Goal: Task Accomplishment & Management: Use online tool/utility

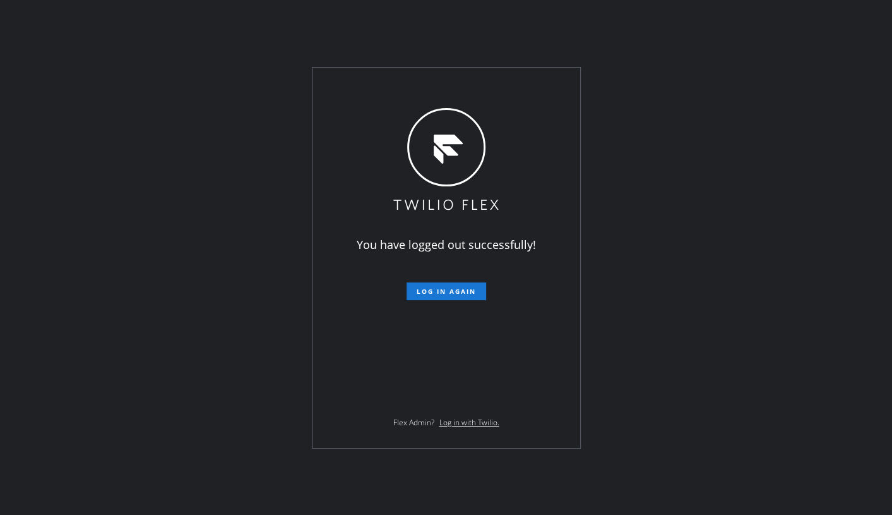
drag, startPoint x: 121, startPoint y: 188, endPoint x: 128, endPoint y: 174, distance: 15.5
click at [122, 188] on div "You have logged out successfully! Log in again Flex Admin? Log in with Twilio." at bounding box center [446, 257] width 892 height 515
click at [415, 295] on button "Log in again" at bounding box center [447, 291] width 80 height 18
click at [178, 373] on div "You have logged out successfully! Log in again Flex Admin? Log in with Twilio." at bounding box center [446, 257] width 892 height 515
click at [433, 290] on span "Log in again" at bounding box center [446, 291] width 59 height 9
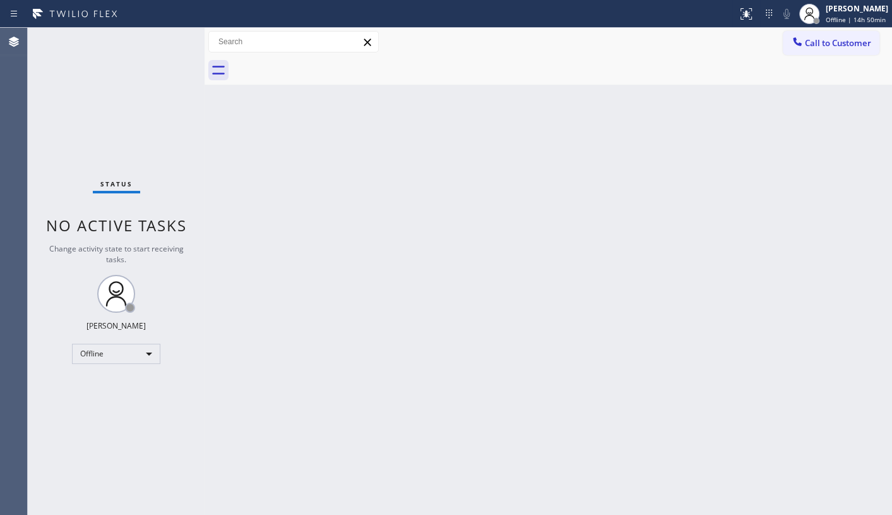
click at [95, 126] on div "Status No active tasks Change activity state to start receiving tasks. JENIZA A…" at bounding box center [116, 271] width 177 height 487
click at [133, 360] on div "Offline" at bounding box center [116, 353] width 88 height 20
click at [125, 385] on li "Available" at bounding box center [116, 385] width 86 height 15
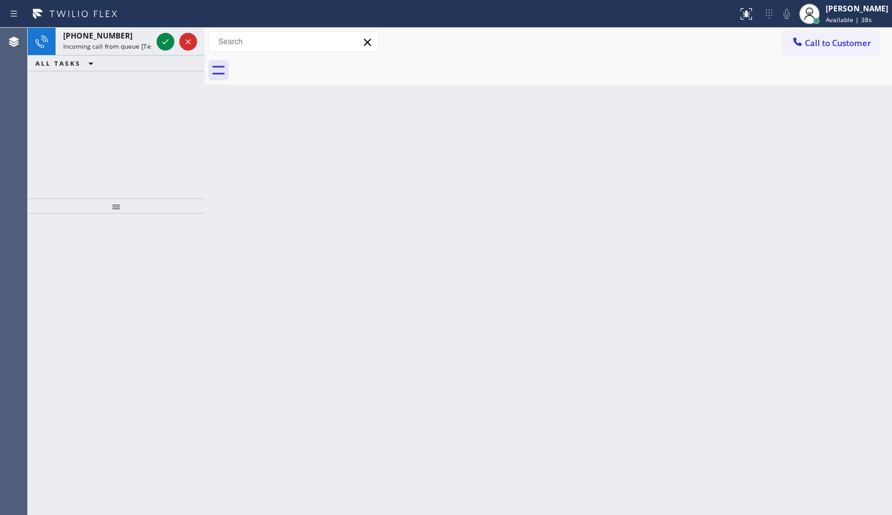
drag, startPoint x: 45, startPoint y: 129, endPoint x: 62, endPoint y: 85, distance: 48.0
click at [59, 93] on div "+14102914625 Incoming call from queue [Test] All ALL TASKS ALL TASKS ACTIVE TAS…" at bounding box center [116, 113] width 177 height 170
drag, startPoint x: 132, startPoint y: 44, endPoint x: 148, endPoint y: 43, distance: 16.4
click at [132, 44] on span "Incoming call from queue [Test] All" at bounding box center [115, 46] width 105 height 9
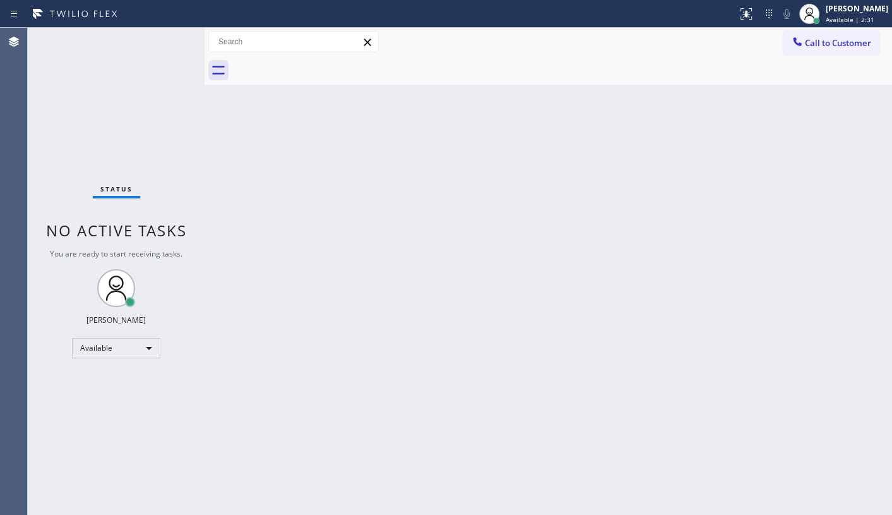
click at [166, 44] on div "Status No active tasks You are ready to start receiving tasks. JENIZA ALCAYDE A…" at bounding box center [116, 271] width 177 height 487
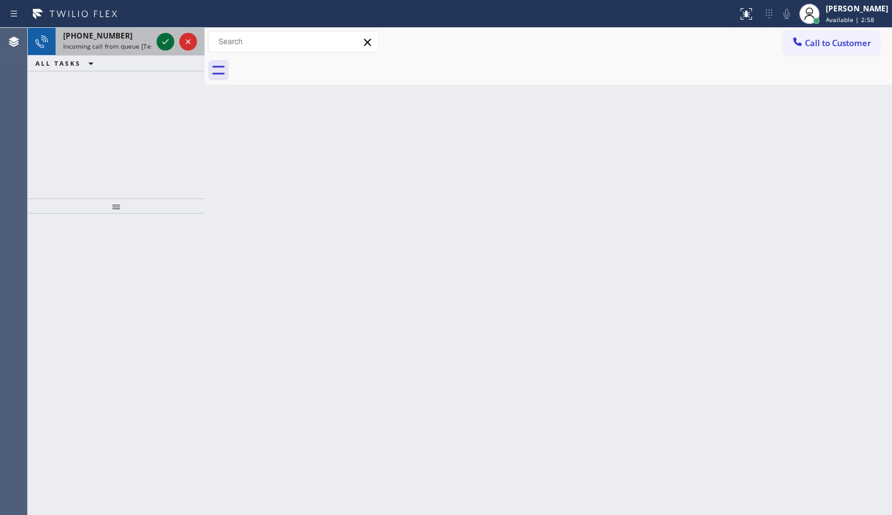
click at [165, 43] on icon at bounding box center [165, 41] width 15 height 15
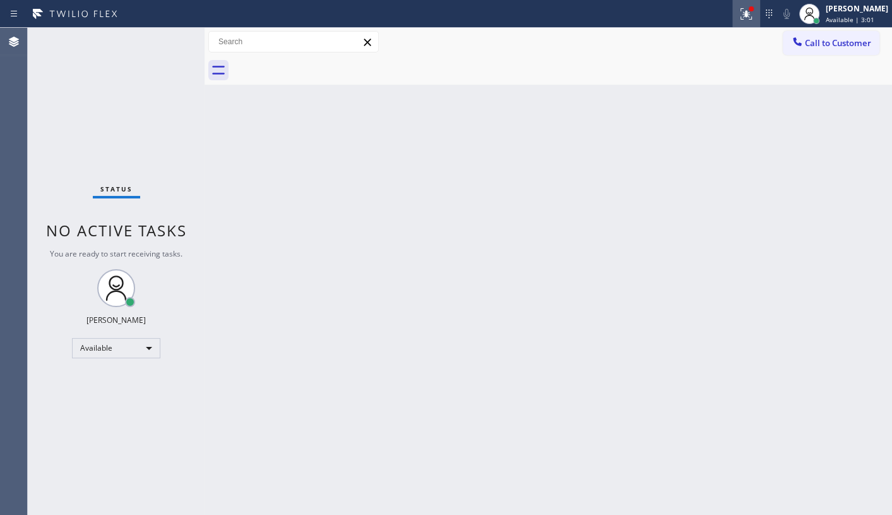
click at [737, 0] on button at bounding box center [746, 14] width 28 height 28
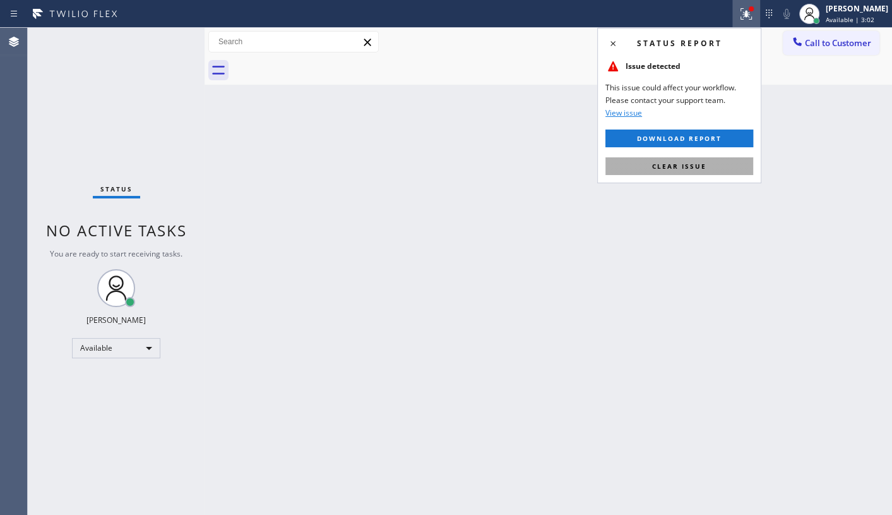
click at [722, 164] on button "Clear issue" at bounding box center [679, 166] width 148 height 18
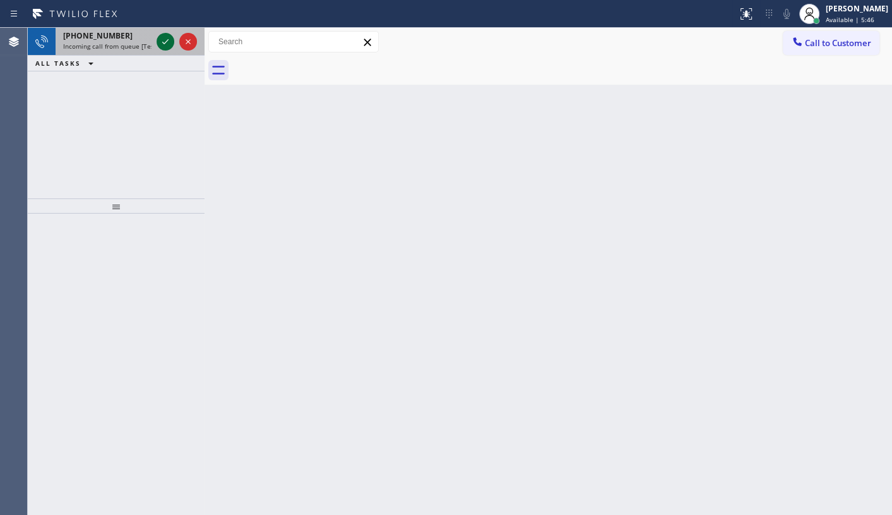
click at [167, 41] on icon at bounding box center [165, 41] width 15 height 15
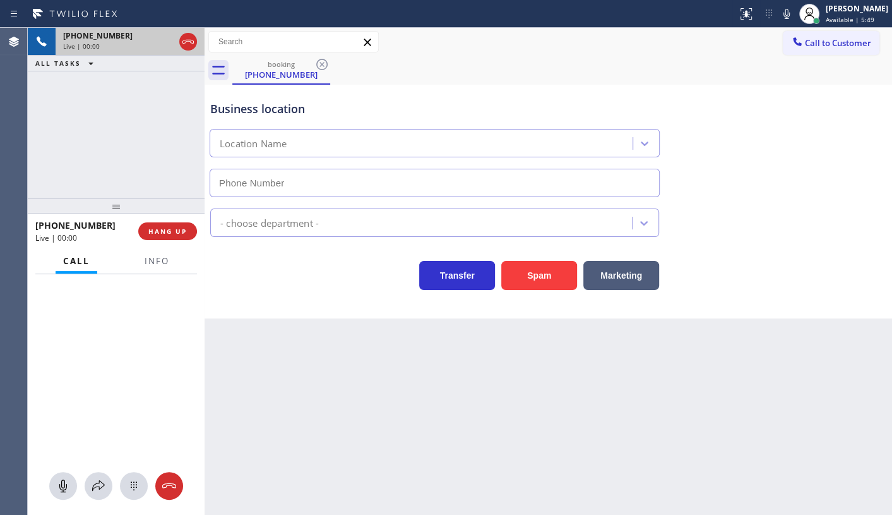
type input "(856) 856-3417"
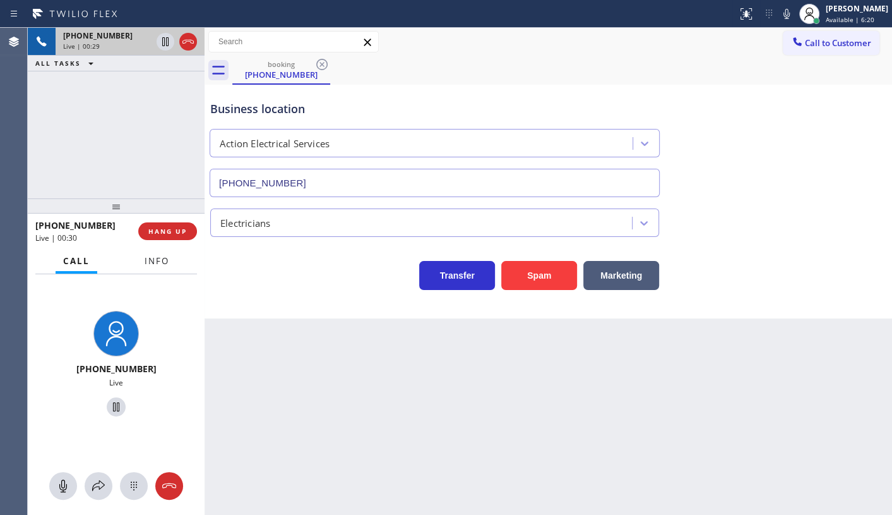
click at [170, 270] on button "Info" at bounding box center [157, 261] width 40 height 25
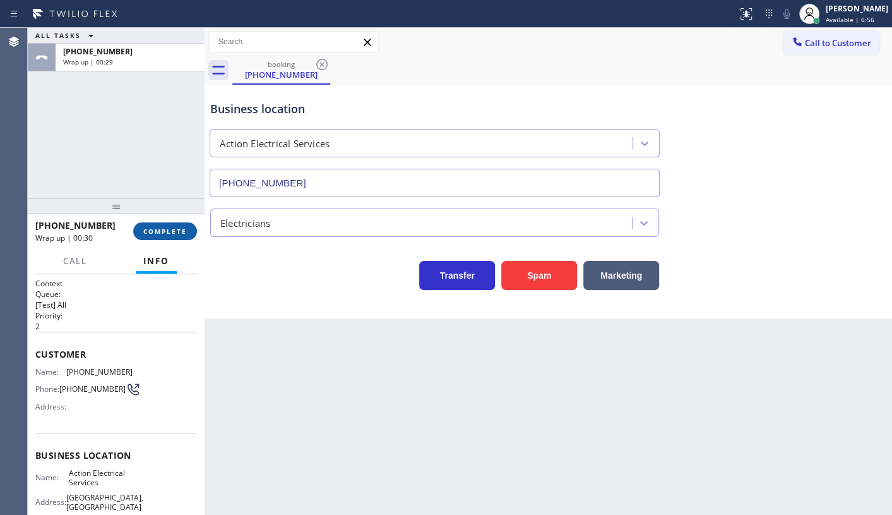
click at [173, 234] on span "COMPLETE" at bounding box center [165, 231] width 44 height 9
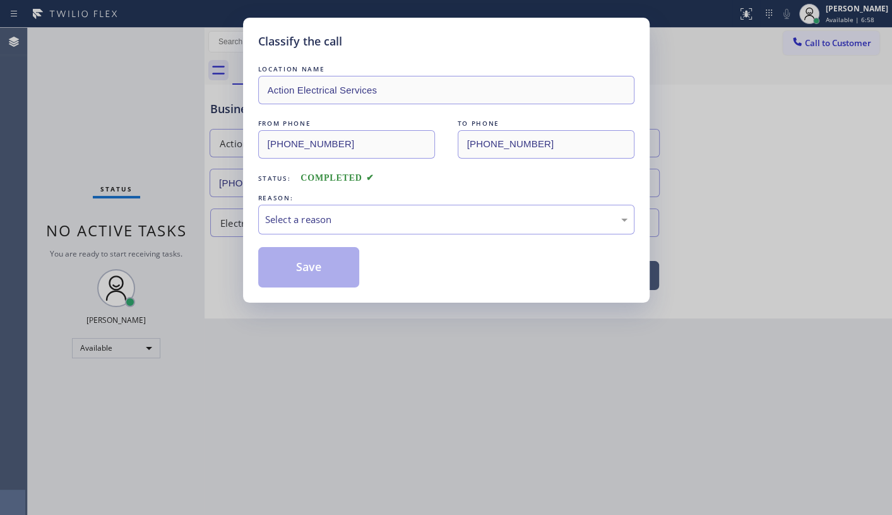
click at [280, 217] on div "Select a reason" at bounding box center [446, 219] width 362 height 15
click at [278, 268] on button "Save" at bounding box center [309, 267] width 102 height 40
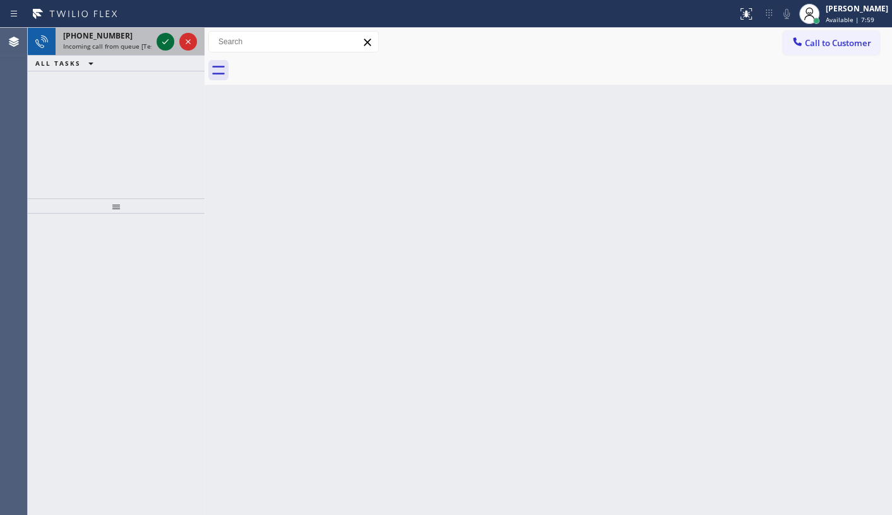
click at [169, 37] on icon at bounding box center [165, 41] width 15 height 15
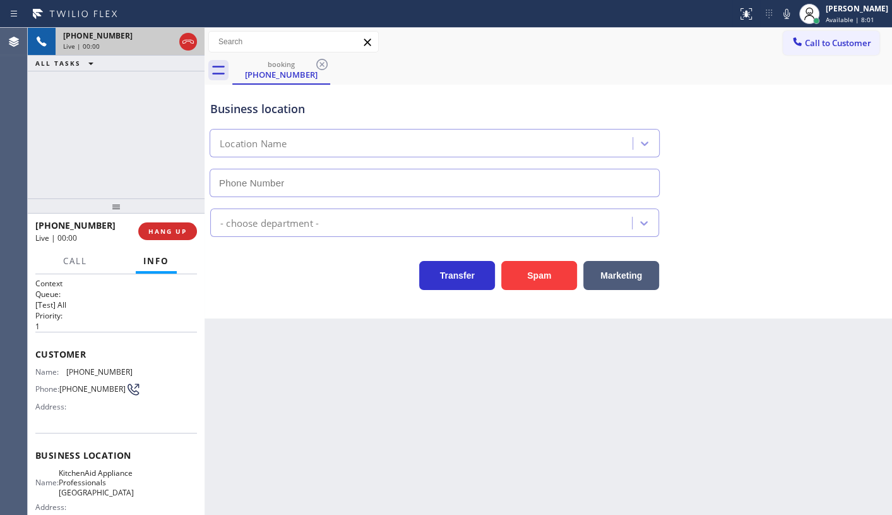
type input "(917) 935-4352"
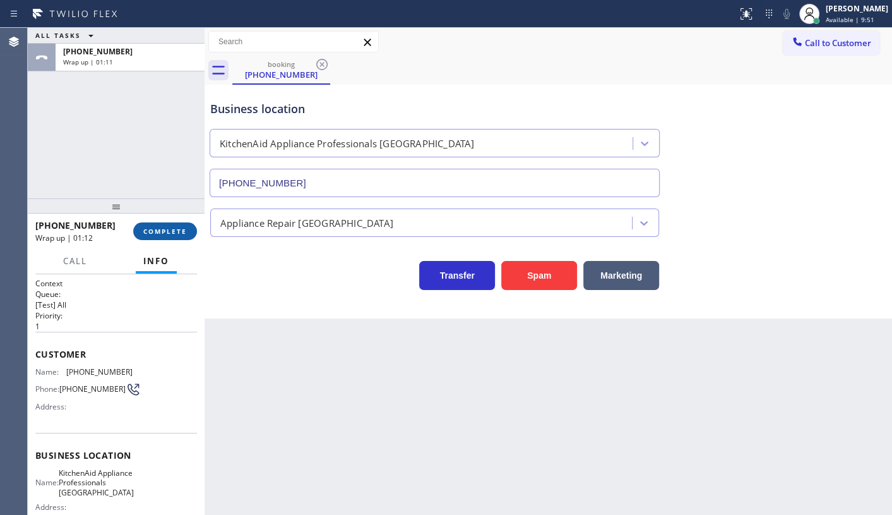
click at [170, 230] on span "COMPLETE" at bounding box center [165, 231] width 44 height 9
click at [183, 230] on span "COMPLETE" at bounding box center [165, 231] width 44 height 9
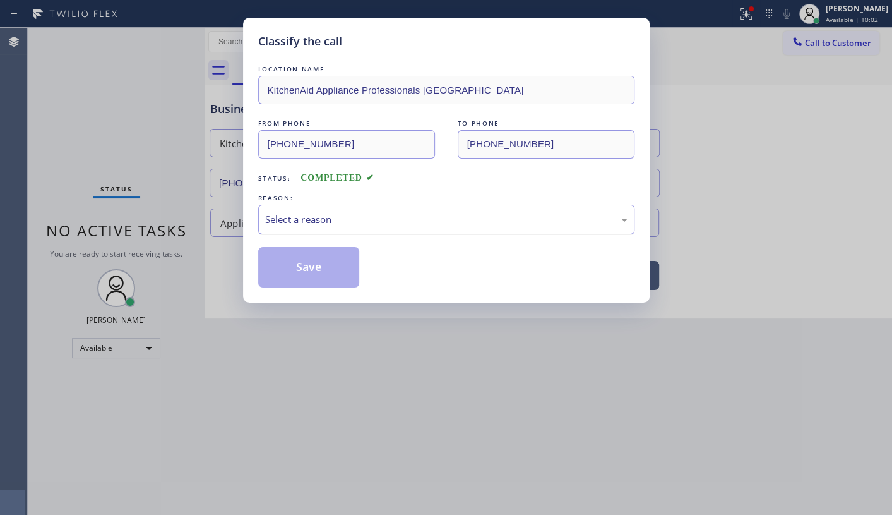
click at [269, 218] on div "Select a reason" at bounding box center [446, 219] width 362 height 15
click at [276, 266] on button "Save" at bounding box center [309, 267] width 102 height 40
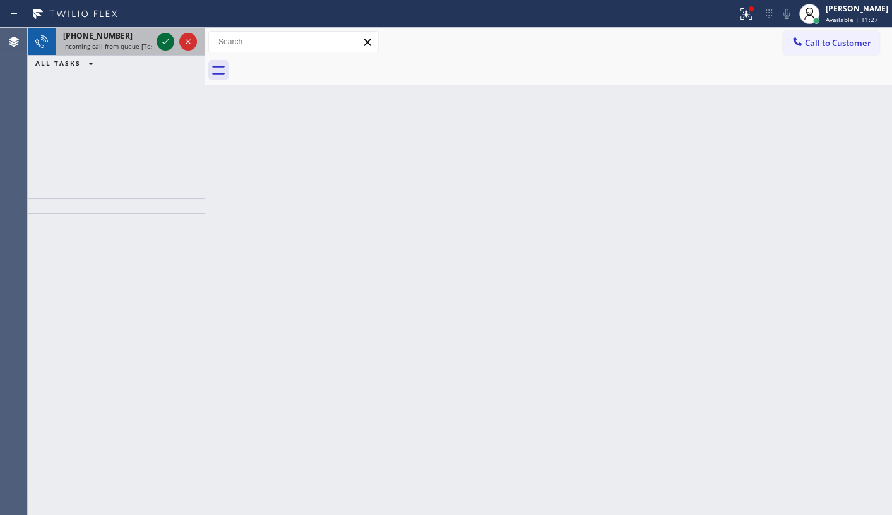
click at [165, 44] on icon at bounding box center [165, 41] width 15 height 15
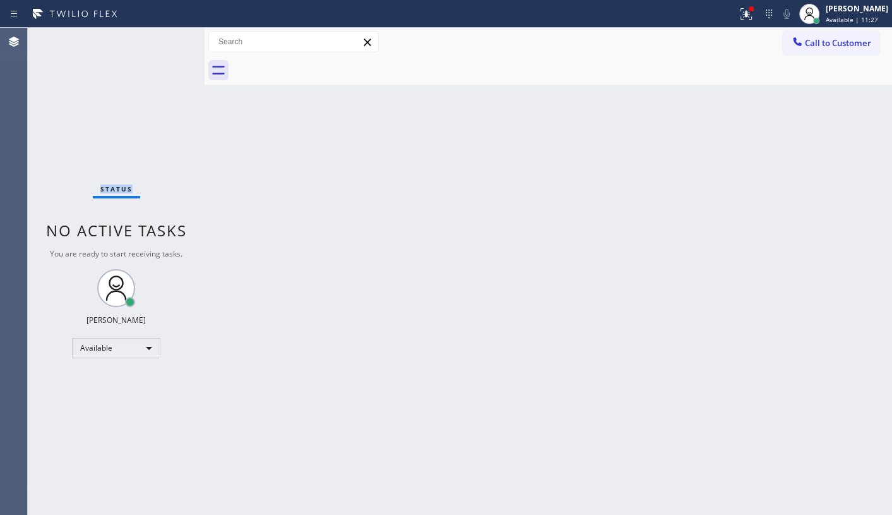
click at [165, 44] on div "Status No active tasks You are ready to start receiving tasks. JENIZA ALCAYDE A…" at bounding box center [116, 271] width 177 height 487
click at [754, 12] on icon at bounding box center [746, 13] width 15 height 15
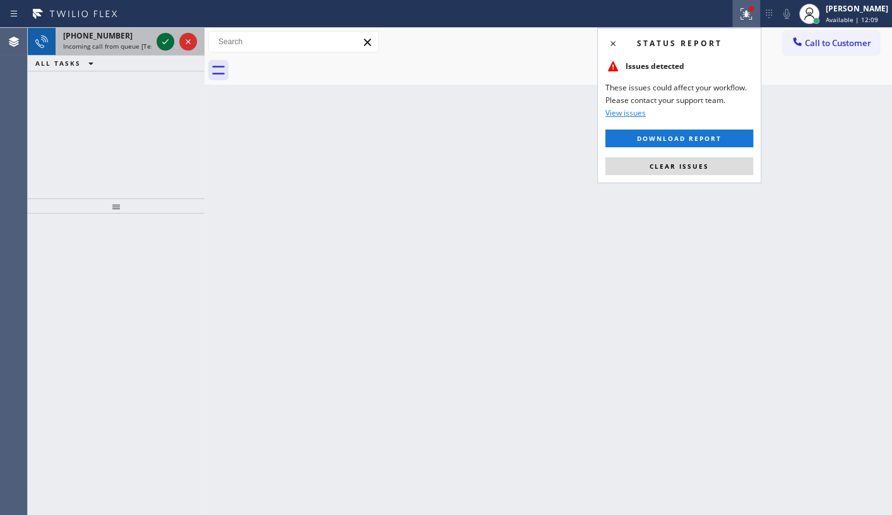
click at [160, 40] on icon at bounding box center [165, 41] width 15 height 15
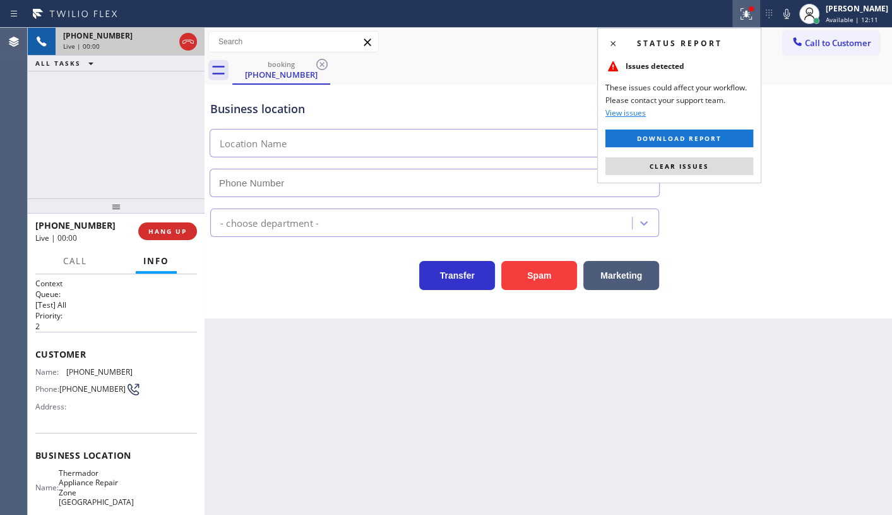
type input "(305) 614-2919"
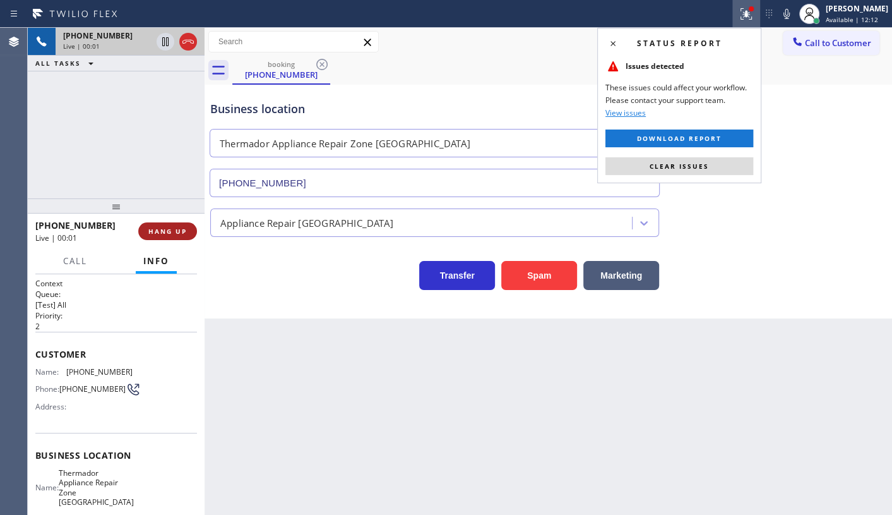
click at [157, 235] on span "HANG UP" at bounding box center [167, 231] width 39 height 9
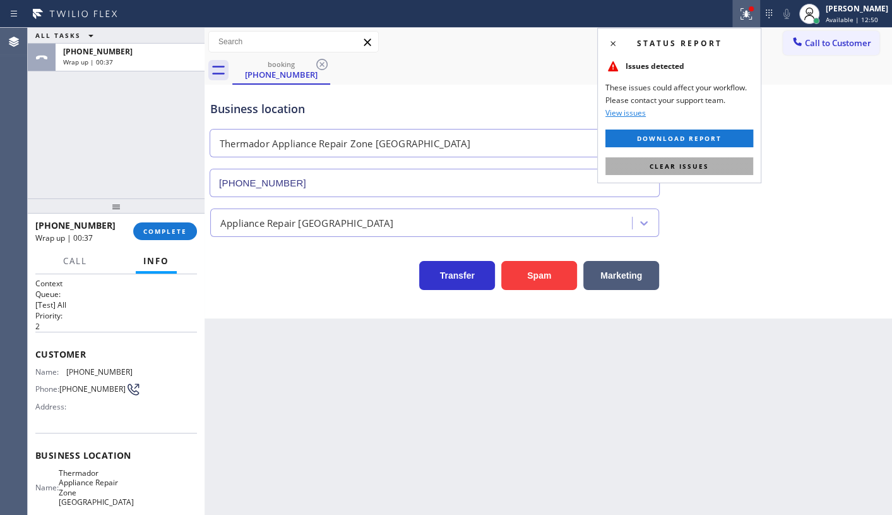
click at [637, 162] on button "Clear issues" at bounding box center [679, 166] width 148 height 18
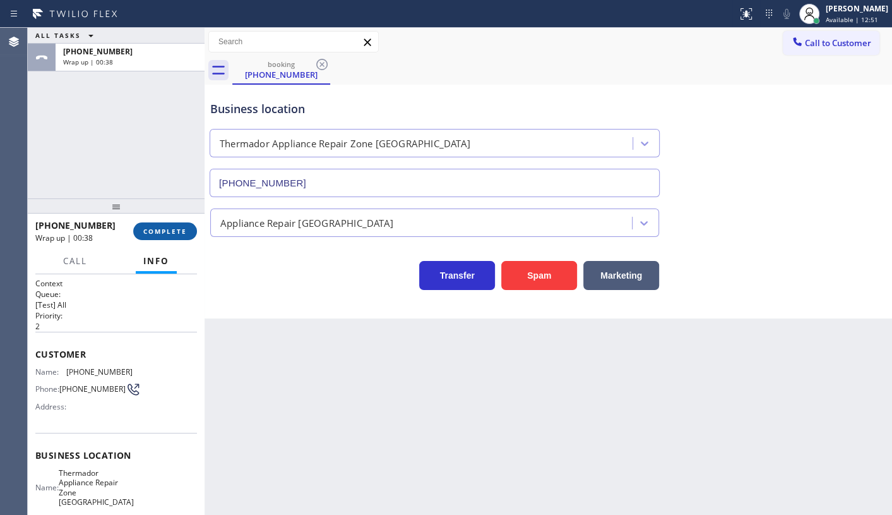
click at [173, 231] on span "COMPLETE" at bounding box center [165, 231] width 44 height 9
click at [178, 223] on div "+13058716657 Wrap up | 00:38 COMPLETE" at bounding box center [116, 231] width 162 height 33
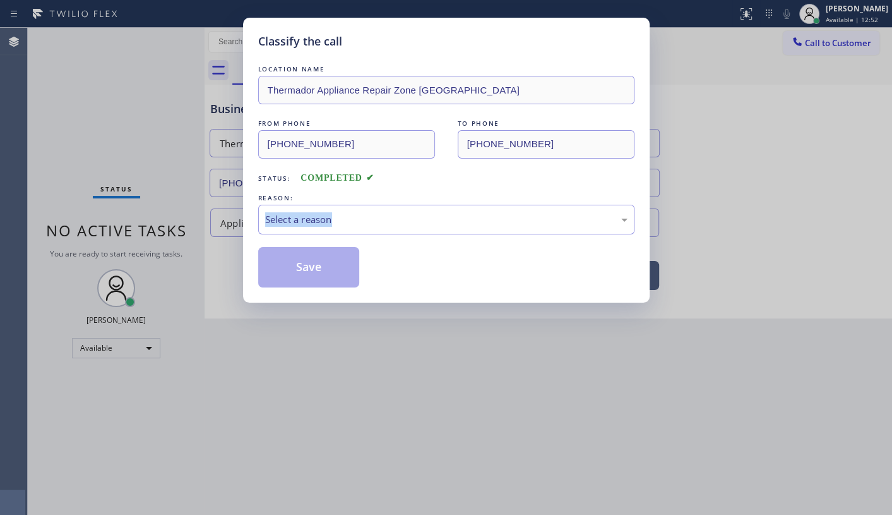
click at [178, 223] on div "Classify the call LOCATION NAME Thermador Appliance Repair Zone Biscayne Park F…" at bounding box center [446, 257] width 892 height 515
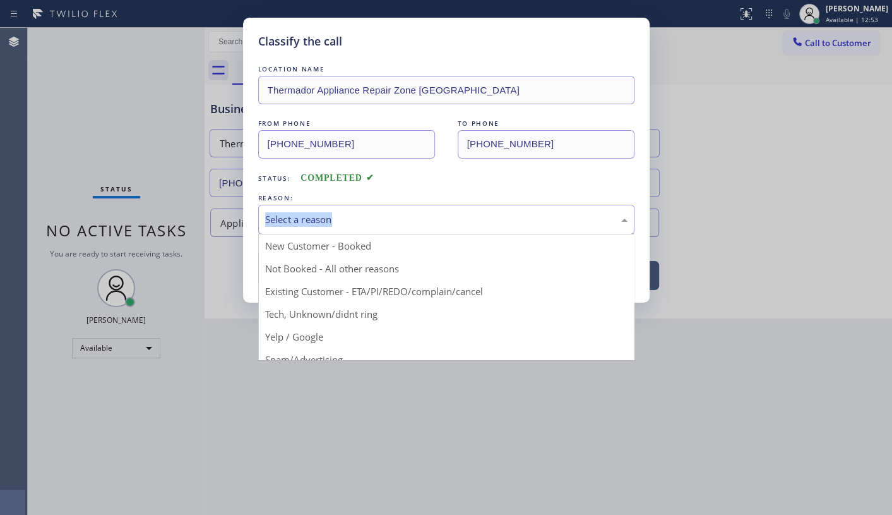
click at [366, 218] on div "Select a reason" at bounding box center [446, 219] width 362 height 15
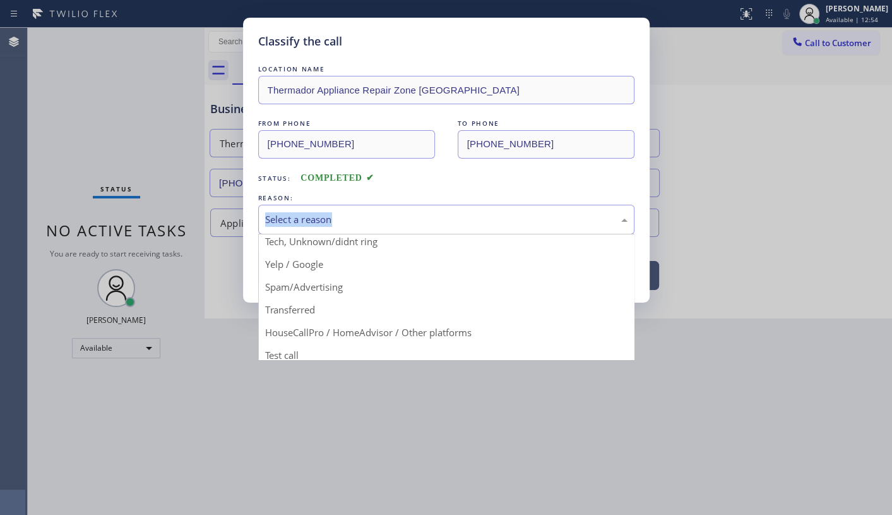
scroll to position [84, 0]
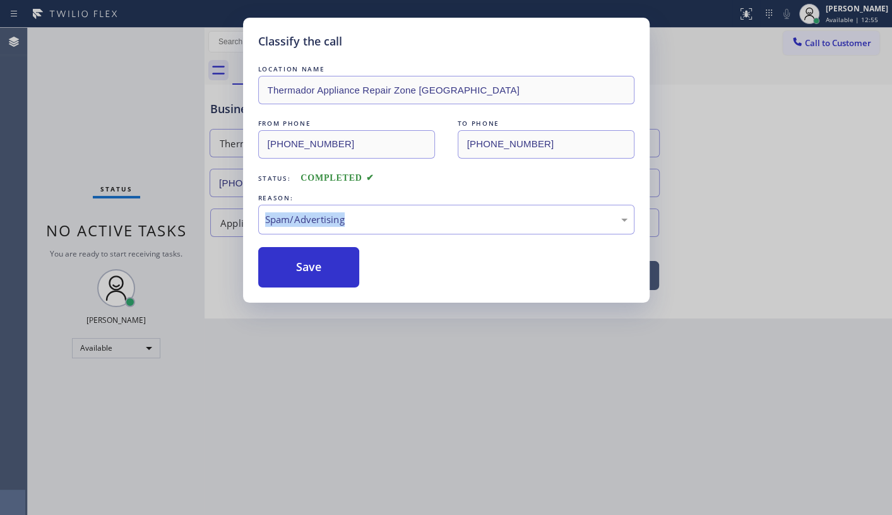
click at [303, 278] on button "Save" at bounding box center [309, 267] width 102 height 40
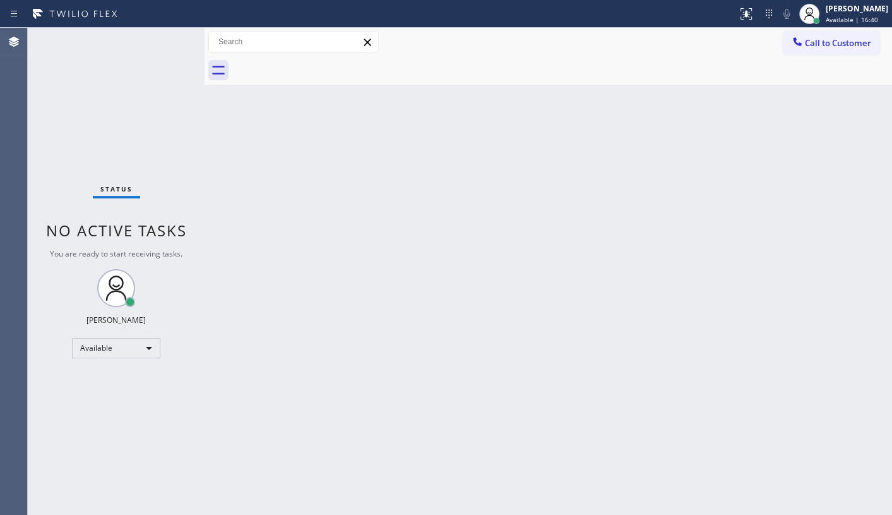
click at [90, 138] on div "Status No active tasks You are ready to start receiving tasks. JENIZA ALCAYDE A…" at bounding box center [116, 271] width 177 height 487
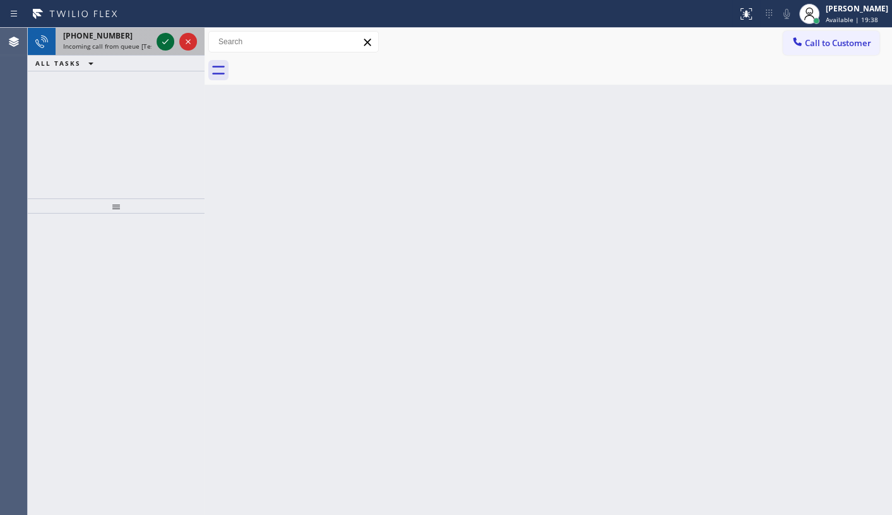
click at [167, 45] on icon at bounding box center [165, 41] width 15 height 15
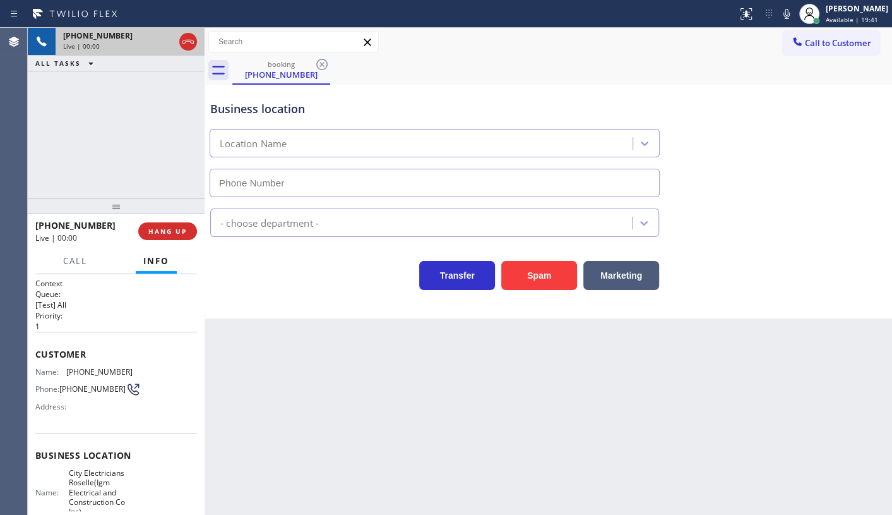
type input "(908) 364-9035"
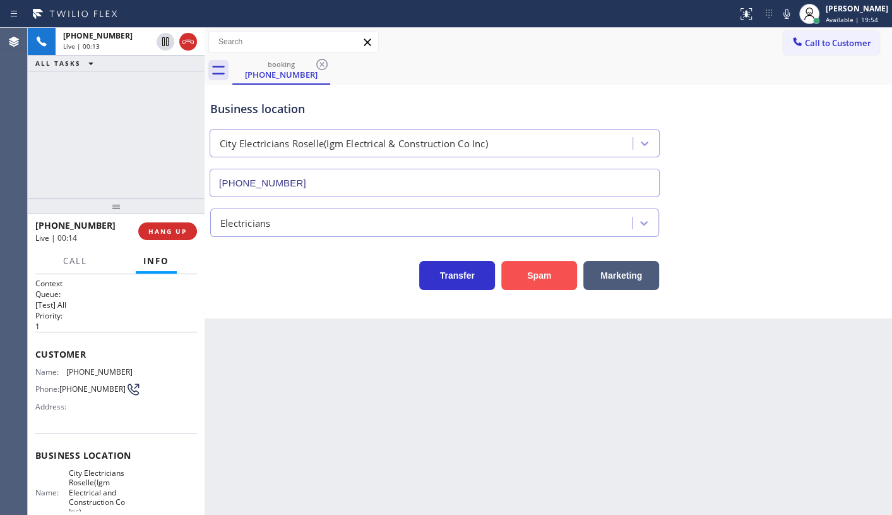
click at [542, 279] on button "Spam" at bounding box center [539, 275] width 76 height 29
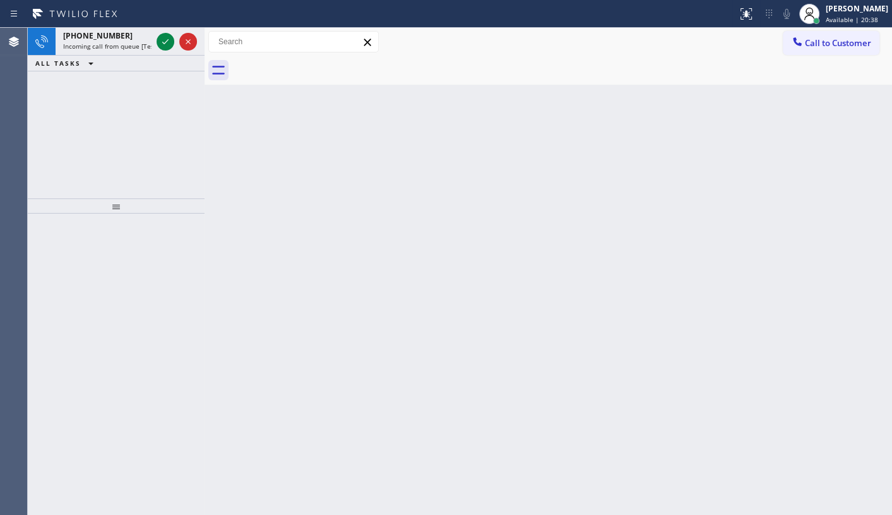
click at [141, 112] on div "+14105377016 Incoming call from queue [Test] All ALL TASKS ALL TASKS ACTIVE TAS…" at bounding box center [116, 113] width 177 height 170
click at [152, 35] on div "+14105377016 Incoming call from queue [Test] All" at bounding box center [105, 42] width 98 height 28
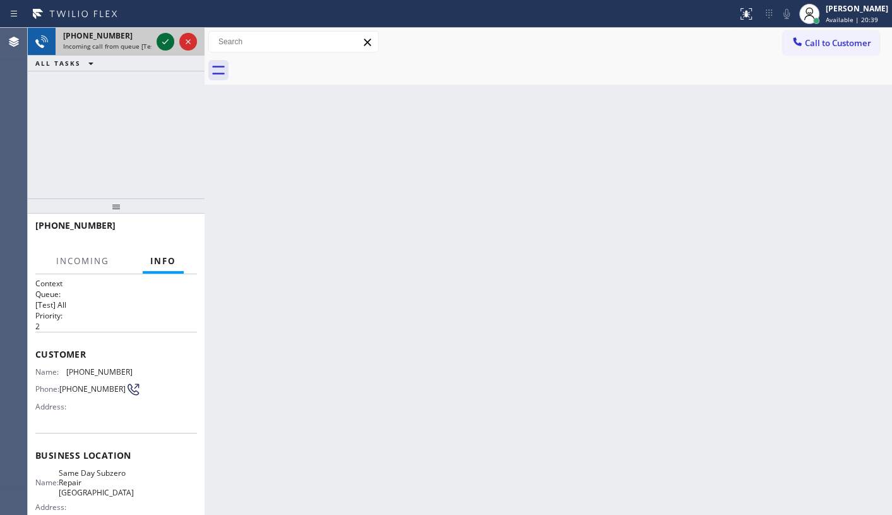
click at [164, 40] on icon at bounding box center [165, 41] width 15 height 15
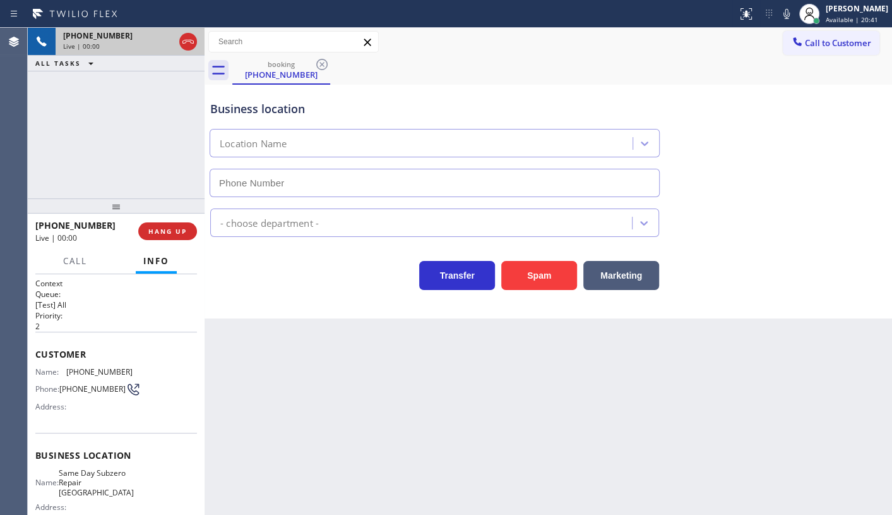
type input "(410) 237-0556"
click at [550, 287] on button "Spam" at bounding box center [539, 275] width 76 height 29
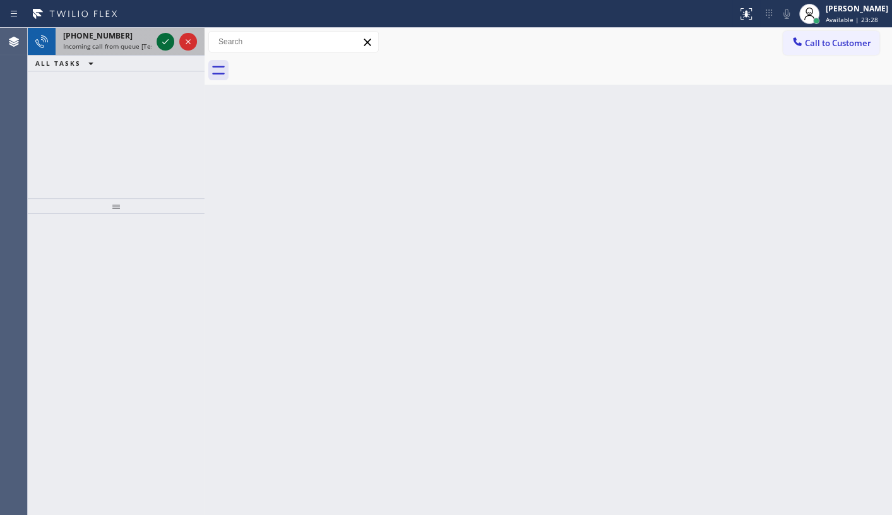
click at [163, 45] on icon at bounding box center [165, 41] width 15 height 15
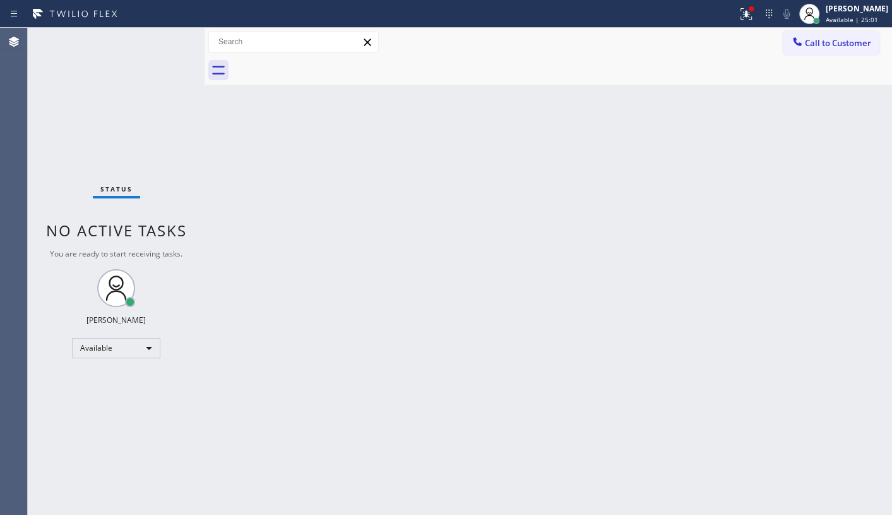
click at [92, 84] on div "Status No active tasks You are ready to start receiving tasks. JENIZA ALCAYDE A…" at bounding box center [116, 271] width 177 height 487
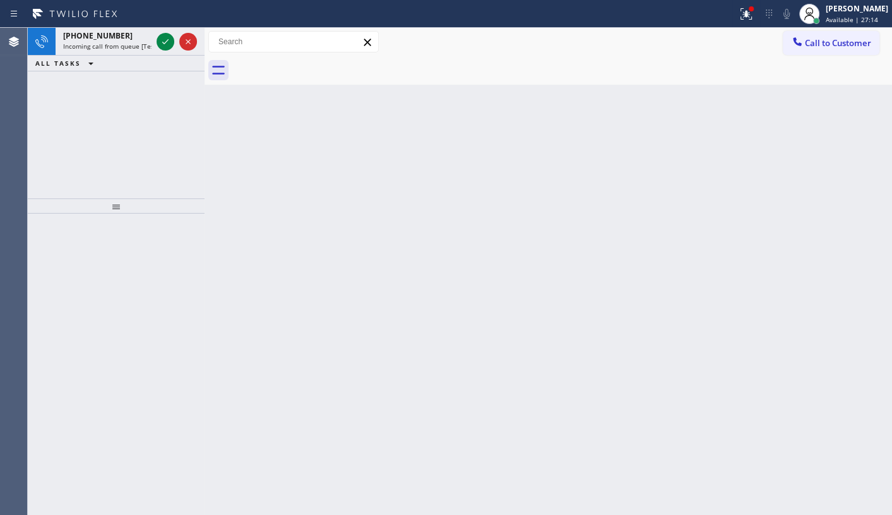
click at [152, 57] on div "ALL TASKS ALL TASKS ACTIVE TASKS TASKS IN WRAP UP" at bounding box center [116, 64] width 177 height 16
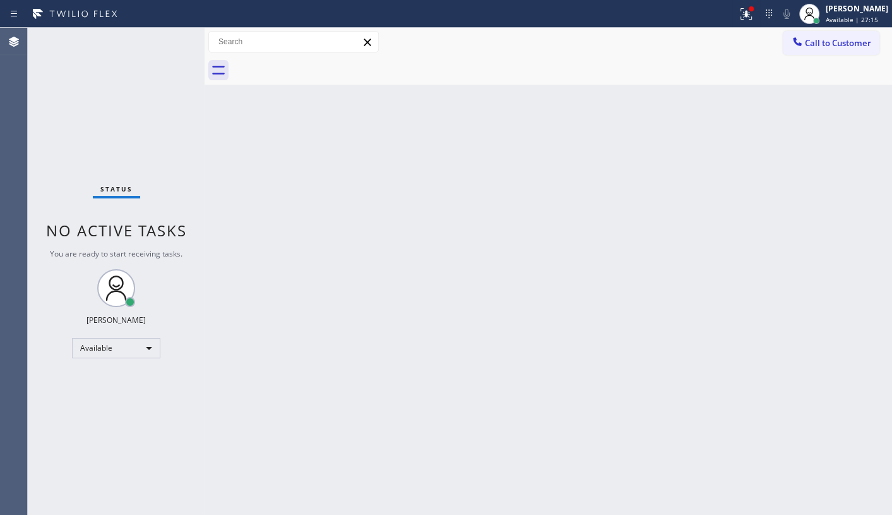
click at [151, 55] on div "Status No active tasks You are ready to start receiving tasks. JENIZA ALCAYDE A…" at bounding box center [116, 271] width 177 height 487
drag, startPoint x: 745, startPoint y: 11, endPoint x: 727, endPoint y: 100, distance: 90.9
click at [744, 13] on icon at bounding box center [746, 13] width 15 height 15
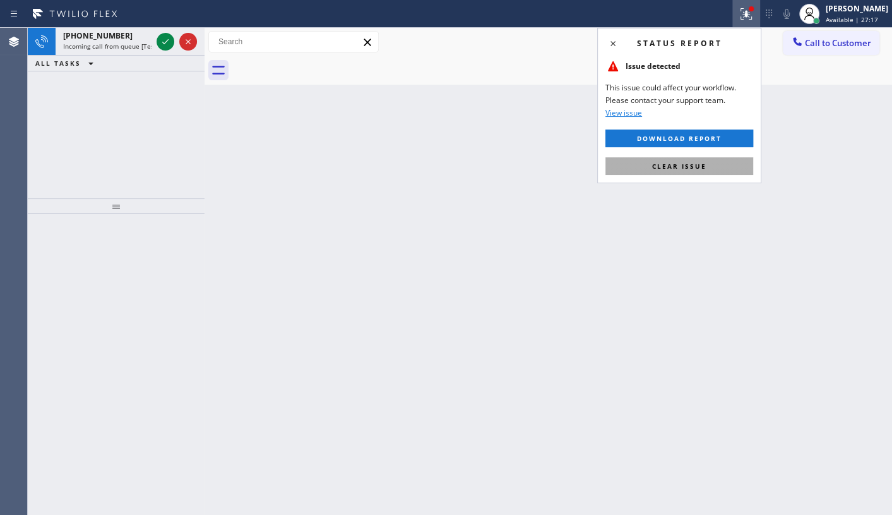
drag, startPoint x: 717, startPoint y: 163, endPoint x: 705, endPoint y: 157, distance: 13.6
click at [705, 157] on button "Clear issue" at bounding box center [679, 166] width 148 height 18
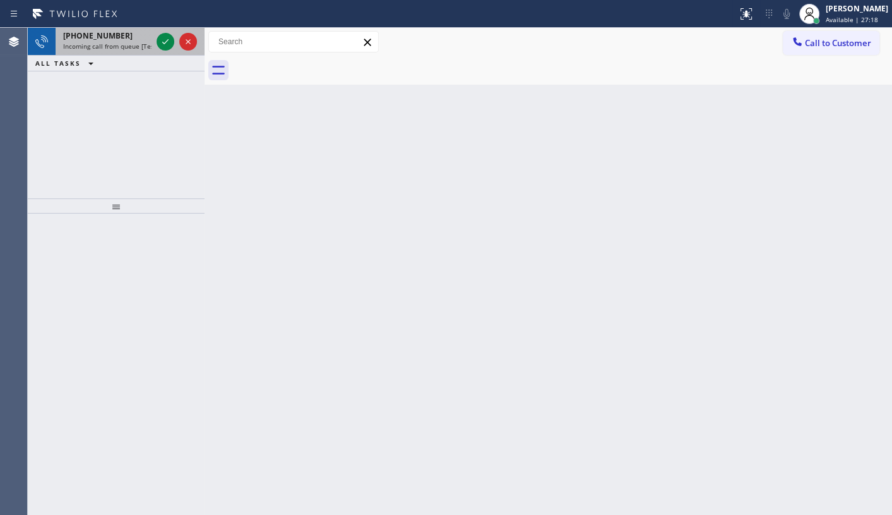
drag, startPoint x: 101, startPoint y: 47, endPoint x: 126, endPoint y: 33, distance: 28.8
click at [118, 40] on div "+16096670981 Incoming call from queue [Test] All" at bounding box center [105, 42] width 98 height 28
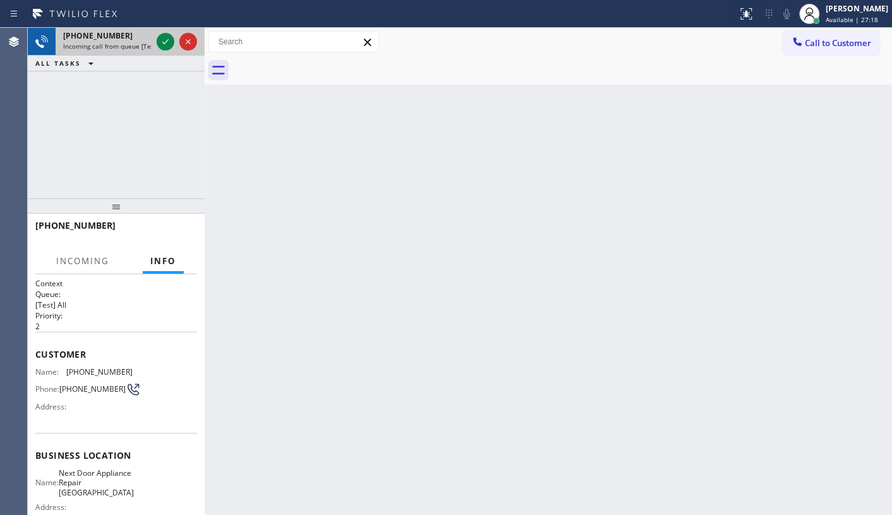
click at [129, 31] on div "+16096670981" at bounding box center [107, 35] width 88 height 11
drag, startPoint x: 129, startPoint y: 31, endPoint x: 137, endPoint y: 37, distance: 9.9
click at [134, 37] on div "+16096670981" at bounding box center [107, 35] width 88 height 11
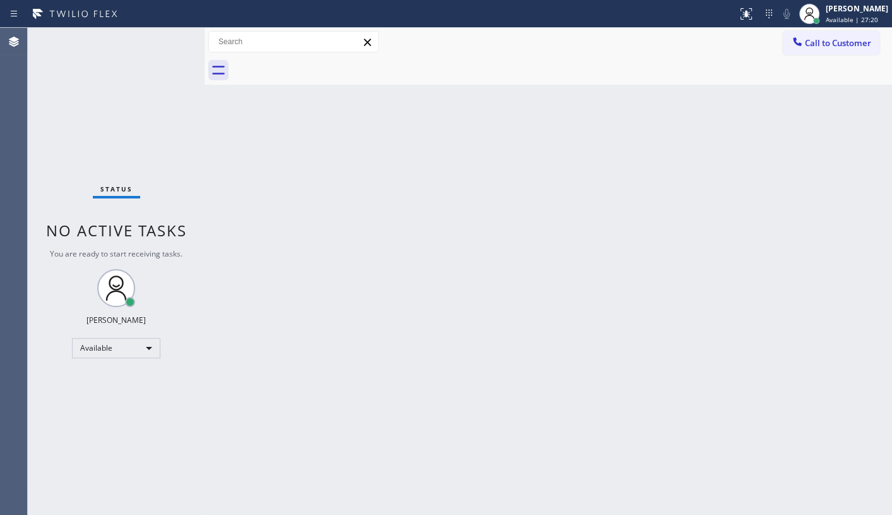
click at [145, 45] on div "Status No active tasks You are ready to start receiving tasks. JENIZA ALCAYDE A…" at bounding box center [116, 271] width 177 height 487
click at [158, 39] on div "Status No active tasks You are ready to start receiving tasks. JENIZA ALCAYDE A…" at bounding box center [116, 271] width 177 height 487
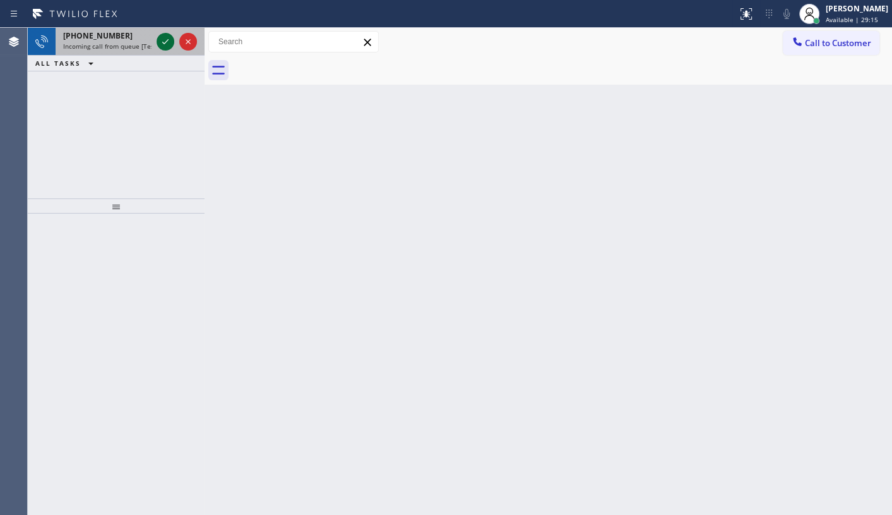
click at [160, 45] on icon at bounding box center [165, 41] width 15 height 15
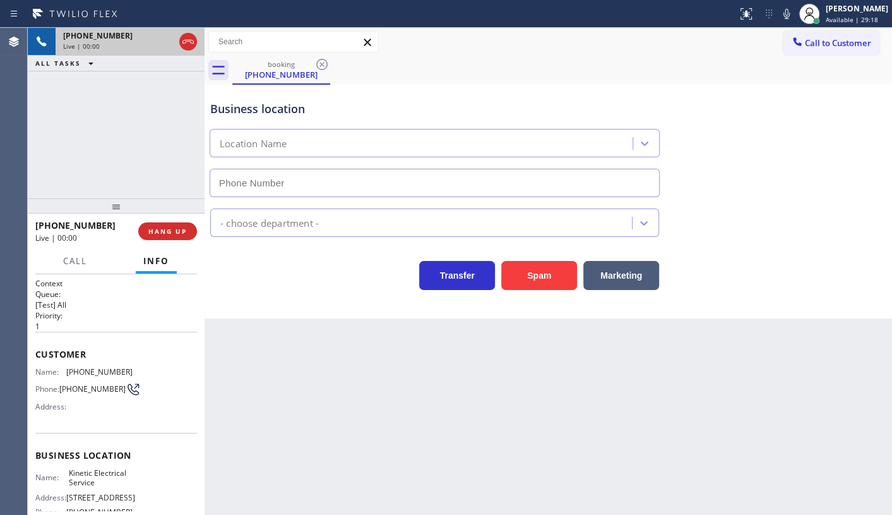
type input "(516) 613-5274"
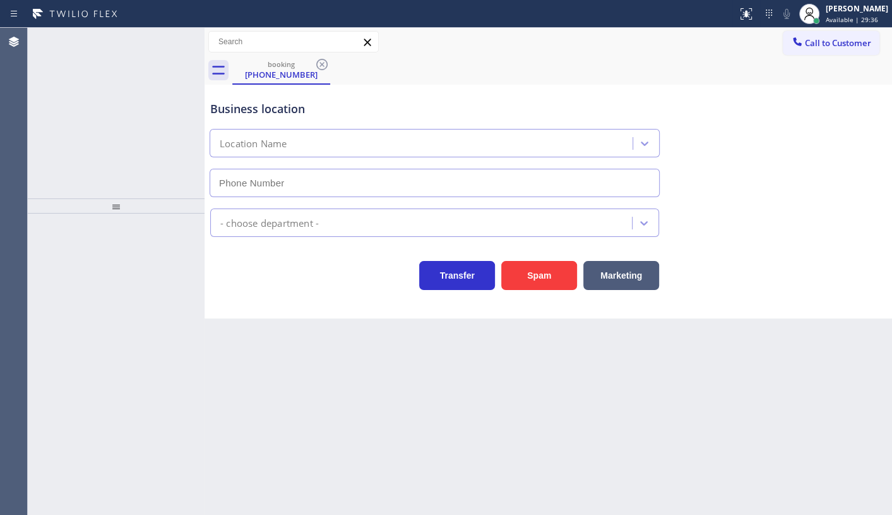
type input "[PHONE_NUMBER]"
click at [96, 73] on div "ALL TASKS ALL TASKS ACTIVE TASKS TASKS IN WRAP UP [PHONE_NUMBER] Wrap up | 00:30" at bounding box center [116, 113] width 177 height 170
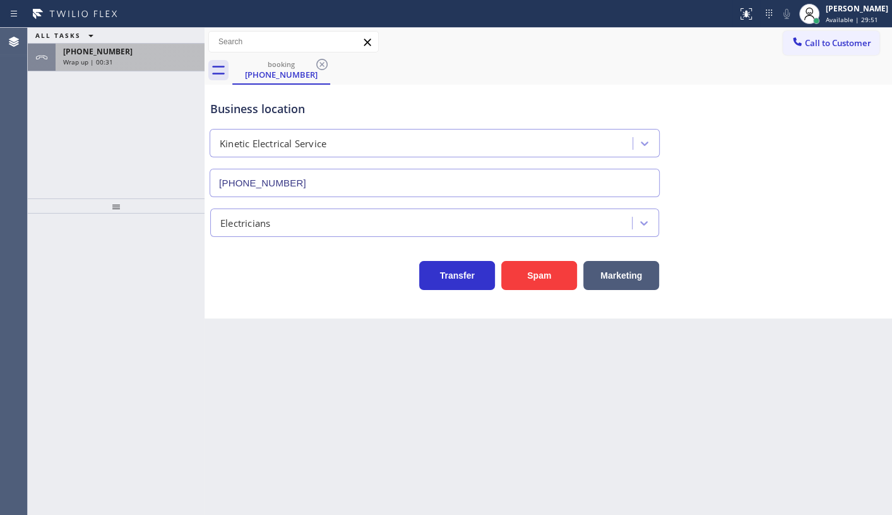
click at [98, 57] on span "Wrap up | 00:31" at bounding box center [88, 61] width 50 height 9
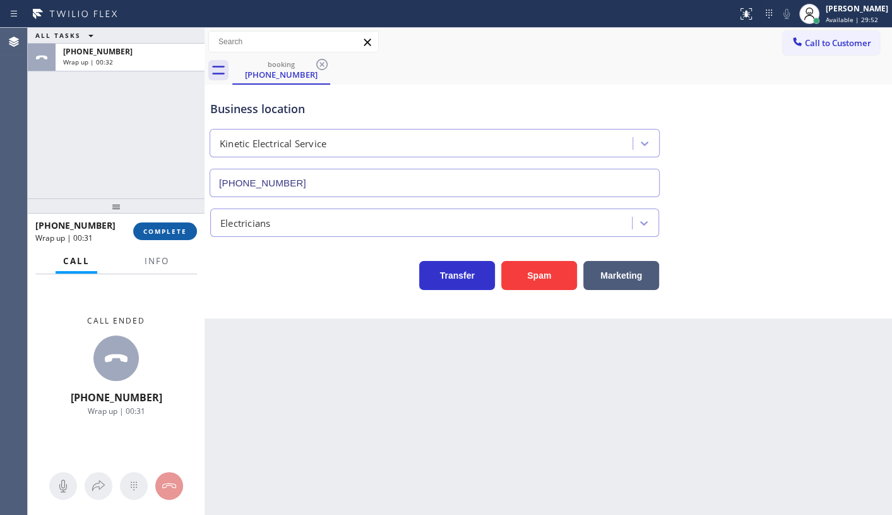
click at [153, 225] on button "COMPLETE" at bounding box center [165, 231] width 64 height 18
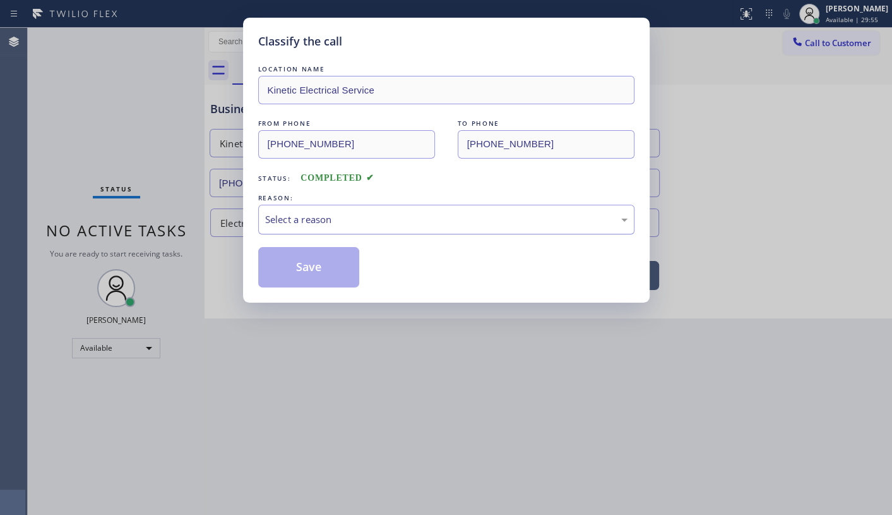
click at [351, 222] on div "Select a reason" at bounding box center [446, 219] width 362 height 15
click at [309, 263] on button "Save" at bounding box center [309, 267] width 102 height 40
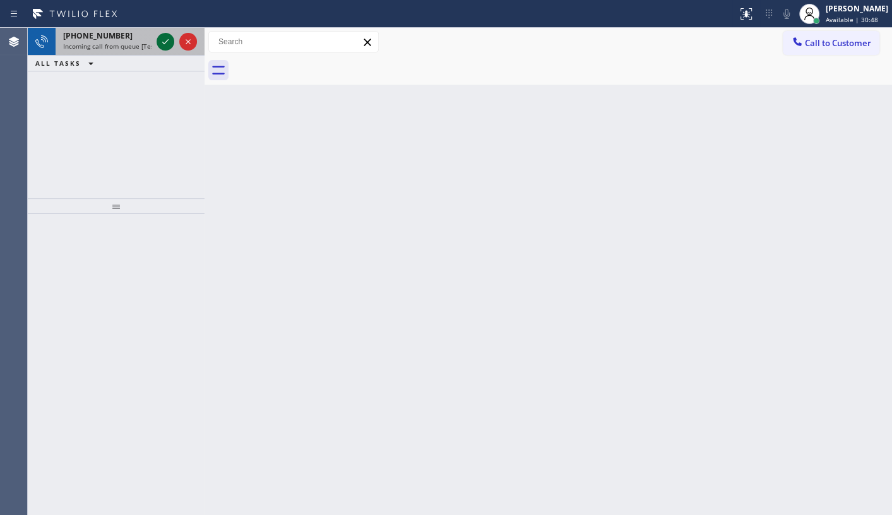
click at [158, 38] on icon at bounding box center [165, 41] width 15 height 15
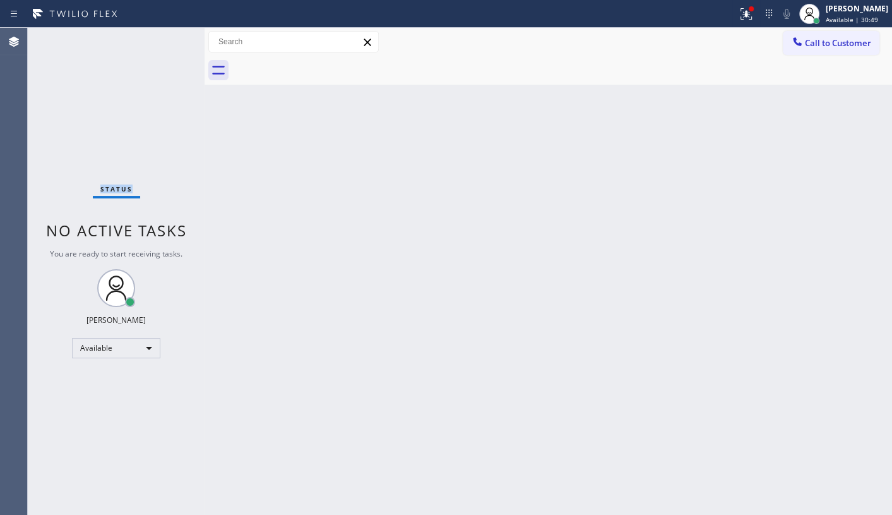
click at [167, 36] on div "Status No active tasks You are ready to start receiving tasks. JENIZA ALCAYDE A…" at bounding box center [116, 271] width 177 height 487
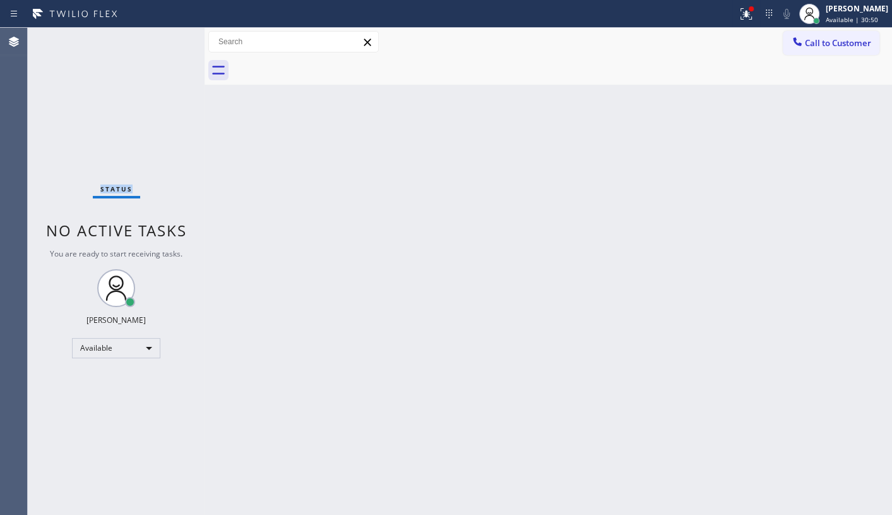
click at [167, 36] on div "Status No active tasks You are ready to start receiving tasks. JENIZA ALCAYDE A…" at bounding box center [116, 271] width 177 height 487
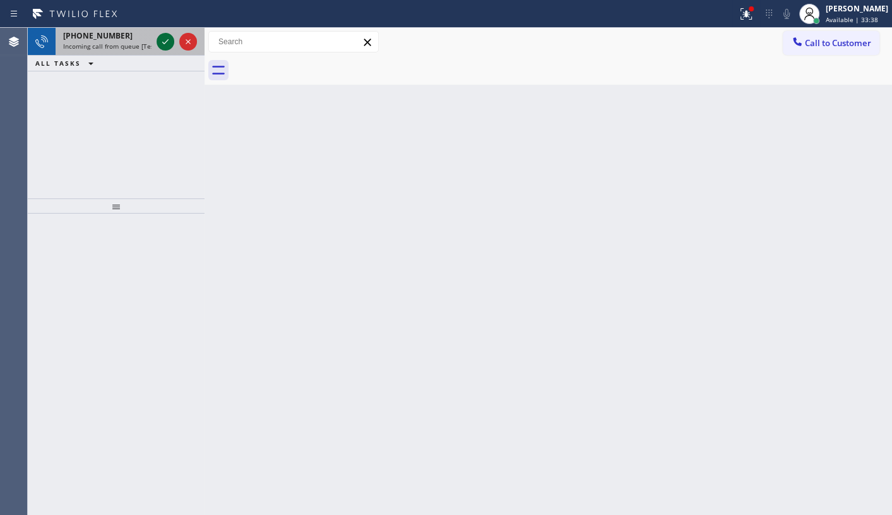
click at [161, 43] on icon at bounding box center [165, 41] width 15 height 15
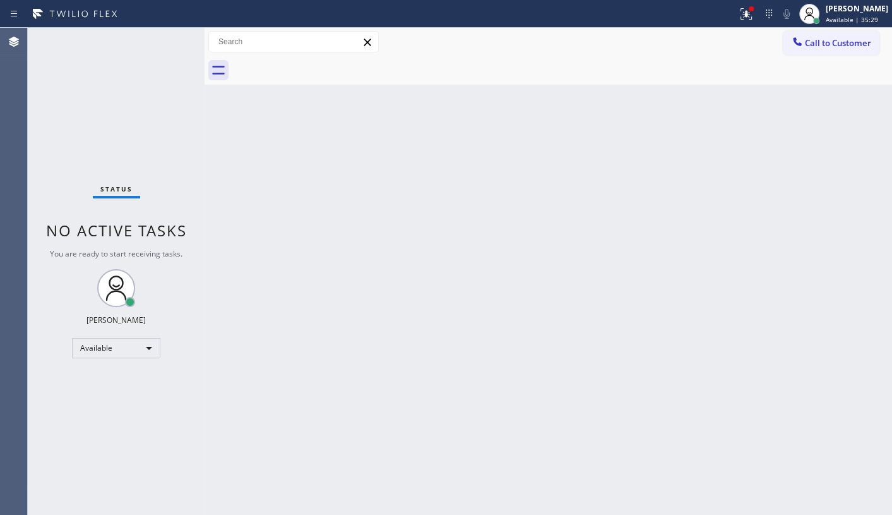
drag, startPoint x: 136, startPoint y: 81, endPoint x: 141, endPoint y: 73, distance: 9.9
click at [138, 78] on div "Status No active tasks You are ready to start receiving tasks. JENIZA ALCAYDE A…" at bounding box center [116, 271] width 177 height 487
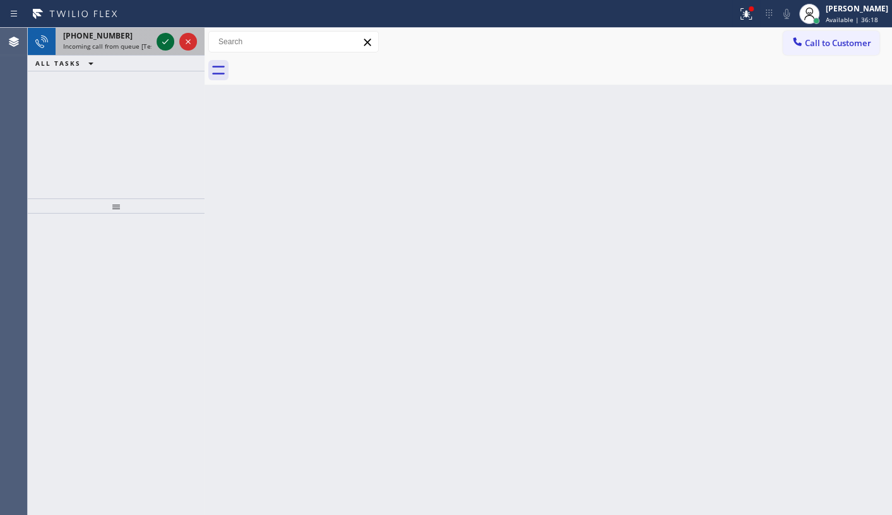
click at [167, 39] on icon at bounding box center [165, 41] width 15 height 15
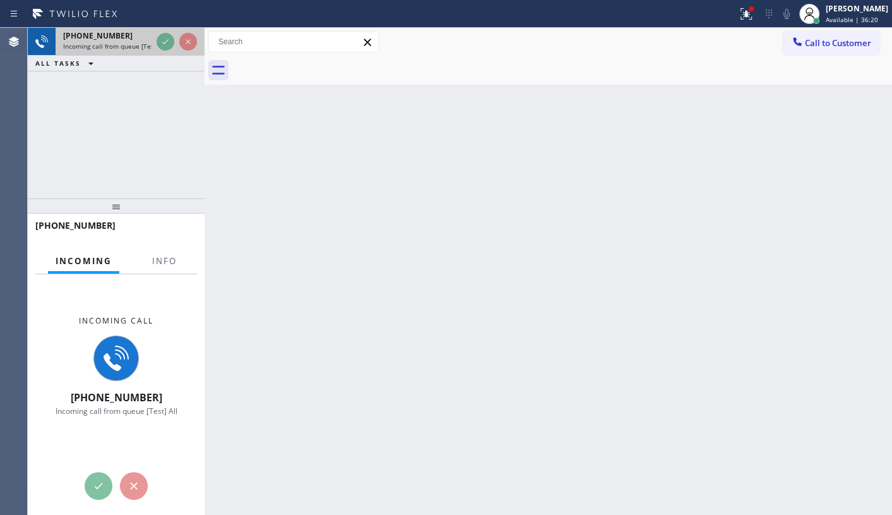
click at [157, 33] on div at bounding box center [176, 42] width 45 height 28
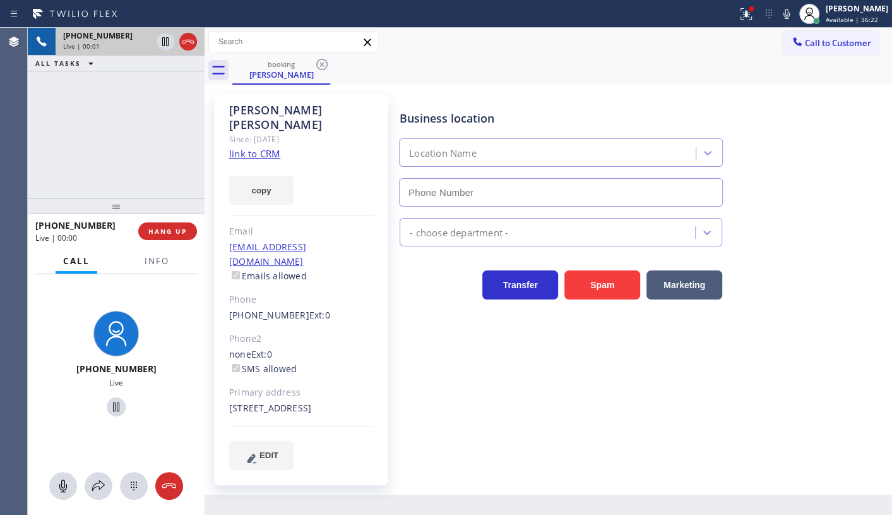
type input "(630) 394-6070"
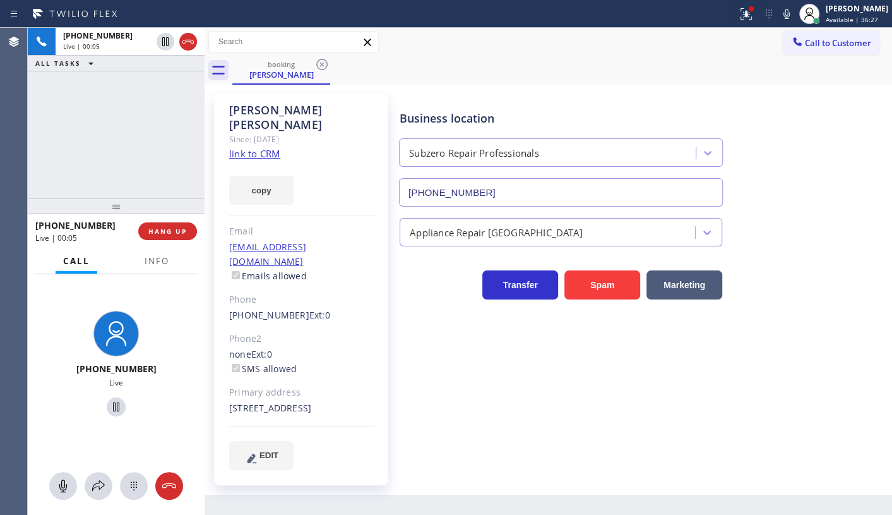
click at [258, 147] on link "link to CRM" at bounding box center [254, 153] width 51 height 13
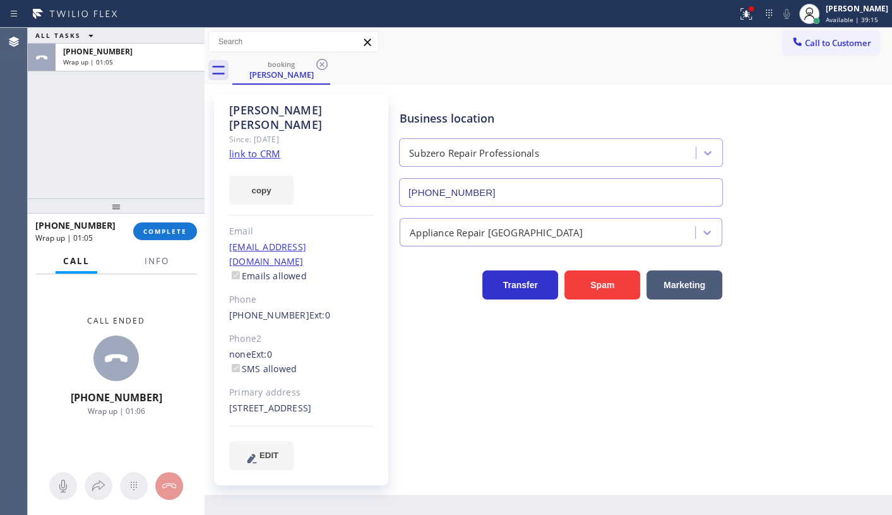
click at [196, 243] on div "+17739600419 Wrap up | 01:05 COMPLETE" at bounding box center [116, 231] width 162 height 33
click at [189, 231] on button "COMPLETE" at bounding box center [165, 231] width 64 height 18
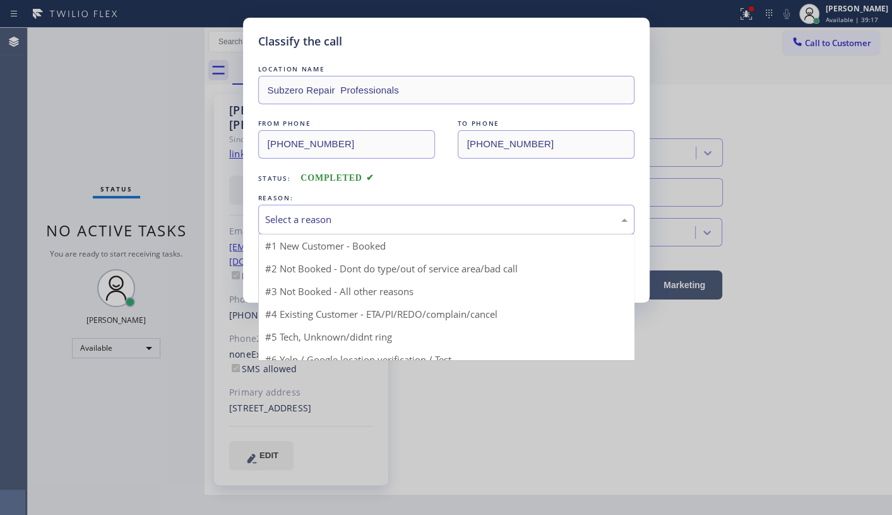
click at [290, 212] on div "Select a reason" at bounding box center [446, 219] width 362 height 15
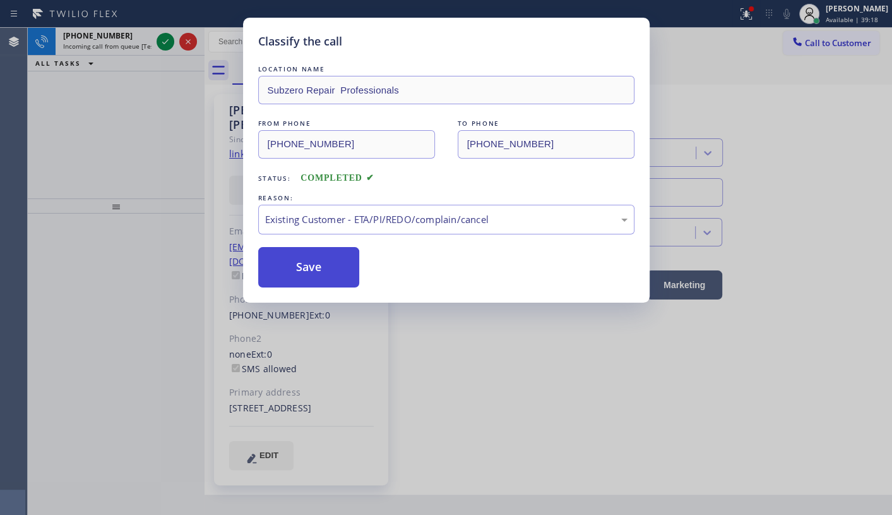
click at [285, 275] on button "Save" at bounding box center [309, 267] width 102 height 40
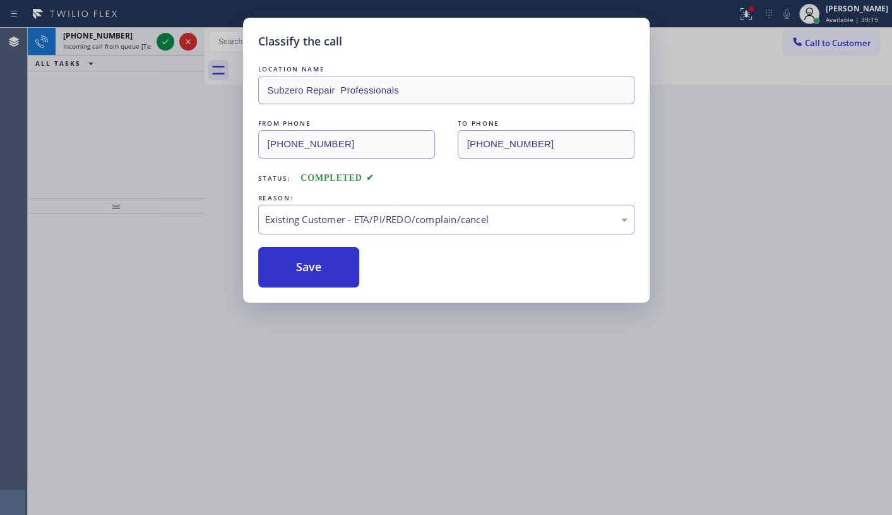
click at [164, 44] on div "Classify the call LOCATION NAME Subzero Repair Professionals FROM PHONE (773) 9…" at bounding box center [446, 257] width 892 height 515
click at [164, 44] on div "Classify the call LOCATION NAME Kinetic Electrical Service FROM PHONE (626) 376…" at bounding box center [460, 271] width 864 height 487
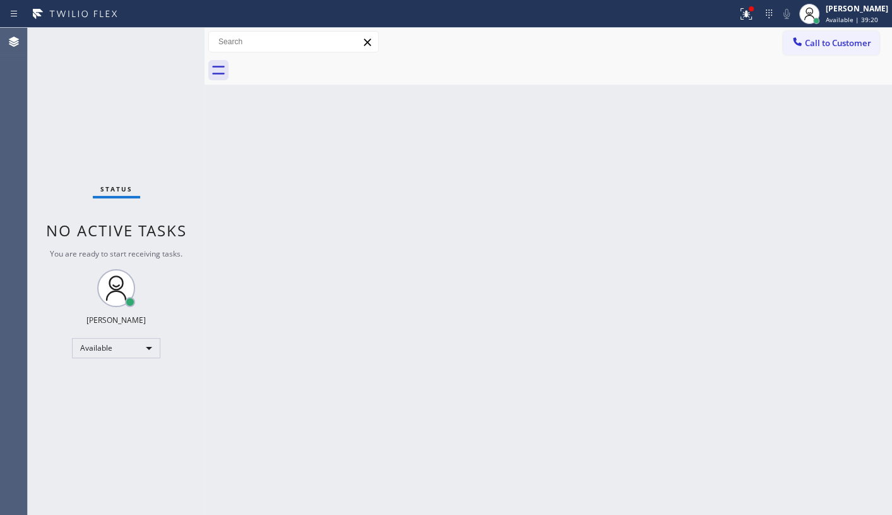
click at [164, 44] on div "Status No active tasks You are ready to start receiving tasks. JENIZA ALCAYDE A…" at bounding box center [116, 271] width 177 height 487
click at [744, 18] on icon at bounding box center [746, 13] width 15 height 15
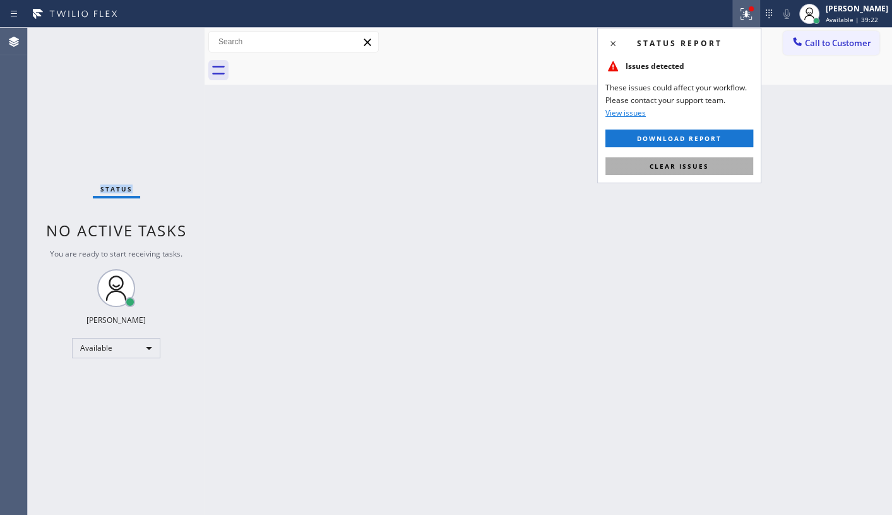
click at [701, 164] on span "Clear issues" at bounding box center [679, 166] width 59 height 9
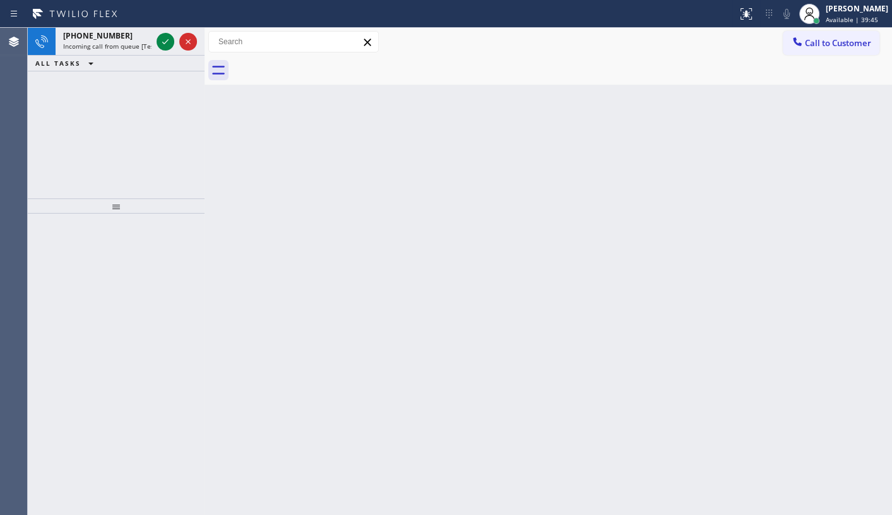
drag, startPoint x: 134, startPoint y: 179, endPoint x: 134, endPoint y: 64, distance: 114.9
click at [135, 165] on div "+16097151915 Incoming call from queue [Test] All ALL TASKS ALL TASKS ACTIVE TAS…" at bounding box center [116, 113] width 177 height 170
click at [171, 45] on icon at bounding box center [165, 41] width 15 height 15
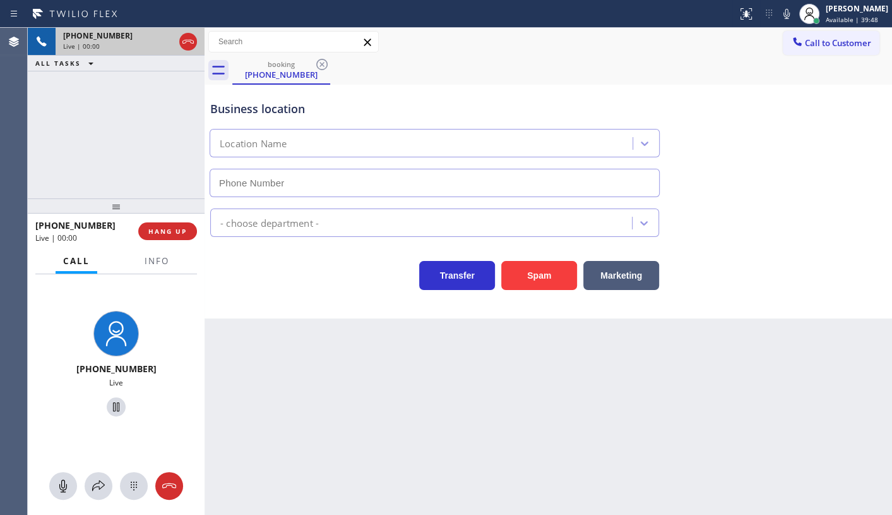
type input "[PHONE_NUMBER]"
click at [153, 225] on button "HANG UP" at bounding box center [167, 231] width 59 height 18
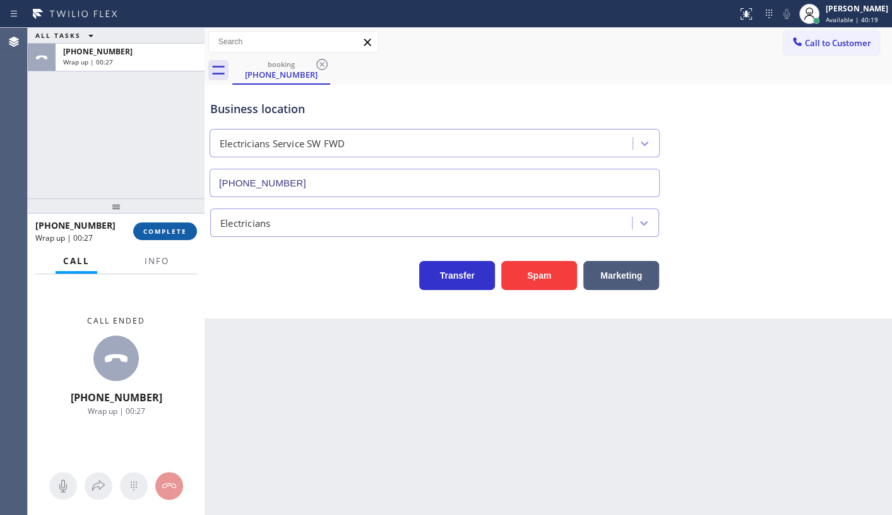
click at [138, 223] on button "COMPLETE" at bounding box center [165, 231] width 64 height 18
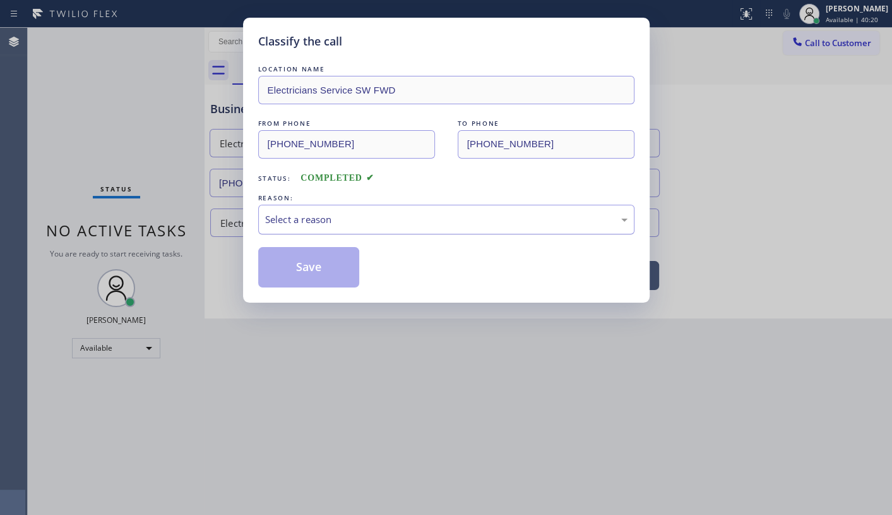
click at [340, 217] on div "Select a reason" at bounding box center [446, 219] width 362 height 15
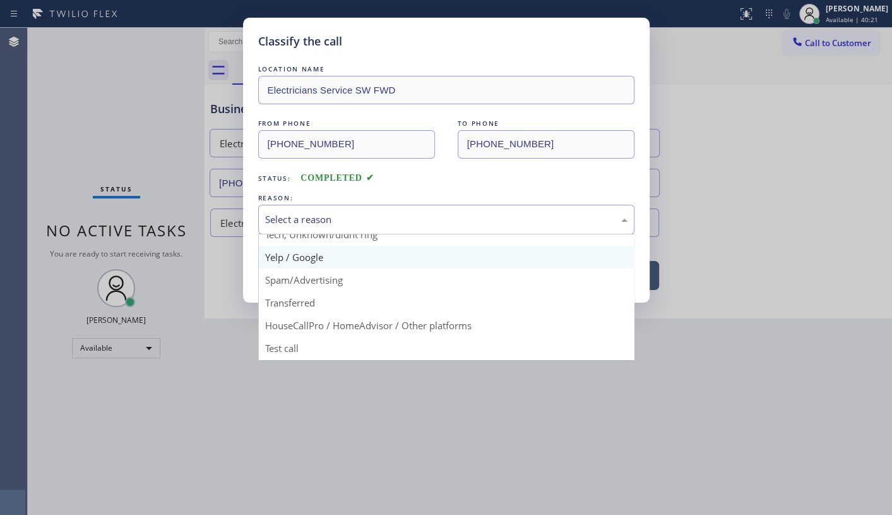
scroll to position [84, 0]
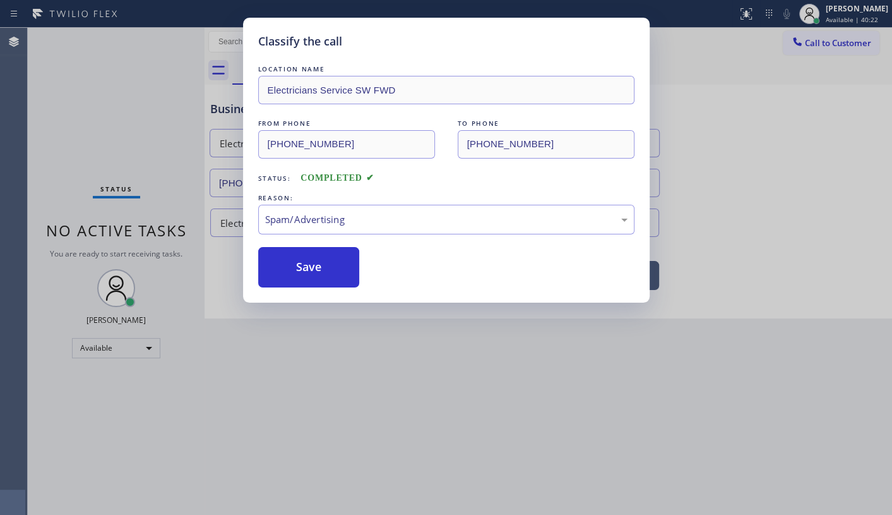
click at [333, 277] on button "Save" at bounding box center [309, 267] width 102 height 40
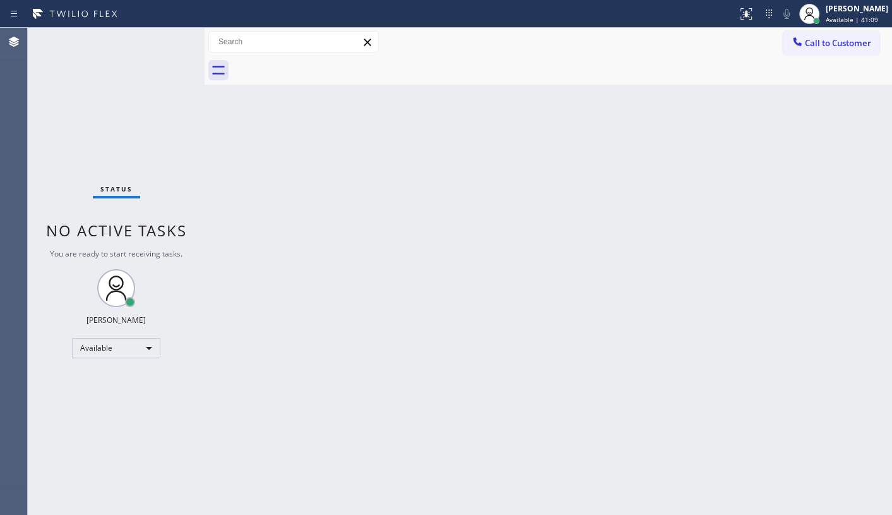
drag, startPoint x: 431, startPoint y: 165, endPoint x: 430, endPoint y: 179, distance: 13.9
click at [430, 179] on div "Back to Dashboard Change Sender ID Customers Technicians Select a contact Outbo…" at bounding box center [548, 271] width 687 height 487
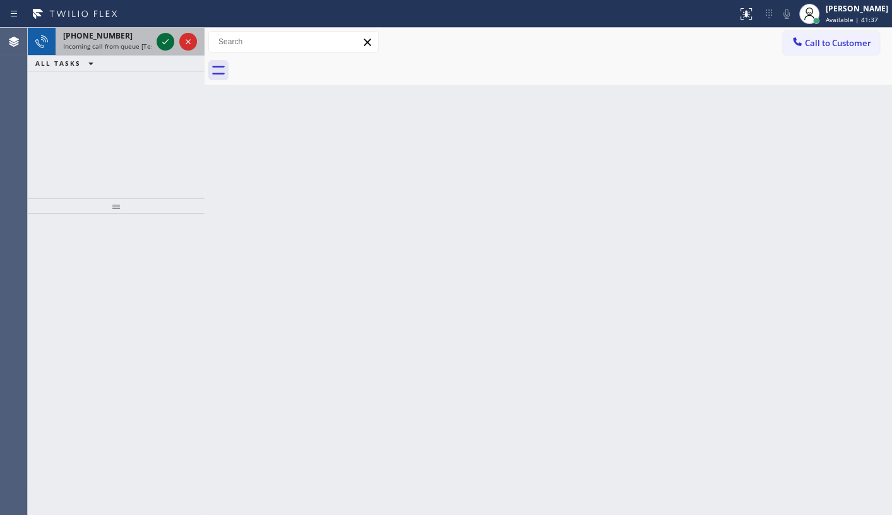
click at [163, 45] on icon at bounding box center [165, 41] width 15 height 15
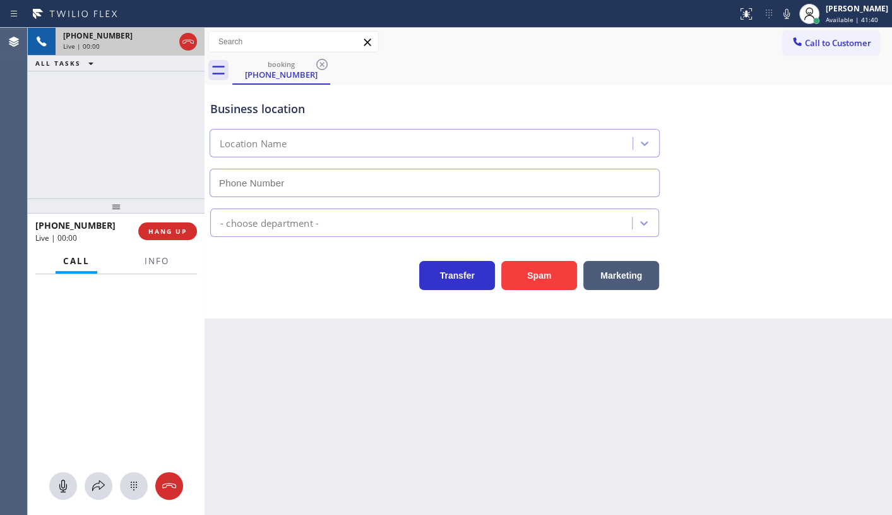
type input "(847) 713-1933"
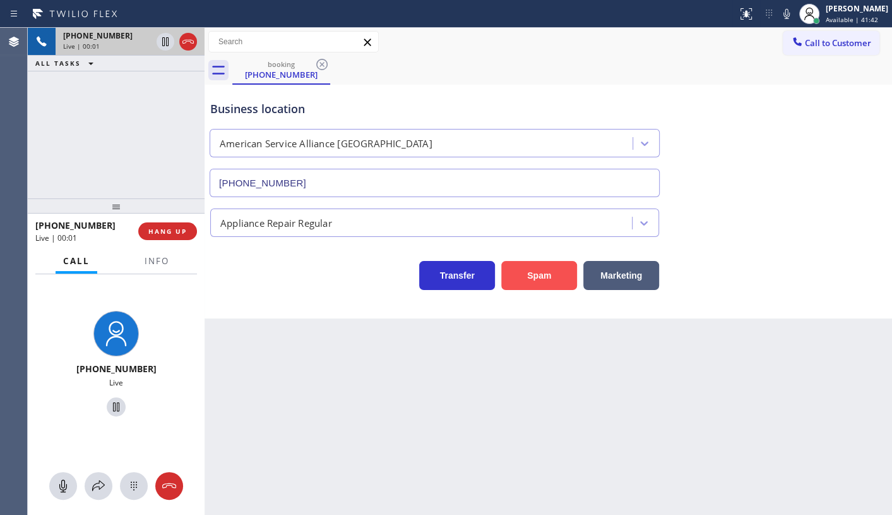
click at [521, 267] on button "Spam" at bounding box center [539, 275] width 76 height 29
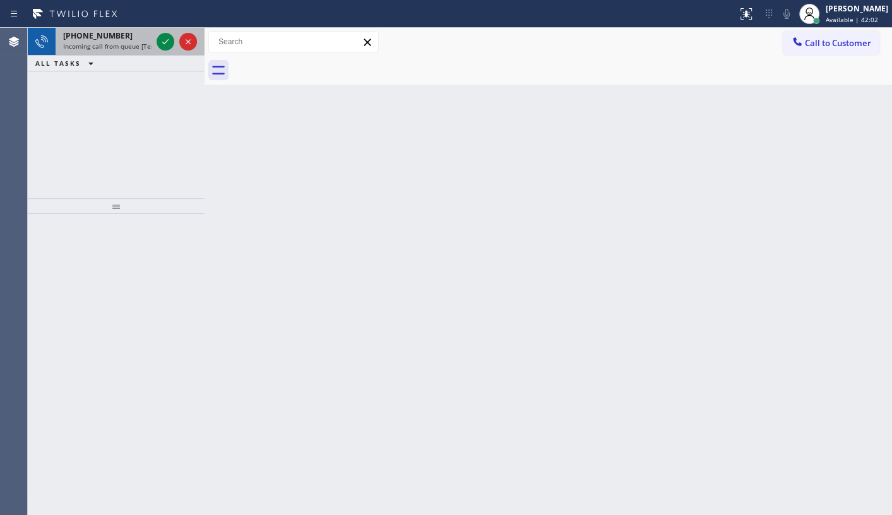
click at [177, 37] on div at bounding box center [176, 42] width 45 height 28
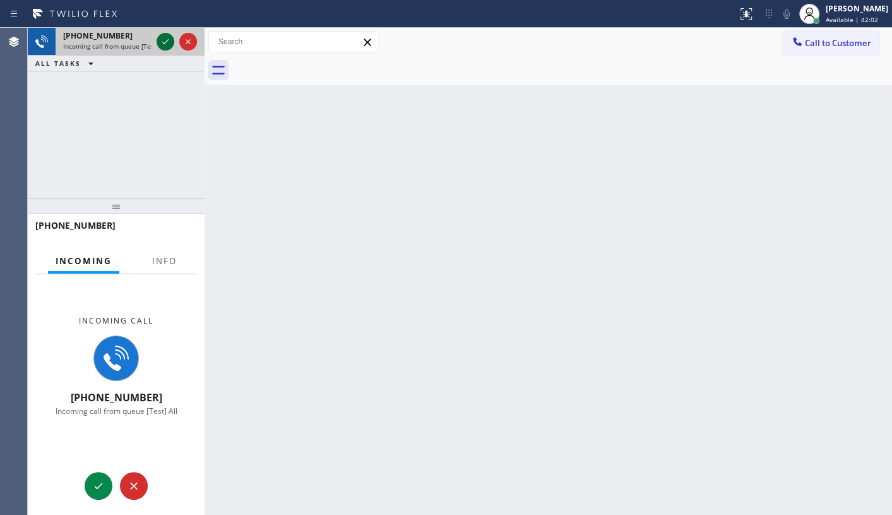
click at [164, 39] on icon at bounding box center [165, 41] width 15 height 15
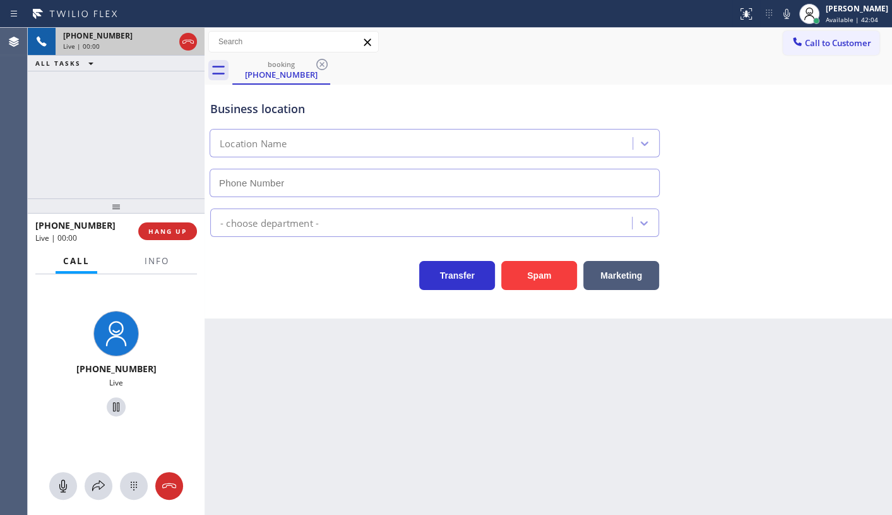
type input "(848) 343-2256"
click at [159, 258] on span "Info" at bounding box center [157, 260] width 25 height 11
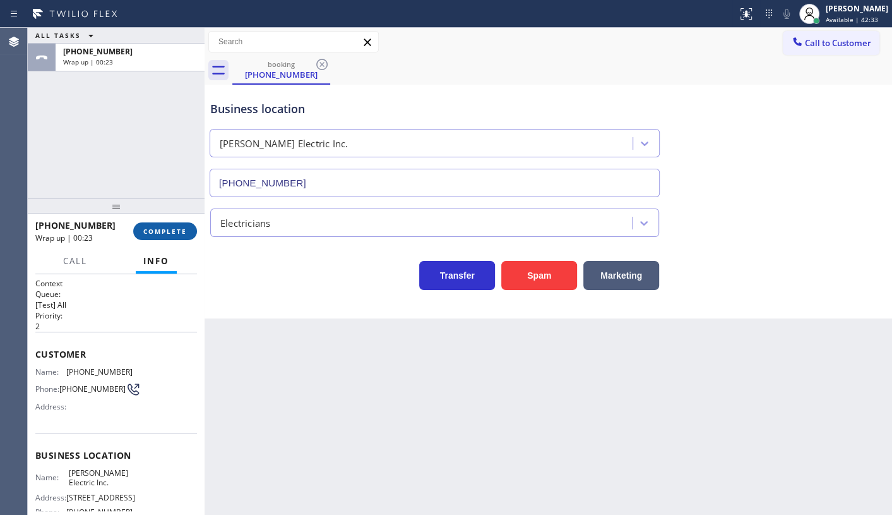
click at [152, 233] on span "COMPLETE" at bounding box center [165, 231] width 44 height 9
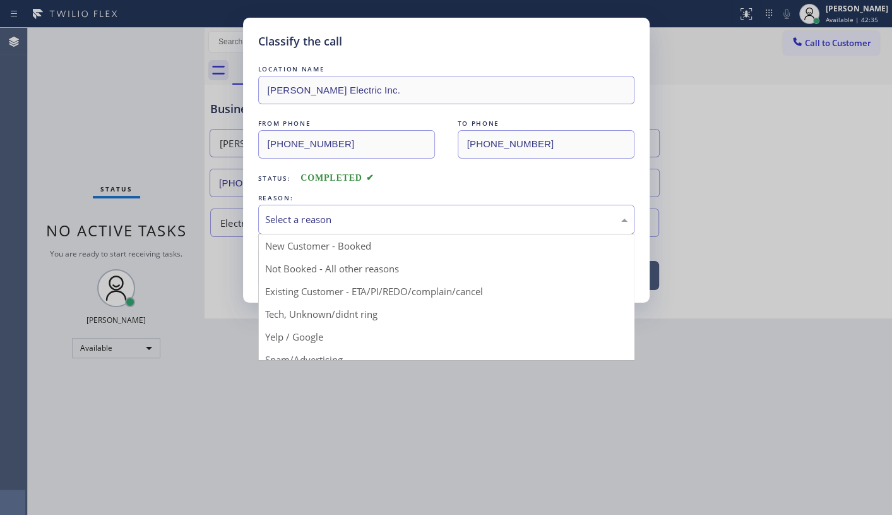
click at [327, 212] on div "Select a reason" at bounding box center [446, 219] width 362 height 15
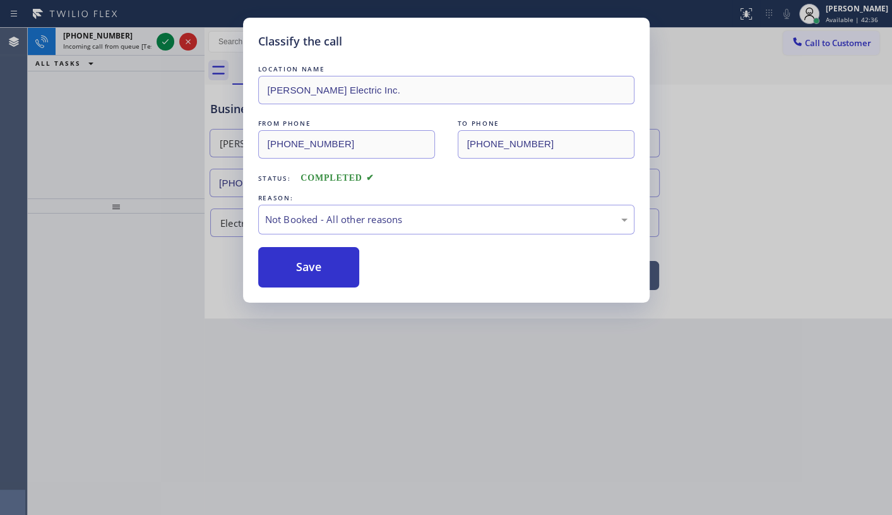
click at [322, 269] on button "Save" at bounding box center [309, 267] width 102 height 40
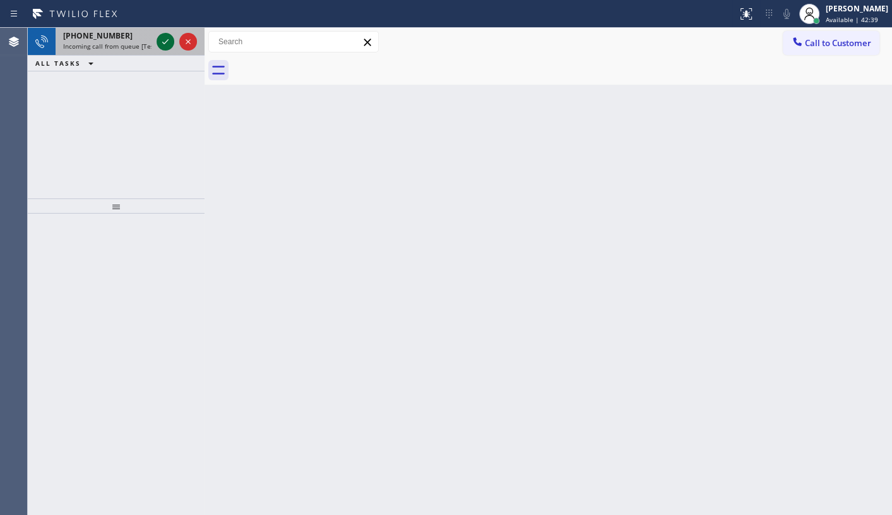
click at [165, 34] on icon at bounding box center [165, 41] width 15 height 15
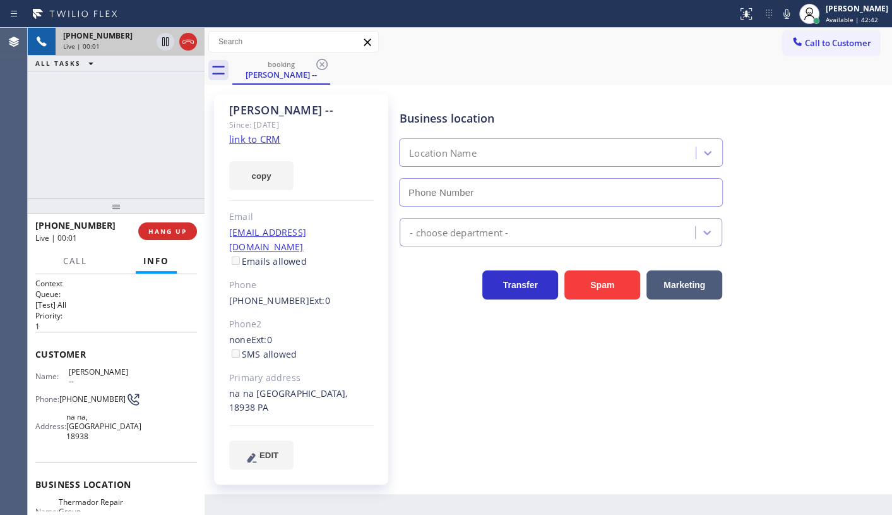
type input "(267) 727-3121"
click at [257, 140] on link "link to CRM" at bounding box center [254, 139] width 51 height 13
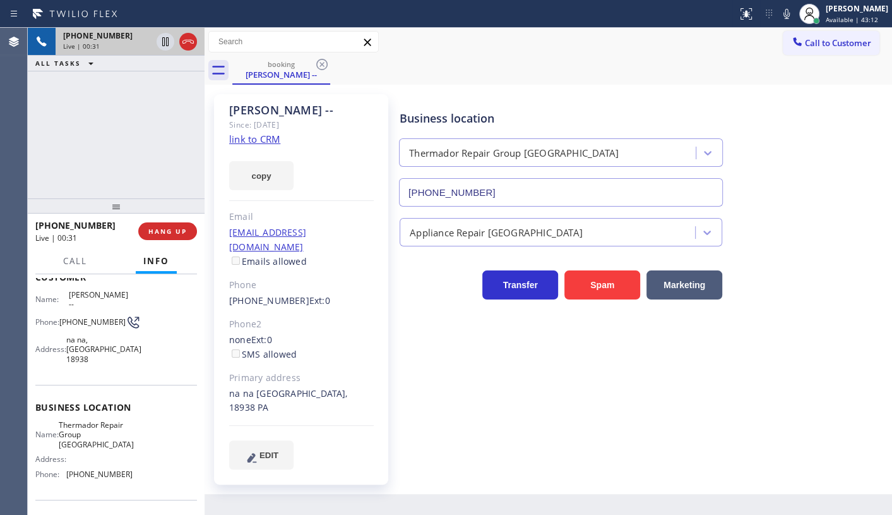
scroll to position [57, 0]
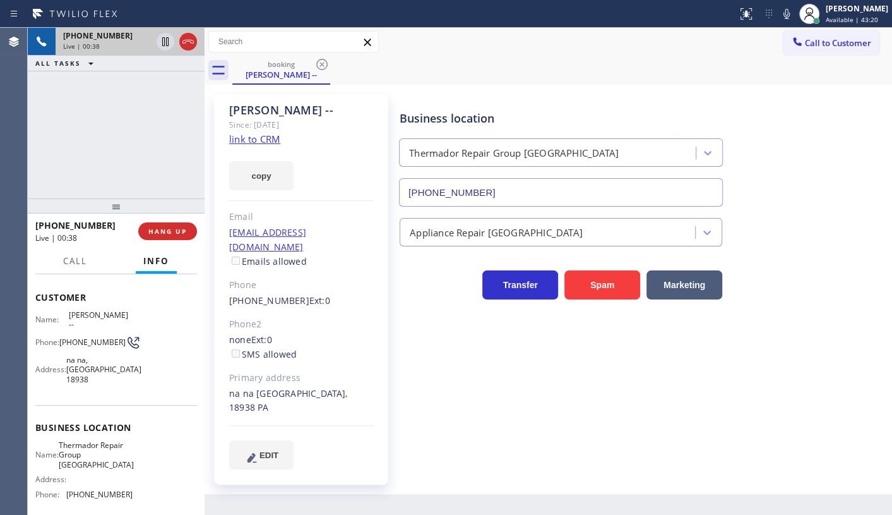
click at [121, 123] on div "+12152622640 Live | 00:38 ALL TASKS ALL TASKS ACTIVE TASKS TASKS IN WRAP UP" at bounding box center [116, 113] width 177 height 170
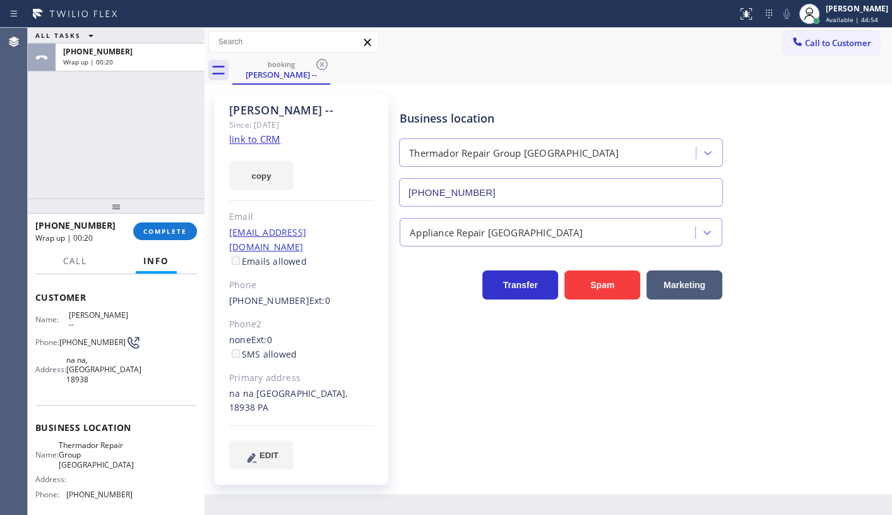
scroll to position [144, 0]
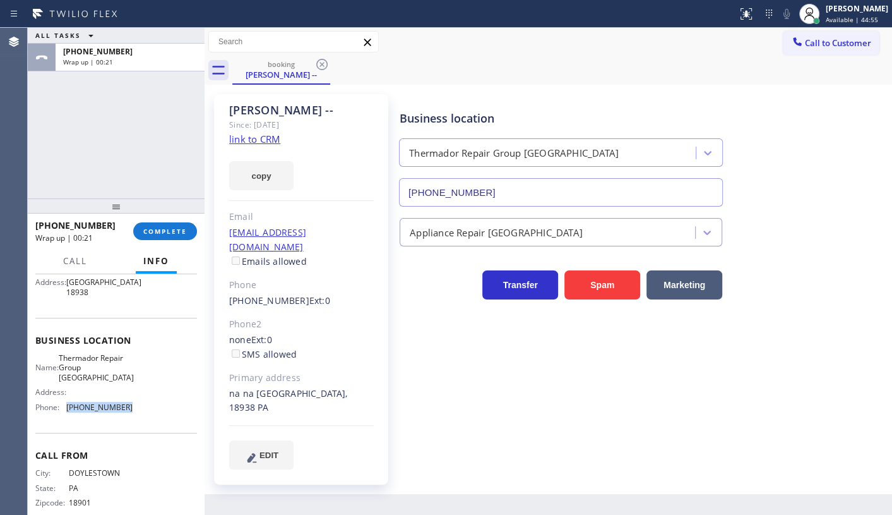
drag, startPoint x: 65, startPoint y: 391, endPoint x: 133, endPoint y: 395, distance: 67.7
click at [133, 395] on div "Name: Thermador Repair Group Glenside Address: Phone: (267) 727-3121" at bounding box center [116, 385] width 162 height 64
copy div "(267) 727-3121"
click at [145, 229] on span "COMPLETE" at bounding box center [165, 231] width 44 height 9
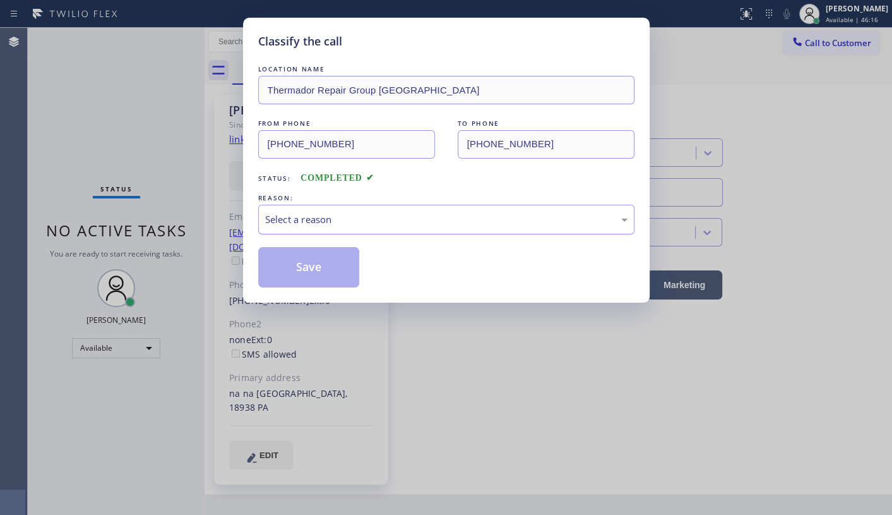
click at [290, 207] on div "Select a reason" at bounding box center [446, 220] width 376 height 30
click at [287, 213] on div "Select a reason" at bounding box center [446, 219] width 362 height 15
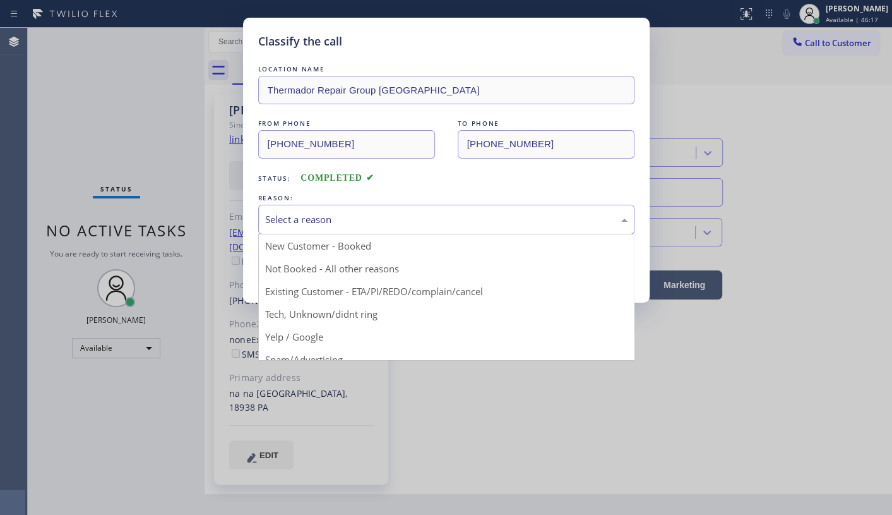
click at [293, 222] on div "Select a reason" at bounding box center [446, 219] width 362 height 15
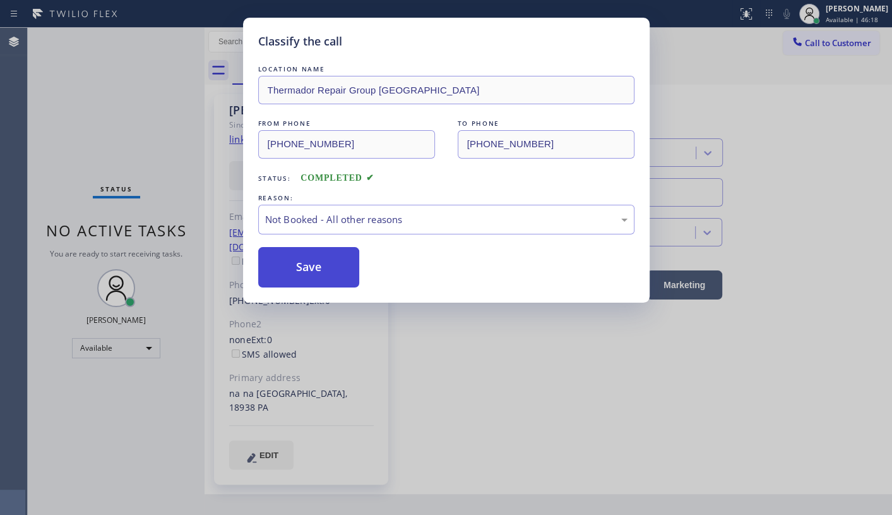
click at [287, 265] on button "Save" at bounding box center [309, 267] width 102 height 40
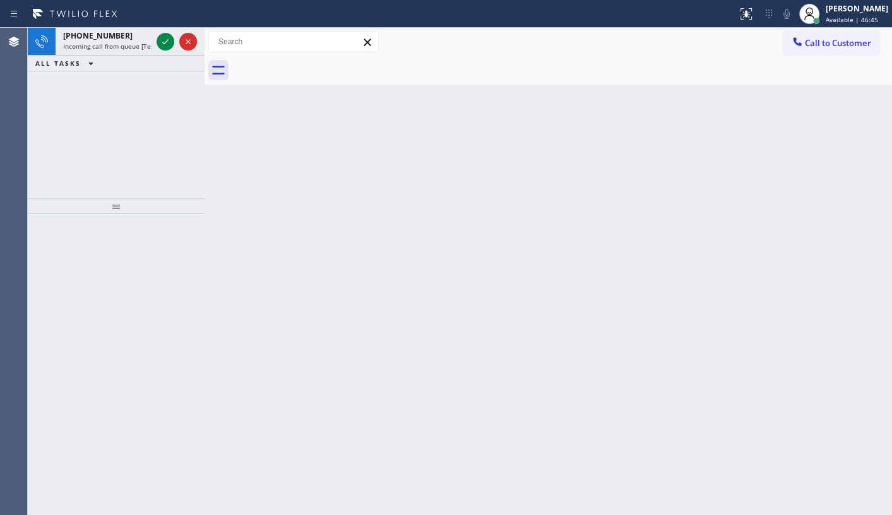
click at [110, 134] on div "+15012874459 Incoming call from queue [Test] All ALL TASKS ALL TASKS ACTIVE TAS…" at bounding box center [116, 113] width 177 height 170
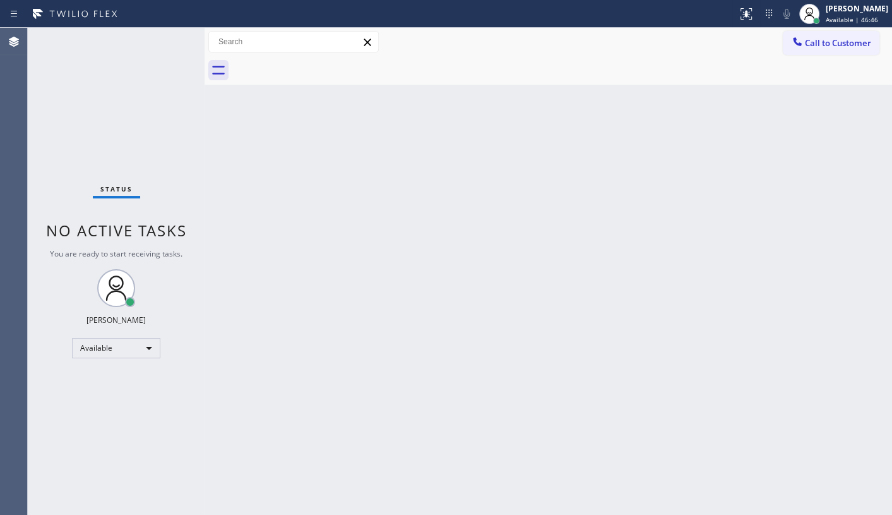
click at [165, 39] on div "Status No active tasks You are ready to start receiving tasks. JENIZA ALCAYDE A…" at bounding box center [116, 271] width 177 height 487
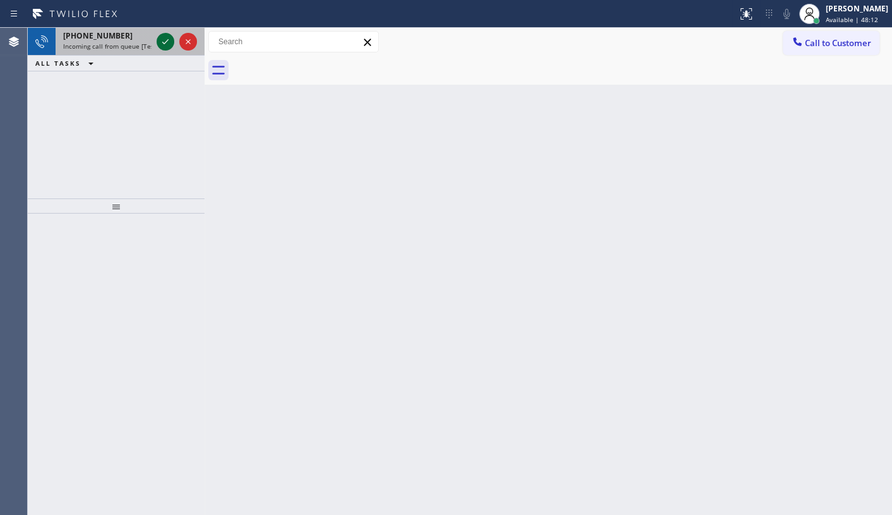
click at [159, 35] on icon at bounding box center [165, 41] width 15 height 15
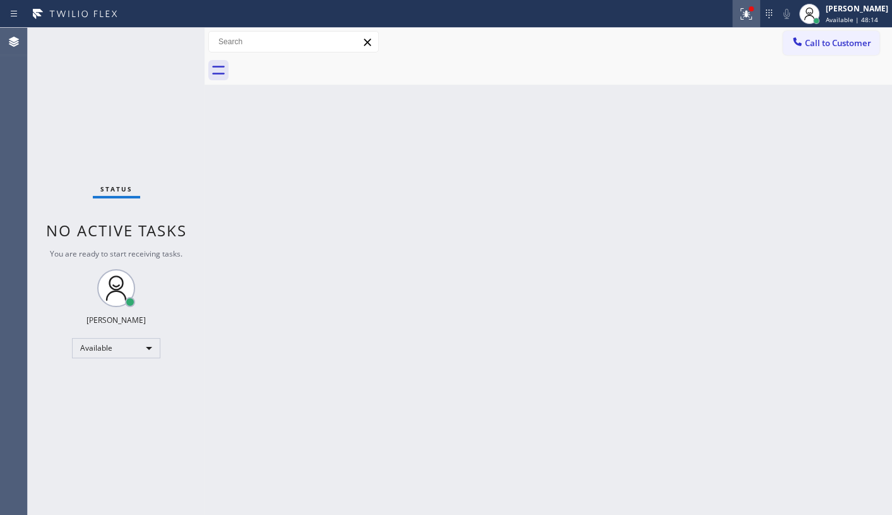
click at [738, 24] on button at bounding box center [746, 14] width 28 height 28
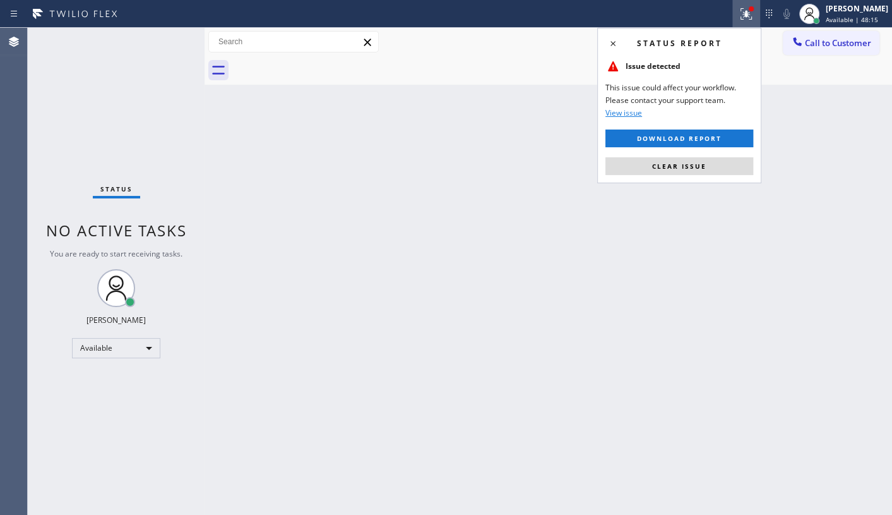
drag, startPoint x: 723, startPoint y: 160, endPoint x: 692, endPoint y: 71, distance: 94.8
click at [715, 153] on div "Status report Issue detected This issue could affect your workflow. Please cont…" at bounding box center [679, 105] width 164 height 155
click at [655, 169] on span "Clear issue" at bounding box center [679, 166] width 54 height 9
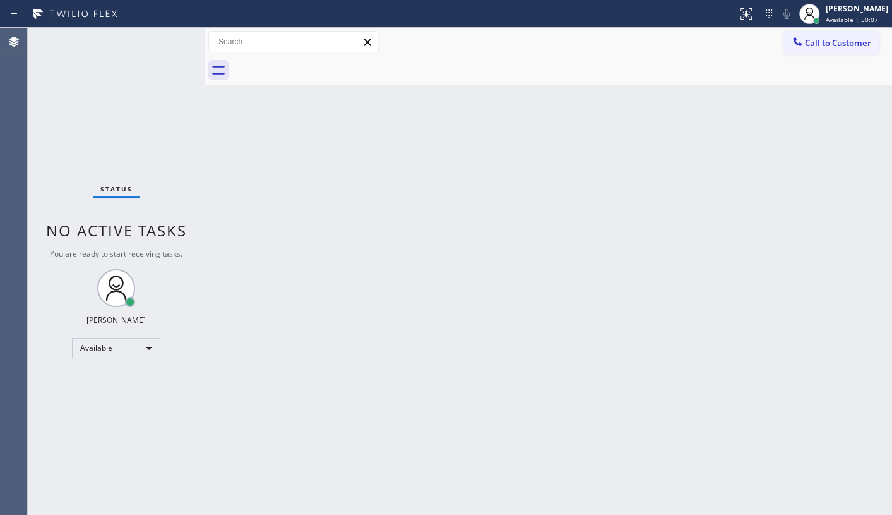
click at [125, 34] on div "Status No active tasks You are ready to start receiving tasks. JENIZA ALCAYDE A…" at bounding box center [116, 271] width 177 height 487
click at [125, 37] on div "Status No active tasks You are ready to start receiving tasks. JENIZA ALCAYDE A…" at bounding box center [116, 271] width 177 height 487
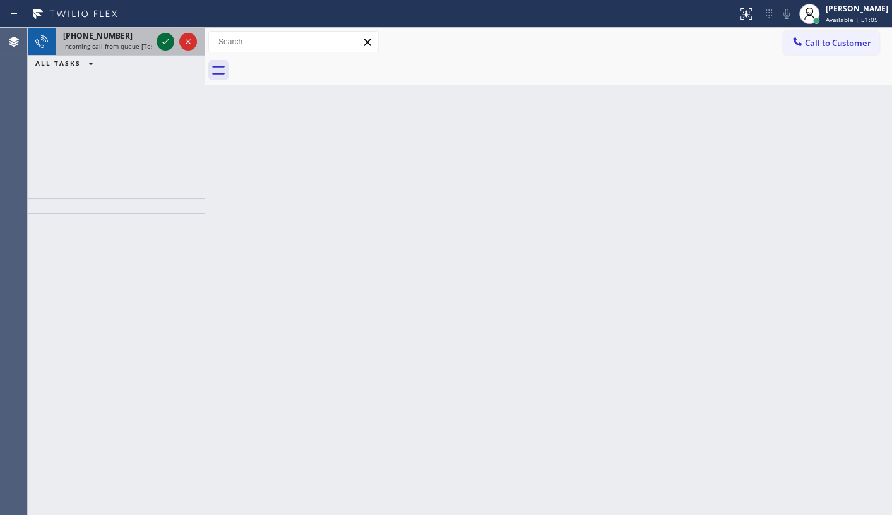
click at [158, 37] on icon at bounding box center [165, 41] width 15 height 15
click at [165, 38] on icon at bounding box center [165, 41] width 15 height 15
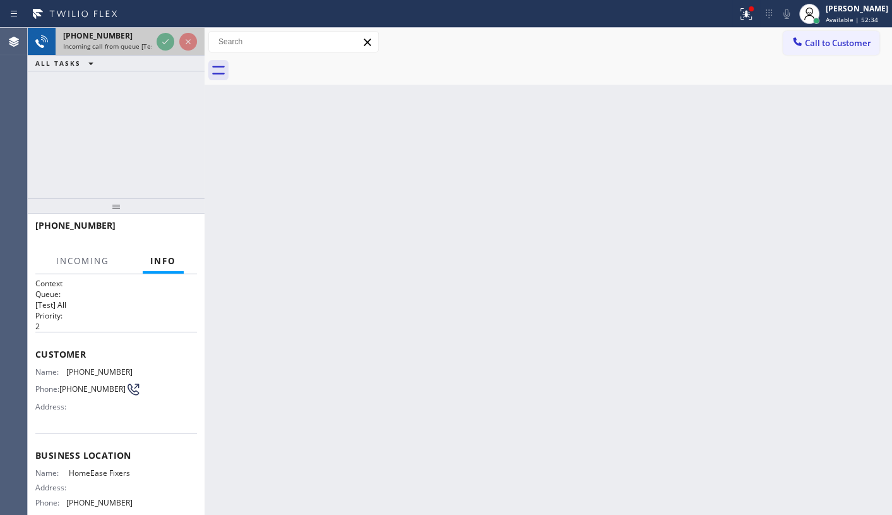
click at [155, 35] on div at bounding box center [176, 42] width 45 height 28
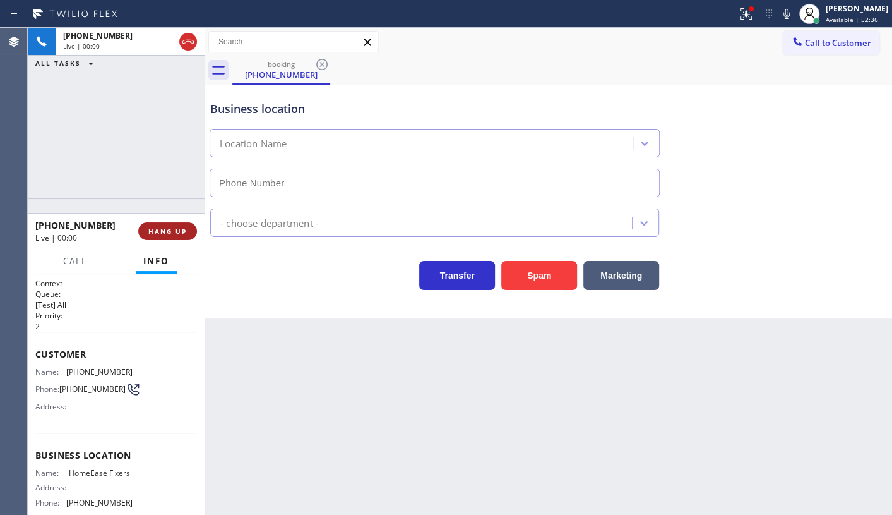
type input "(214) 206-3497"
click at [178, 232] on span "HANG UP" at bounding box center [167, 231] width 39 height 9
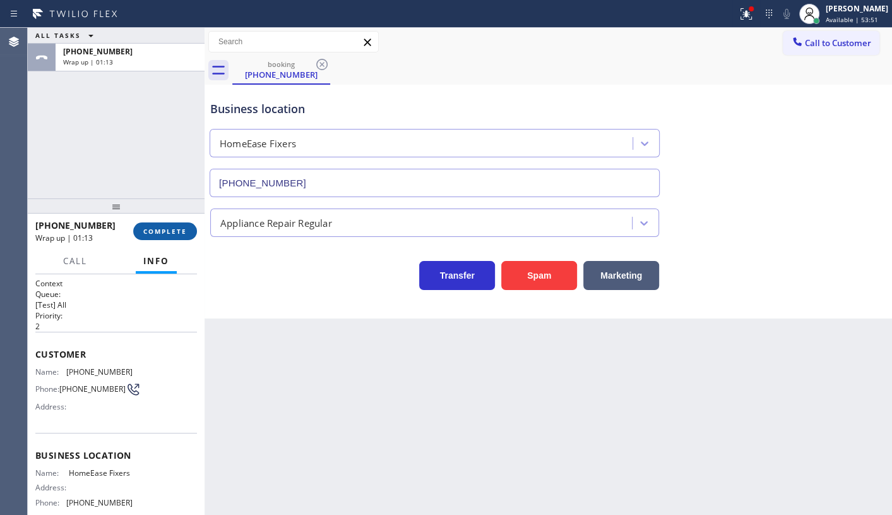
click at [165, 239] on button "COMPLETE" at bounding box center [165, 231] width 64 height 18
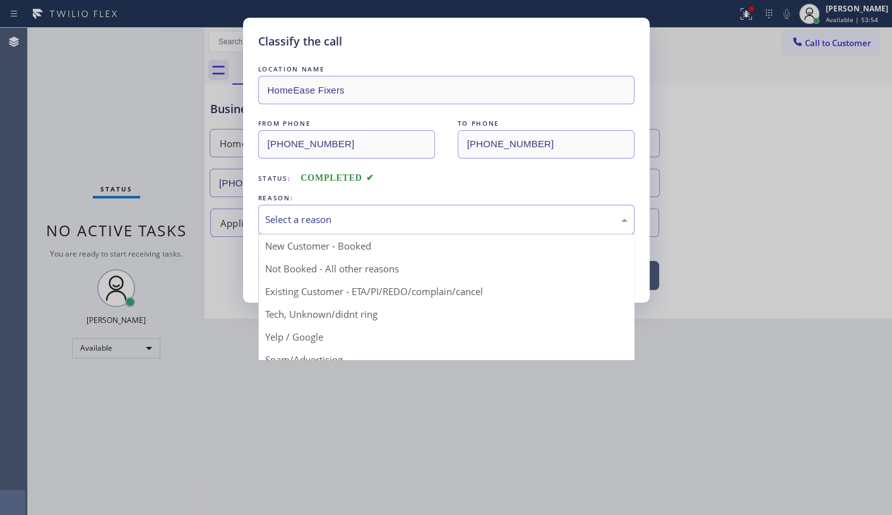
click at [283, 229] on div "Select a reason" at bounding box center [446, 220] width 376 height 30
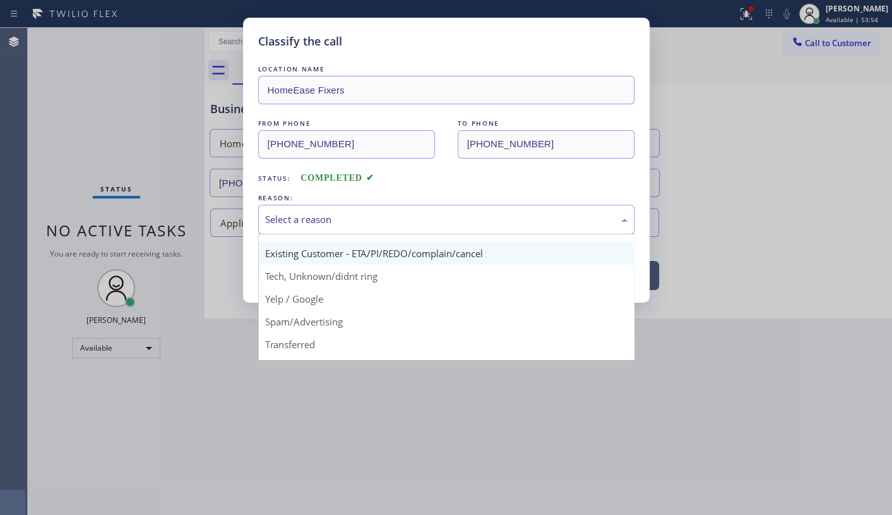
scroll to position [84, 0]
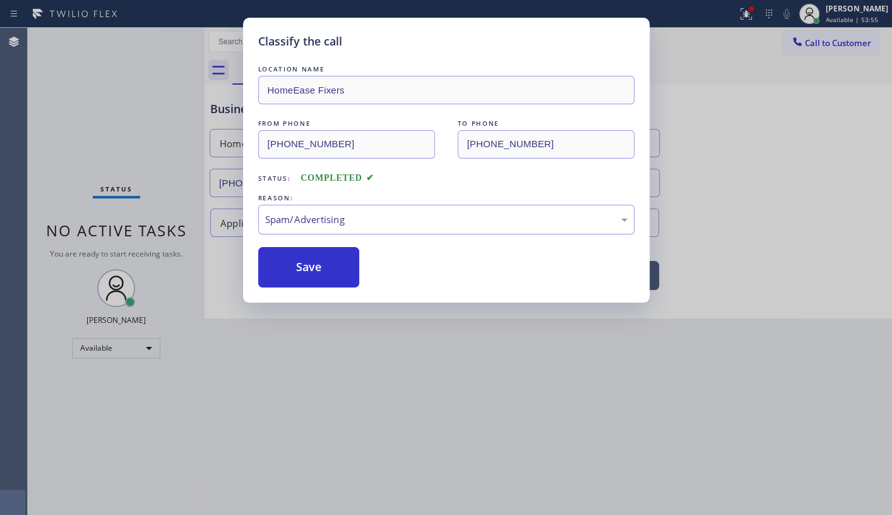
click at [299, 271] on button "Save" at bounding box center [309, 267] width 102 height 40
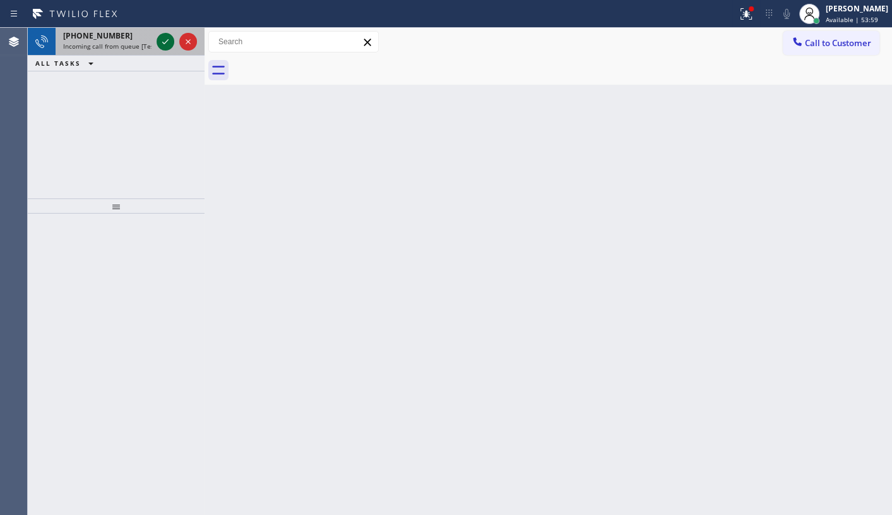
click at [172, 45] on icon at bounding box center [165, 41] width 15 height 15
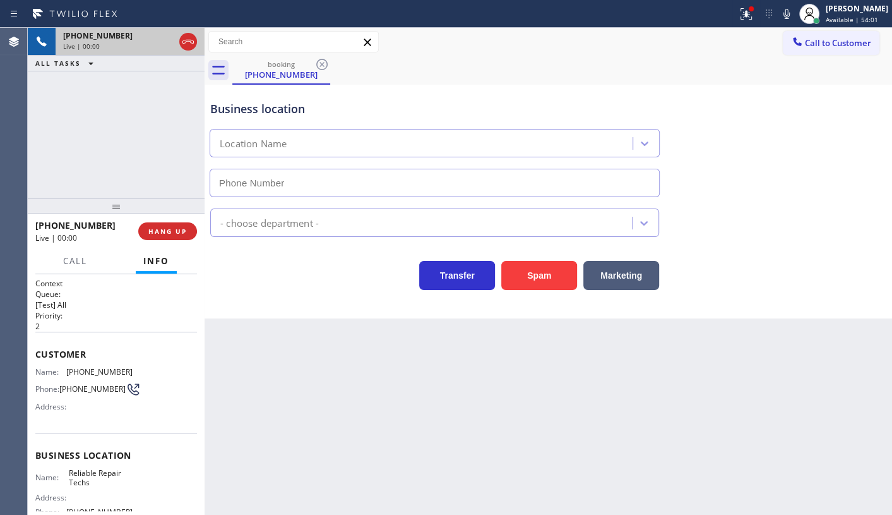
type input "(516) 549-0061"
click at [181, 232] on span "HANG UP" at bounding box center [167, 231] width 39 height 9
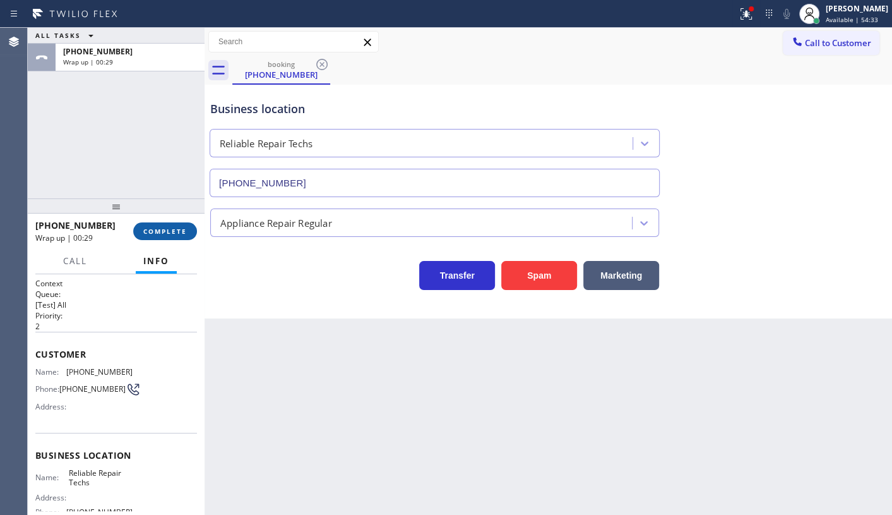
click at [167, 235] on span "COMPLETE" at bounding box center [165, 231] width 44 height 9
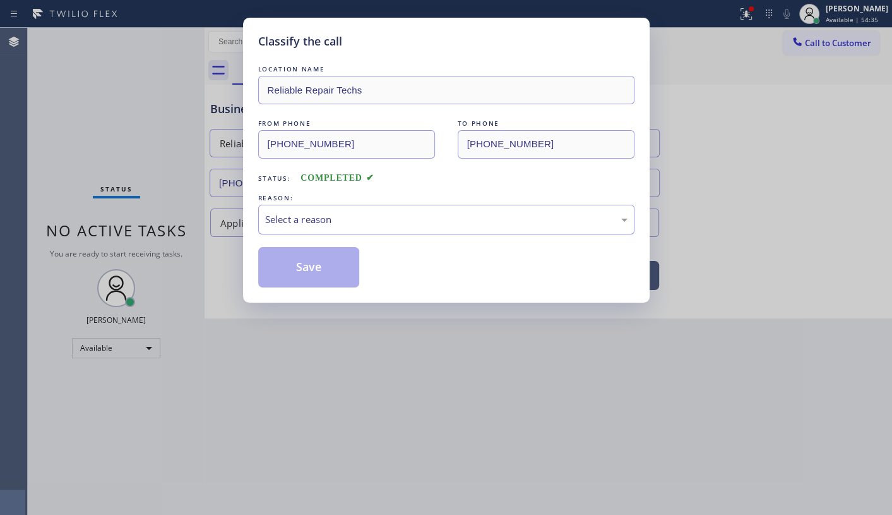
click at [263, 218] on div "Select a reason" at bounding box center [446, 220] width 376 height 30
drag, startPoint x: 265, startPoint y: 219, endPoint x: 285, endPoint y: 229, distance: 22.3
click at [277, 224] on div "Select a reason" at bounding box center [446, 220] width 376 height 30
click at [299, 227] on div "Select a reason" at bounding box center [446, 220] width 376 height 30
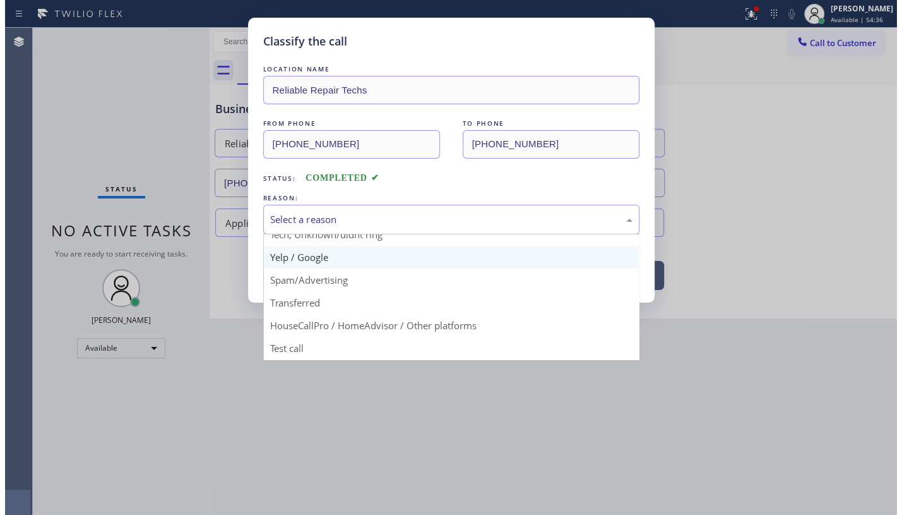
scroll to position [84, 0]
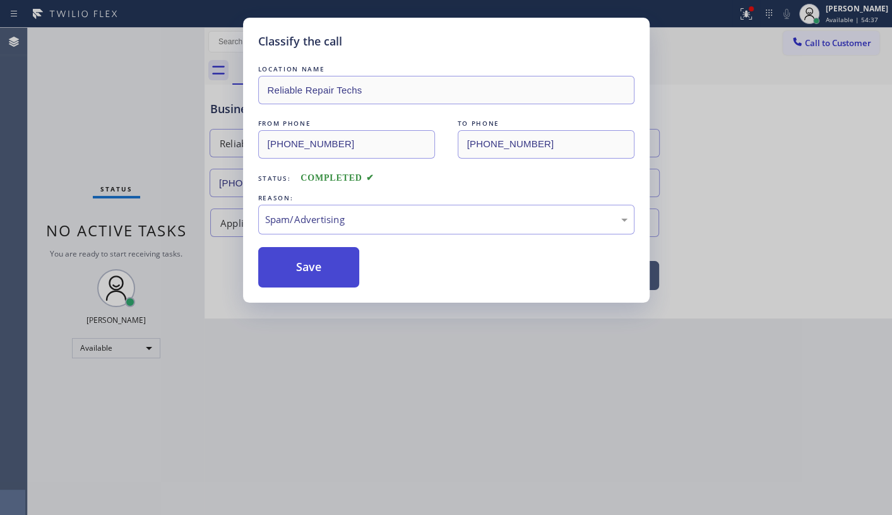
click at [302, 275] on button "Save" at bounding box center [309, 267] width 102 height 40
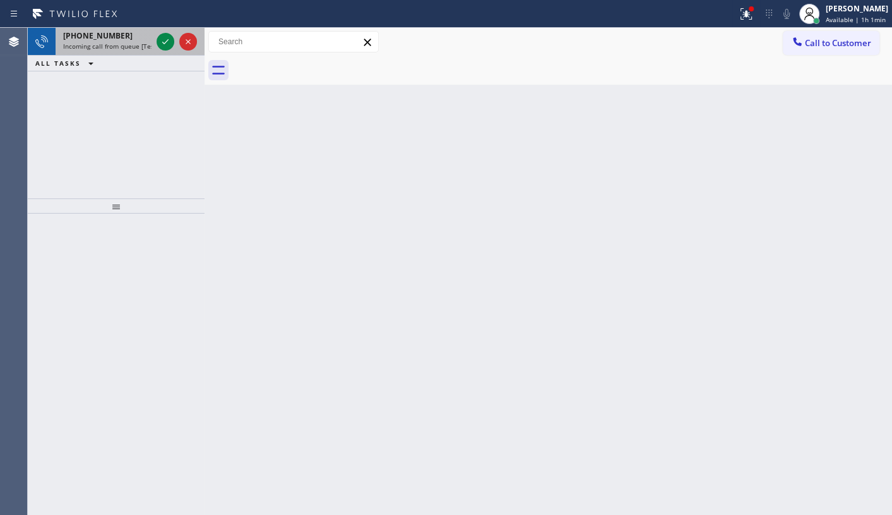
click at [154, 40] on div at bounding box center [176, 42] width 45 height 28
click at [155, 40] on div at bounding box center [176, 42] width 45 height 28
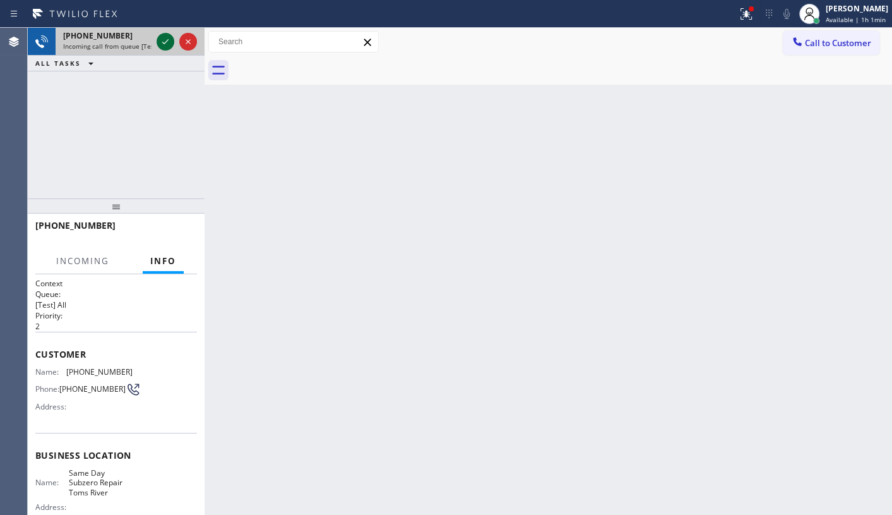
drag, startPoint x: 155, startPoint y: 40, endPoint x: 162, endPoint y: 42, distance: 7.2
click at [158, 43] on div at bounding box center [176, 42] width 45 height 28
click at [162, 42] on icon at bounding box center [165, 41] width 6 height 5
drag, startPoint x: 176, startPoint y: 152, endPoint x: 181, endPoint y: 146, distance: 8.5
click at [178, 151] on div "+18488006949 Incoming call from queue [Test] All ALL TASKS ALL TASKS ACTIVE TAS…" at bounding box center [116, 113] width 177 height 170
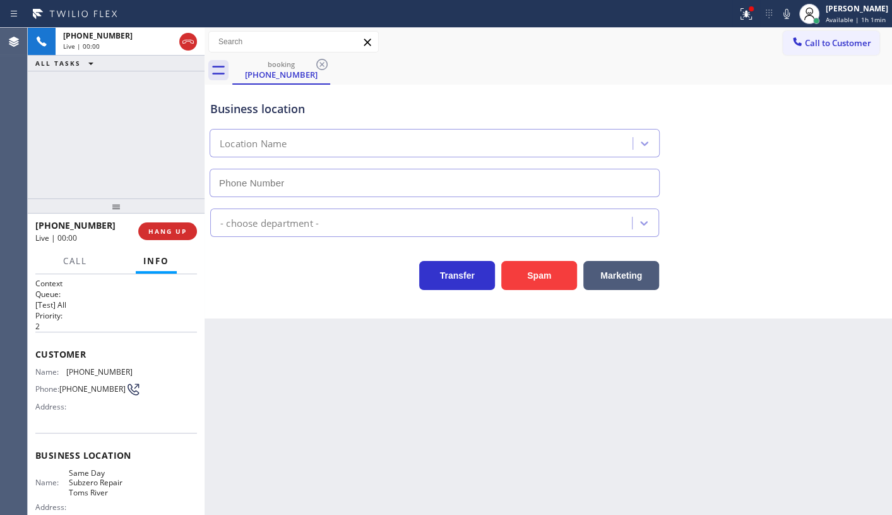
type input "(848) 256-0445"
click at [525, 261] on button "Spam" at bounding box center [539, 275] width 76 height 29
click at [525, 265] on button "Spam" at bounding box center [539, 275] width 76 height 29
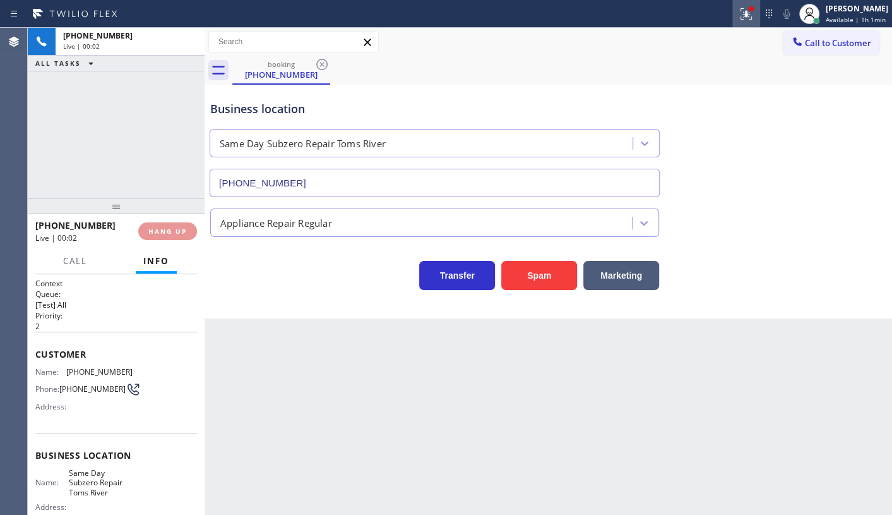
click at [745, 15] on icon at bounding box center [746, 13] width 15 height 15
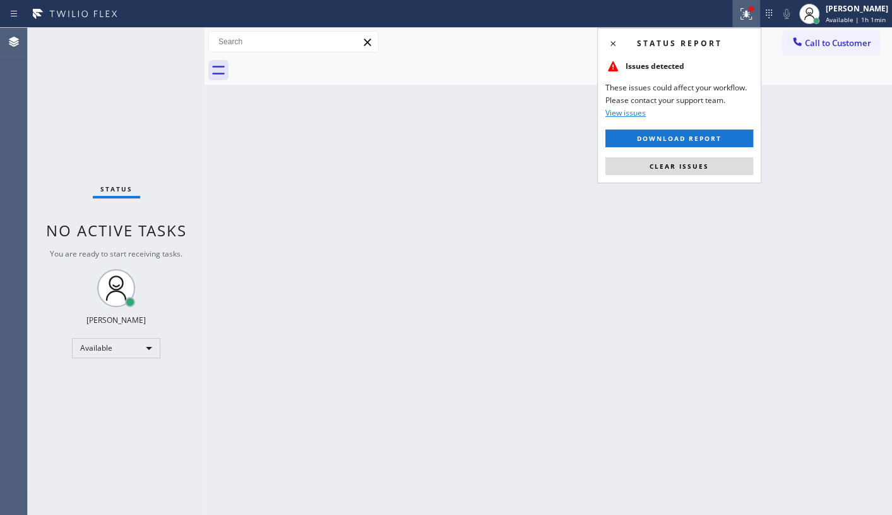
drag, startPoint x: 726, startPoint y: 162, endPoint x: 736, endPoint y: 167, distance: 11.6
click at [726, 162] on button "Clear issues" at bounding box center [679, 166] width 148 height 18
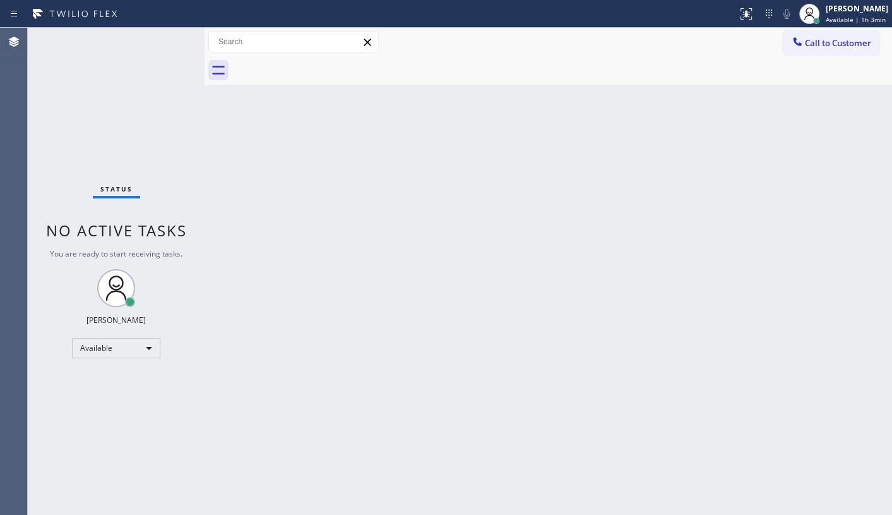
click at [162, 77] on div "Status No active tasks You are ready to start receiving tasks. JENIZA ALCAYDE A…" at bounding box center [116, 271] width 177 height 487
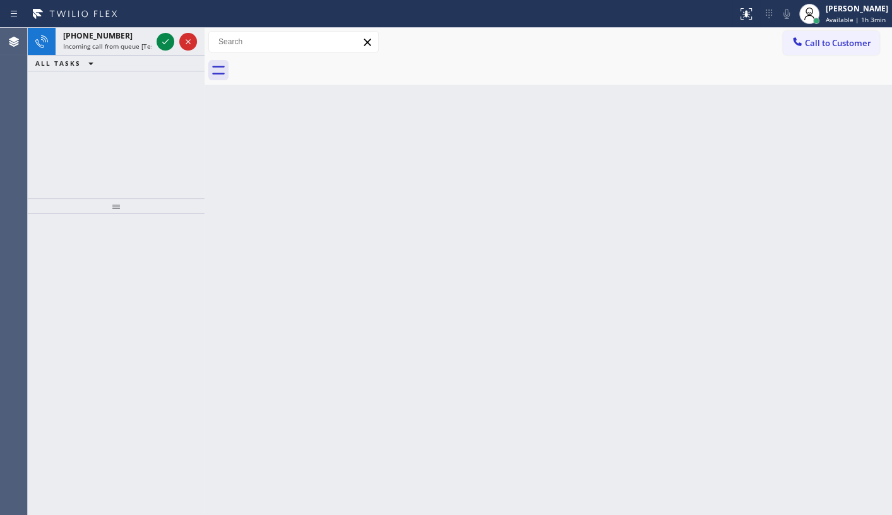
click at [102, 124] on div "+16038288322 Incoming call from queue [Test] All ALL TASKS ALL TASKS ACTIVE TAS…" at bounding box center [116, 113] width 177 height 170
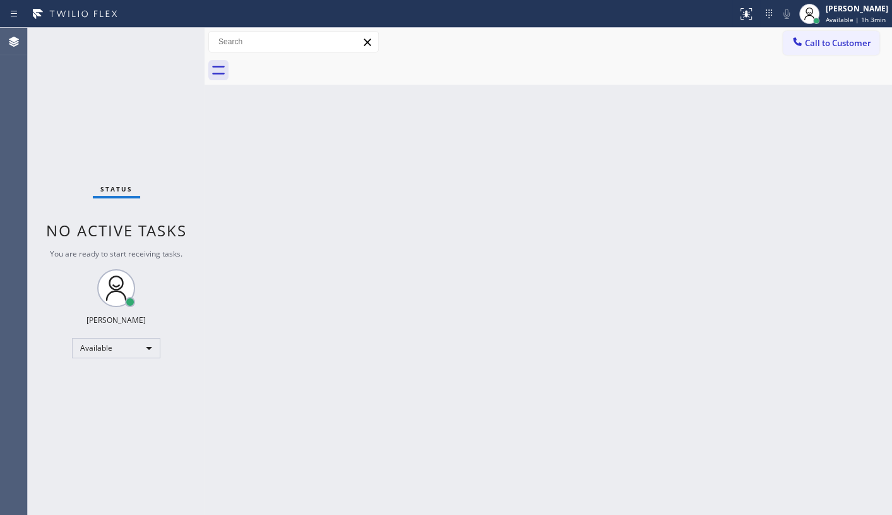
click at [130, 42] on div "Status No active tasks You are ready to start receiving tasks. JENIZA ALCAYDE A…" at bounding box center [116, 271] width 177 height 487
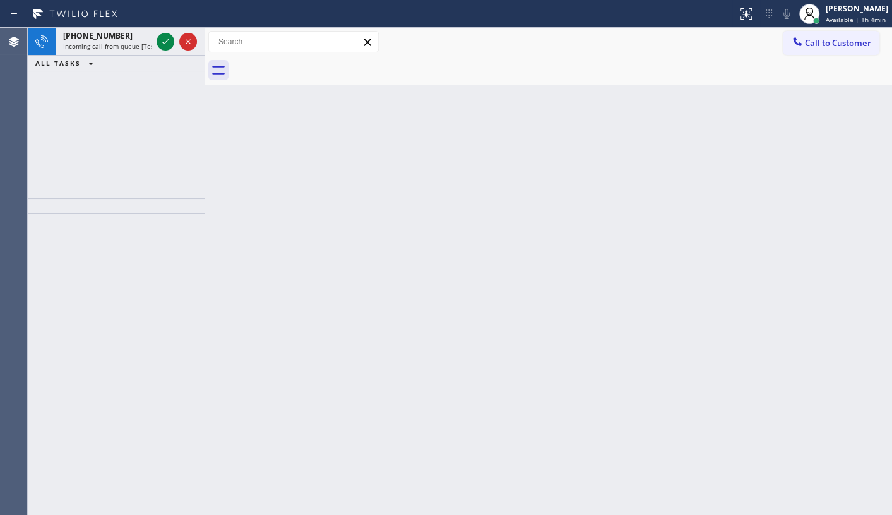
drag, startPoint x: 120, startPoint y: 82, endPoint x: 120, endPoint y: 72, distance: 10.1
click at [120, 78] on div "+17323405288 Incoming call from queue [Test] All ALL TASKS ALL TASKS ACTIVE TAS…" at bounding box center [116, 113] width 177 height 170
click at [169, 39] on icon at bounding box center [165, 41] width 15 height 15
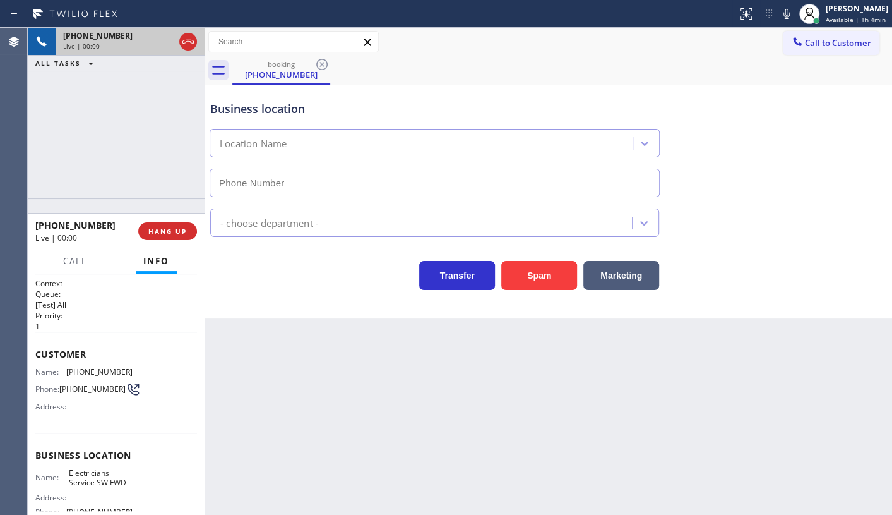
type input "[PHONE_NUMBER]"
click at [526, 273] on button "Spam" at bounding box center [539, 275] width 76 height 29
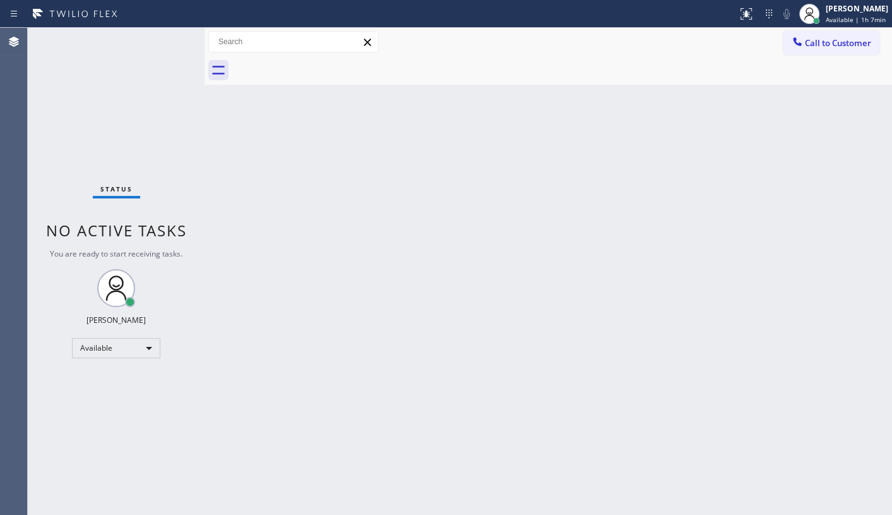
click at [98, 120] on div "Status No active tasks You are ready to start receiving tasks. JENIZA ALCAYDE A…" at bounding box center [116, 271] width 177 height 487
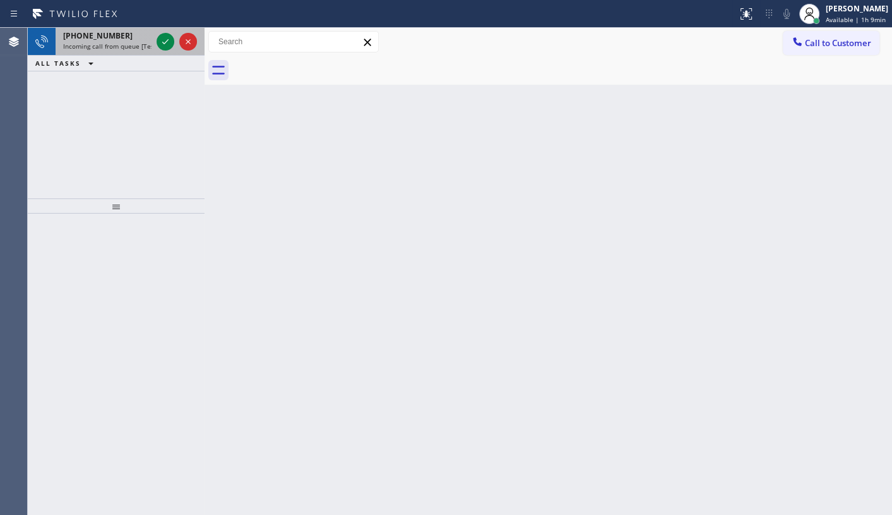
click at [176, 38] on div at bounding box center [176, 42] width 45 height 28
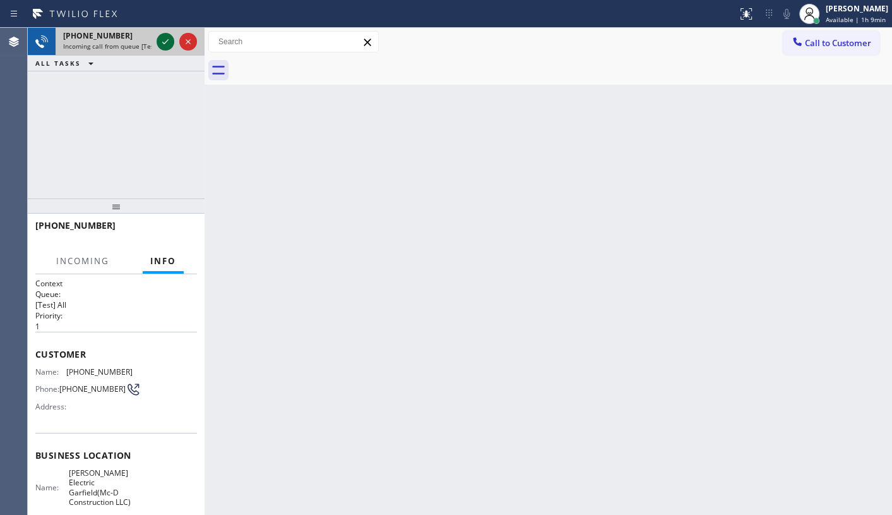
drag, startPoint x: 175, startPoint y: 39, endPoint x: 170, endPoint y: 44, distance: 7.2
click at [174, 39] on div at bounding box center [176, 42] width 45 height 28
click at [171, 44] on div at bounding box center [176, 42] width 45 height 28
click at [168, 42] on icon at bounding box center [165, 41] width 15 height 15
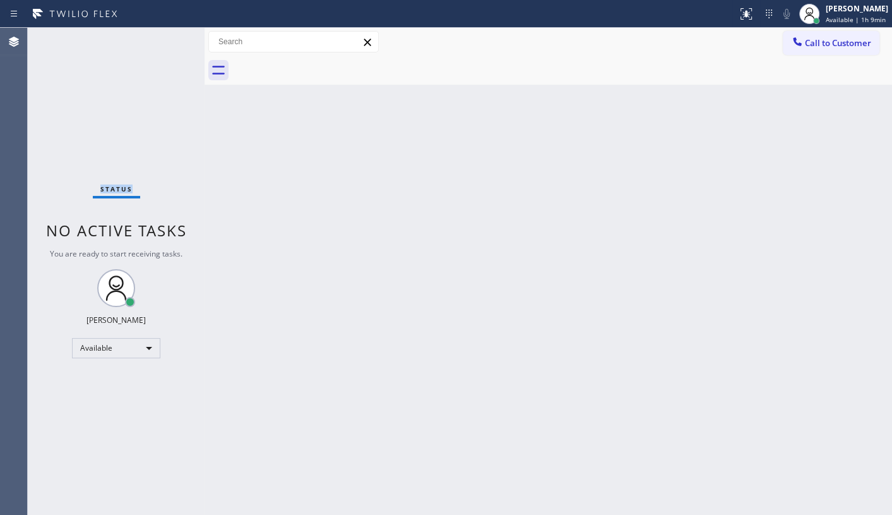
click at [168, 42] on div "Status No active tasks You are ready to start receiving tasks. JENIZA ALCAYDE A…" at bounding box center [116, 271] width 177 height 487
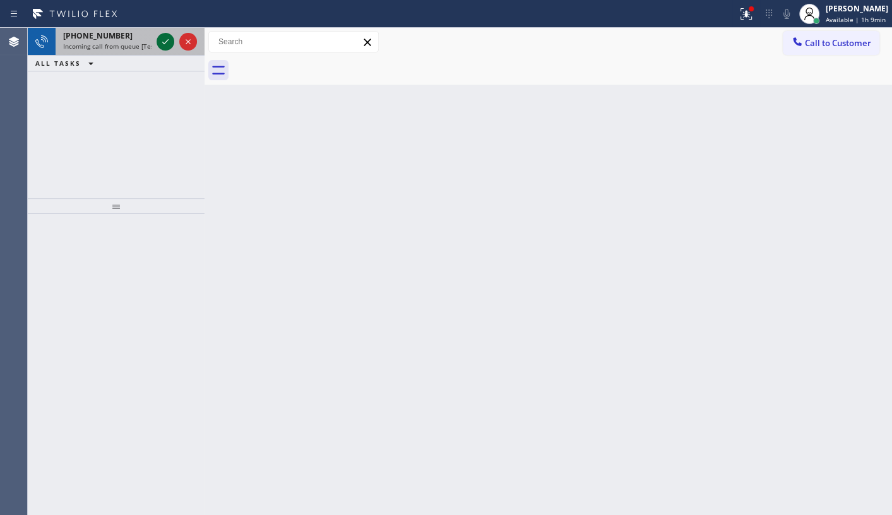
click at [161, 40] on icon at bounding box center [165, 41] width 15 height 15
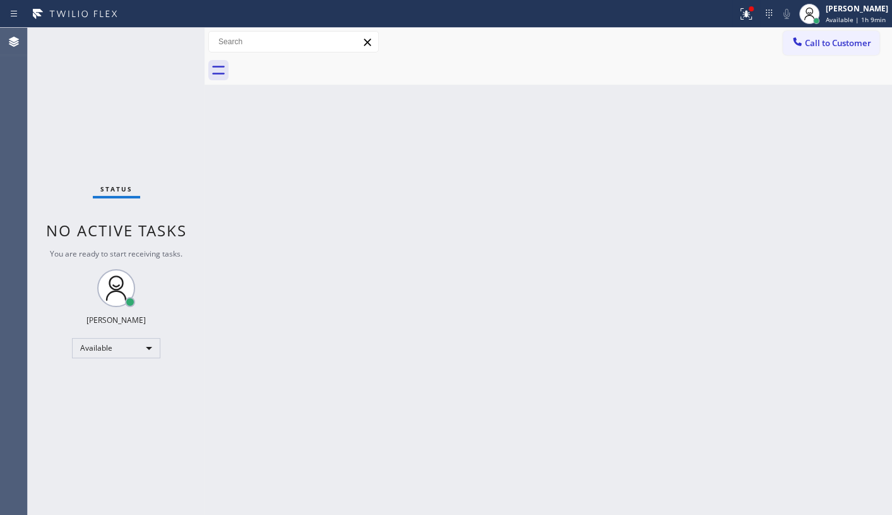
click at [161, 40] on div "Status No active tasks You are ready to start receiving tasks. JENIZA ALCAYDE A…" at bounding box center [116, 271] width 177 height 487
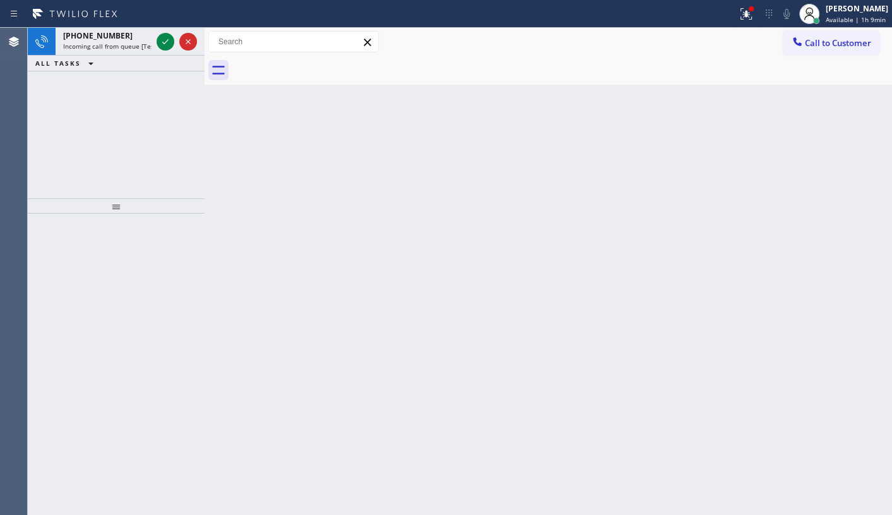
click at [161, 40] on icon at bounding box center [165, 41] width 15 height 15
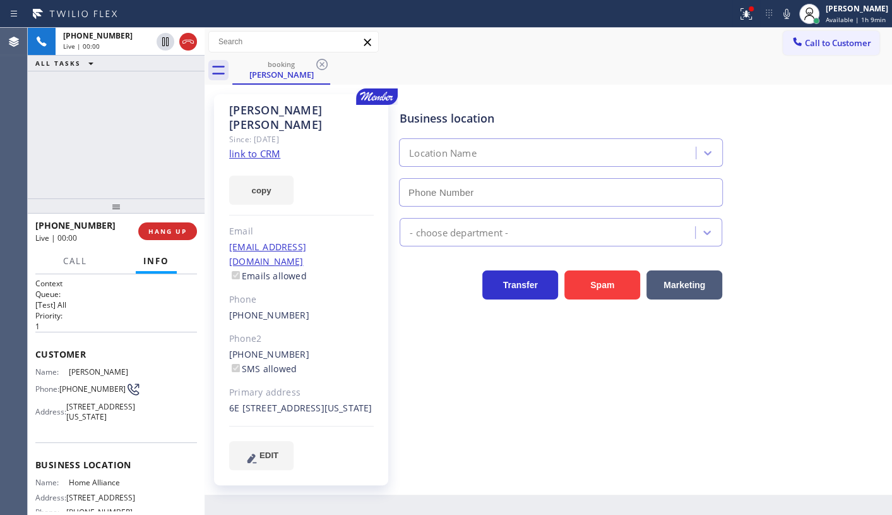
type input "(877) 777-0796"
click at [249, 147] on link "link to CRM" at bounding box center [254, 153] width 51 height 13
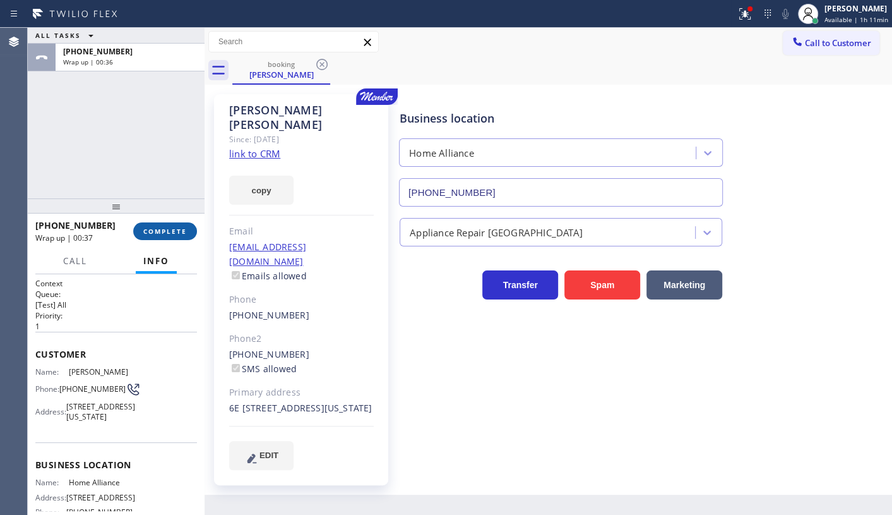
click at [163, 227] on span "COMPLETE" at bounding box center [165, 231] width 44 height 9
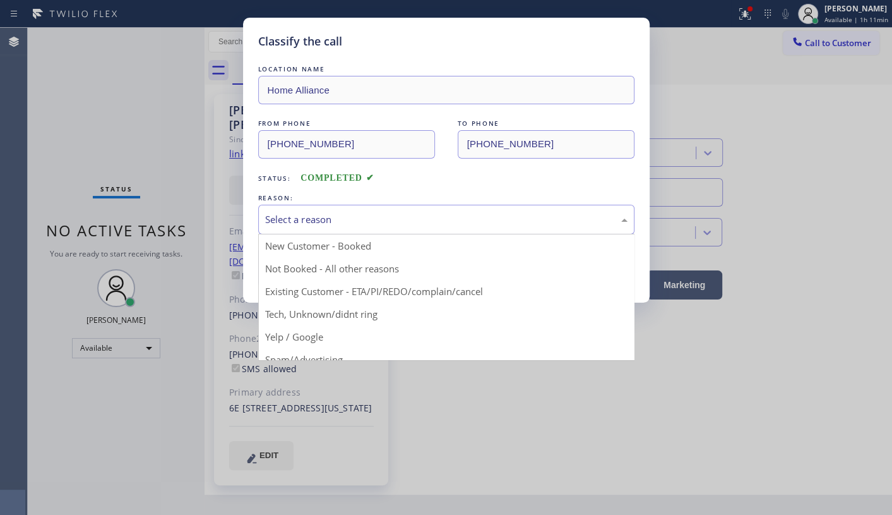
click at [303, 210] on div "Select a reason" at bounding box center [446, 220] width 376 height 30
drag, startPoint x: 307, startPoint y: 289, endPoint x: 300, endPoint y: 263, distance: 26.6
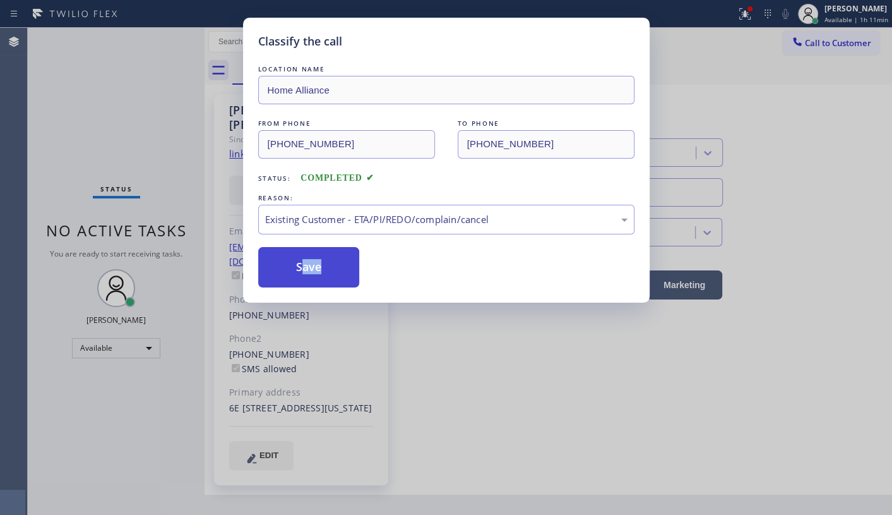
click at [300, 263] on button "Save" at bounding box center [309, 267] width 102 height 40
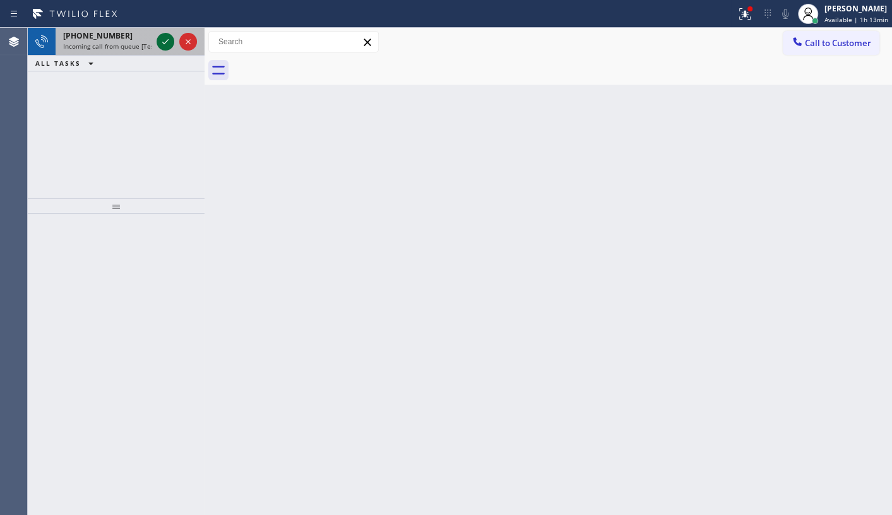
click at [170, 39] on icon at bounding box center [165, 41] width 15 height 15
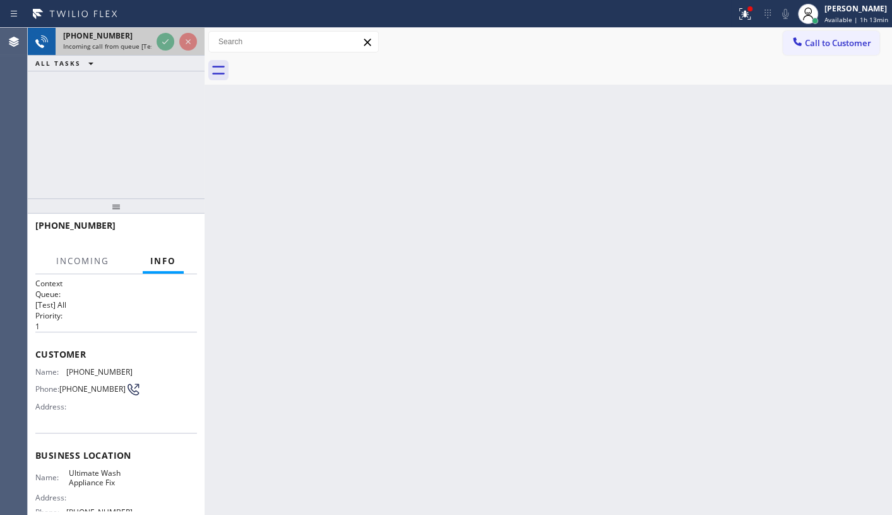
click at [150, 49] on span "Incoming call from queue [Test] All" at bounding box center [115, 46] width 105 height 9
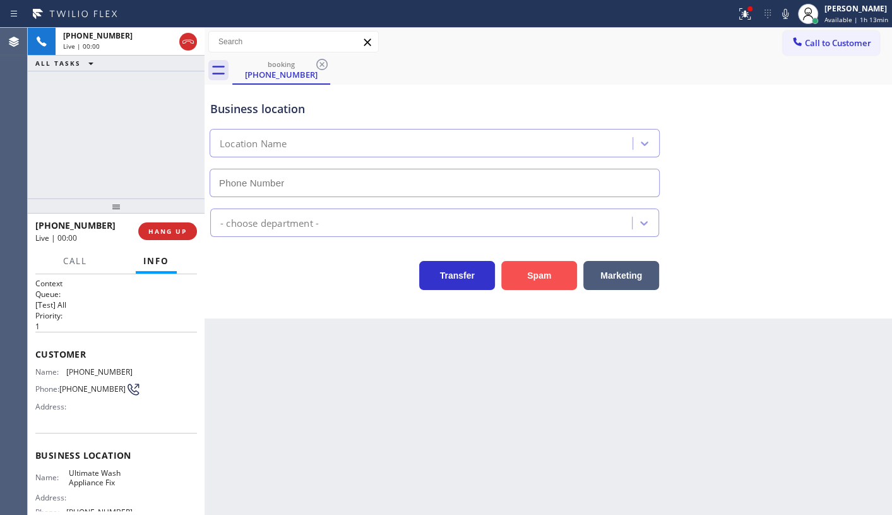
type input "(914) 867-4155"
click at [521, 267] on button "Spam" at bounding box center [539, 275] width 76 height 29
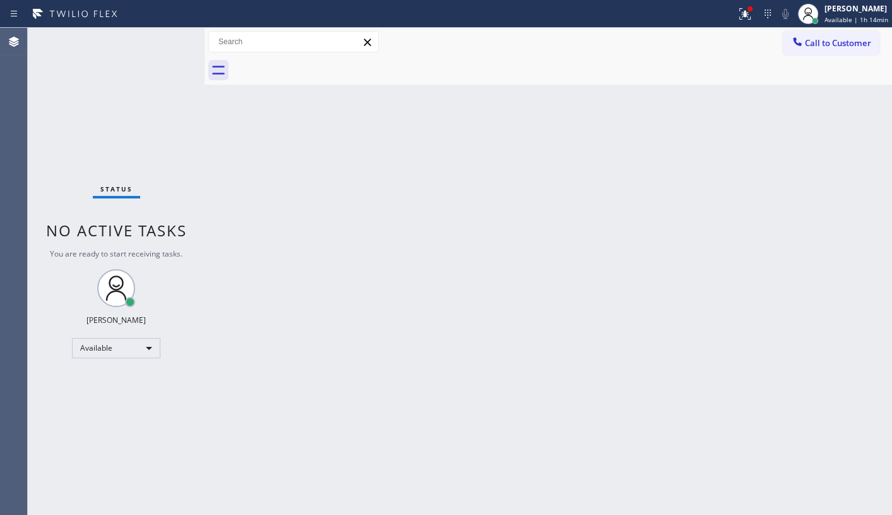
click at [54, 105] on div "Status No active tasks You are ready to start receiving tasks. JENIZA ALCAYDE A…" at bounding box center [116, 271] width 177 height 487
click at [862, 335] on div "Back to Dashboard Change Sender ID Customers Technicians Select a contact Outbo…" at bounding box center [548, 271] width 687 height 487
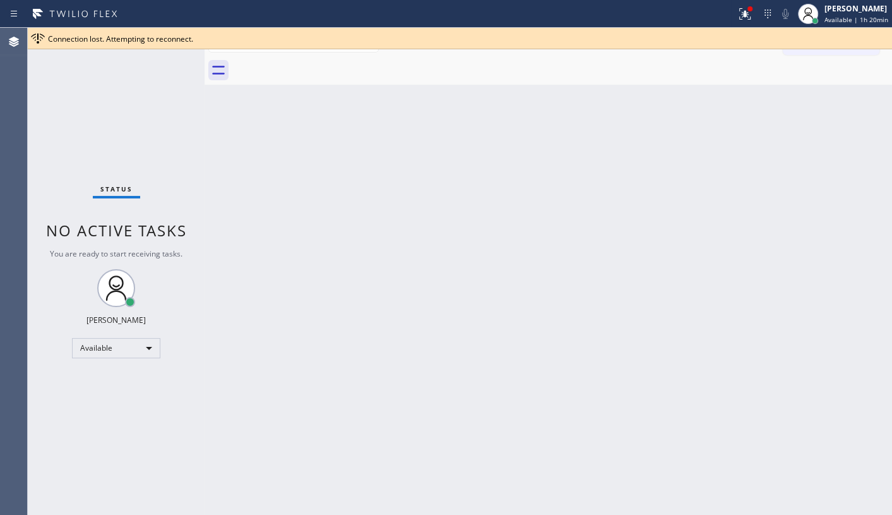
click at [86, 104] on div "Status No active tasks You are ready to start receiving tasks. JENIZA ALCAYDE A…" at bounding box center [116, 271] width 177 height 487
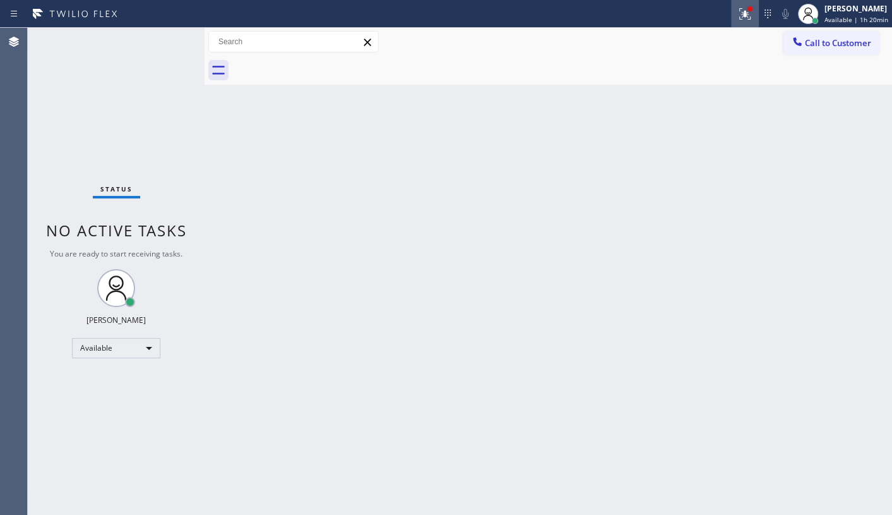
click at [744, 15] on icon at bounding box center [744, 13] width 15 height 15
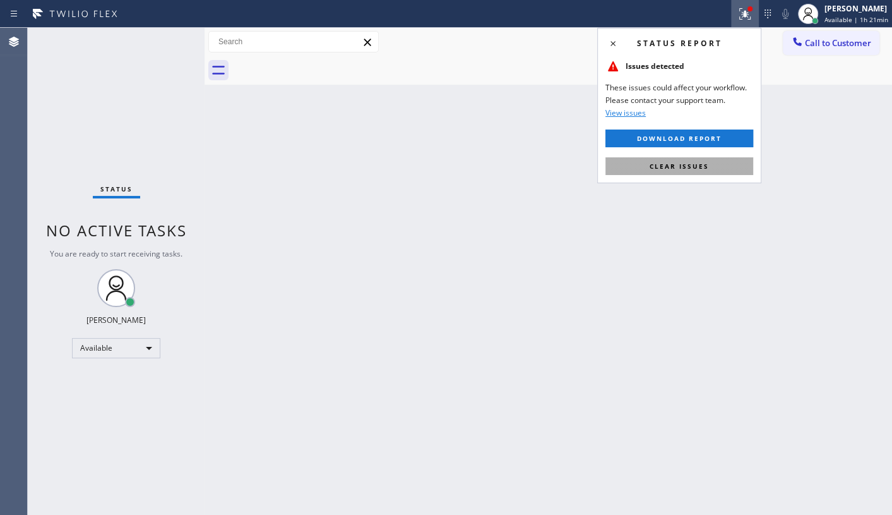
click at [718, 164] on button "Clear issues" at bounding box center [679, 166] width 148 height 18
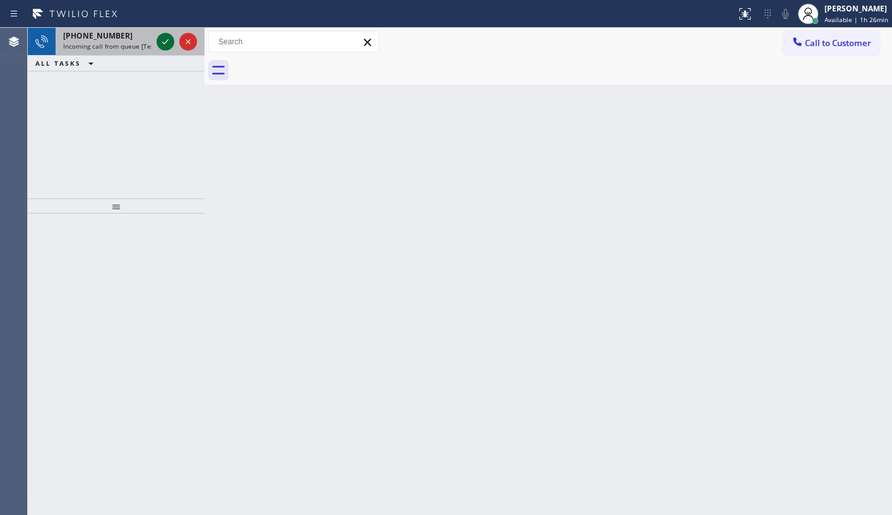
click at [160, 38] on icon at bounding box center [165, 41] width 15 height 15
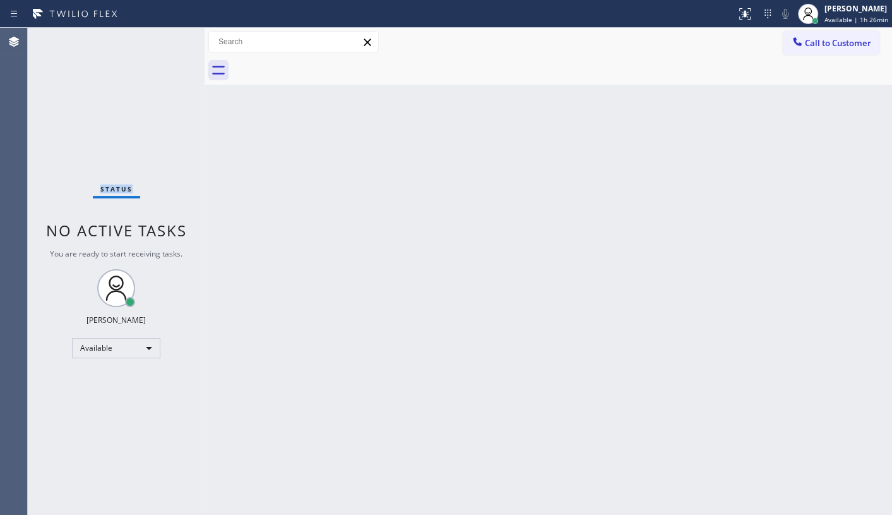
click at [160, 38] on div "Status No active tasks You are ready to start receiving tasks. JENIZA ALCAYDE A…" at bounding box center [116, 271] width 177 height 487
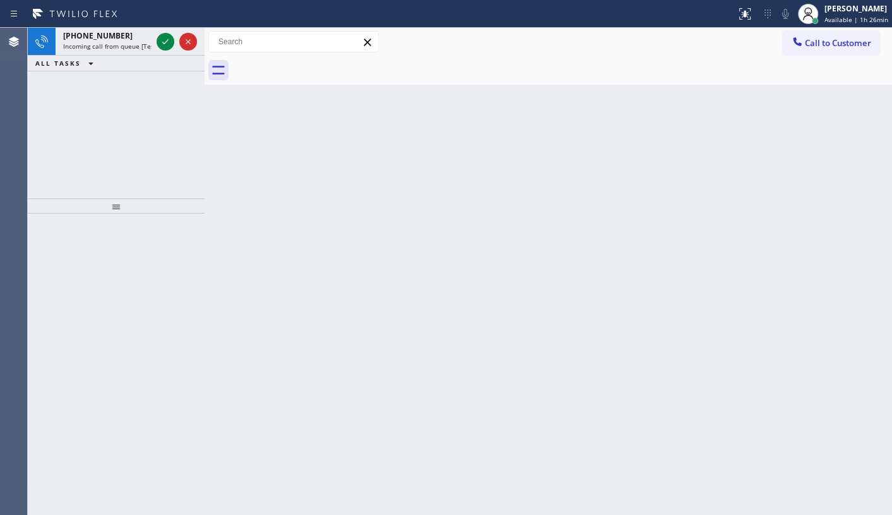
click at [162, 37] on icon at bounding box center [165, 41] width 15 height 15
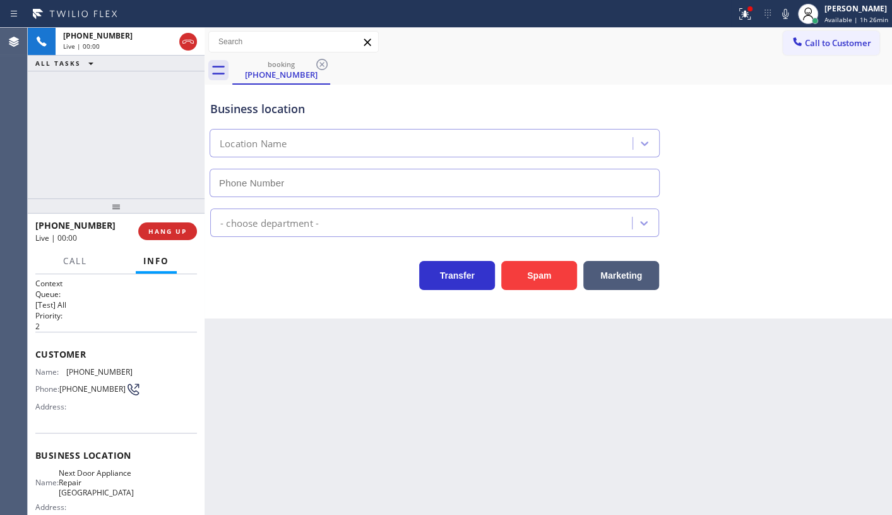
type input "(609) 710-8354"
drag, startPoint x: 662, startPoint y: 24, endPoint x: 732, endPoint y: -4, distance: 76.2
click at [732, 0] on html "Status report Issue detected This issue could affect your workflow. Please cont…" at bounding box center [446, 257] width 892 height 515
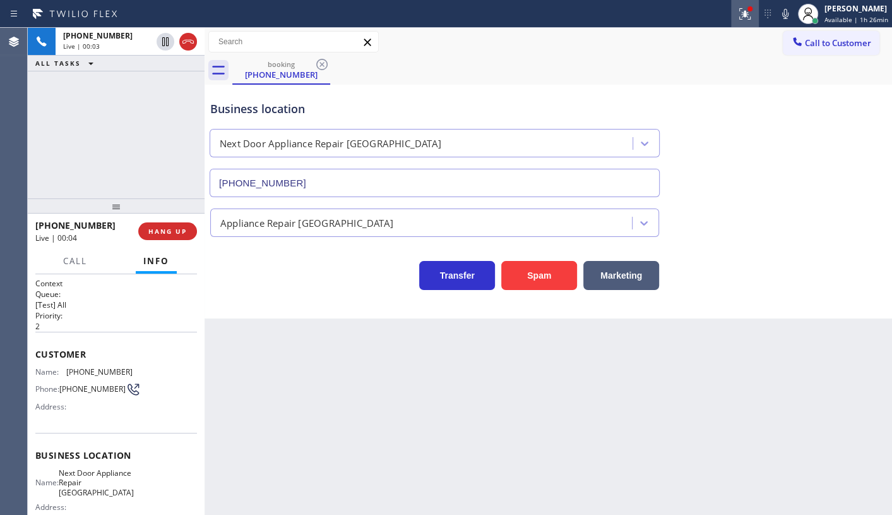
click at [747, 16] on icon at bounding box center [743, 12] width 8 height 9
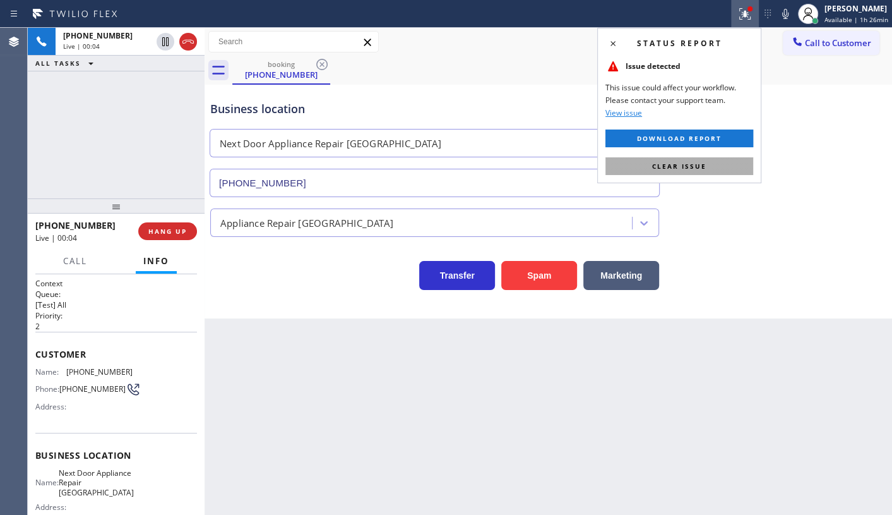
click at [735, 165] on button "Clear issue" at bounding box center [679, 166] width 148 height 18
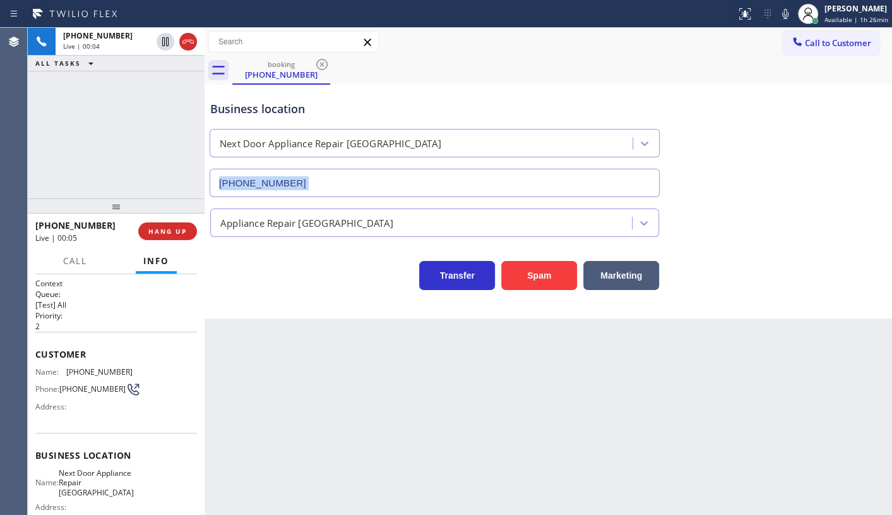
click at [735, 165] on div "Business location Next Door Appliance Repair Trenton (609) 710-8354" at bounding box center [548, 140] width 681 height 114
click at [80, 255] on span "Call" at bounding box center [75, 260] width 24 height 11
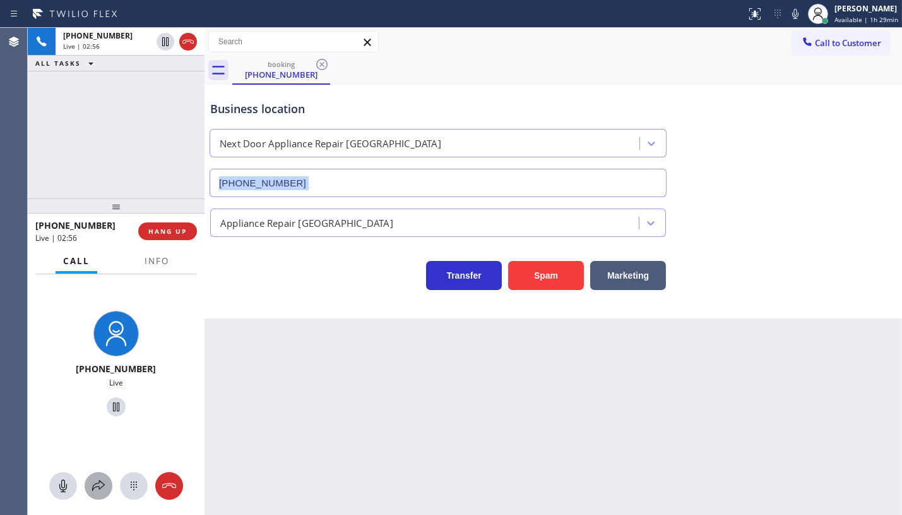
click at [103, 480] on icon at bounding box center [98, 485] width 15 height 15
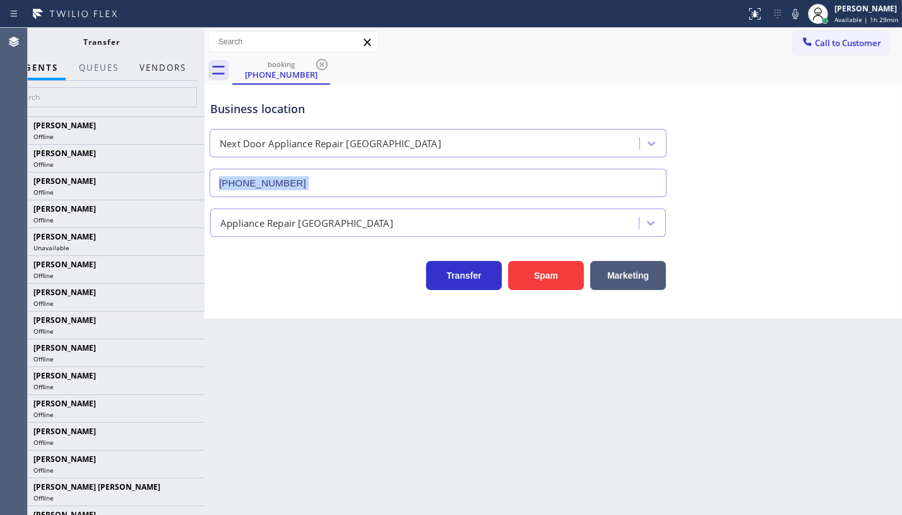
click at [157, 65] on button "Vendors" at bounding box center [163, 68] width 62 height 25
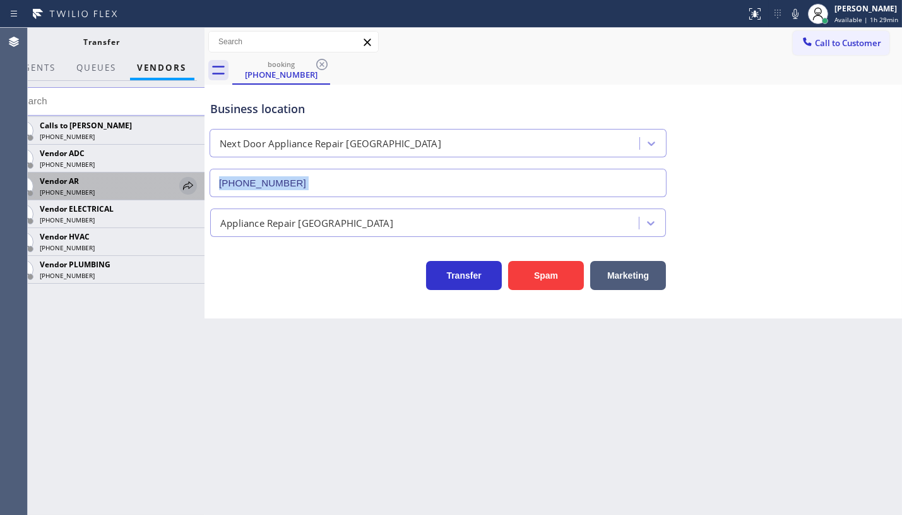
click at [189, 183] on icon at bounding box center [188, 185] width 15 height 15
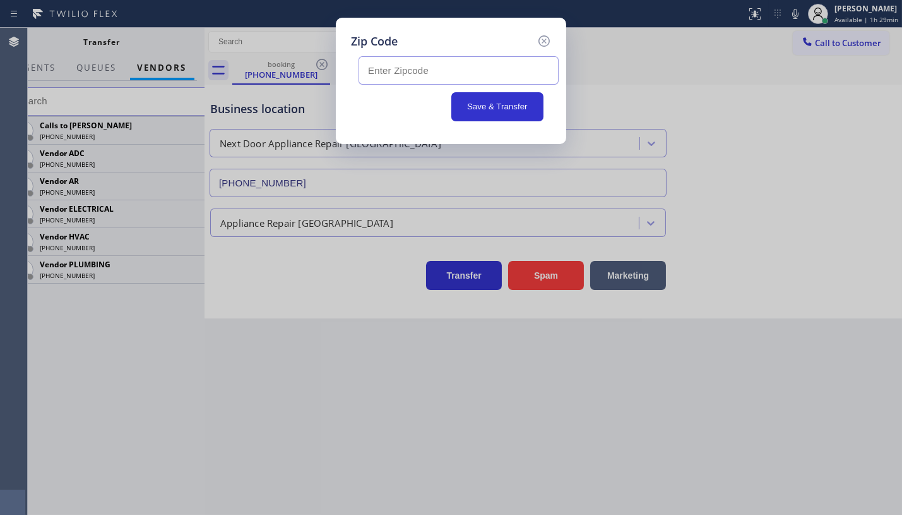
click at [376, 69] on input "text" at bounding box center [459, 70] width 200 height 28
type input "08618"
click at [478, 111] on button "Save & Transfer" at bounding box center [497, 106] width 93 height 29
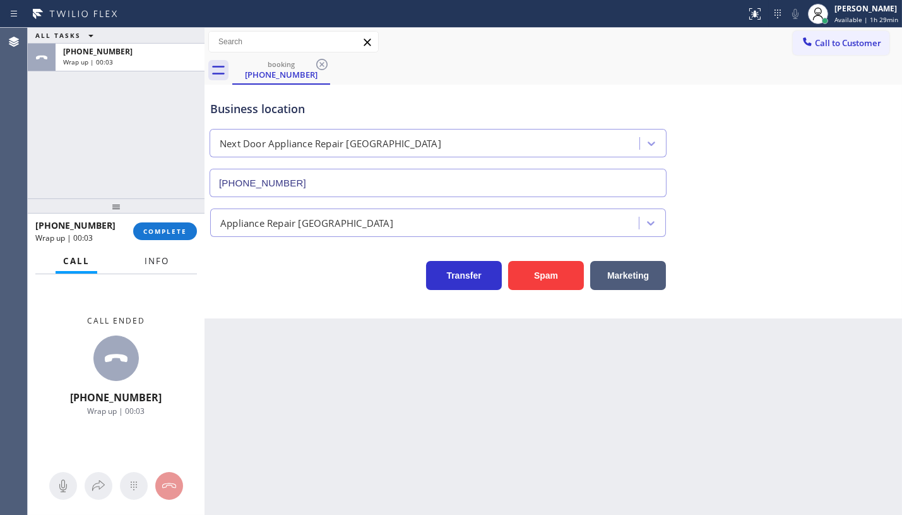
click at [150, 263] on span "Info" at bounding box center [157, 260] width 25 height 11
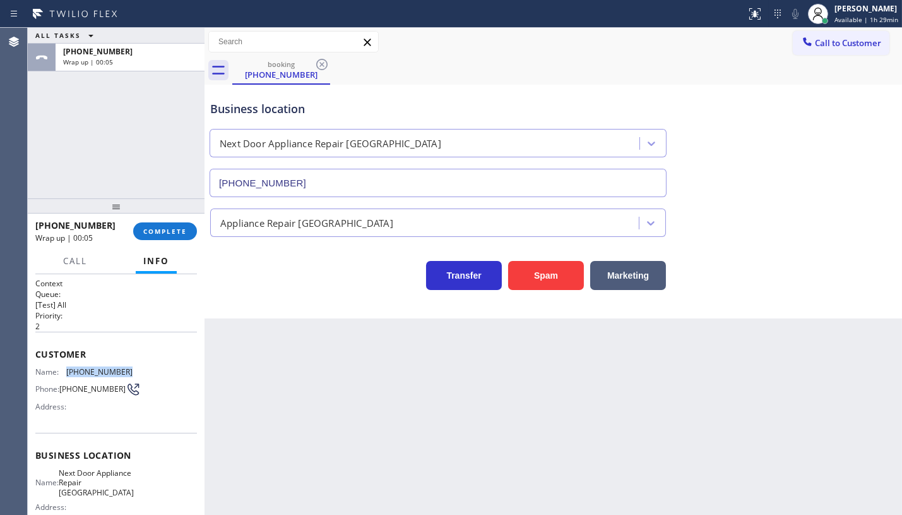
drag, startPoint x: 68, startPoint y: 371, endPoint x: 132, endPoint y: 368, distance: 63.8
click at [132, 368] on div "Name: (856) 502-8020 Phone: (856) 502-8020 Address:" at bounding box center [116, 392] width 162 height 50
copy span "(856) 502-8020"
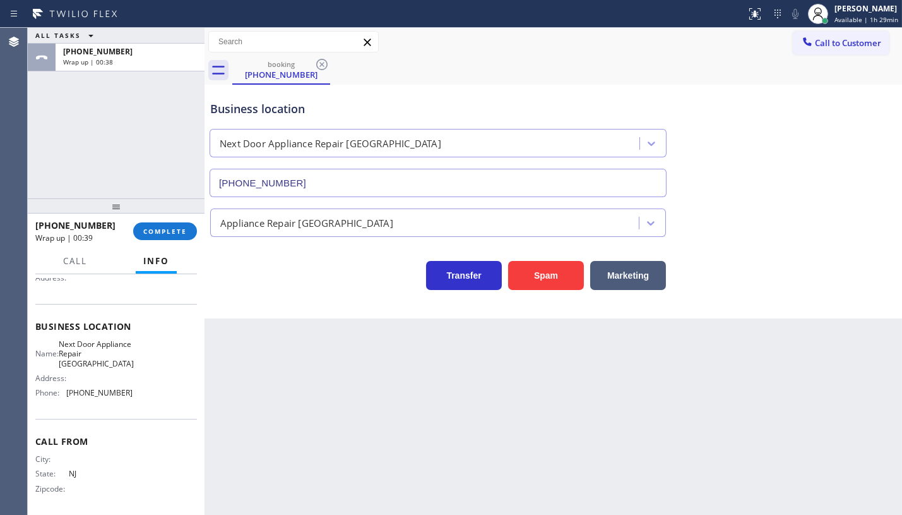
scroll to position [134, 0]
drag, startPoint x: 66, startPoint y: 385, endPoint x: 148, endPoint y: 394, distance: 82.5
click at [148, 394] on div "Name: Next Door Appliance Repair Trenton Address: Phone: (609) 710-8354" at bounding box center [116, 368] width 162 height 64
copy div "(609) 710-8354"
click at [155, 234] on span "COMPLETE" at bounding box center [165, 231] width 44 height 9
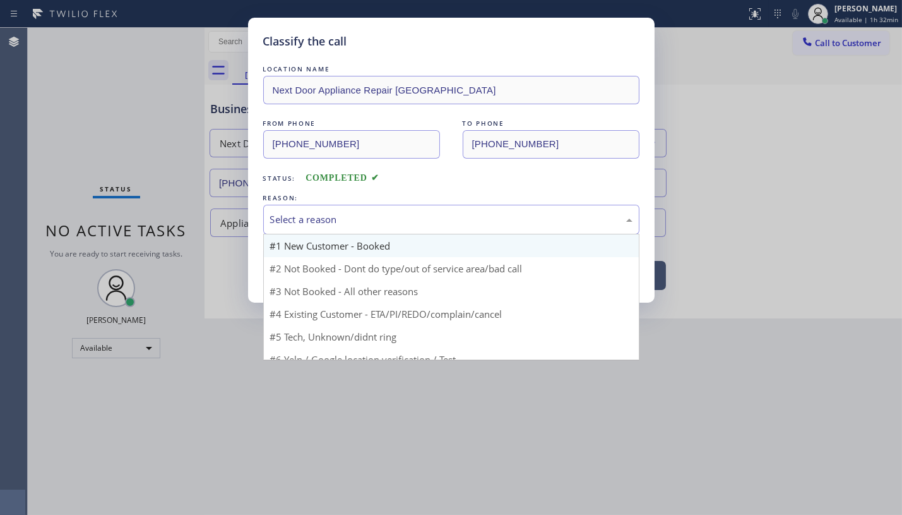
drag, startPoint x: 298, startPoint y: 217, endPoint x: 299, endPoint y: 253, distance: 36.0
click at [297, 223] on div "Select a reason" at bounding box center [451, 219] width 362 height 15
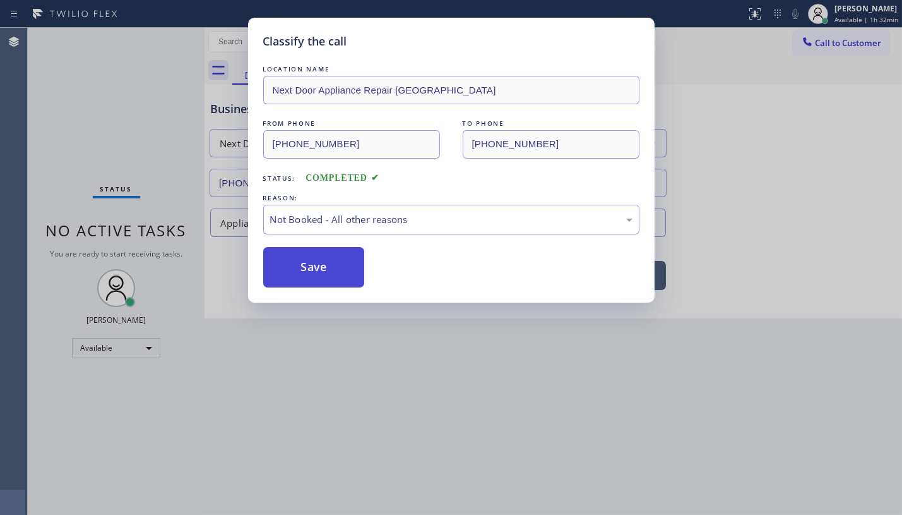
click at [302, 265] on button "Save" at bounding box center [314, 267] width 102 height 40
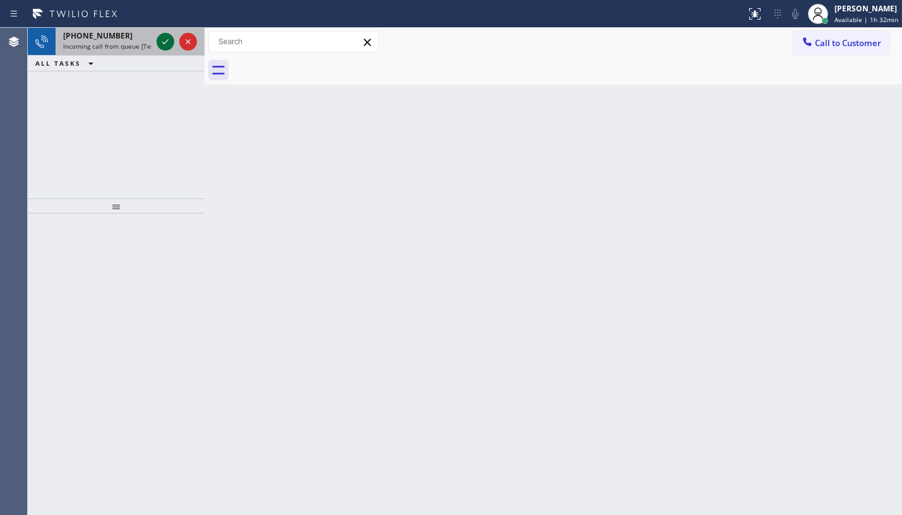
click at [164, 44] on icon at bounding box center [165, 41] width 15 height 15
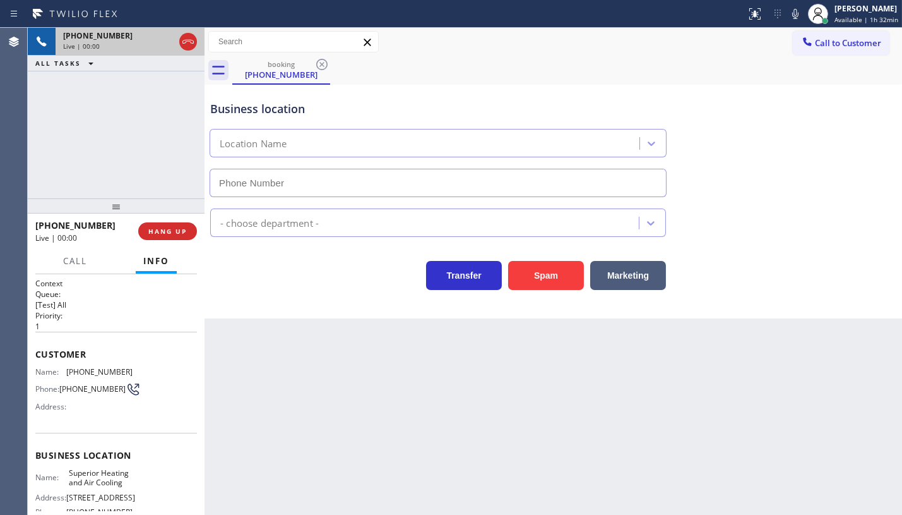
type input "(682) 357-4773"
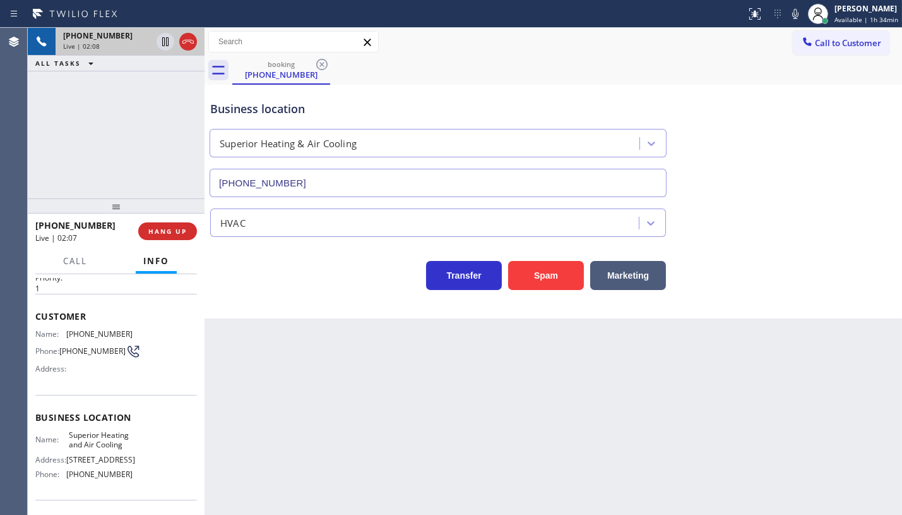
scroll to position [57, 0]
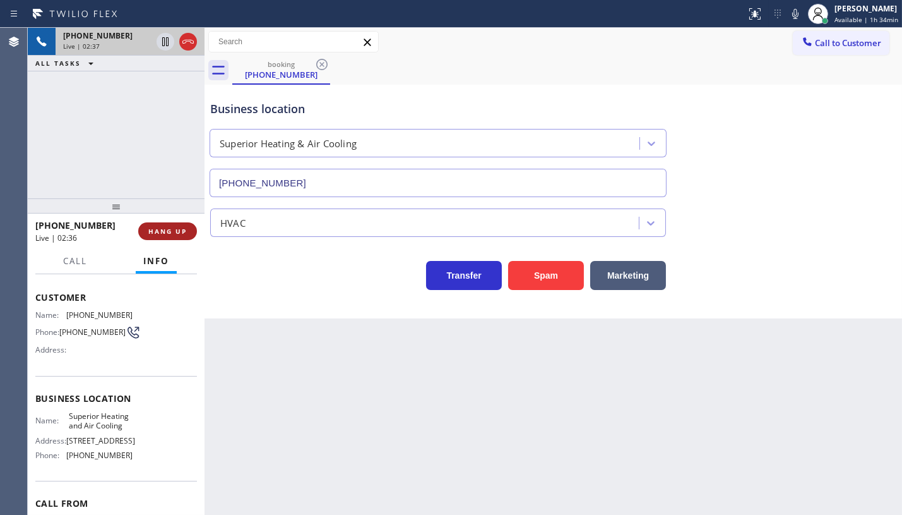
click at [165, 227] on span "HANG UP" at bounding box center [167, 231] width 39 height 9
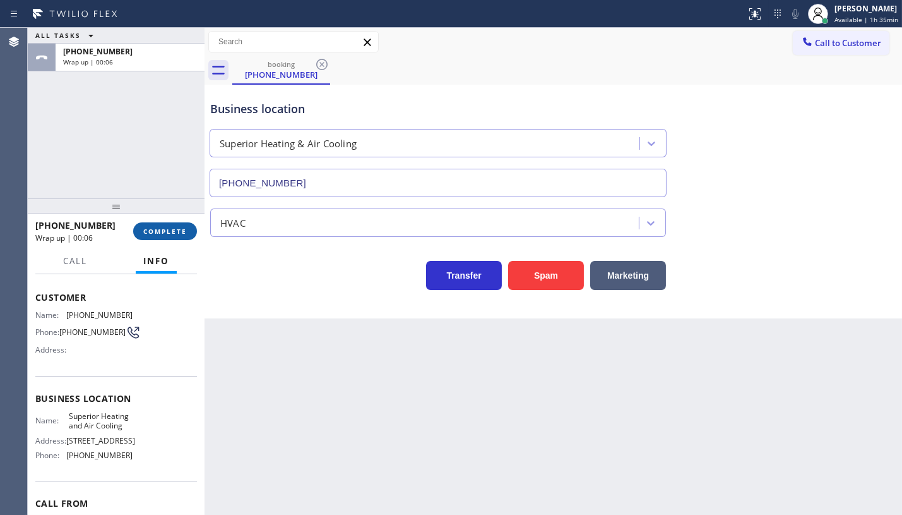
click at [154, 222] on button "COMPLETE" at bounding box center [165, 231] width 64 height 18
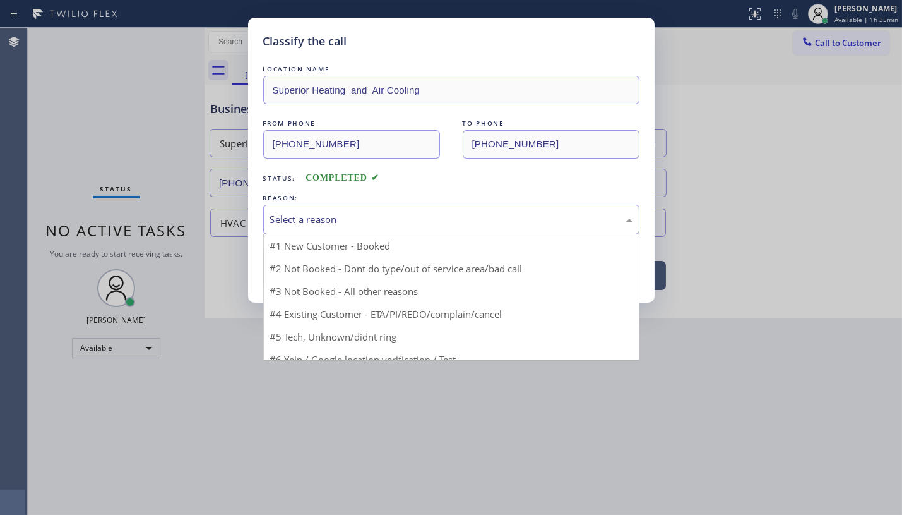
click at [318, 213] on div "Select a reason" at bounding box center [451, 219] width 362 height 15
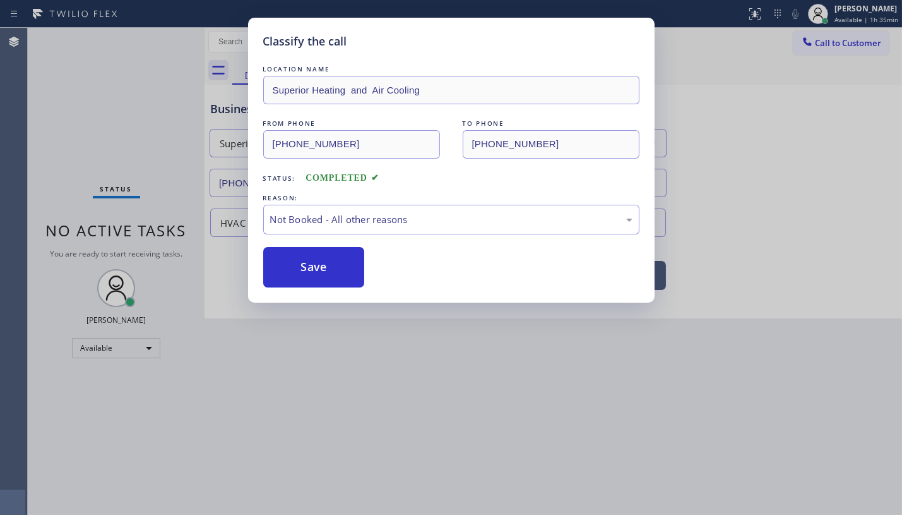
click at [312, 269] on button "Save" at bounding box center [314, 267] width 102 height 40
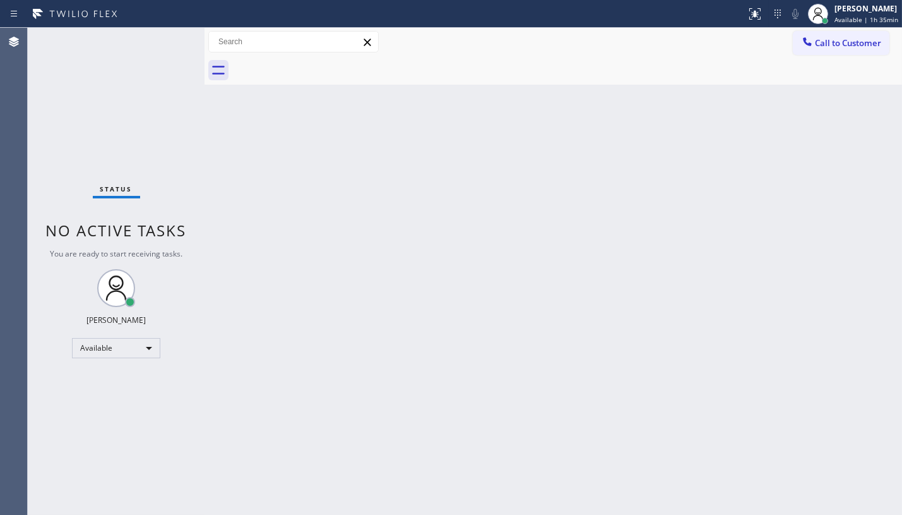
click at [92, 167] on div "Status No active tasks You are ready to start receiving tasks. JENIZA ALCAYDE A…" at bounding box center [116, 271] width 177 height 487
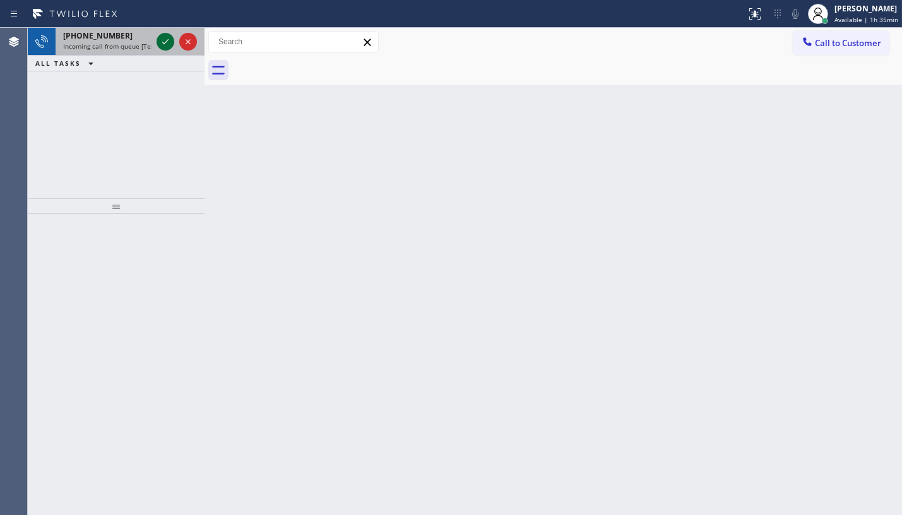
click at [166, 44] on icon at bounding box center [165, 41] width 15 height 15
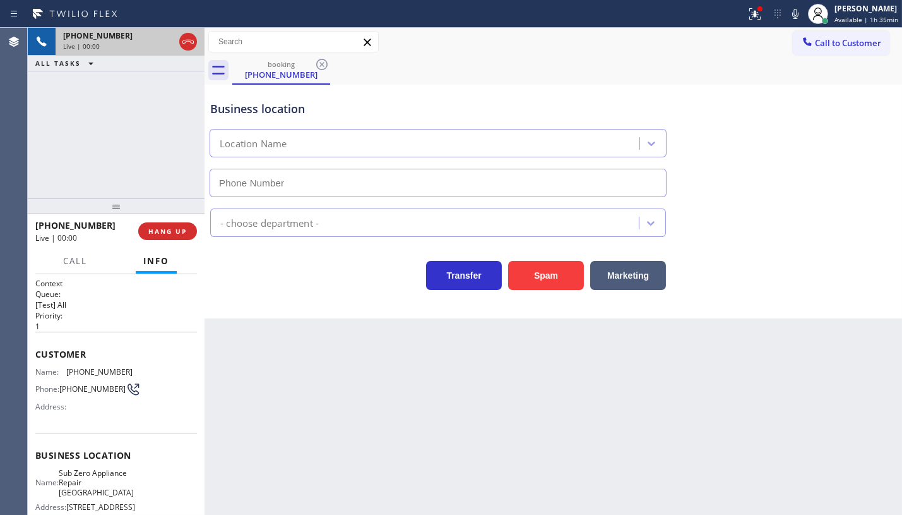
type input "(708) 316-0603"
click at [739, 20] on div at bounding box center [373, 14] width 736 height 20
click at [751, 18] on icon at bounding box center [754, 13] width 15 height 15
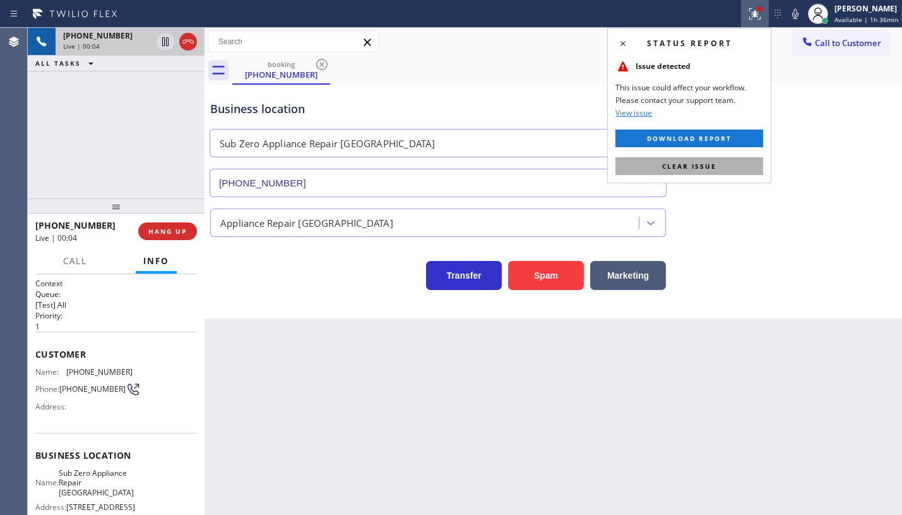
click at [710, 172] on div "Status report Issue detected This issue could affect your workflow. Please cont…" at bounding box center [689, 105] width 164 height 155
click at [710, 171] on button "Clear issue" at bounding box center [690, 166] width 148 height 18
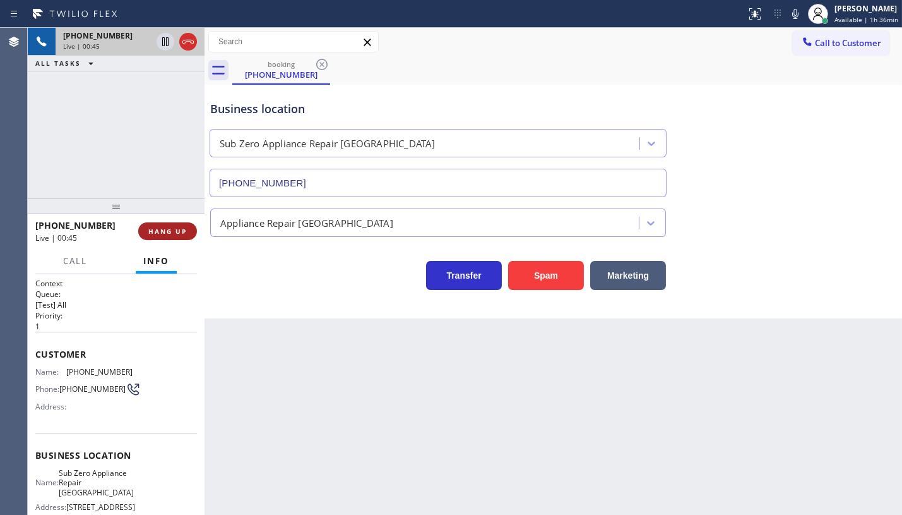
click at [160, 238] on button "HANG UP" at bounding box center [167, 231] width 59 height 18
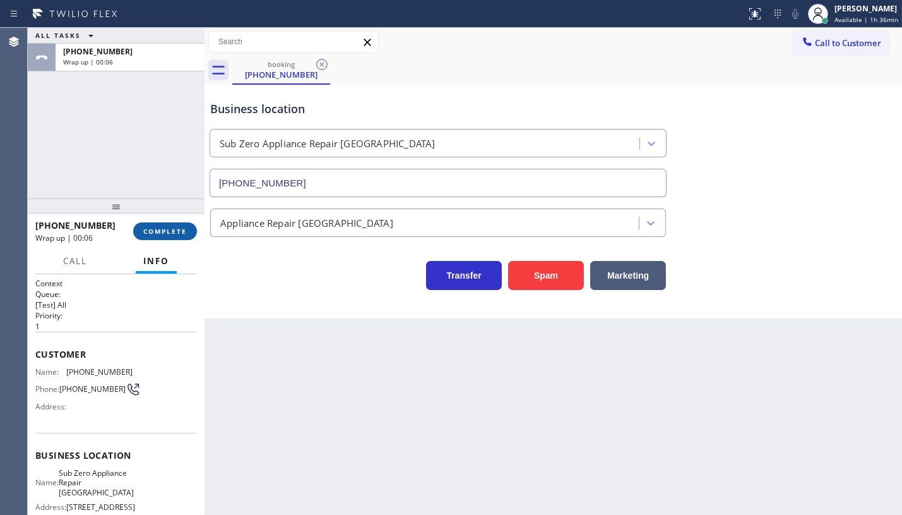
click at [167, 227] on span "COMPLETE" at bounding box center [165, 231] width 44 height 9
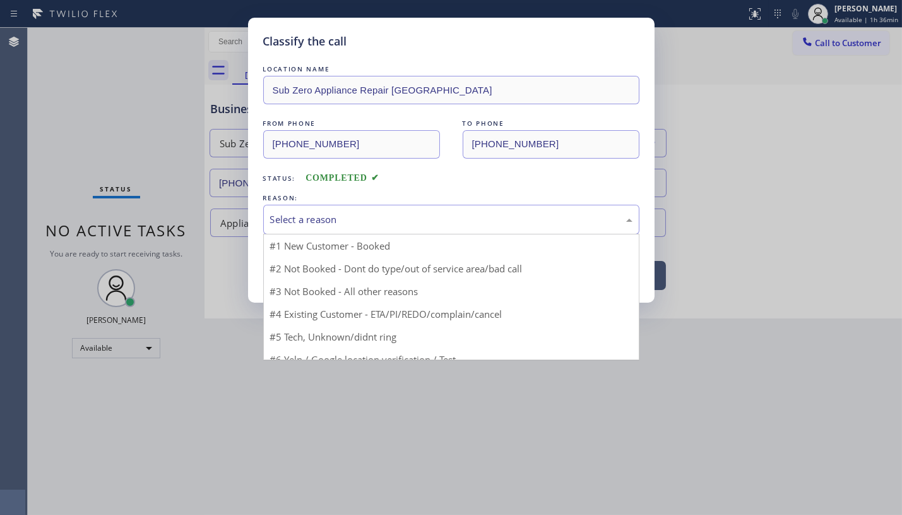
drag, startPoint x: 292, startPoint y: 215, endPoint x: 294, endPoint y: 232, distance: 17.2
click at [295, 223] on div "Select a reason" at bounding box center [451, 219] width 362 height 15
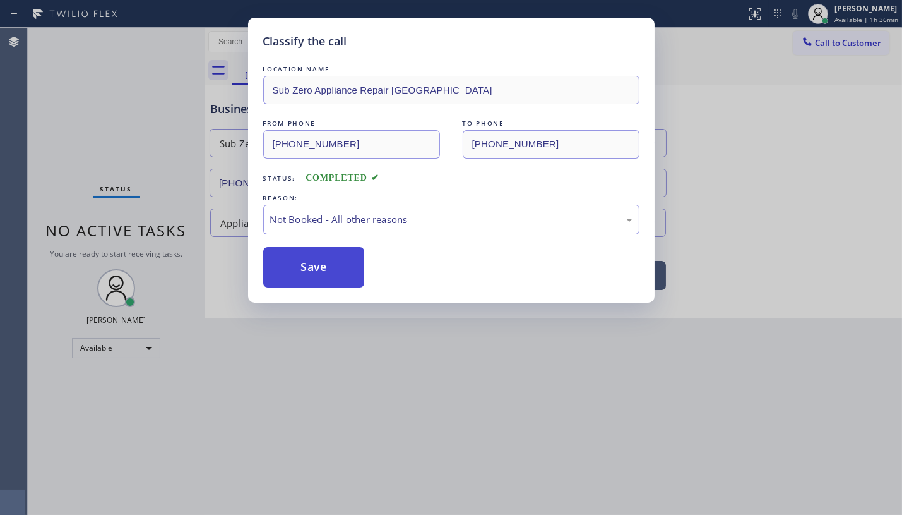
click at [294, 260] on button "Save" at bounding box center [314, 267] width 102 height 40
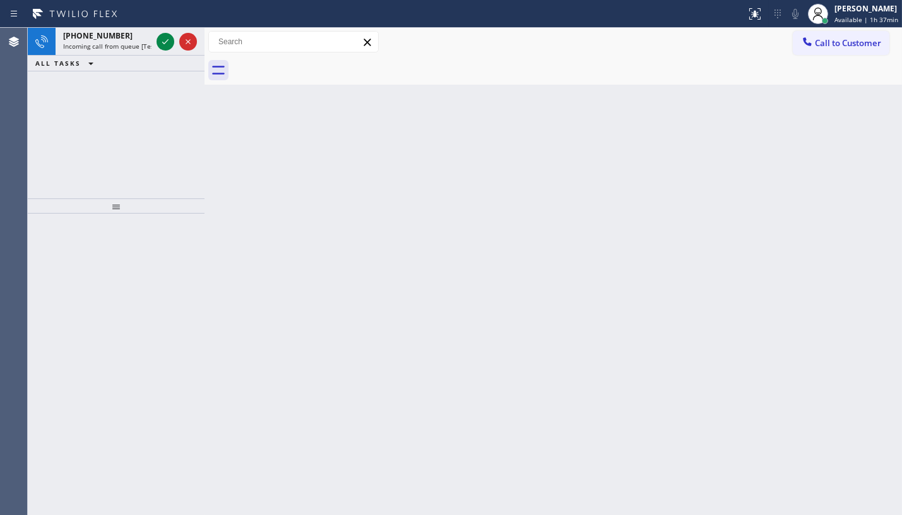
click at [63, 59] on span "ALL TASKS" at bounding box center [57, 63] width 45 height 9
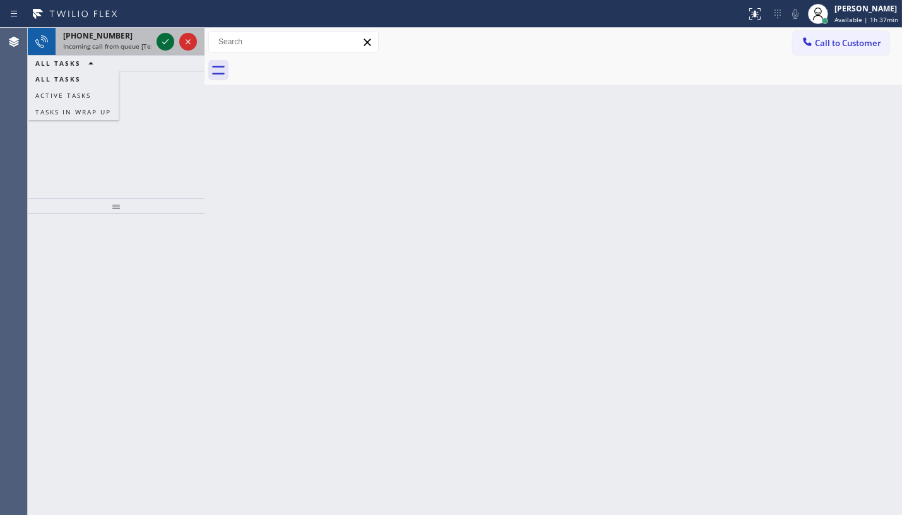
click at [159, 37] on icon at bounding box center [165, 41] width 15 height 15
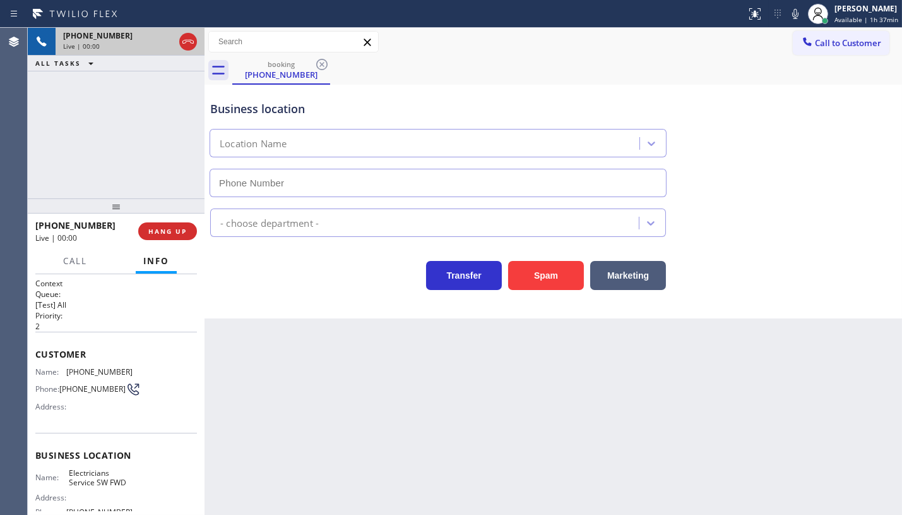
type input "[PHONE_NUMBER]"
click at [564, 274] on button "Spam" at bounding box center [546, 275] width 76 height 29
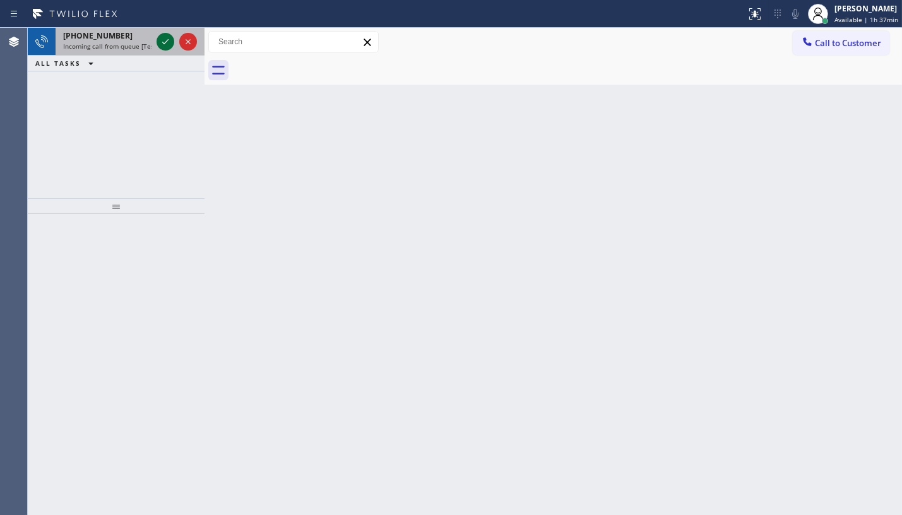
click at [170, 42] on icon at bounding box center [165, 41] width 15 height 15
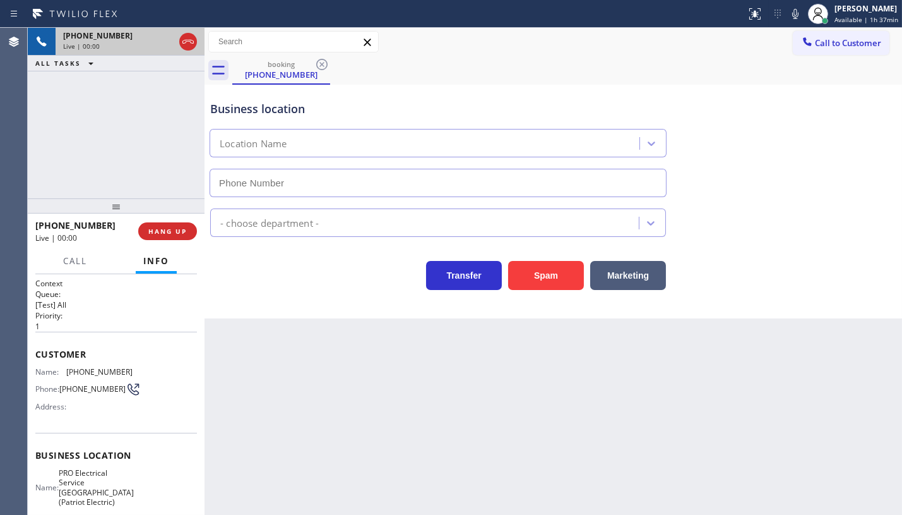
type input "(973) 798-1938"
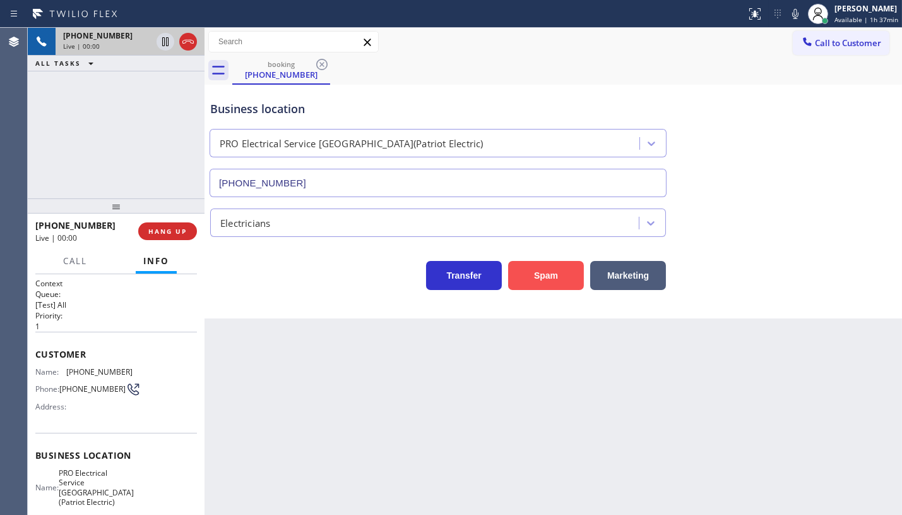
click at [537, 273] on button "Spam" at bounding box center [546, 275] width 76 height 29
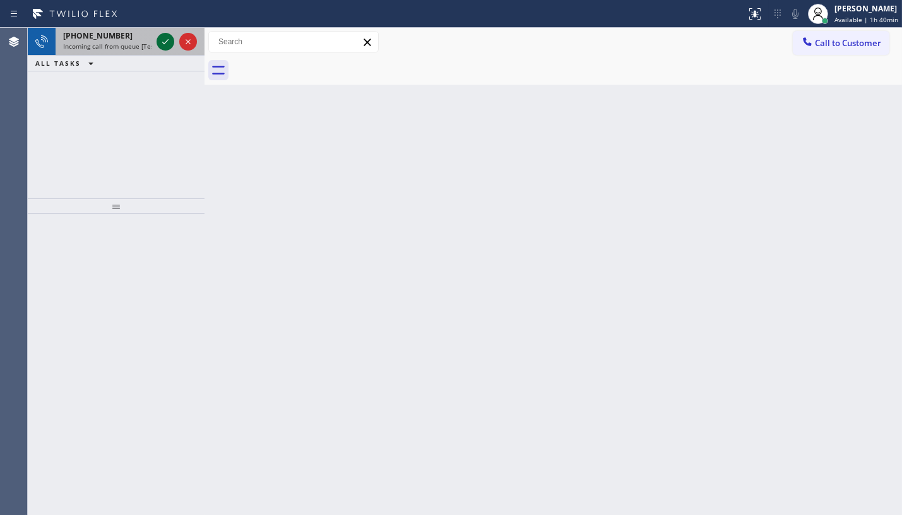
click at [170, 44] on icon at bounding box center [165, 41] width 15 height 15
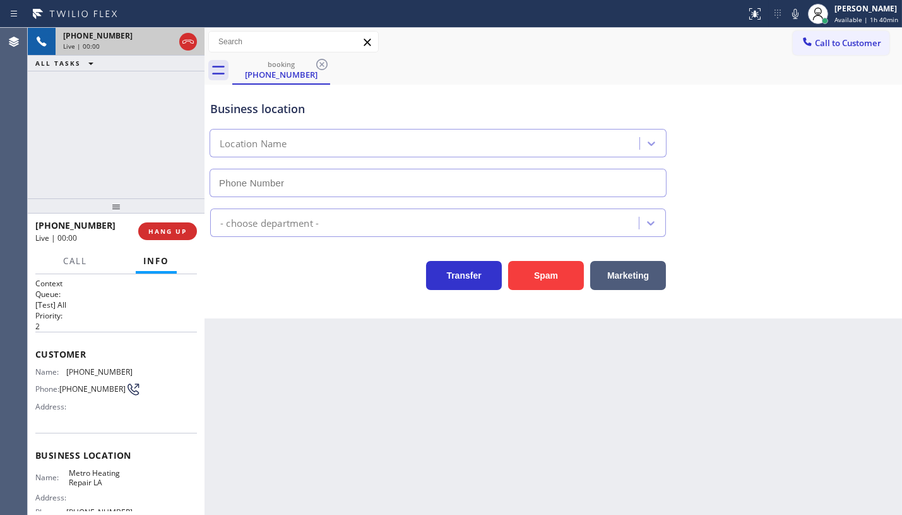
type input "(323) 375-1827"
click at [165, 230] on span "HANG UP" at bounding box center [167, 231] width 39 height 9
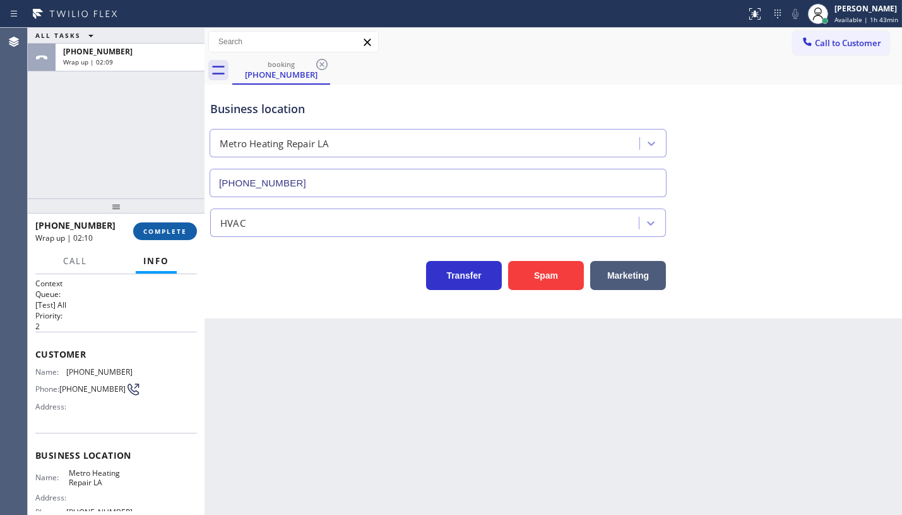
click at [178, 227] on span "COMPLETE" at bounding box center [165, 231] width 44 height 9
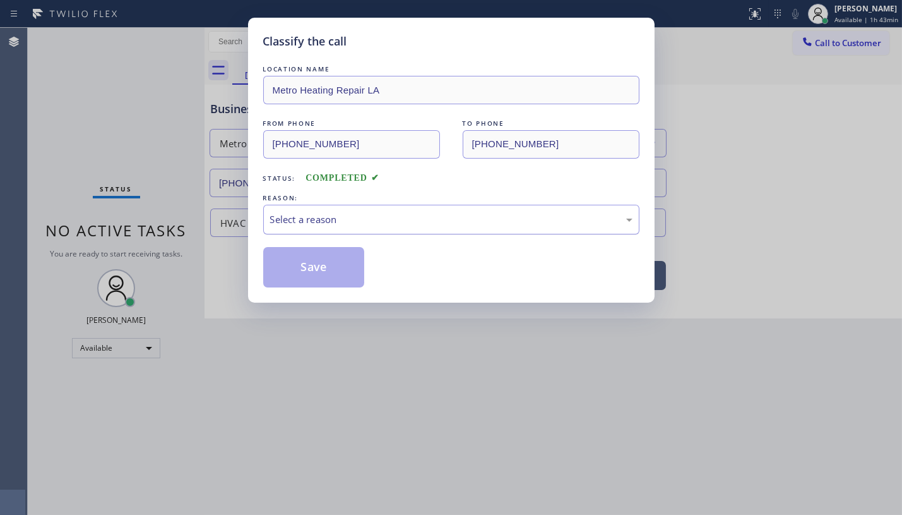
click at [321, 222] on div "Select a reason" at bounding box center [451, 219] width 362 height 15
click at [278, 270] on button "Save" at bounding box center [314, 267] width 102 height 40
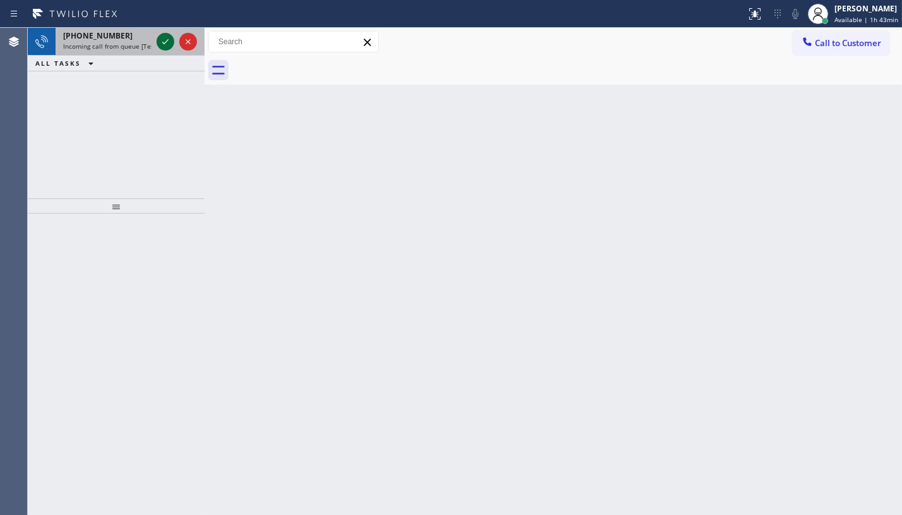
click at [157, 43] on div at bounding box center [166, 41] width 18 height 15
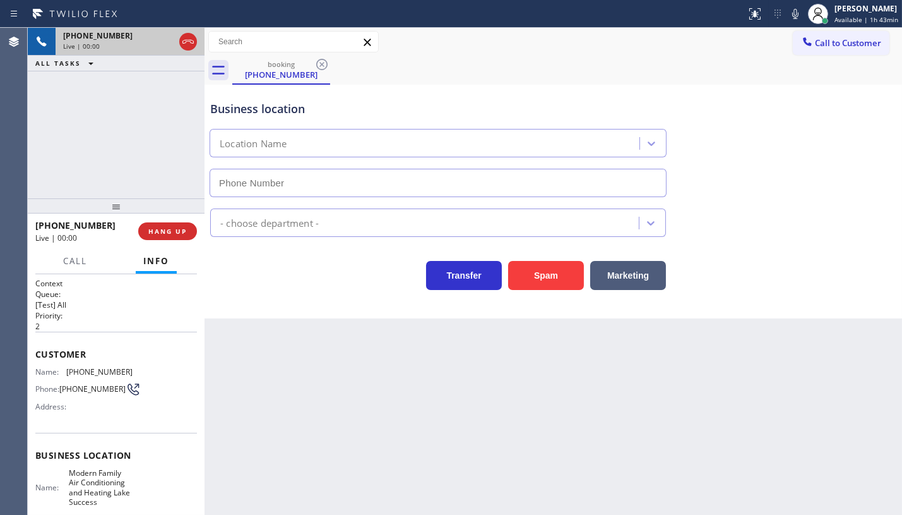
type input "(516) 667-1898"
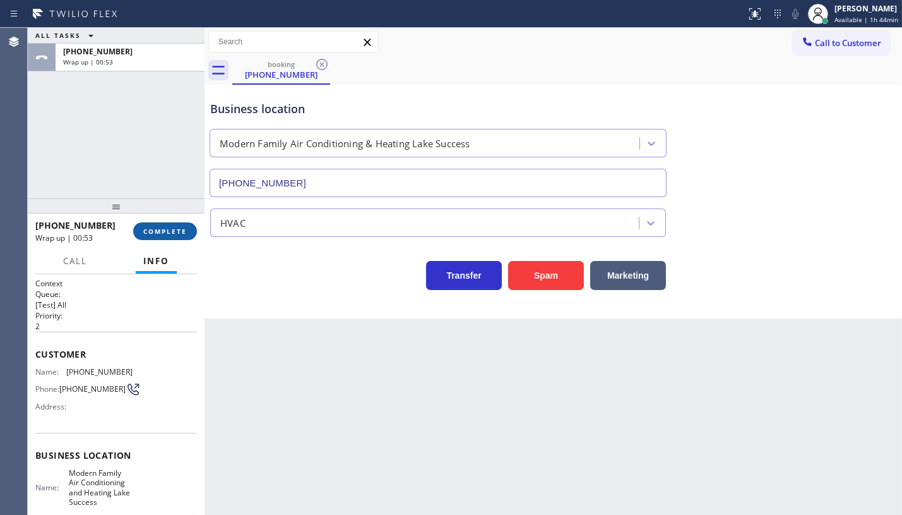
click at [155, 229] on span "COMPLETE" at bounding box center [165, 231] width 44 height 9
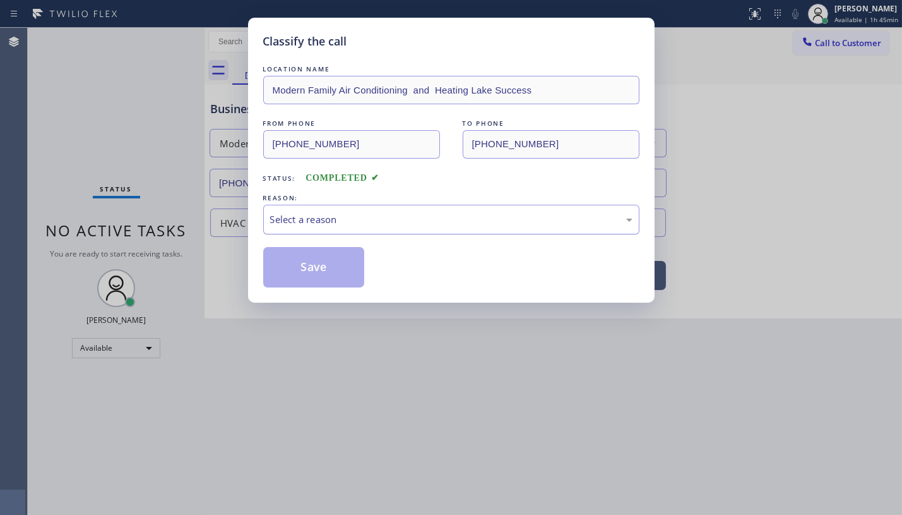
drag, startPoint x: 273, startPoint y: 221, endPoint x: 273, endPoint y: 230, distance: 8.9
click at [273, 230] on div "Select a reason" at bounding box center [451, 220] width 376 height 30
click at [278, 270] on button "Save" at bounding box center [314, 267] width 102 height 40
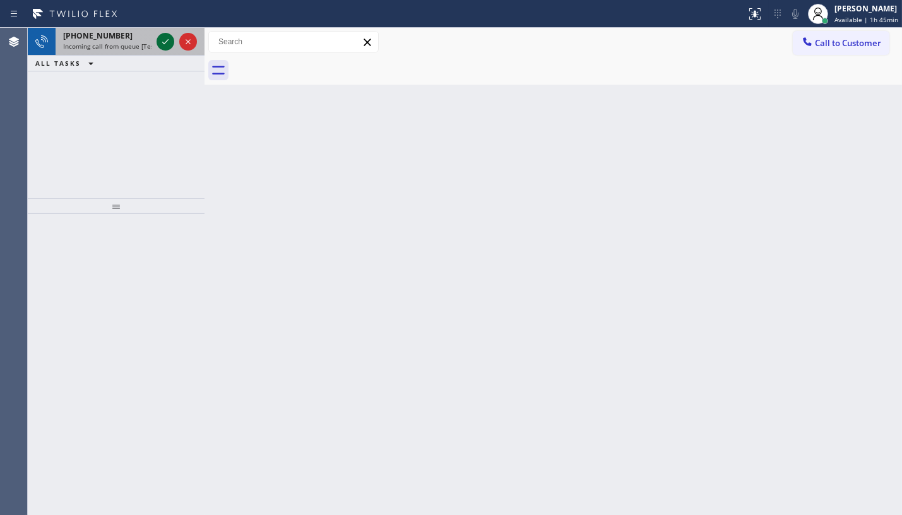
click at [168, 46] on icon at bounding box center [165, 41] width 15 height 15
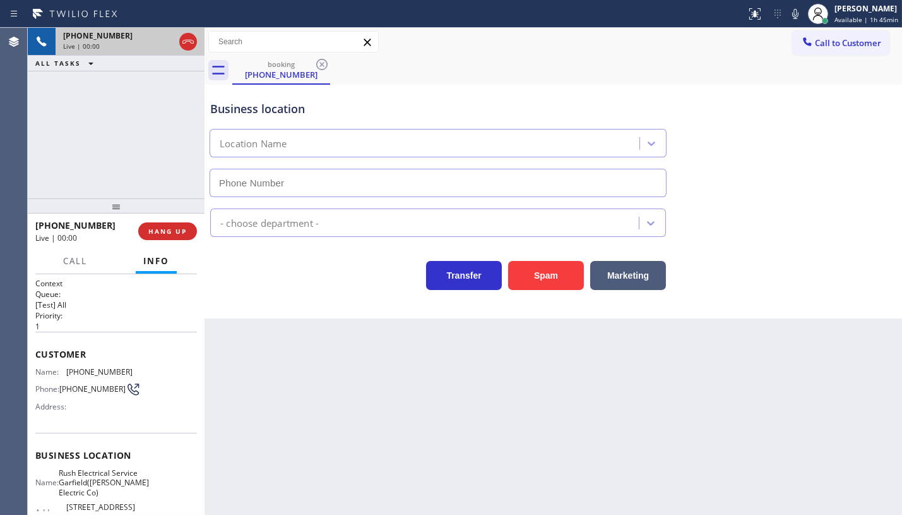
type input "(973) 963-2856"
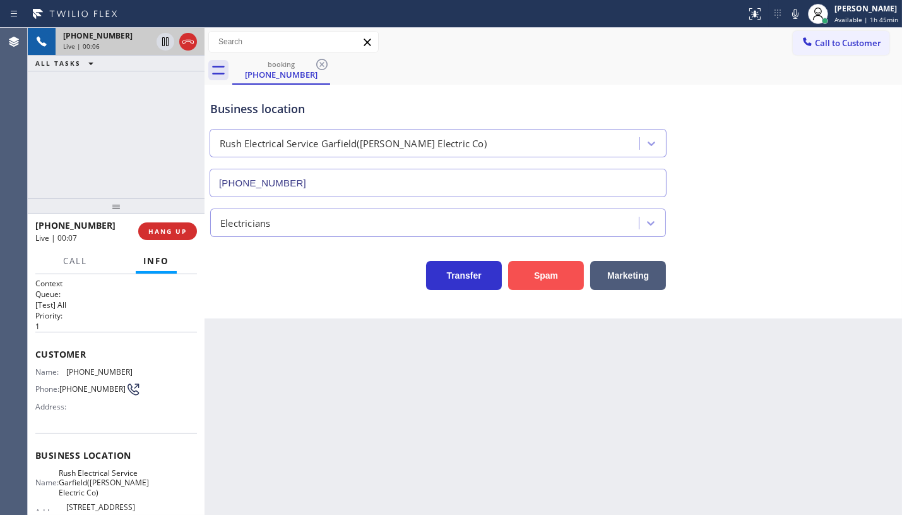
click at [523, 273] on button "Spam" at bounding box center [546, 275] width 76 height 29
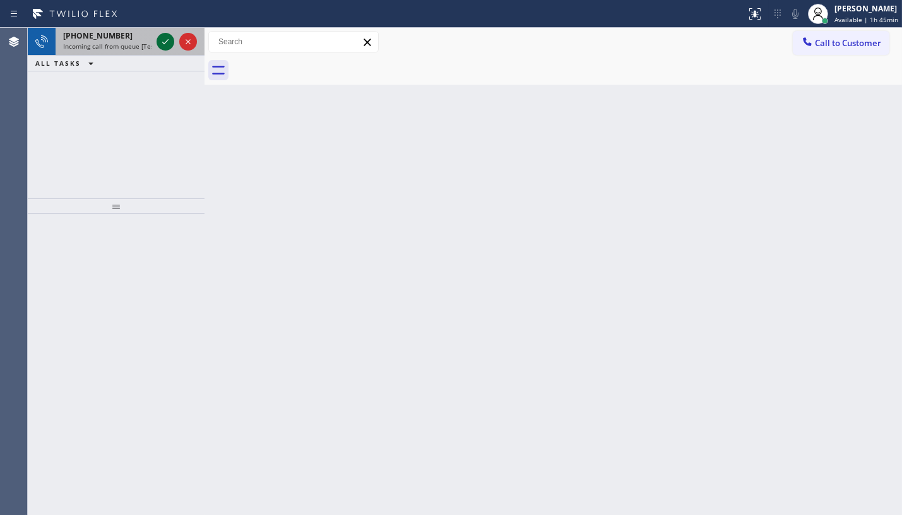
click at [169, 40] on icon at bounding box center [165, 41] width 15 height 15
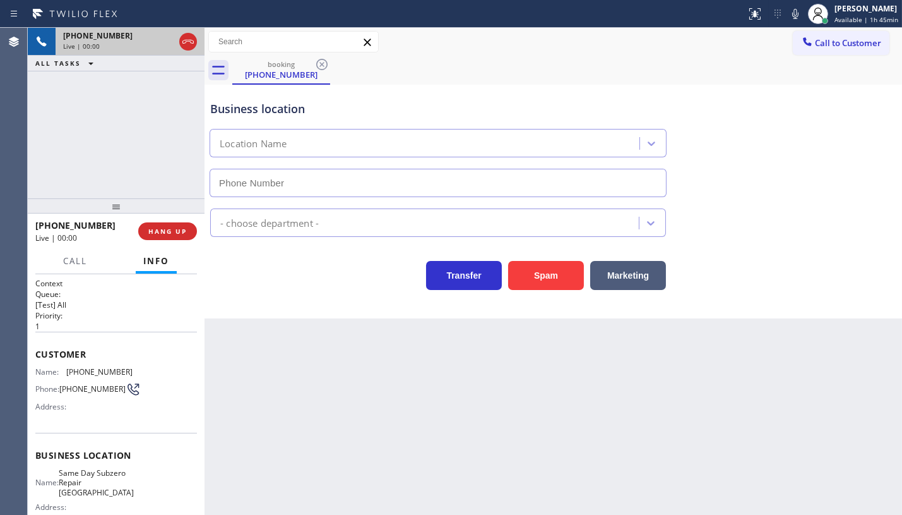
type input "(914) 677-1396"
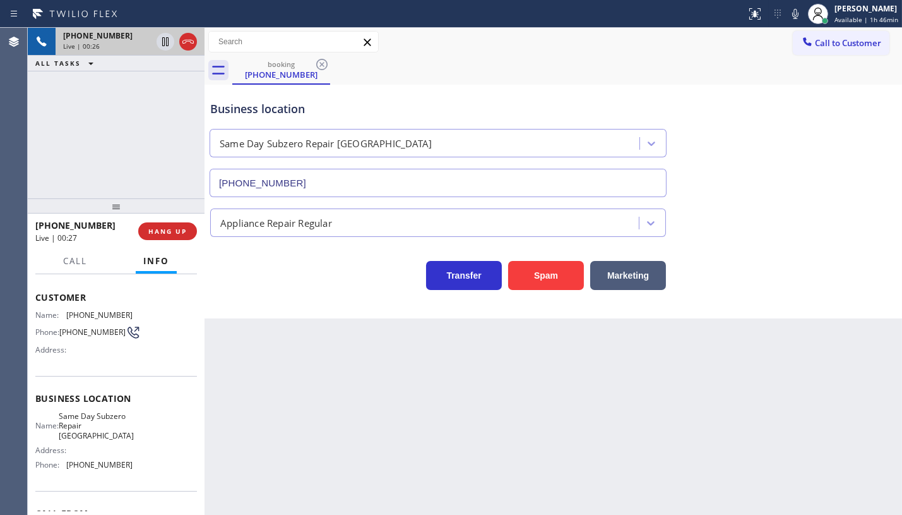
scroll to position [134, 0]
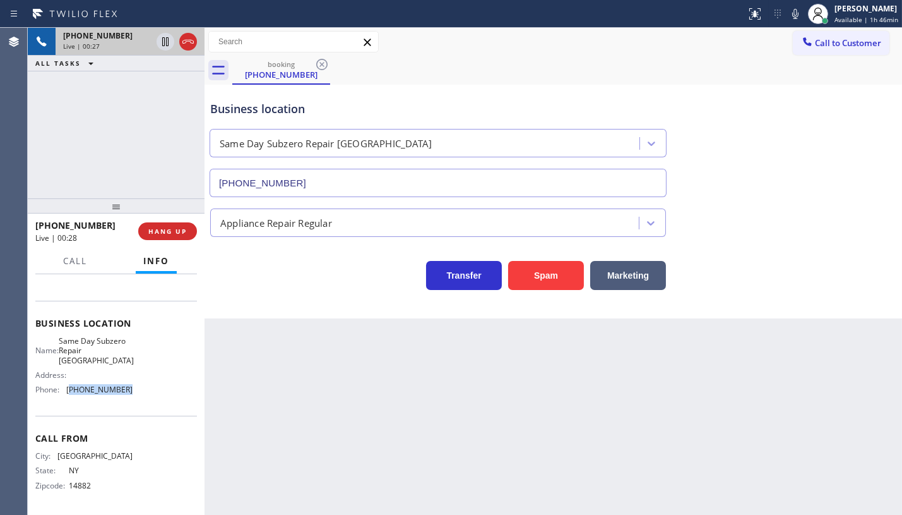
drag, startPoint x: 77, startPoint y: 388, endPoint x: 177, endPoint y: 393, distance: 99.9
click at [158, 391] on div "Name: Same Day Subzero Repair Rye Brook Address: Phone: (914) 677-1396" at bounding box center [116, 368] width 162 height 64
copy span "914) 677-1396"
click at [189, 228] on button "HANG UP" at bounding box center [167, 231] width 59 height 18
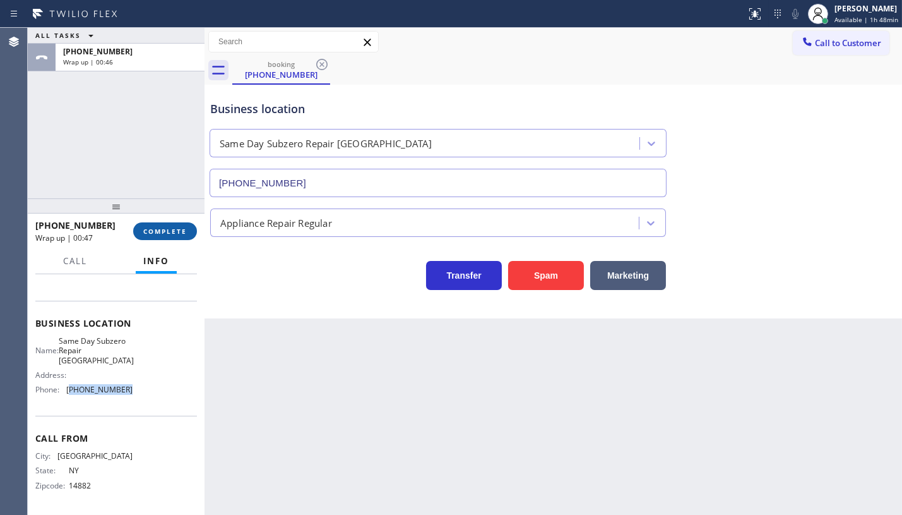
click at [189, 228] on button "COMPLETE" at bounding box center [165, 231] width 64 height 18
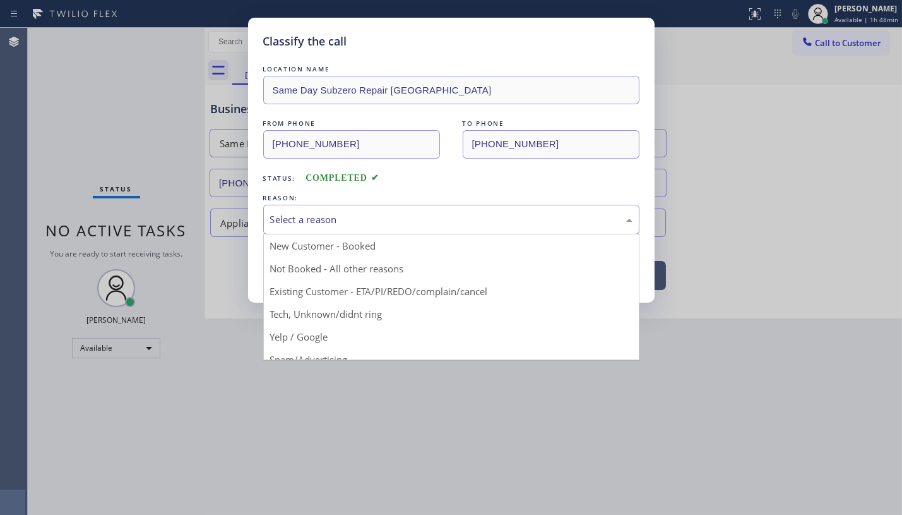
click at [315, 221] on div "Select a reason" at bounding box center [451, 219] width 362 height 15
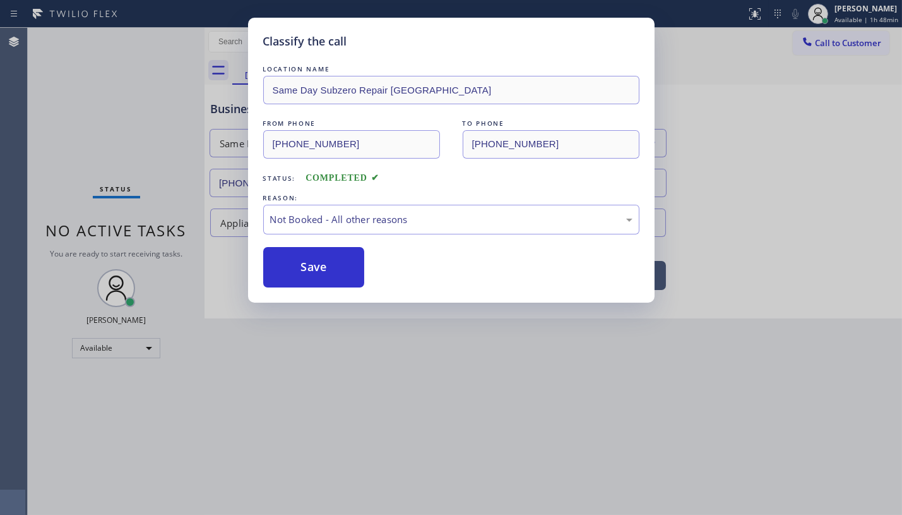
click at [309, 271] on button "Save" at bounding box center [314, 267] width 102 height 40
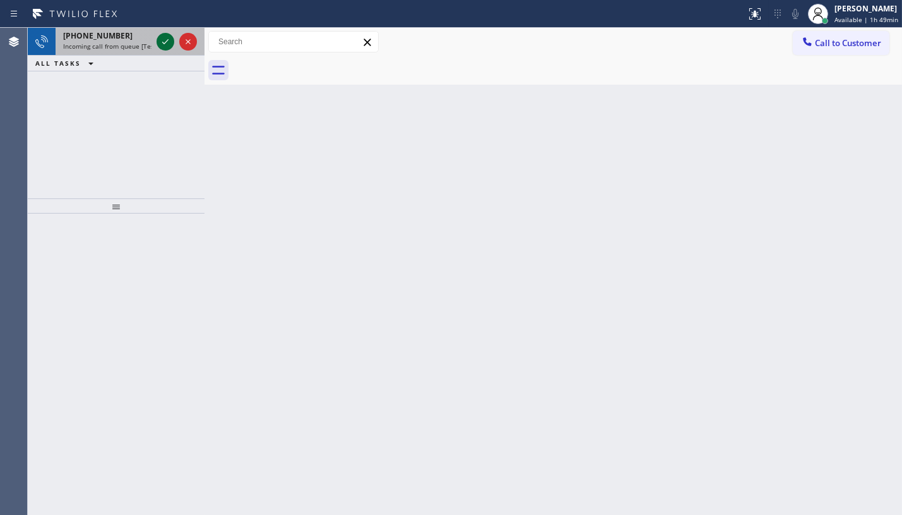
click at [170, 46] on icon at bounding box center [165, 41] width 15 height 15
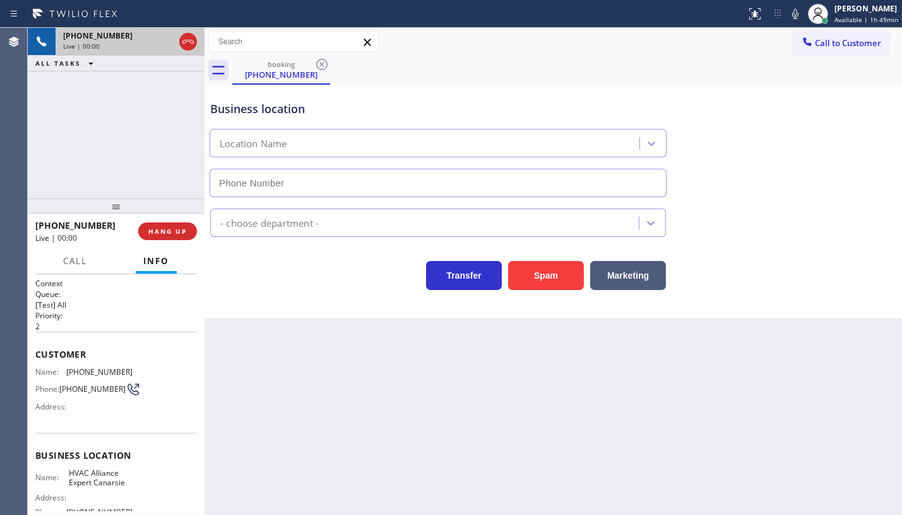
type input "(929) 545-6211"
click at [165, 234] on span "HANG UP" at bounding box center [167, 231] width 39 height 9
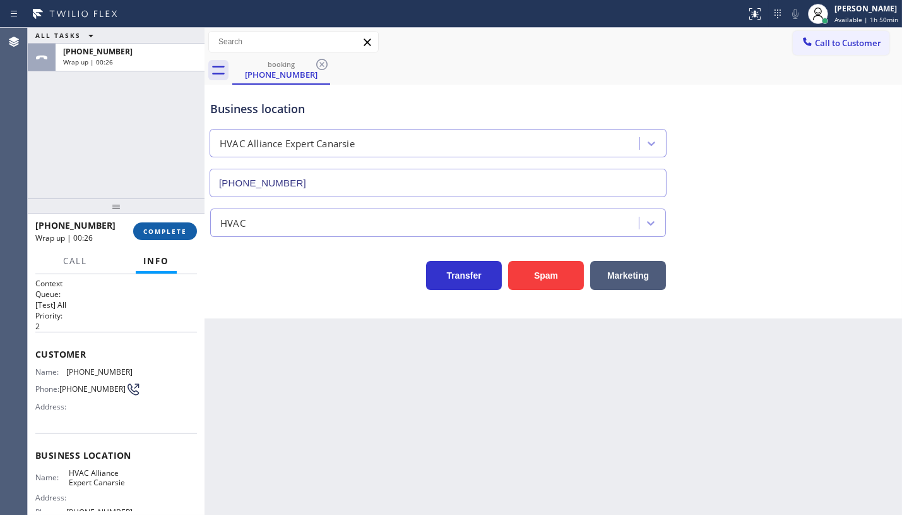
click at [151, 235] on button "COMPLETE" at bounding box center [165, 231] width 64 height 18
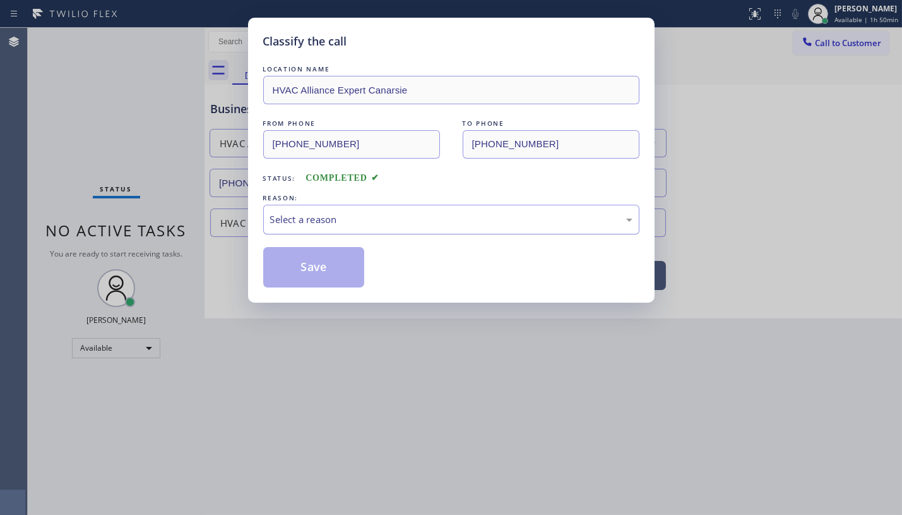
click at [336, 217] on div "Select a reason" at bounding box center [451, 219] width 362 height 15
click at [302, 268] on button "Save" at bounding box center [314, 267] width 102 height 40
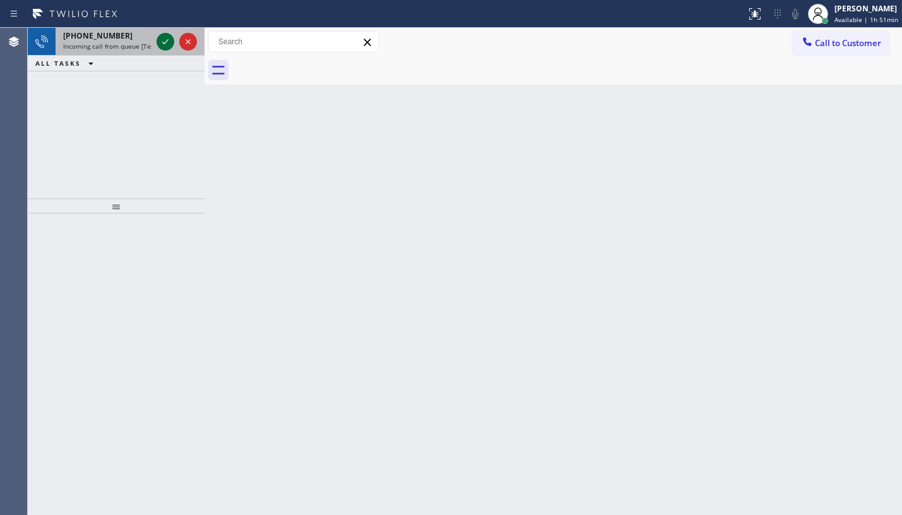
drag, startPoint x: 144, startPoint y: 33, endPoint x: 162, endPoint y: 40, distance: 19.8
click at [158, 39] on div "+12019128969 Incoming call from queue [Test] All" at bounding box center [116, 42] width 177 height 28
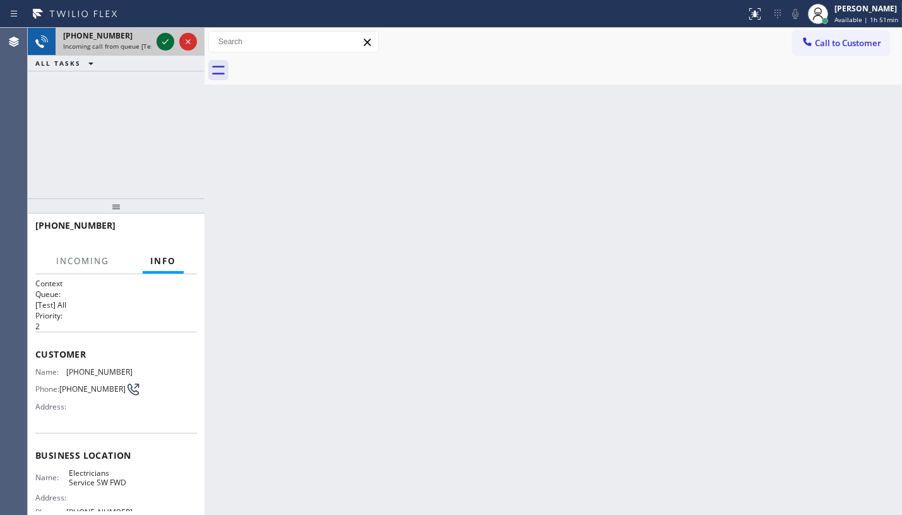
click at [162, 40] on icon at bounding box center [165, 41] width 15 height 15
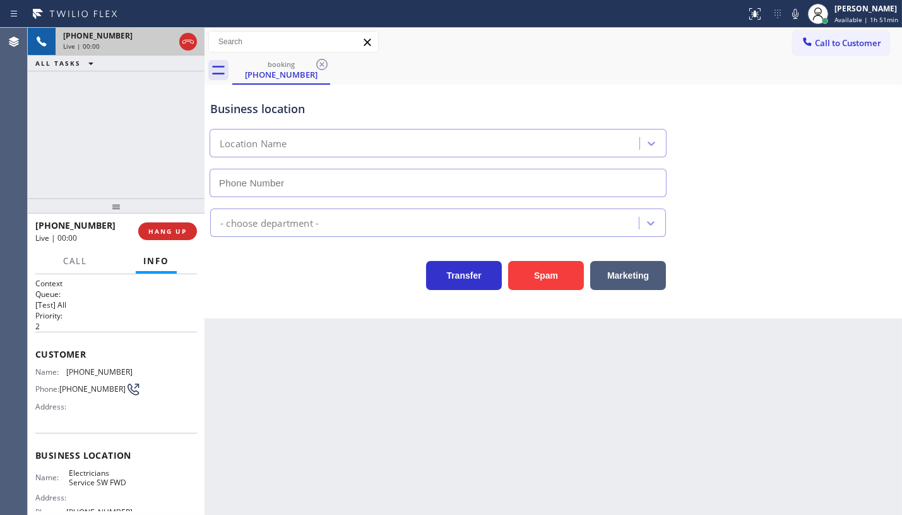
type input "[PHONE_NUMBER]"
click at [158, 232] on span "HANG UP" at bounding box center [167, 231] width 39 height 9
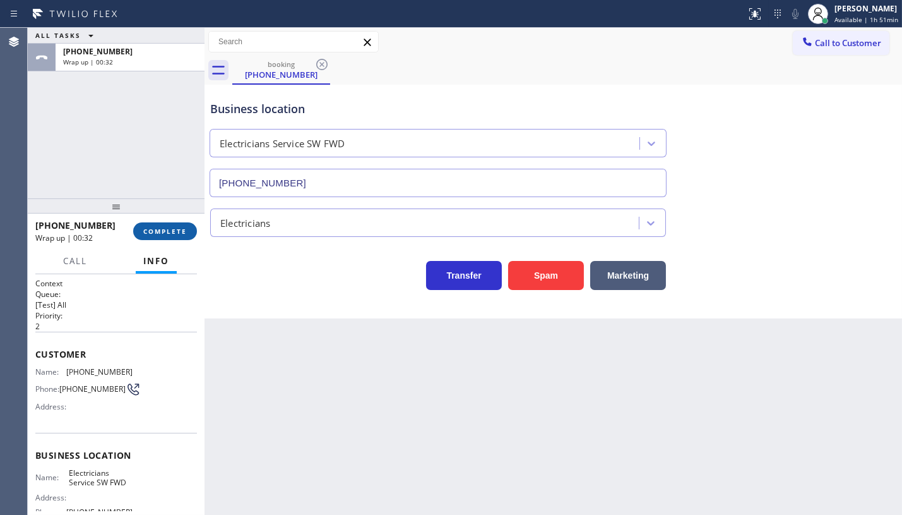
click at [161, 232] on span "COMPLETE" at bounding box center [165, 231] width 44 height 9
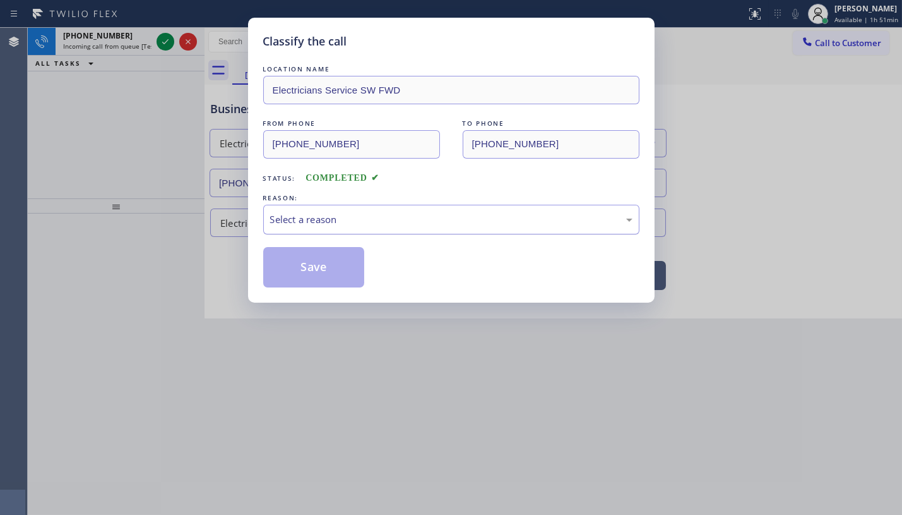
click at [300, 228] on div "Select a reason" at bounding box center [451, 220] width 376 height 30
click at [301, 270] on button "Save" at bounding box center [314, 267] width 102 height 40
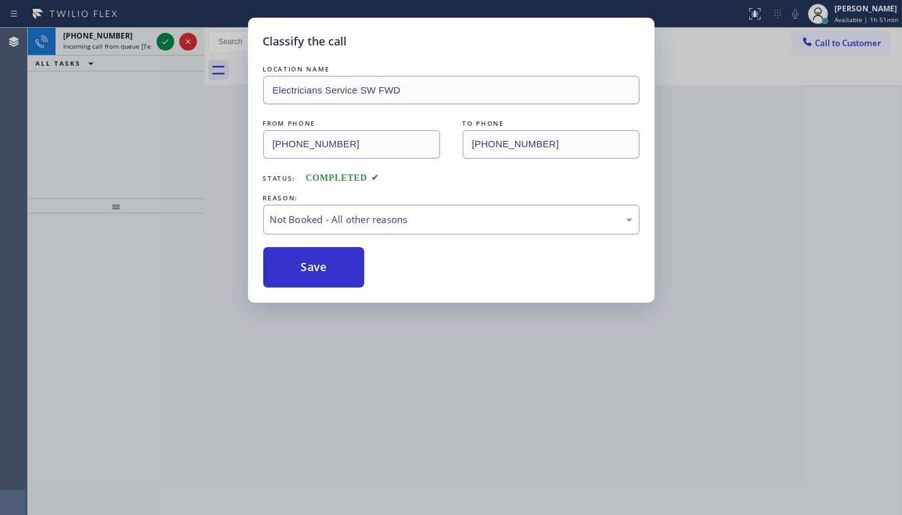
click at [172, 47] on div "Classify the call LOCATION NAME Electricians Service SW FWD FROM PHONE (201) 91…" at bounding box center [451, 257] width 902 height 515
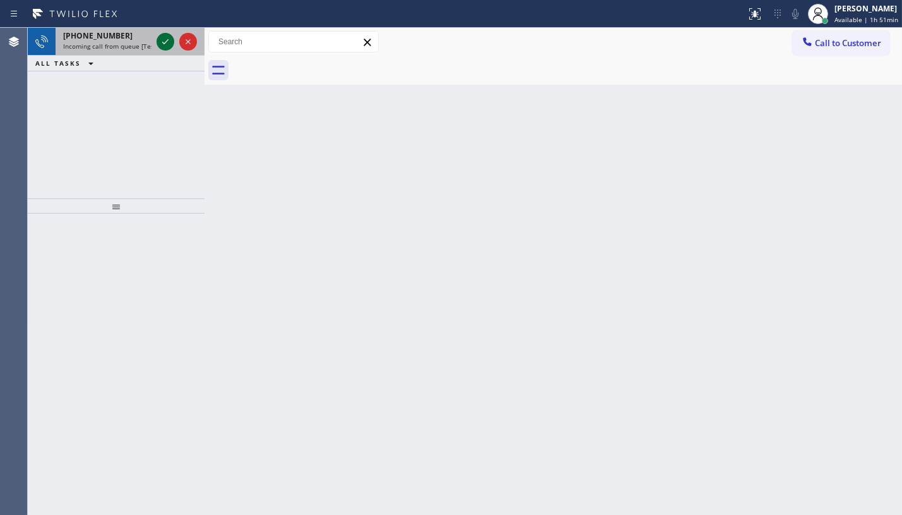
click at [165, 40] on icon at bounding box center [165, 41] width 15 height 15
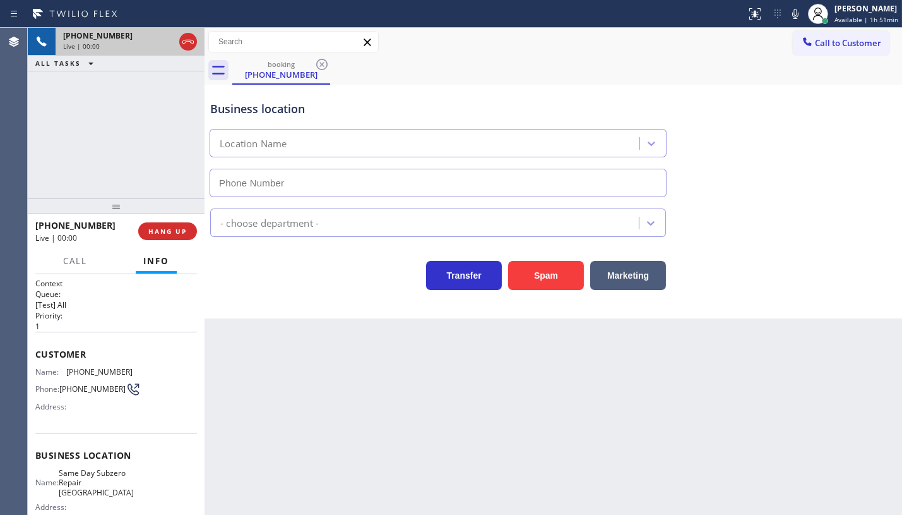
type input "(914) 677-1396"
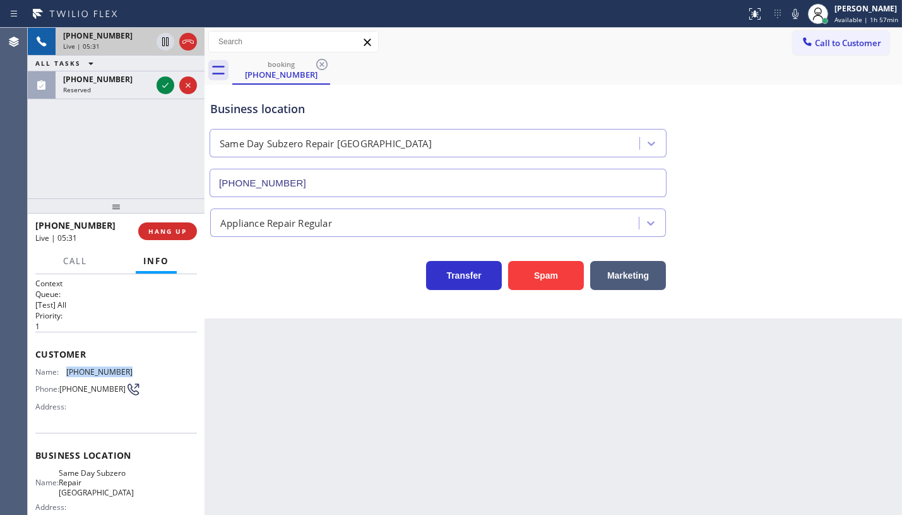
drag, startPoint x: 68, startPoint y: 369, endPoint x: 145, endPoint y: 373, distance: 77.1
click at [145, 373] on div "Name: (607) 280-6586 Phone: (607) 280-6586 Address:" at bounding box center [116, 392] width 162 height 50
click at [163, 91] on div "+16072806586 Live | 05:32 ALL TASKS ALL TASKS ACTIVE TASKS TASKS IN WRAP UP" at bounding box center [116, 113] width 177 height 170
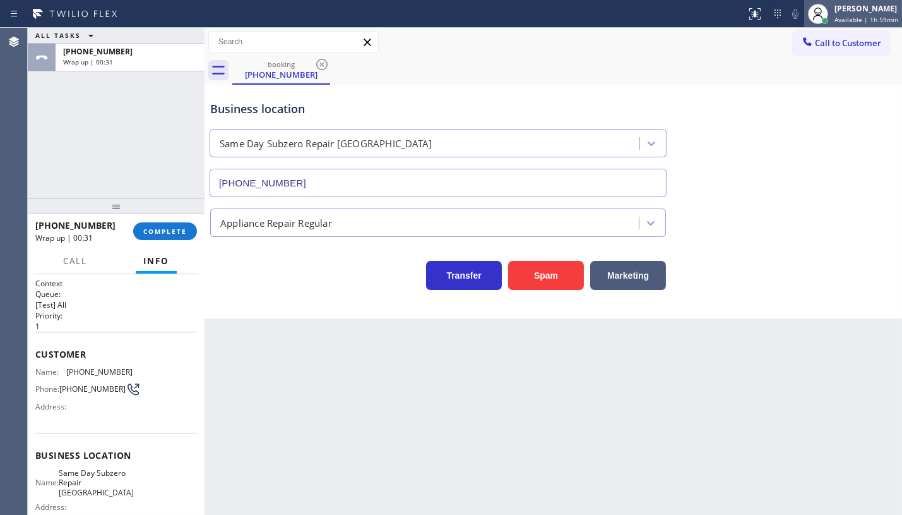
click at [853, 25] on div "JENIZA ALCAYDE Available | 1h 59min" at bounding box center [853, 14] width 98 height 28
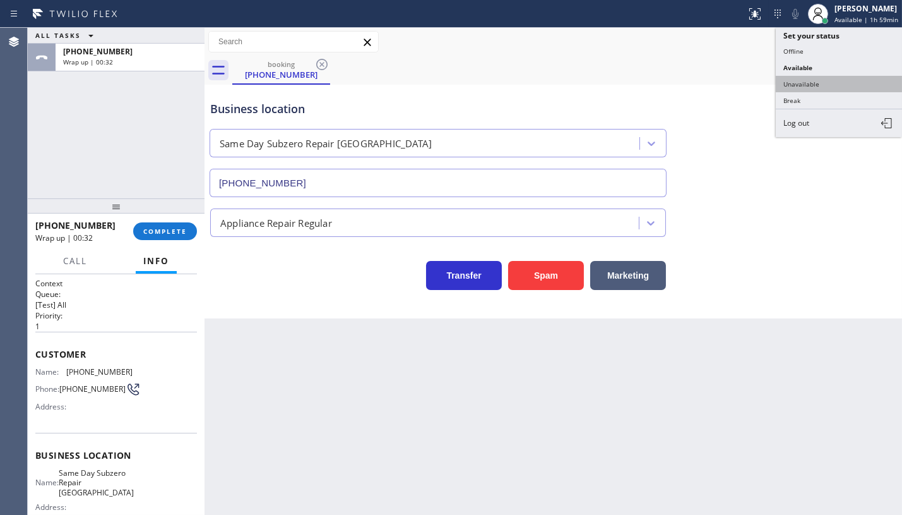
click at [809, 79] on button "Unavailable" at bounding box center [839, 84] width 126 height 16
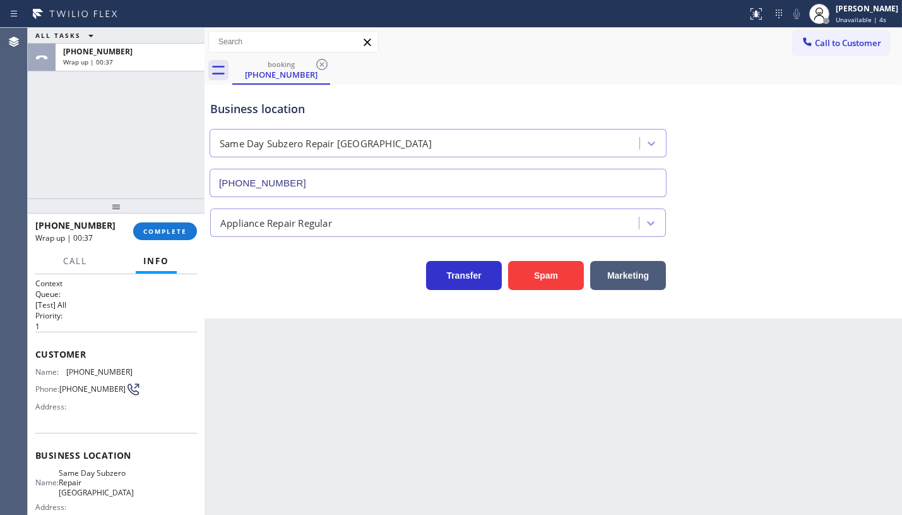
click at [134, 155] on div "ALL TASKS ALL TASKS ACTIVE TASKS TASKS IN WRAP UP +16072806586 Wrap up | 00:37" at bounding box center [116, 113] width 177 height 170
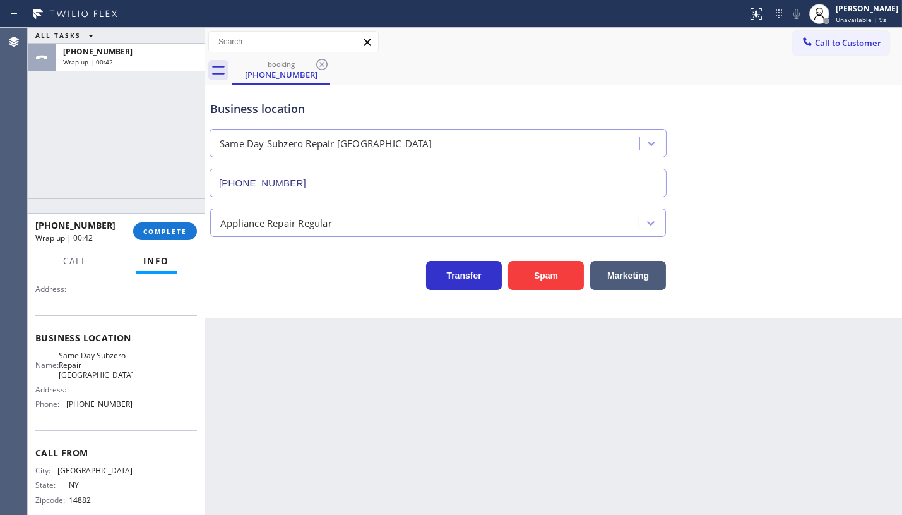
scroll to position [134, 0]
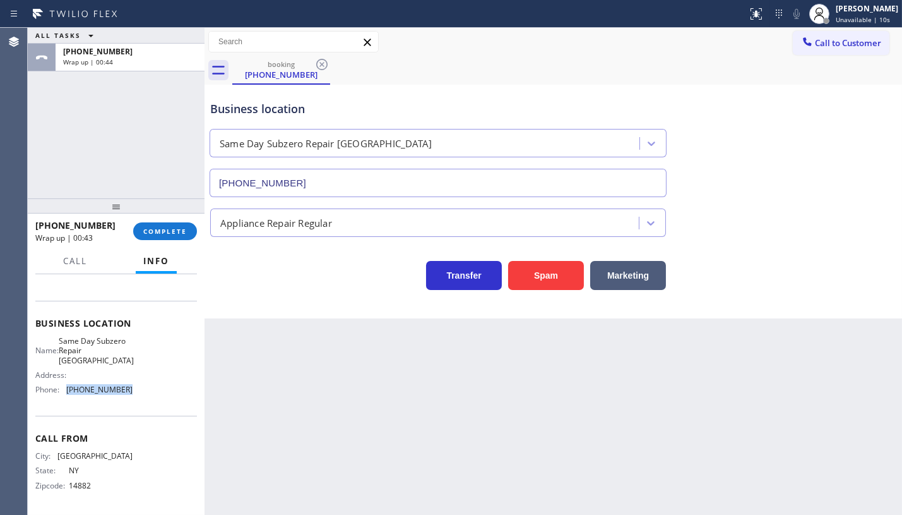
drag, startPoint x: 68, startPoint y: 392, endPoint x: 146, endPoint y: 394, distance: 77.7
click at [146, 394] on div "Name: Same Day Subzero Repair Rye Brook Address: Phone: (914) 677-1396" at bounding box center [116, 368] width 162 height 64
copy span "(914) 677-1396"
click at [807, 42] on icon at bounding box center [807, 41] width 13 height 13
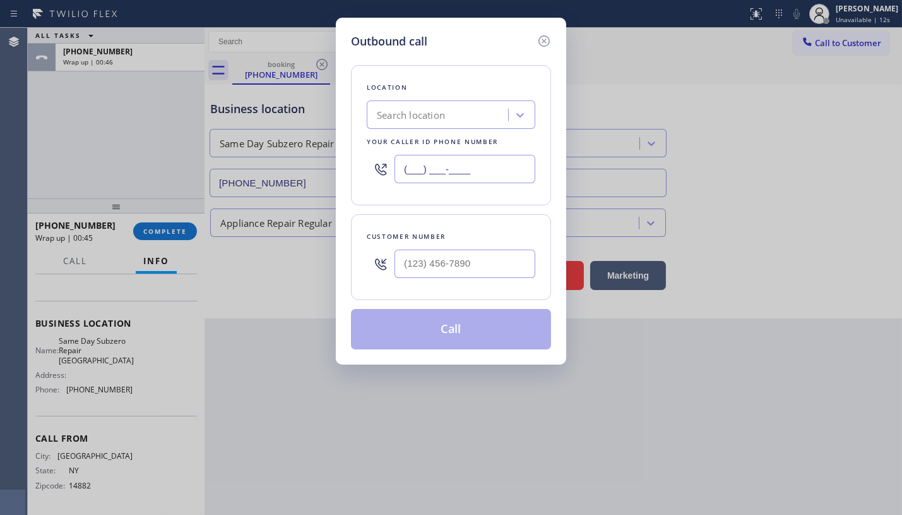
click at [441, 165] on input "(___) ___-____" at bounding box center [465, 169] width 141 height 28
paste input "914) 677-1396"
type input "(914) 677-1396"
click at [451, 256] on input "(___) ___-____" at bounding box center [465, 263] width 141 height 28
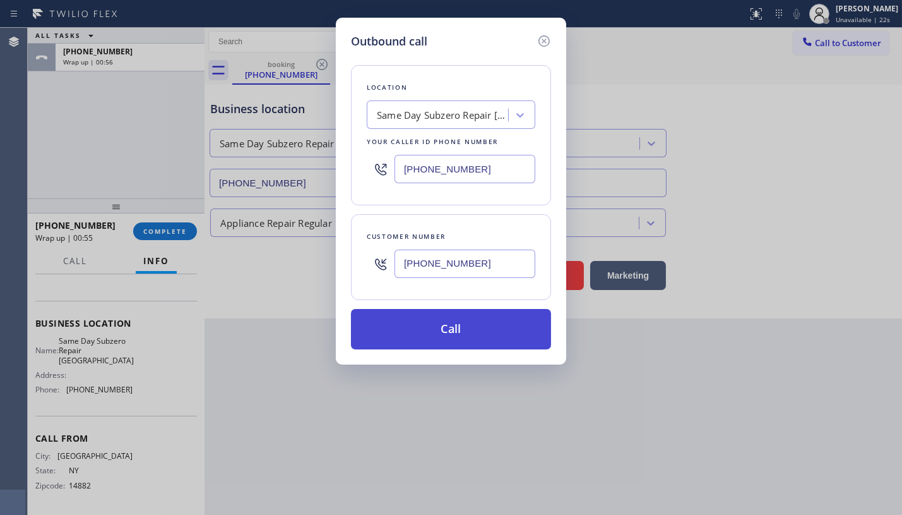
type input "(607) 280-6586"
click at [470, 325] on button "Call" at bounding box center [451, 329] width 200 height 40
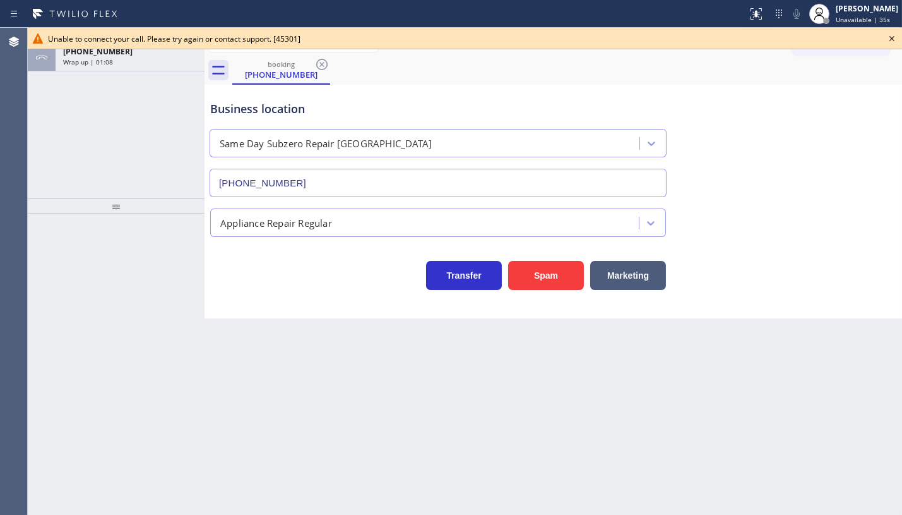
click at [889, 39] on icon at bounding box center [891, 38] width 15 height 15
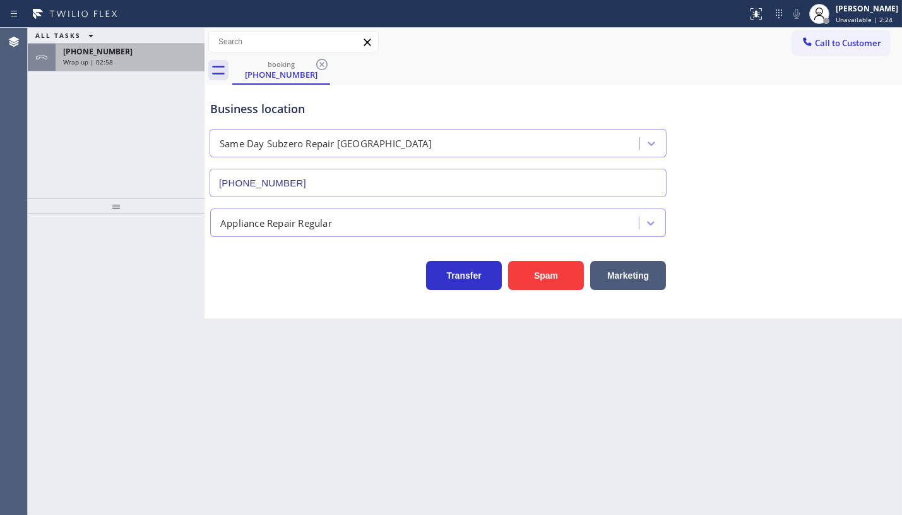
click at [80, 57] on span "Wrap up | 02:58" at bounding box center [88, 61] width 50 height 9
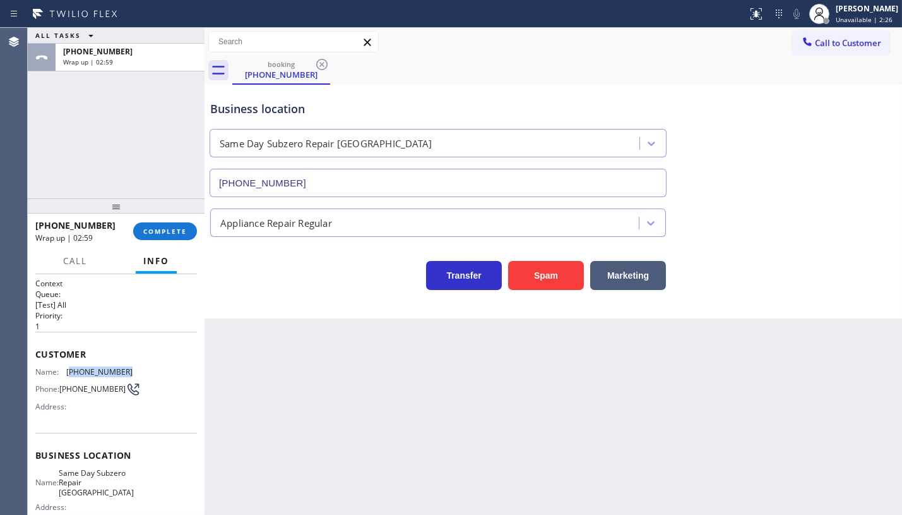
drag, startPoint x: 70, startPoint y: 364, endPoint x: 161, endPoint y: 371, distance: 91.1
click at [161, 371] on div "Name: (607) 280-6586 Phone: (607) 280-6586 Address:" at bounding box center [116, 392] width 162 height 50
copy span "607) 280-6586"
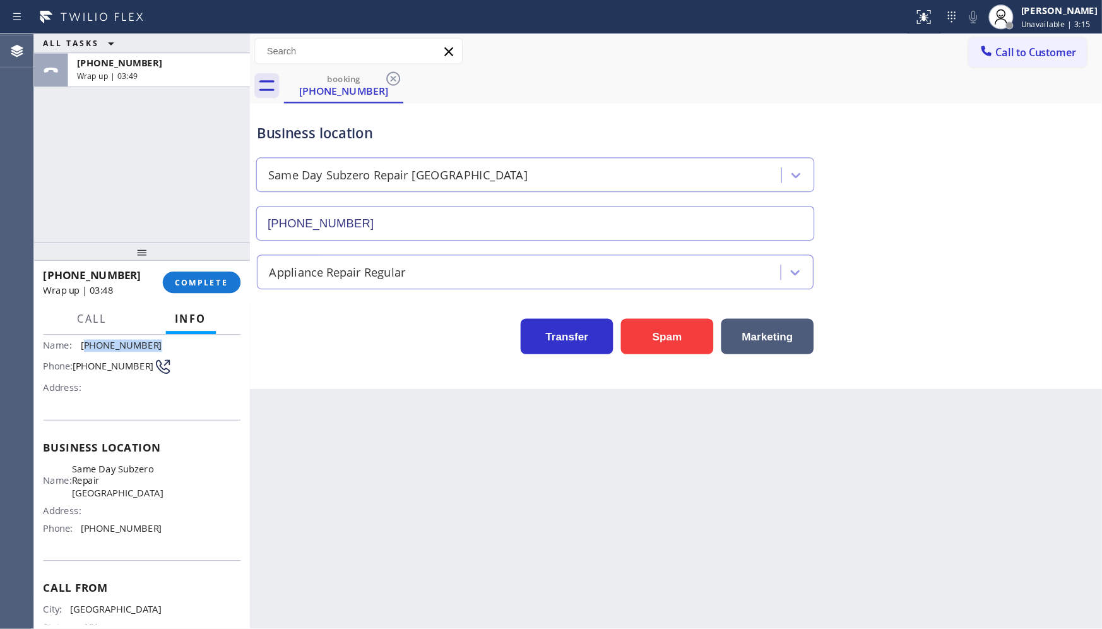
scroll to position [134, 0]
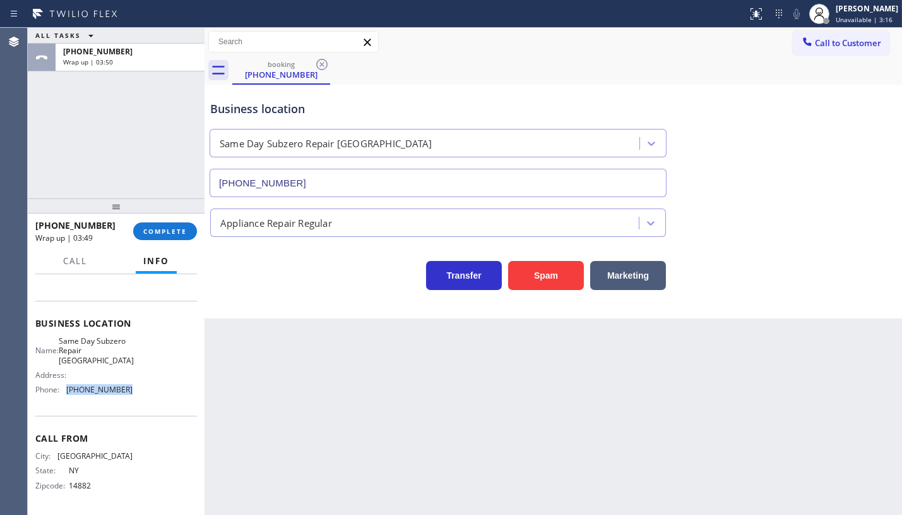
drag, startPoint x: 61, startPoint y: 395, endPoint x: 137, endPoint y: 393, distance: 75.8
click at [137, 393] on div "Name: Same Day Subzero Repair Rye Brook Address: Phone: (914) 677-1396" at bounding box center [116, 368] width 162 height 64
copy div "(914) 677-1396"
click at [141, 221] on div "+16072806586 Wrap up | 05:02 COMPLETE" at bounding box center [116, 231] width 162 height 33
click at [151, 231] on span "COMPLETE" at bounding box center [165, 231] width 44 height 9
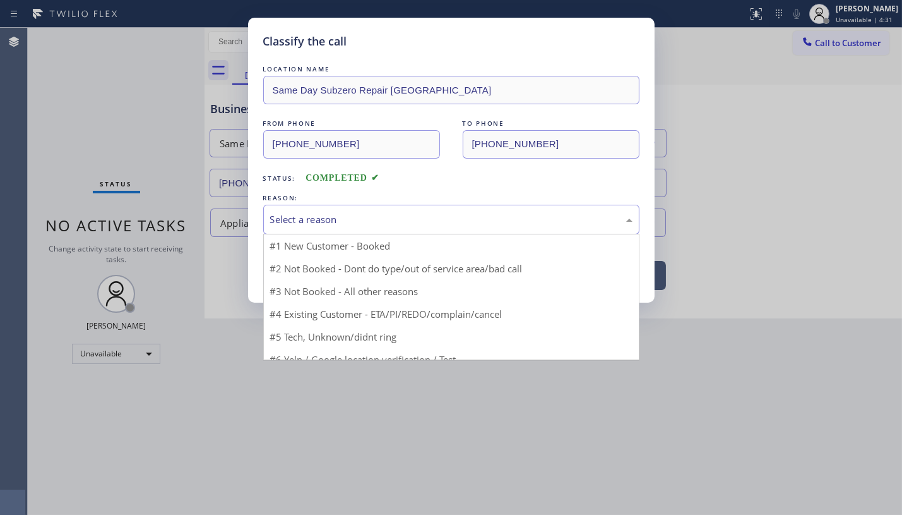
click at [323, 225] on div "Select a reason" at bounding box center [451, 219] width 362 height 15
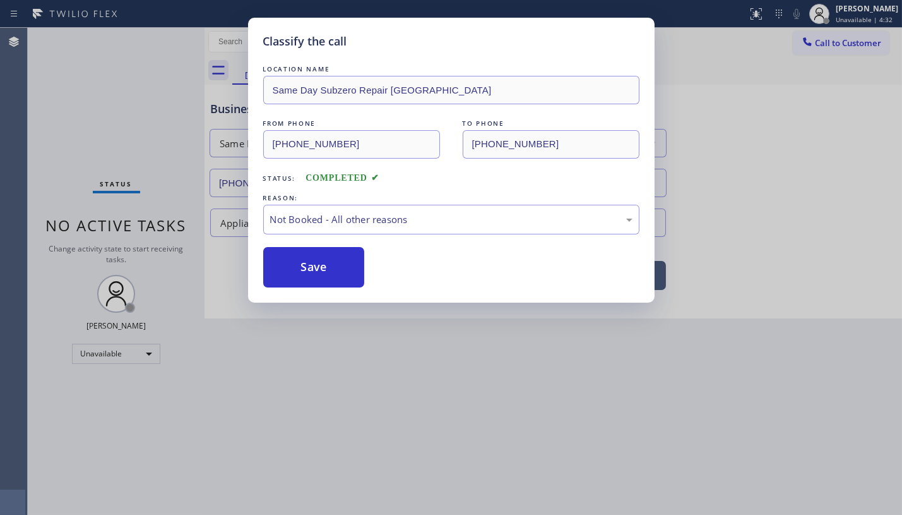
click at [308, 268] on button "Save" at bounding box center [314, 267] width 102 height 40
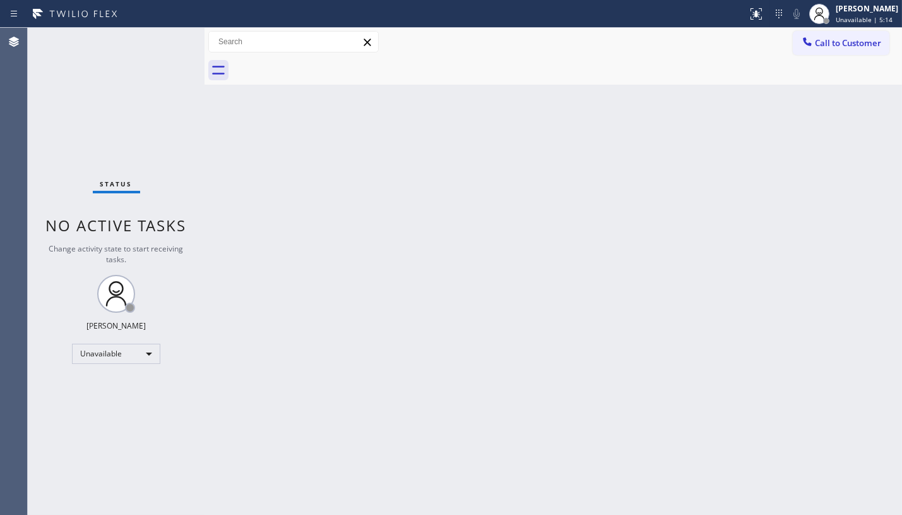
click at [171, 423] on div "Status No active tasks Change activity state to start receiving tasks. JENIZA A…" at bounding box center [116, 271] width 177 height 487
click at [95, 349] on div "Unavailable" at bounding box center [116, 353] width 88 height 20
click at [107, 417] on li "Break" at bounding box center [116, 417] width 86 height 15
click at [57, 395] on div "Status No active tasks Change activity state to start receiving tasks. JENIZA A…" at bounding box center [116, 271] width 177 height 487
click at [89, 362] on div "Break" at bounding box center [116, 353] width 88 height 20
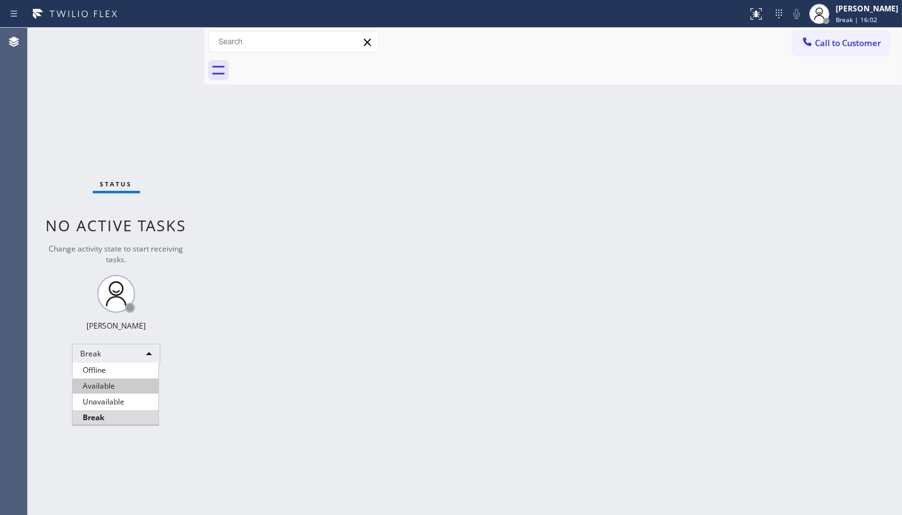
click at [82, 391] on li "Available" at bounding box center [116, 385] width 86 height 15
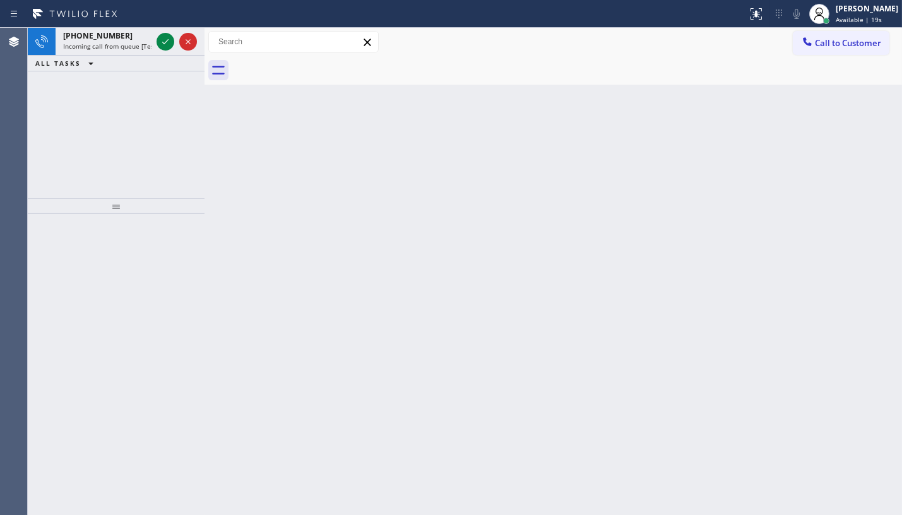
click at [110, 97] on div "+18435579898 Incoming call from queue [Test] All ALL TASKS ALL TASKS ACTIVE TAS…" at bounding box center [116, 113] width 177 height 170
click at [159, 50] on div at bounding box center [176, 42] width 45 height 28
drag, startPoint x: 92, startPoint y: 83, endPoint x: 178, endPoint y: 44, distance: 94.9
click at [104, 75] on div "+19542391893 Incoming call from queue [Test] All ALL TASKS ALL TASKS ACTIVE TAS…" at bounding box center [116, 113] width 177 height 170
click at [165, 40] on icon at bounding box center [165, 41] width 15 height 15
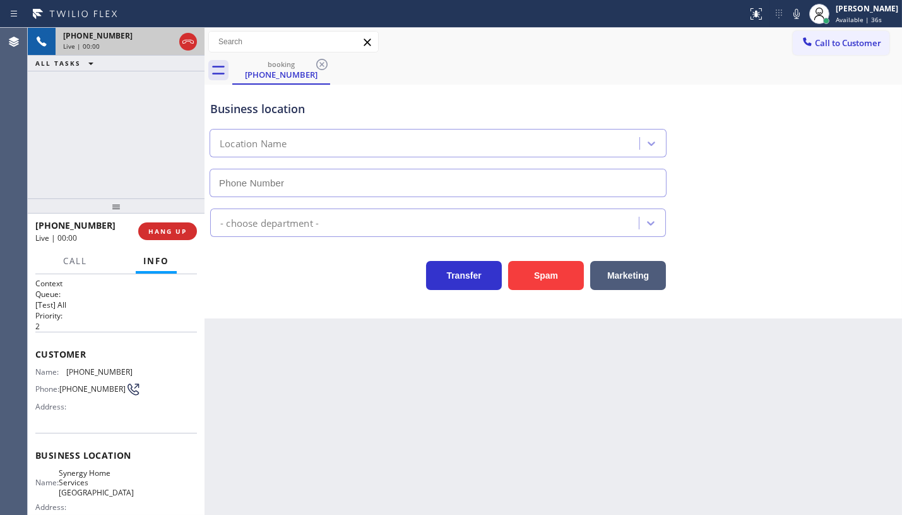
type input "(954) 371-2883"
click at [153, 223] on button "HANG UP" at bounding box center [167, 231] width 59 height 18
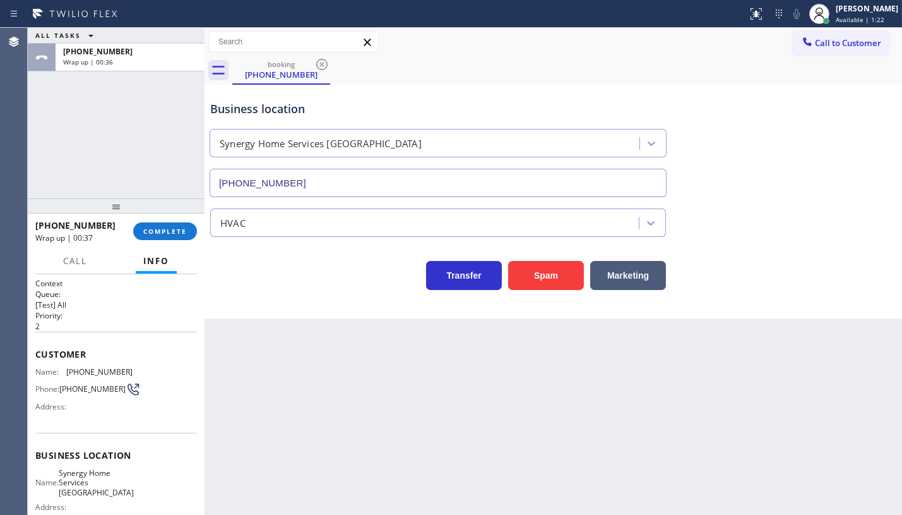
drag, startPoint x: 129, startPoint y: 143, endPoint x: 146, endPoint y: 98, distance: 47.6
click at [134, 129] on div "ALL TASKS ALL TASKS ACTIVE TASKS TASKS IN WRAP UP +19542391893 Wrap up | 00:36" at bounding box center [116, 113] width 177 height 170
click at [174, 235] on span "COMPLETE" at bounding box center [165, 231] width 44 height 9
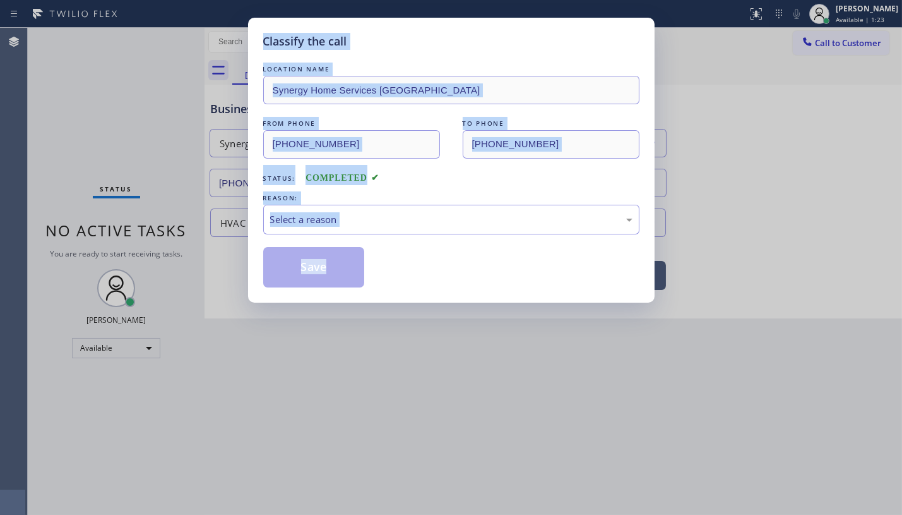
click at [172, 232] on div "Classify the call LOCATION NAME Synergy Home Services Pompano Beach FROM PHONE …" at bounding box center [451, 257] width 902 height 515
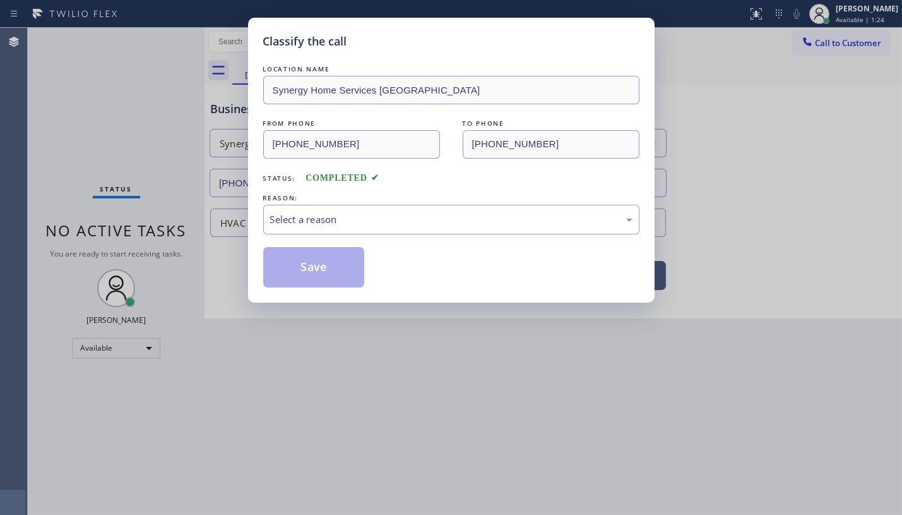
drag, startPoint x: 443, startPoint y: 190, endPoint x: 434, endPoint y: 200, distance: 13.0
click at [442, 196] on div "REASON:" at bounding box center [451, 197] width 376 height 13
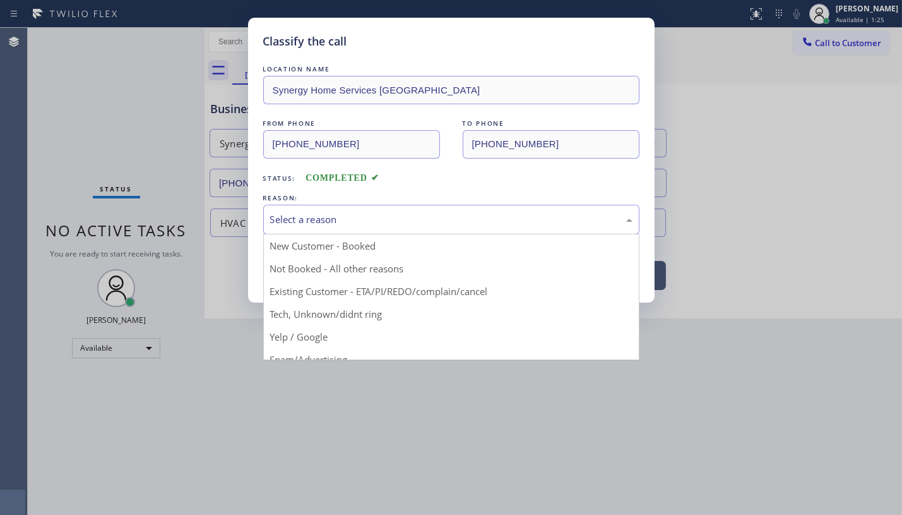
click at [316, 222] on div "Select a reason" at bounding box center [451, 219] width 362 height 15
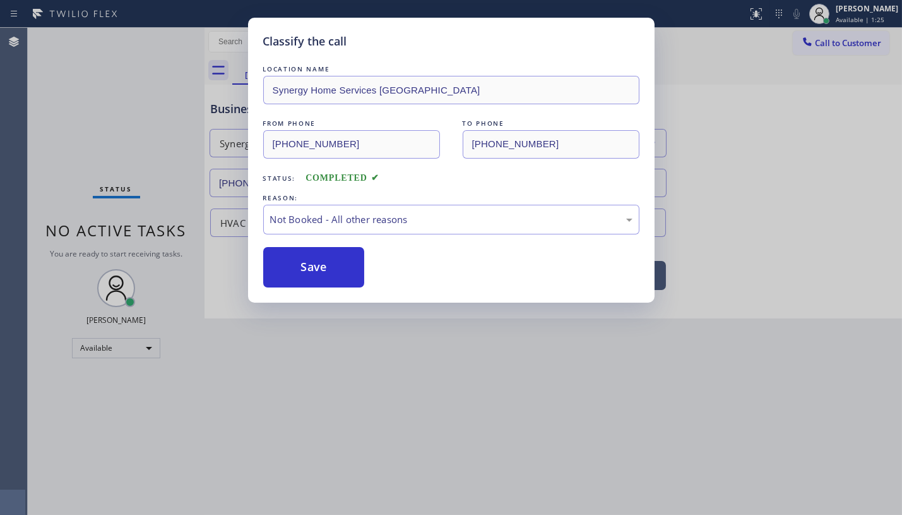
click at [306, 262] on button "Save" at bounding box center [314, 267] width 102 height 40
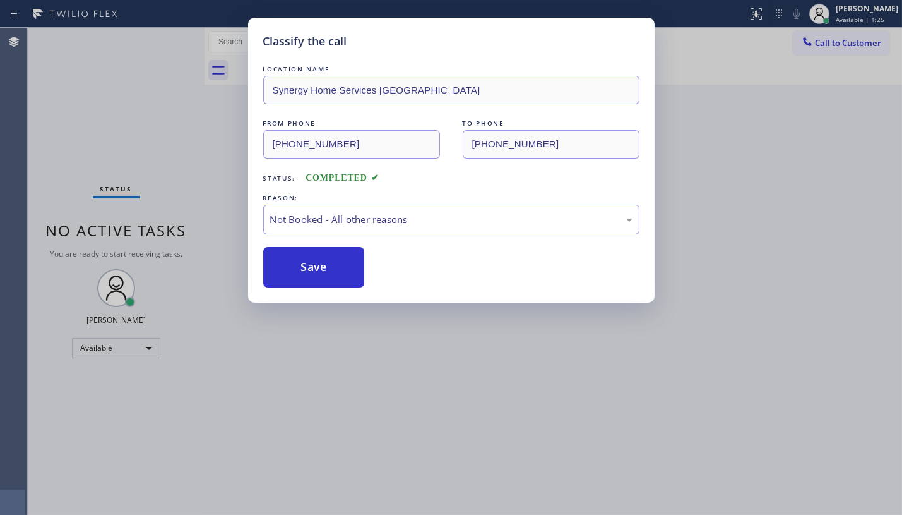
click at [306, 262] on button "Save" at bounding box center [314, 267] width 102 height 40
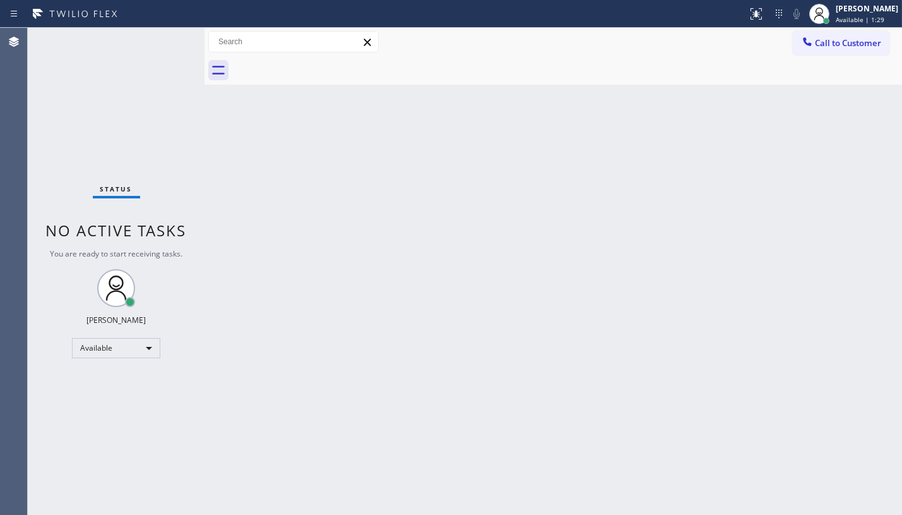
click at [355, 196] on div "Back to Dashboard Change Sender ID Customers Technicians Select a contact Outbo…" at bounding box center [554, 271] width 698 height 487
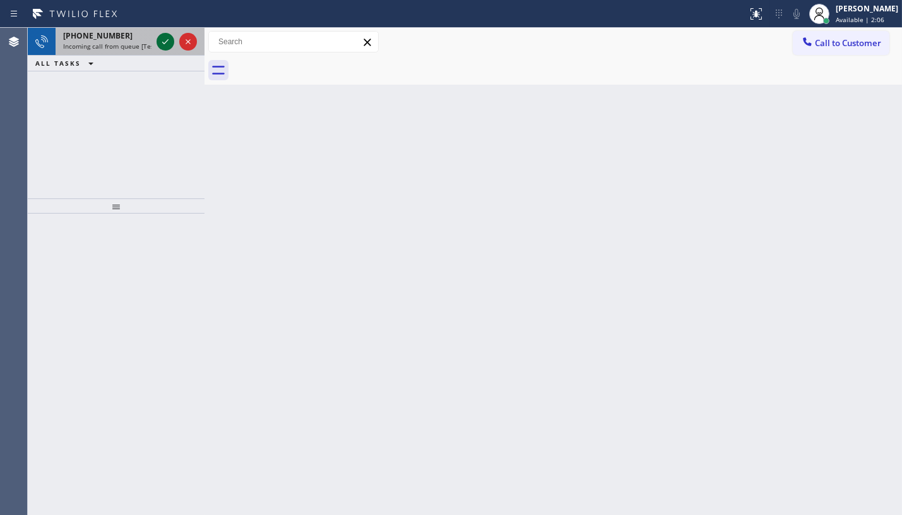
click at [161, 41] on icon at bounding box center [165, 41] width 15 height 15
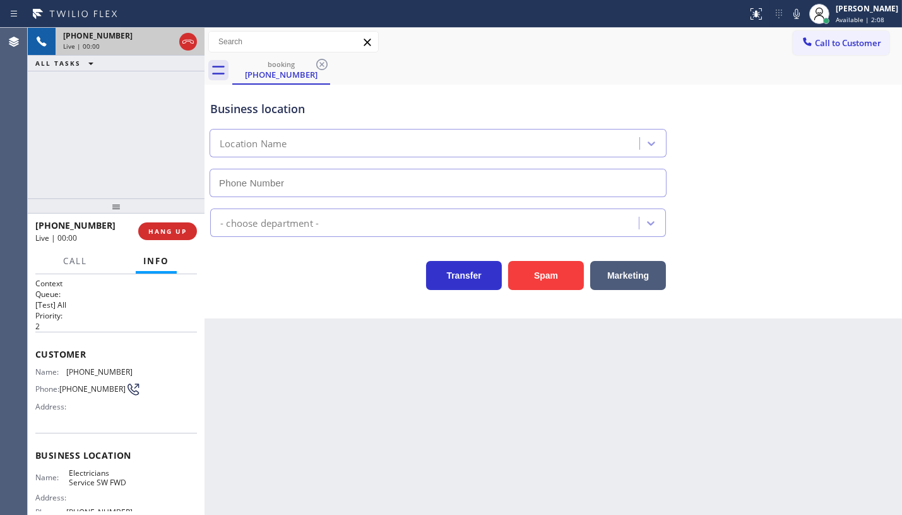
type input "[PHONE_NUMBER]"
click at [520, 283] on button "Spam" at bounding box center [546, 275] width 76 height 29
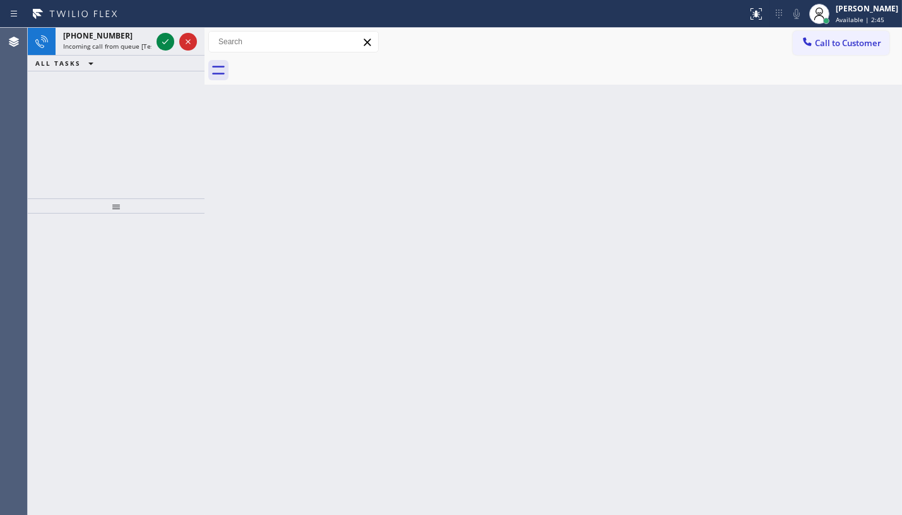
drag, startPoint x: 102, startPoint y: 91, endPoint x: 133, endPoint y: 69, distance: 37.7
click at [126, 74] on div "+18506048256 Incoming call from queue [Test] All ALL TASKS ALL TASKS ACTIVE TAS…" at bounding box center [116, 113] width 177 height 170
drag, startPoint x: 158, startPoint y: 31, endPoint x: 163, endPoint y: 42, distance: 11.6
click at [163, 42] on div at bounding box center [176, 42] width 45 height 28
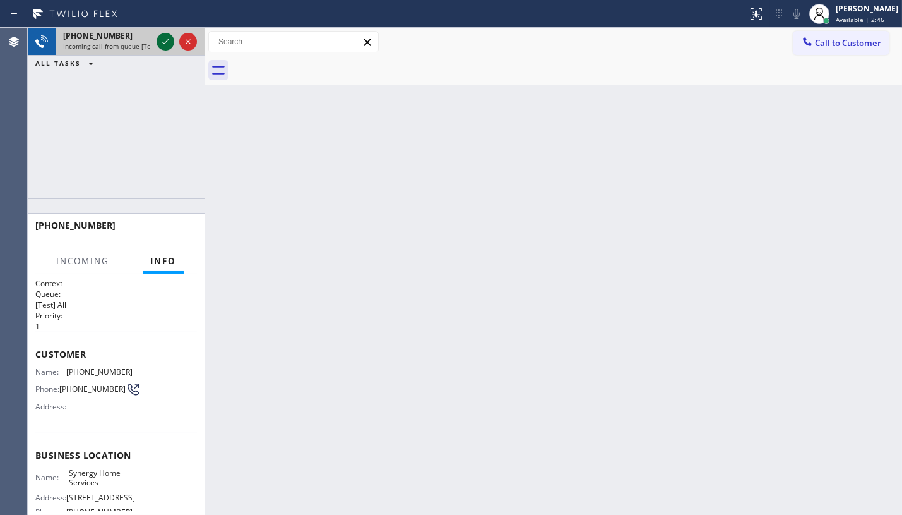
click at [163, 42] on icon at bounding box center [165, 41] width 15 height 15
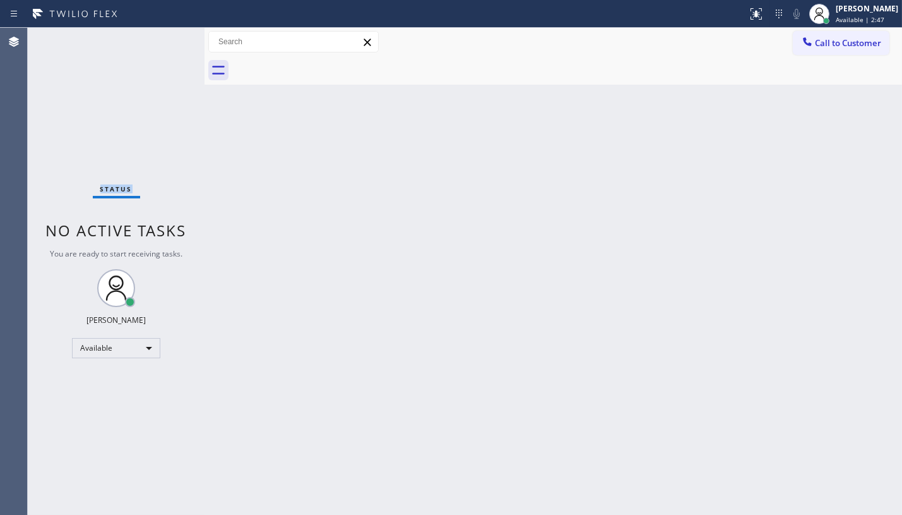
click at [163, 42] on div "Status No active tasks You are ready to start receiving tasks. JENIZA ALCAYDE A…" at bounding box center [116, 271] width 177 height 487
click at [761, 18] on icon at bounding box center [756, 13] width 11 height 11
drag, startPoint x: 761, startPoint y: 18, endPoint x: 736, endPoint y: 91, distance: 76.9
click at [761, 18] on icon at bounding box center [756, 13] width 11 height 11
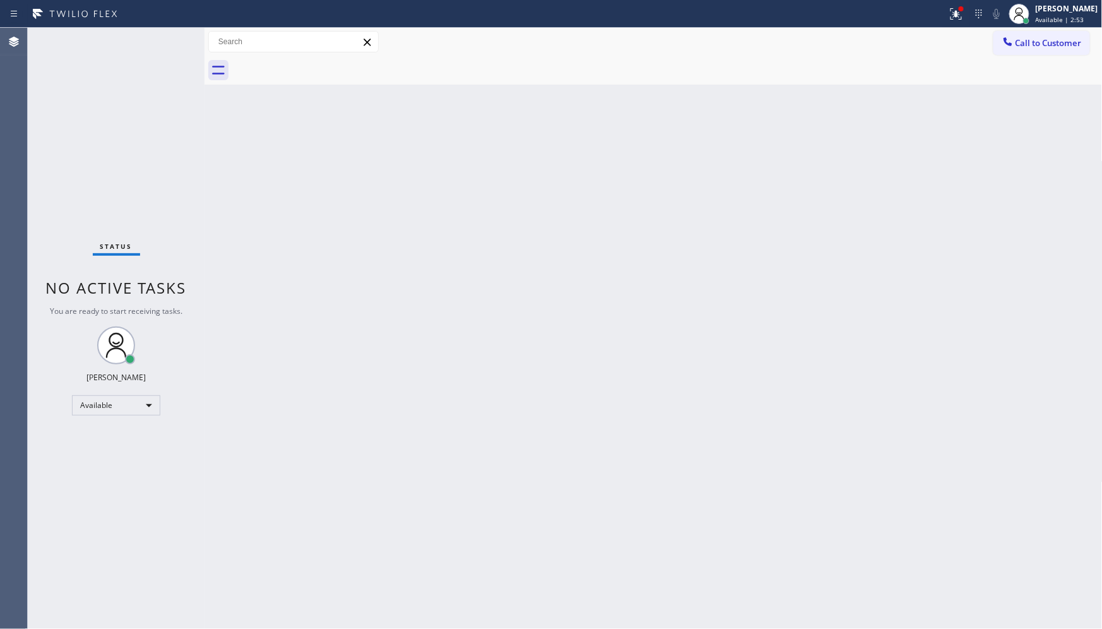
click at [843, 191] on div "Back to Dashboard Change Sender ID Customers Technicians Select a contact Outbo…" at bounding box center [654, 328] width 898 height 601
click at [891, 13] on div at bounding box center [957, 13] width 28 height 15
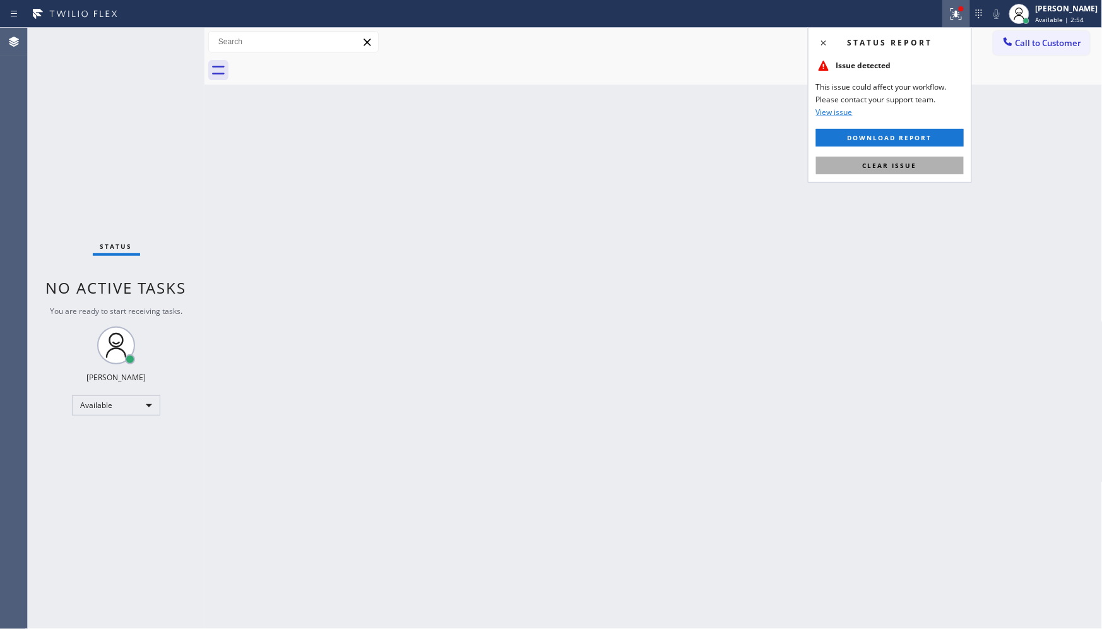
click at [891, 167] on button "Clear issue" at bounding box center [890, 166] width 148 height 18
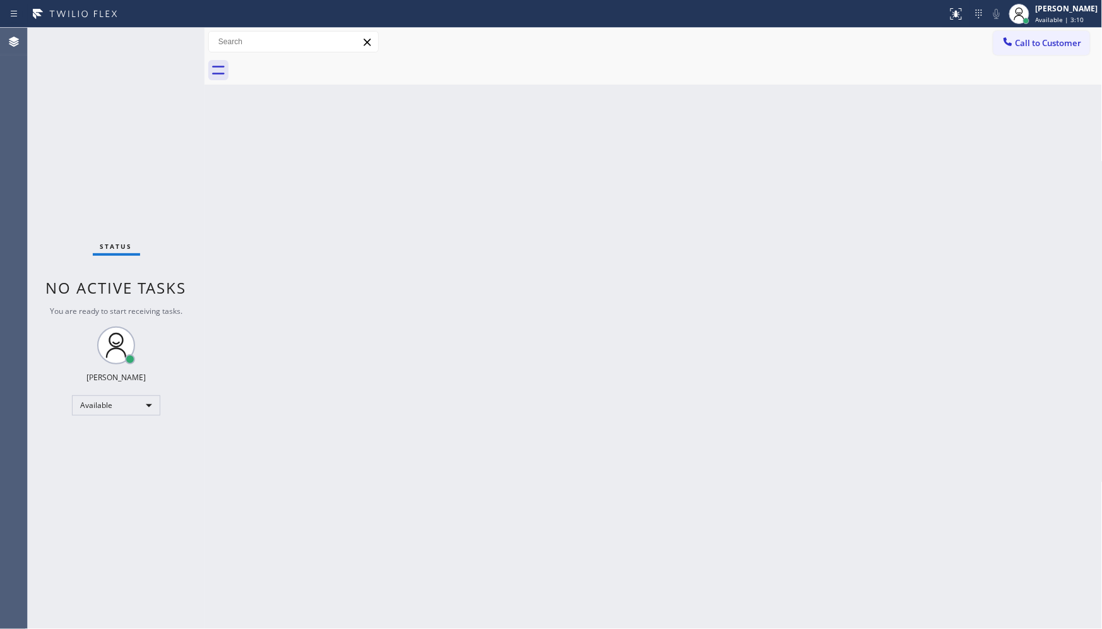
click at [144, 490] on div "Status No active tasks You are ready to start receiving tasks. JENIZA ALCAYDE A…" at bounding box center [116, 328] width 177 height 601
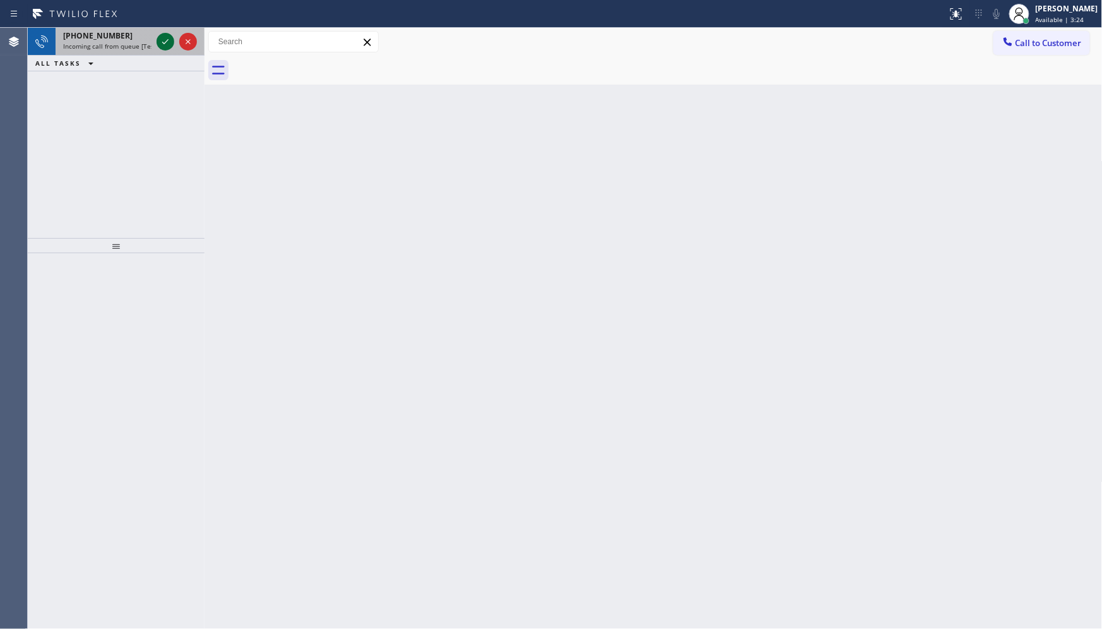
click at [155, 36] on div "+17865541887 Incoming call from queue [Test] All" at bounding box center [116, 42] width 177 height 28
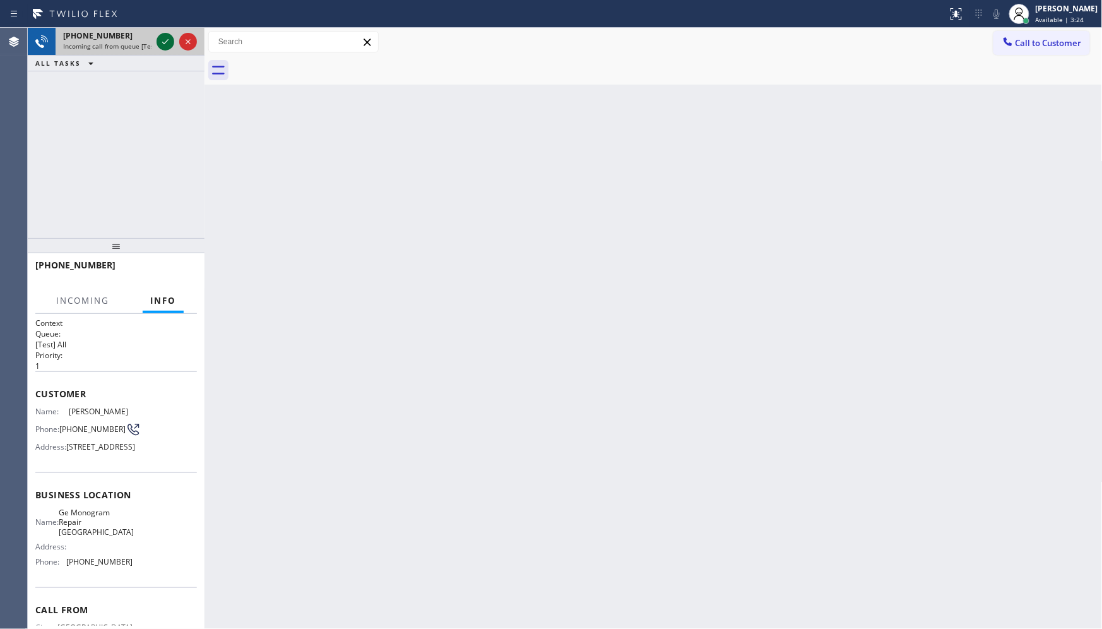
click at [158, 39] on icon at bounding box center [165, 41] width 15 height 15
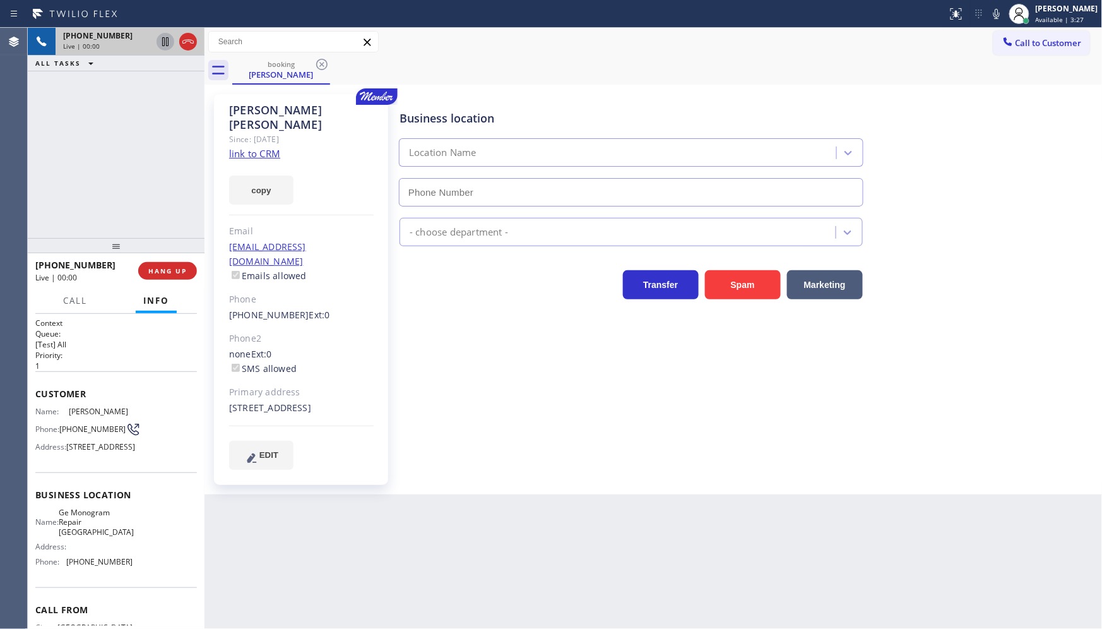
type input "[PHONE_NUMBER]"
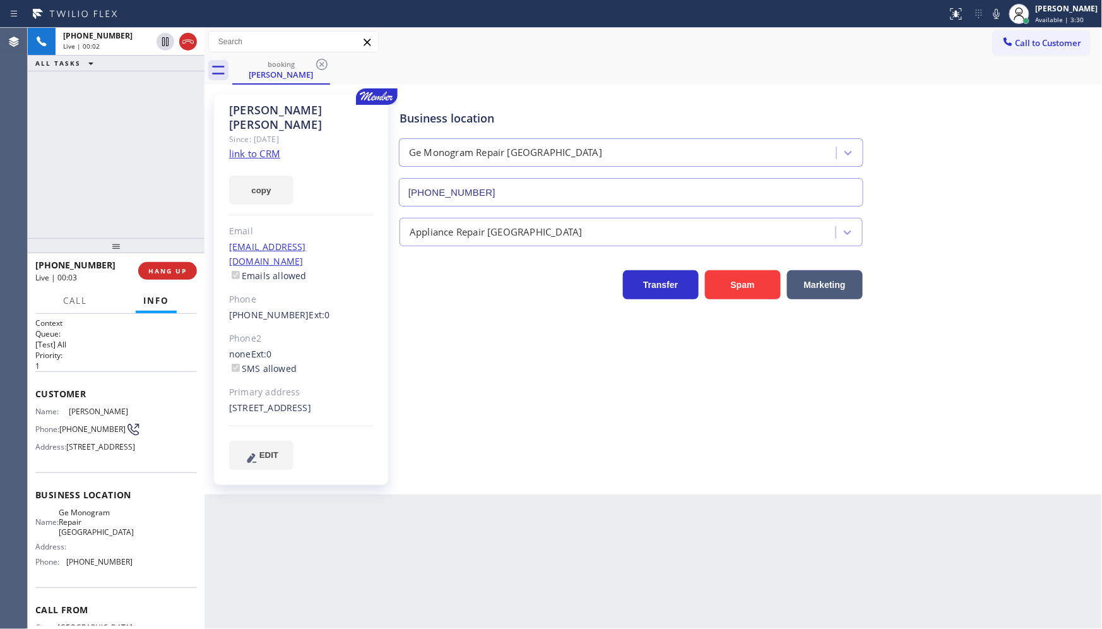
click at [249, 147] on link "link to CRM" at bounding box center [254, 153] width 51 height 13
click at [891, 14] on icon at bounding box center [996, 13] width 15 height 15
click at [165, 41] on icon at bounding box center [165, 41] width 15 height 15
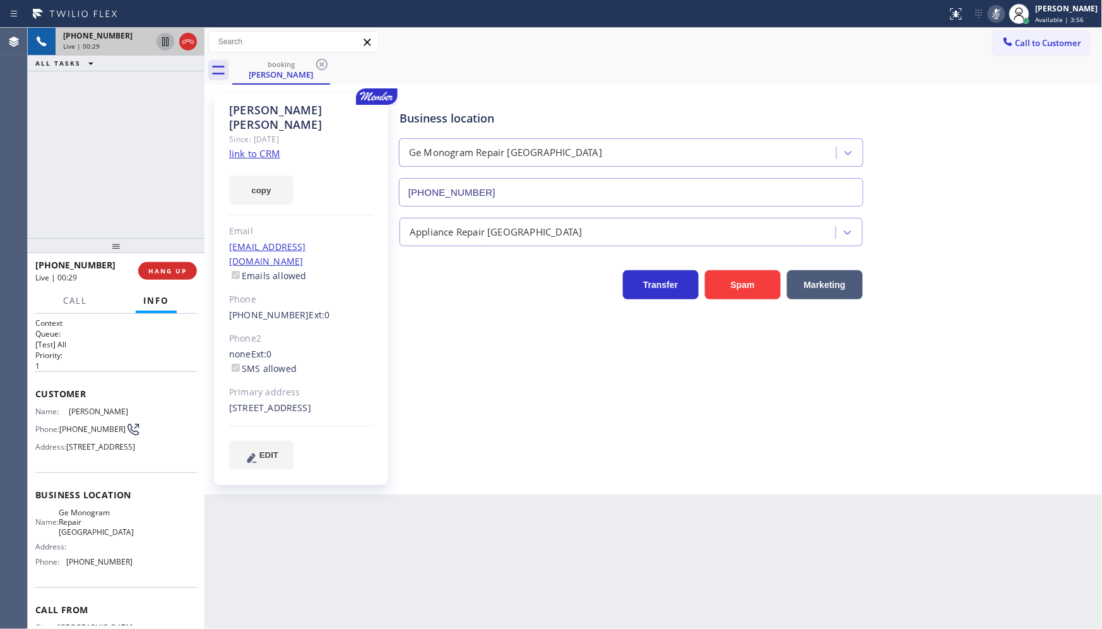
click at [891, 13] on icon at bounding box center [997, 14] width 6 height 10
click at [622, 78] on div "booking Sheri Shen" at bounding box center [667, 70] width 871 height 28
click at [194, 278] on div "+17865541887 Live | 00:44 HANG UP" at bounding box center [116, 270] width 162 height 33
click at [184, 275] on button "HANG UP" at bounding box center [167, 271] width 59 height 18
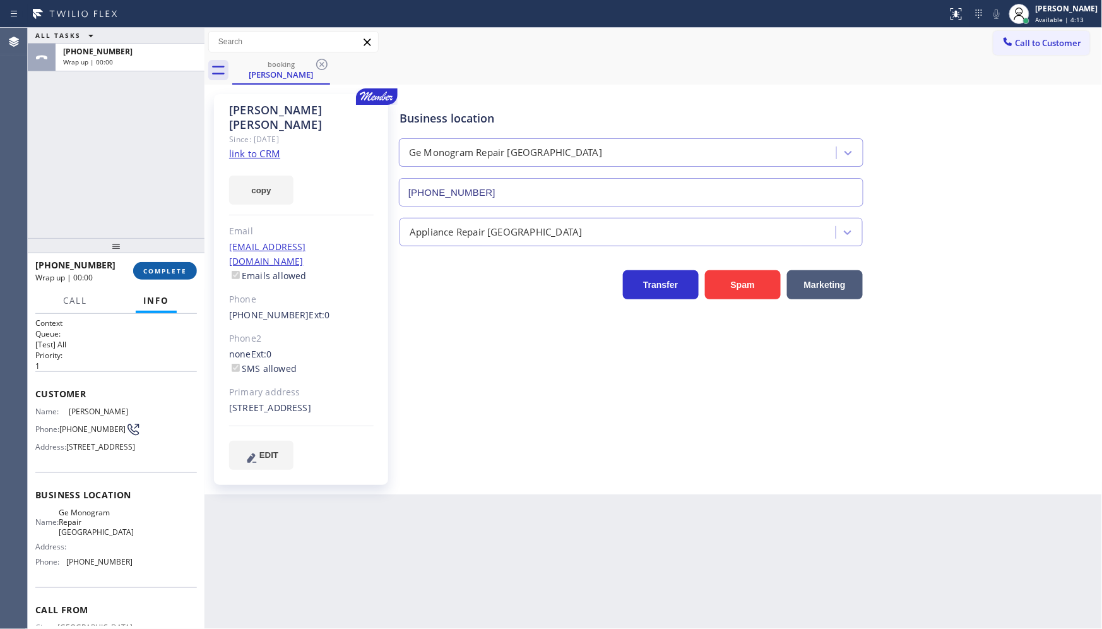
click at [184, 275] on button "COMPLETE" at bounding box center [165, 271] width 64 height 18
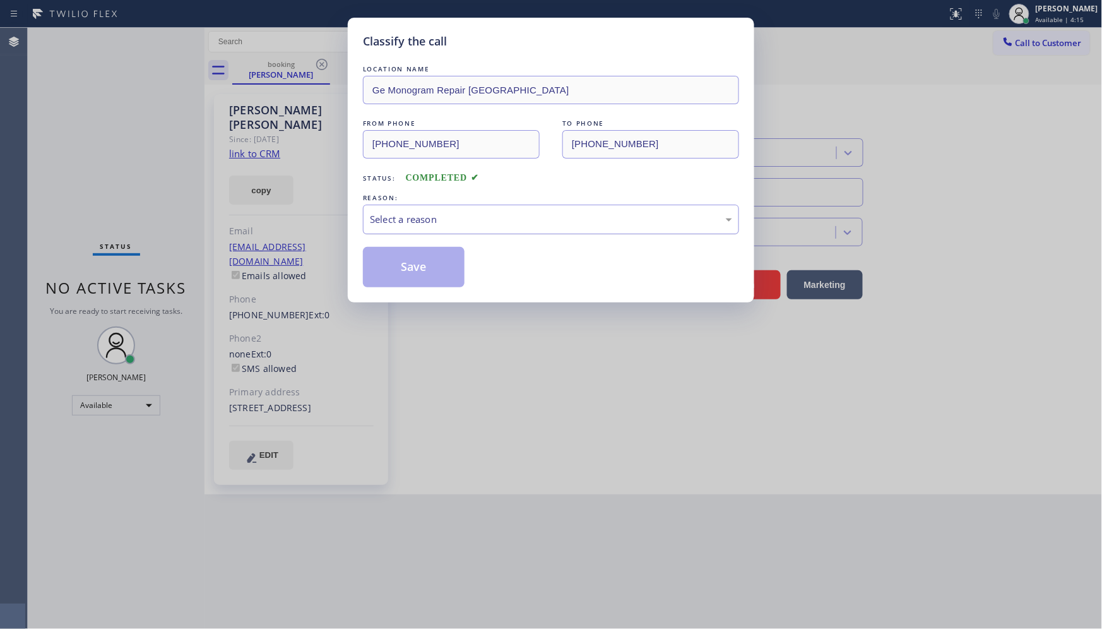
click at [391, 218] on div "Select a reason" at bounding box center [551, 219] width 362 height 15
click at [420, 270] on button "Save" at bounding box center [414, 267] width 102 height 40
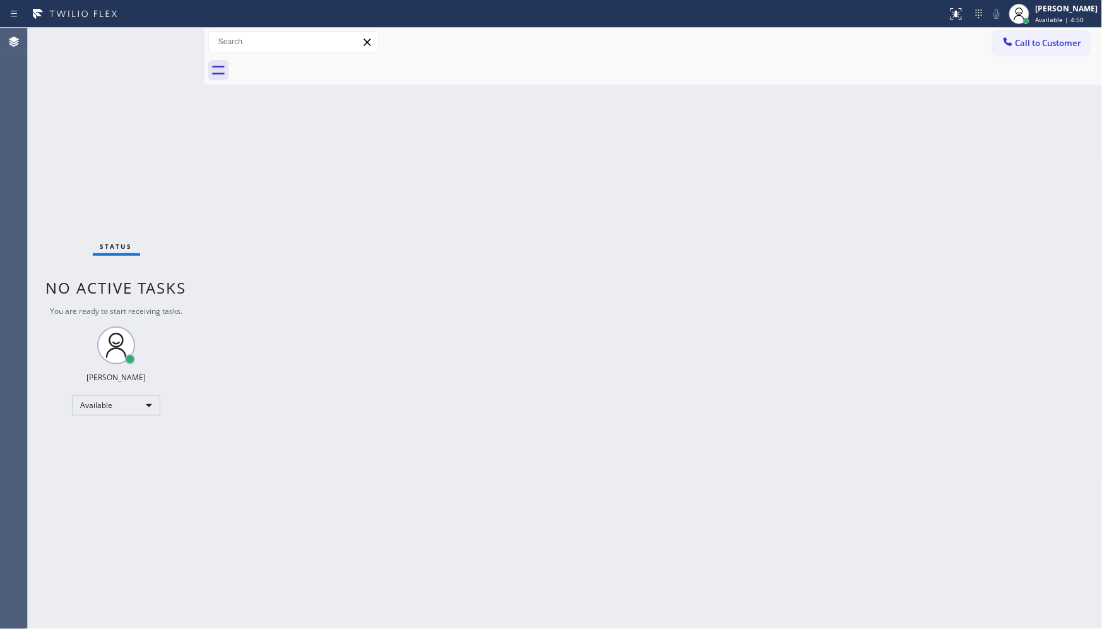
click at [98, 190] on div "Status No active tasks You are ready to start receiving tasks. JENIZA ALCAYDE A…" at bounding box center [116, 328] width 177 height 601
click at [482, 218] on div "Back to Dashboard Change Sender ID Customers Technicians Select a contact Outbo…" at bounding box center [654, 328] width 898 height 601
click at [267, 203] on div "Back to Dashboard Change Sender ID Customers Technicians Select a contact Outbo…" at bounding box center [654, 328] width 898 height 601
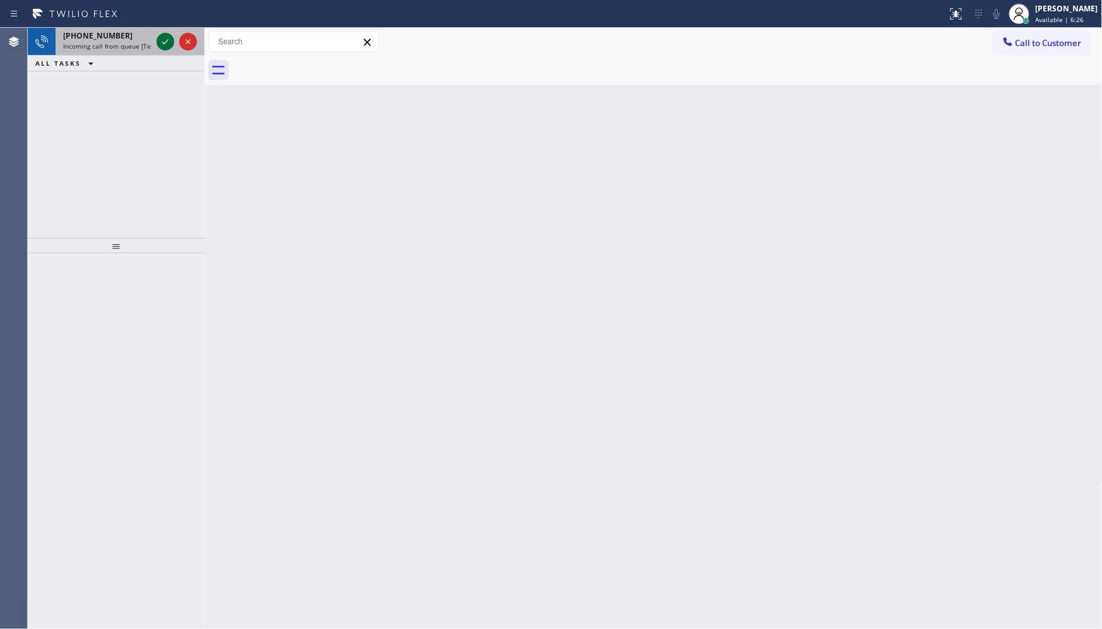
click at [165, 47] on icon at bounding box center [165, 41] width 15 height 15
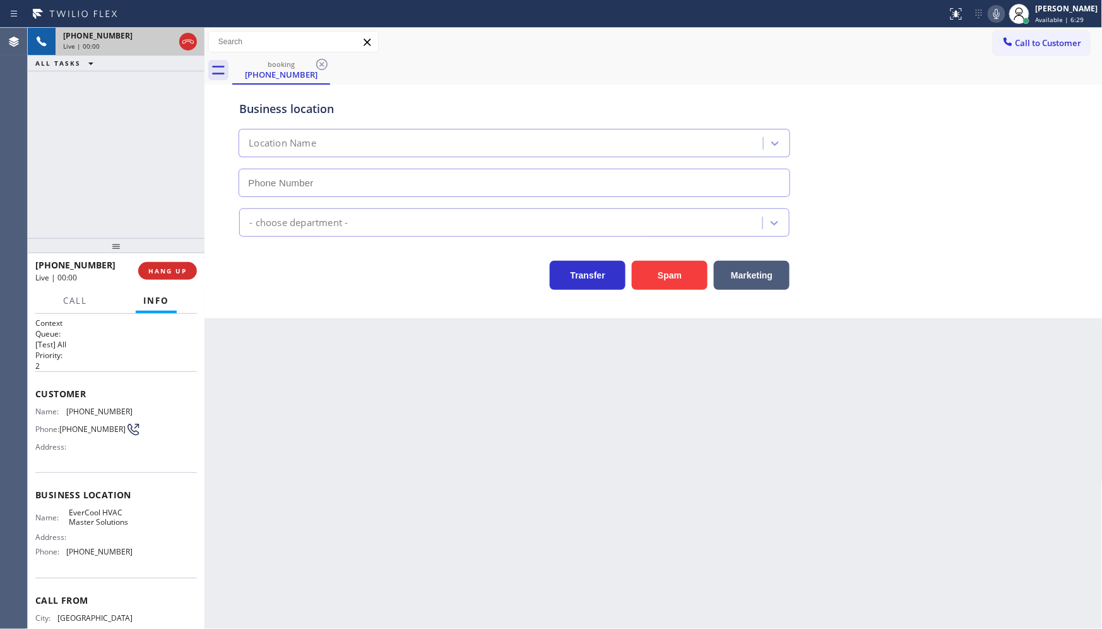
type input "[PHONE_NUMBER]"
click at [177, 262] on button "HANG UP" at bounding box center [167, 271] width 59 height 18
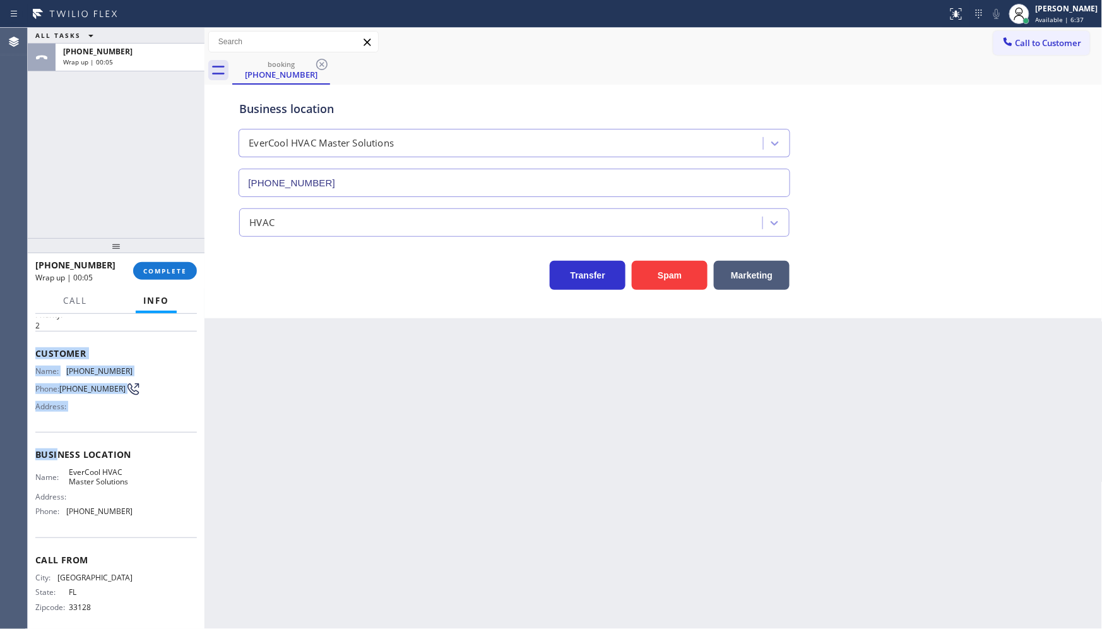
scroll to position [60, 0]
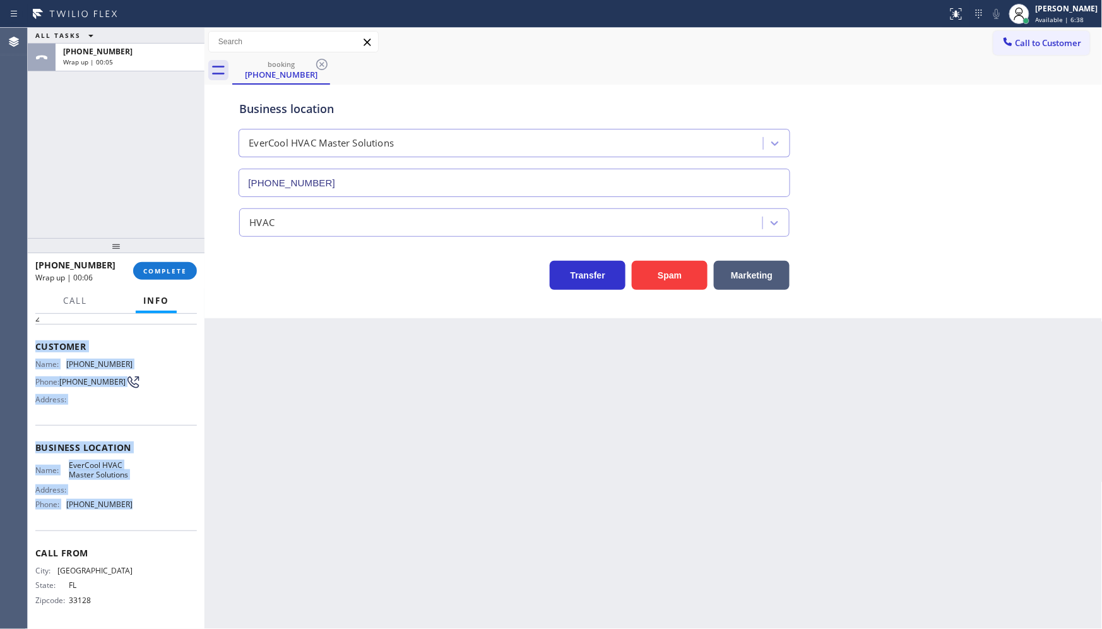
drag, startPoint x: 33, startPoint y: 382, endPoint x: 140, endPoint y: 508, distance: 164.4
click at [140, 508] on div "Context Queue: [Test] All Priority: 2 Customer Name: (786) 218-2287 Phone: (786…" at bounding box center [116, 472] width 177 height 316
copy div "Customer Name: (786) 218-2287 Phone: (786) 218-2287 Address: Business location …"
click at [169, 268] on span "COMPLETE" at bounding box center [165, 270] width 44 height 9
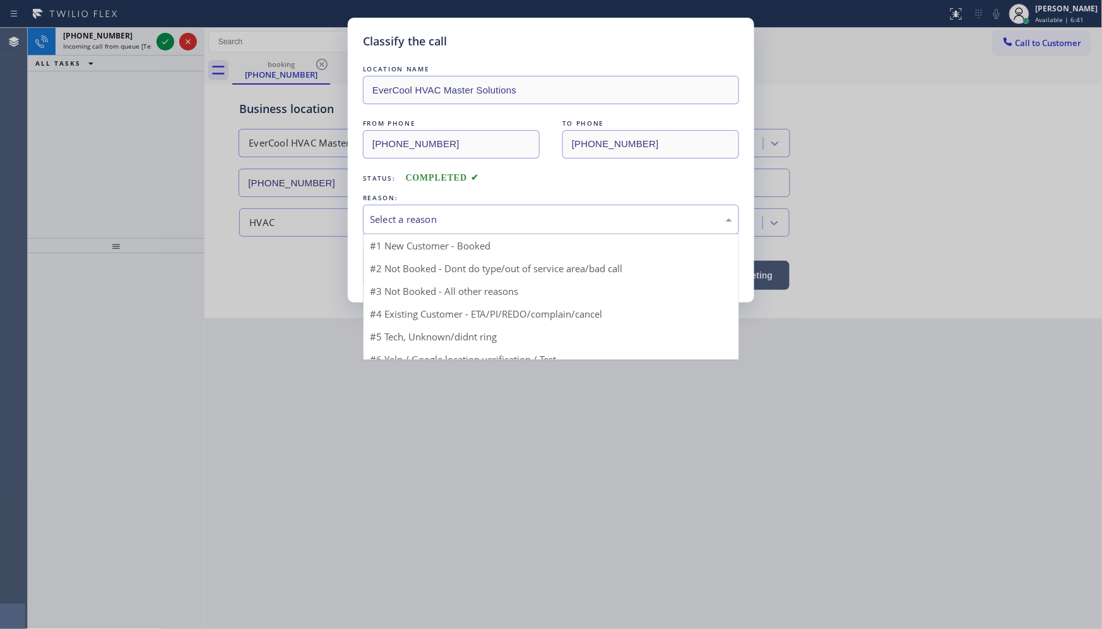
click at [407, 216] on div "Select a reason" at bounding box center [551, 219] width 362 height 15
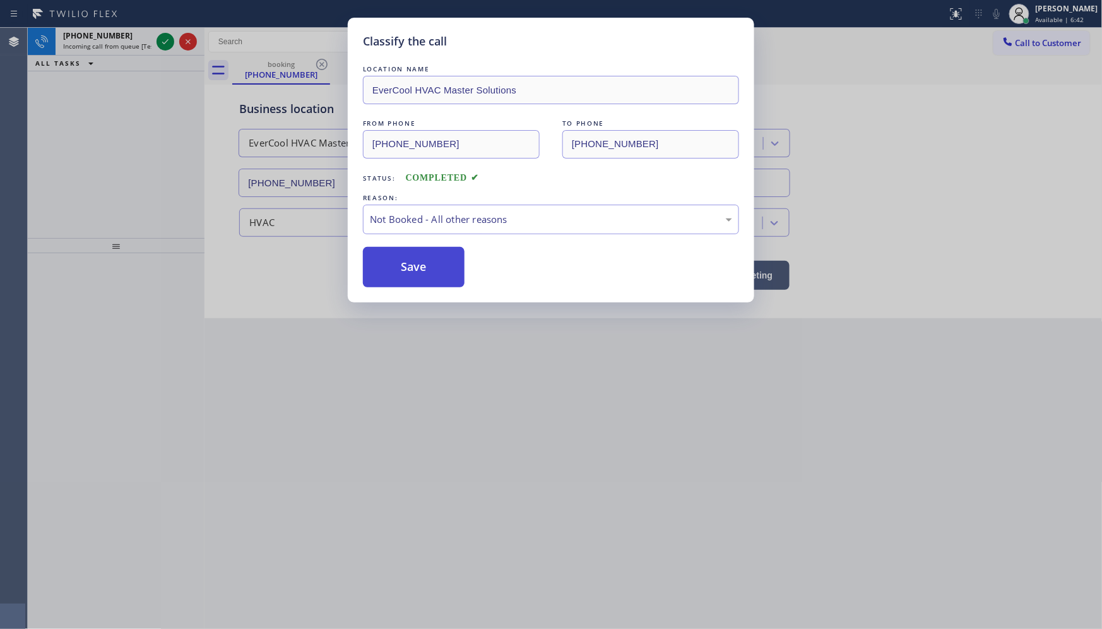
click at [381, 276] on button "Save" at bounding box center [414, 267] width 102 height 40
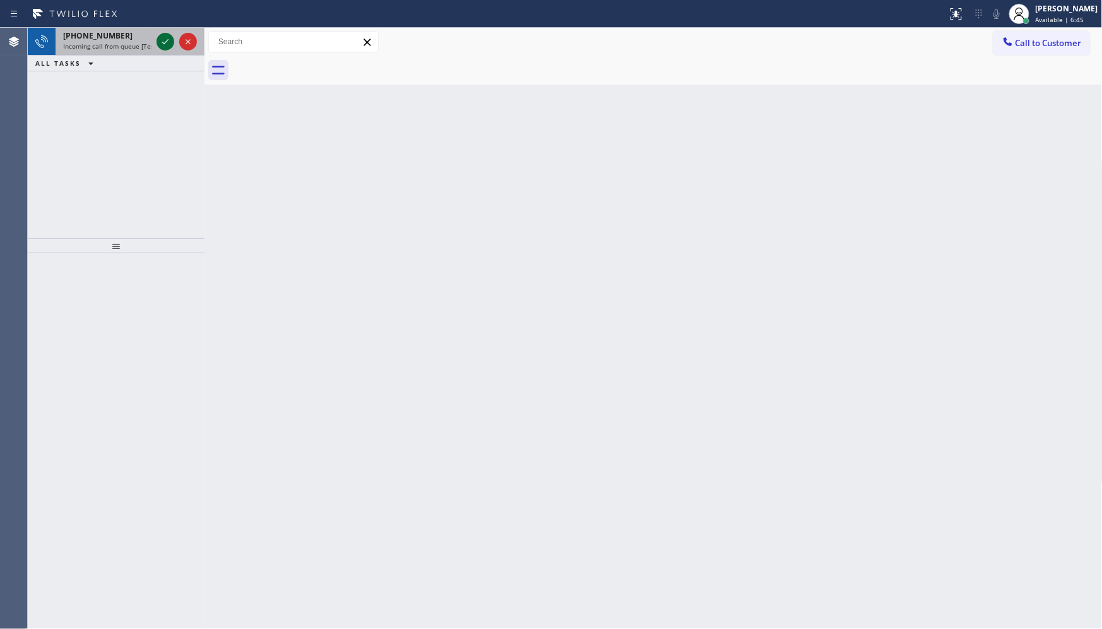
click at [162, 47] on icon at bounding box center [165, 41] width 15 height 15
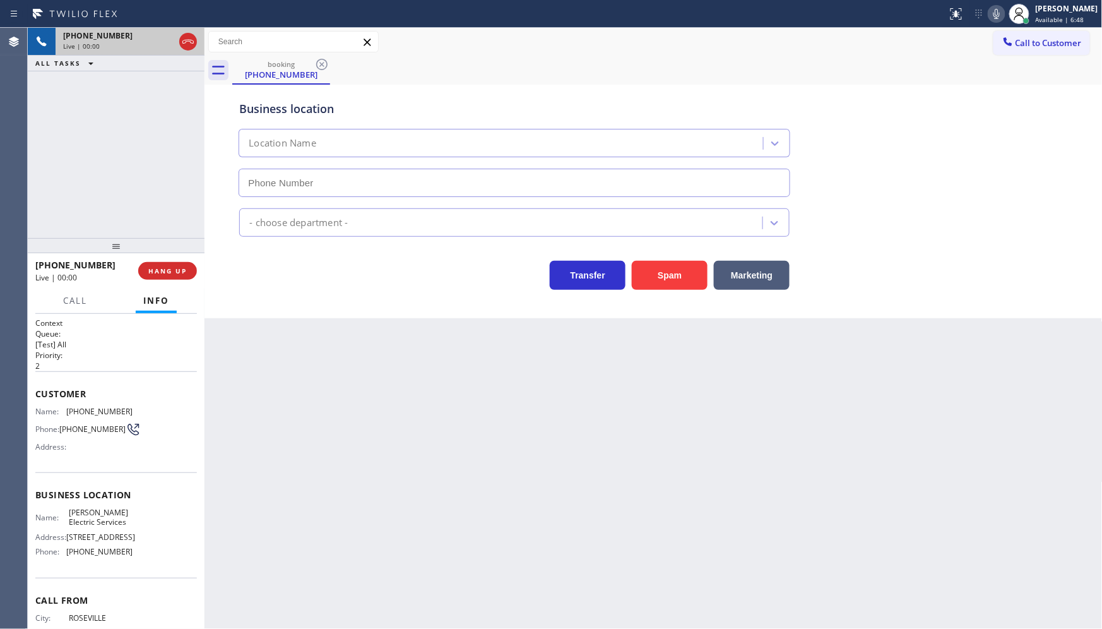
type input "(908) 460-7348"
click at [168, 277] on button "HANG UP" at bounding box center [167, 271] width 59 height 18
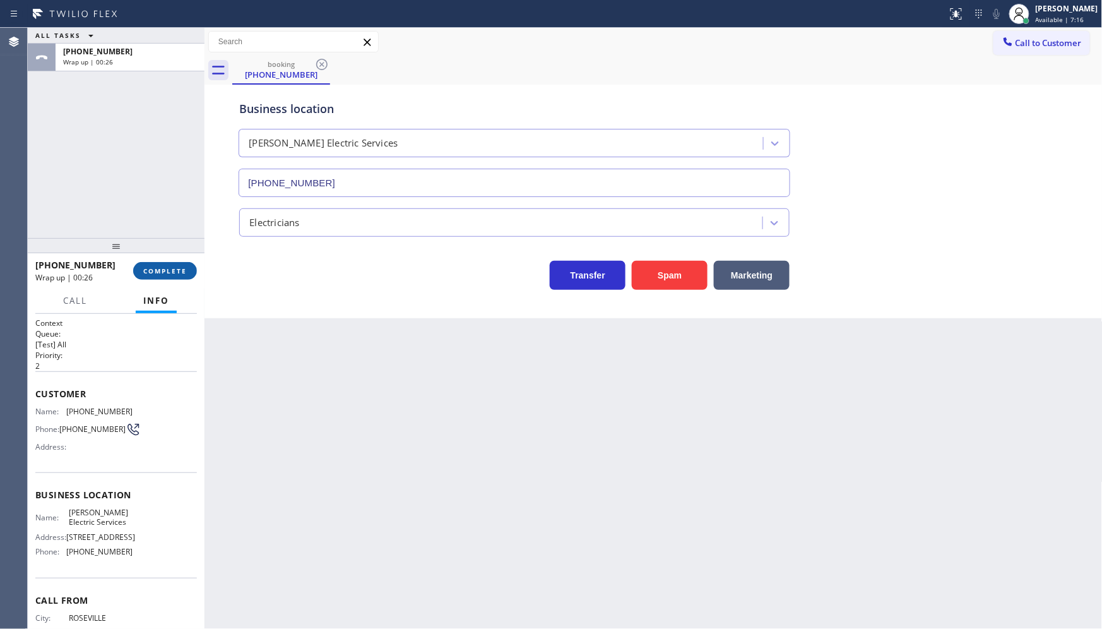
click at [164, 269] on span "COMPLETE" at bounding box center [165, 270] width 44 height 9
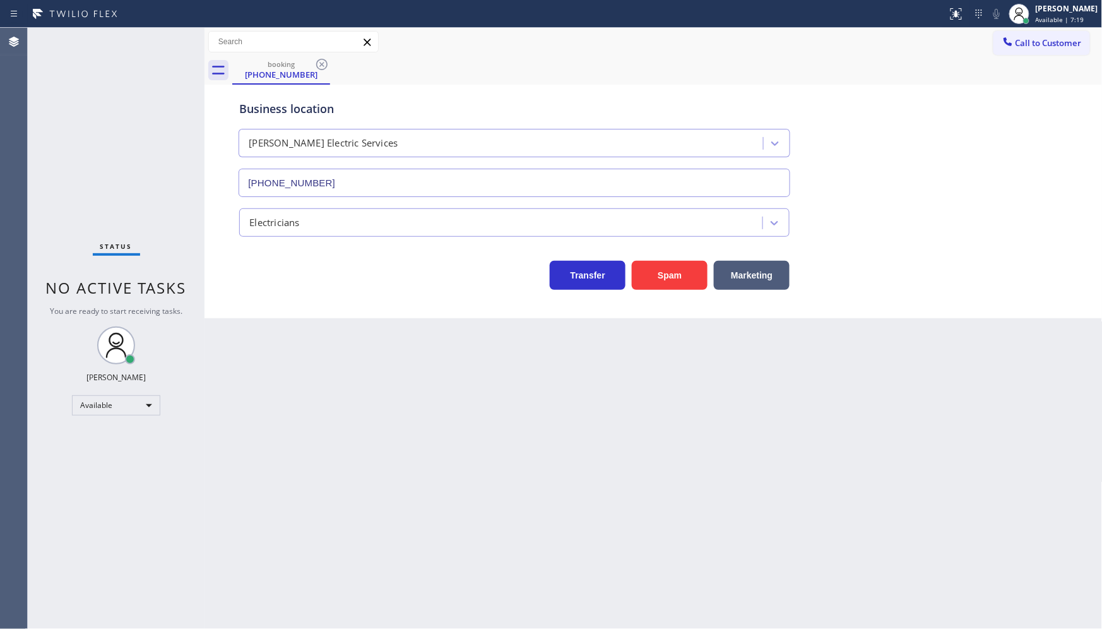
click at [318, 221] on div "Electricians" at bounding box center [503, 222] width 520 height 22
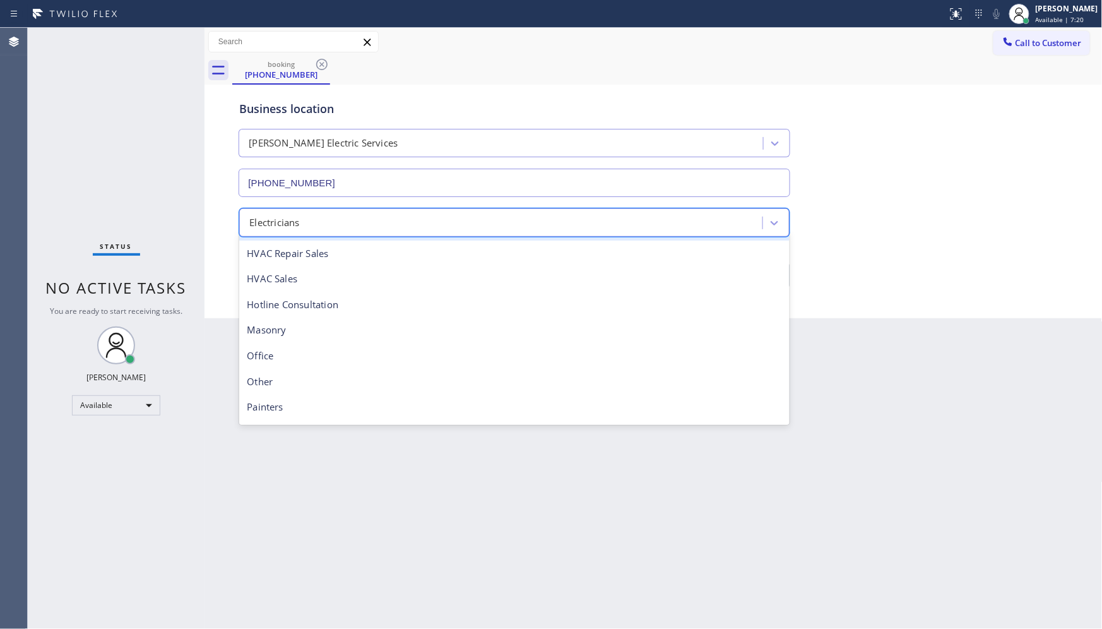
scroll to position [339, 0]
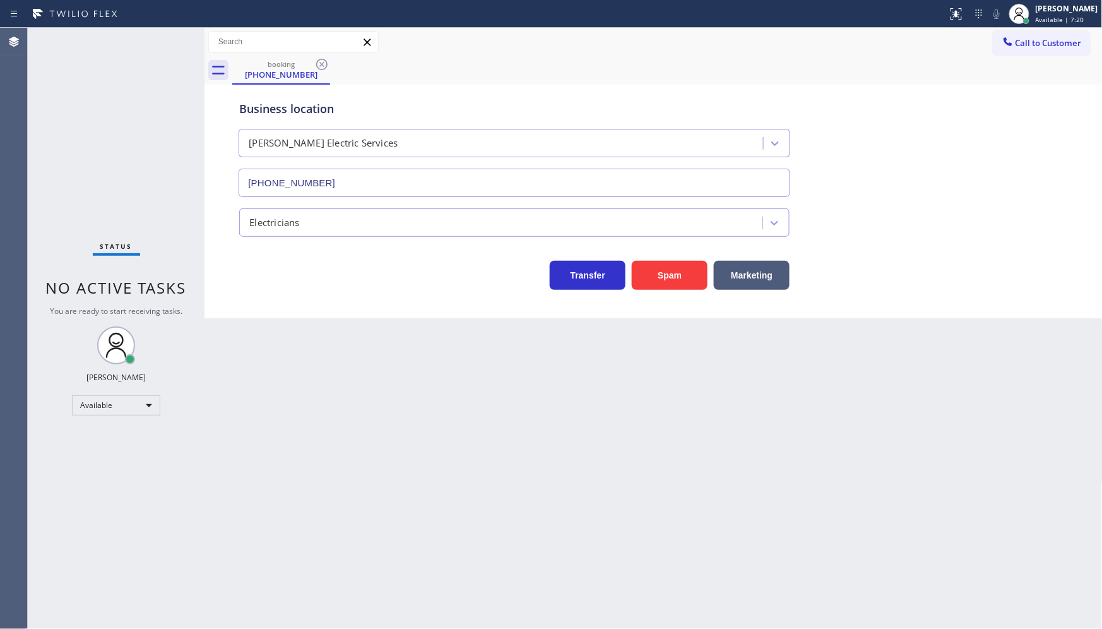
click at [253, 514] on div "Back to Dashboard Change Sender ID Customers Technicians Select a contact Outbo…" at bounding box center [654, 328] width 898 height 601
click at [316, 64] on icon at bounding box center [321, 64] width 15 height 15
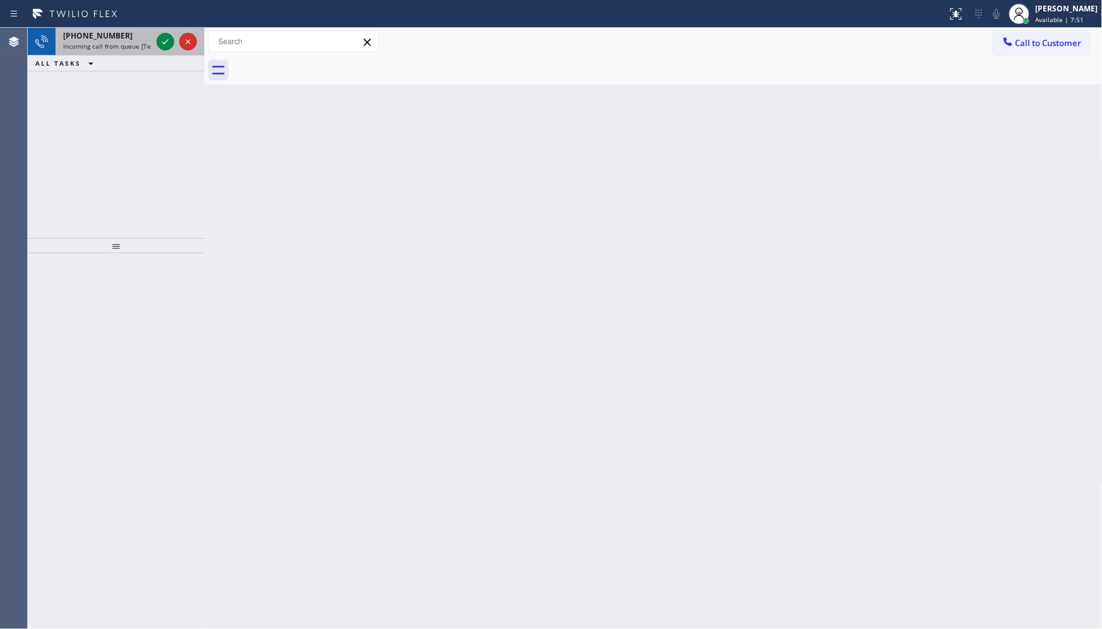
click at [155, 38] on div at bounding box center [176, 42] width 45 height 28
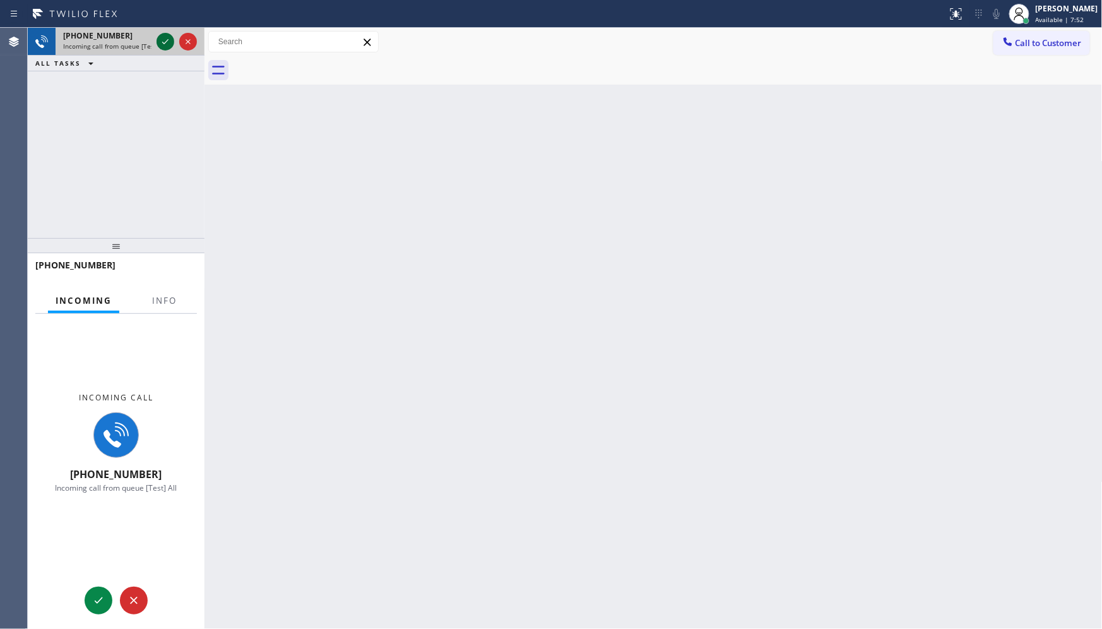
click at [161, 40] on icon at bounding box center [165, 41] width 15 height 15
click at [185, 293] on div "Incoming Info" at bounding box center [116, 301] width 162 height 25
click at [174, 302] on span "Info" at bounding box center [164, 300] width 25 height 11
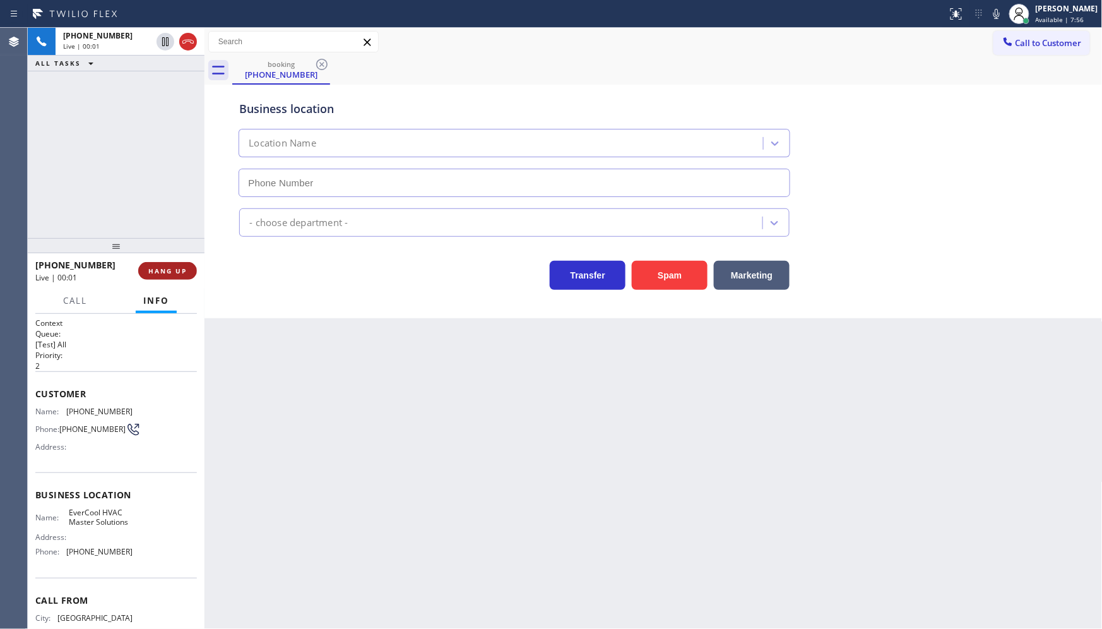
click at [185, 273] on span "HANG UP" at bounding box center [167, 270] width 39 height 9
type input "[PHONE_NUMBER]"
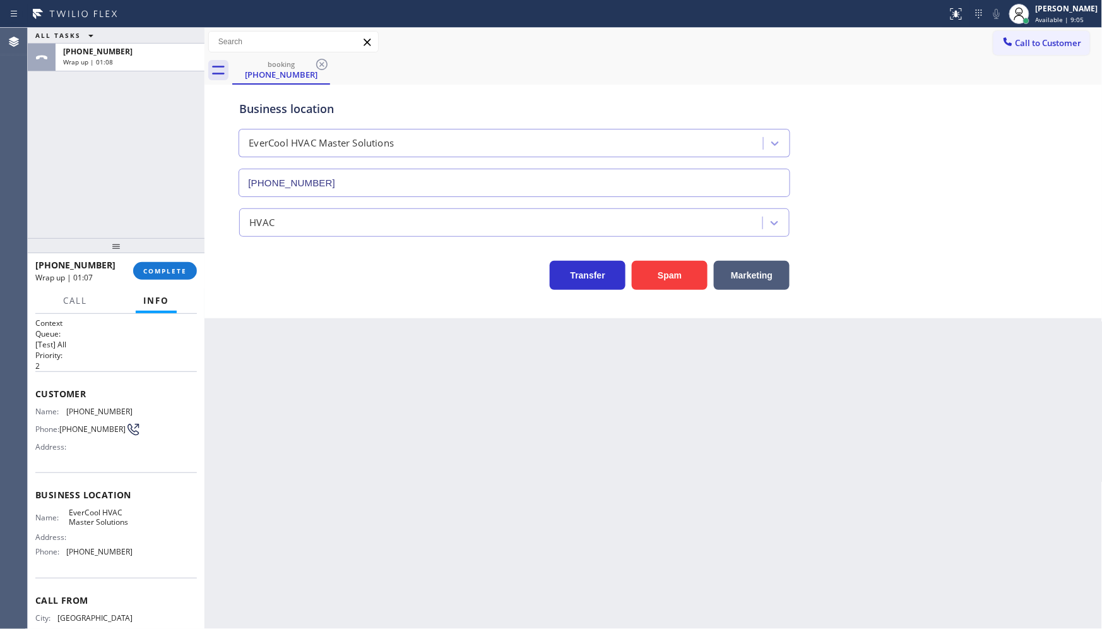
click at [128, 162] on div "ALL TASKS ALL TASKS ACTIVE TASKS TASKS IN WRAP UP [PHONE_NUMBER] Wrap up | 01:08" at bounding box center [116, 133] width 177 height 210
click at [162, 268] on span "COMPLETE" at bounding box center [165, 270] width 44 height 9
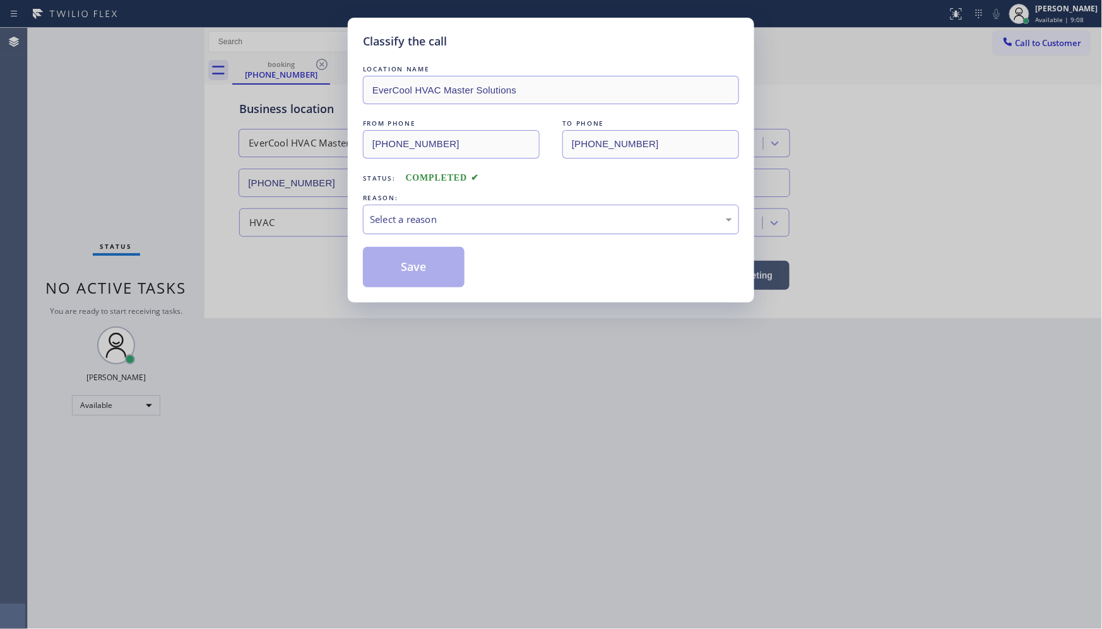
click at [398, 217] on div "Select a reason" at bounding box center [551, 219] width 362 height 15
click at [402, 266] on button "Save" at bounding box center [414, 267] width 102 height 40
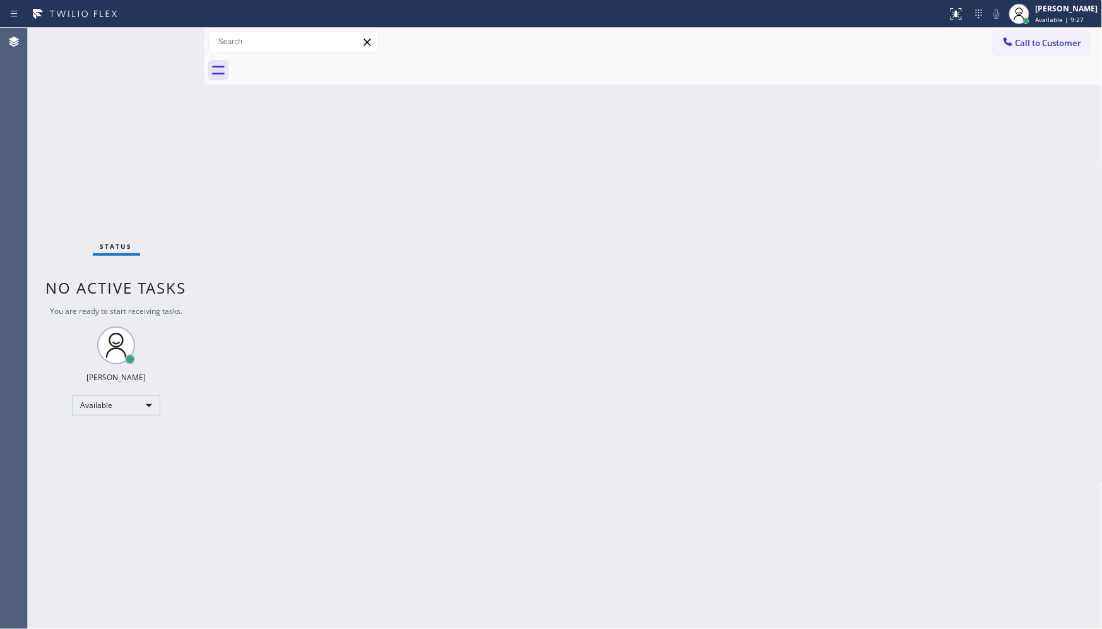
click at [532, 442] on div "Back to Dashboard Change Sender ID Customers Technicians Select a contact Outbo…" at bounding box center [654, 328] width 898 height 601
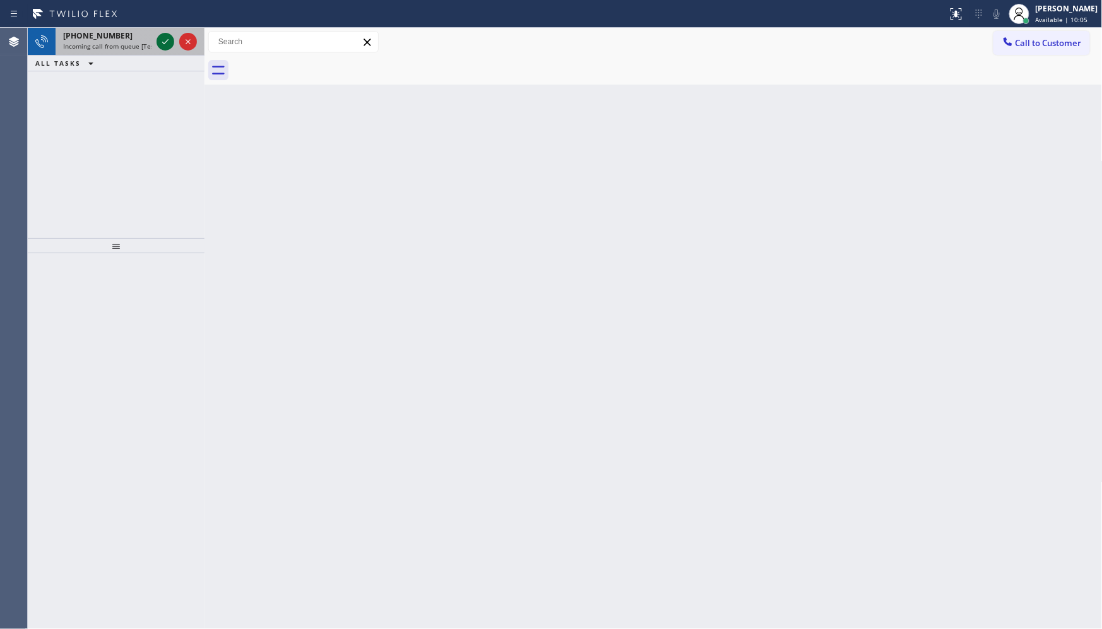
click at [163, 38] on icon at bounding box center [165, 41] width 15 height 15
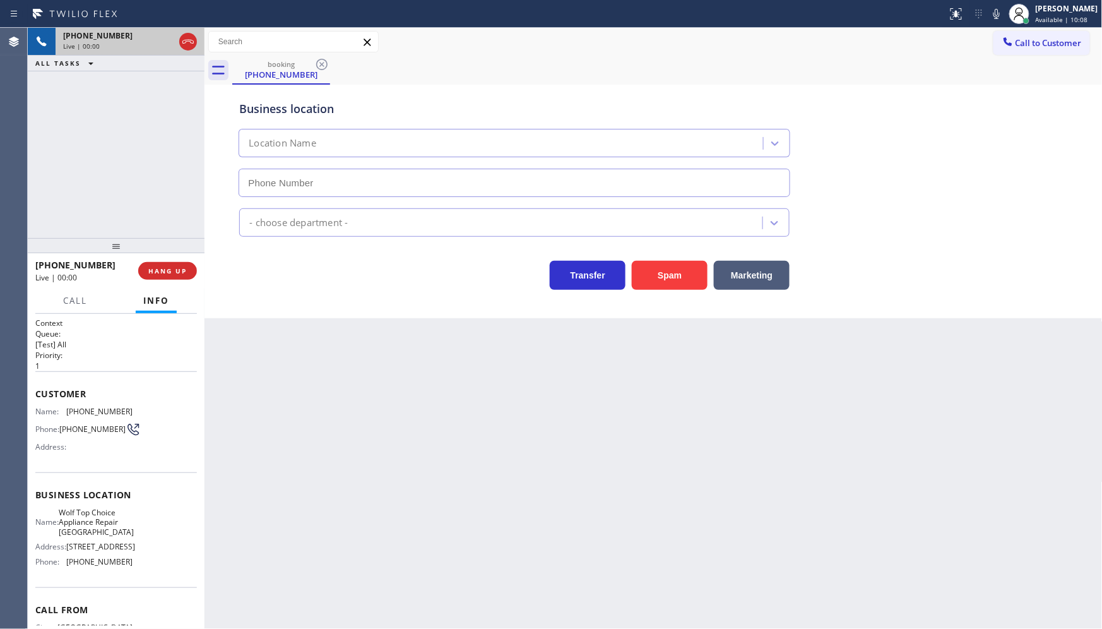
type input "[PHONE_NUMBER]"
drag, startPoint x: 125, startPoint y: 153, endPoint x: 248, endPoint y: 152, distance: 123.1
click at [127, 153] on div "[PHONE_NUMBER] Live | 01:42 ALL TASKS ALL TASKS ACTIVE TASKS TASKS IN WRAP UP" at bounding box center [116, 133] width 177 height 210
click at [124, 101] on div "[PHONE_NUMBER] Live | 02:07 ALL TASKS ALL TASKS ACTIVE TASKS TASKS IN WRAP UP" at bounding box center [116, 133] width 177 height 210
click at [163, 112] on div "[PHONE_NUMBER] Live | 02:14 ALL TASKS ALL TASKS ACTIVE TASKS TASKS IN WRAP UP" at bounding box center [116, 133] width 177 height 210
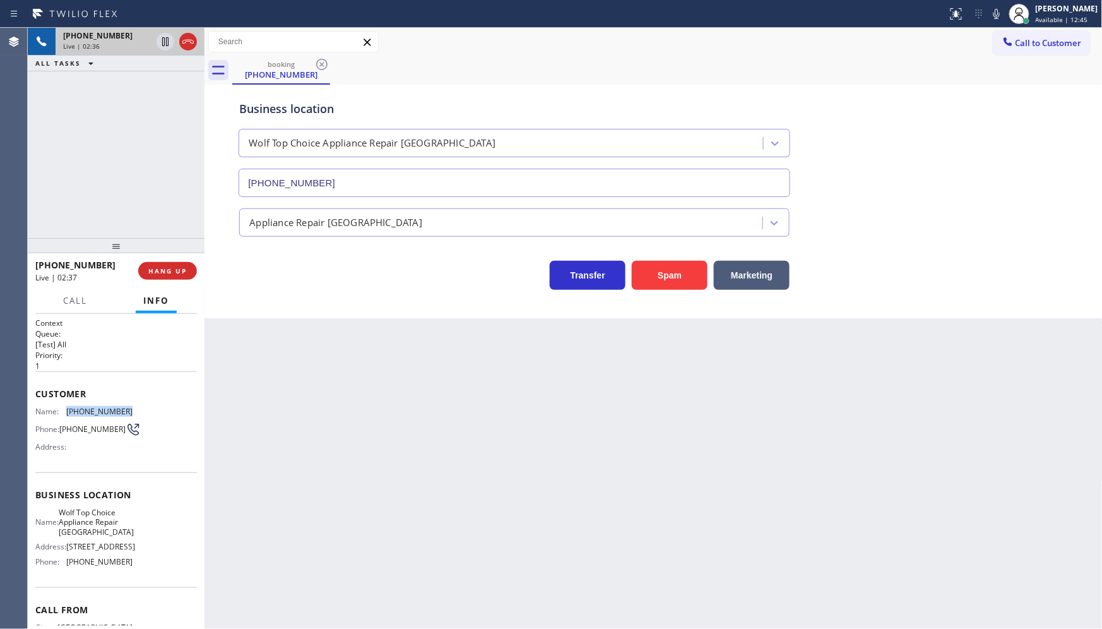
drag, startPoint x: 66, startPoint y: 411, endPoint x: 150, endPoint y: 408, distance: 84.7
click at [150, 408] on div "Name: [PHONE_NUMBER] Phone: [PHONE_NUMBER] Address:" at bounding box center [116, 432] width 162 height 50
copy div "[PHONE_NUMBER]"
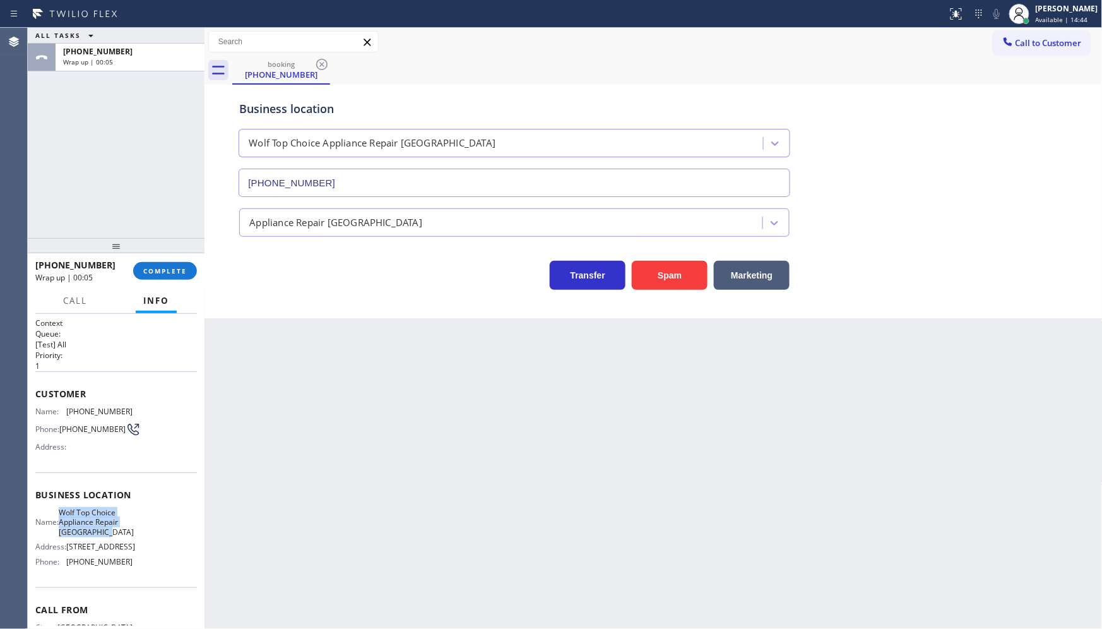
drag, startPoint x: 59, startPoint y: 515, endPoint x: 101, endPoint y: 547, distance: 52.7
click at [101, 537] on div "Name: Wolf Top Choice Appliance Repair [GEOGRAPHIC_DATA]" at bounding box center [83, 522] width 97 height 29
copy span "Wolf Top Choice Appliance Repair [GEOGRAPHIC_DATA]"
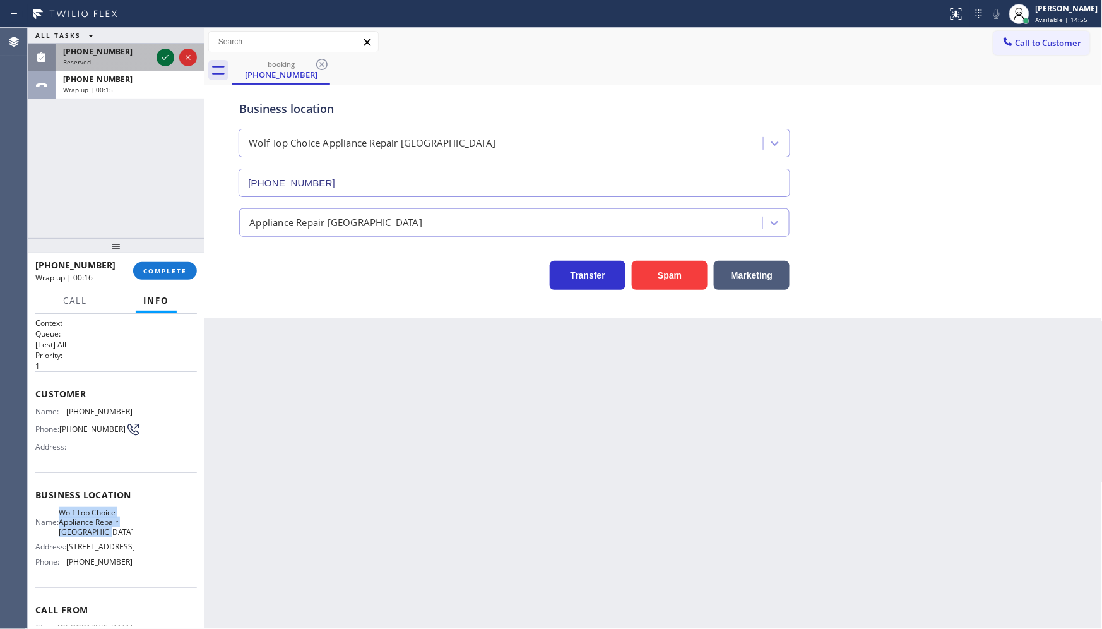
click at [161, 54] on icon at bounding box center [165, 57] width 15 height 15
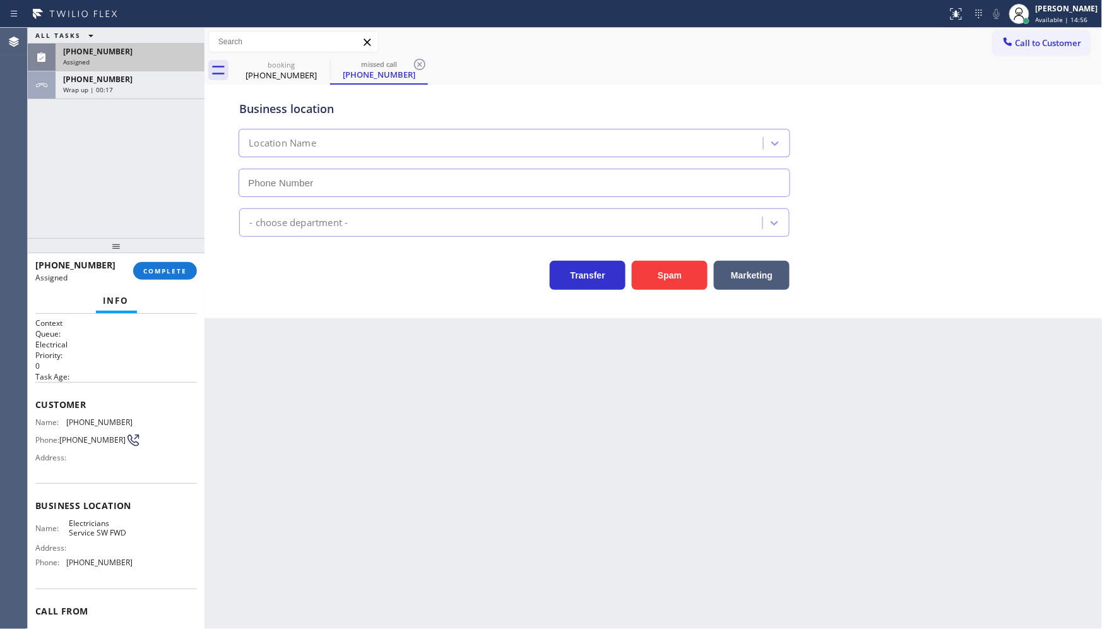
type input "[PHONE_NUMBER]"
click at [110, 59] on div "Assigned" at bounding box center [130, 61] width 134 height 9
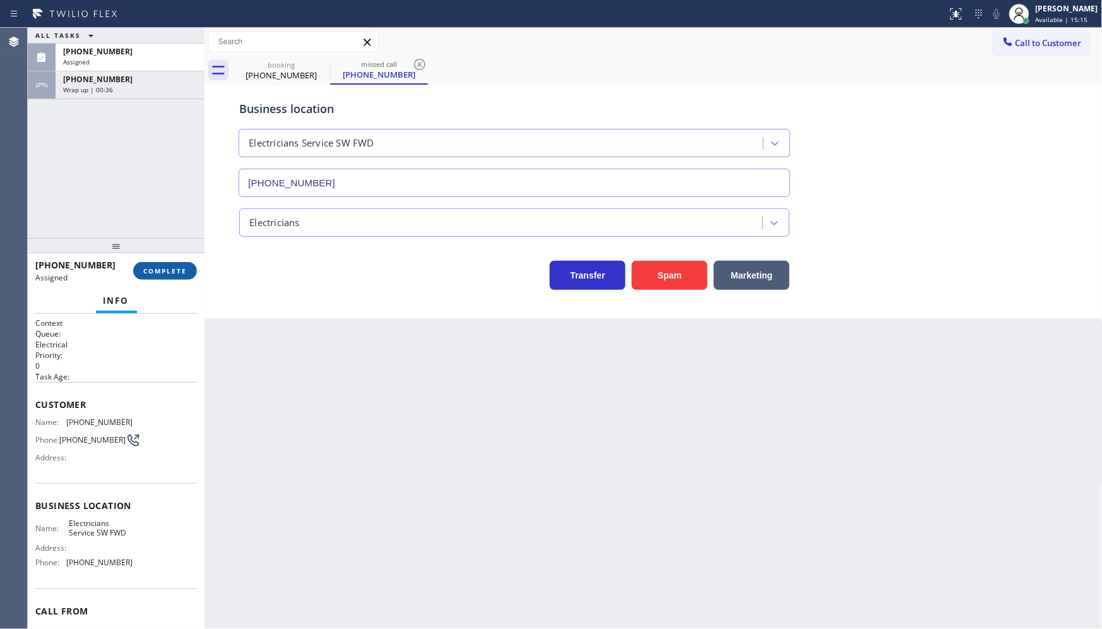
click at [148, 273] on span "COMPLETE" at bounding box center [165, 270] width 44 height 9
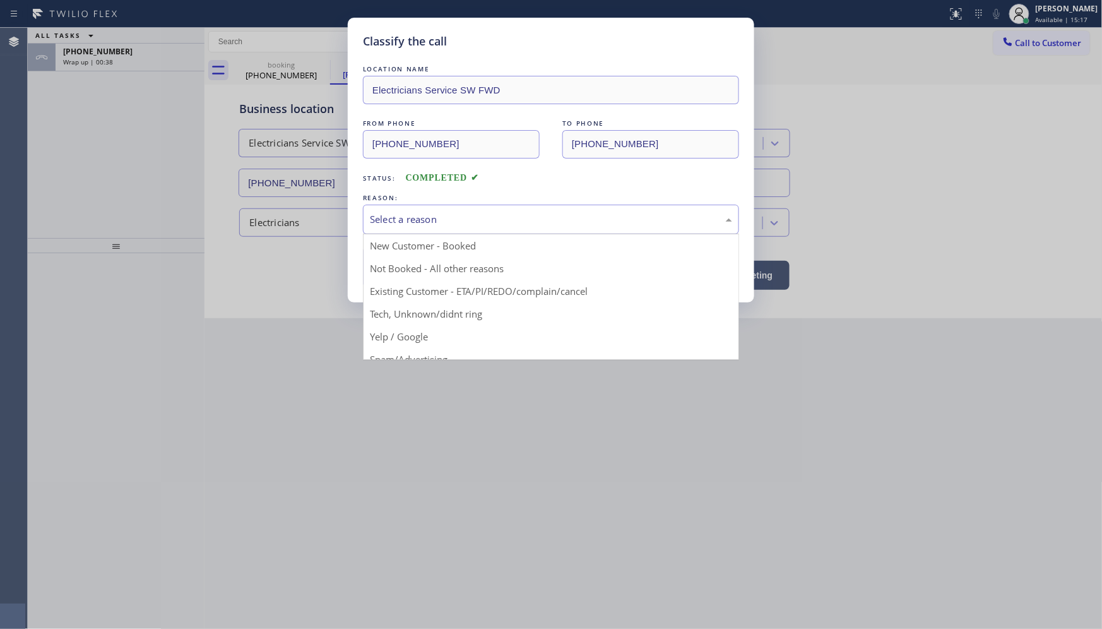
click at [419, 213] on div "Select a reason" at bounding box center [551, 219] width 362 height 15
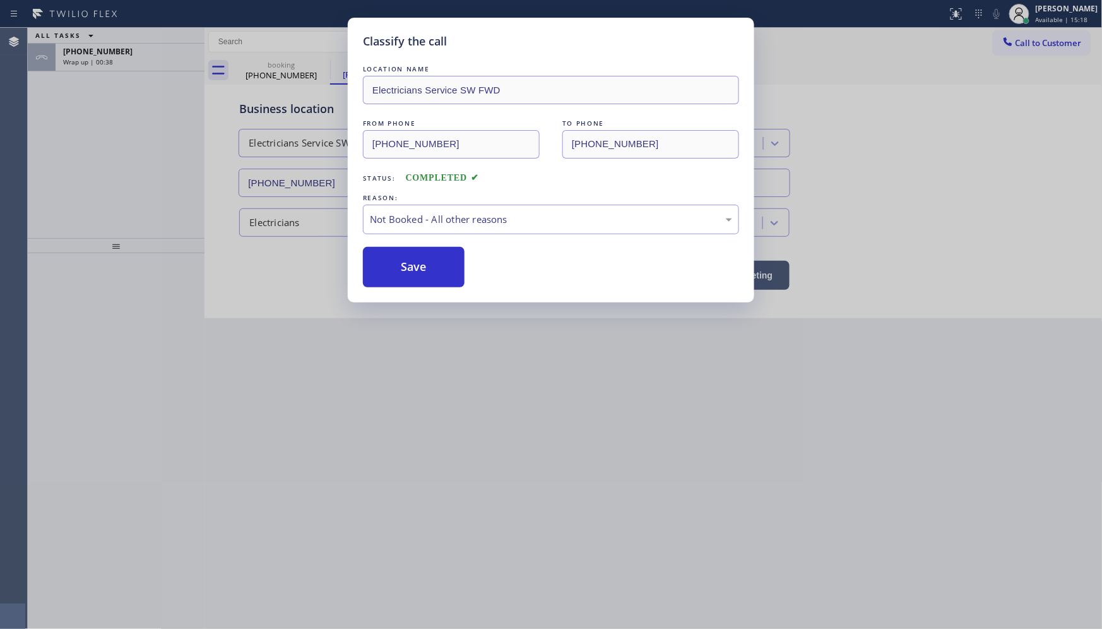
click at [407, 262] on button "Save" at bounding box center [414, 267] width 102 height 40
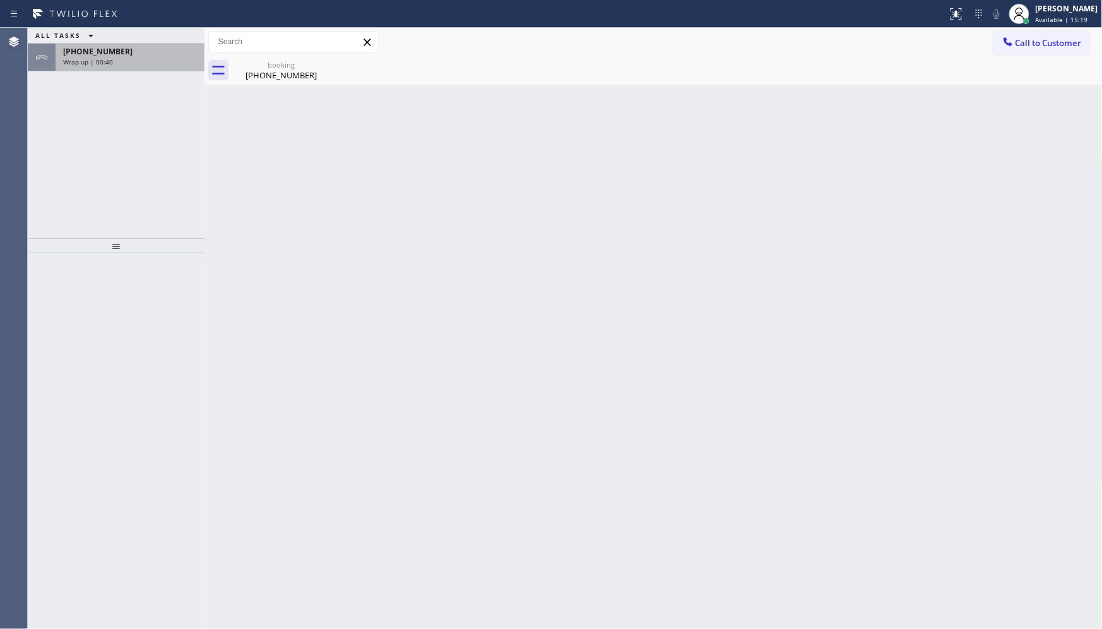
click at [129, 54] on div "[PHONE_NUMBER]" at bounding box center [130, 51] width 134 height 11
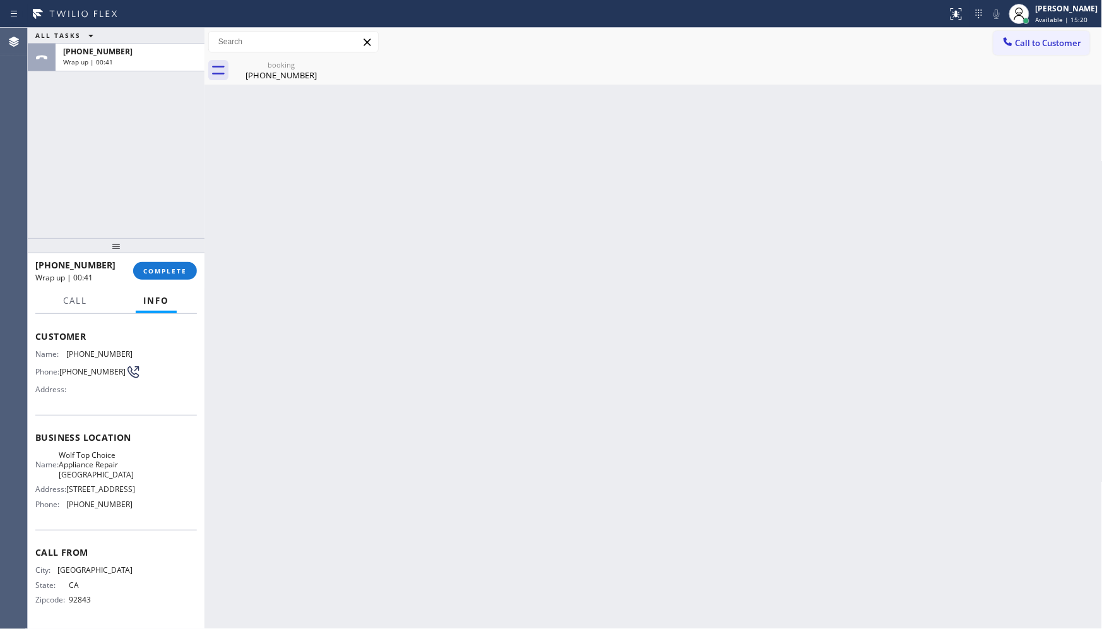
scroll to position [70, 0]
drag, startPoint x: 68, startPoint y: 505, endPoint x: 146, endPoint y: 506, distance: 78.3
click at [146, 506] on div "Name: Wolf Top Choice Appliance Repair [GEOGRAPHIC_DATA] Address: [STREET_ADDRE…" at bounding box center [116, 482] width 162 height 64
copy span "949) 570-4767"
click at [174, 253] on div at bounding box center [116, 245] width 177 height 15
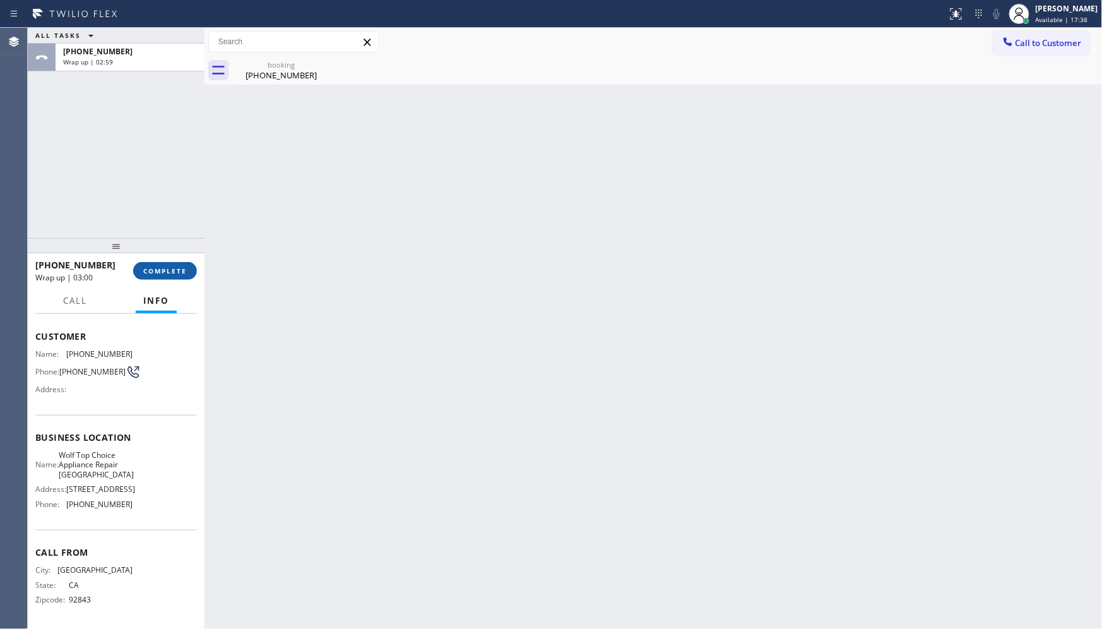
click at [174, 268] on span "COMPLETE" at bounding box center [165, 270] width 44 height 9
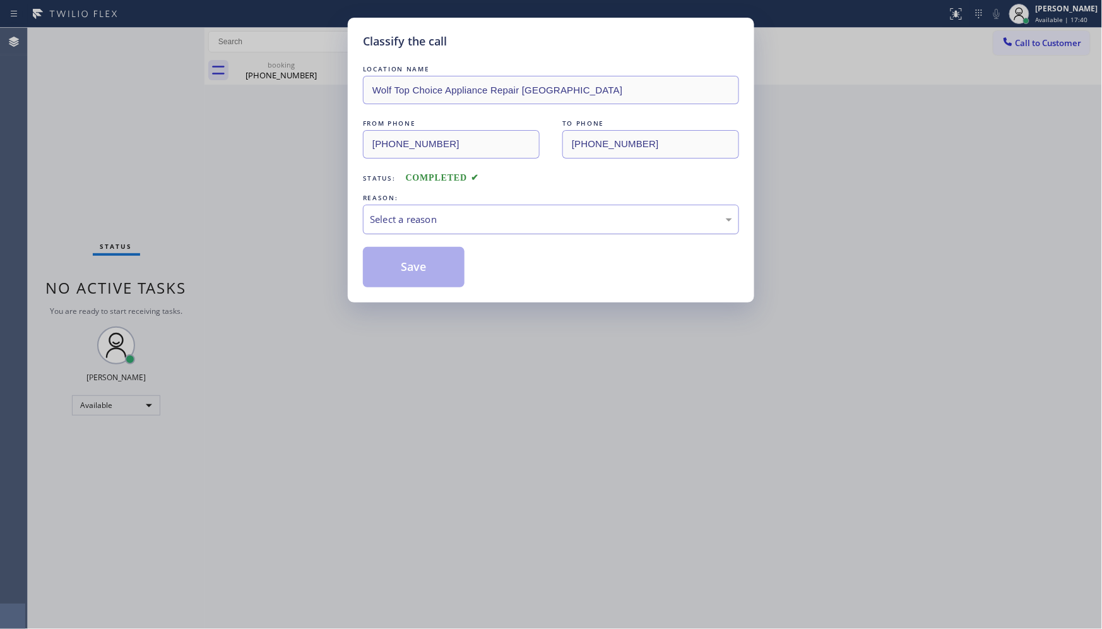
click at [393, 221] on div "Select a reason" at bounding box center [551, 219] width 362 height 15
click at [391, 253] on button "Save" at bounding box center [414, 267] width 102 height 40
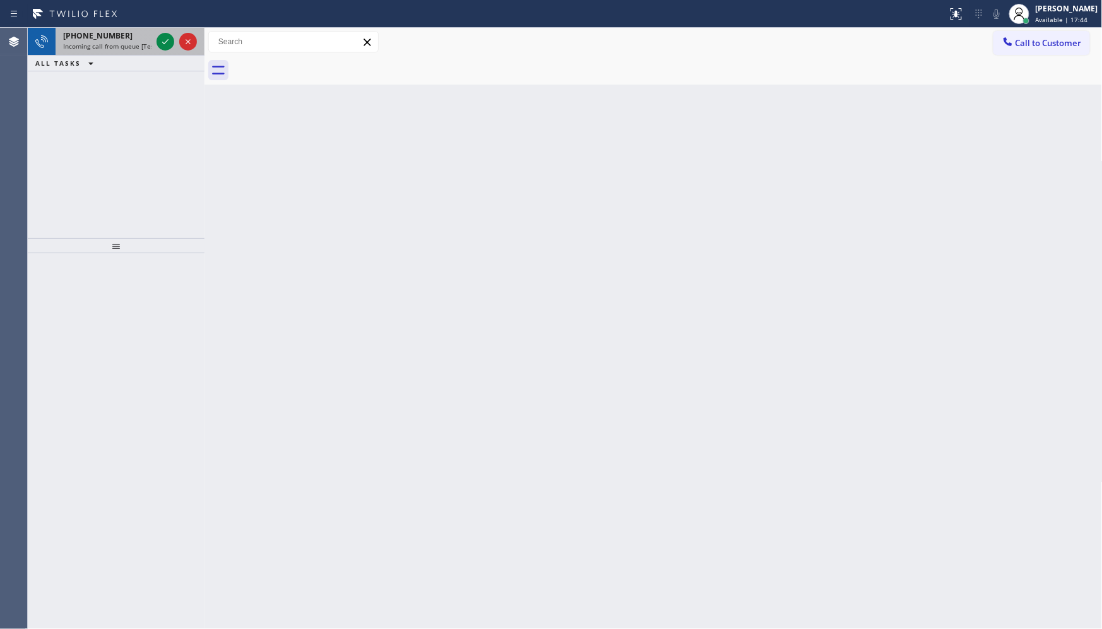
click at [174, 45] on div at bounding box center [176, 42] width 45 height 28
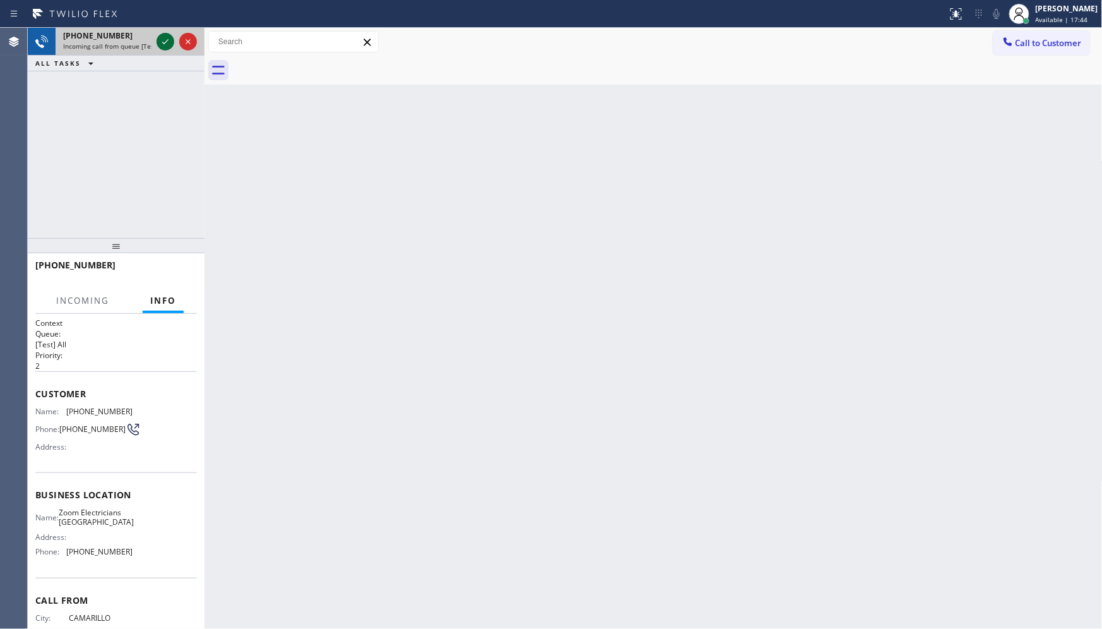
click at [165, 39] on icon at bounding box center [165, 41] width 15 height 15
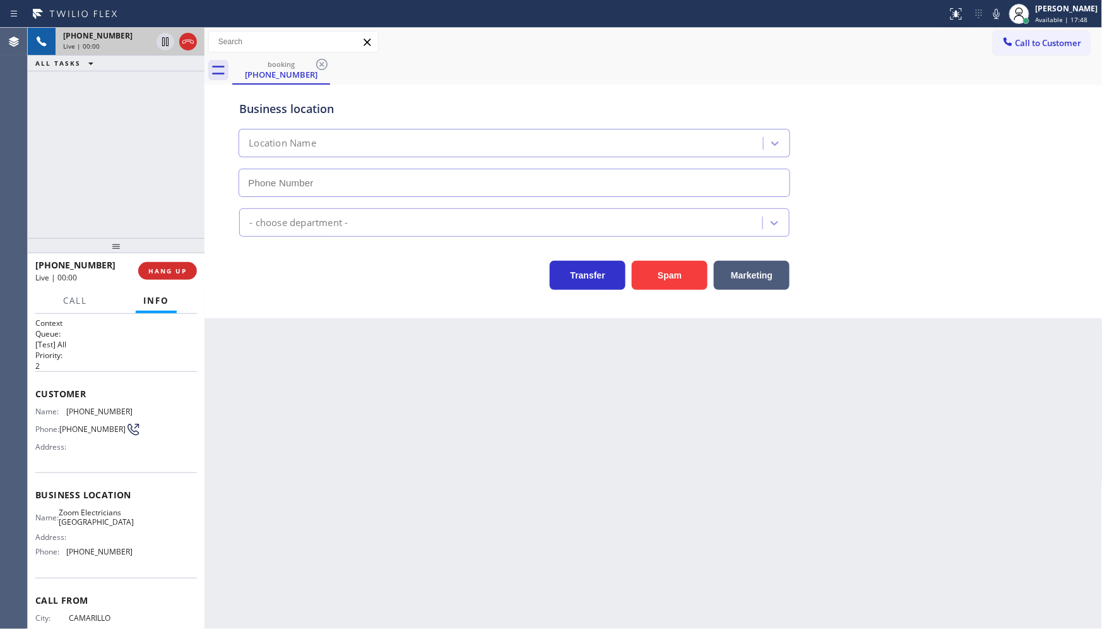
type input "[PHONE_NUMBER]"
click at [660, 268] on button "Spam" at bounding box center [670, 275] width 76 height 29
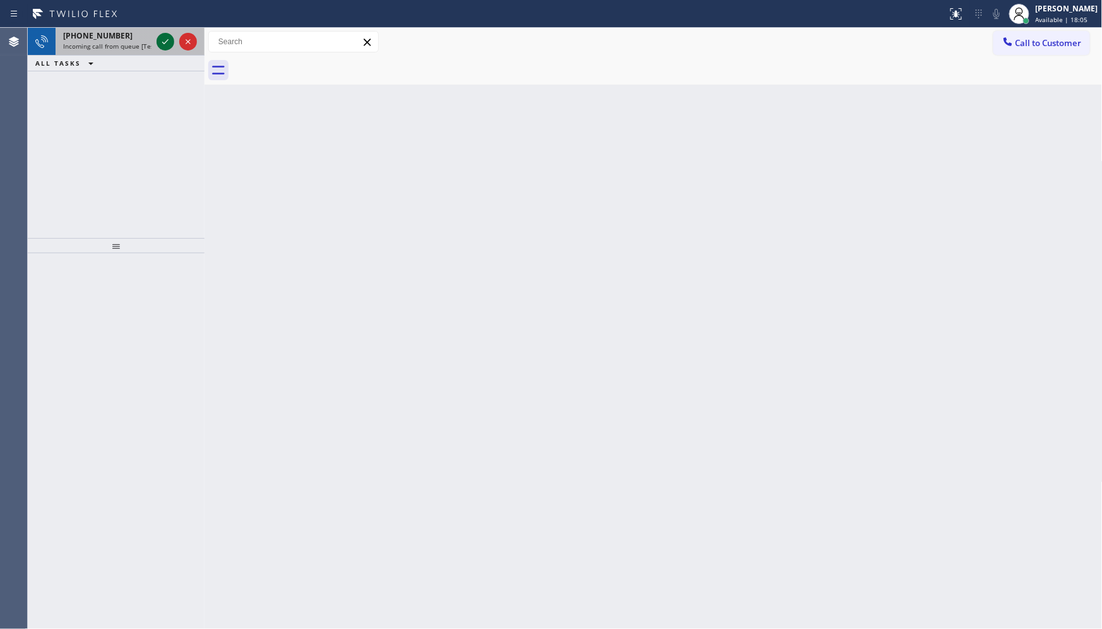
click at [163, 40] on icon at bounding box center [165, 41] width 15 height 15
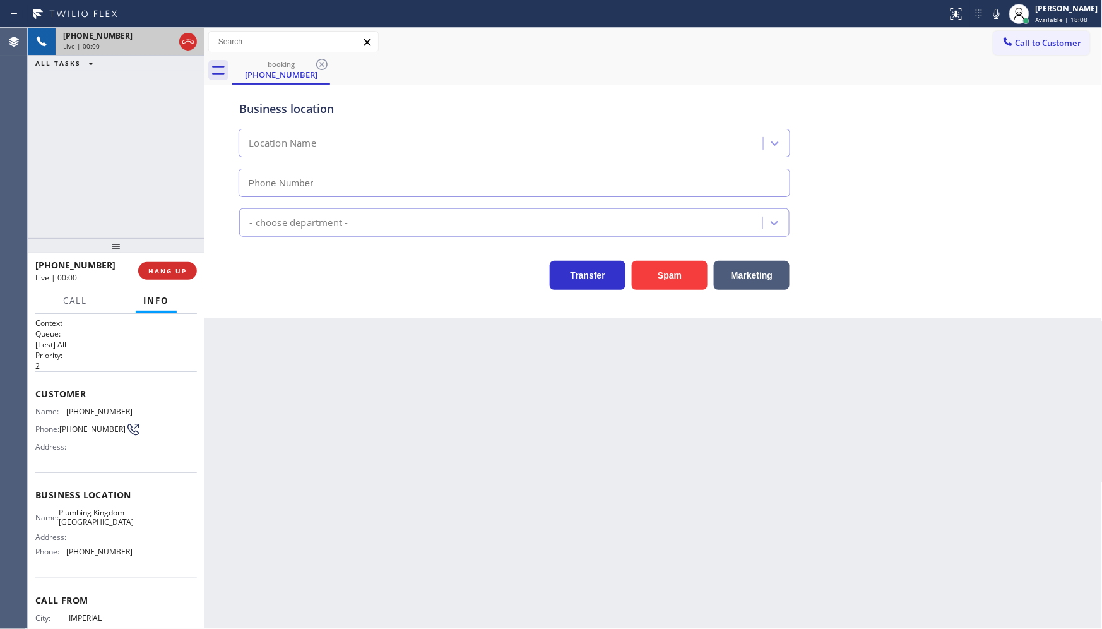
type input "[PHONE_NUMBER]"
click at [671, 278] on button "Spam" at bounding box center [670, 275] width 76 height 29
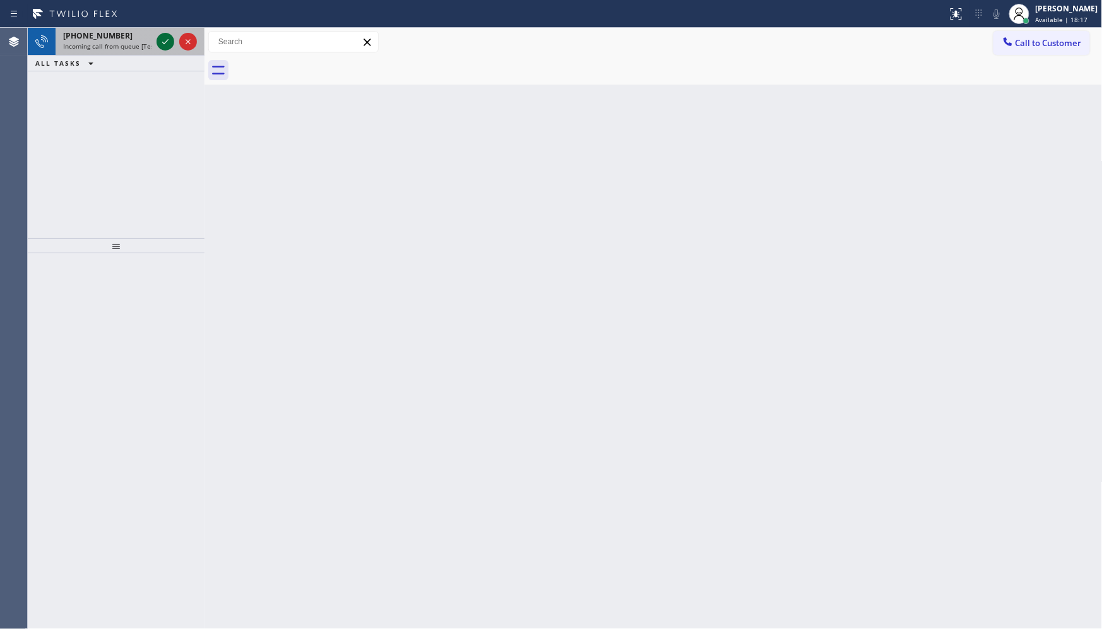
click at [166, 41] on icon at bounding box center [165, 41] width 6 height 5
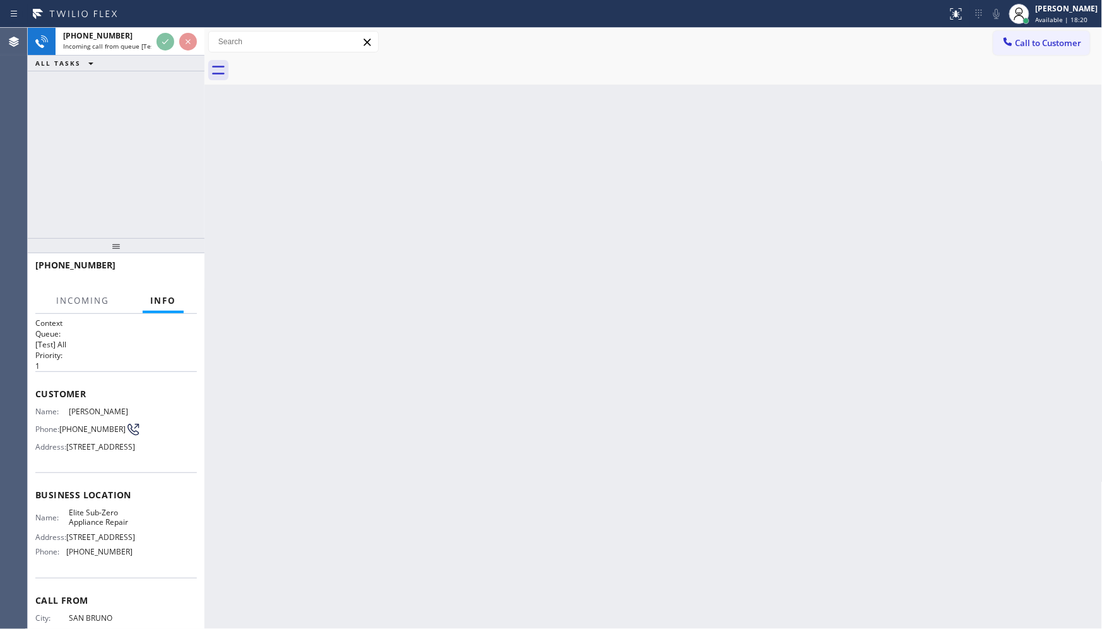
click at [307, 177] on div "Back to Dashboard Change Sender ID Customers Technicians Select a contact Outbo…" at bounding box center [654, 328] width 898 height 601
drag, startPoint x: 87, startPoint y: 185, endPoint x: 97, endPoint y: 179, distance: 11.0
click at [97, 179] on div "[PHONE_NUMBER] Incoming call from queue [Test] All ALL TASKS ALL TASKS ACTIVE T…" at bounding box center [116, 133] width 177 height 210
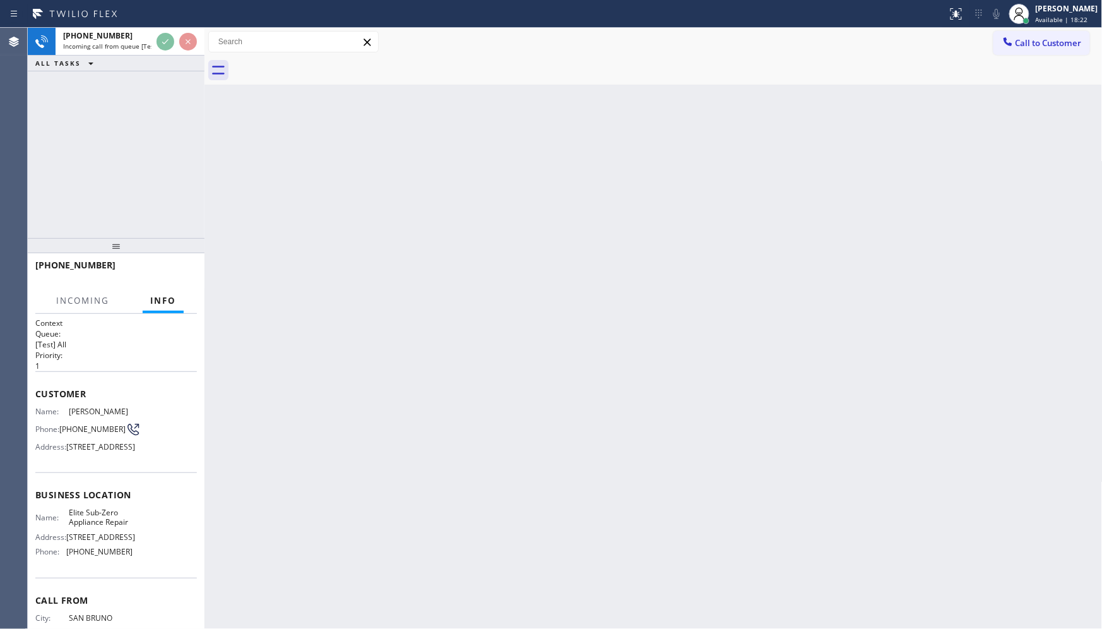
click at [98, 179] on div "[PHONE_NUMBER] Incoming call from queue [Test] All ALL TASKS ALL TASKS ACTIVE T…" at bounding box center [116, 133] width 177 height 210
click at [98, 178] on div "[PHONE_NUMBER] Incoming call from queue [Test] All ALL TASKS ALL TASKS ACTIVE T…" at bounding box center [116, 133] width 177 height 210
click at [109, 169] on div "[PHONE_NUMBER] Incoming call from queue [Test] All ALL TASKS ALL TASKS ACTIVE T…" at bounding box center [116, 133] width 177 height 210
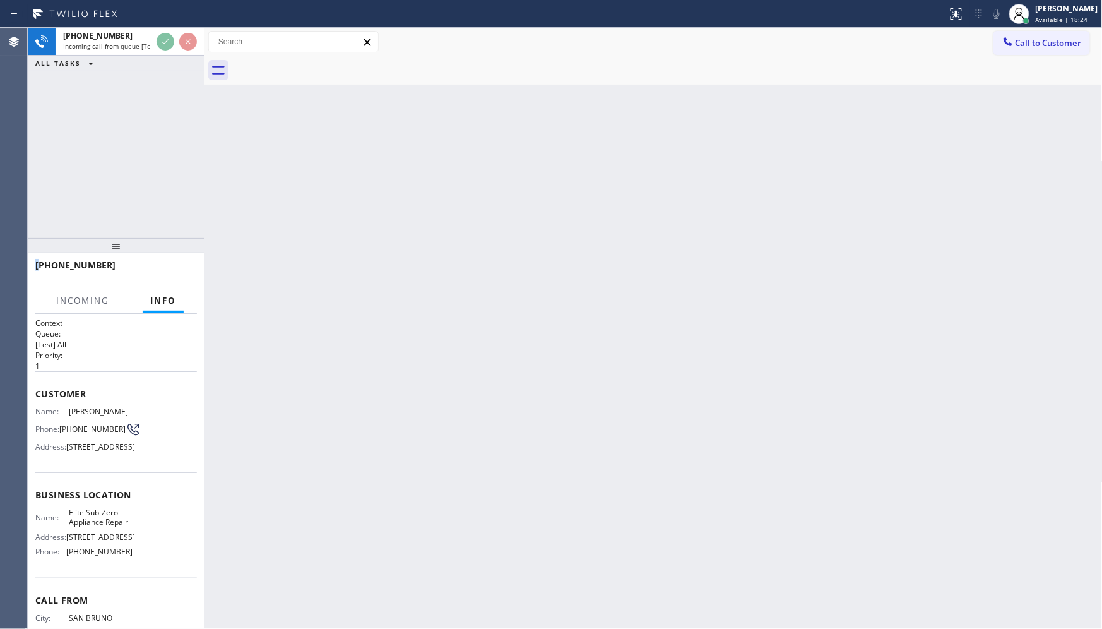
click at [109, 169] on div "[PHONE_NUMBER] Incoming call from queue [Test] All ALL TASKS ALL TASKS ACTIVE T…" at bounding box center [116, 133] width 177 height 210
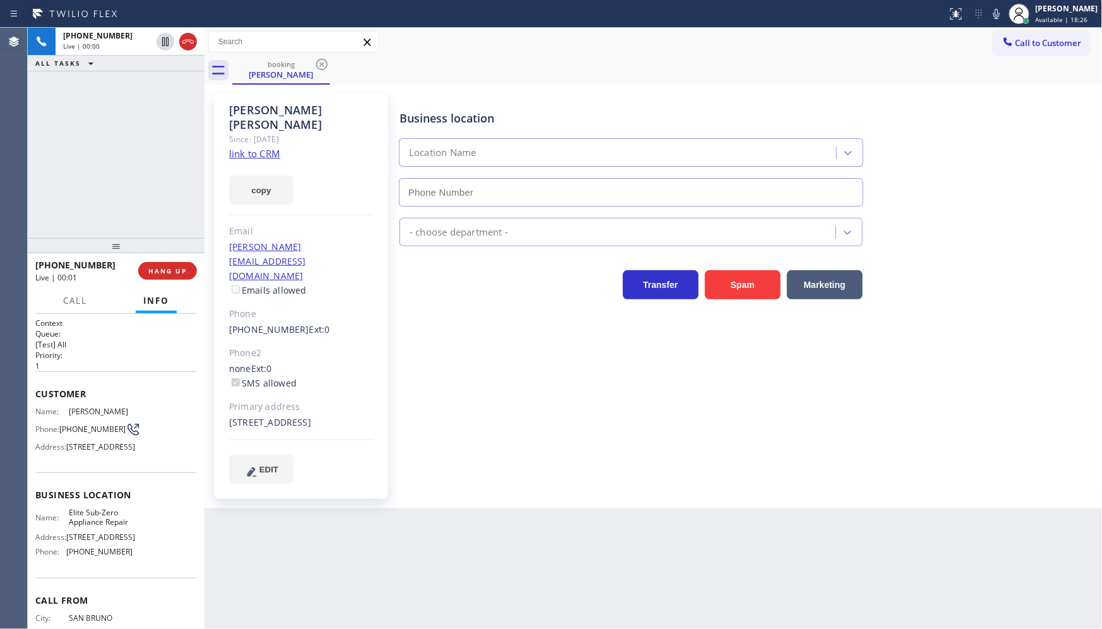
type input "[PHONE_NUMBER]"
click at [261, 147] on link "link to CRM" at bounding box center [254, 153] width 51 height 13
click at [85, 158] on div "[PHONE_NUMBER] Live | 00:36 ALL TASKS ALL TASKS ACTIVE TASKS TASKS IN WRAP UP" at bounding box center [116, 133] width 177 height 210
click at [1001, 17] on icon at bounding box center [996, 13] width 15 height 15
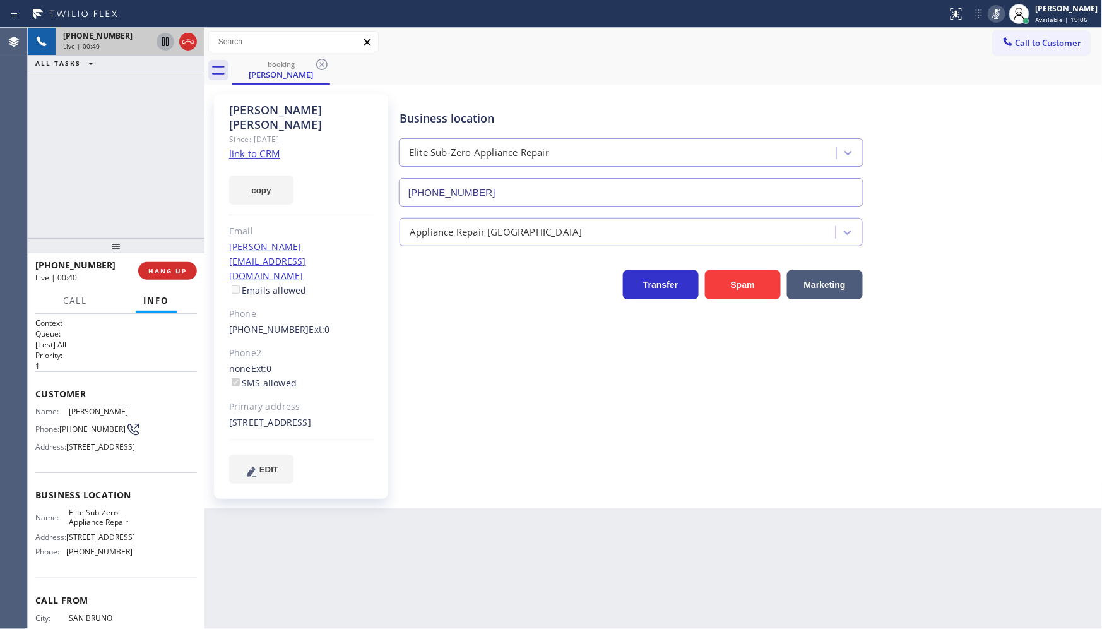
click at [170, 41] on icon at bounding box center [165, 41] width 15 height 15
click at [999, 10] on icon at bounding box center [997, 14] width 6 height 10
click at [162, 41] on icon at bounding box center [165, 41] width 15 height 15
click at [85, 177] on div "[PHONE_NUMBER] Live | 01:13 ALL TASKS ALL TASKS ACTIVE TASKS TASKS IN WRAP UP" at bounding box center [116, 133] width 177 height 210
click at [165, 184] on div "[PHONE_NUMBER] Live | 01:22 ALL TASKS ALL TASKS ACTIVE TASKS TASKS IN WRAP UP" at bounding box center [116, 133] width 177 height 210
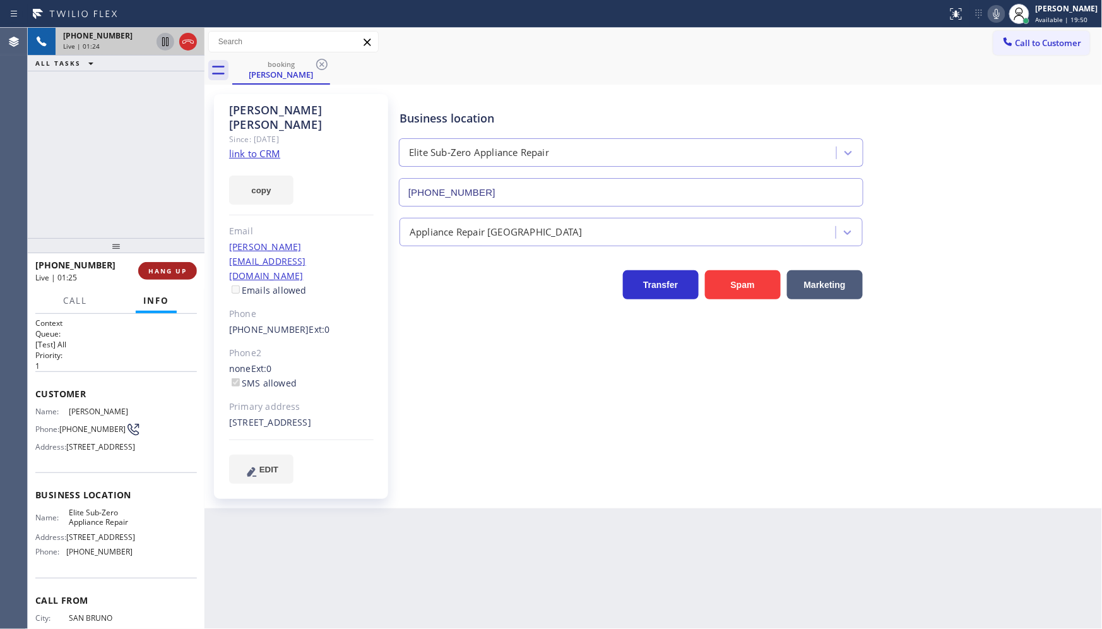
click at [173, 273] on span "HANG UP" at bounding box center [167, 270] width 39 height 9
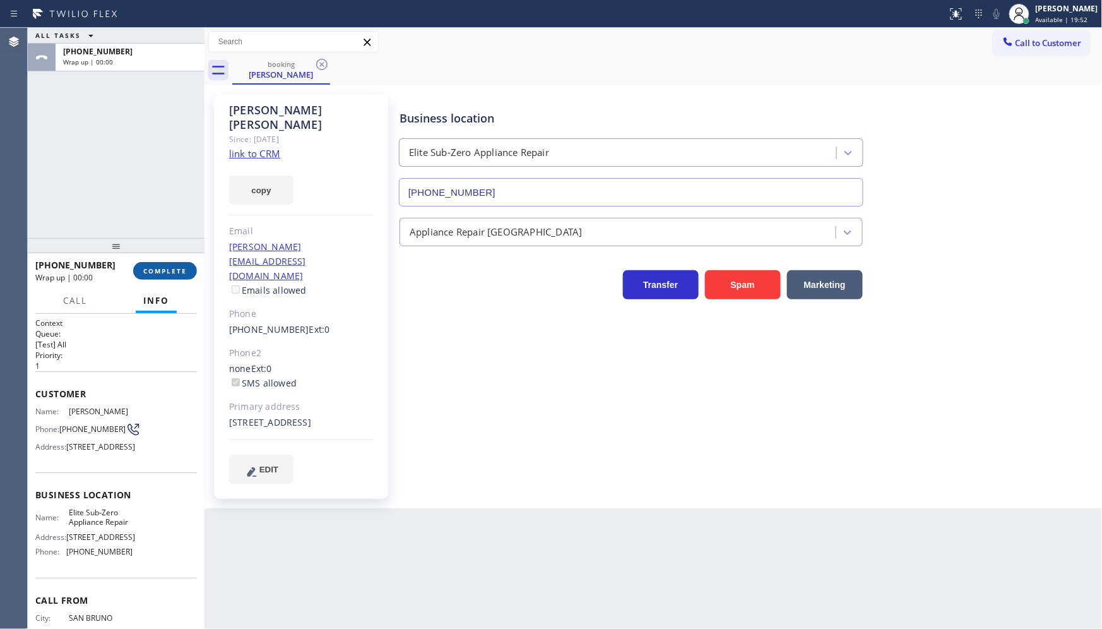
click at [173, 273] on span "COMPLETE" at bounding box center [165, 270] width 44 height 9
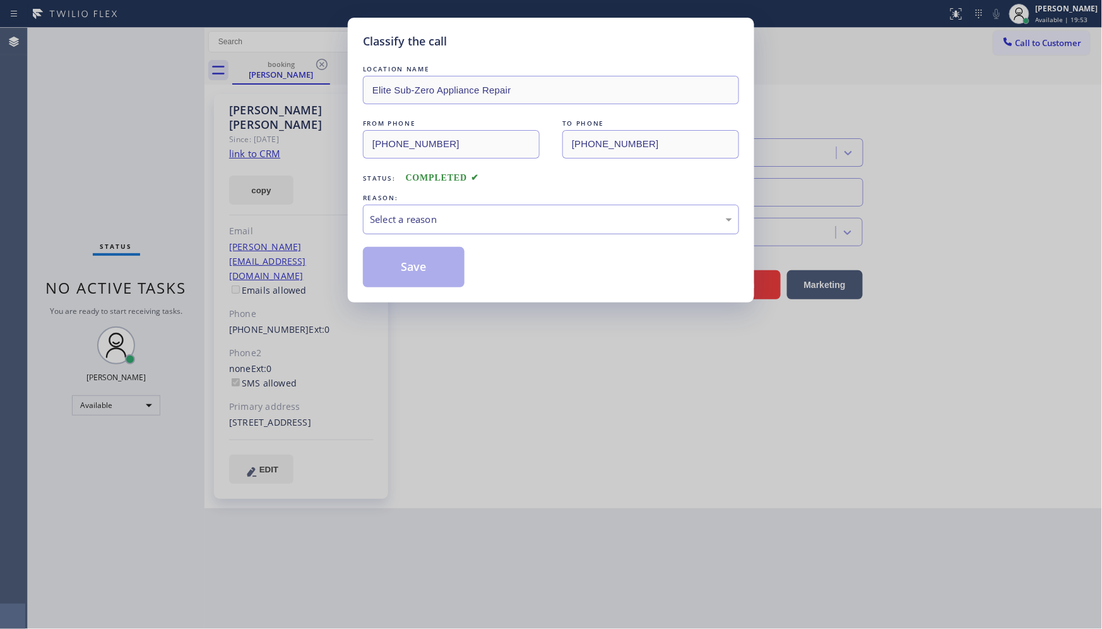
click at [369, 229] on div "Select a reason" at bounding box center [551, 220] width 376 height 30
click at [388, 263] on button "Save" at bounding box center [414, 267] width 102 height 40
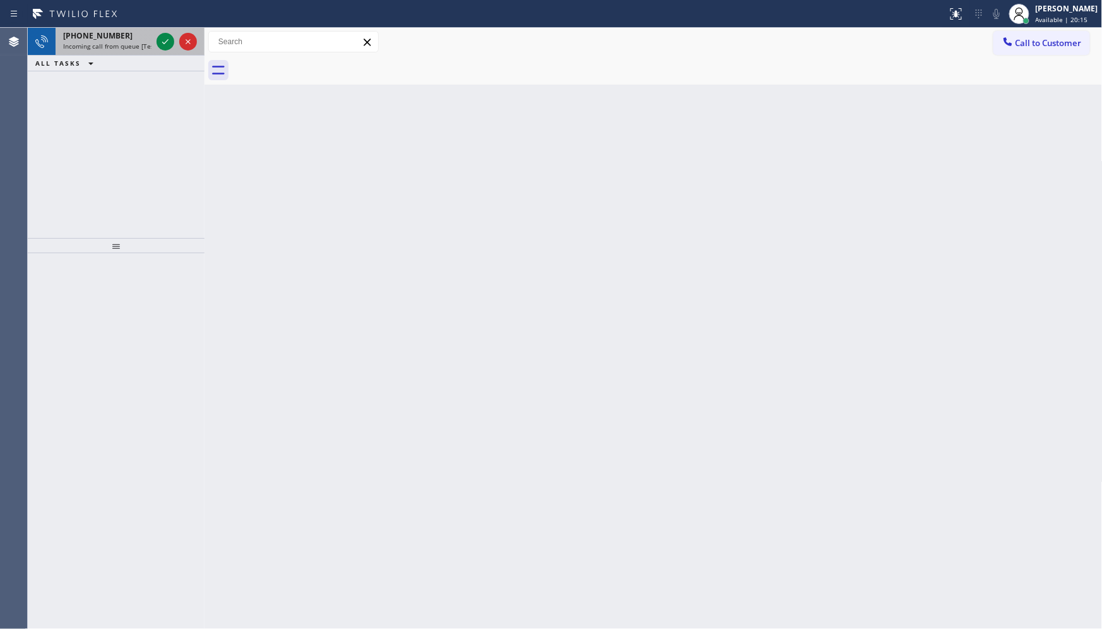
drag, startPoint x: 162, startPoint y: 129, endPoint x: 174, endPoint y: 47, distance: 83.7
click at [166, 110] on div "[PHONE_NUMBER] Incoming call from queue [Test] All ALL TASKS ALL TASKS ACTIVE T…" at bounding box center [116, 133] width 177 height 210
click at [164, 37] on icon at bounding box center [165, 41] width 15 height 15
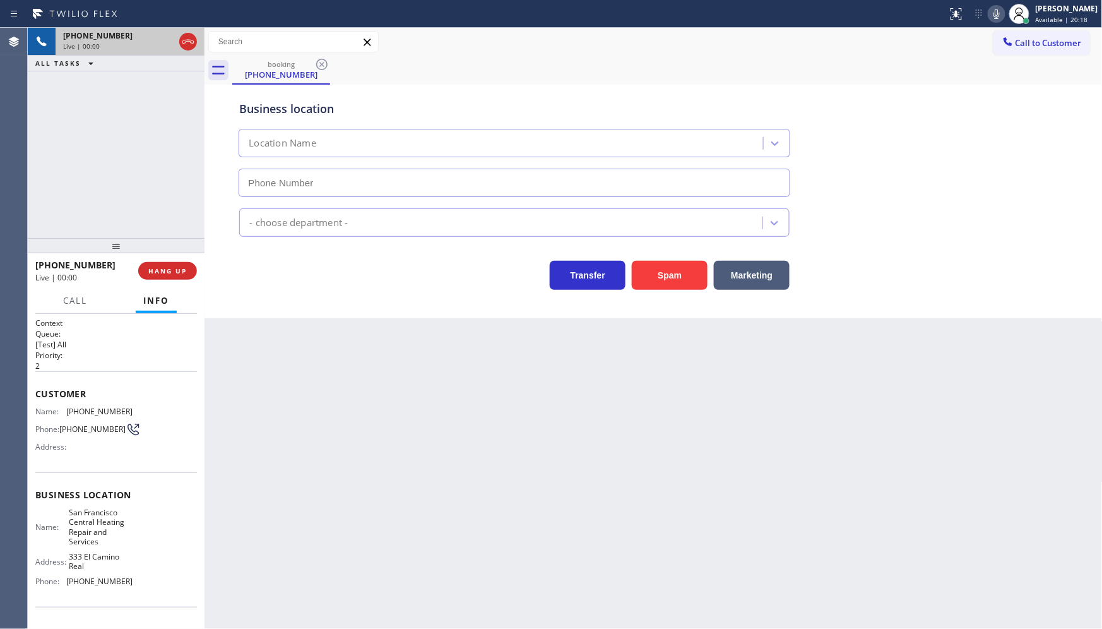
type input "[PHONE_NUMBER]"
click at [172, 272] on span "HANG UP" at bounding box center [167, 270] width 39 height 9
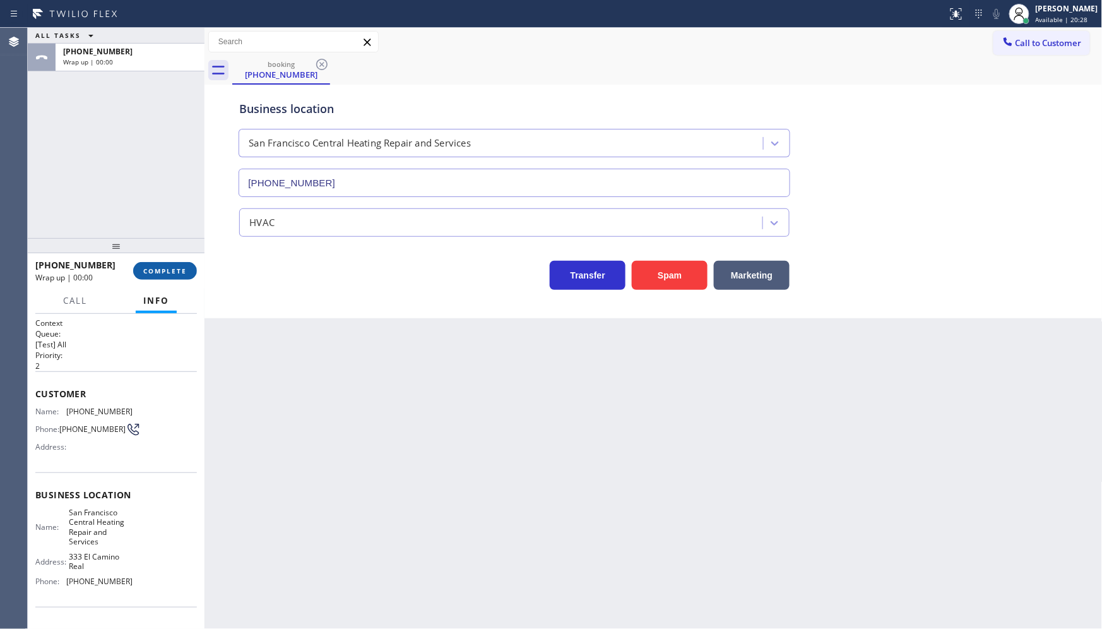
click at [172, 272] on span "COMPLETE" at bounding box center [165, 270] width 44 height 9
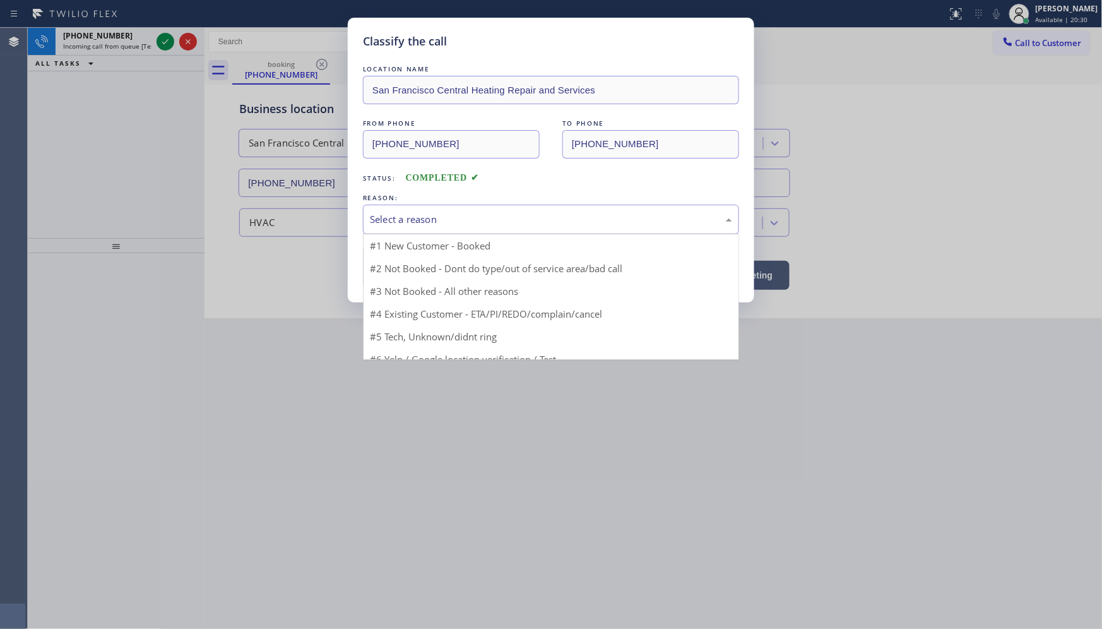
click at [407, 218] on div "Select a reason" at bounding box center [551, 219] width 362 height 15
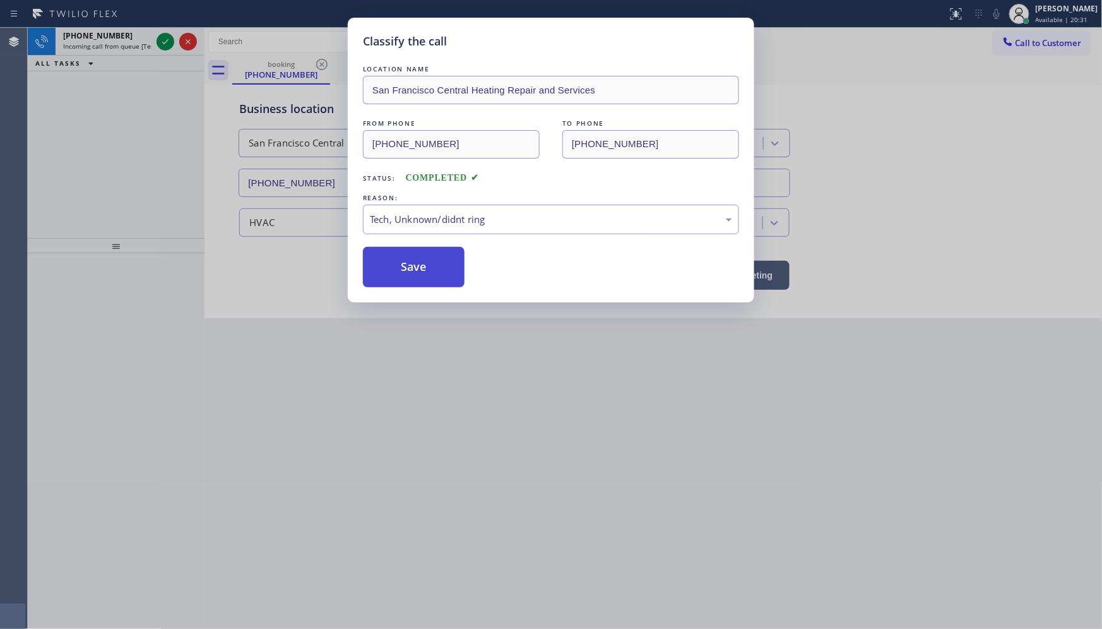
click at [420, 260] on button "Save" at bounding box center [414, 267] width 102 height 40
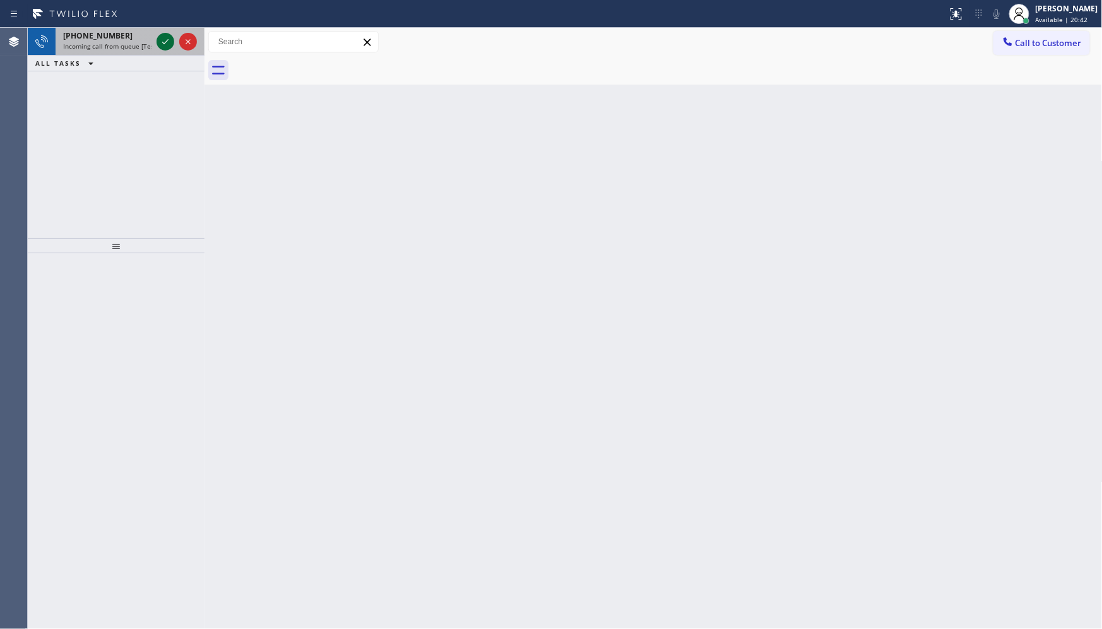
click at [157, 37] on div at bounding box center [166, 41] width 18 height 15
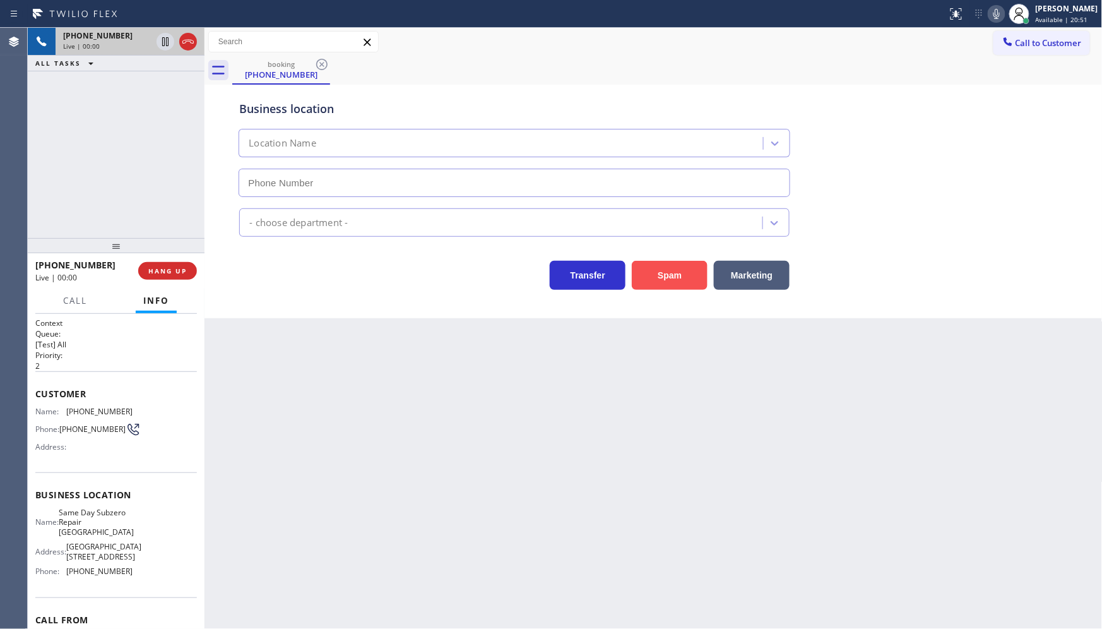
type input "[PHONE_NUMBER]"
click at [641, 277] on button "Spam" at bounding box center [670, 275] width 76 height 29
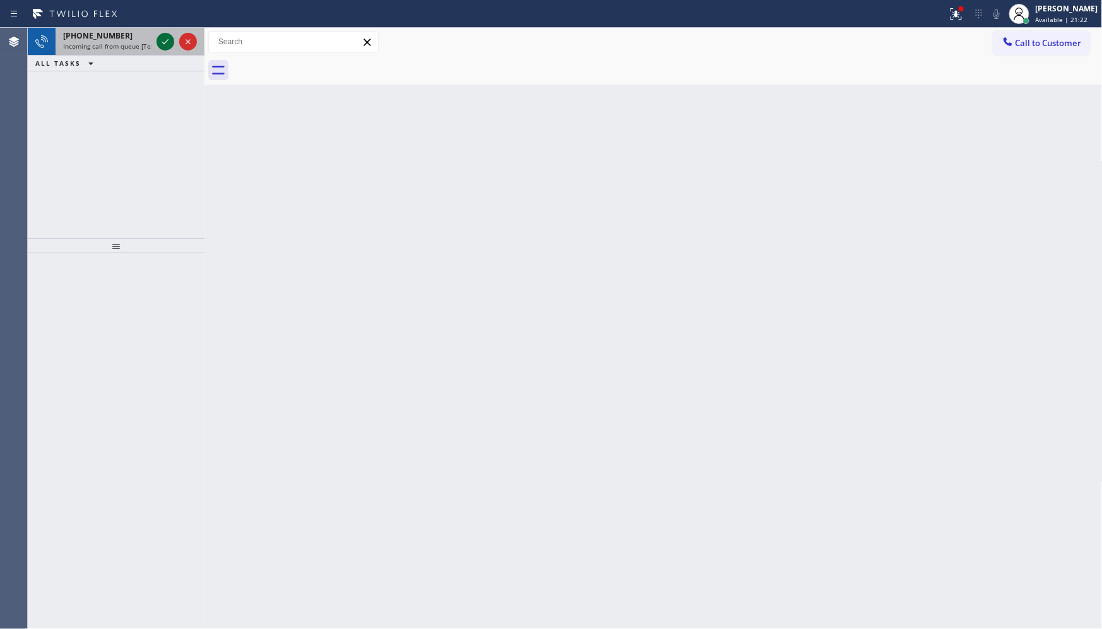
click at [160, 36] on icon at bounding box center [165, 41] width 15 height 15
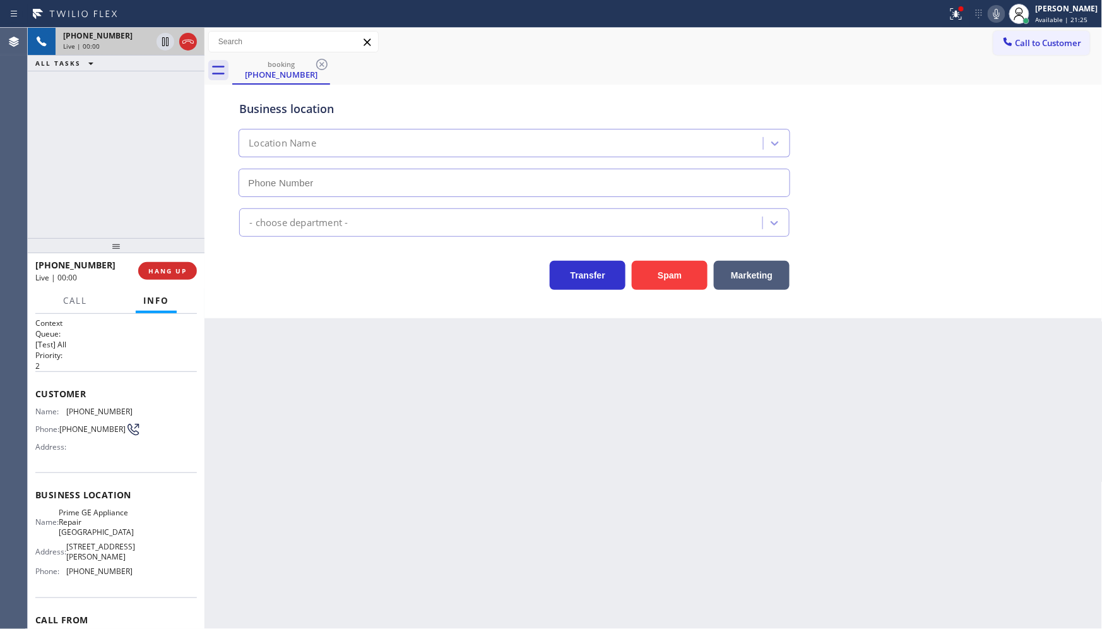
type input "[PHONE_NUMBER]"
click at [968, 25] on button at bounding box center [957, 14] width 28 height 28
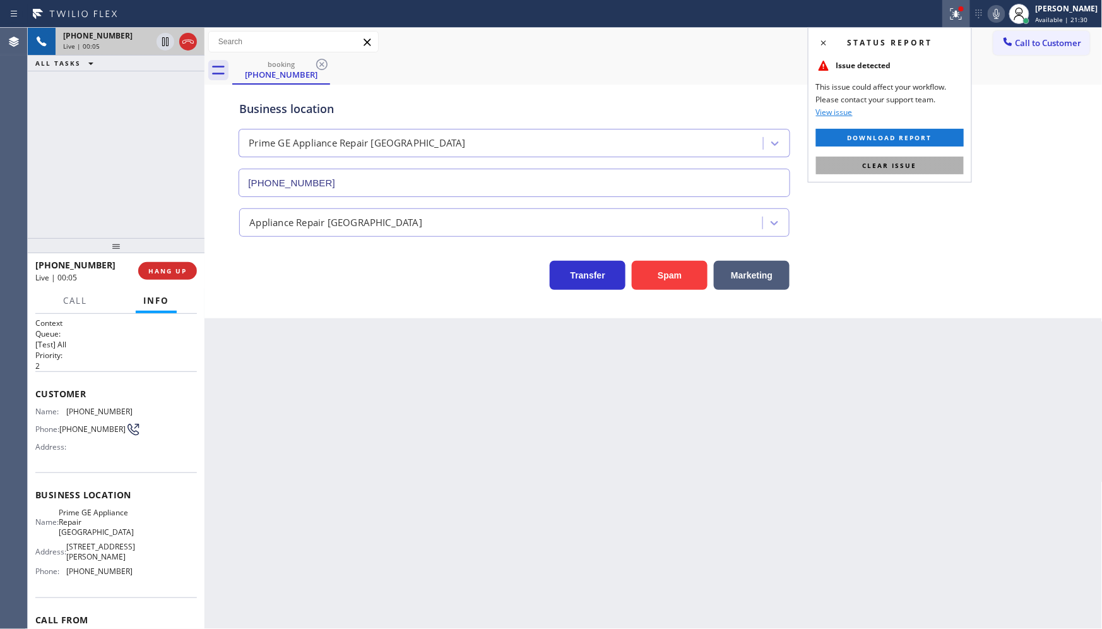
click at [909, 161] on span "Clear issue" at bounding box center [890, 165] width 54 height 9
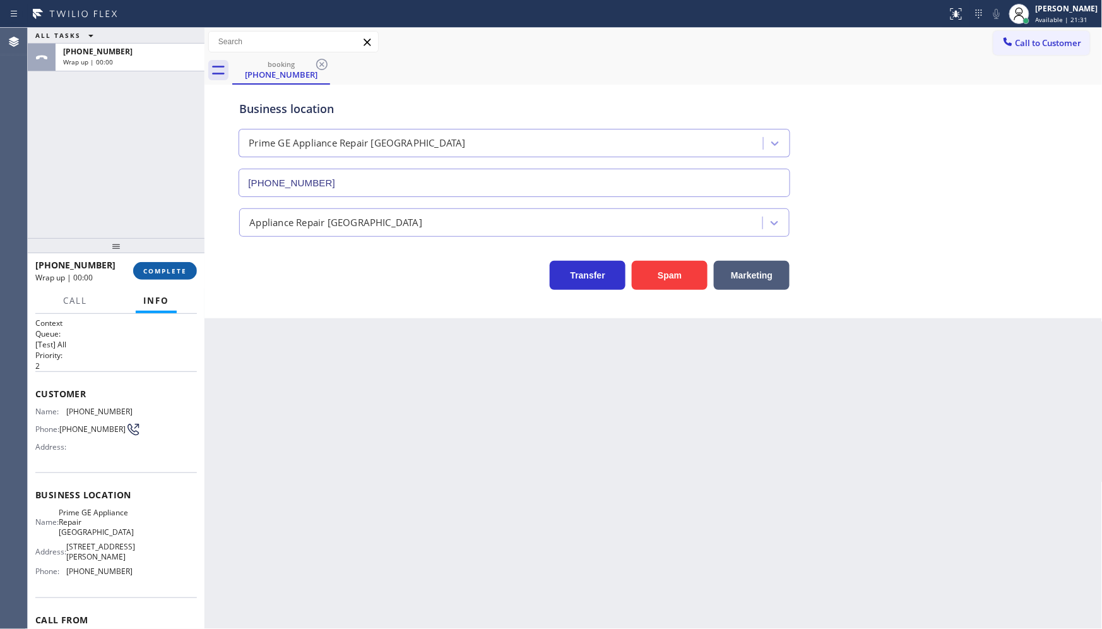
click at [166, 268] on span "COMPLETE" at bounding box center [165, 270] width 44 height 9
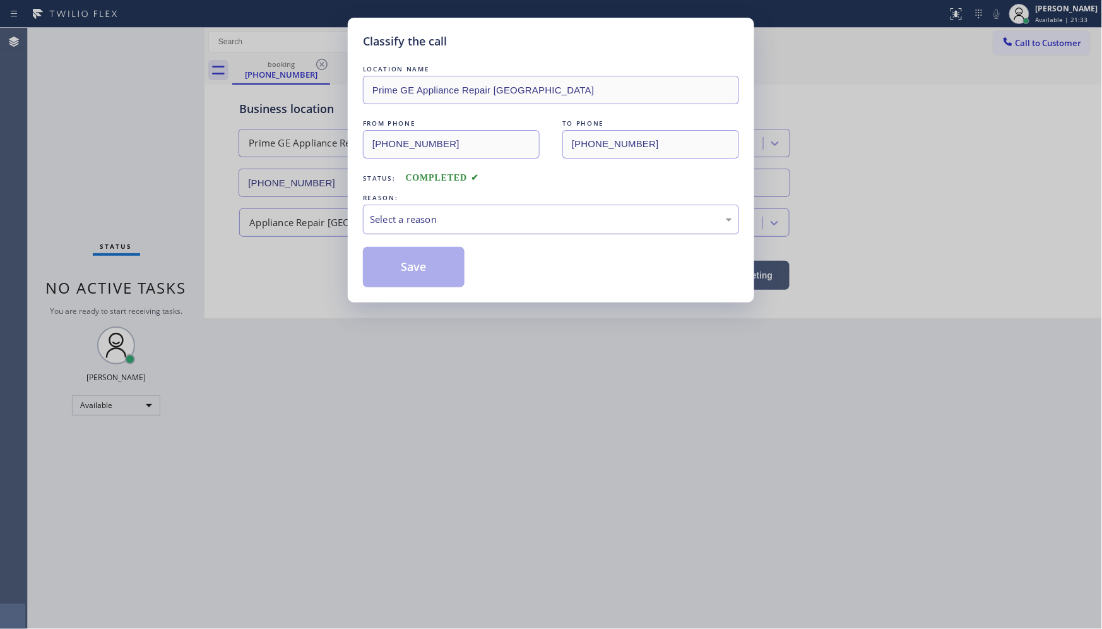
click at [398, 219] on div "Select a reason" at bounding box center [551, 219] width 362 height 15
click at [408, 254] on button "Save" at bounding box center [414, 267] width 102 height 40
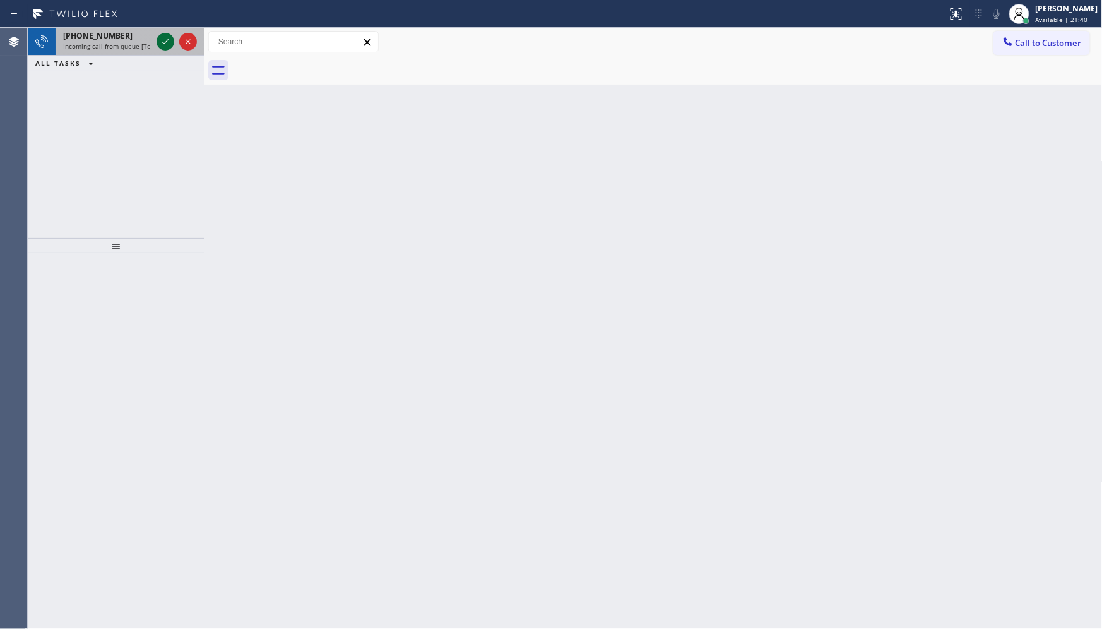
click at [161, 40] on icon at bounding box center [165, 41] width 15 height 15
click at [167, 42] on icon at bounding box center [165, 41] width 15 height 15
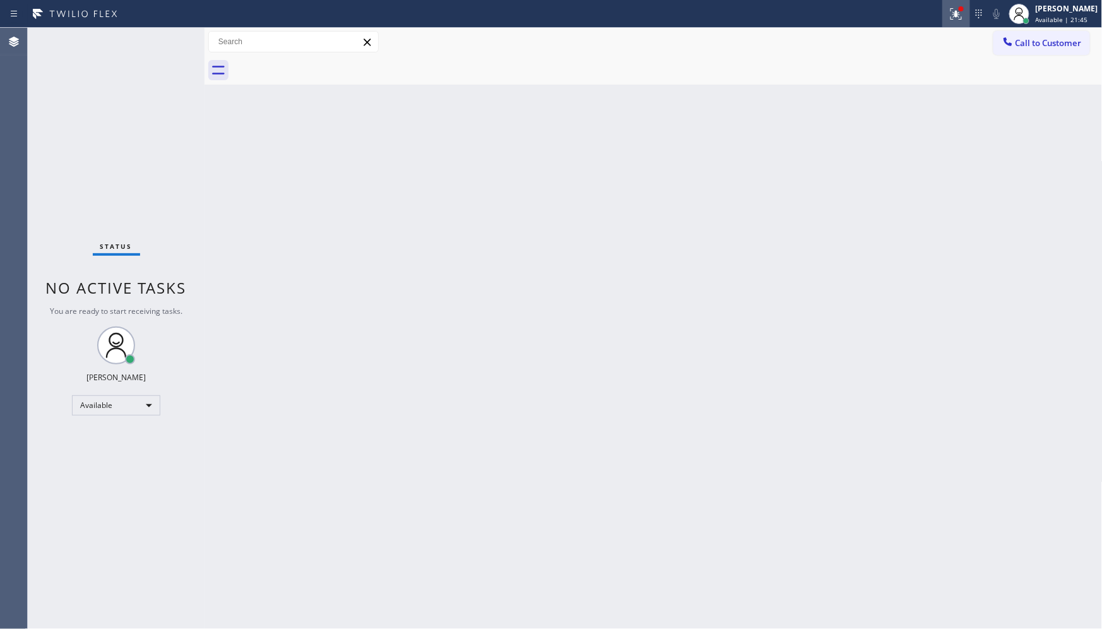
click at [949, 16] on div at bounding box center [957, 13] width 28 height 15
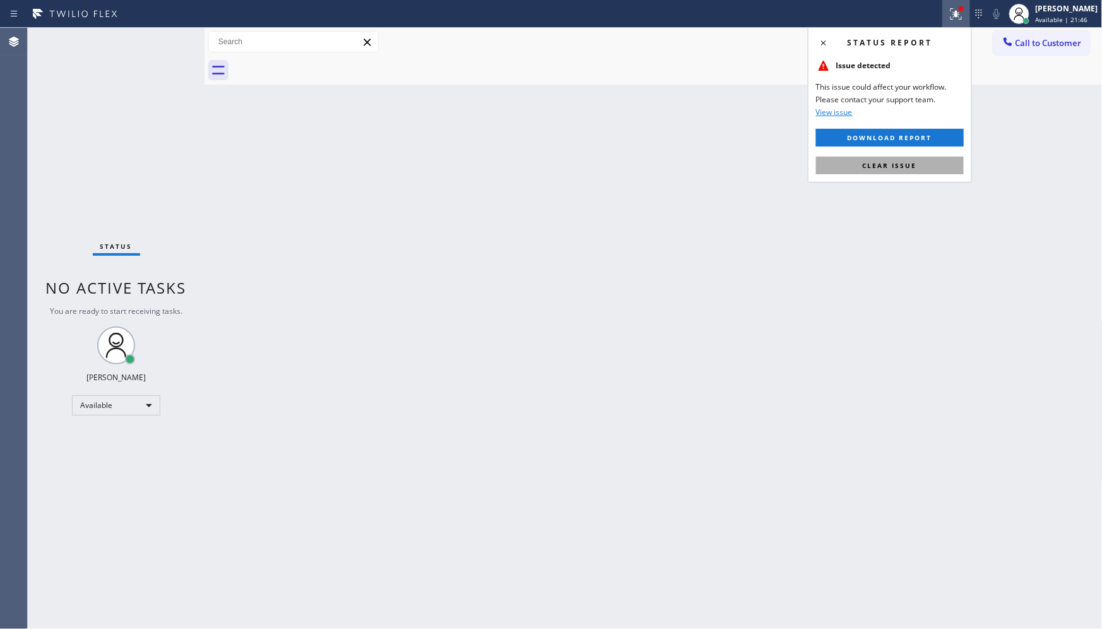
click at [922, 157] on button "Clear issue" at bounding box center [890, 166] width 148 height 18
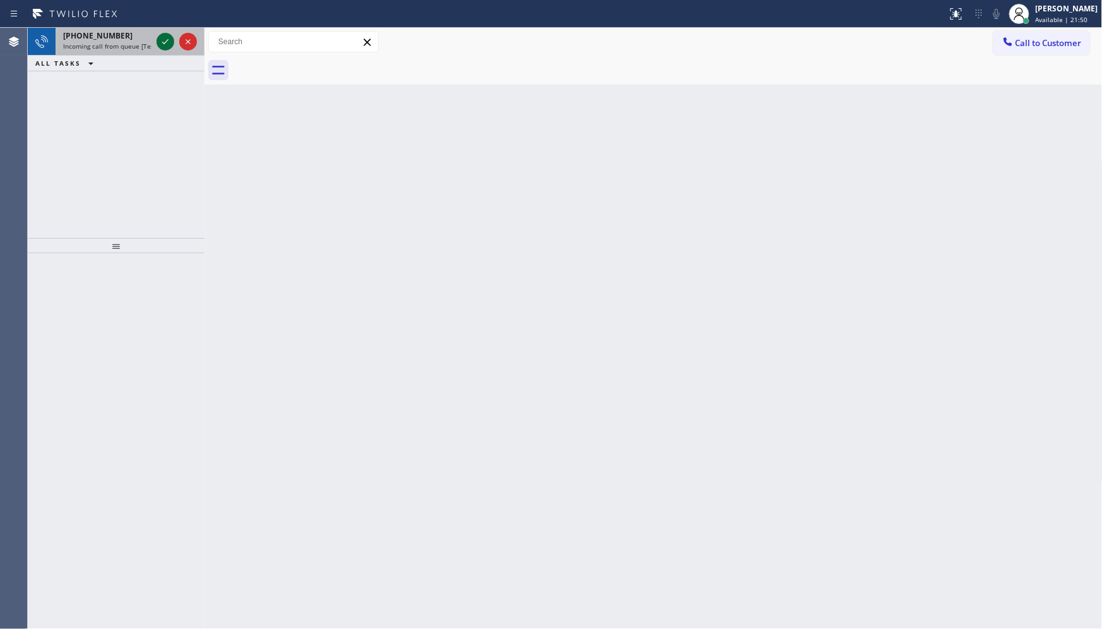
click at [165, 45] on icon at bounding box center [165, 41] width 15 height 15
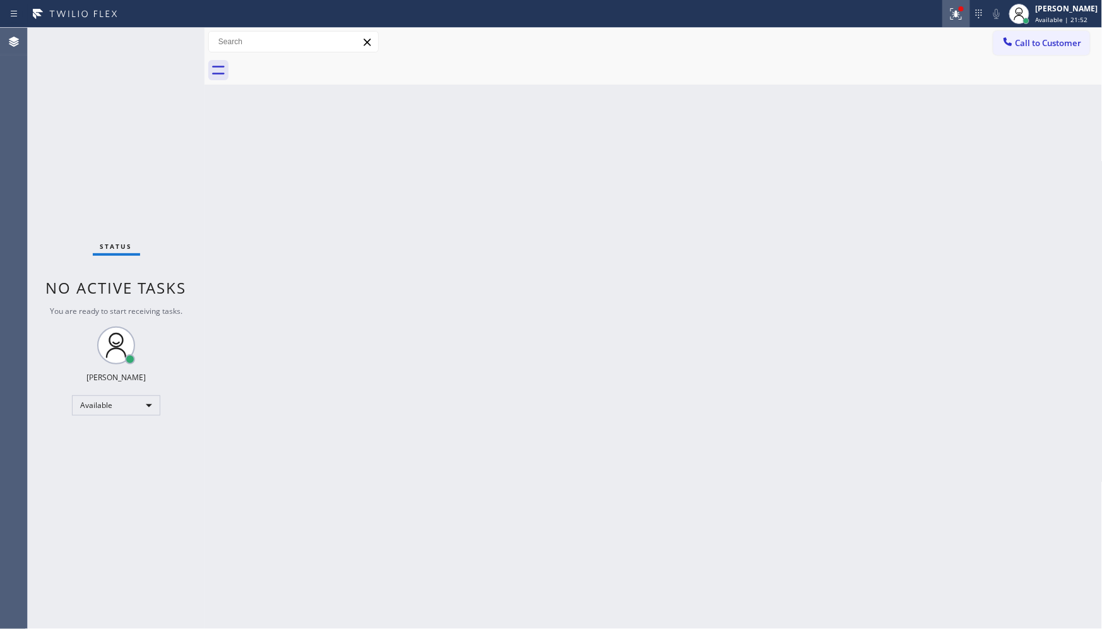
click at [946, 8] on div at bounding box center [957, 13] width 28 height 15
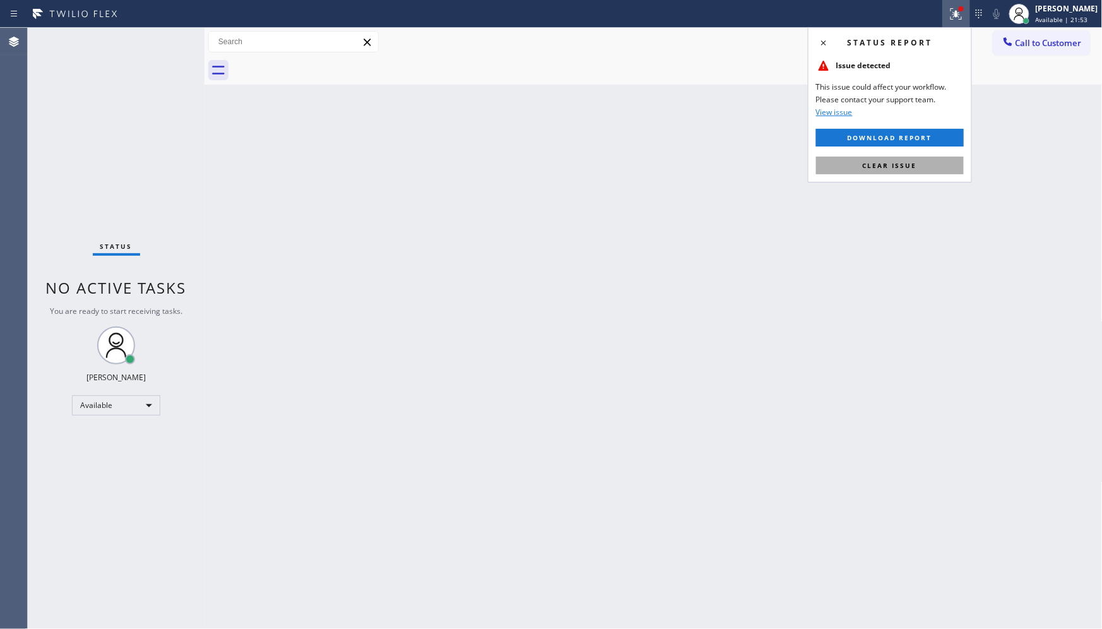
click at [949, 170] on button "Clear issue" at bounding box center [890, 166] width 148 height 18
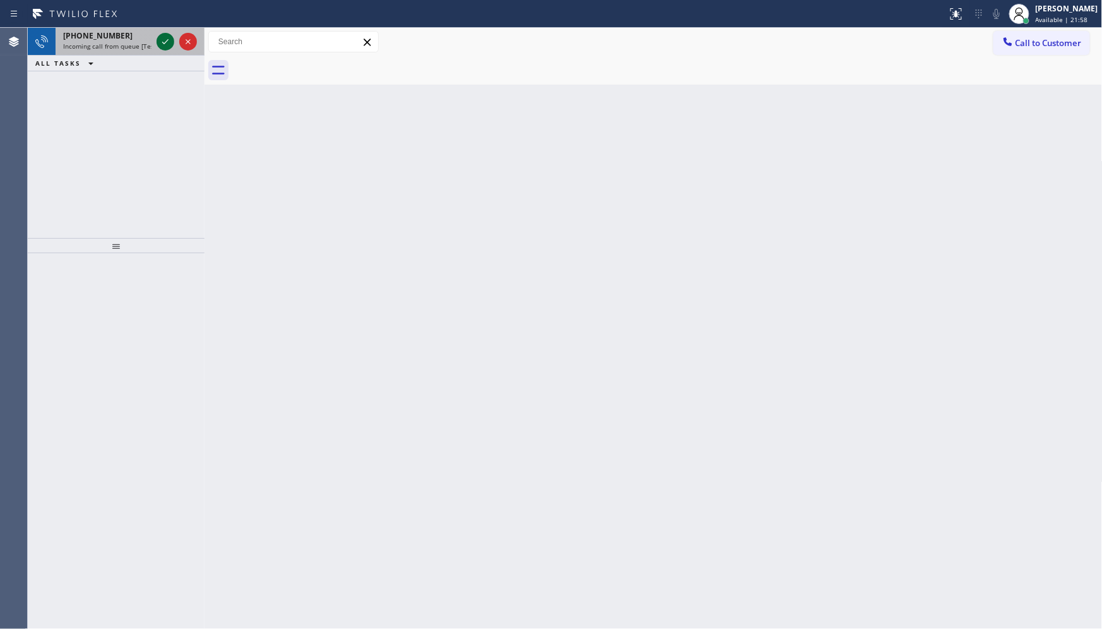
click at [167, 43] on icon at bounding box center [165, 41] width 15 height 15
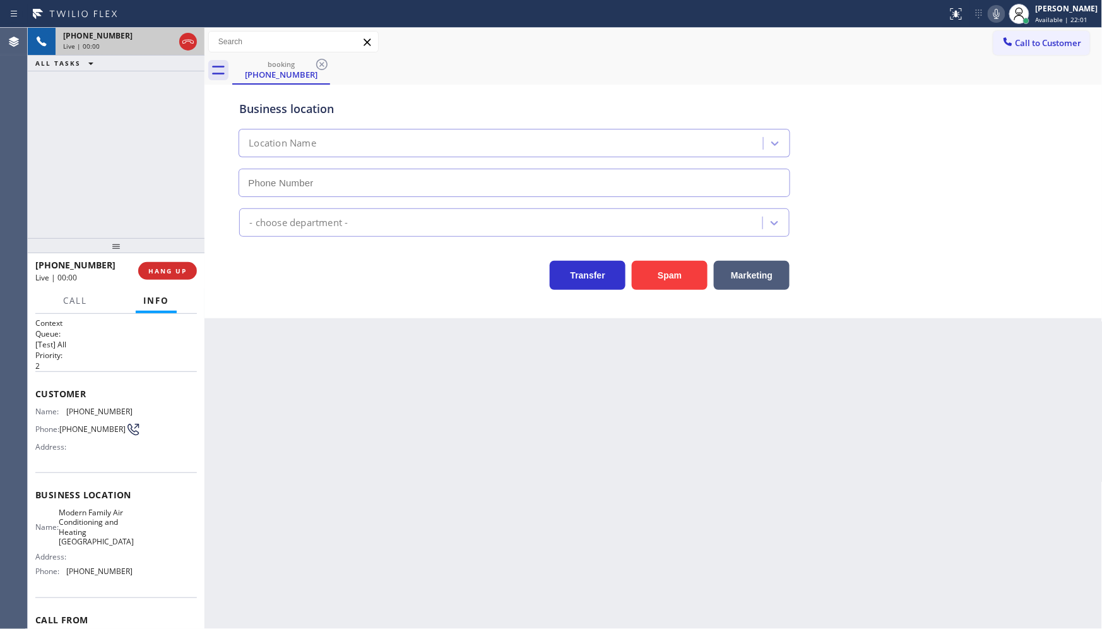
type input "[PHONE_NUMBER]"
click at [698, 270] on button "Spam" at bounding box center [670, 275] width 76 height 29
click at [665, 278] on button "Spam" at bounding box center [670, 275] width 76 height 29
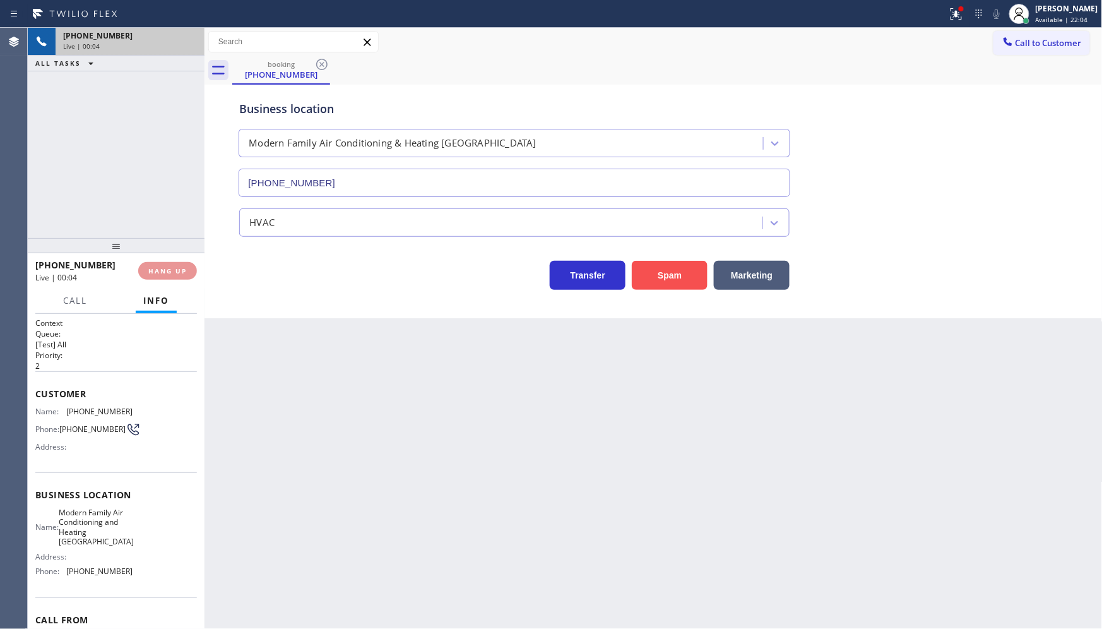
click at [665, 278] on button "Spam" at bounding box center [670, 275] width 76 height 29
click at [665, 278] on div "Back to Dashboard Change Sender ID Customers Technicians Select a contact Outbo…" at bounding box center [654, 328] width 898 height 601
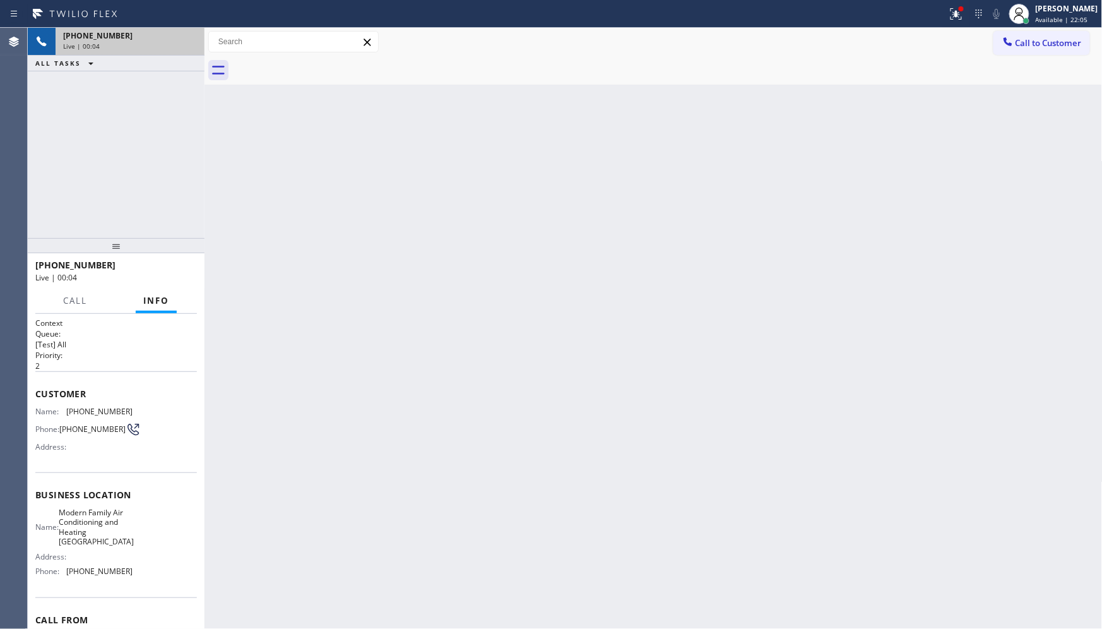
click at [665, 278] on div "Back to Dashboard Change Sender ID Customers Technicians Select a contact Outbo…" at bounding box center [654, 328] width 898 height 601
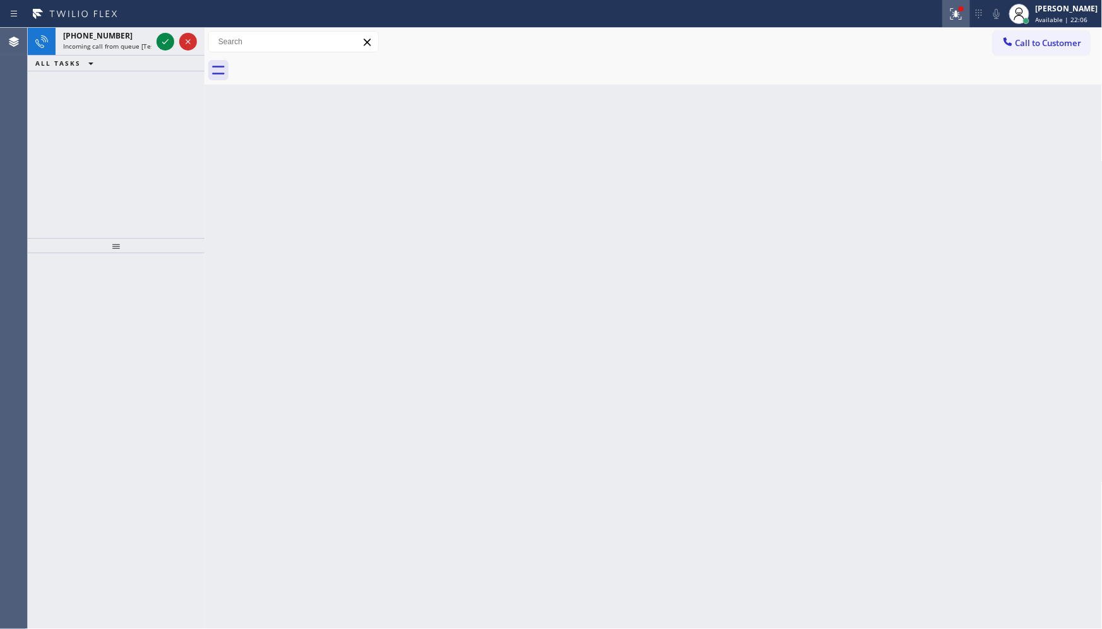
click at [951, 11] on icon at bounding box center [956, 13] width 15 height 15
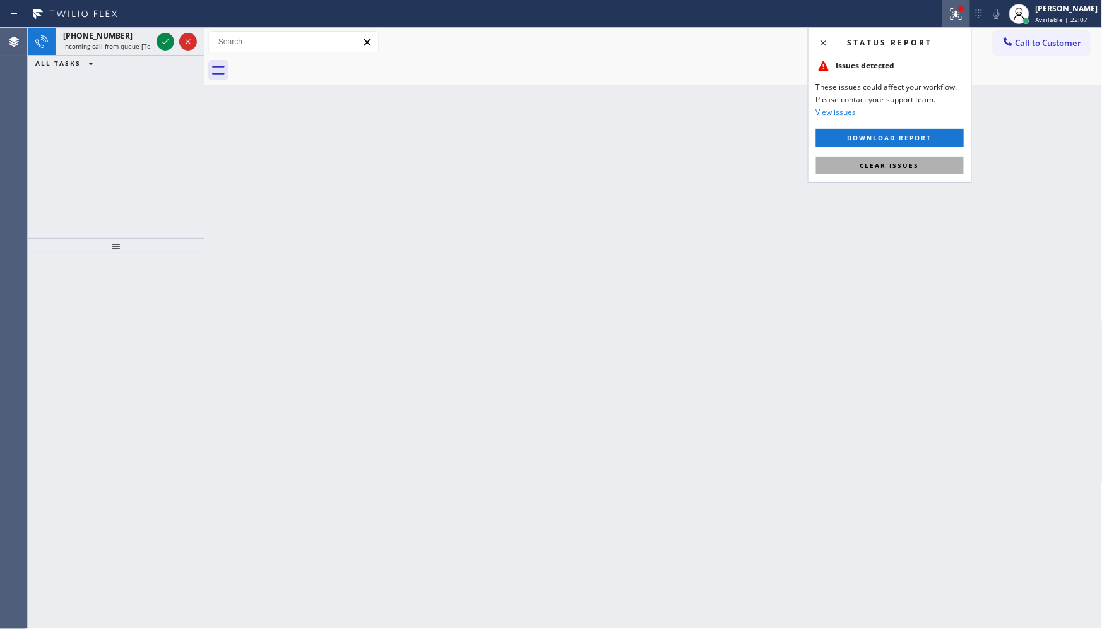
click at [898, 158] on button "Clear issues" at bounding box center [890, 166] width 148 height 18
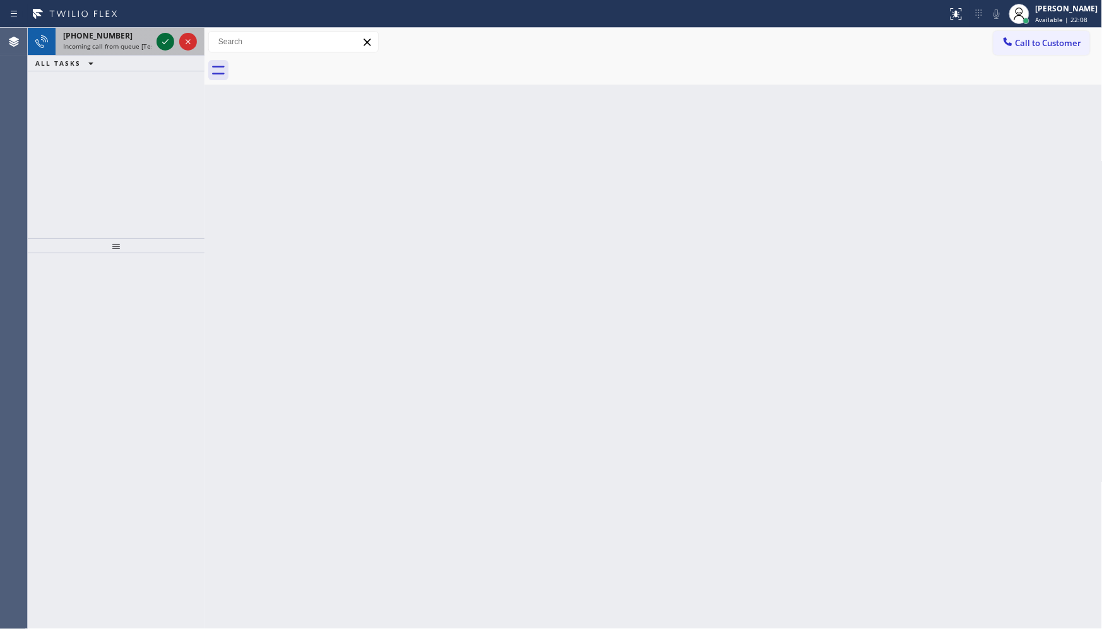
click at [165, 45] on icon at bounding box center [165, 41] width 15 height 15
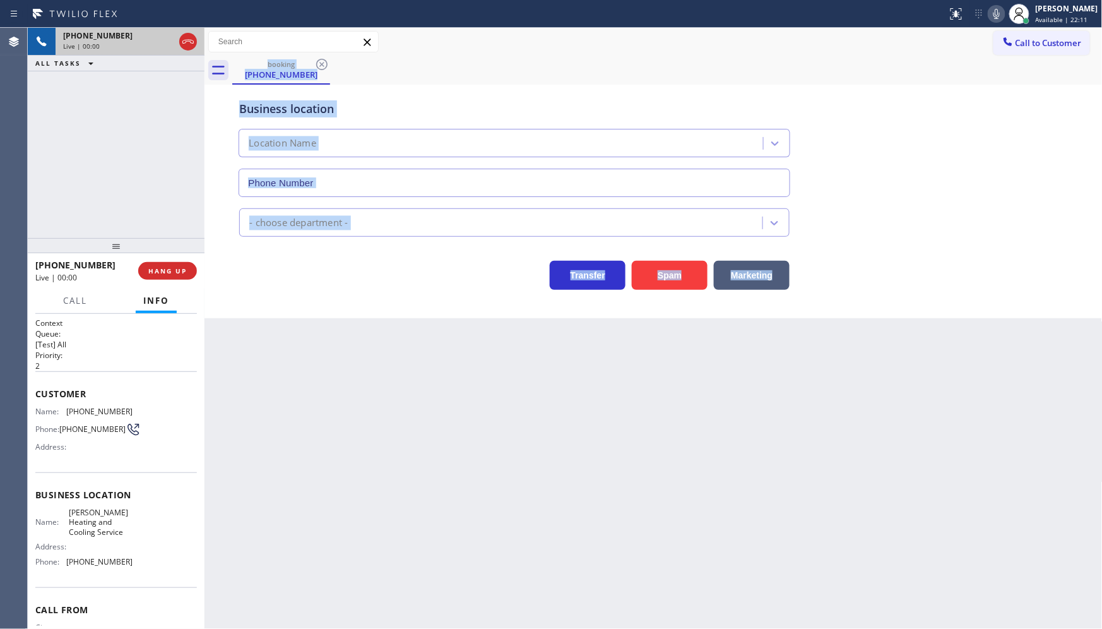
type input "[PHONE_NUMBER]"
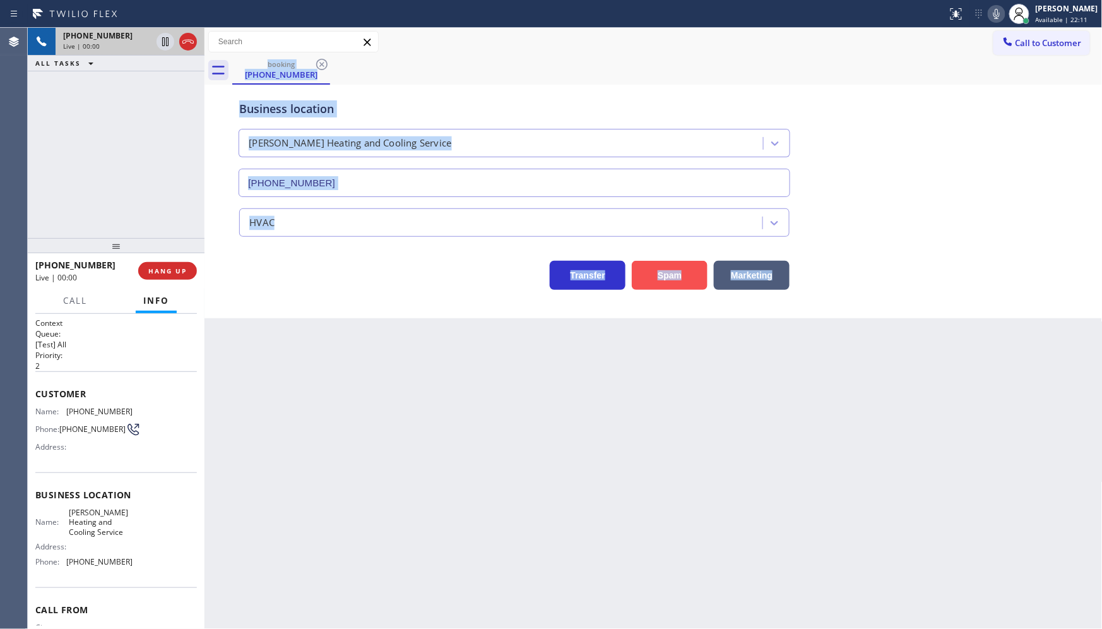
click at [662, 279] on button "Spam" at bounding box center [670, 275] width 76 height 29
click at [501, 278] on div "Transfer Spam Marketing" at bounding box center [515, 271] width 556 height 35
click at [501, 278] on div "Back to Dashboard Change Sender ID Customers Technicians Select a contact Outbo…" at bounding box center [654, 328] width 898 height 601
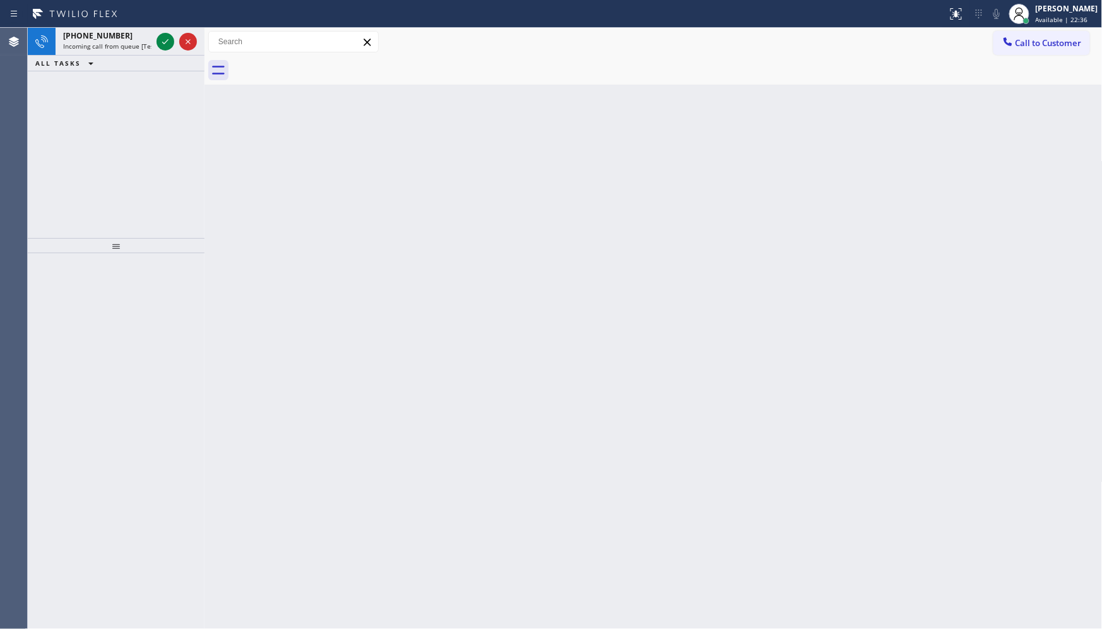
drag, startPoint x: 116, startPoint y: 89, endPoint x: 165, endPoint y: 55, distance: 59.9
click at [125, 83] on div "[PHONE_NUMBER] Incoming call from queue [Test] All ALL TASKS ALL TASKS ACTIVE T…" at bounding box center [116, 133] width 177 height 210
click at [167, 40] on icon at bounding box center [165, 41] width 6 height 5
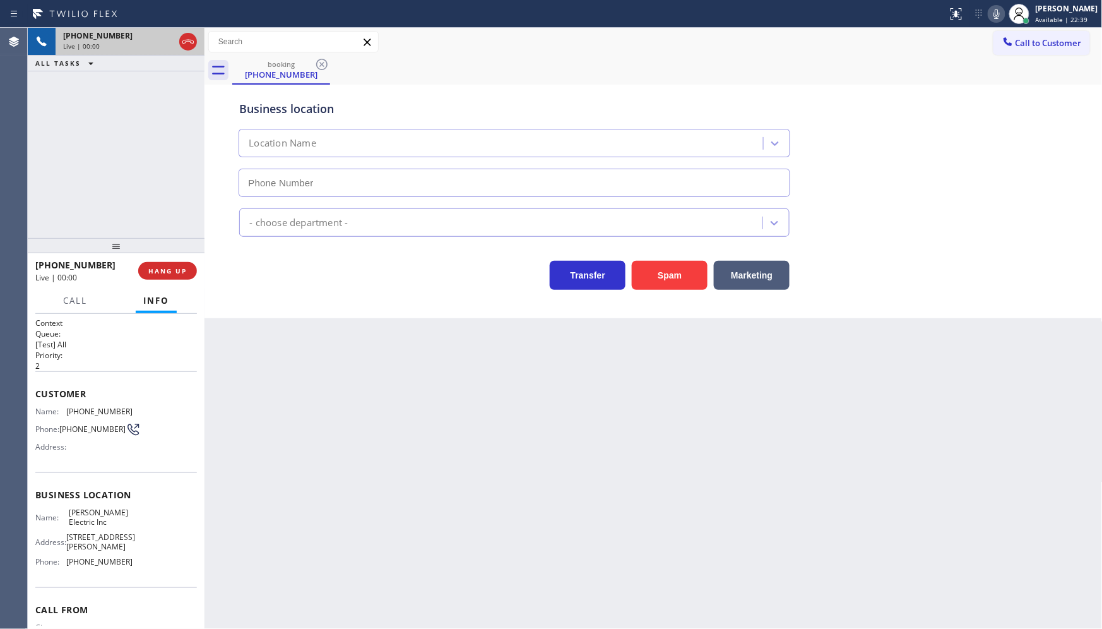
type input "[PHONE_NUMBER]"
click at [652, 270] on button "Spam" at bounding box center [670, 275] width 76 height 29
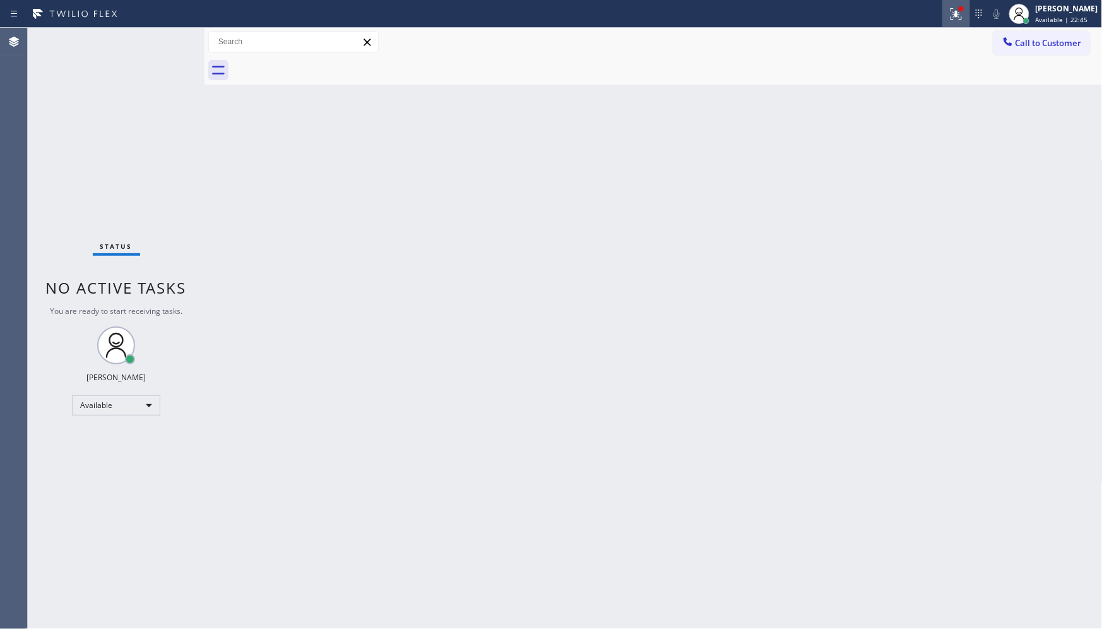
click at [967, 7] on div at bounding box center [957, 13] width 28 height 15
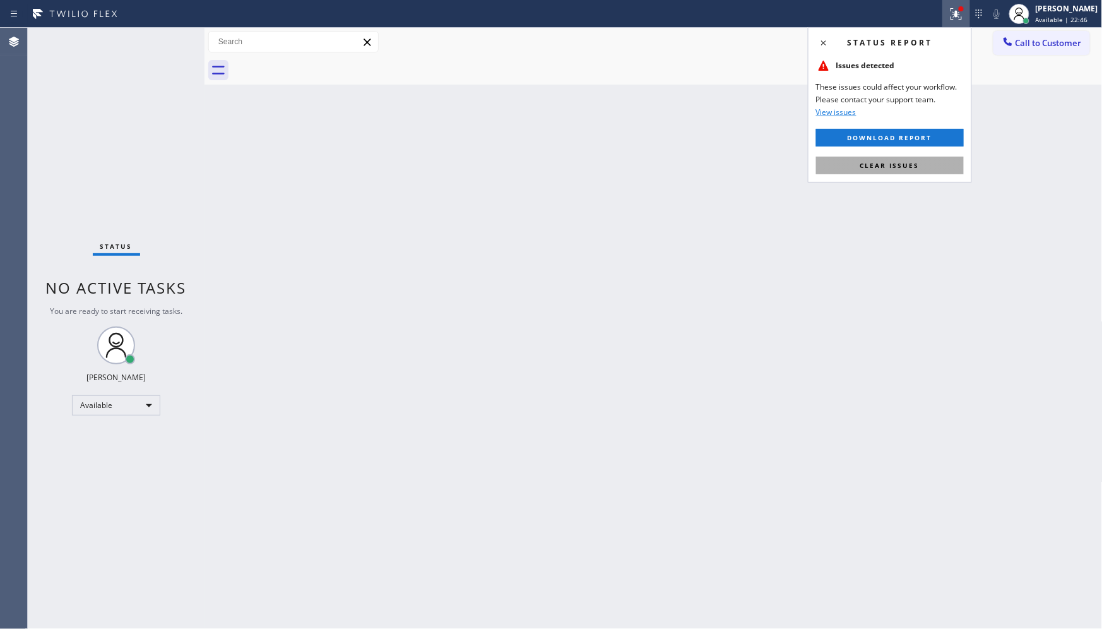
click at [927, 165] on button "Clear issues" at bounding box center [890, 166] width 148 height 18
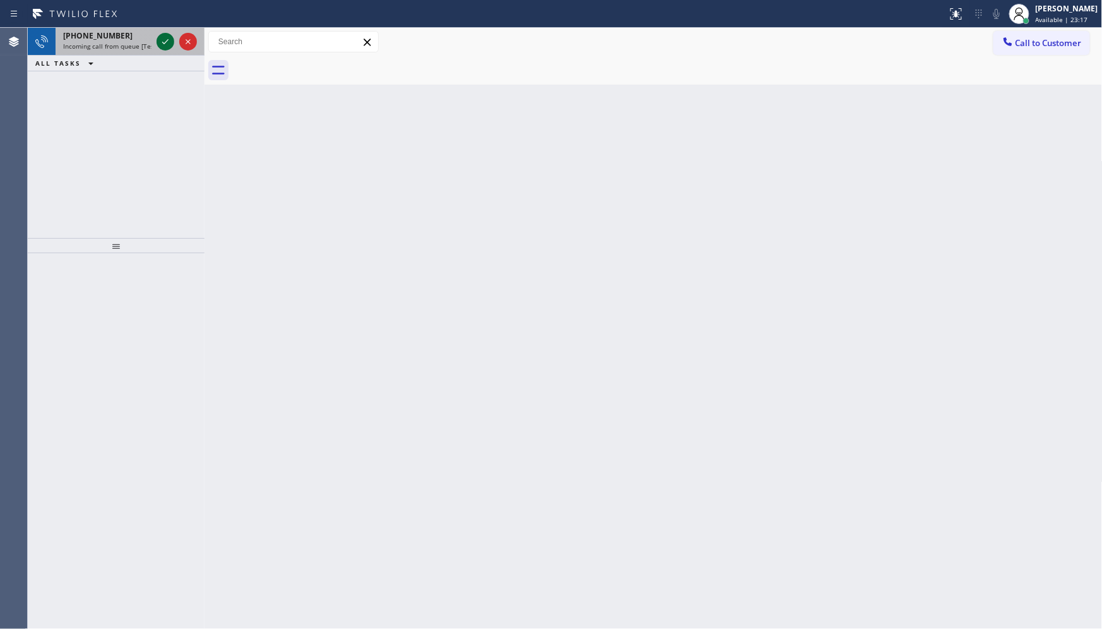
click at [165, 43] on icon at bounding box center [165, 41] width 15 height 15
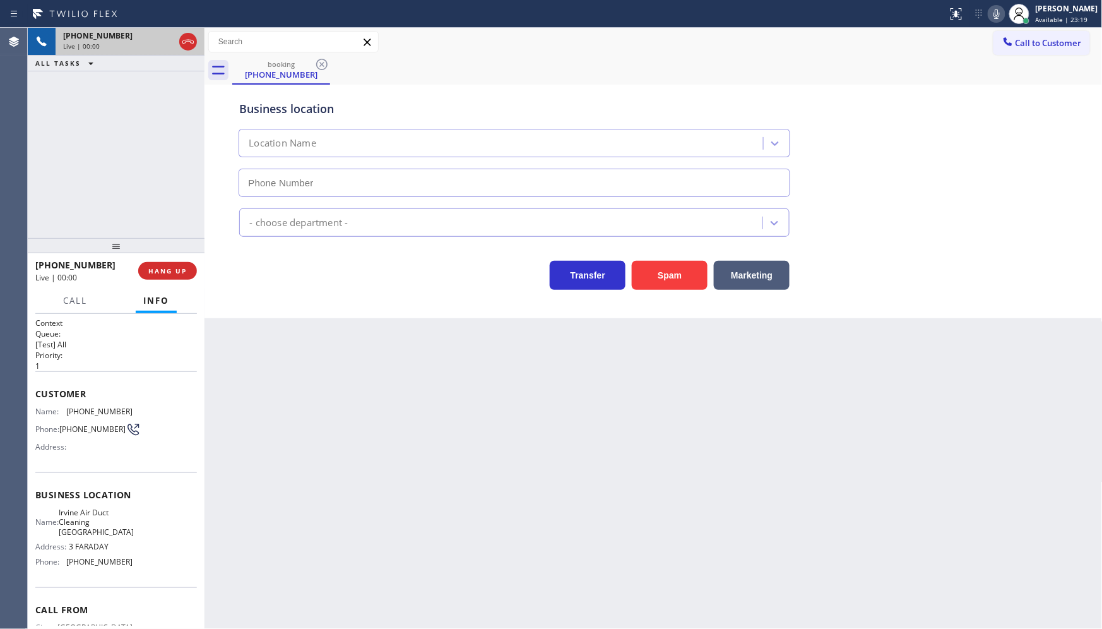
type input "[PHONE_NUMBER]"
click at [173, 266] on span "HANG UP" at bounding box center [167, 270] width 39 height 9
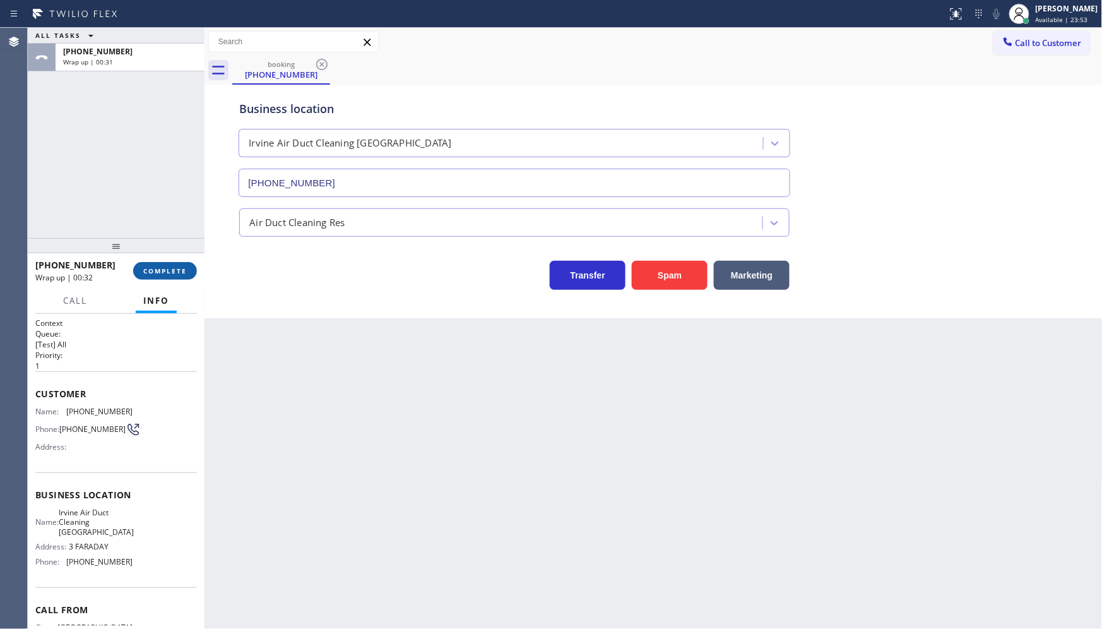
click at [181, 269] on span "COMPLETE" at bounding box center [165, 270] width 44 height 9
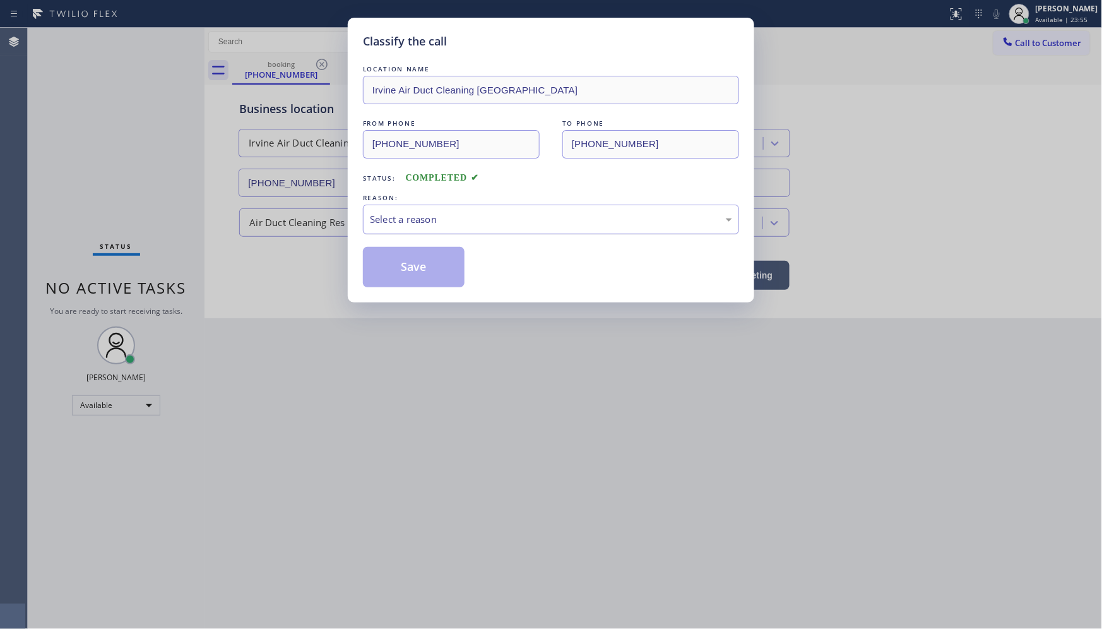
click at [450, 220] on div "Select a reason" at bounding box center [551, 219] width 362 height 15
click at [414, 261] on button "Save" at bounding box center [414, 267] width 102 height 40
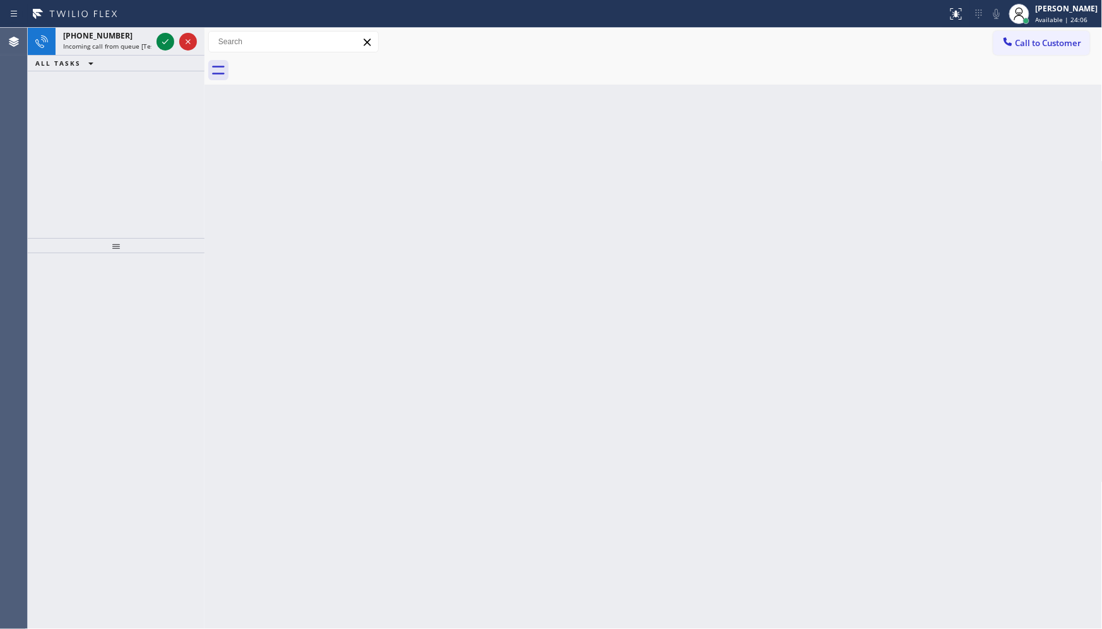
click at [111, 131] on div "[PHONE_NUMBER] Incoming call from queue [Test] All ALL TASKS ALL TASKS ACTIVE T…" at bounding box center [116, 133] width 177 height 210
click at [157, 39] on div at bounding box center [166, 41] width 18 height 15
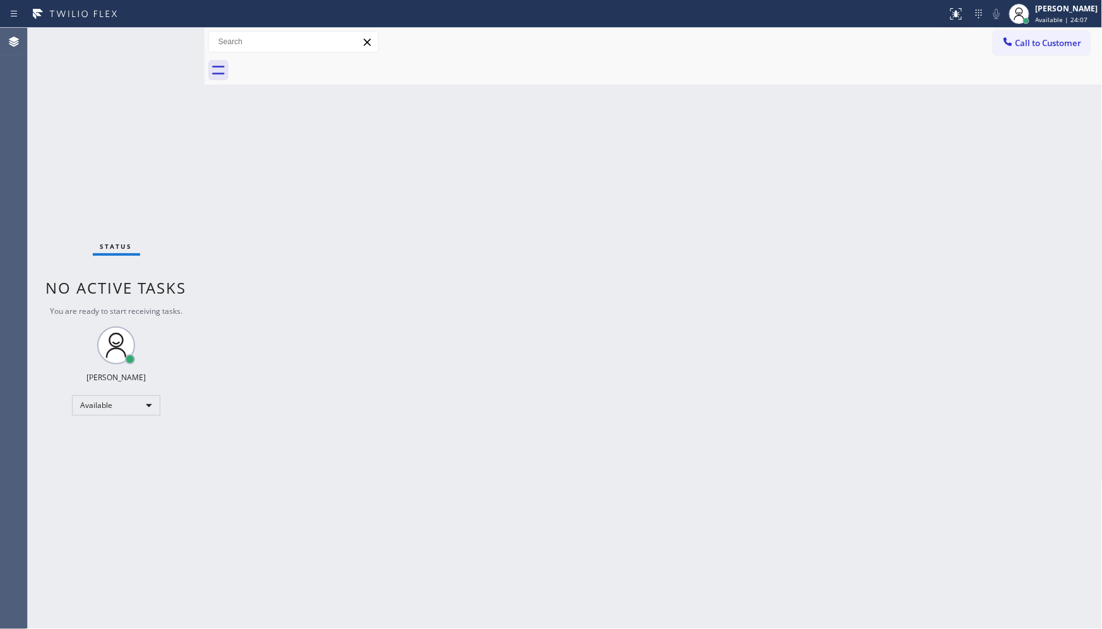
click at [172, 38] on div "Status No active tasks You are ready to start receiving tasks. JENIZA ALCAYDE A…" at bounding box center [116, 328] width 177 height 601
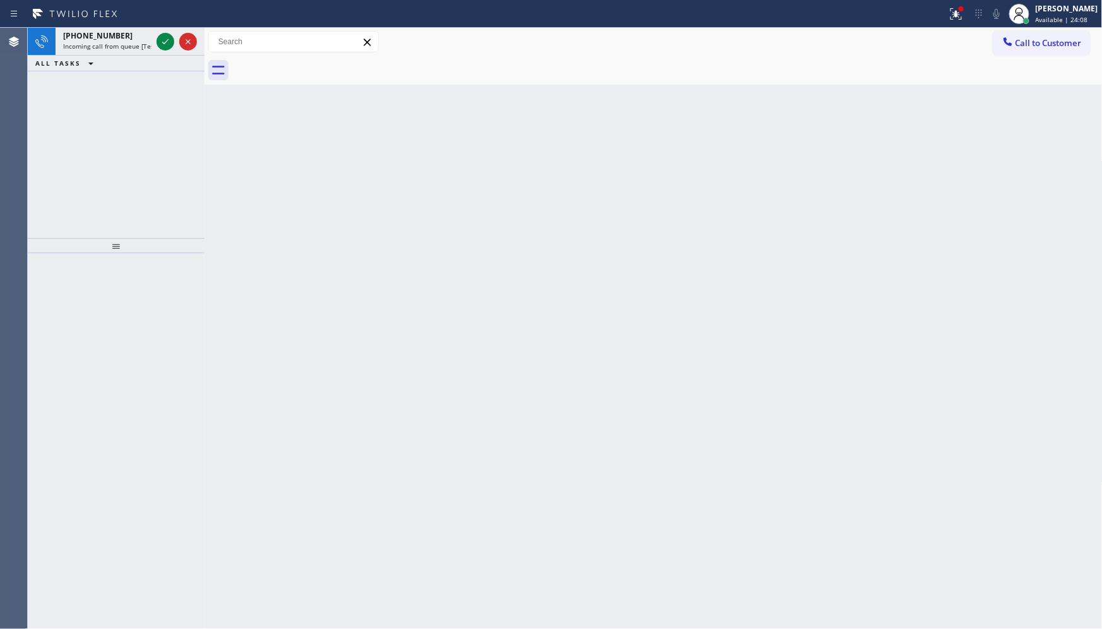
click at [170, 40] on icon at bounding box center [165, 41] width 15 height 15
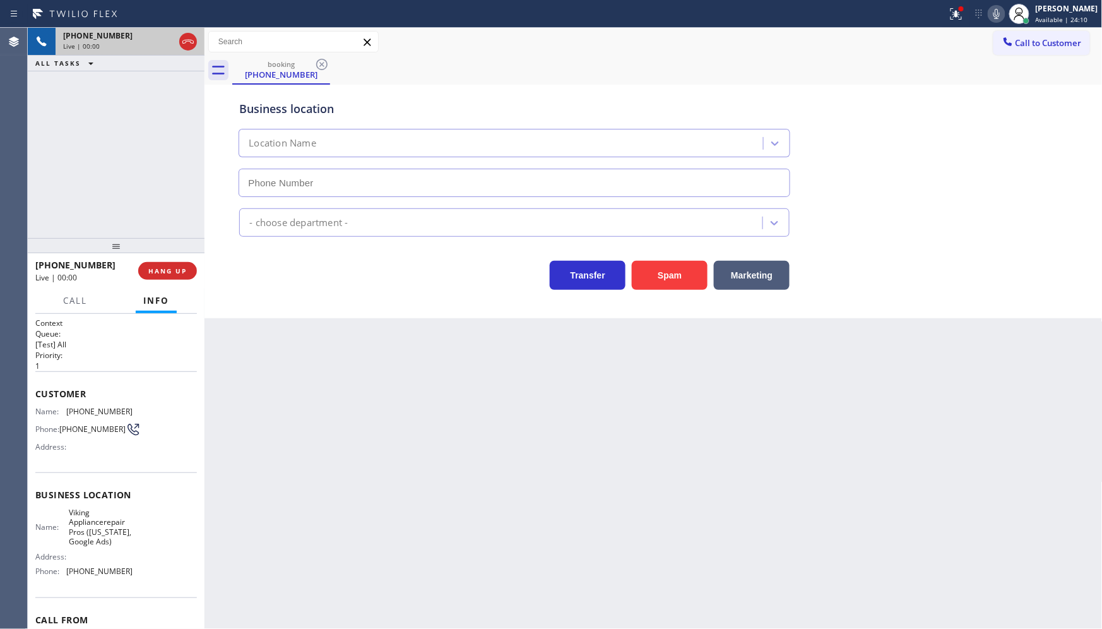
type input "[PHONE_NUMBER]"
click at [167, 42] on div "Live | 00:00" at bounding box center [118, 46] width 111 height 9
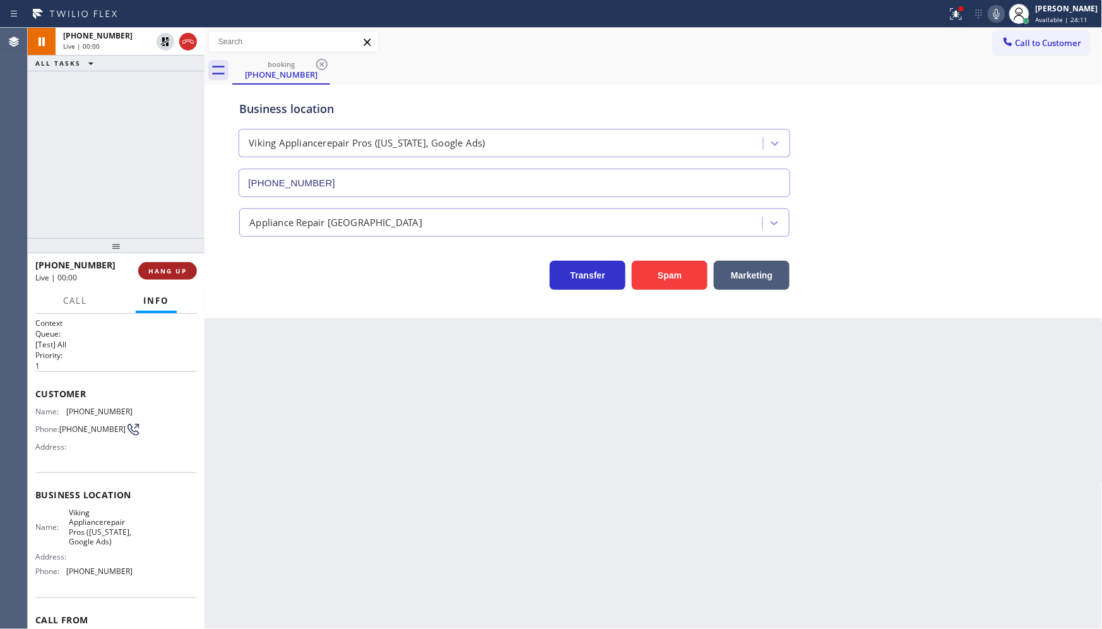
click at [188, 278] on button "HANG UP" at bounding box center [167, 271] width 59 height 18
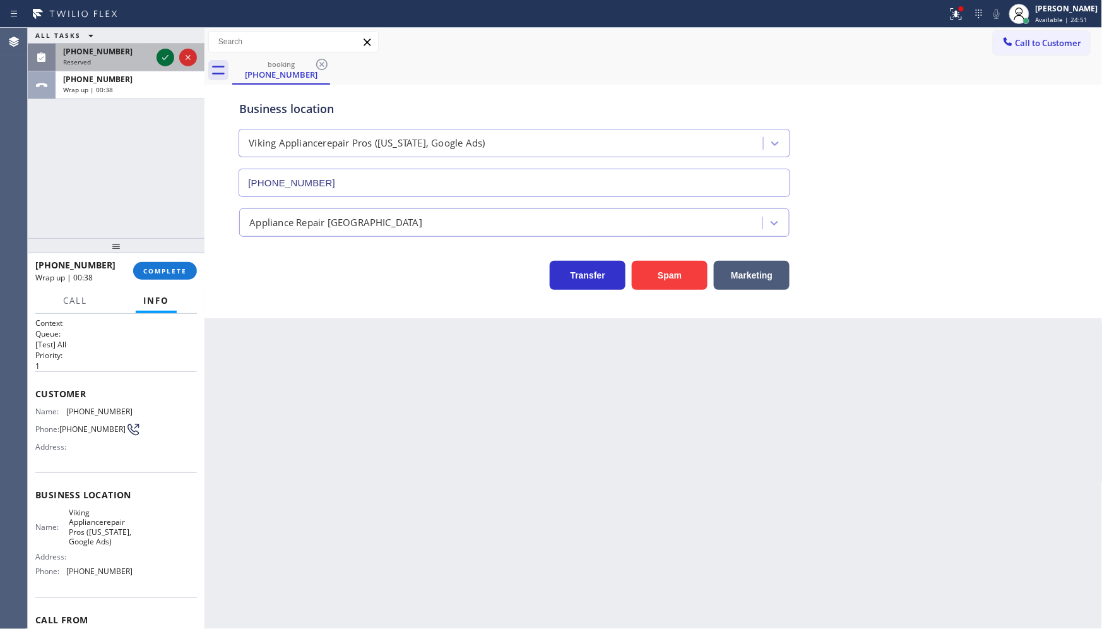
click at [164, 54] on icon at bounding box center [165, 57] width 15 height 15
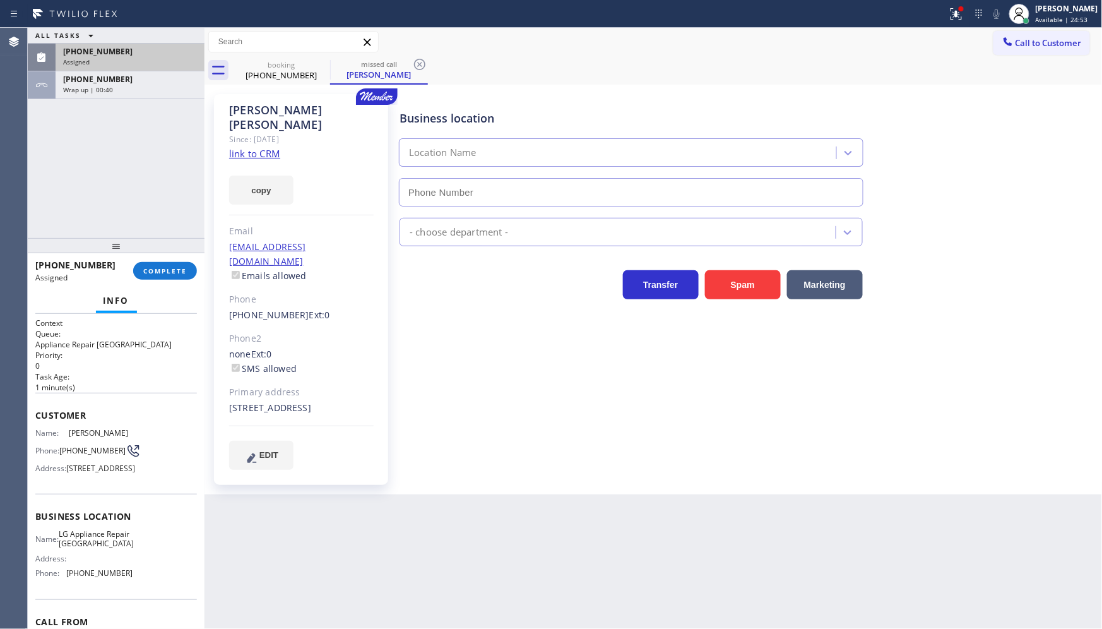
type input "[PHONE_NUMBER]"
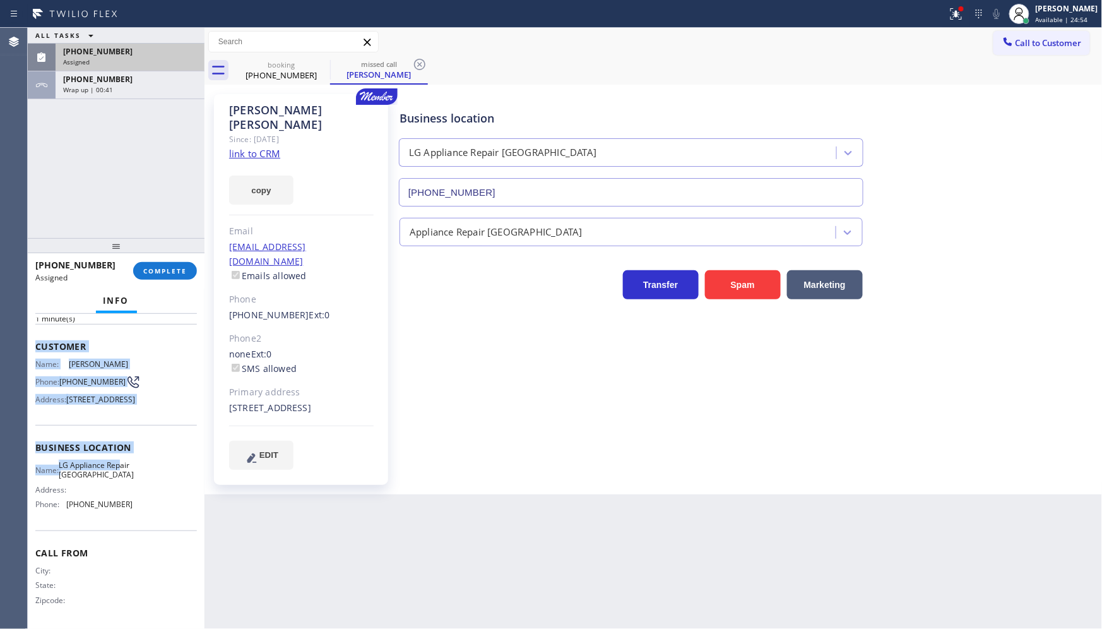
scroll to position [91, 0]
drag, startPoint x: 32, startPoint y: 412, endPoint x: 155, endPoint y: 504, distance: 153.3
click at [155, 504] on div "Context Queue: Appliance Repair High End Priority: 0 Task Age: [DEMOGRAPHIC_DAT…" at bounding box center [116, 472] width 177 height 316
copy div "Customer Name: [PERSON_NAME] Phone: [PHONE_NUMBER] Address: [STREET_ADDRESS] Bu…"
click at [180, 275] on button "COMPLETE" at bounding box center [165, 271] width 64 height 18
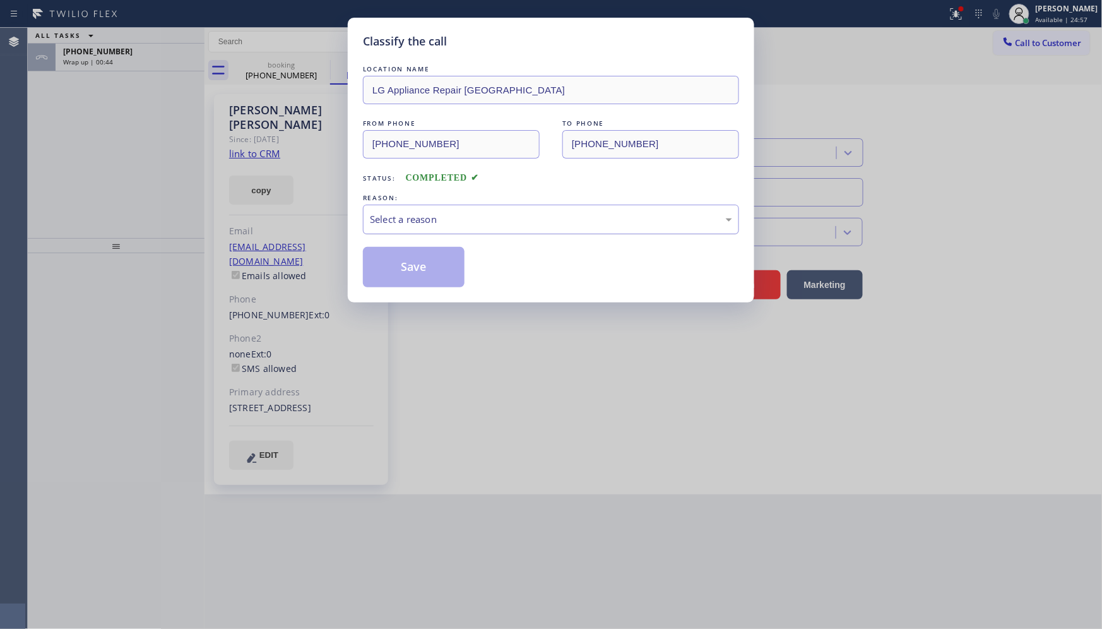
click at [415, 230] on div "Select a reason" at bounding box center [551, 220] width 376 height 30
click at [403, 260] on button "Save" at bounding box center [414, 267] width 102 height 40
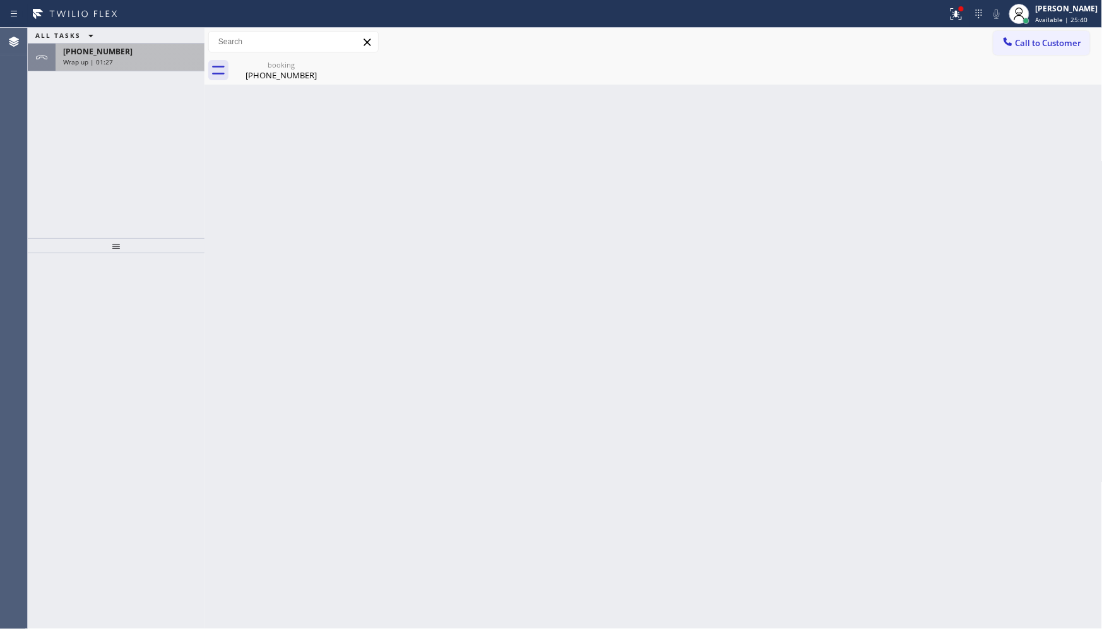
click at [64, 66] on div "[PHONE_NUMBER] Wrap up | 01:27" at bounding box center [128, 58] width 144 height 28
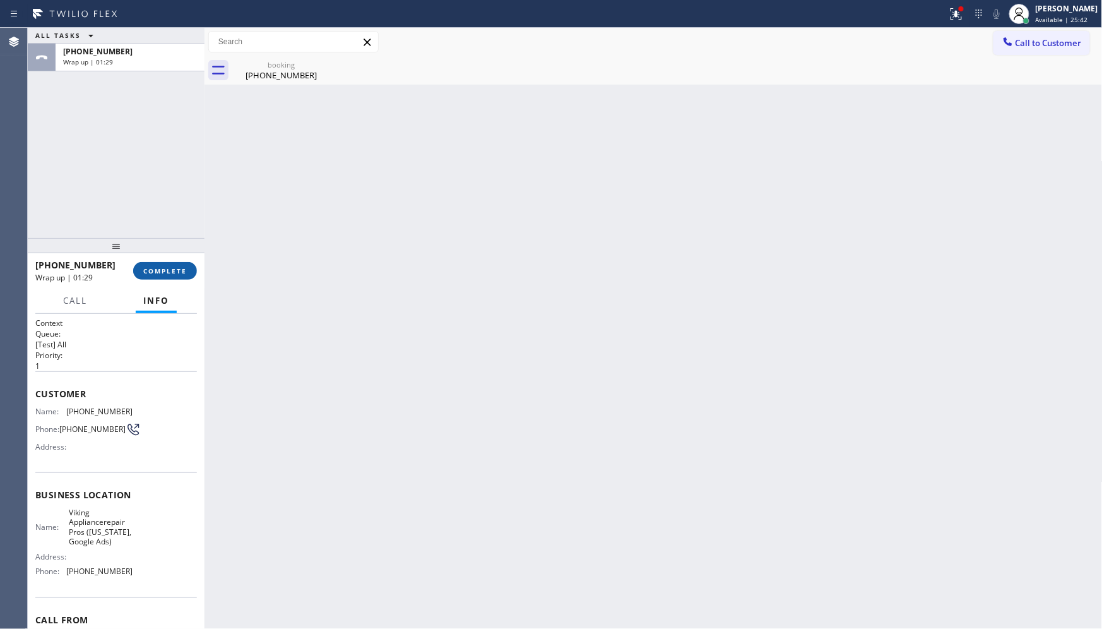
click at [177, 268] on span "COMPLETE" at bounding box center [165, 270] width 44 height 9
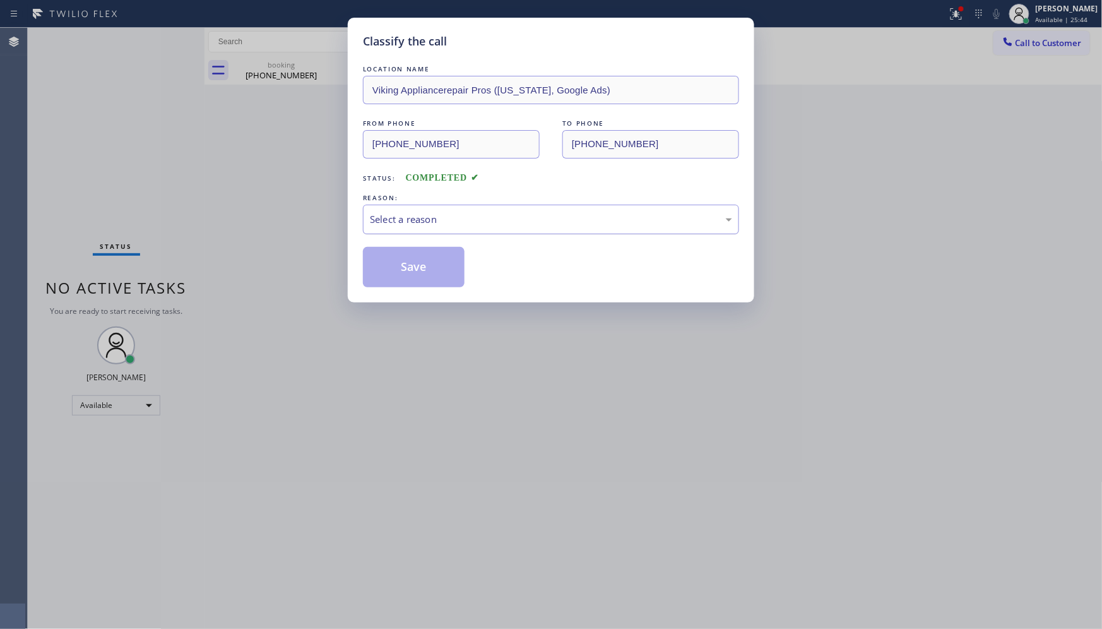
drag, startPoint x: 417, startPoint y: 223, endPoint x: 417, endPoint y: 231, distance: 8.2
click at [418, 223] on div "Select a reason" at bounding box center [551, 219] width 362 height 15
click at [408, 274] on button "Save" at bounding box center [414, 267] width 102 height 40
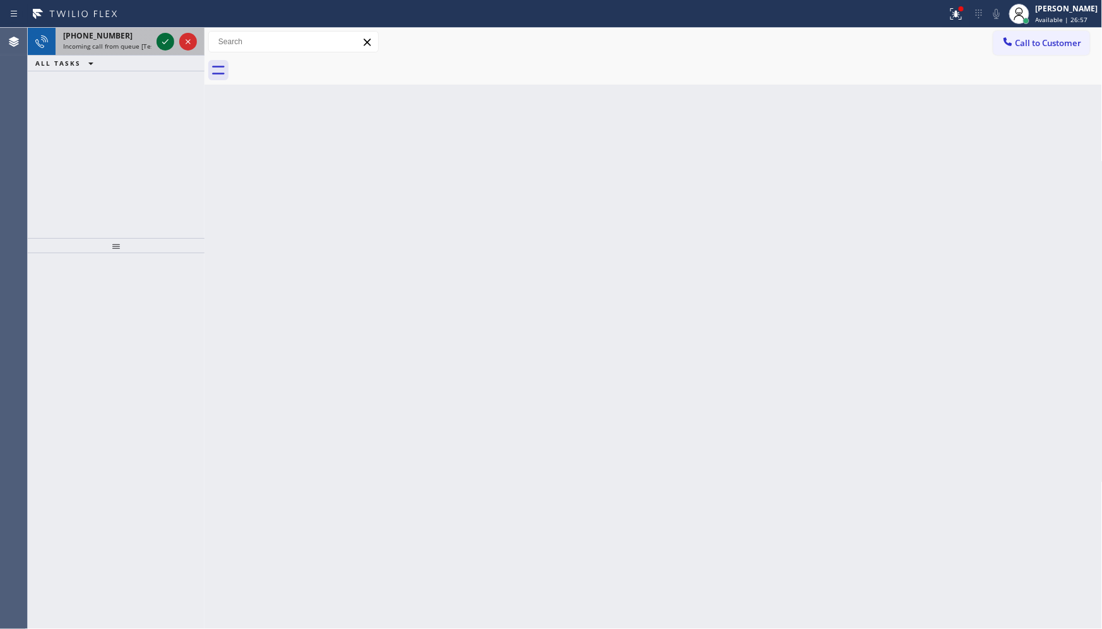
click at [164, 43] on icon at bounding box center [165, 41] width 6 height 5
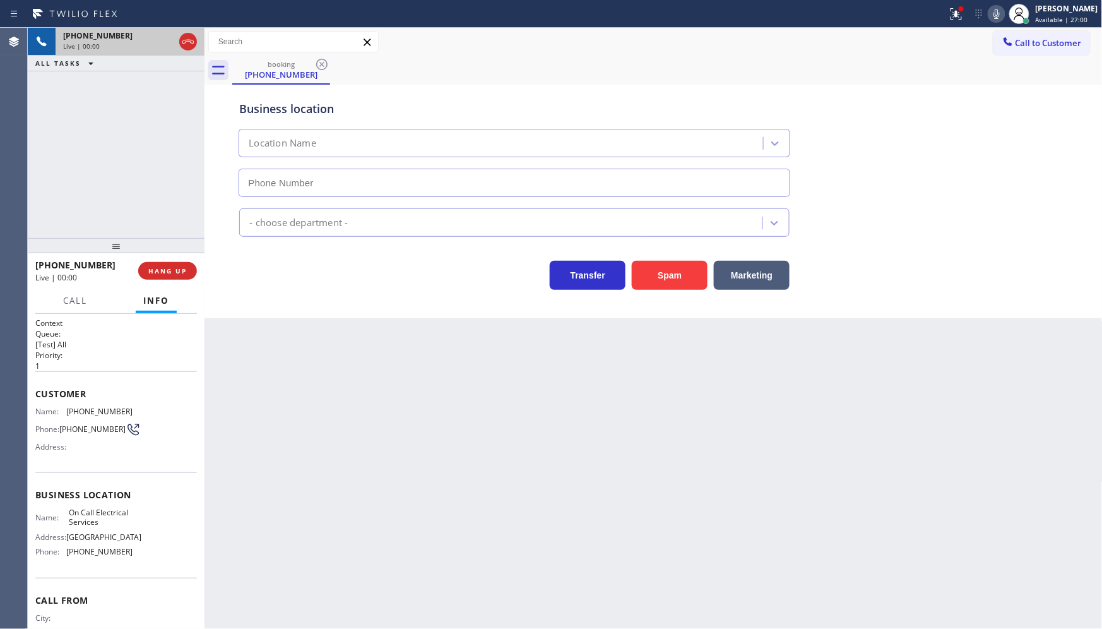
type input "[PHONE_NUMBER]"
click at [158, 262] on button "HANG UP" at bounding box center [167, 271] width 59 height 18
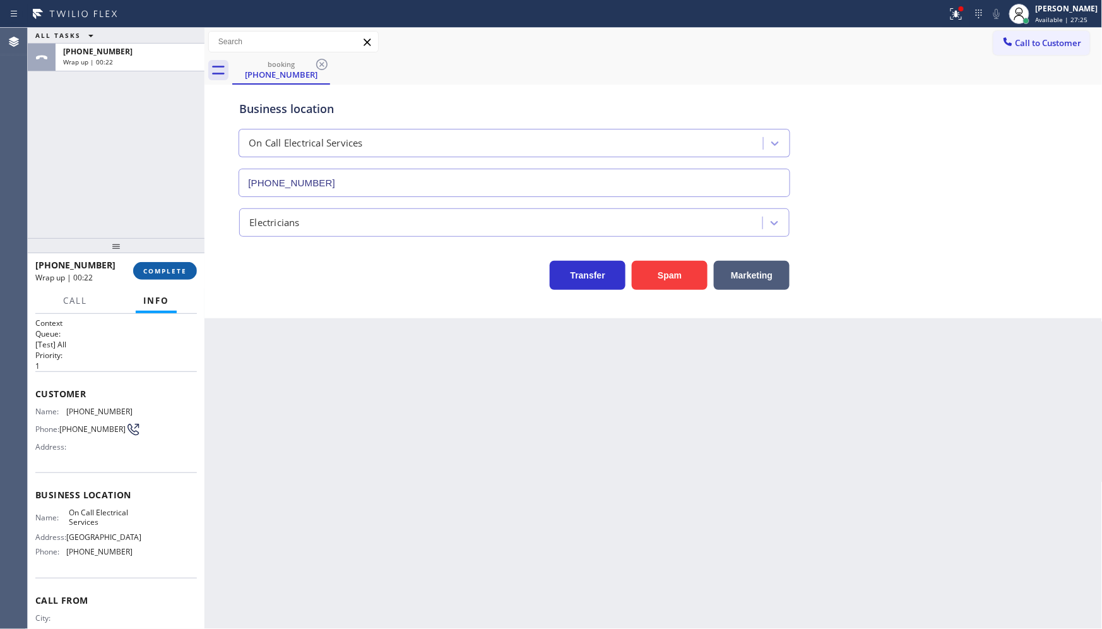
click at [159, 268] on span "COMPLETE" at bounding box center [165, 270] width 44 height 9
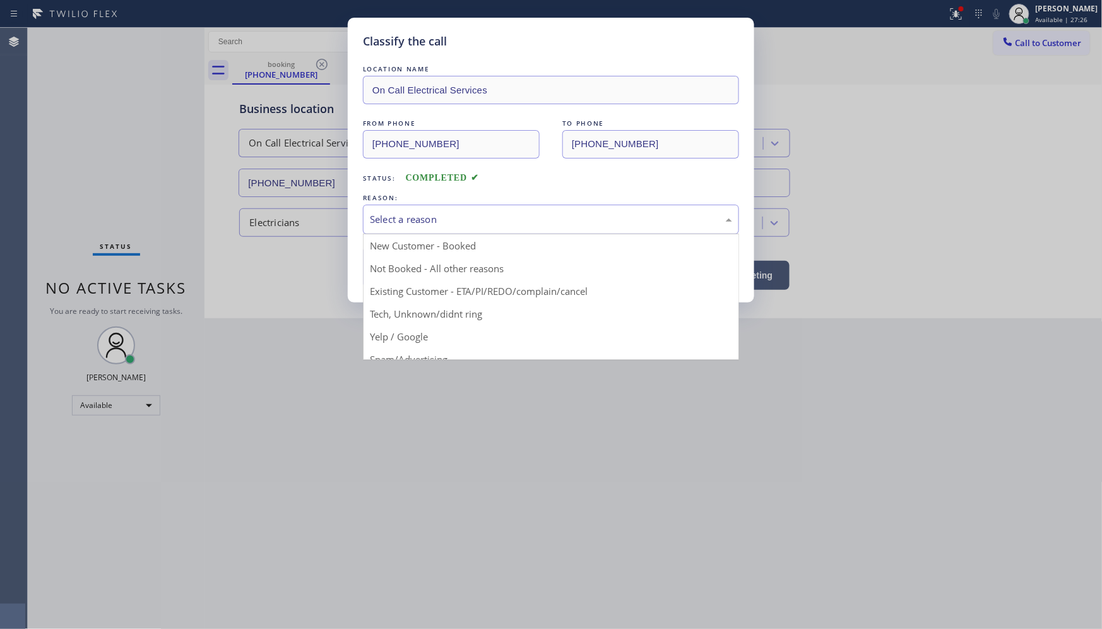
click at [381, 230] on div "Select a reason" at bounding box center [551, 220] width 376 height 30
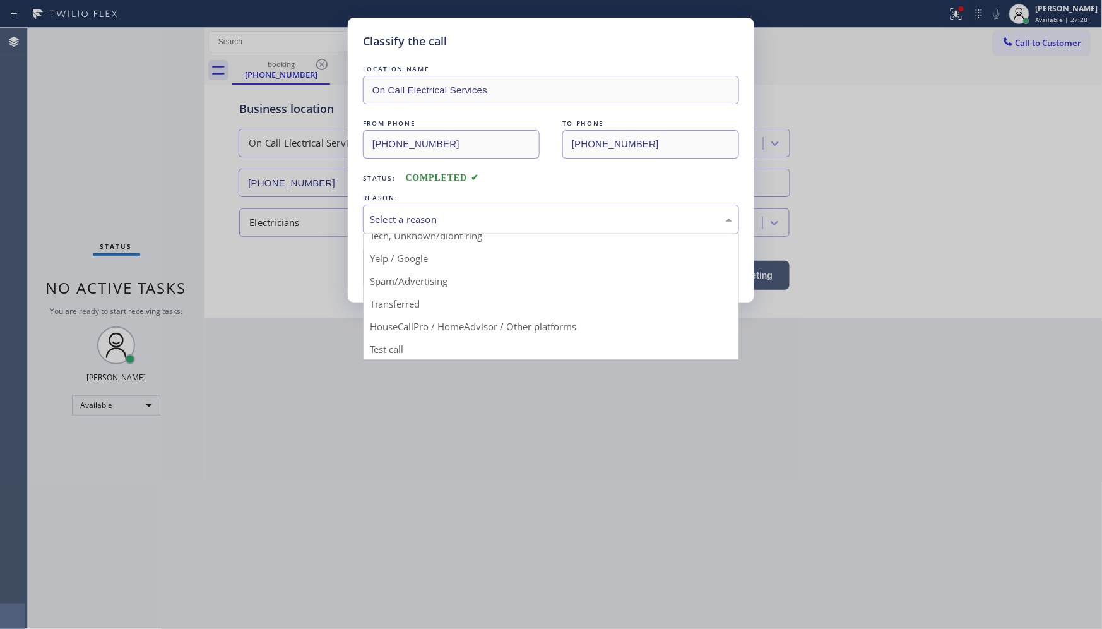
scroll to position [79, 0]
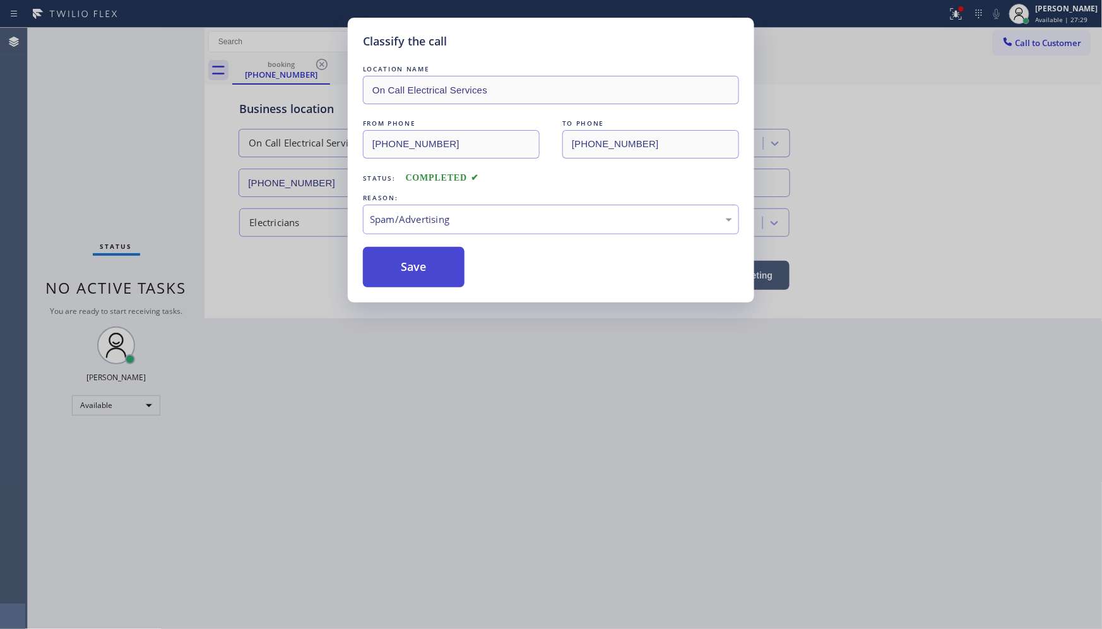
click at [401, 276] on button "Save" at bounding box center [414, 267] width 102 height 40
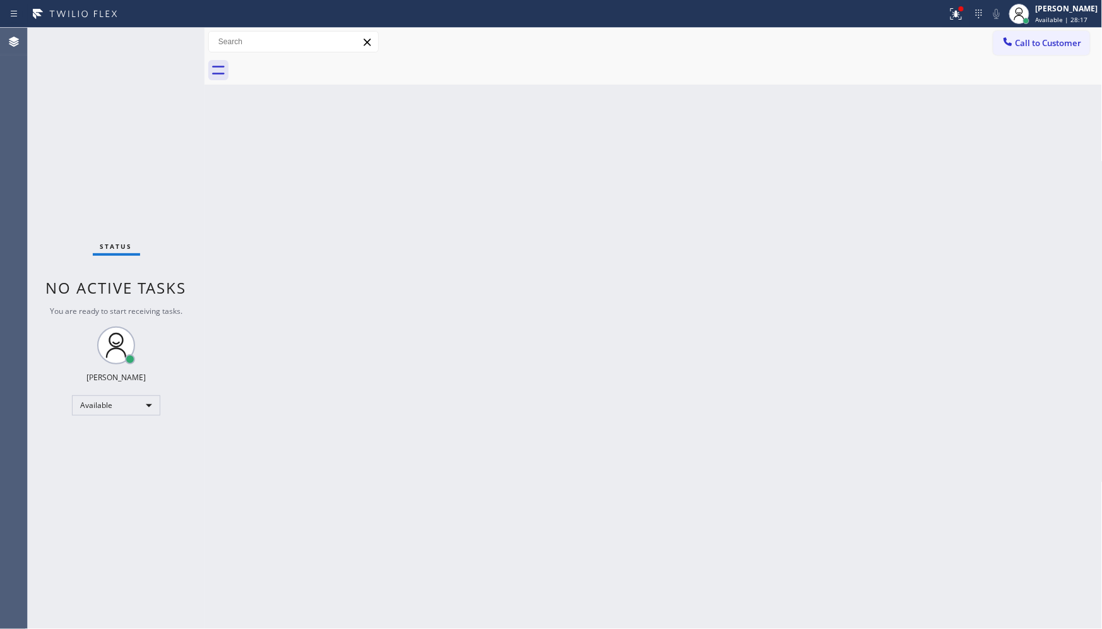
click at [168, 40] on div "Status No active tasks You are ready to start receiving tasks. JENIZA ALCAYDE A…" at bounding box center [116, 328] width 177 height 601
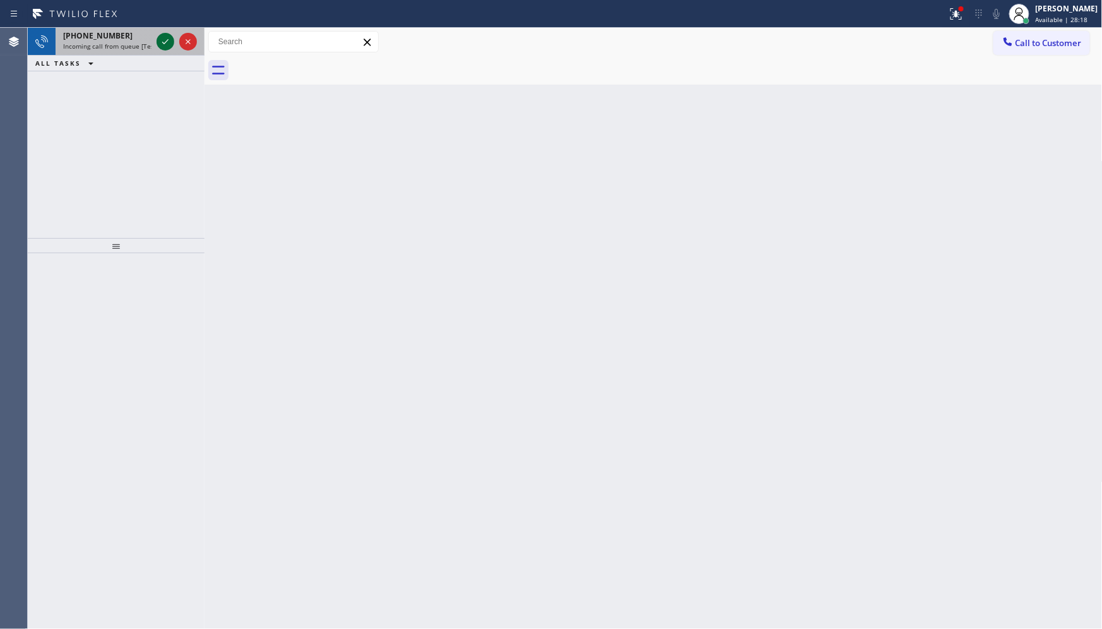
click at [169, 48] on icon at bounding box center [165, 41] width 15 height 15
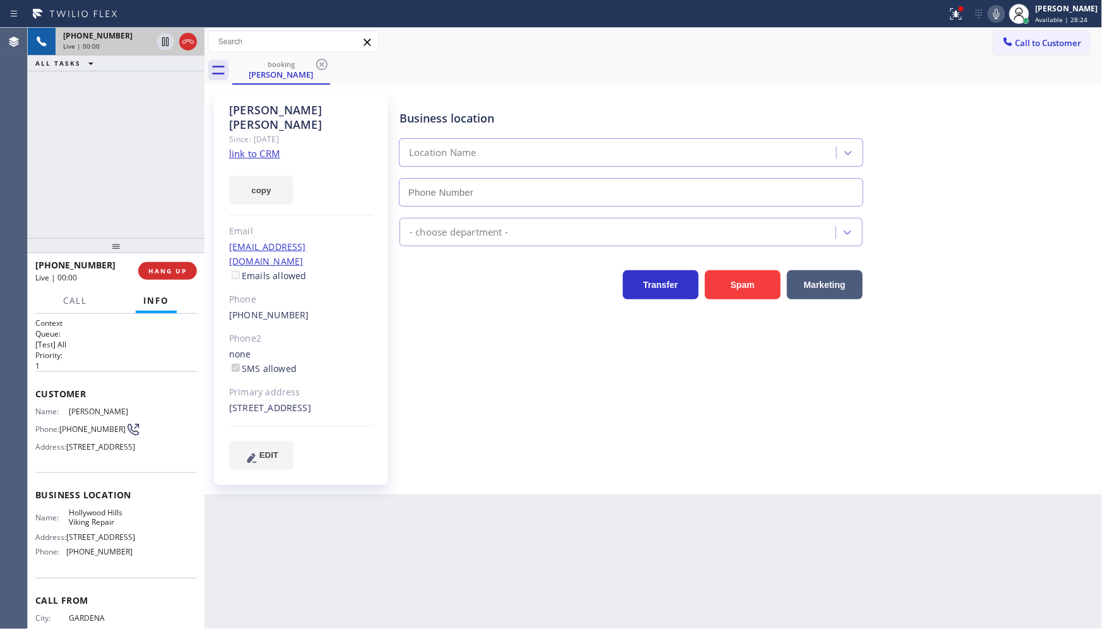
type input "[PHONE_NUMBER]"
click at [258, 147] on link "link to CRM" at bounding box center [254, 153] width 51 height 13
click at [958, 18] on icon at bounding box center [956, 13] width 15 height 15
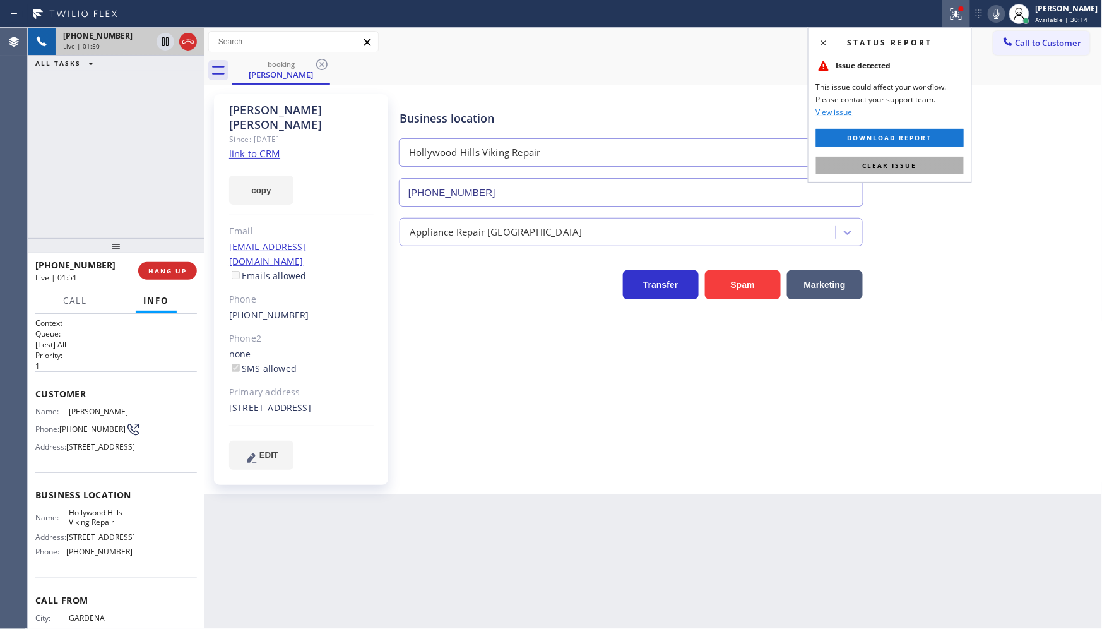
click at [928, 159] on button "Clear issue" at bounding box center [890, 166] width 148 height 18
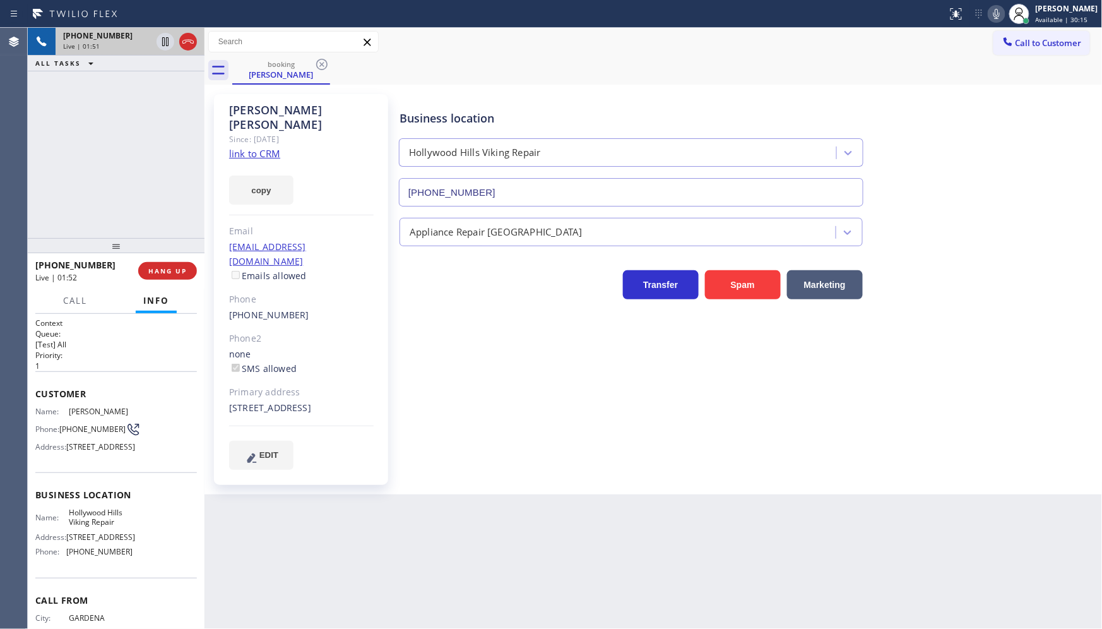
click at [992, 20] on icon at bounding box center [996, 13] width 15 height 15
click at [994, 13] on icon at bounding box center [996, 13] width 15 height 15
click at [131, 179] on div "[PHONE_NUMBER] Live | 03:11 ALL TASKS ALL TASKS ACTIVE TASKS TASKS IN WRAP UP" at bounding box center [116, 133] width 177 height 210
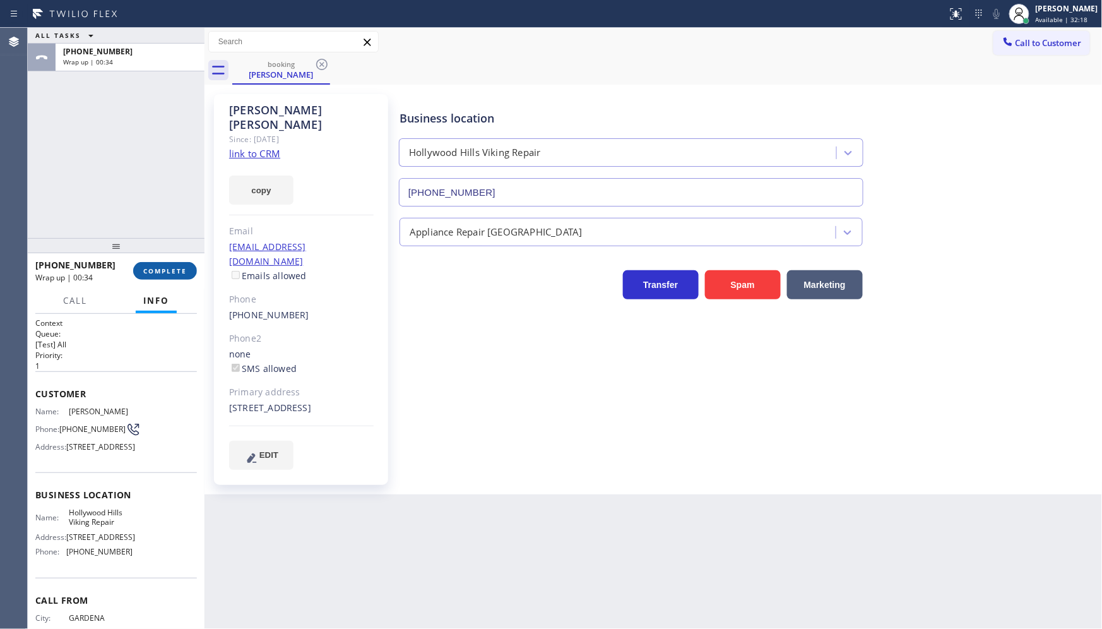
click at [162, 265] on button "COMPLETE" at bounding box center [165, 271] width 64 height 18
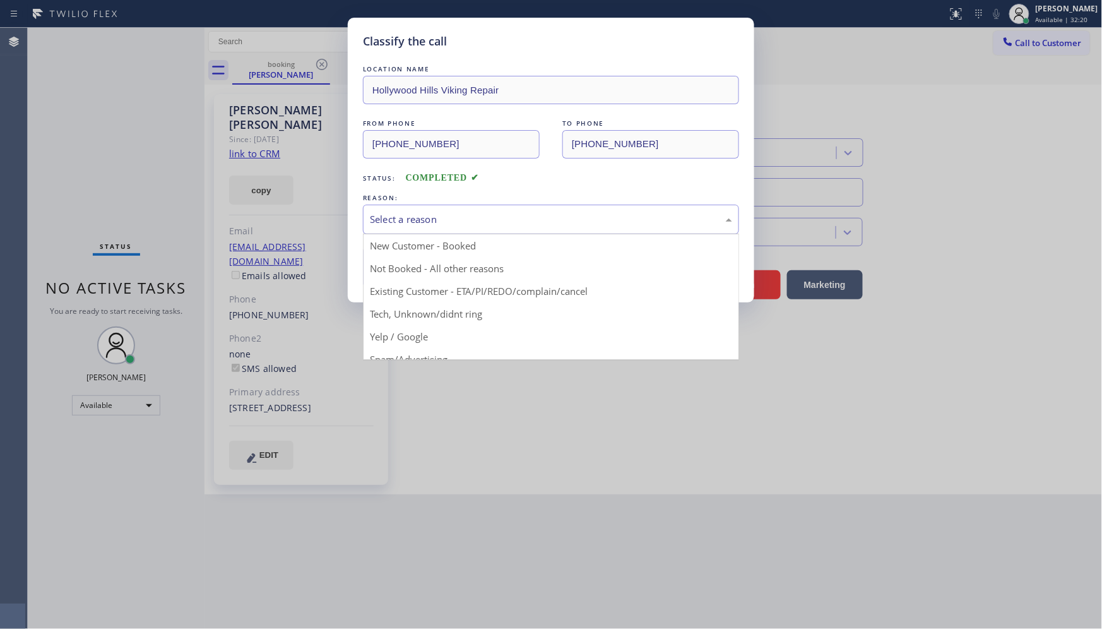
click at [386, 212] on div "Select a reason" at bounding box center [551, 219] width 362 height 15
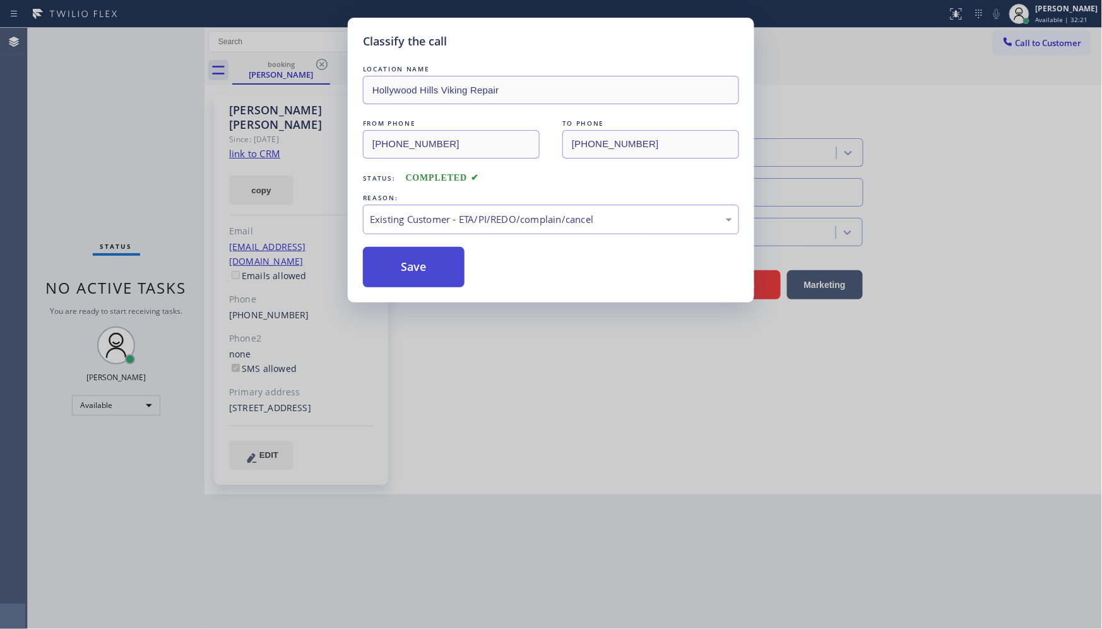
click at [391, 268] on button "Save" at bounding box center [414, 267] width 102 height 40
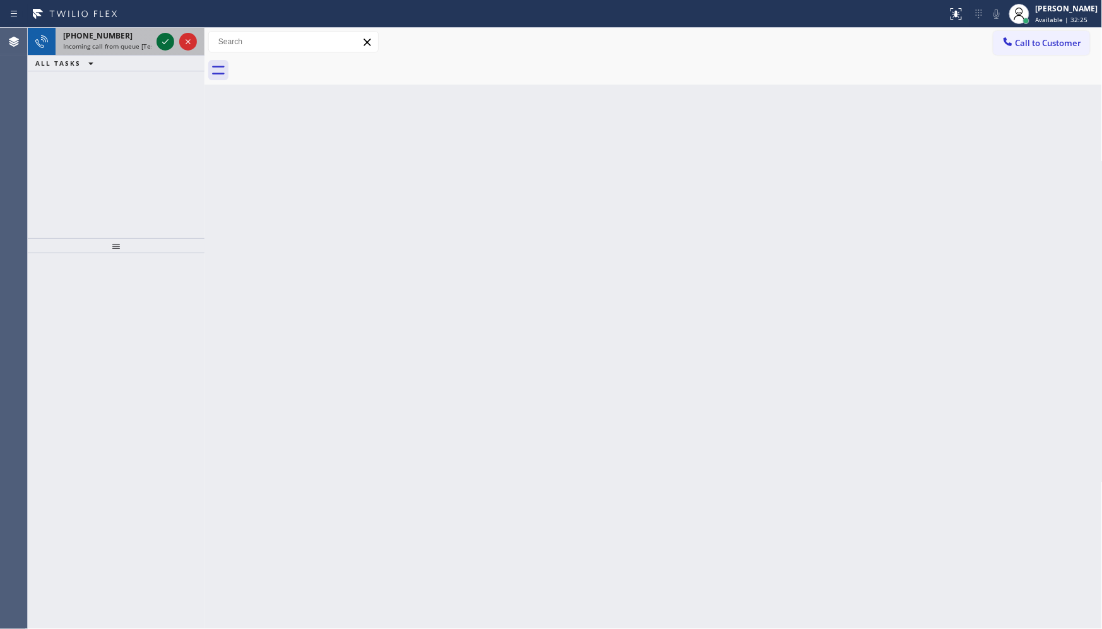
click at [160, 39] on icon at bounding box center [165, 41] width 15 height 15
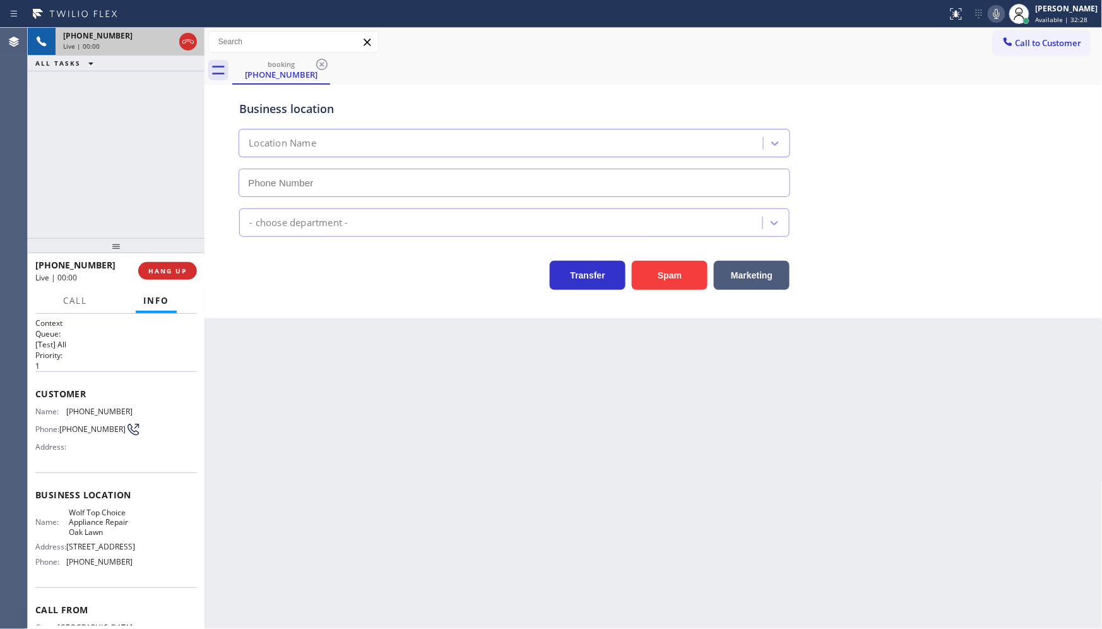
type input "[PHONE_NUMBER]"
click at [1001, 16] on icon at bounding box center [996, 13] width 15 height 15
click at [167, 42] on icon at bounding box center [165, 41] width 15 height 15
drag, startPoint x: 74, startPoint y: 122, endPoint x: 247, endPoint y: 54, distance: 185.7
click at [83, 114] on div "[PHONE_NUMBER] Live | 01:32 ALL TASKS ALL TASKS ACTIVE TASKS TASKS IN WRAP UP" at bounding box center [116, 133] width 177 height 210
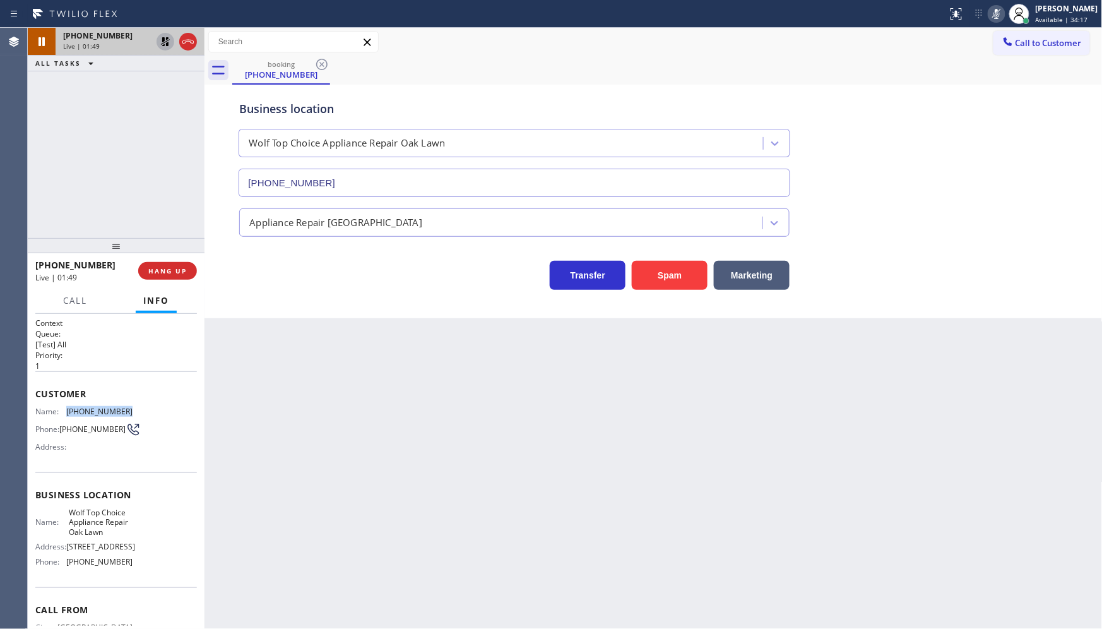
drag, startPoint x: 64, startPoint y: 410, endPoint x: 136, endPoint y: 412, distance: 72.6
click at [136, 412] on div "Name: [PHONE_NUMBER] Phone: [PHONE_NUMBER] Address:" at bounding box center [116, 432] width 162 height 50
copy div "[PHONE_NUMBER]"
click at [165, 41] on icon at bounding box center [165, 41] width 15 height 15
click at [993, 10] on icon at bounding box center [996, 13] width 15 height 15
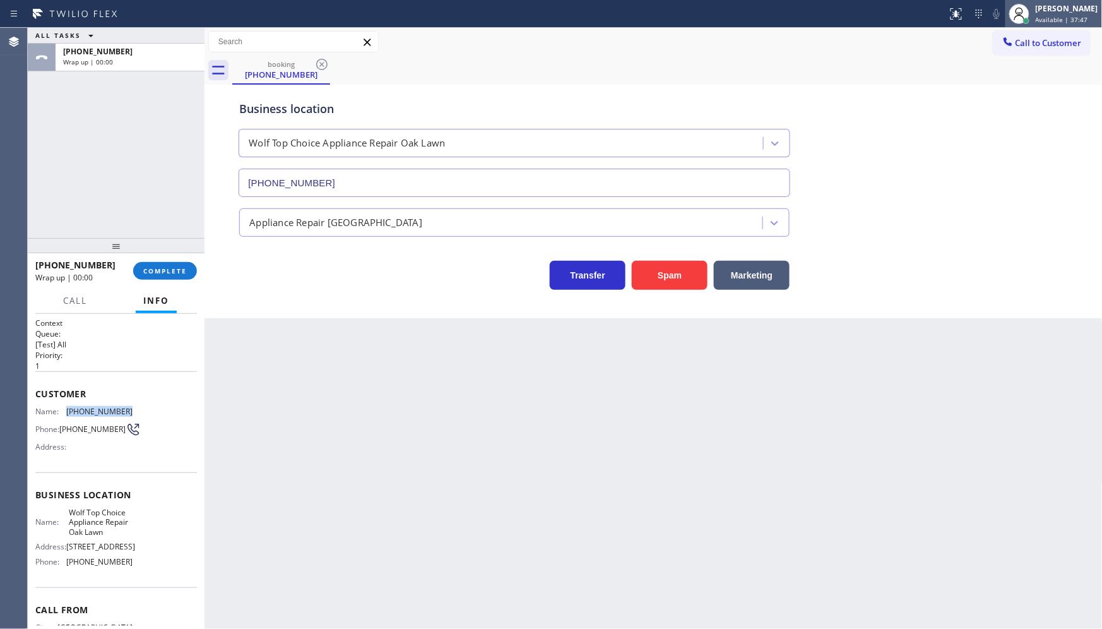
click at [1030, 15] on div at bounding box center [1019, 14] width 20 height 20
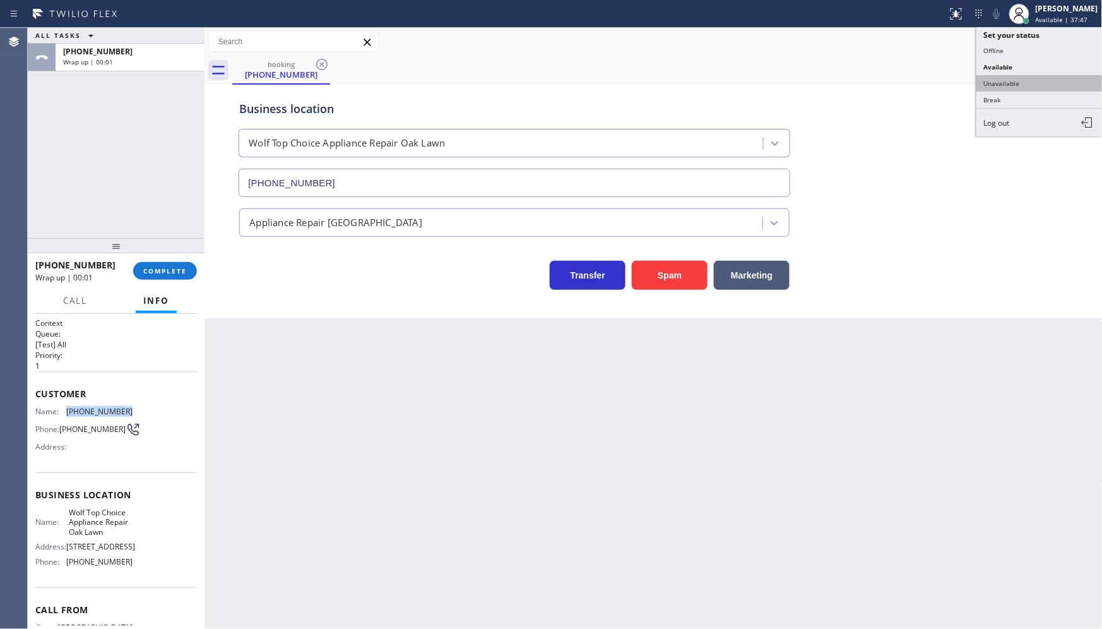
click at [1005, 85] on button "Unavailable" at bounding box center [1040, 83] width 126 height 16
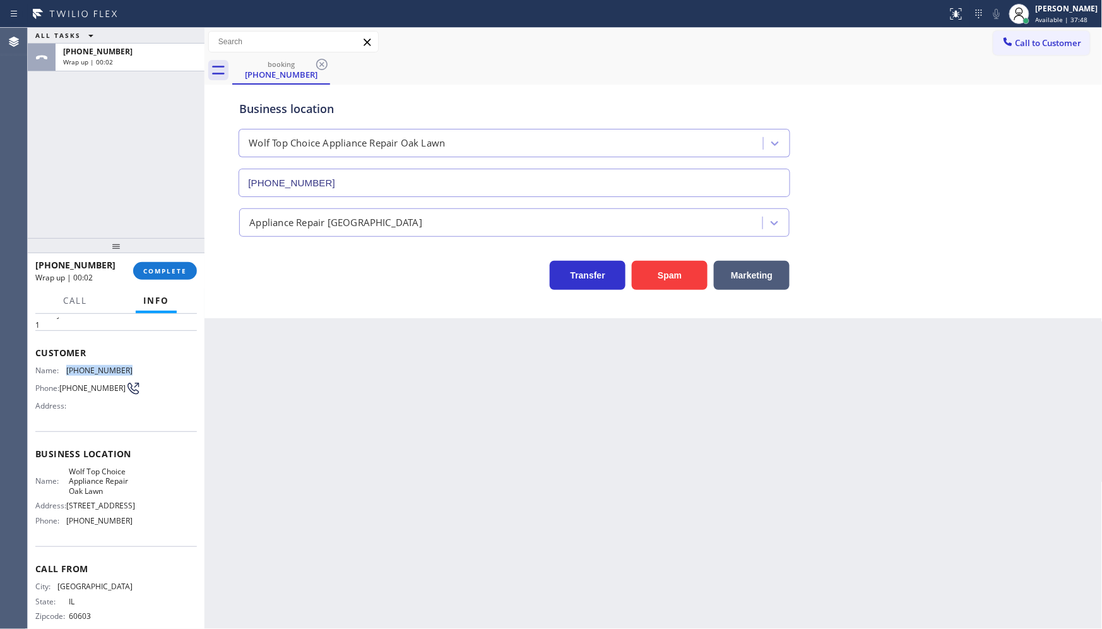
scroll to position [80, 0]
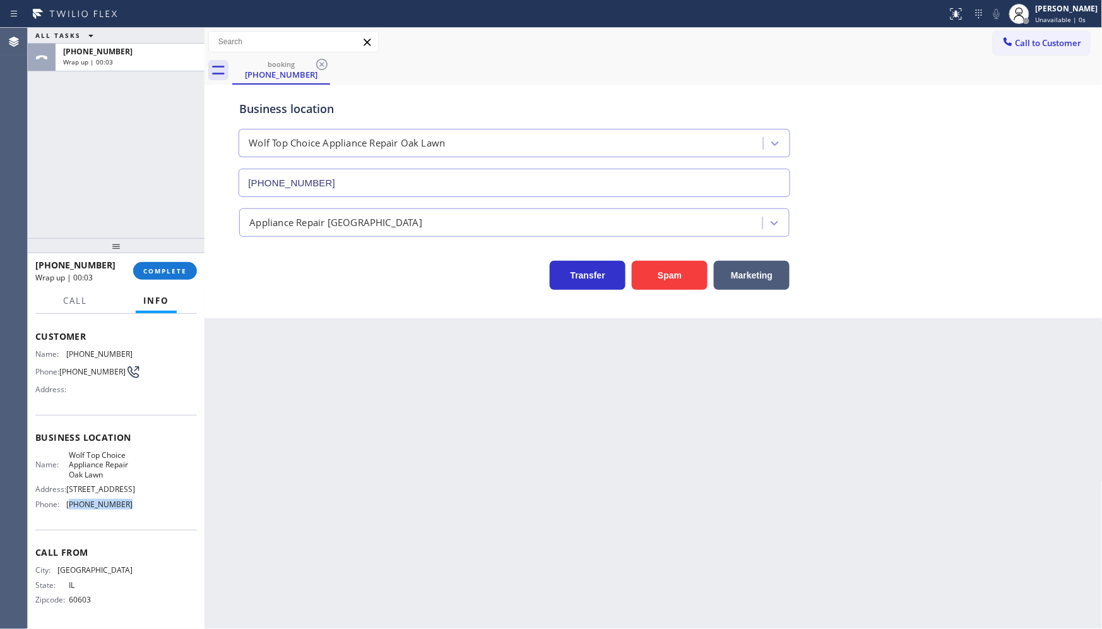
drag, startPoint x: 68, startPoint y: 508, endPoint x: 129, endPoint y: 509, distance: 61.9
click at [129, 509] on div "Name: Wolf Top Choice Appliance Repair Oak Lawn Address: [STREET_ADDRESS] Phone…" at bounding box center [116, 482] width 162 height 64
copy span "708) 616-0809"
drag, startPoint x: 1035, startPoint y: 44, endPoint x: 1025, endPoint y: 45, distance: 10.8
click at [1037, 42] on span "Call to Customer" at bounding box center [1049, 42] width 66 height 11
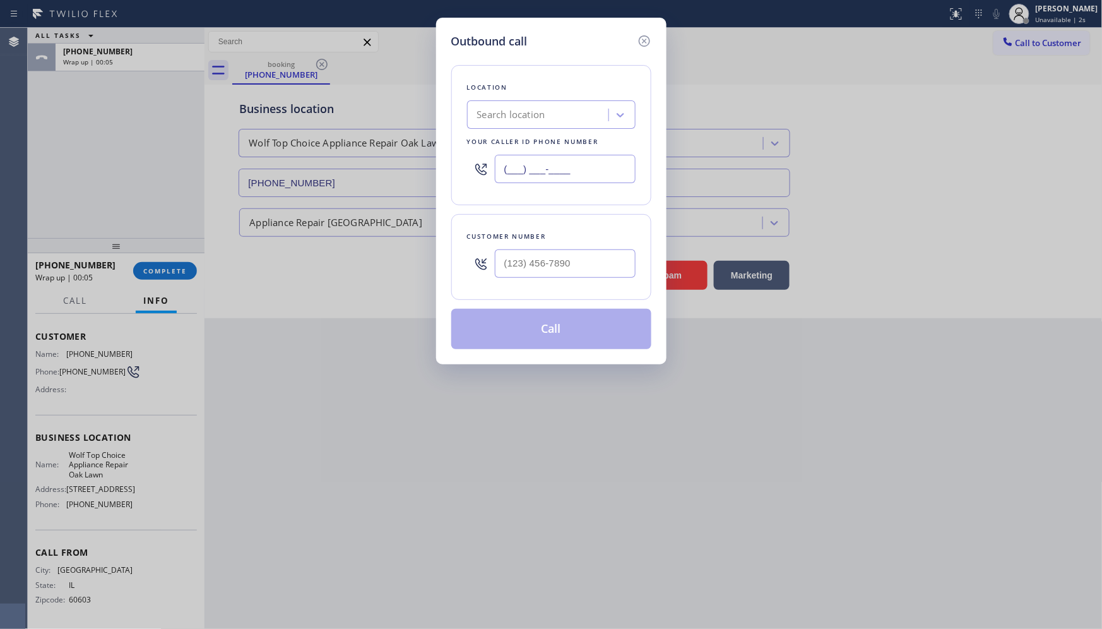
click at [533, 159] on input "(___) ___-____" at bounding box center [565, 169] width 141 height 28
paste input "708) 616-0809"
type input "[PHONE_NUMBER]"
click at [537, 259] on input "(___) ___-____" at bounding box center [565, 263] width 141 height 28
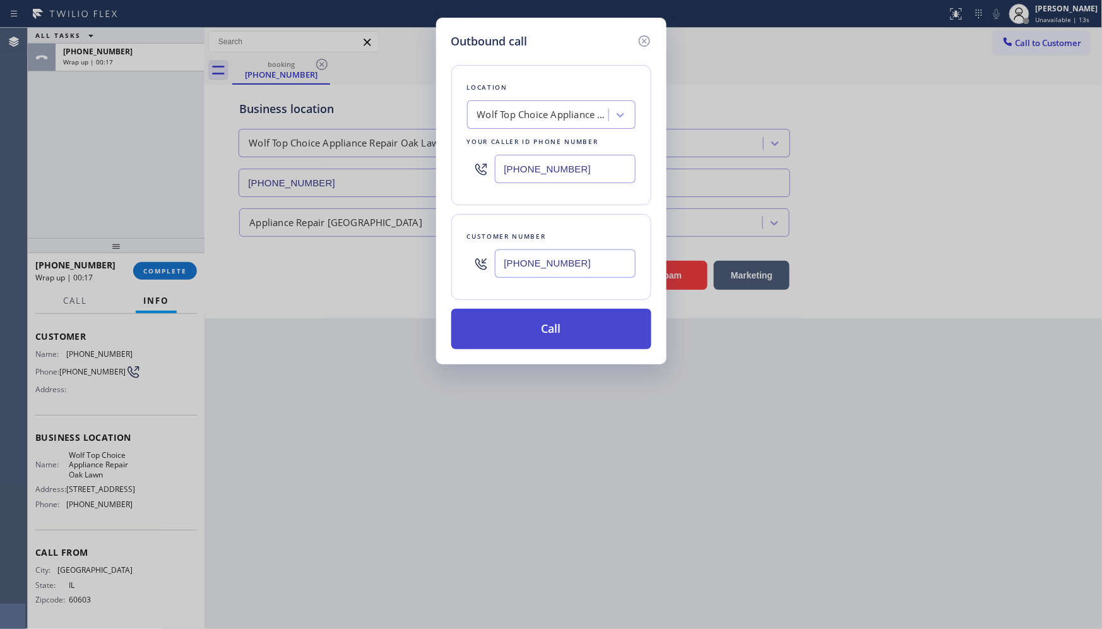
type input "[PHONE_NUMBER]"
click at [535, 320] on button "Call" at bounding box center [551, 329] width 200 height 40
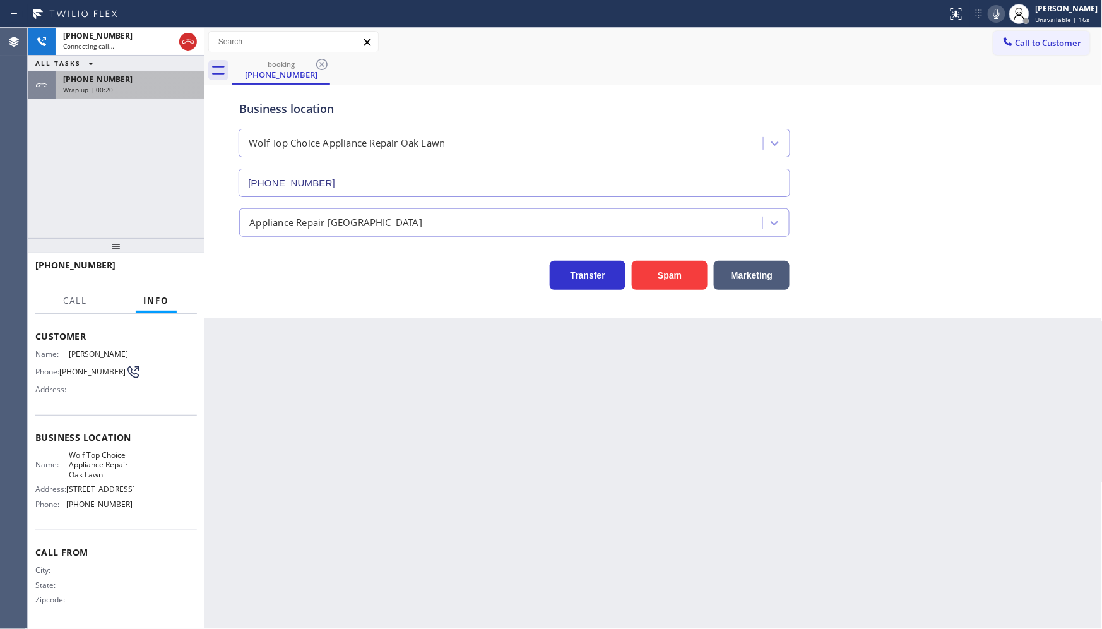
click at [77, 83] on span "[PHONE_NUMBER]" at bounding box center [97, 79] width 69 height 11
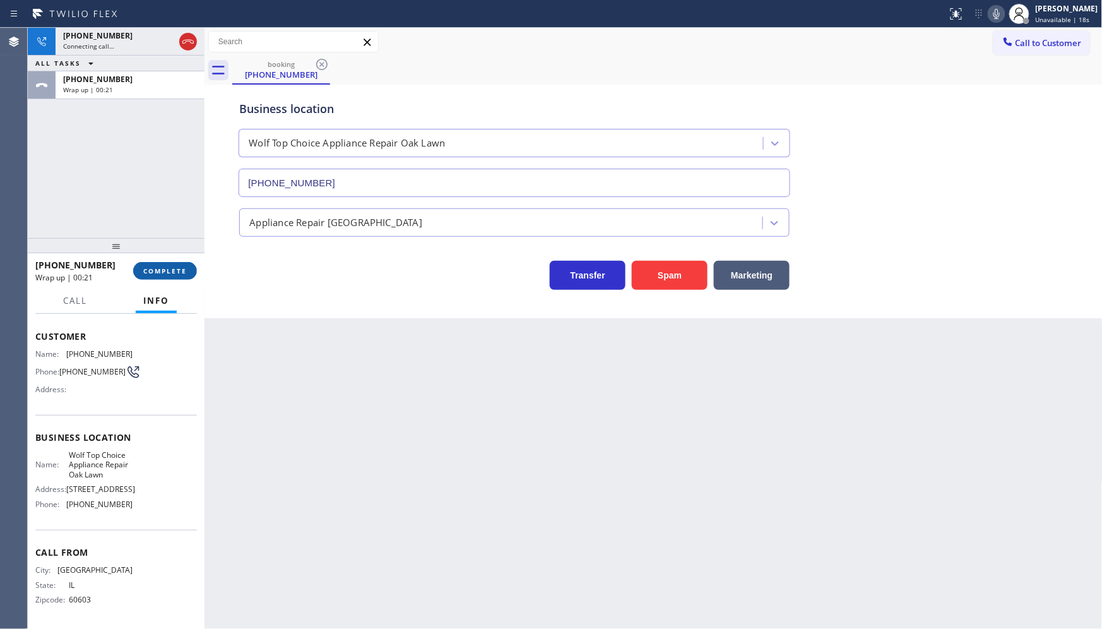
click at [157, 270] on span "COMPLETE" at bounding box center [165, 270] width 44 height 9
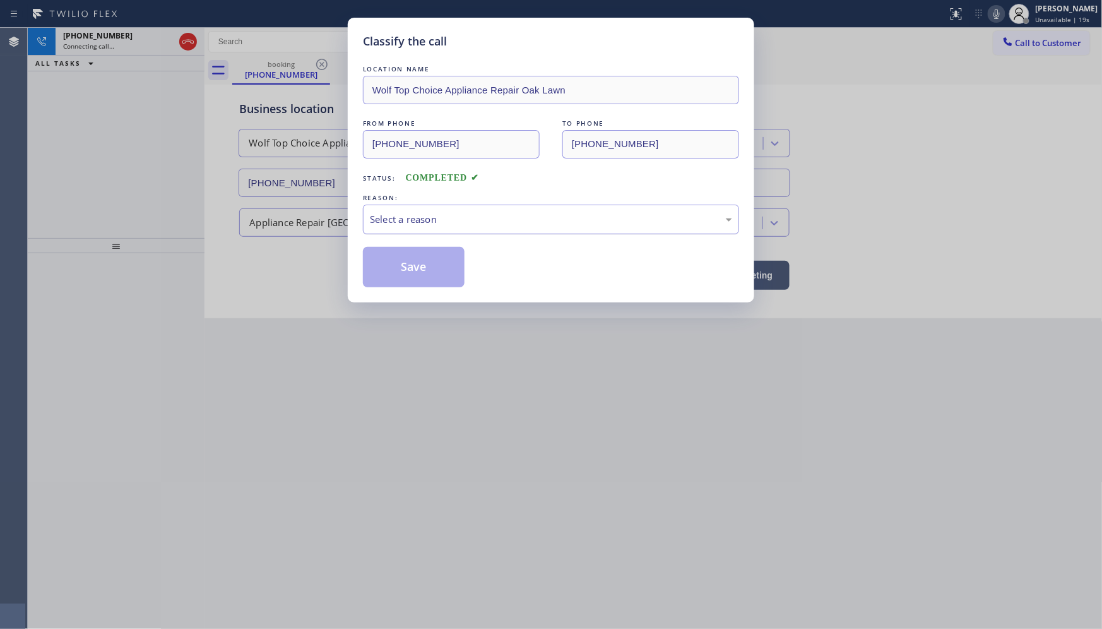
click at [381, 231] on div "Select a reason" at bounding box center [551, 220] width 376 height 30
click at [379, 268] on button "Save" at bounding box center [414, 267] width 102 height 40
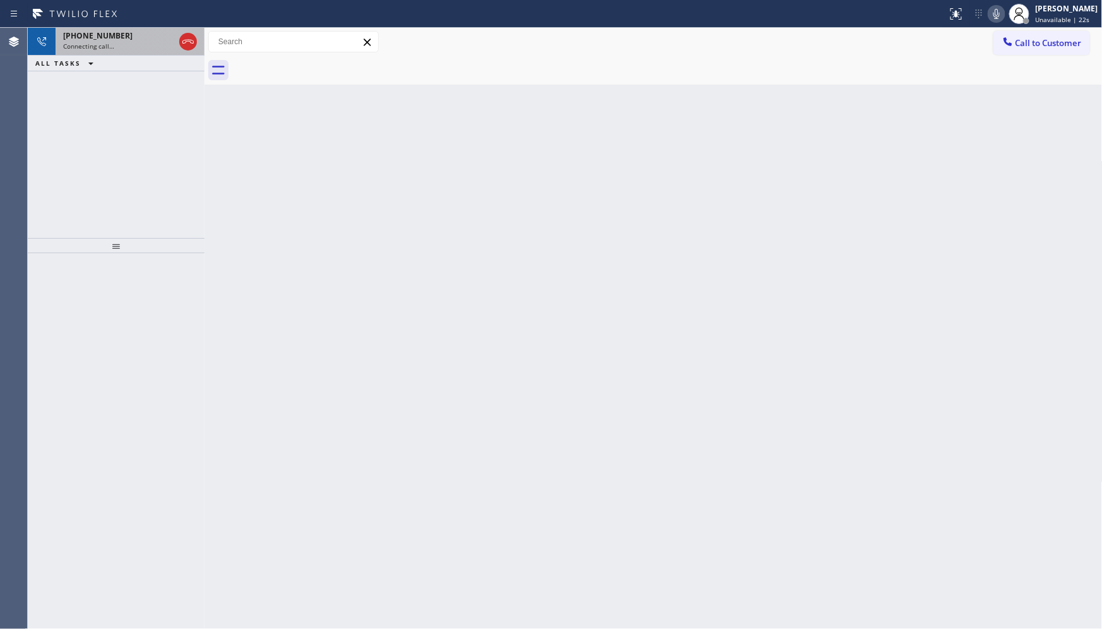
click at [134, 43] on div "Connecting call…" at bounding box center [118, 46] width 111 height 9
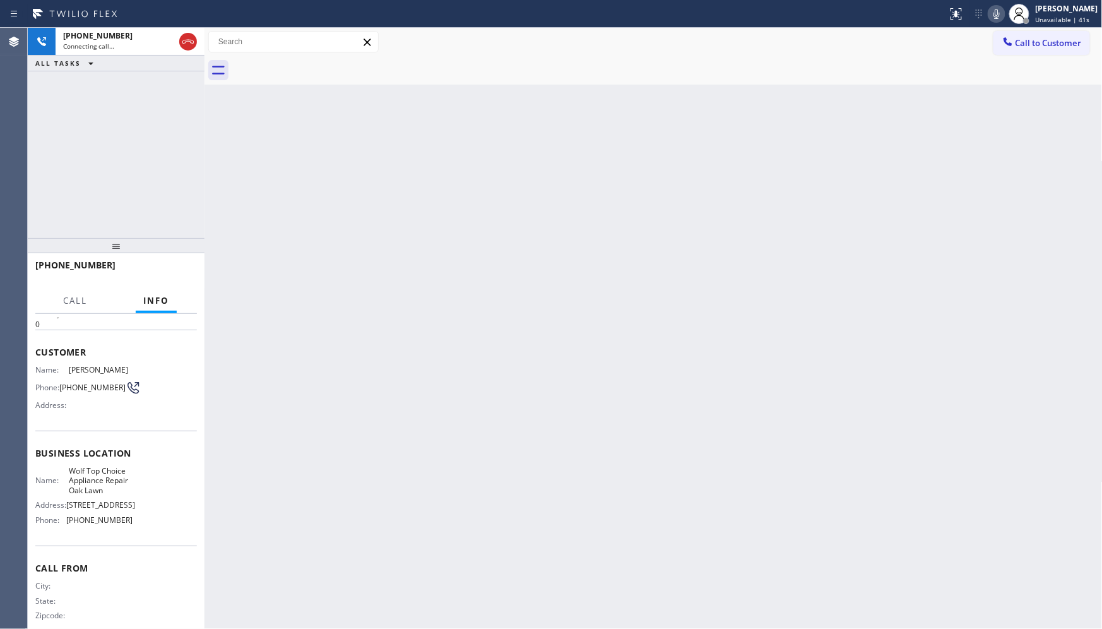
scroll to position [80, 0]
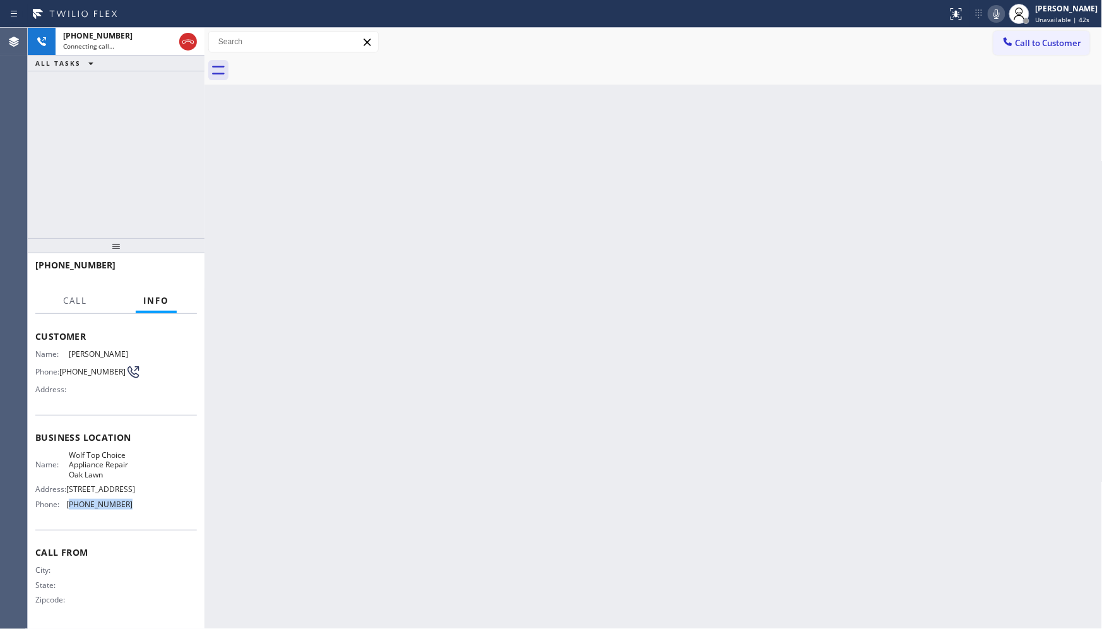
drag, startPoint x: 69, startPoint y: 506, endPoint x: 148, endPoint y: 509, distance: 78.3
click at [148, 509] on div "Name: Wolf Top Choice Appliance Repair Oak Lawn Address: [STREET_ADDRESS] Phone…" at bounding box center [116, 482] width 162 height 64
copy span "708) 616-0809"
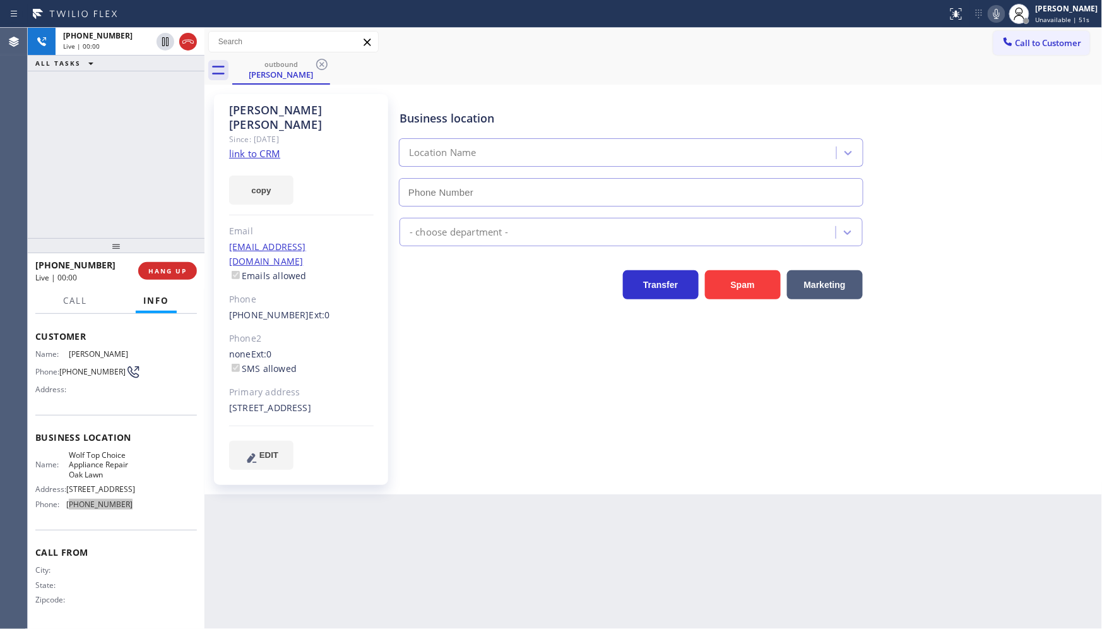
type input "[PHONE_NUMBER]"
click at [160, 270] on span "HANG UP" at bounding box center [167, 270] width 39 height 9
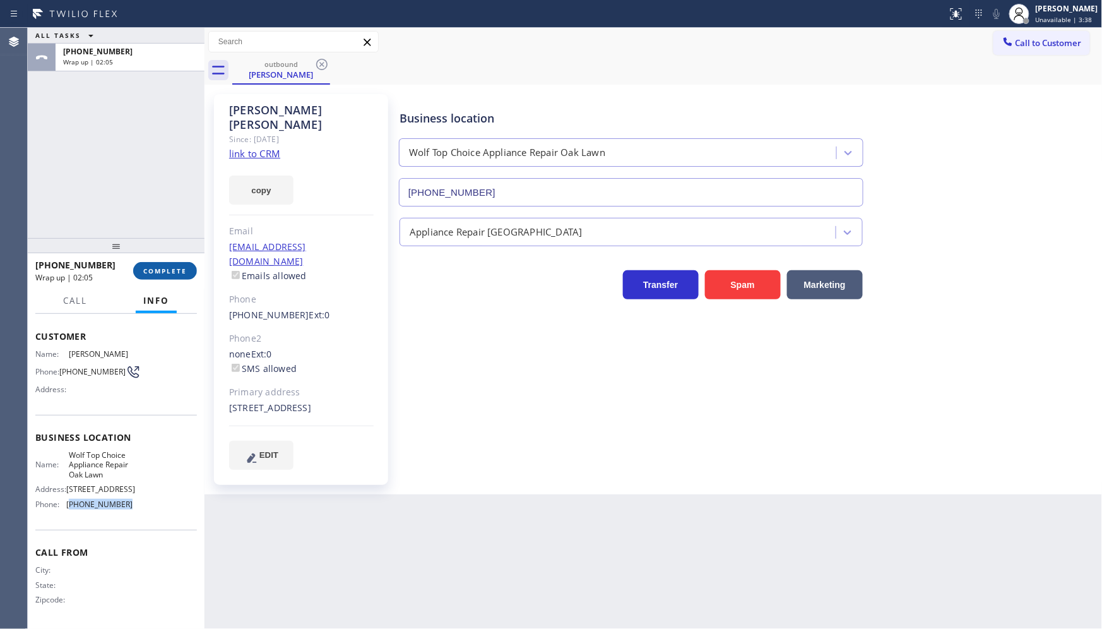
click at [177, 262] on button "COMPLETE" at bounding box center [165, 271] width 64 height 18
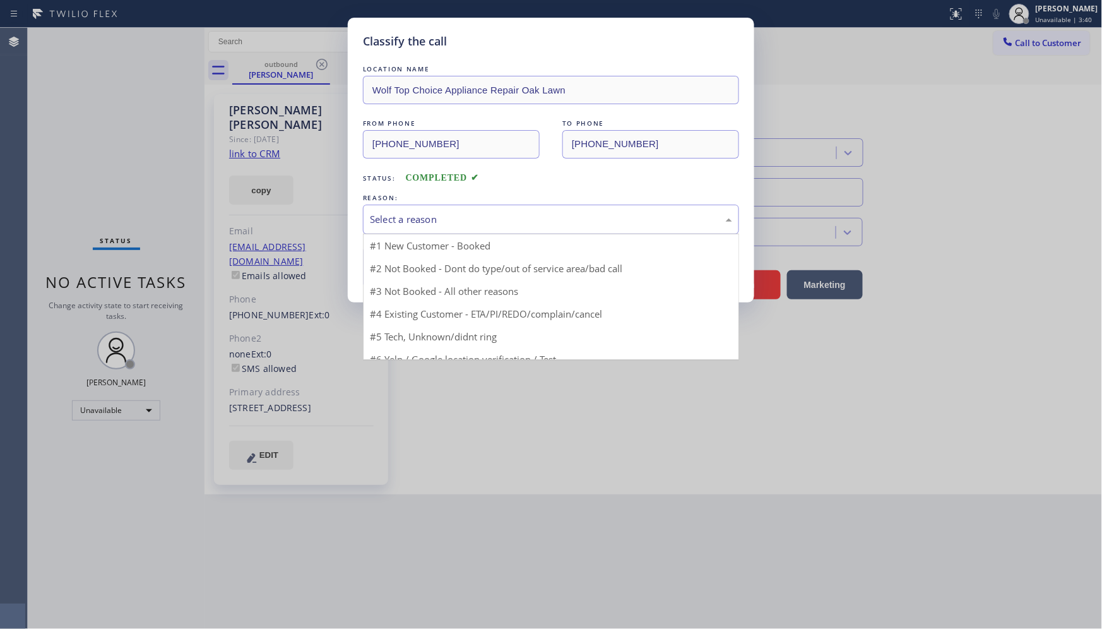
click at [427, 217] on div "Select a reason" at bounding box center [551, 219] width 362 height 15
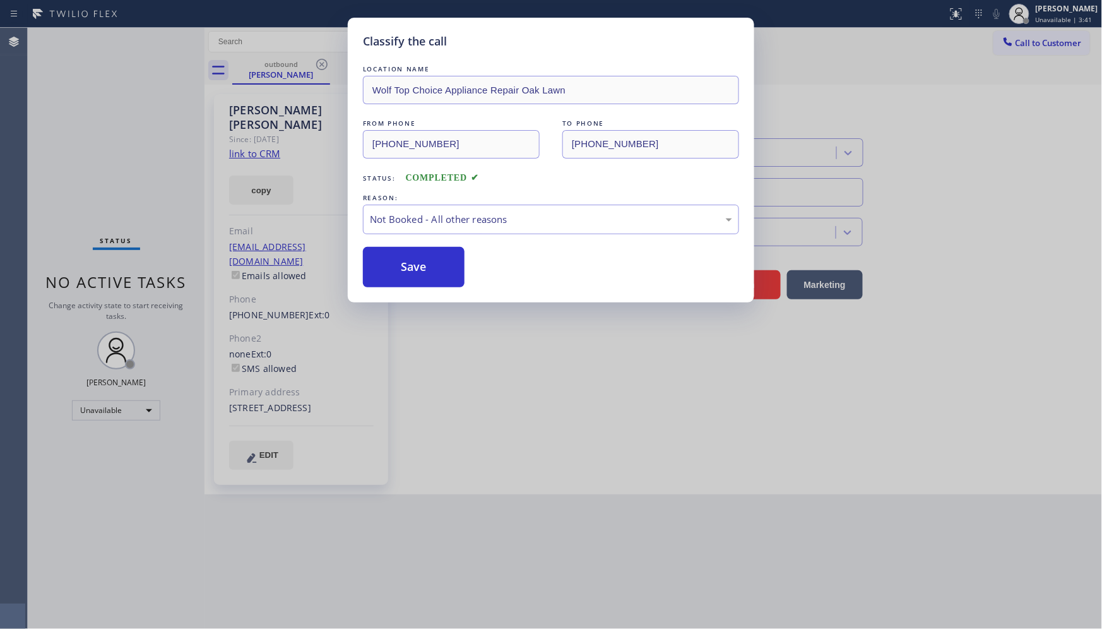
click at [405, 261] on button "Save" at bounding box center [414, 267] width 102 height 40
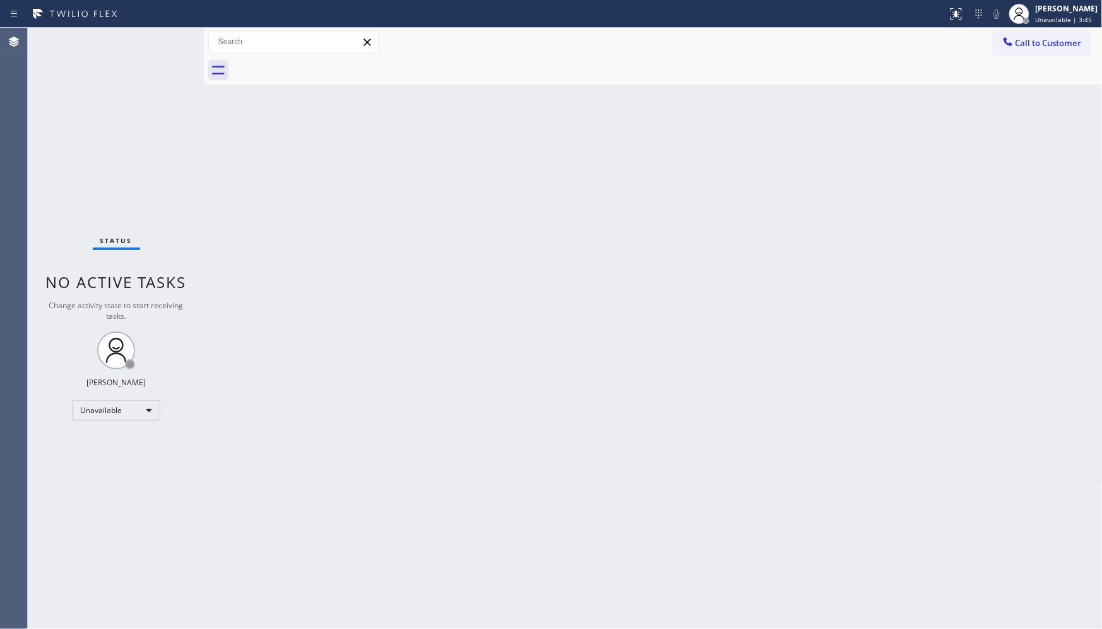
drag, startPoint x: 489, startPoint y: 174, endPoint x: 593, endPoint y: 48, distance: 163.6
click at [497, 155] on div "Back to Dashboard Change Sender ID Customers Technicians Select a contact Outbo…" at bounding box center [654, 328] width 898 height 601
click at [108, 412] on div "Unavailable" at bounding box center [116, 410] width 88 height 20
click at [103, 442] on li "Available" at bounding box center [116, 443] width 86 height 15
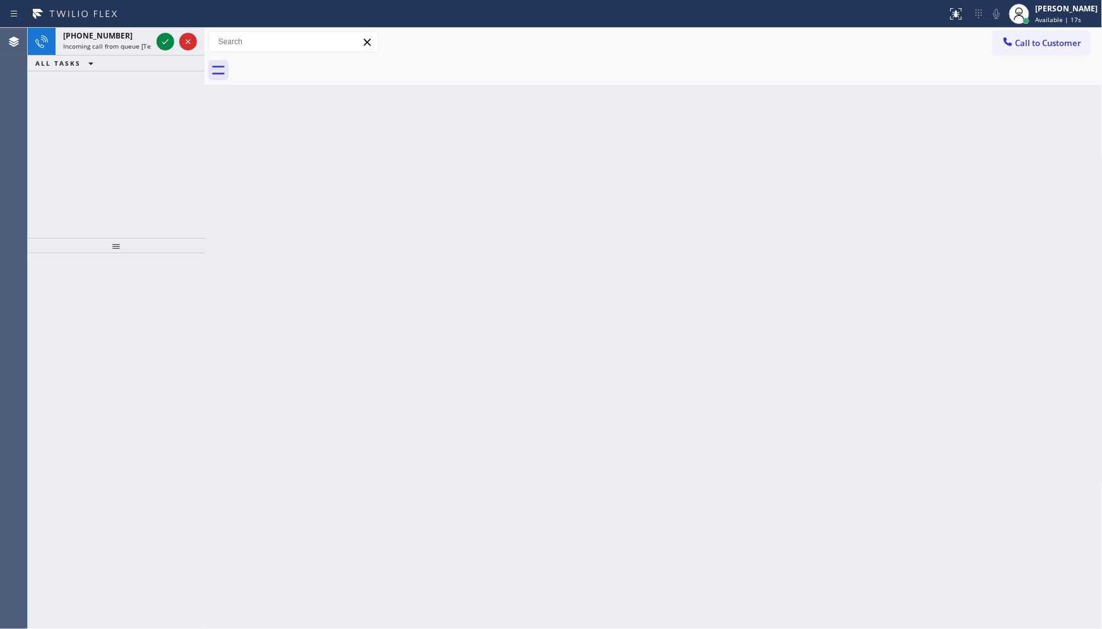
drag, startPoint x: 80, startPoint y: 129, endPoint x: 95, endPoint y: 114, distance: 21.4
click at [90, 117] on div "[PHONE_NUMBER] Incoming call from queue [Test] All ALL TASKS ALL TASKS ACTIVE T…" at bounding box center [116, 133] width 177 height 210
click at [164, 34] on icon at bounding box center [165, 41] width 15 height 15
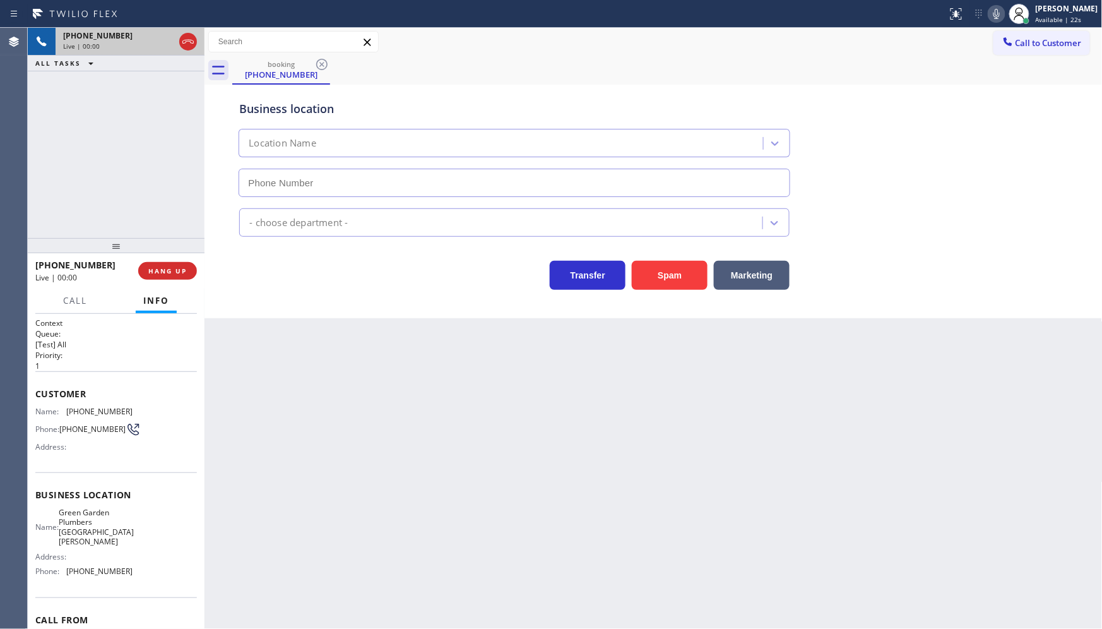
type input "[PHONE_NUMBER]"
click at [179, 273] on span "HANG UP" at bounding box center [167, 270] width 39 height 9
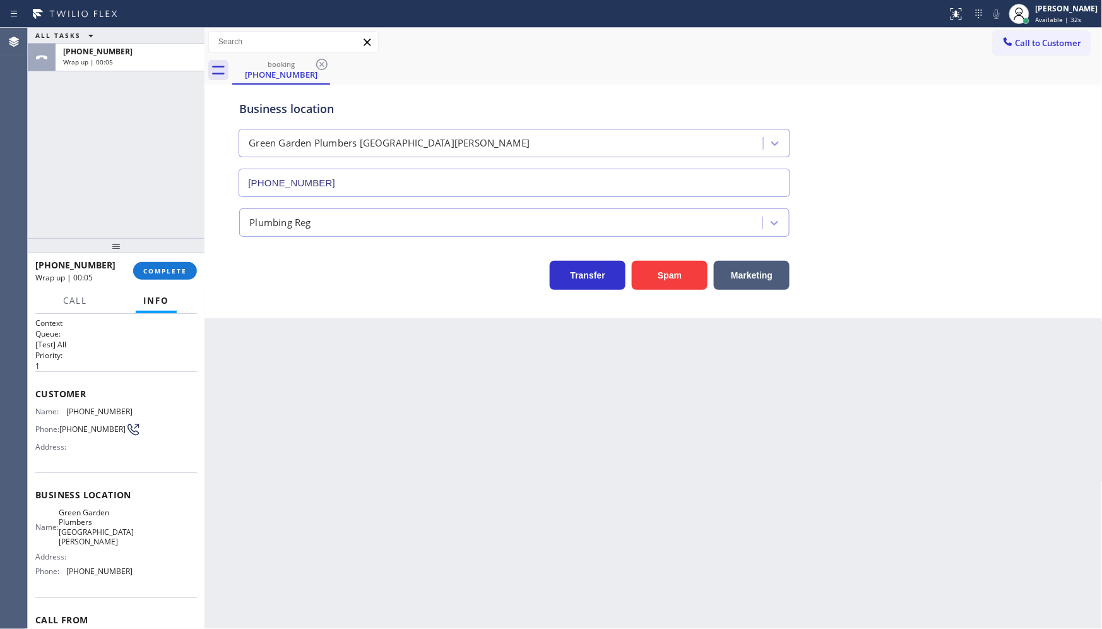
drag, startPoint x: 134, startPoint y: 183, endPoint x: 134, endPoint y: 198, distance: 15.2
click at [134, 183] on div "ALL TASKS ALL TASKS ACTIVE TASKS TASKS IN WRAP UP [PHONE_NUMBER] Wrap up | 00:05" at bounding box center [116, 133] width 177 height 210
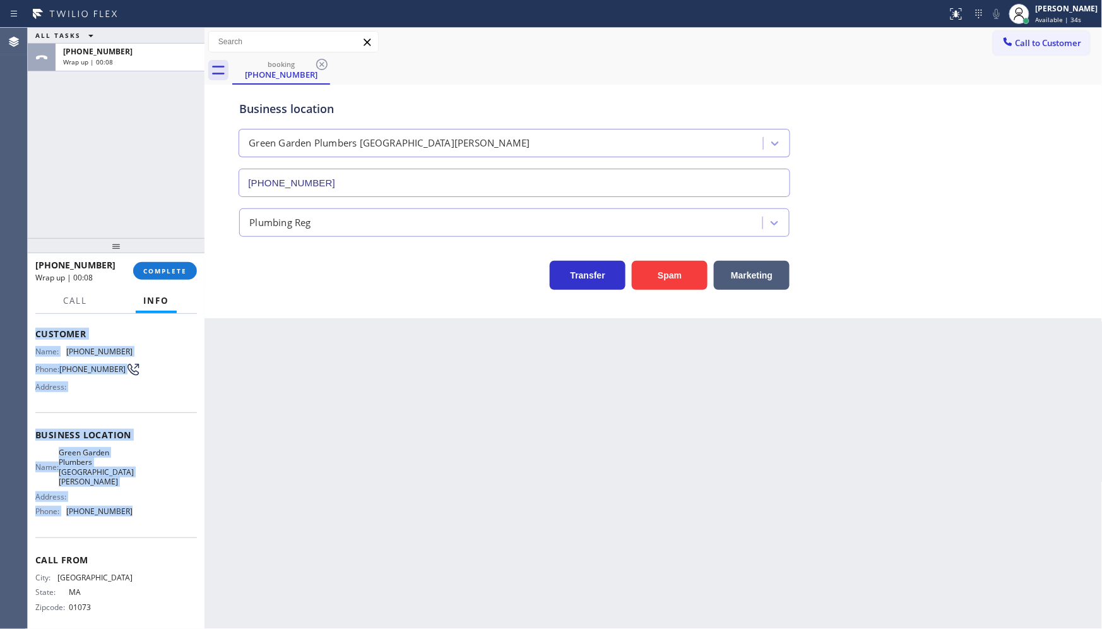
drag, startPoint x: 37, startPoint y: 405, endPoint x: 153, endPoint y: 507, distance: 155.2
click at [153, 507] on div "Context Queue: [Test] All Priority: 1 Customer Name: [PHONE_NUMBER] Phone: [PHO…" at bounding box center [116, 445] width 162 height 375
copy div "Customer Name: [PHONE_NUMBER] Phone: [PHONE_NUMBER] Address: Business location …"
click at [181, 273] on span "COMPLETE" at bounding box center [165, 270] width 44 height 9
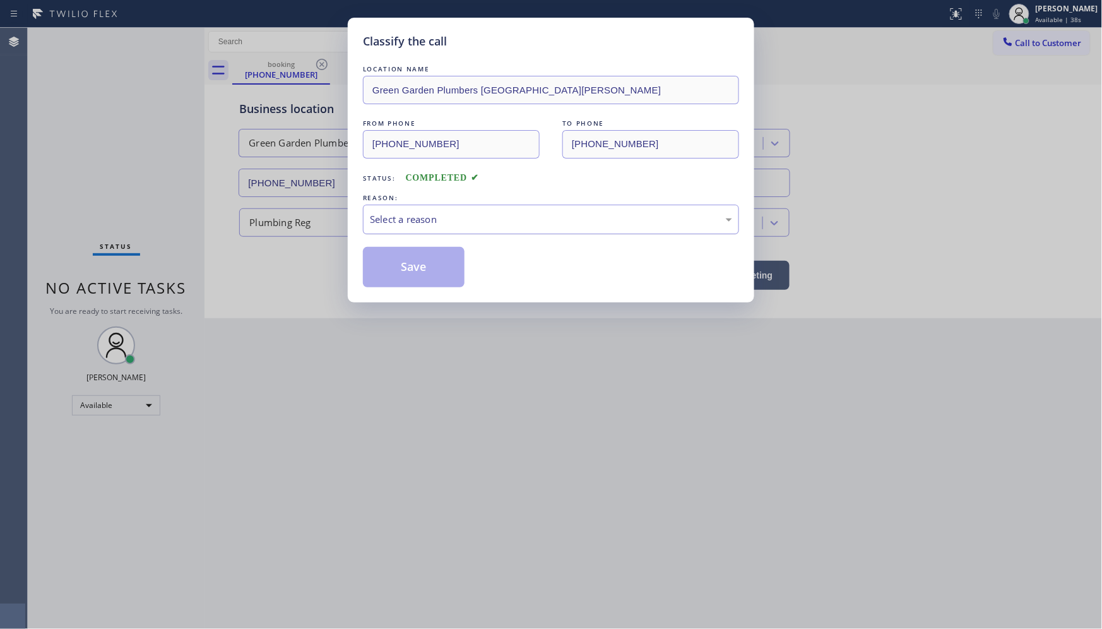
click at [432, 222] on div "Select a reason" at bounding box center [551, 219] width 362 height 15
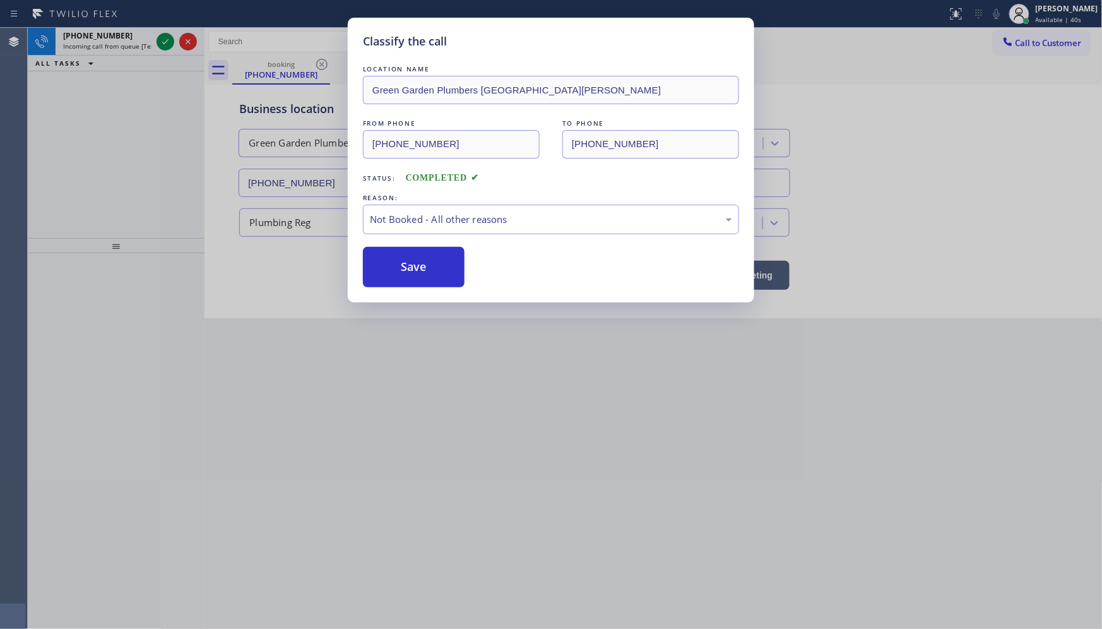
click at [402, 270] on button "Save" at bounding box center [414, 267] width 102 height 40
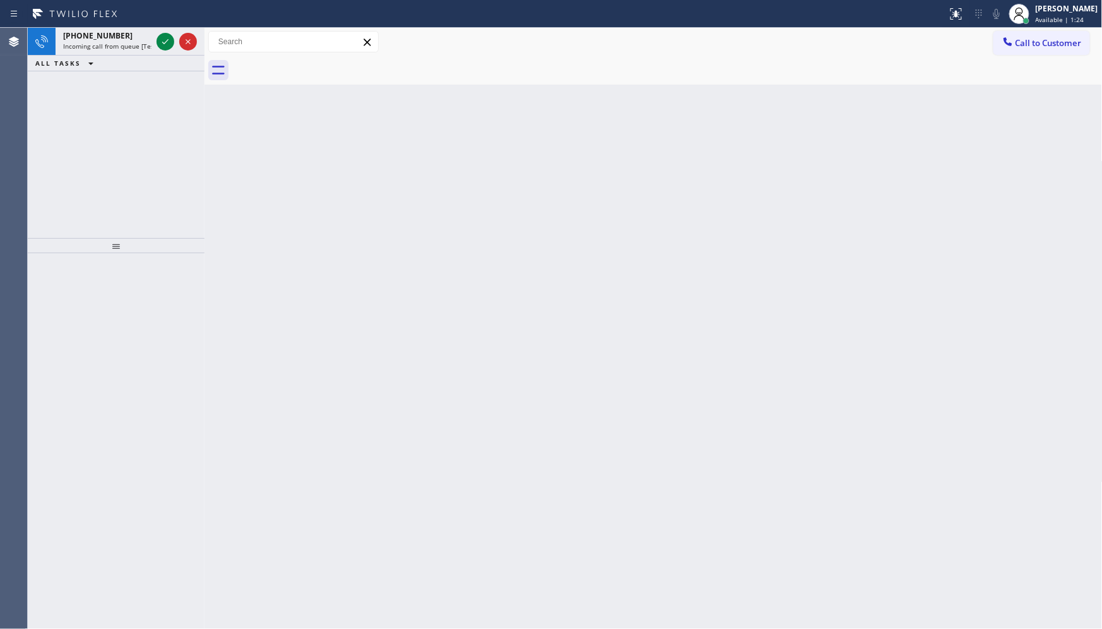
drag, startPoint x: 162, startPoint y: 196, endPoint x: 153, endPoint y: 167, distance: 29.9
click at [162, 189] on div "[PHONE_NUMBER] Incoming call from queue [Test] All ALL TASKS ALL TASKS ACTIVE T…" at bounding box center [116, 133] width 177 height 210
click at [170, 45] on icon at bounding box center [165, 41] width 15 height 15
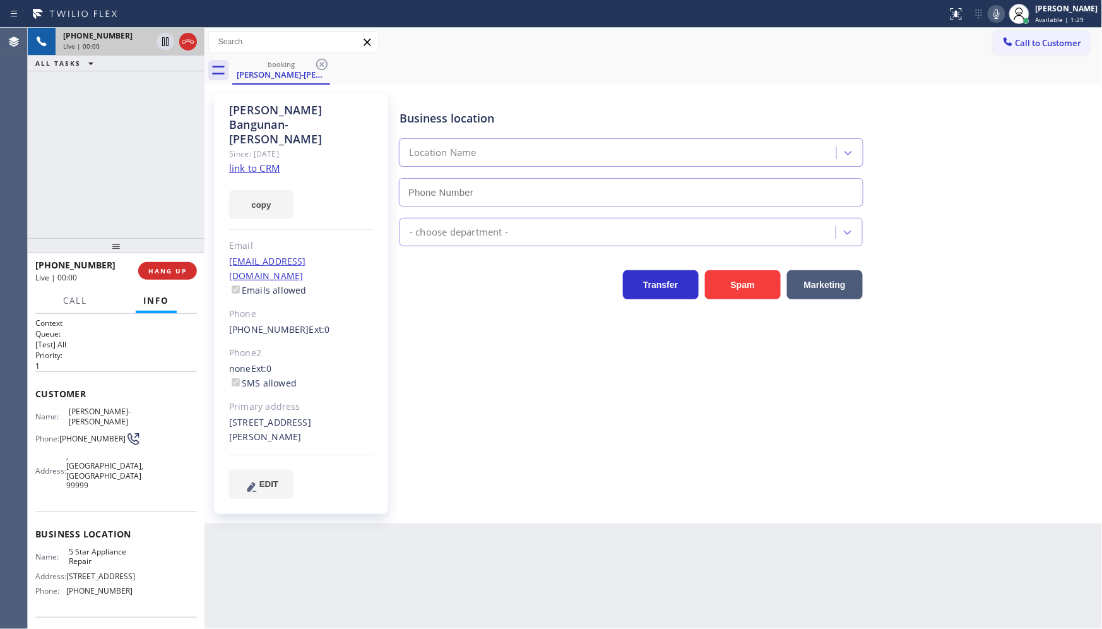
type input "[PHONE_NUMBER]"
click at [251, 162] on link "link to CRM" at bounding box center [254, 168] width 51 height 13
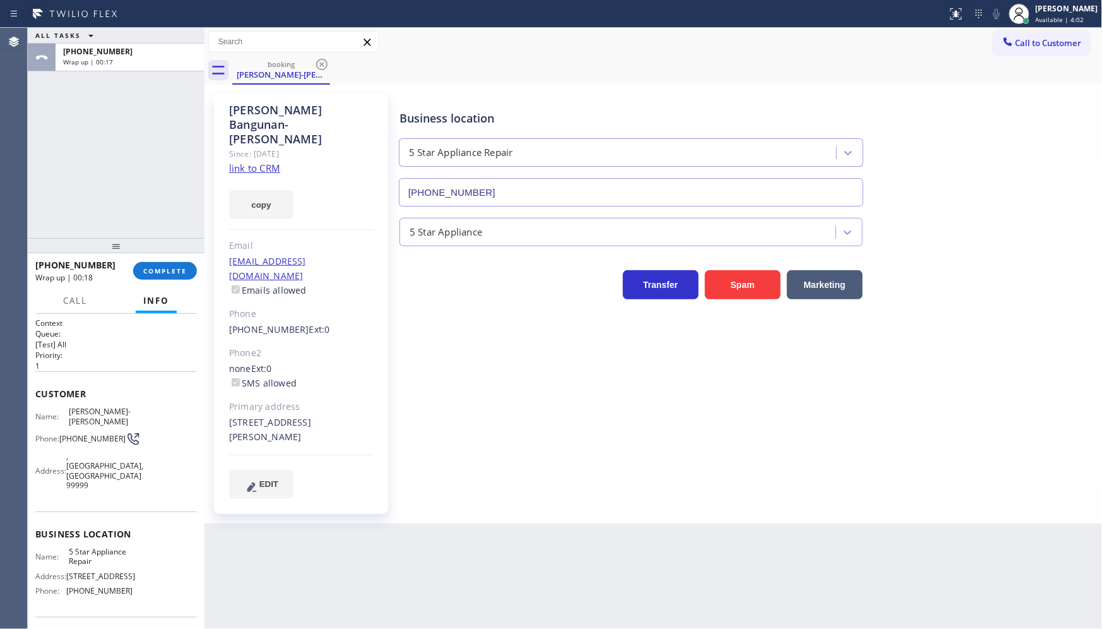
click at [135, 263] on div "[PHONE_NUMBER] Wrap up | 00:18 COMPLETE" at bounding box center [116, 270] width 162 height 33
click at [142, 265] on button "COMPLETE" at bounding box center [165, 271] width 64 height 18
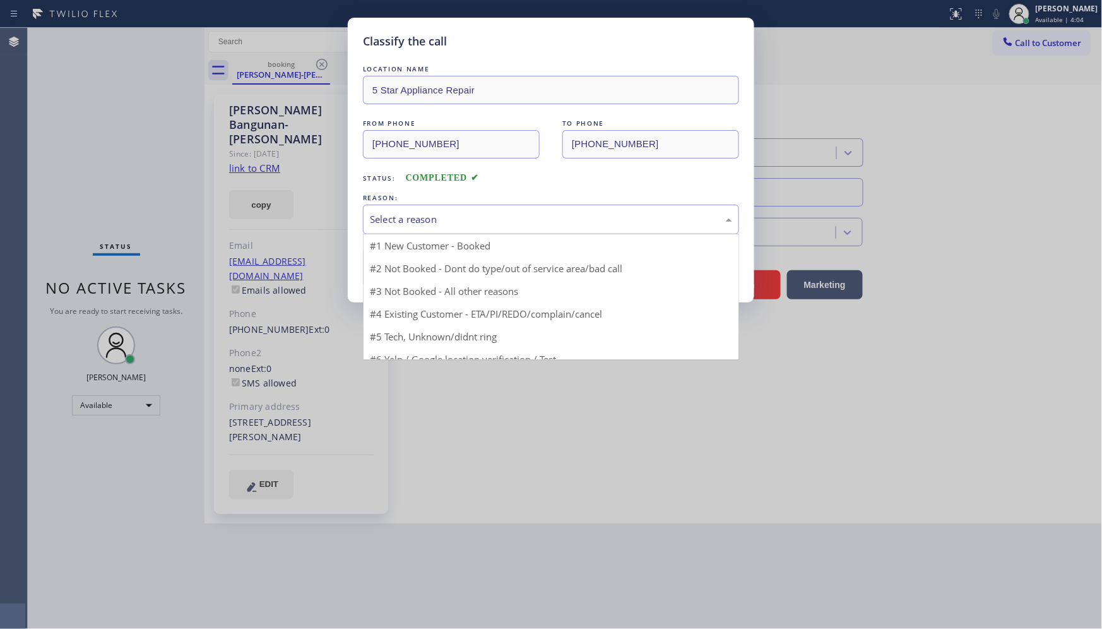
click at [407, 217] on div "Select a reason" at bounding box center [551, 219] width 362 height 15
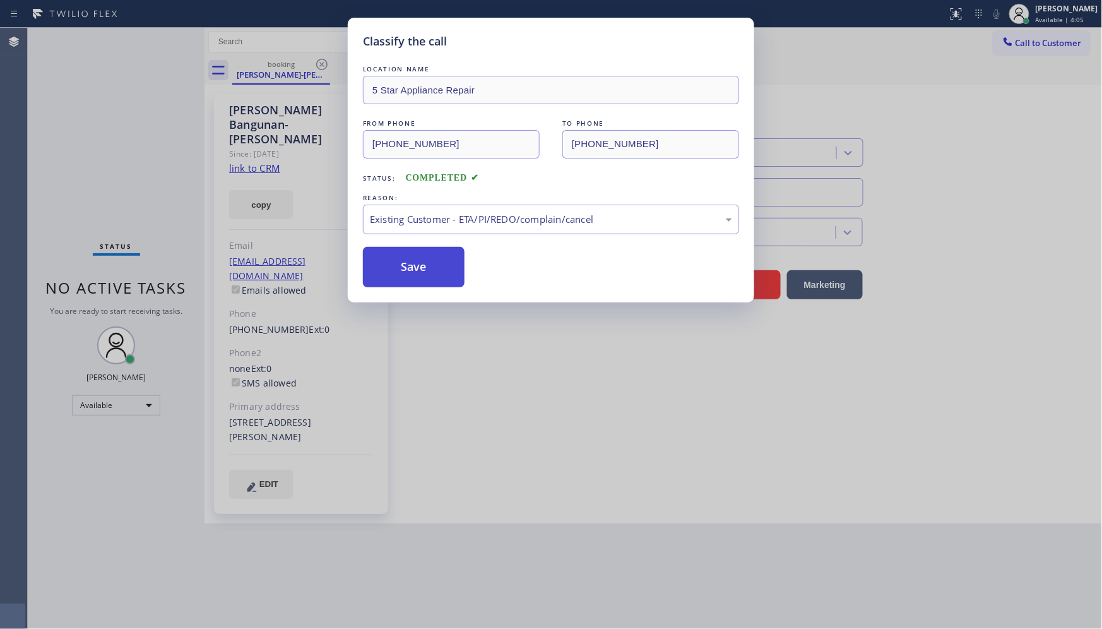
click at [412, 266] on button "Save" at bounding box center [414, 267] width 102 height 40
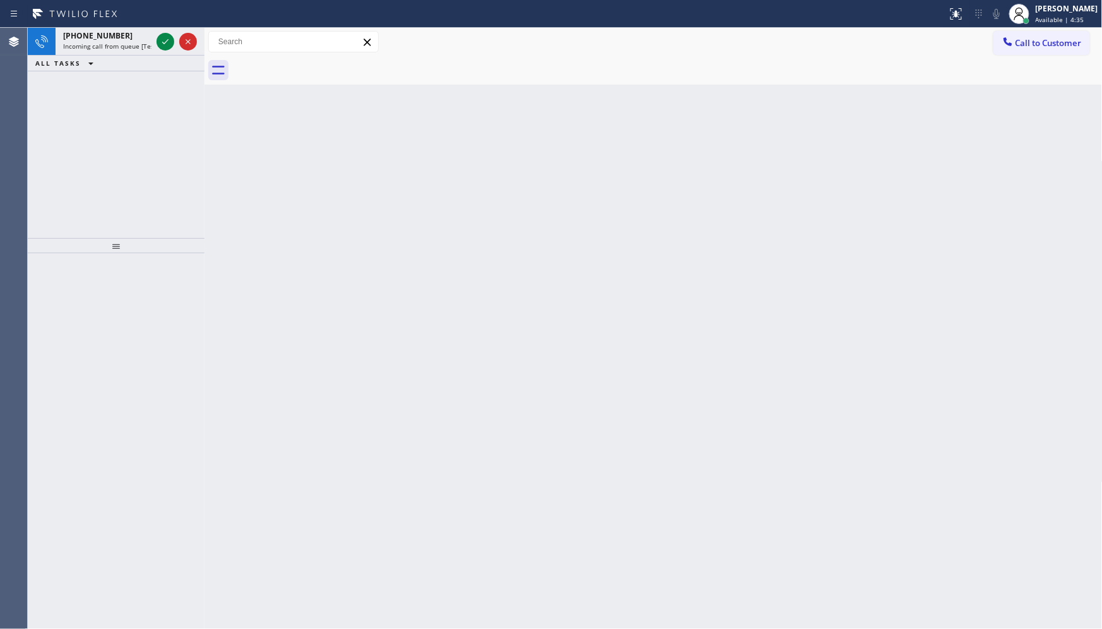
click at [148, 148] on div "[PHONE_NUMBER] Incoming call from queue [Test] All ALL TASKS ALL TASKS ACTIVE T…" at bounding box center [116, 133] width 177 height 210
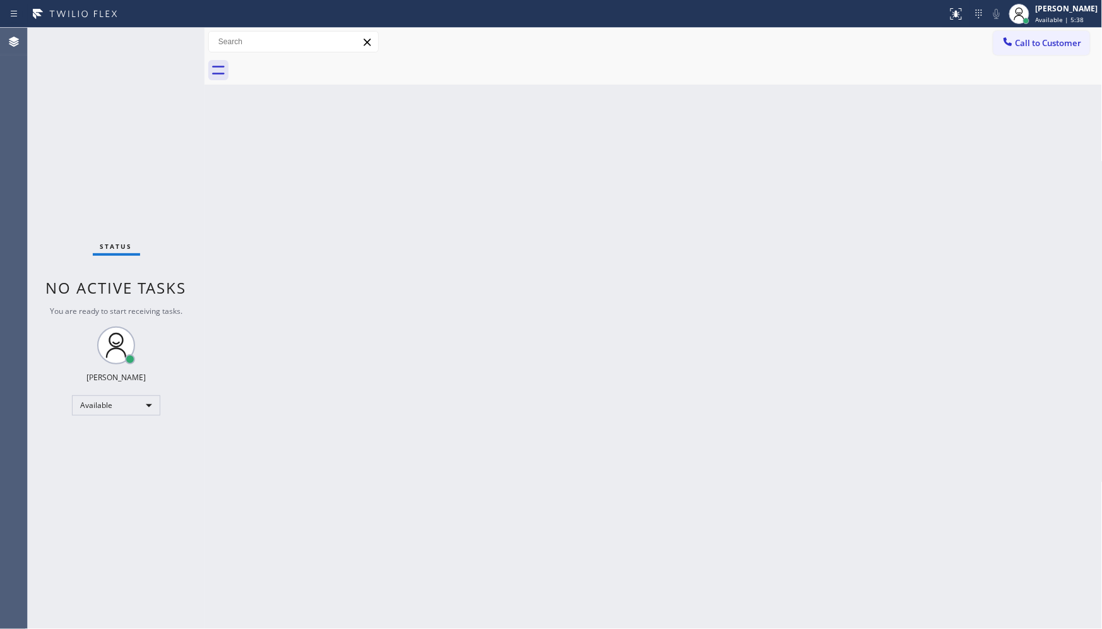
click at [374, 586] on div "Back to Dashboard Change Sender ID Customers Technicians Select a contact Outbo…" at bounding box center [654, 328] width 898 height 601
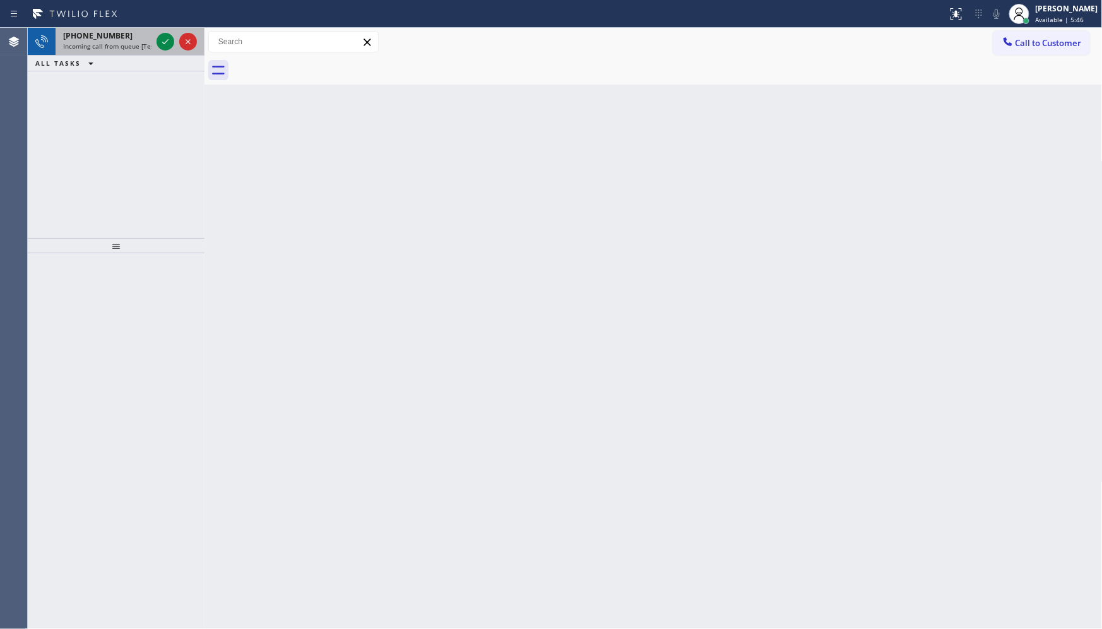
drag, startPoint x: 100, startPoint y: 95, endPoint x: 143, endPoint y: 51, distance: 62.1
click at [105, 89] on div "[PHONE_NUMBER] Incoming call from queue [Test] All ALL TASKS ALL TASKS ACTIVE T…" at bounding box center [116, 133] width 177 height 210
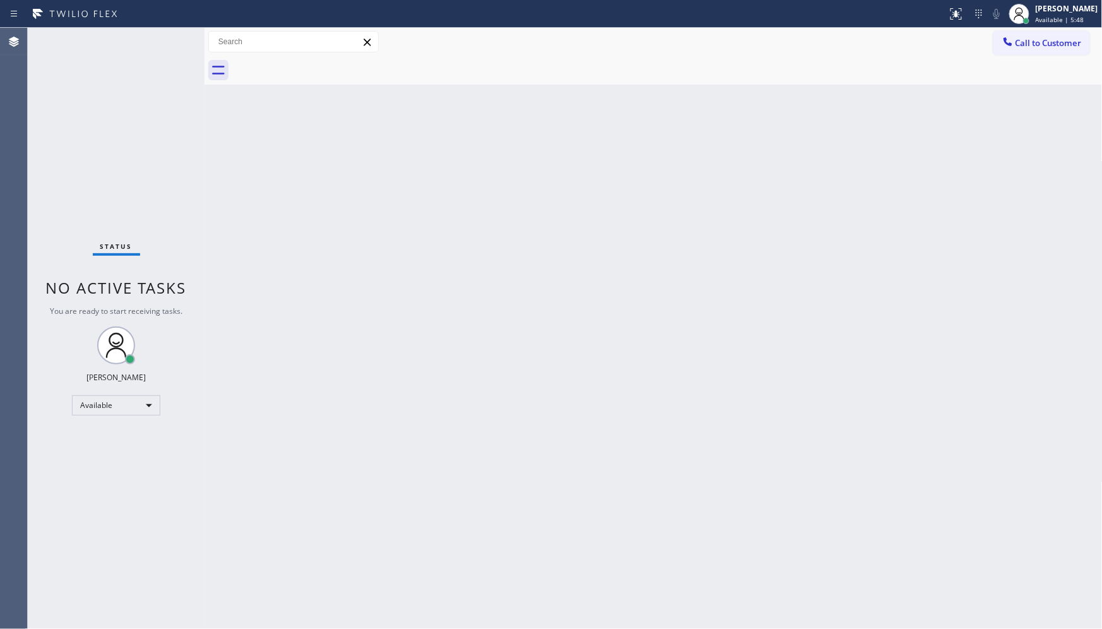
click at [160, 41] on div "Status No active tasks You are ready to start receiving tasks. JENIZA ALCAYDE A…" at bounding box center [116, 328] width 177 height 601
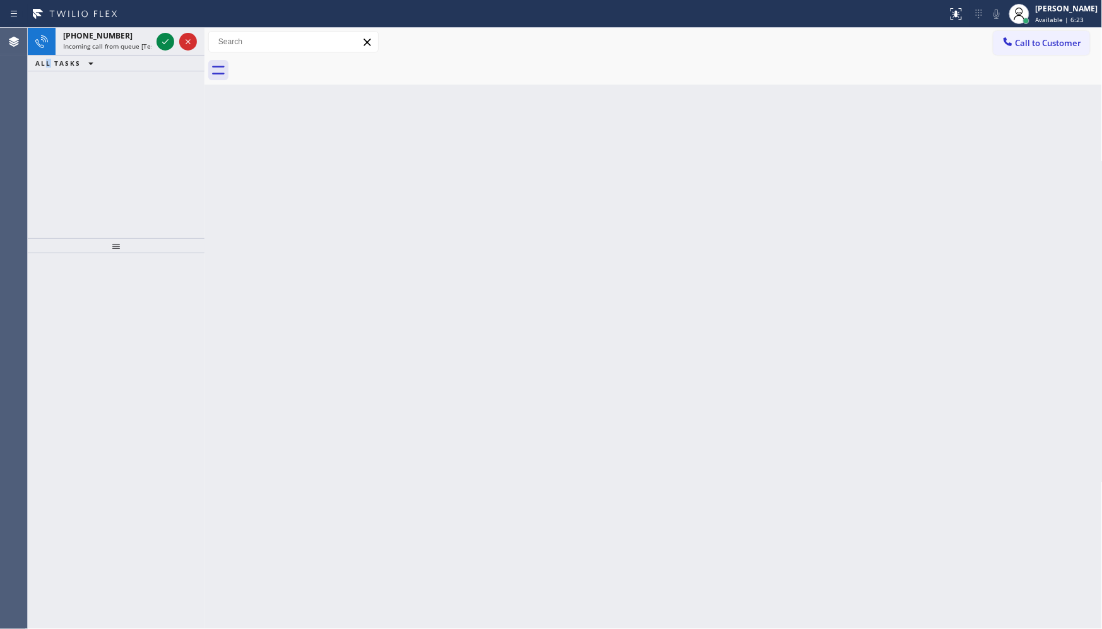
drag, startPoint x: 46, startPoint y: 109, endPoint x: 53, endPoint y: 104, distance: 8.6
click at [49, 108] on div "[PHONE_NUMBER] Incoming call from queue [Test] All ALL TASKS ALL TASKS ACTIVE T…" at bounding box center [116, 133] width 177 height 210
click at [160, 41] on icon at bounding box center [165, 41] width 15 height 15
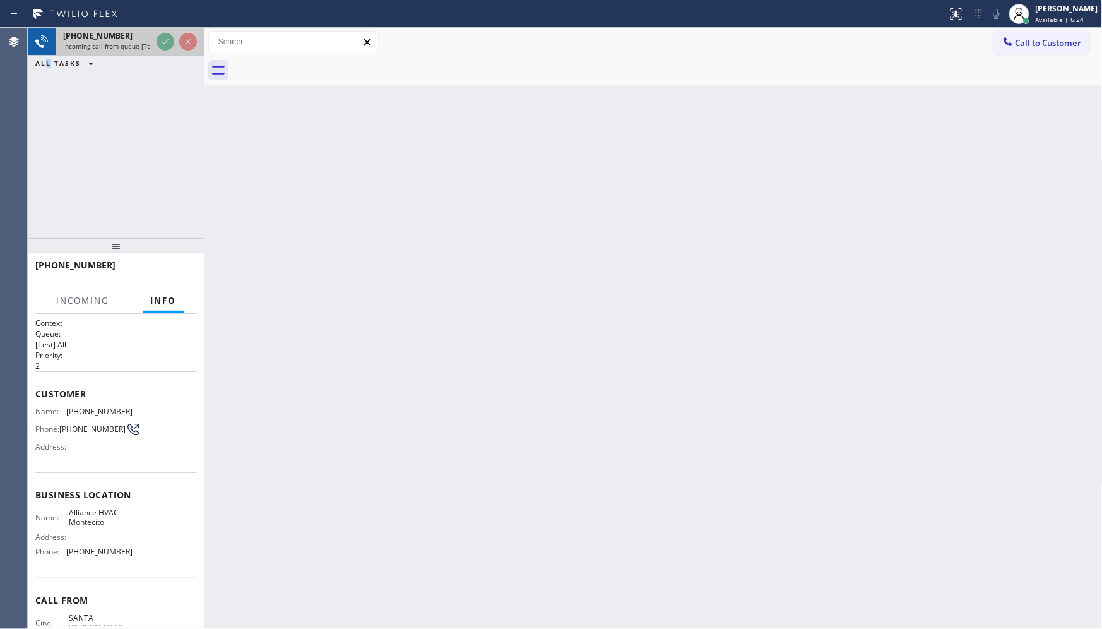
click at [143, 40] on div "[PHONE_NUMBER]" at bounding box center [107, 35] width 88 height 11
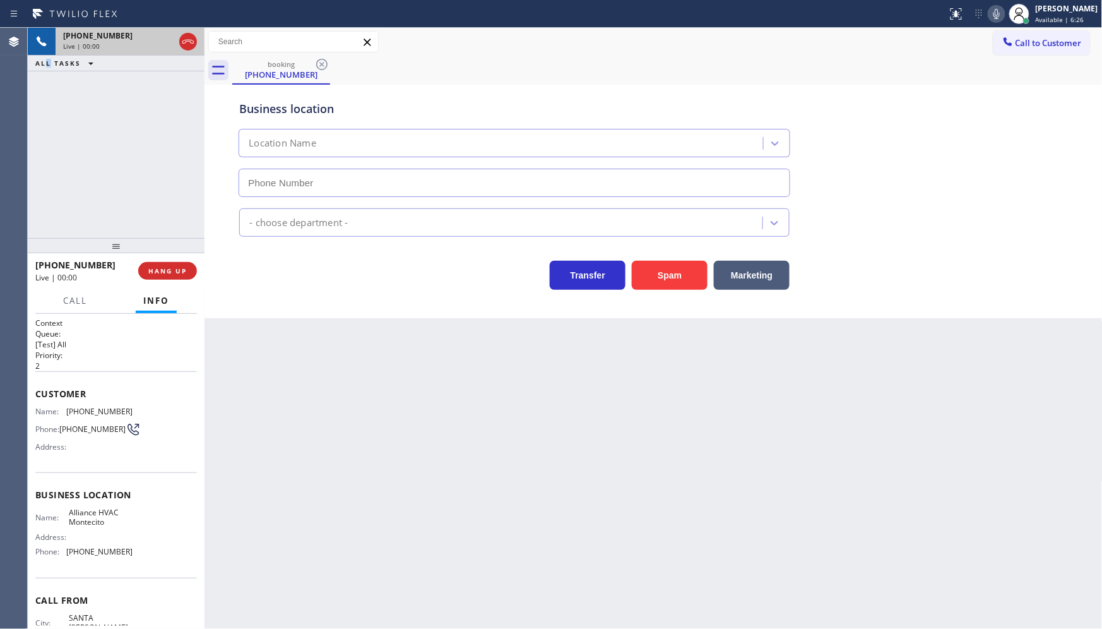
type input "[PHONE_NUMBER]"
click at [158, 266] on span "HANG UP" at bounding box center [167, 270] width 39 height 9
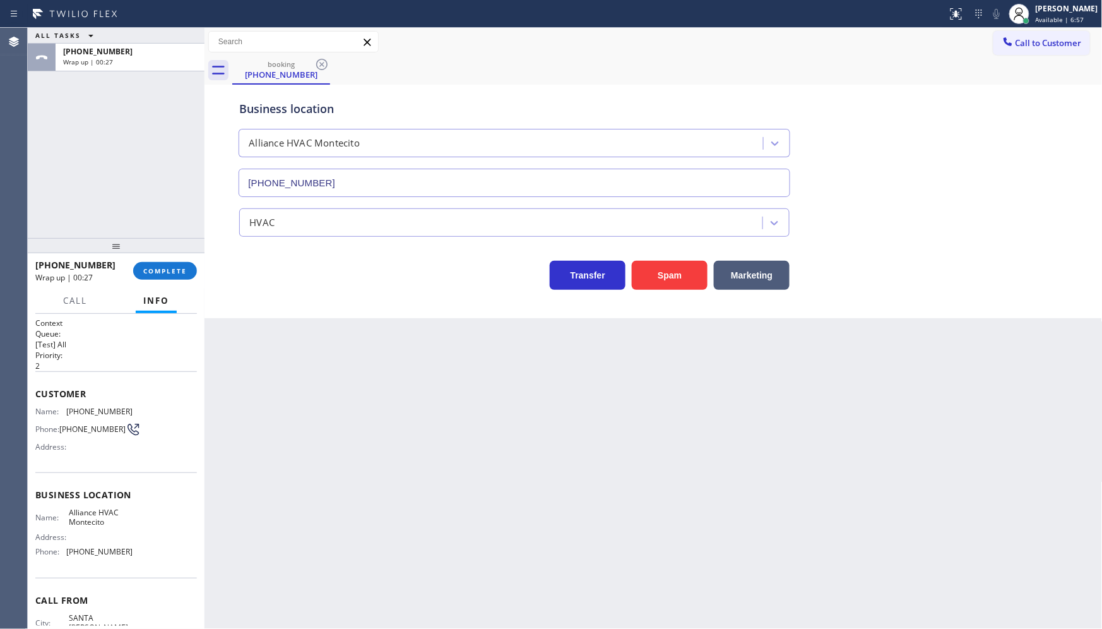
click at [342, 338] on div "Back to Dashboard Change Sender ID Customers Technicians Select a contact Outbo…" at bounding box center [654, 328] width 898 height 601
click at [115, 253] on div at bounding box center [116, 245] width 177 height 15
click at [157, 270] on span "COMPLETE" at bounding box center [165, 270] width 44 height 9
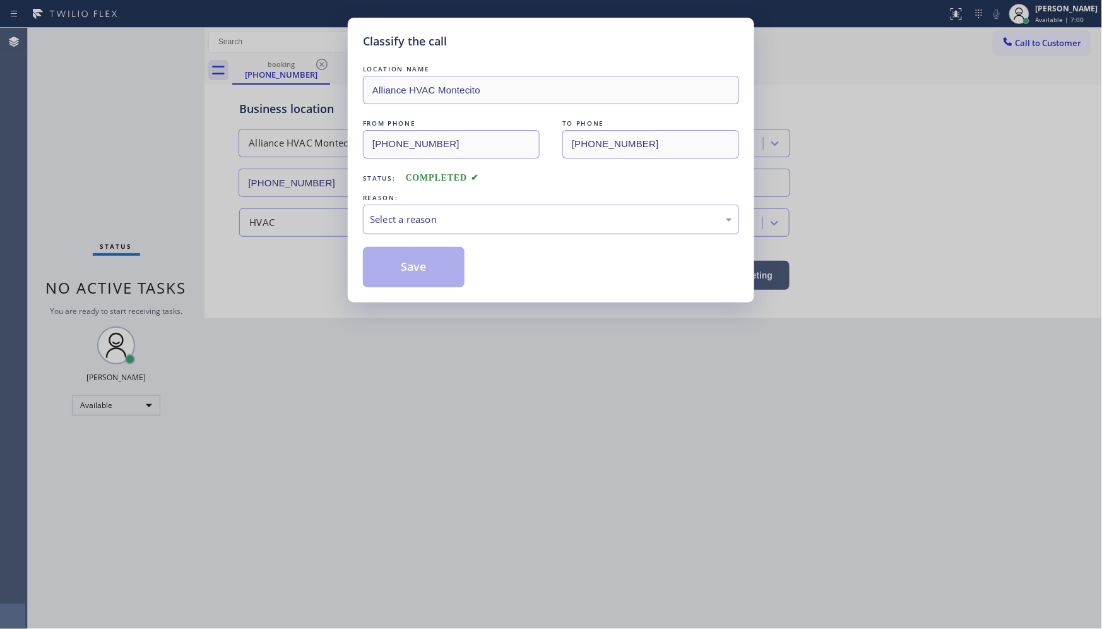
click at [398, 222] on div "Select a reason" at bounding box center [551, 219] width 362 height 15
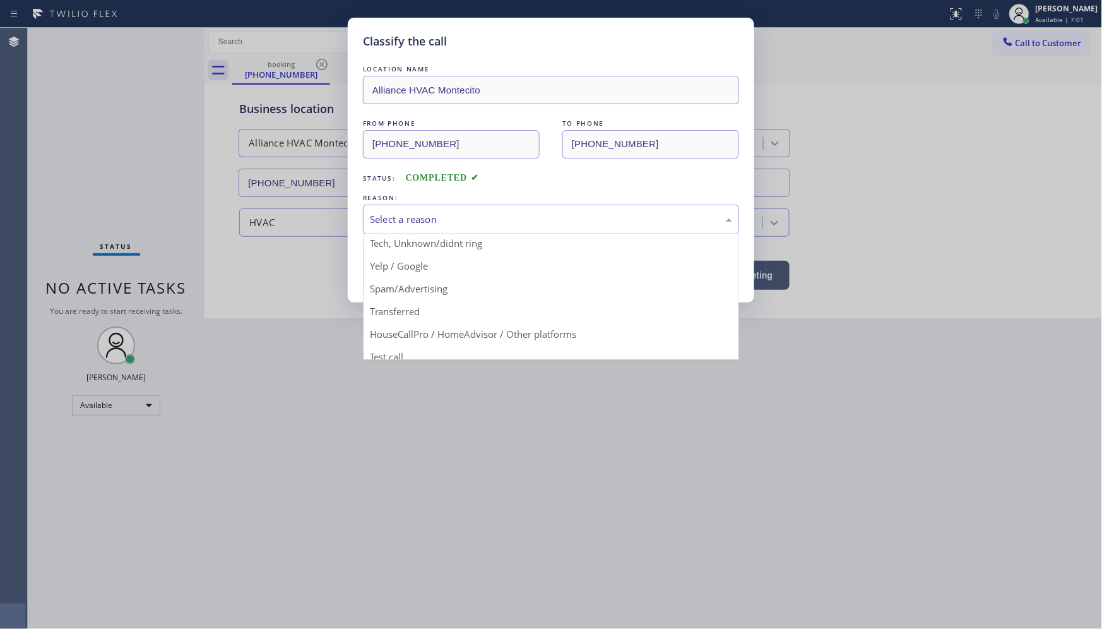
scroll to position [79, 0]
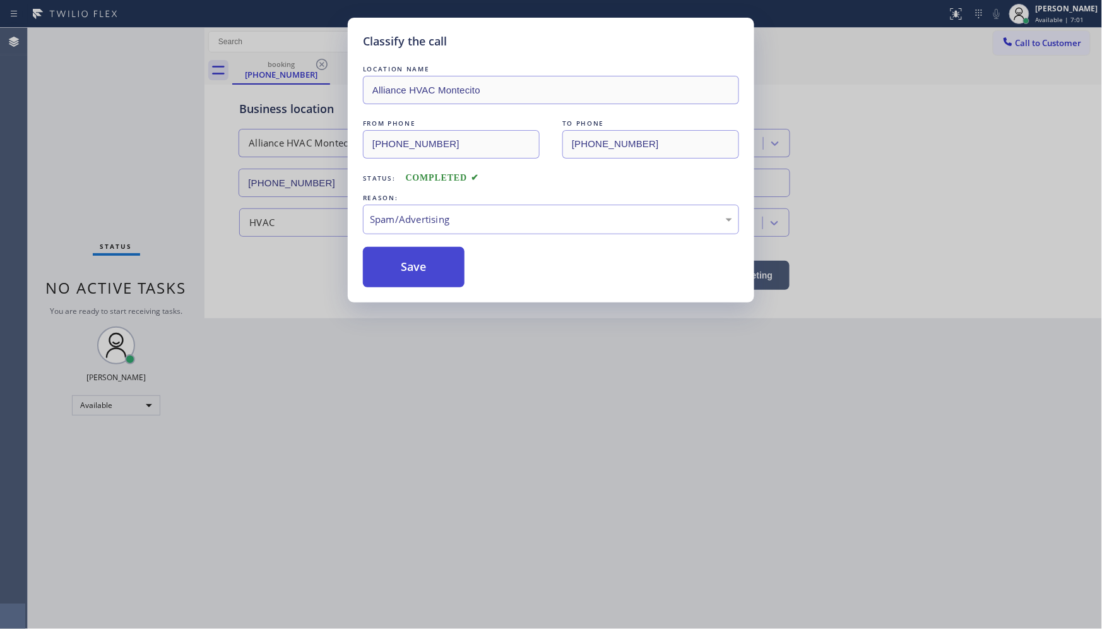
click at [395, 277] on button "Save" at bounding box center [414, 267] width 102 height 40
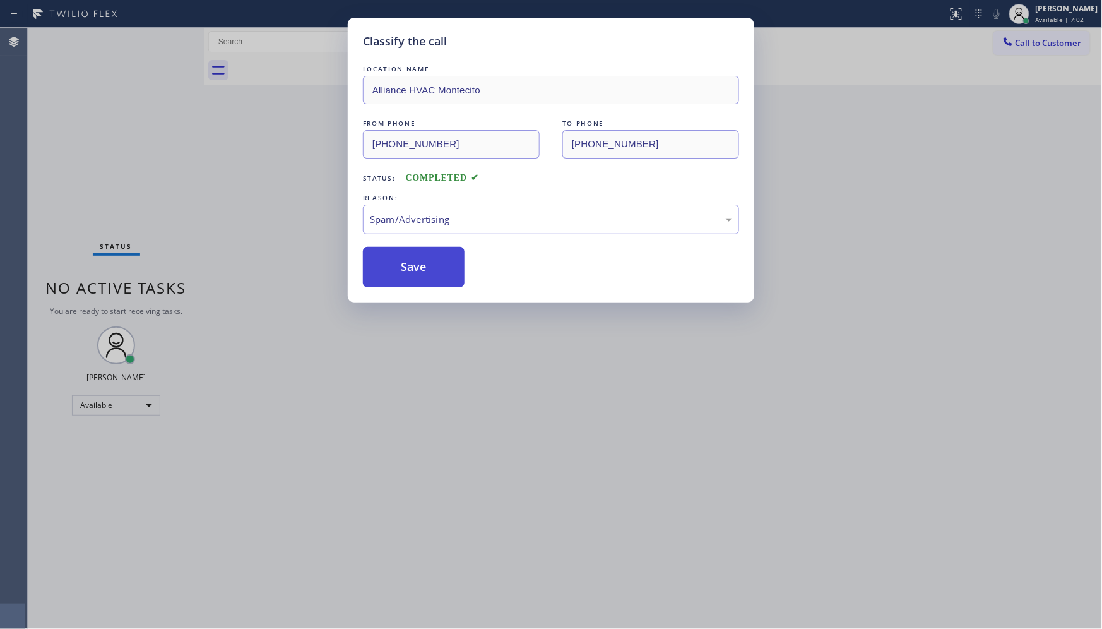
click at [395, 277] on button "Save" at bounding box center [414, 267] width 102 height 40
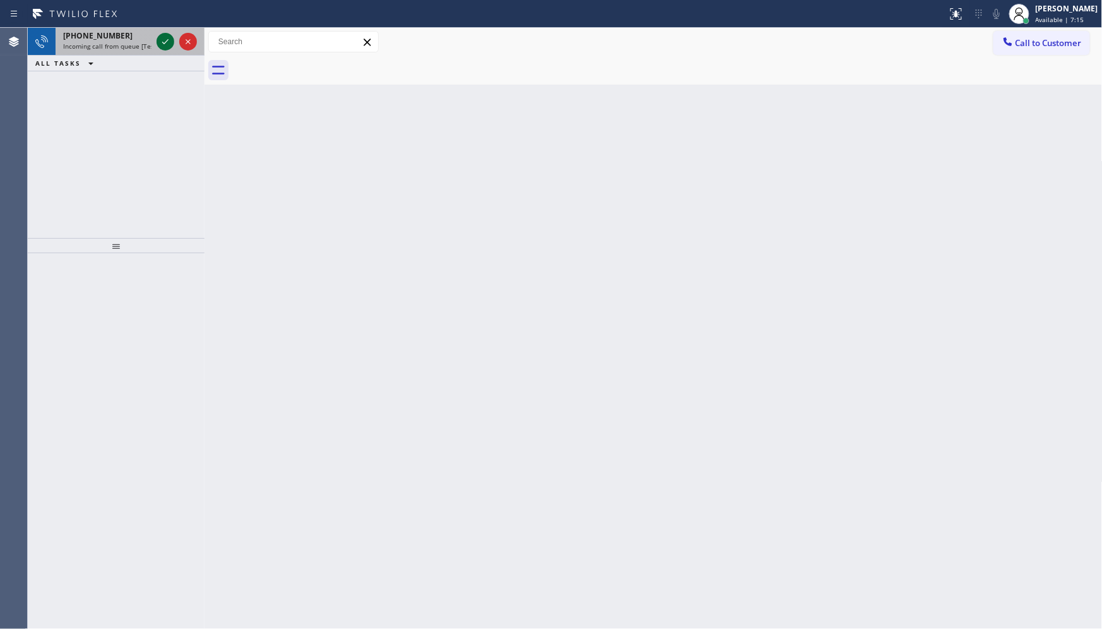
click at [165, 43] on icon at bounding box center [165, 41] width 15 height 15
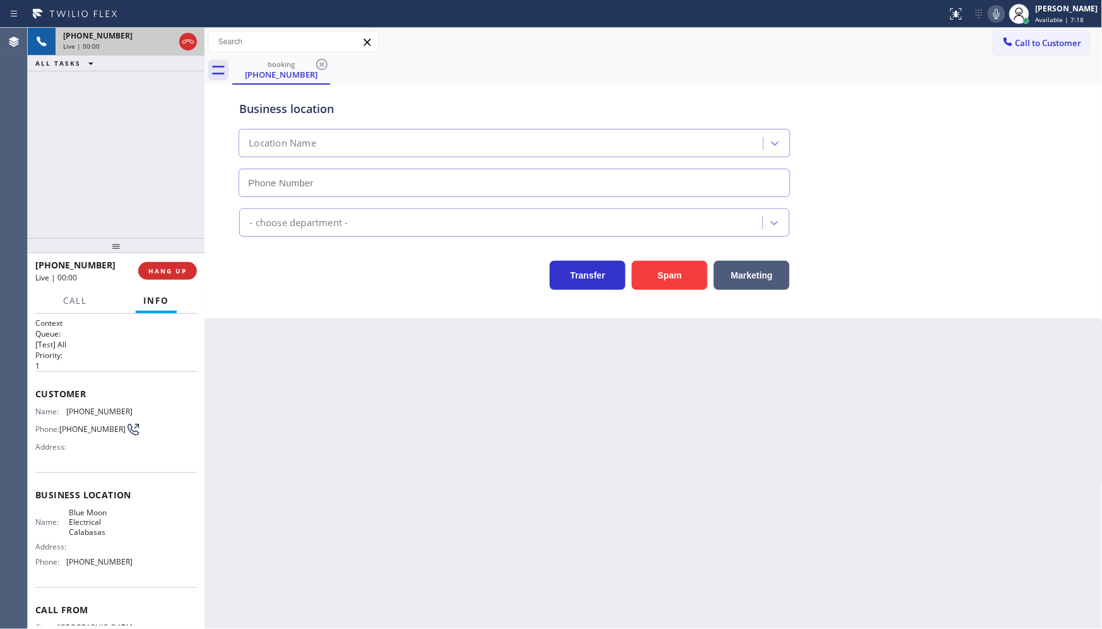
type input "[PHONE_NUMBER]"
drag, startPoint x: 658, startPoint y: 276, endPoint x: 665, endPoint y: 277, distance: 7.0
click at [660, 276] on button "Spam" at bounding box center [670, 275] width 76 height 29
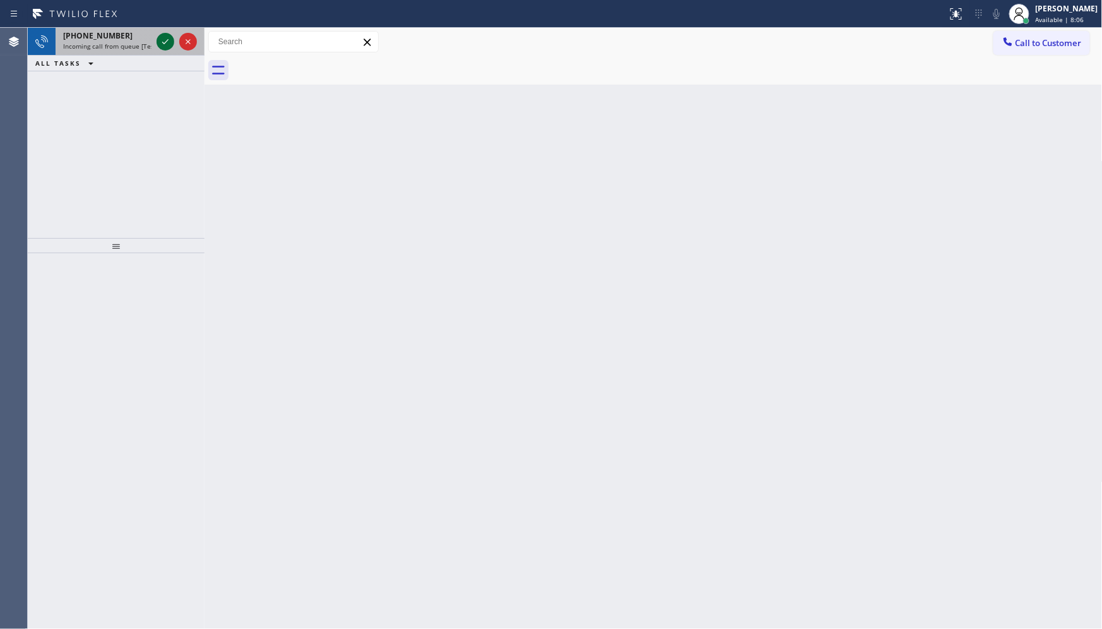
click at [171, 43] on icon at bounding box center [165, 41] width 15 height 15
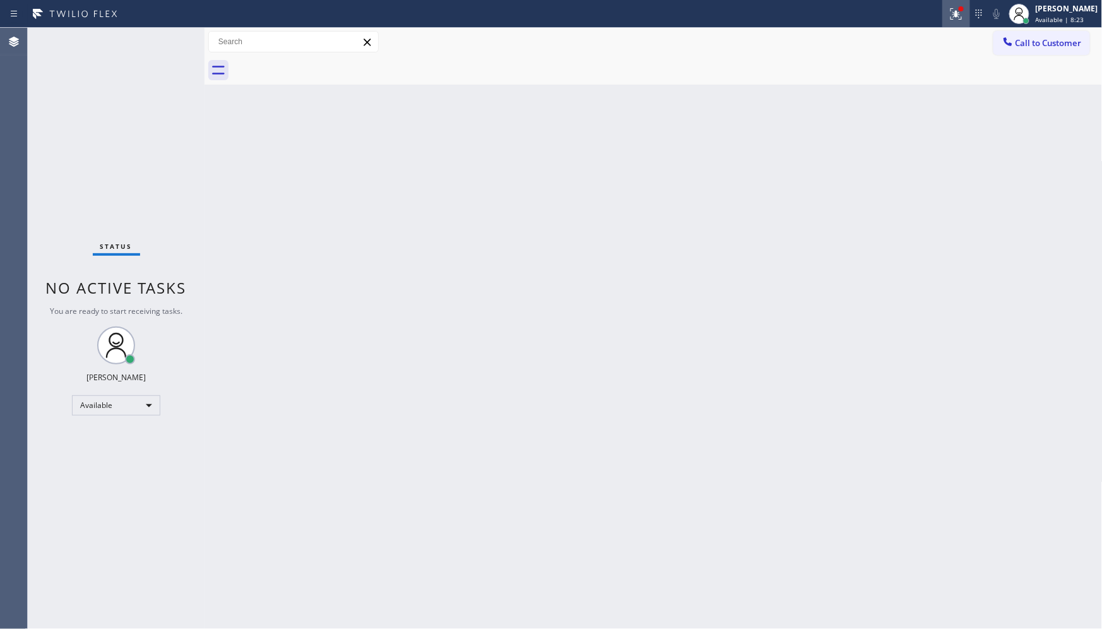
click at [953, 13] on icon at bounding box center [956, 13] width 15 height 15
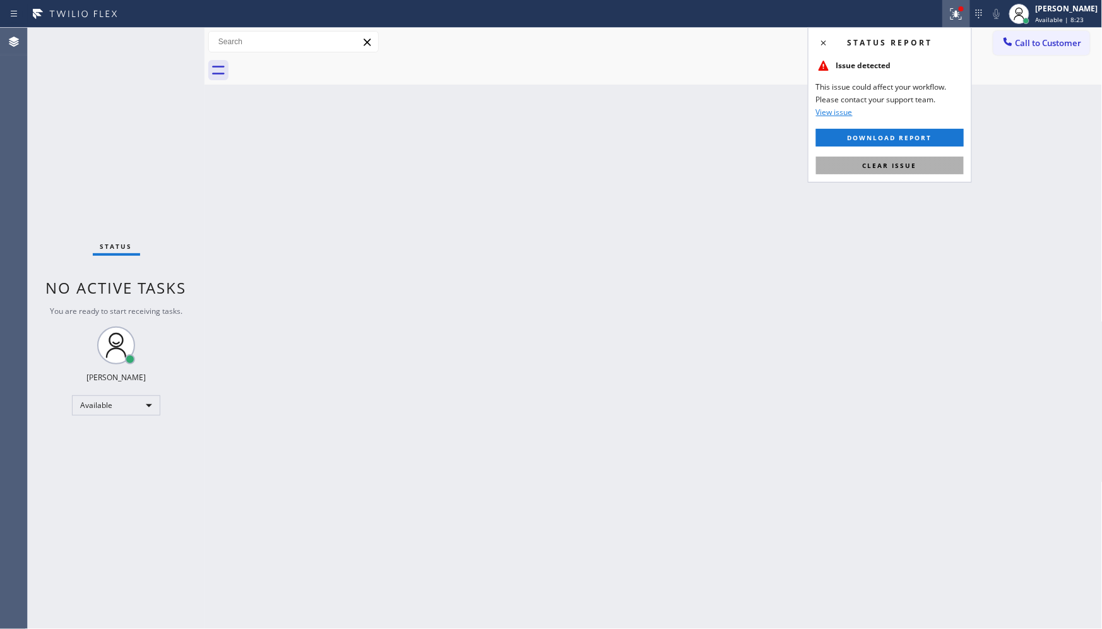
click at [930, 163] on button "Clear issue" at bounding box center [890, 166] width 148 height 18
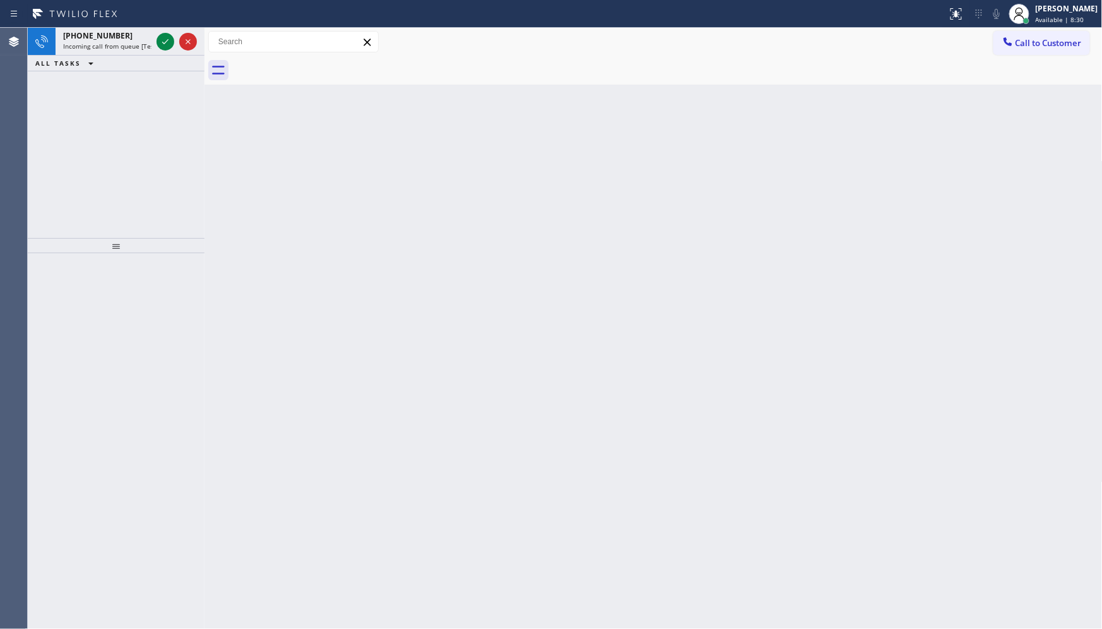
drag, startPoint x: 98, startPoint y: 130, endPoint x: 105, endPoint y: 118, distance: 13.6
click at [100, 125] on div "[PHONE_NUMBER] Incoming call from queue [Test] All ALL TASKS ALL TASKS ACTIVE T…" at bounding box center [116, 133] width 177 height 210
click at [171, 47] on icon at bounding box center [165, 41] width 15 height 15
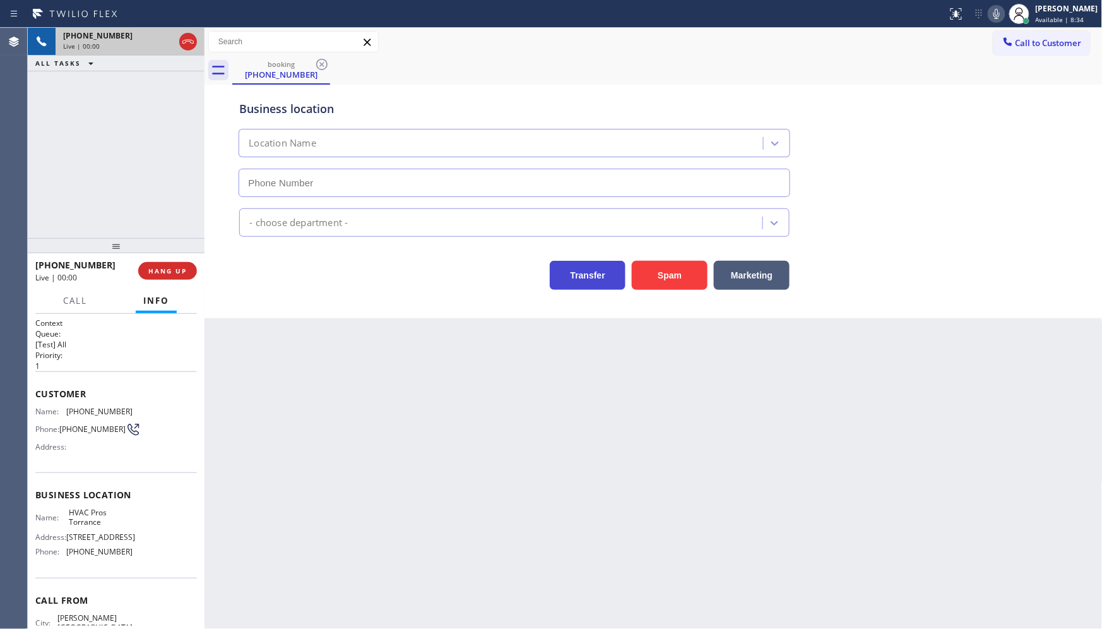
type input "[PHONE_NUMBER]"
click at [499, 57] on div "booking [PHONE_NUMBER]" at bounding box center [667, 70] width 871 height 28
click at [999, 13] on icon at bounding box center [996, 13] width 15 height 15
click at [996, 11] on icon at bounding box center [996, 13] width 15 height 15
click at [985, 69] on div "booking [PHONE_NUMBER]" at bounding box center [667, 70] width 871 height 28
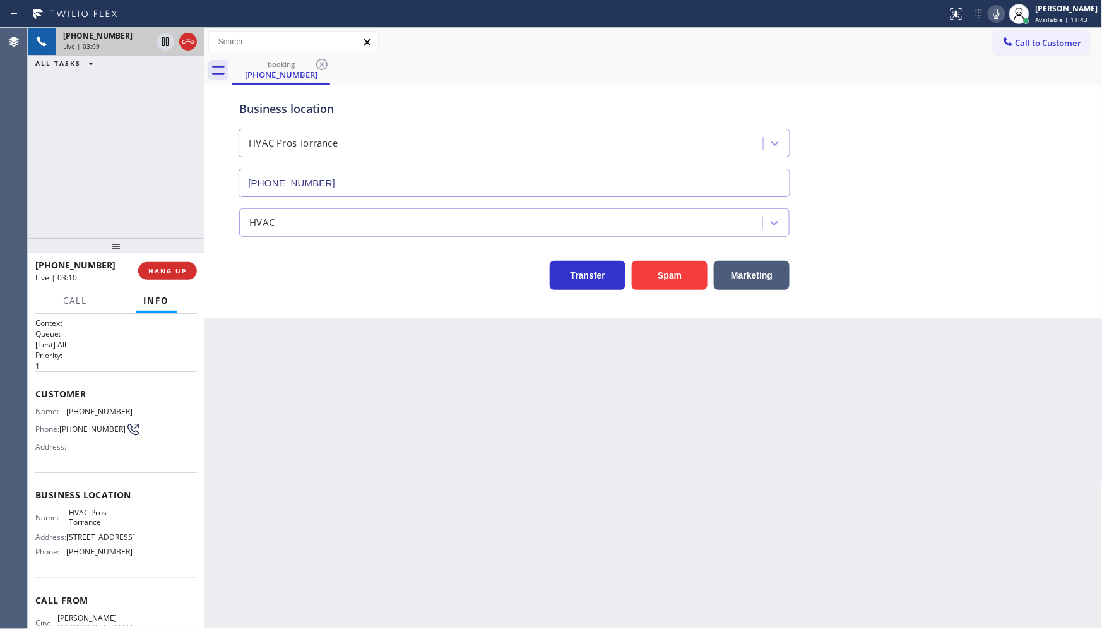
click at [143, 110] on div "[PHONE_NUMBER] Live | 03:09 ALL TASKS ALL TASKS ACTIVE TASKS TASKS IN WRAP UP" at bounding box center [116, 133] width 177 height 210
click at [992, 14] on icon at bounding box center [996, 13] width 15 height 15
click at [164, 34] on icon at bounding box center [165, 41] width 15 height 15
drag, startPoint x: 64, startPoint y: 412, endPoint x: 135, endPoint y: 408, distance: 71.4
click at [135, 408] on div "Name: [PHONE_NUMBER] Phone: [PHONE_NUMBER] Address:" at bounding box center [116, 432] width 162 height 50
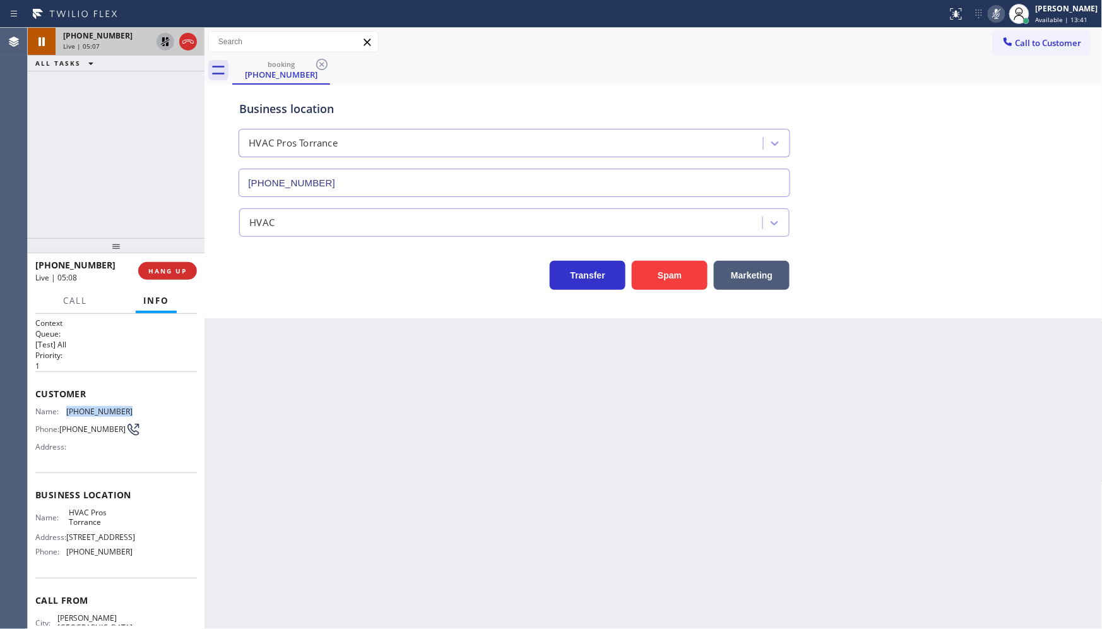
copy div "[PHONE_NUMBER]"
click at [167, 42] on icon at bounding box center [165, 41] width 9 height 9
click at [999, 7] on icon at bounding box center [996, 13] width 15 height 15
click at [101, 187] on div "[PHONE_NUMBER] Live | 05:52 ALL TASKS ALL TASKS ACTIVE TASKS TASKS IN WRAP UP" at bounding box center [116, 133] width 177 height 210
click at [70, 301] on span "Call" at bounding box center [75, 300] width 24 height 11
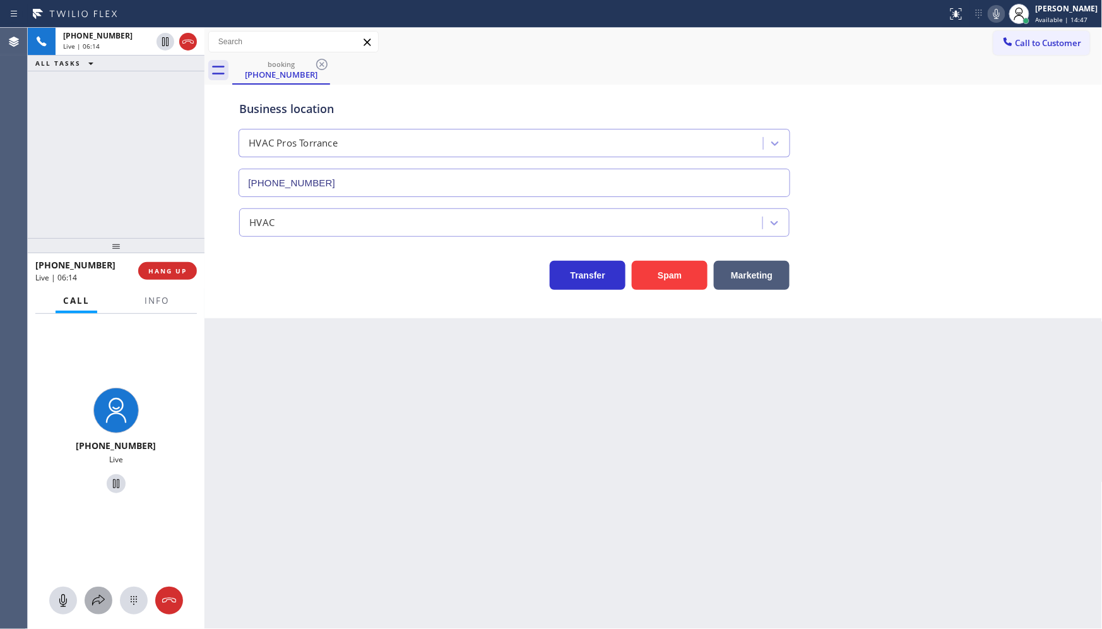
click at [98, 602] on icon at bounding box center [98, 600] width 15 height 15
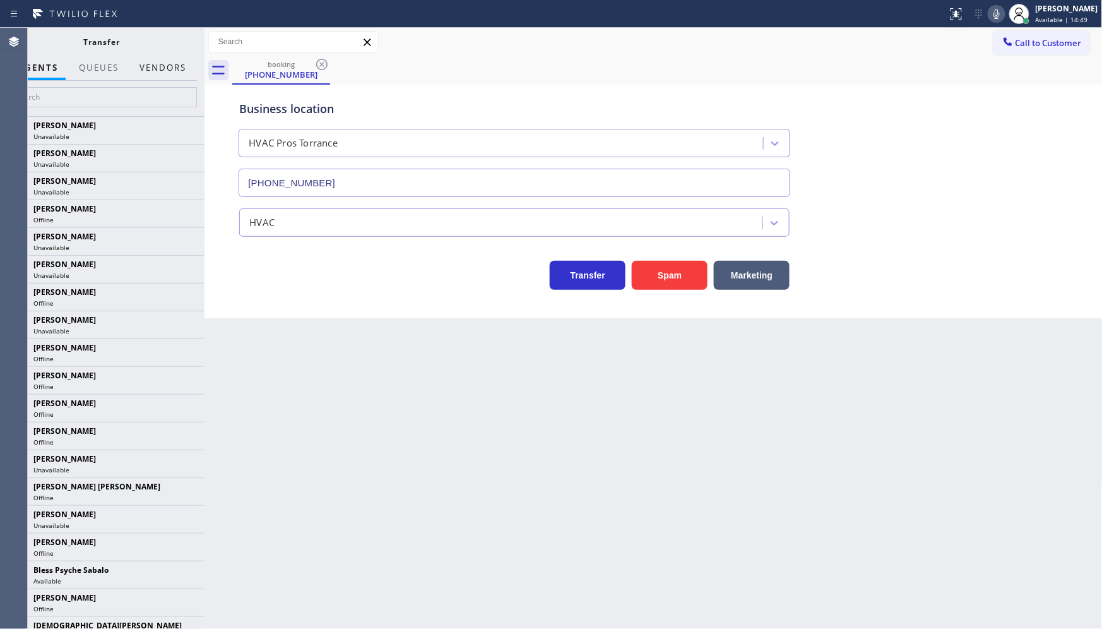
click at [158, 61] on button "Vendors" at bounding box center [163, 68] width 62 height 25
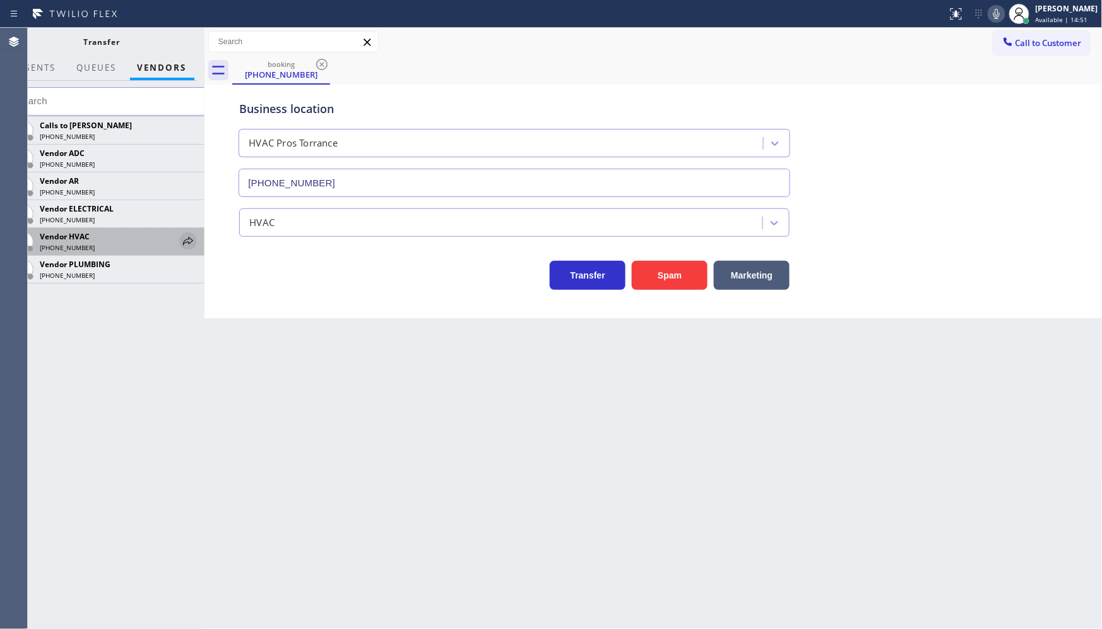
click at [184, 236] on icon at bounding box center [188, 241] width 15 height 15
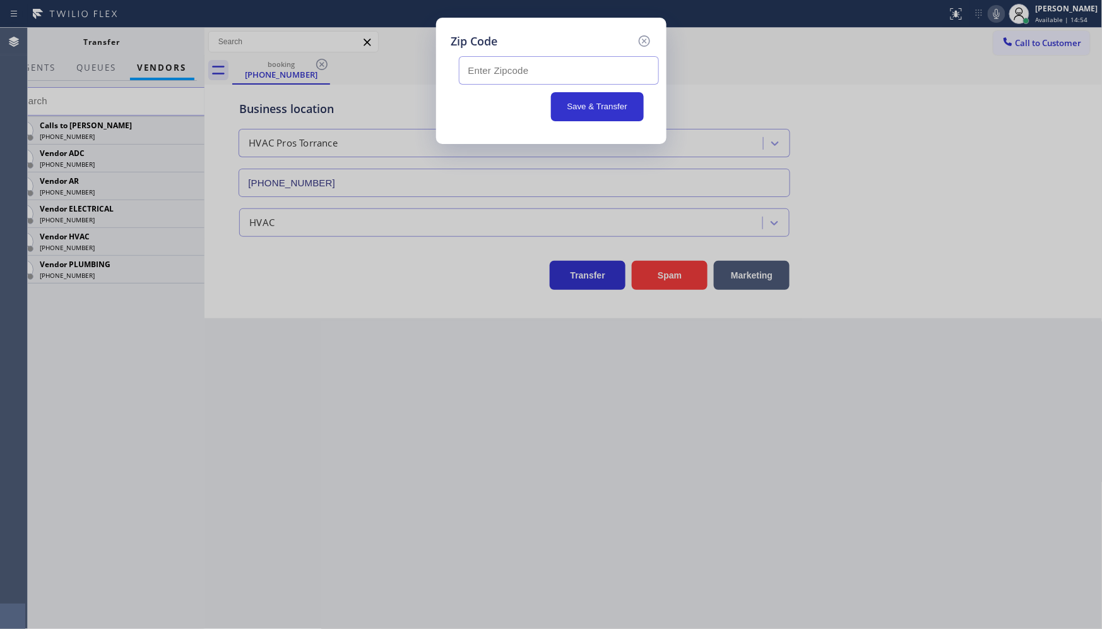
click at [542, 73] on input "text" at bounding box center [559, 70] width 200 height 28
type input "9"
type input "90266"
click at [564, 112] on button "Save & Transfer" at bounding box center [597, 106] width 93 height 29
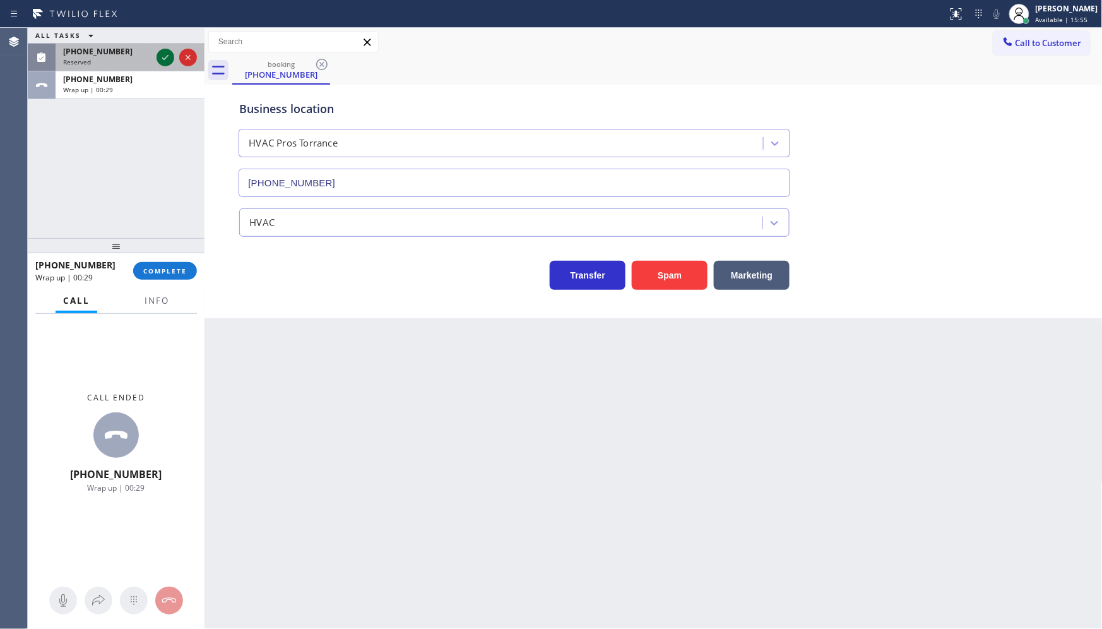
click at [162, 55] on icon at bounding box center [165, 57] width 15 height 15
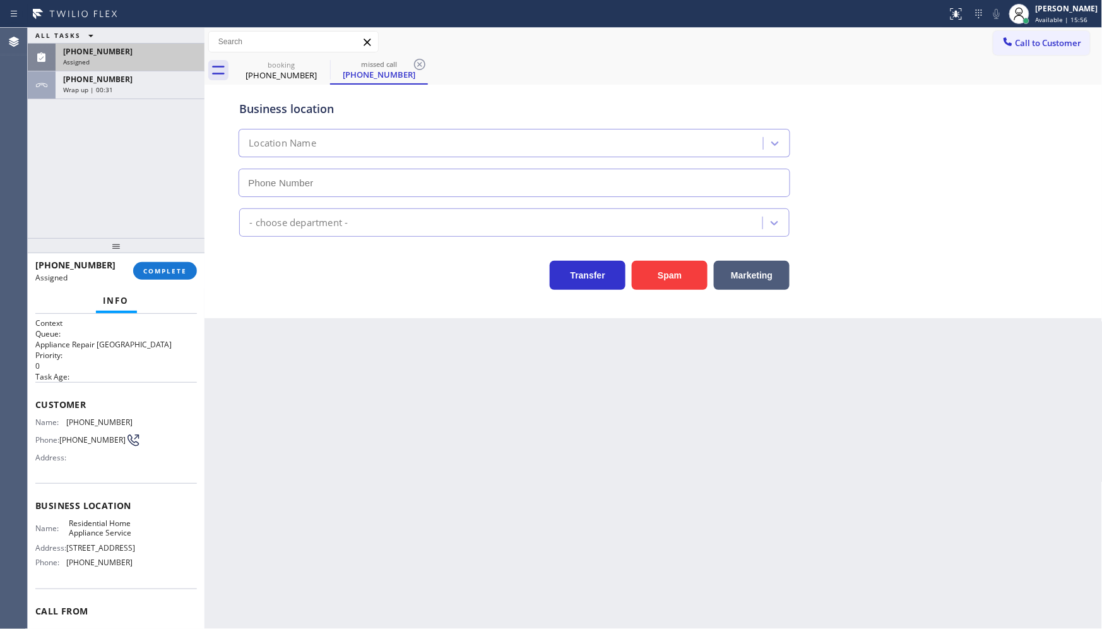
type input "[PHONE_NUMBER]"
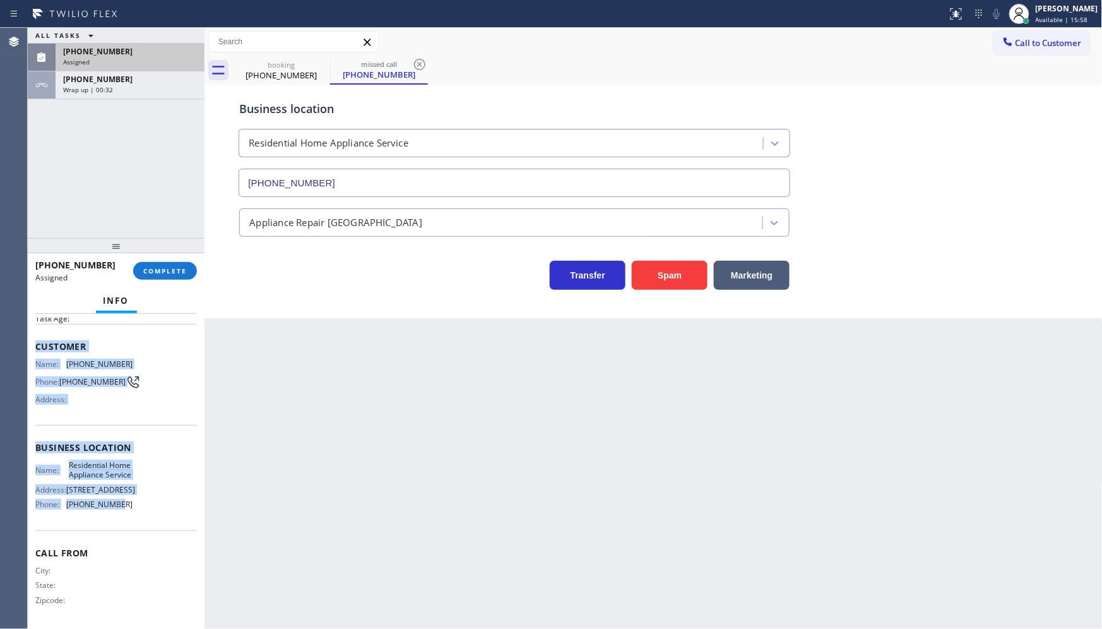
scroll to position [71, 0]
drag, startPoint x: 29, startPoint y: 396, endPoint x: 141, endPoint y: 516, distance: 164.4
click at [141, 516] on div "Context Queue: Appliance Repair High End Priority: 0 Task Age: Customer Name: […" at bounding box center [116, 472] width 177 height 316
copy div "Customer Name: [PHONE_NUMBER] Phone: [PHONE_NUMBER] Address: Business location …"
click at [173, 273] on span "COMPLETE" at bounding box center [165, 270] width 44 height 9
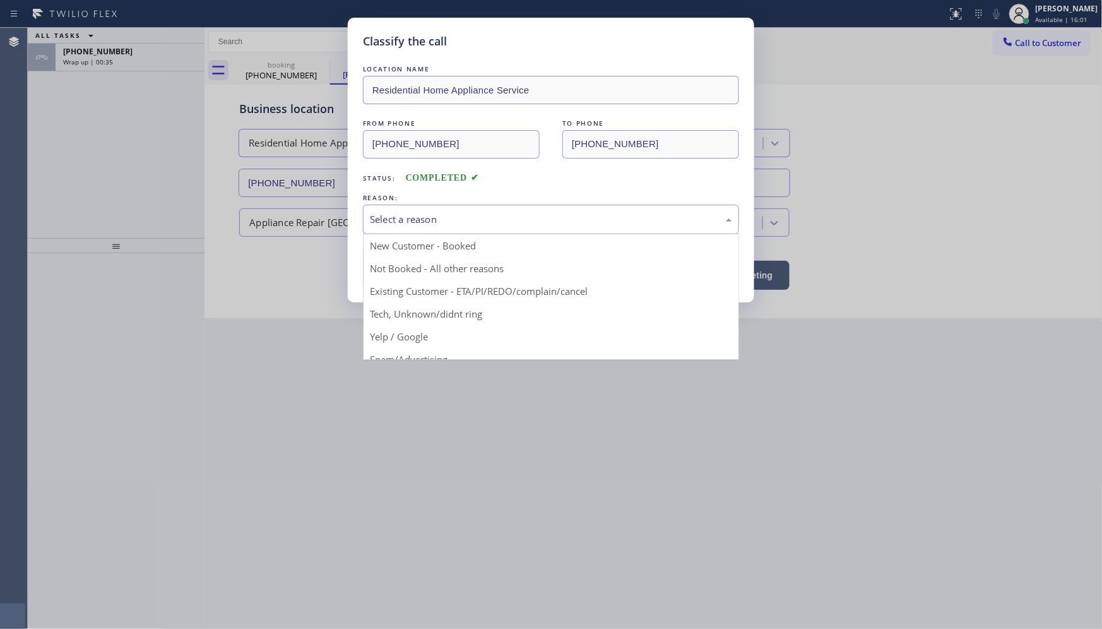
click at [395, 209] on div "Select a reason" at bounding box center [551, 220] width 376 height 30
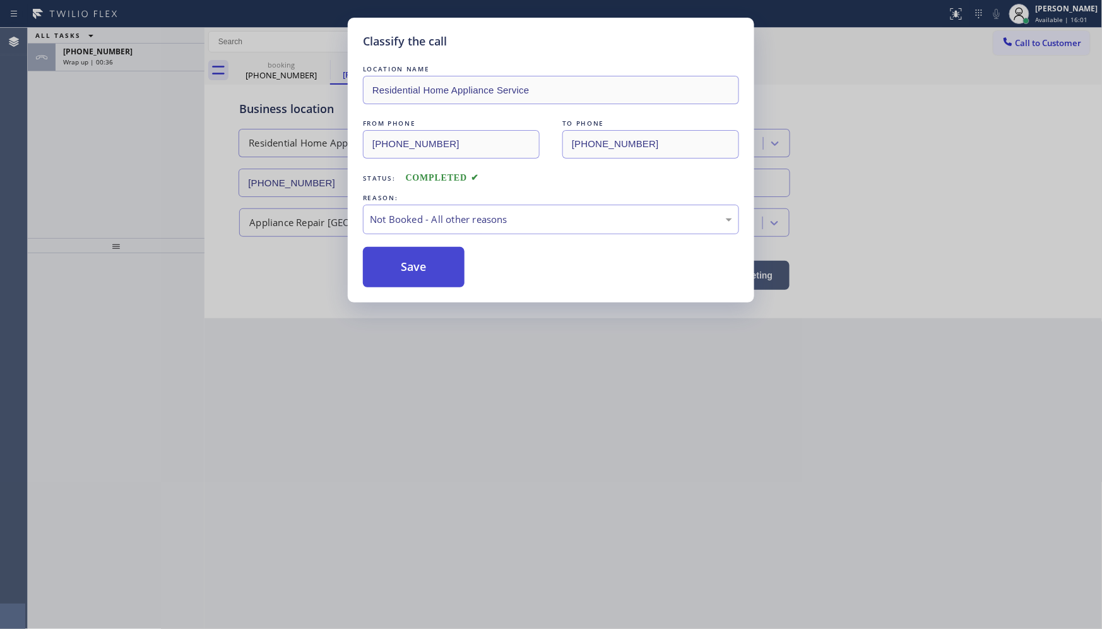
click at [387, 269] on button "Save" at bounding box center [414, 267] width 102 height 40
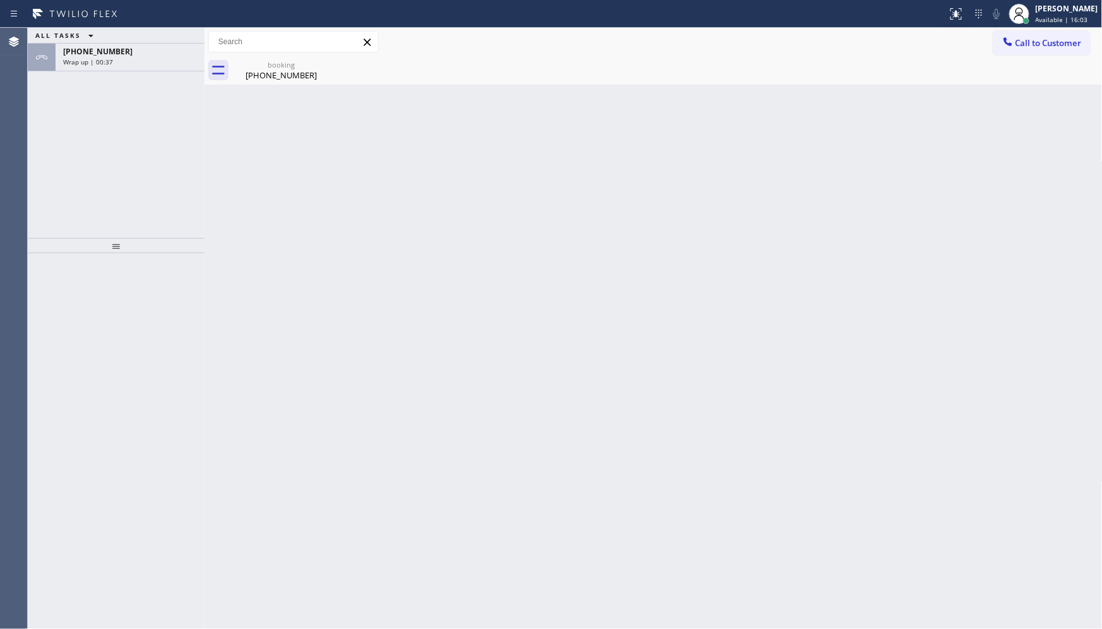
click at [102, 135] on div "ALL TASKS ALL TASKS ACTIVE TASKS TASKS IN WRAP UP [PHONE_NUMBER] Wrap up | 00:37" at bounding box center [116, 133] width 177 height 210
click at [91, 58] on span "Wrap up | 00:38" at bounding box center [88, 61] width 50 height 9
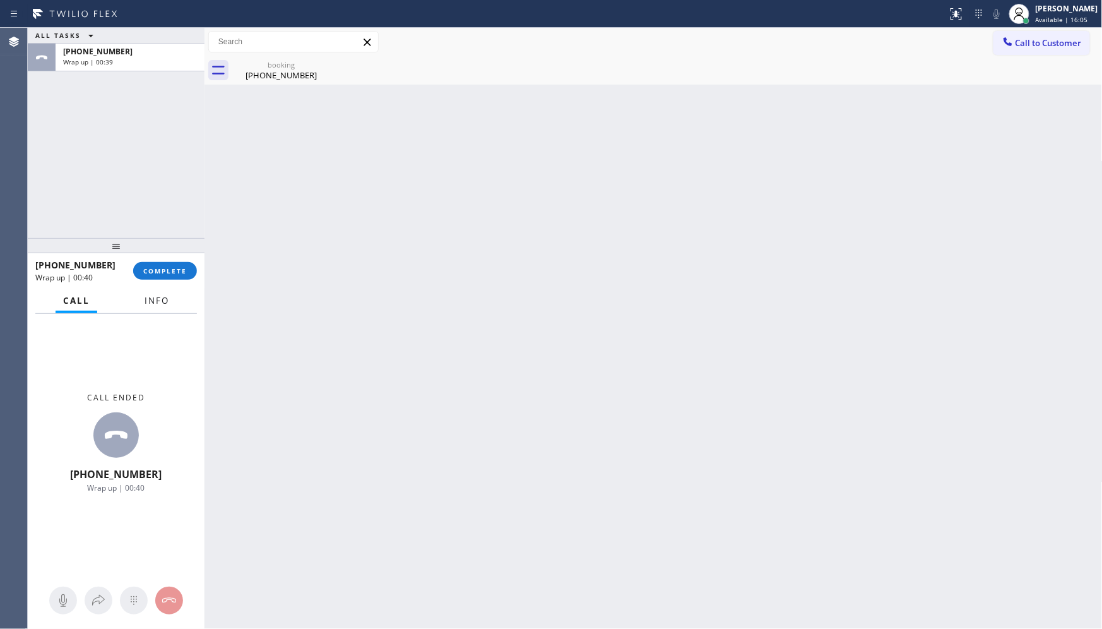
click at [148, 298] on span "Info" at bounding box center [157, 300] width 25 height 11
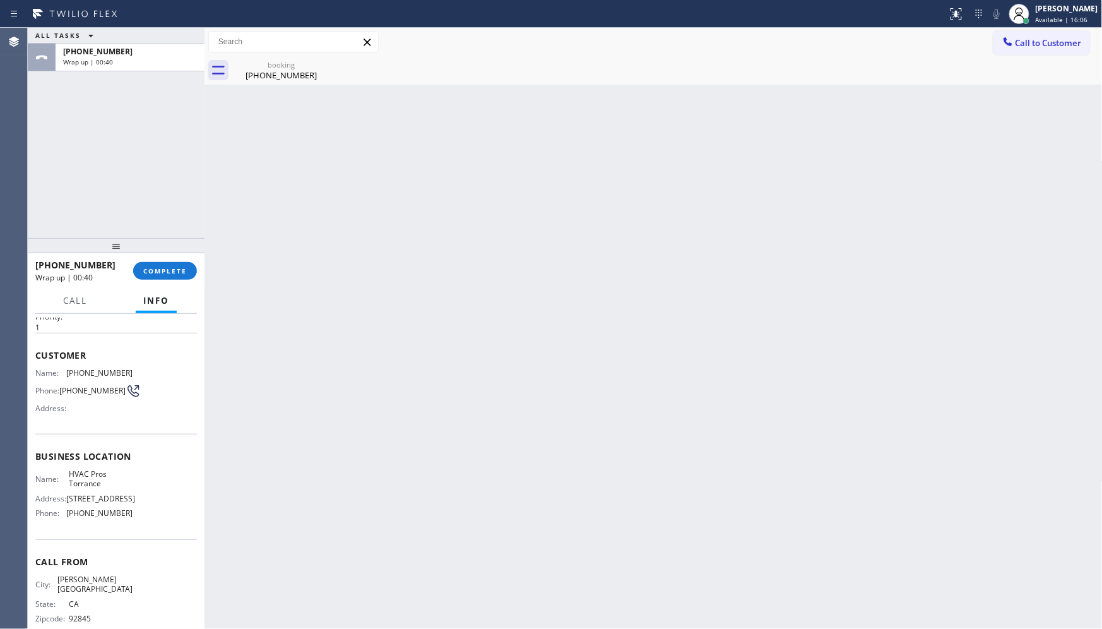
scroll to position [60, 0]
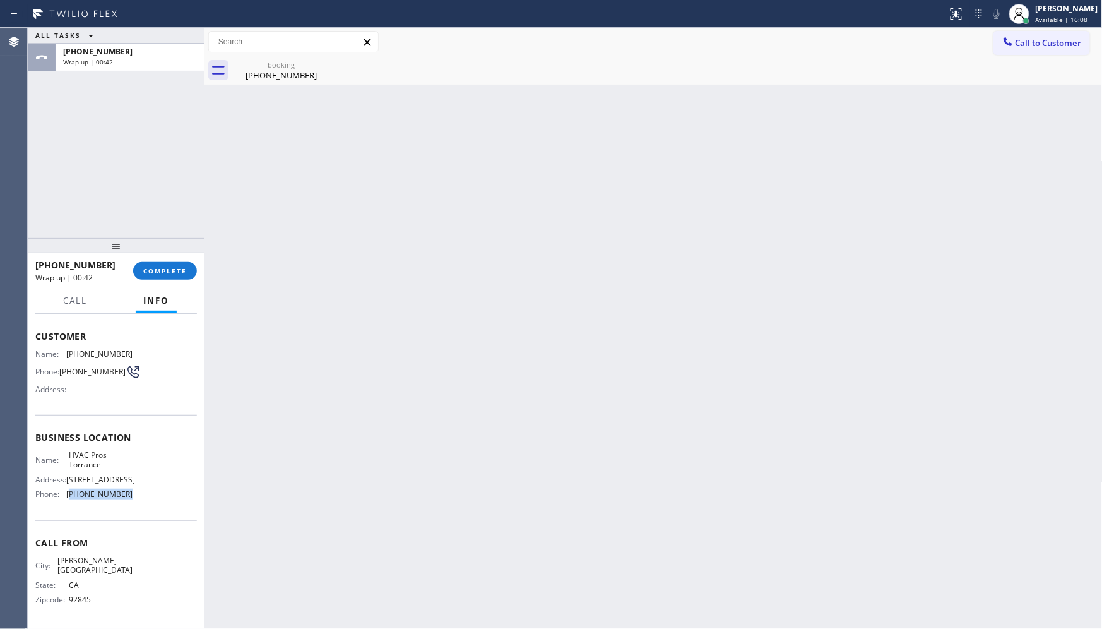
drag, startPoint x: 68, startPoint y: 505, endPoint x: 136, endPoint y: 506, distance: 68.2
click at [136, 504] on div "Name: HVAC Pros Torrance Address: [STREET_ADDRESS] Phone: [PHONE_NUMBER]" at bounding box center [116, 477] width 162 height 54
click at [148, 263] on button "COMPLETE" at bounding box center [165, 271] width 64 height 18
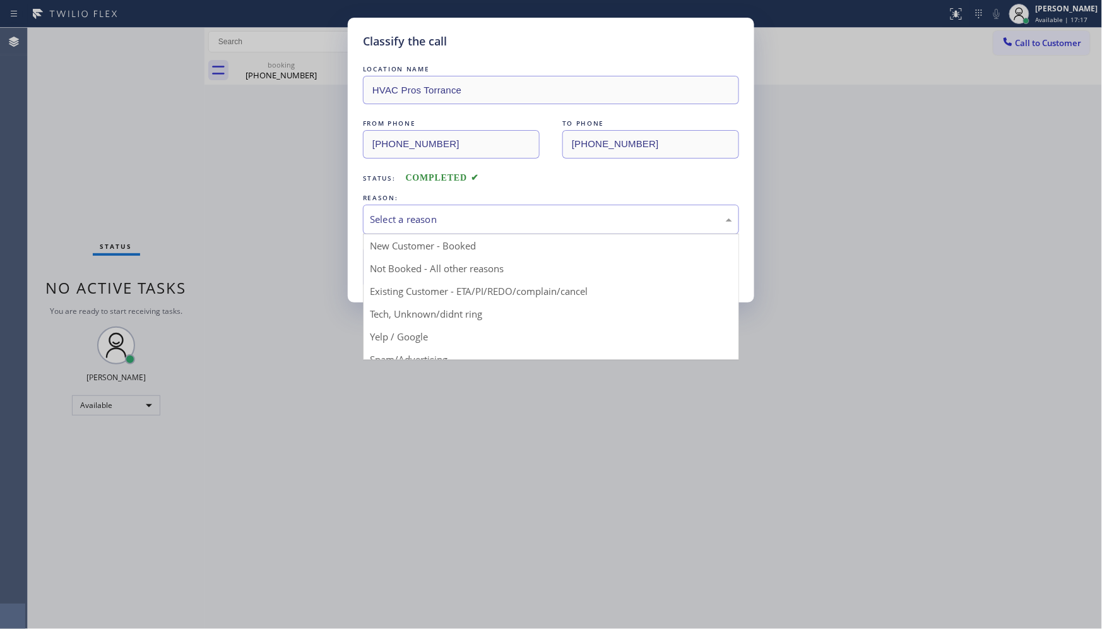
click at [411, 228] on div "Select a reason" at bounding box center [551, 220] width 376 height 30
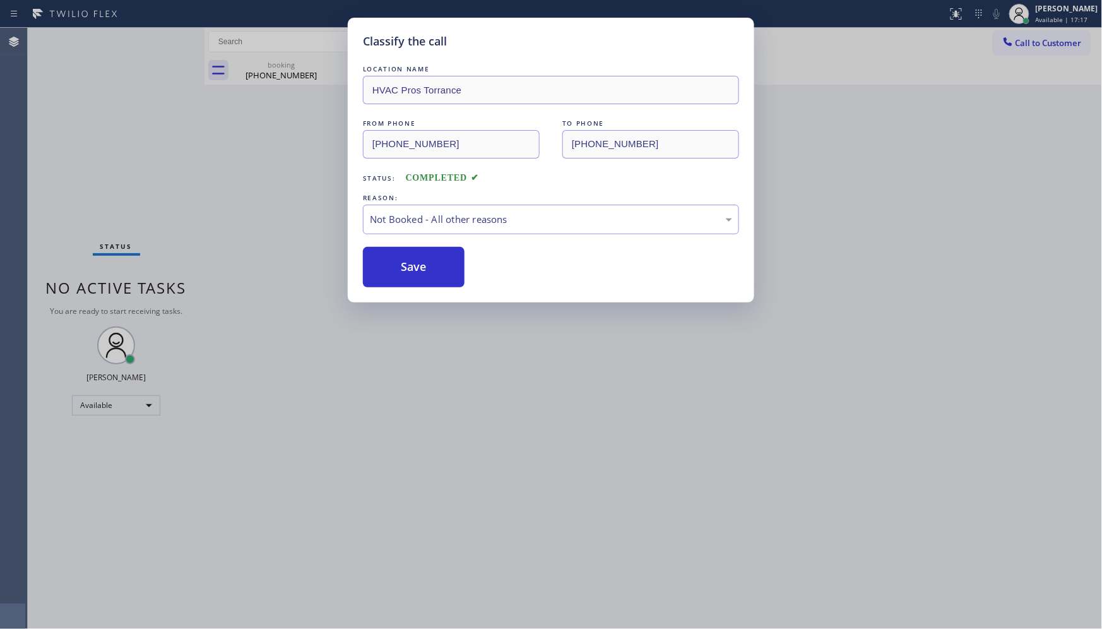
click at [414, 265] on button "Save" at bounding box center [414, 267] width 102 height 40
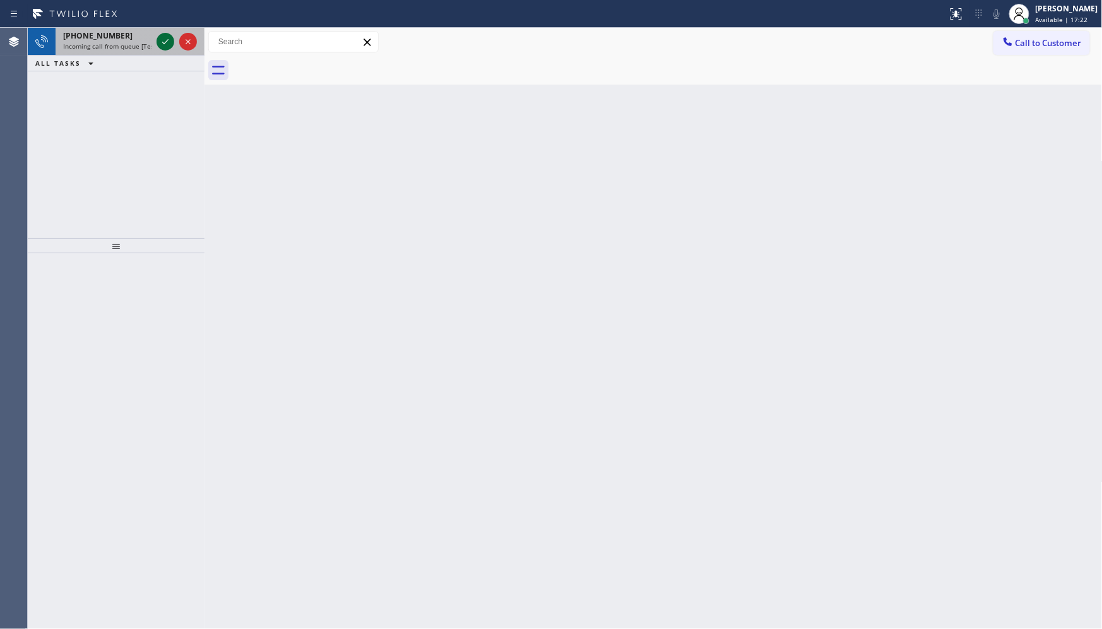
click at [158, 41] on icon at bounding box center [165, 41] width 15 height 15
click at [165, 46] on icon at bounding box center [165, 41] width 15 height 15
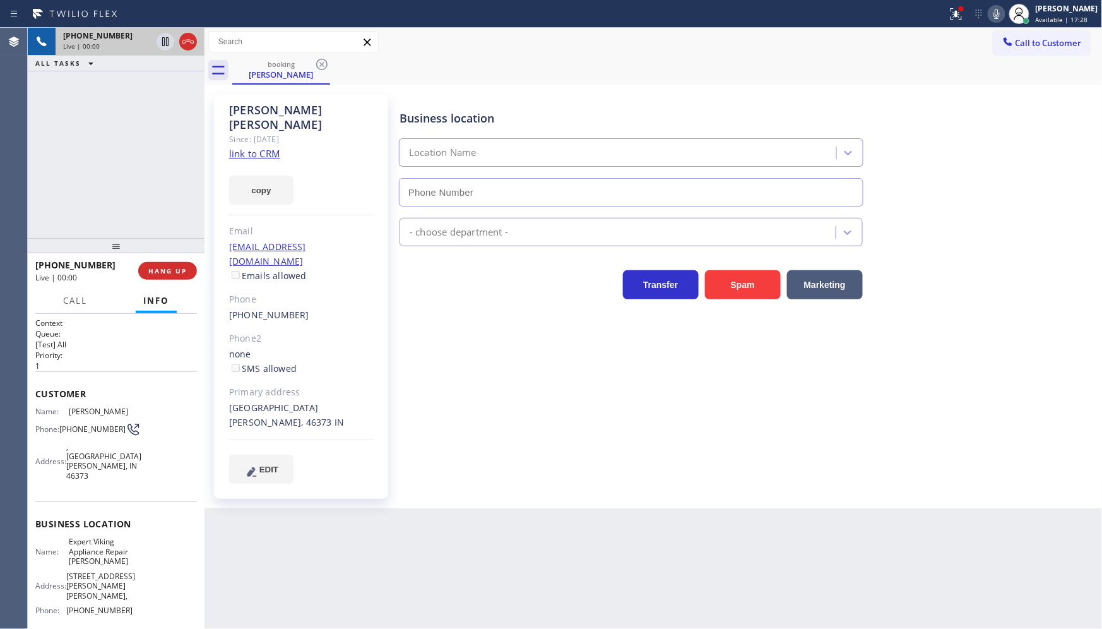
type input "[PHONE_NUMBER]"
click at [140, 340] on p "[Test] All" at bounding box center [116, 344] width 162 height 11
click at [259, 147] on link "link to CRM" at bounding box center [254, 153] width 51 height 13
click at [946, 11] on div at bounding box center [957, 13] width 28 height 15
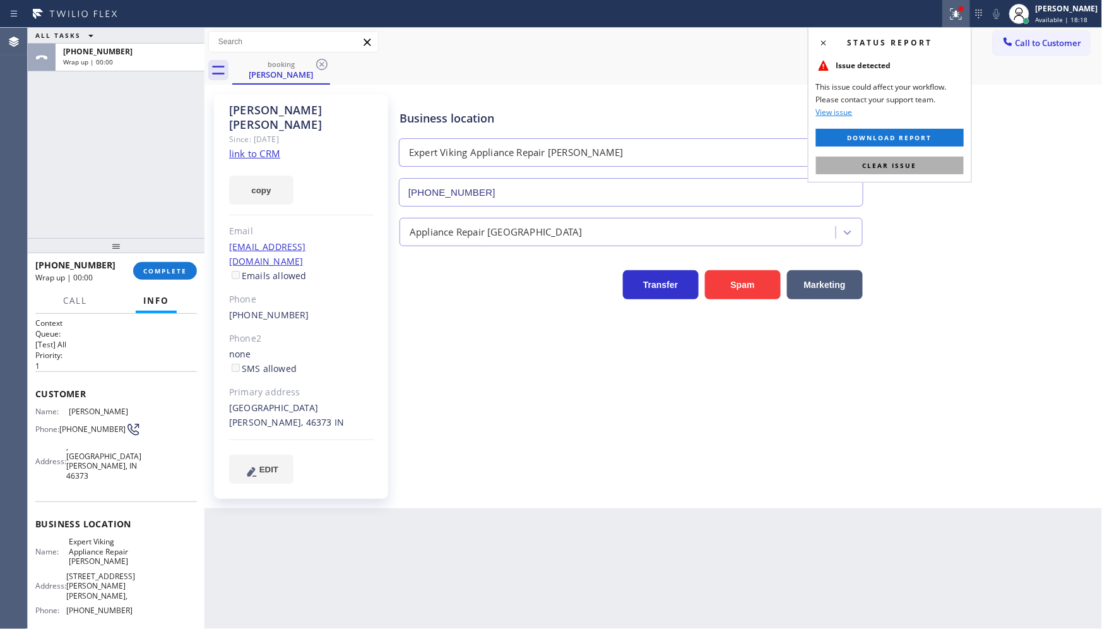
click at [917, 161] on button "Clear issue" at bounding box center [890, 166] width 148 height 18
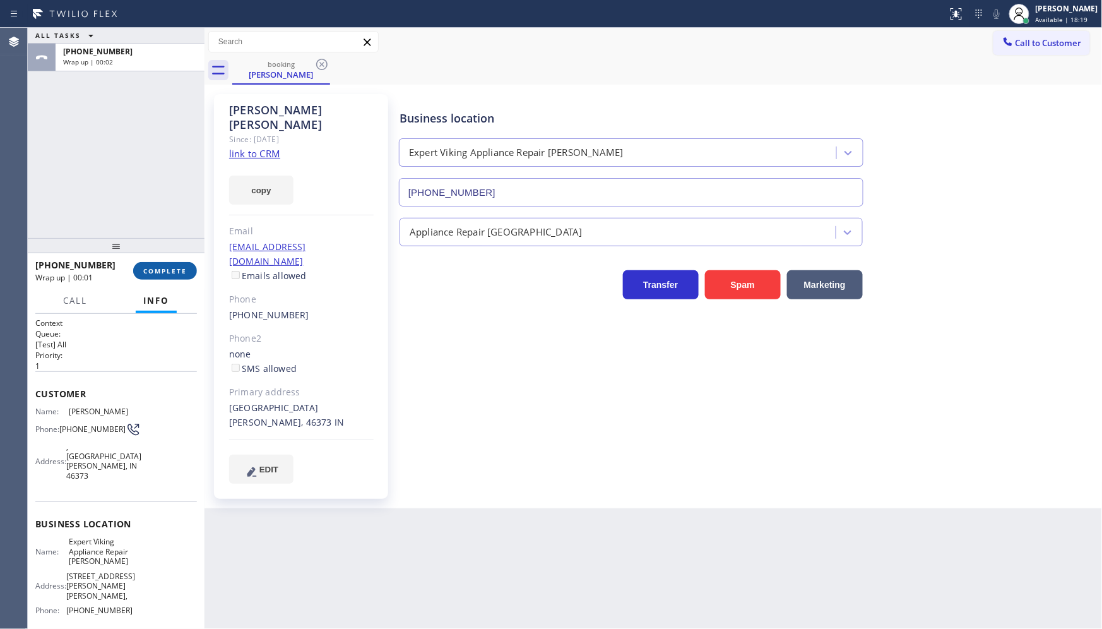
click at [158, 270] on span "COMPLETE" at bounding box center [165, 270] width 44 height 9
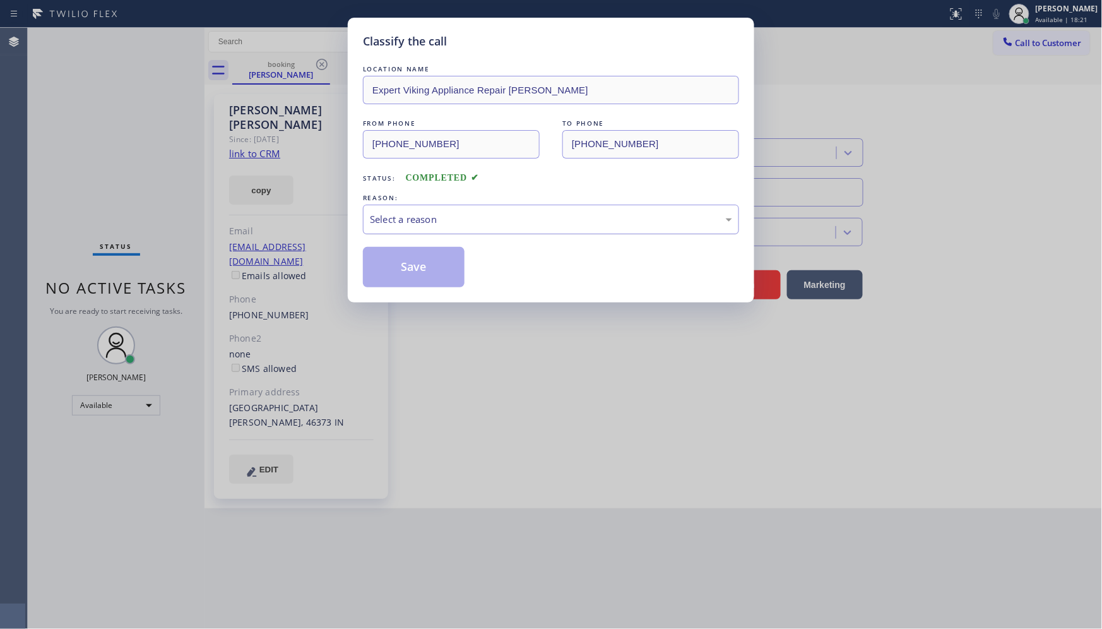
click at [456, 234] on div "LOCATION NAME Expert Viking Appliance Repair [PERSON_NAME] FROM PHONE [PHONE_NU…" at bounding box center [551, 174] width 376 height 225
click at [456, 213] on div "Select a reason" at bounding box center [551, 219] width 362 height 15
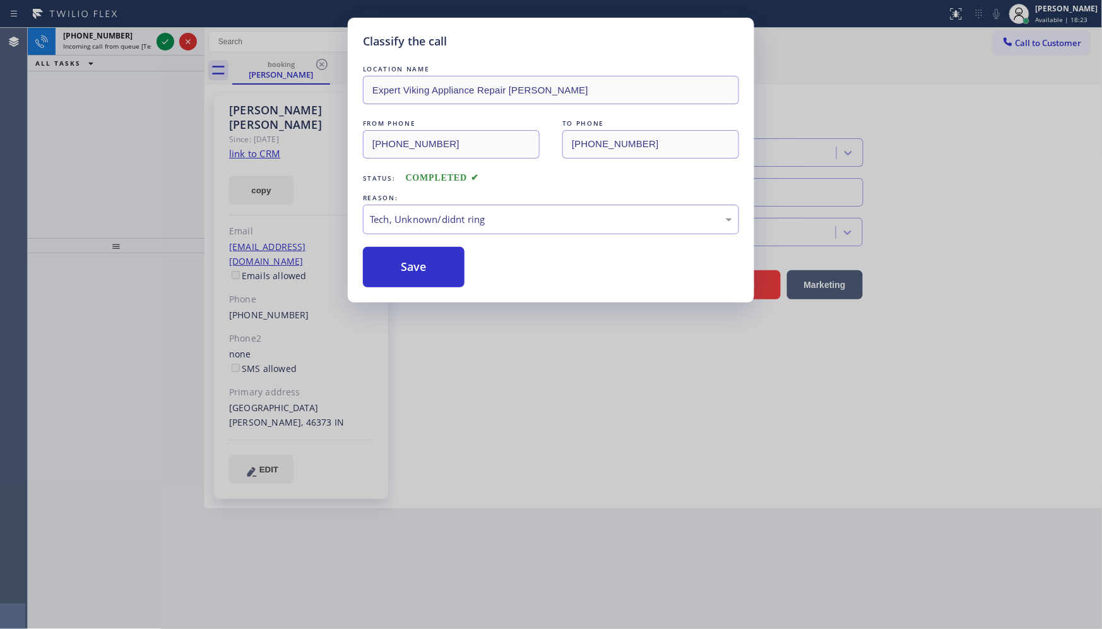
click at [563, 312] on div "Classify the call LOCATION NAME Expert Viking Appliance Repair [PERSON_NAME] FR…" at bounding box center [551, 314] width 1102 height 629
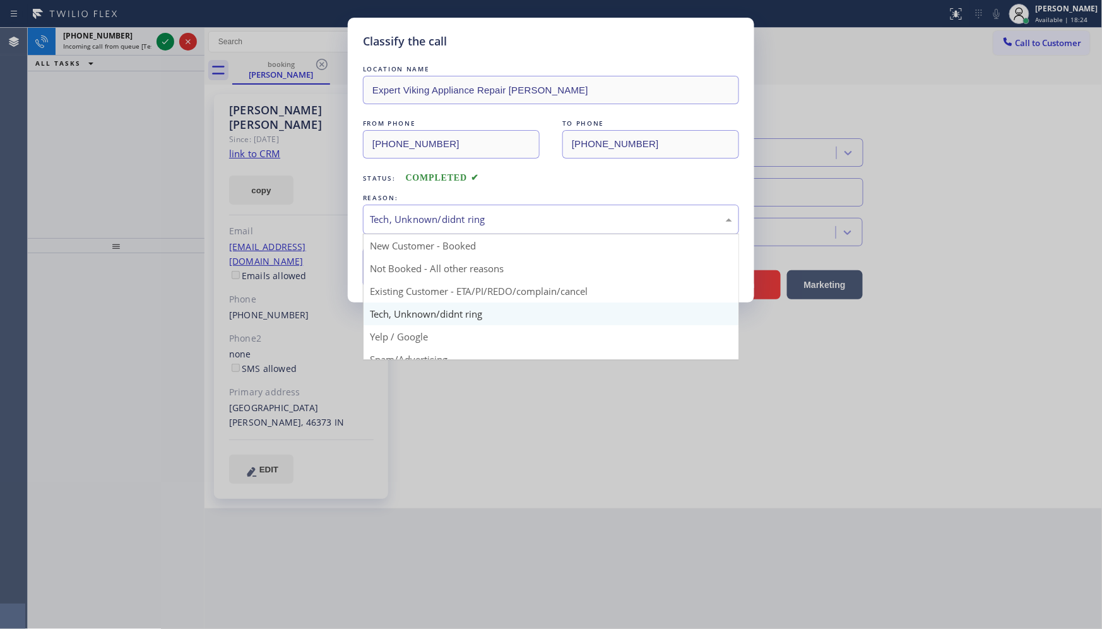
click at [485, 234] on div "Tech, Unknown/didnt ring New Customer - Booked Not Booked - All other reasons E…" at bounding box center [551, 220] width 376 height 30
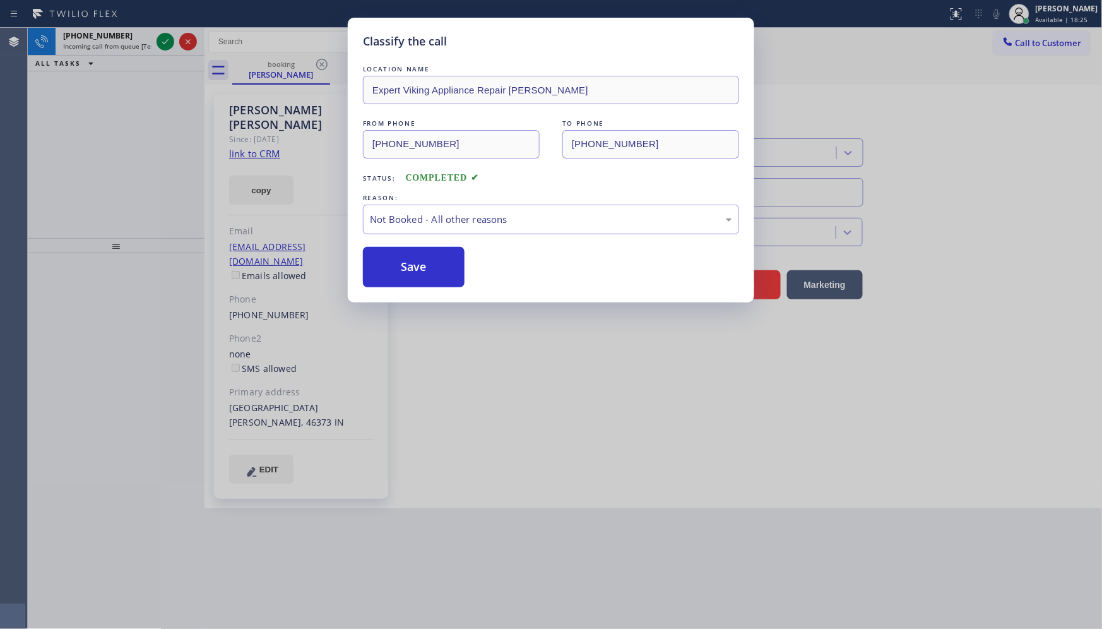
click at [413, 261] on button "Save" at bounding box center [414, 267] width 102 height 40
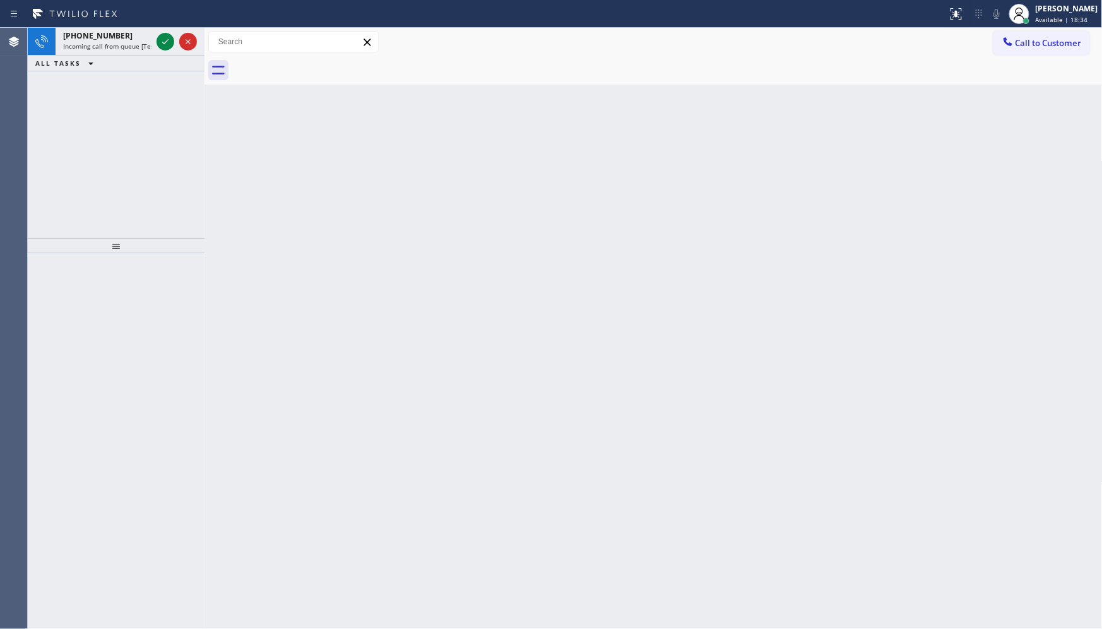
drag, startPoint x: 134, startPoint y: 110, endPoint x: 148, endPoint y: 67, distance: 44.9
click at [137, 97] on div "[PHONE_NUMBER] Incoming call from queue [Test] All ALL TASKS ALL TASKS ACTIVE T…" at bounding box center [116, 133] width 177 height 210
click at [162, 39] on icon at bounding box center [165, 41] width 15 height 15
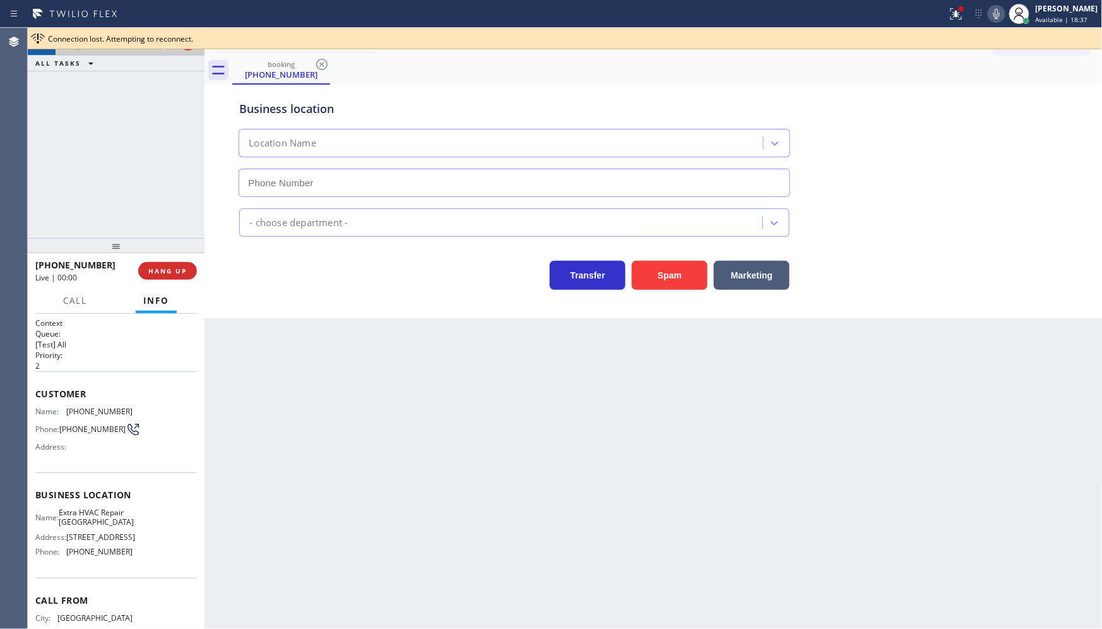
type input "[PHONE_NUMBER]"
click at [98, 152] on div "[PHONE_NUMBER] Live | 00:00 ALL TASKS ALL TASKS ACTIVE TASKS TASKS IN WRAP UP" at bounding box center [116, 133] width 177 height 210
click at [114, 145] on div "[PHONE_NUMBER] Live | 00:00 ALL TASKS ALL TASKS ACTIVE TASKS TASKS IN WRAP UP" at bounding box center [116, 133] width 177 height 210
click at [114, 145] on div "[PHONE_NUMBER] Live | 00:01 ALL TASKS ALL TASKS ACTIVE TASKS TASKS IN WRAP UP" at bounding box center [116, 133] width 177 height 210
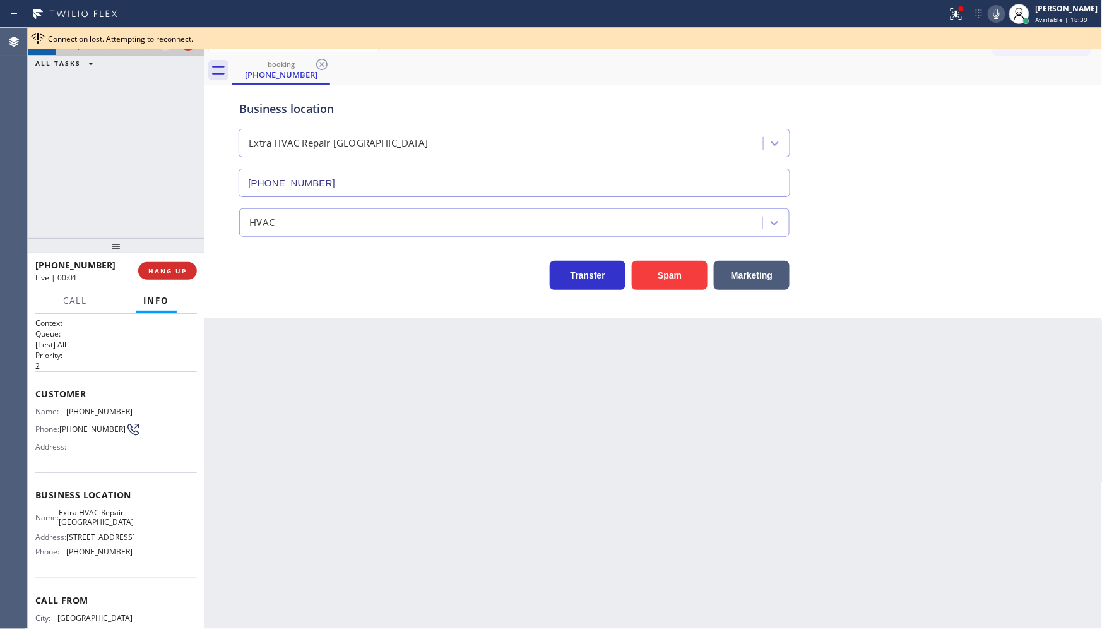
click at [108, 142] on div "[PHONE_NUMBER] Live | 00:01 ALL TASKS ALL TASKS ACTIVE TASKS TASKS IN WRAP UP" at bounding box center [116, 133] width 177 height 210
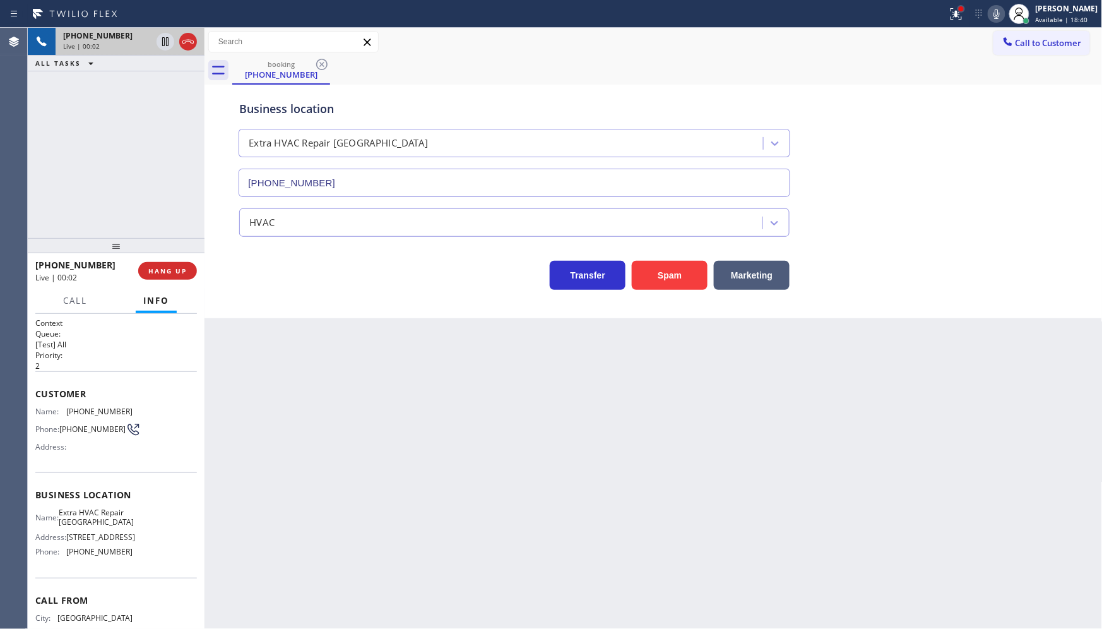
click at [964, 8] on div at bounding box center [961, 8] width 5 height 5
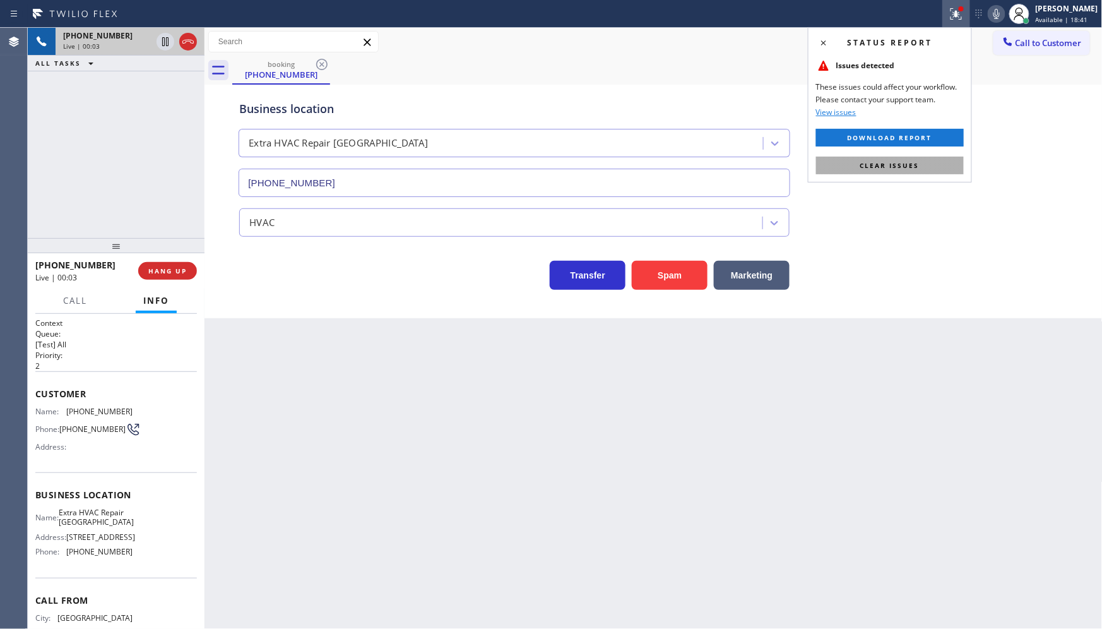
click at [926, 165] on button "Clear issues" at bounding box center [890, 166] width 148 height 18
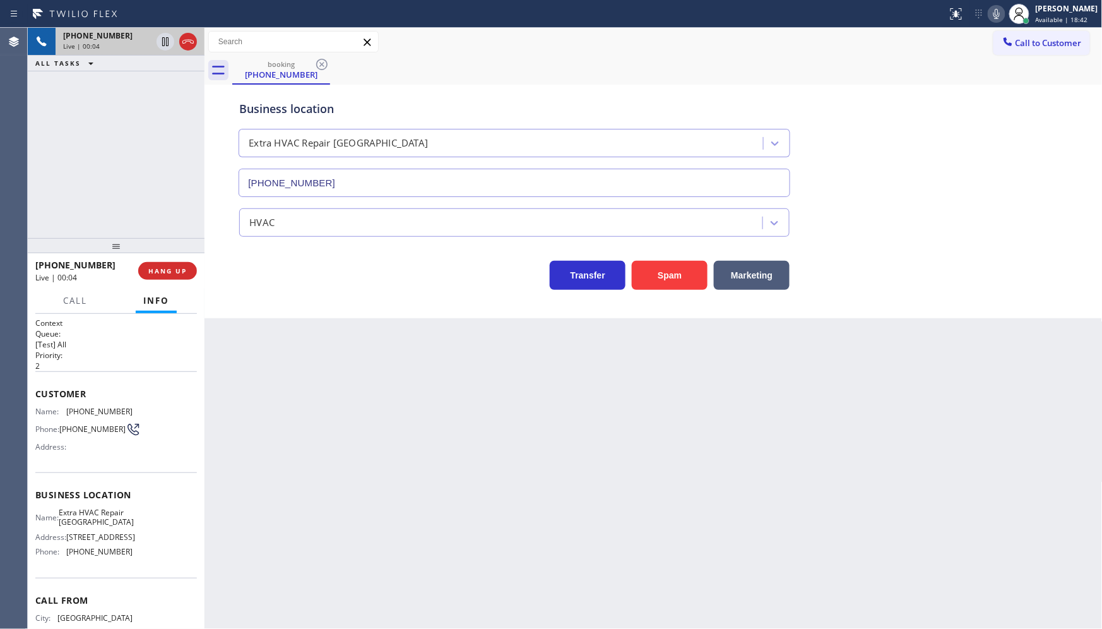
click at [677, 290] on div "Business location Extra HVAC Repair [GEOGRAPHIC_DATA] [PHONE_NUMBER] HVAC Trans…" at bounding box center [654, 202] width 898 height 234
click at [679, 280] on button "Spam" at bounding box center [670, 275] width 76 height 29
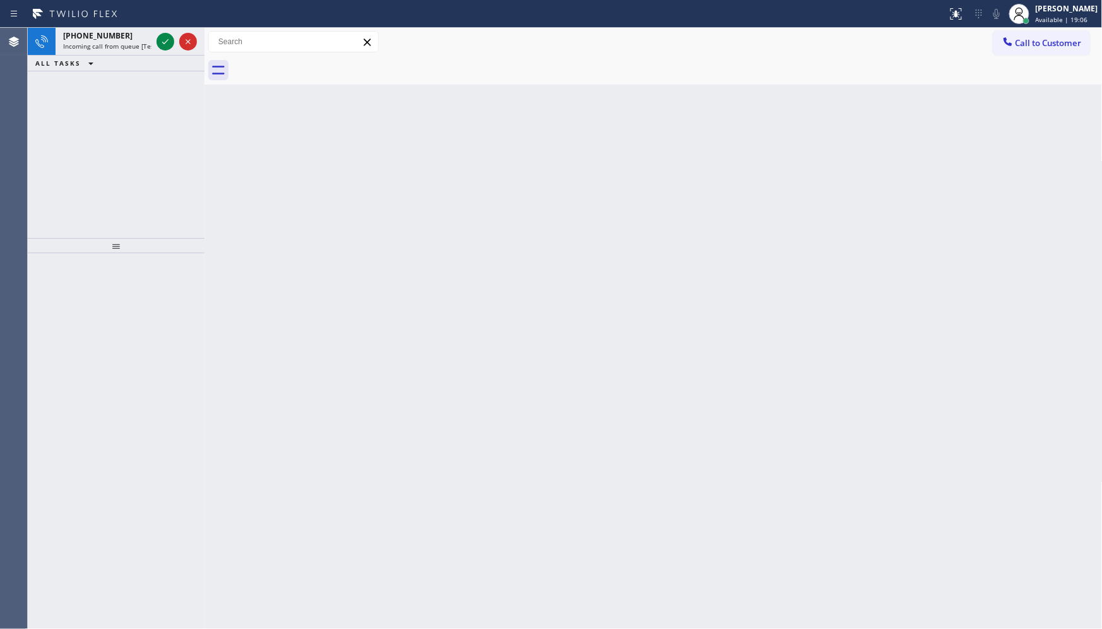
click at [93, 78] on div "[PHONE_NUMBER] Incoming call from queue [Test] All ALL TASKS ALL TASKS ACTIVE T…" at bounding box center [116, 133] width 177 height 210
click at [165, 39] on icon at bounding box center [165, 41] width 15 height 15
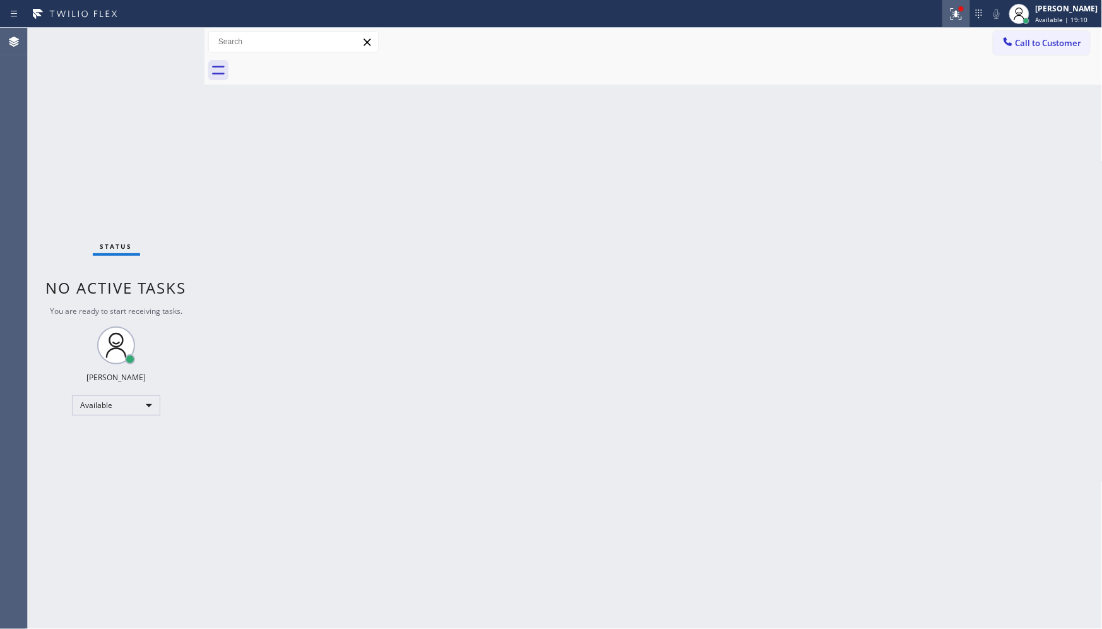
click at [949, 13] on div at bounding box center [957, 13] width 28 height 15
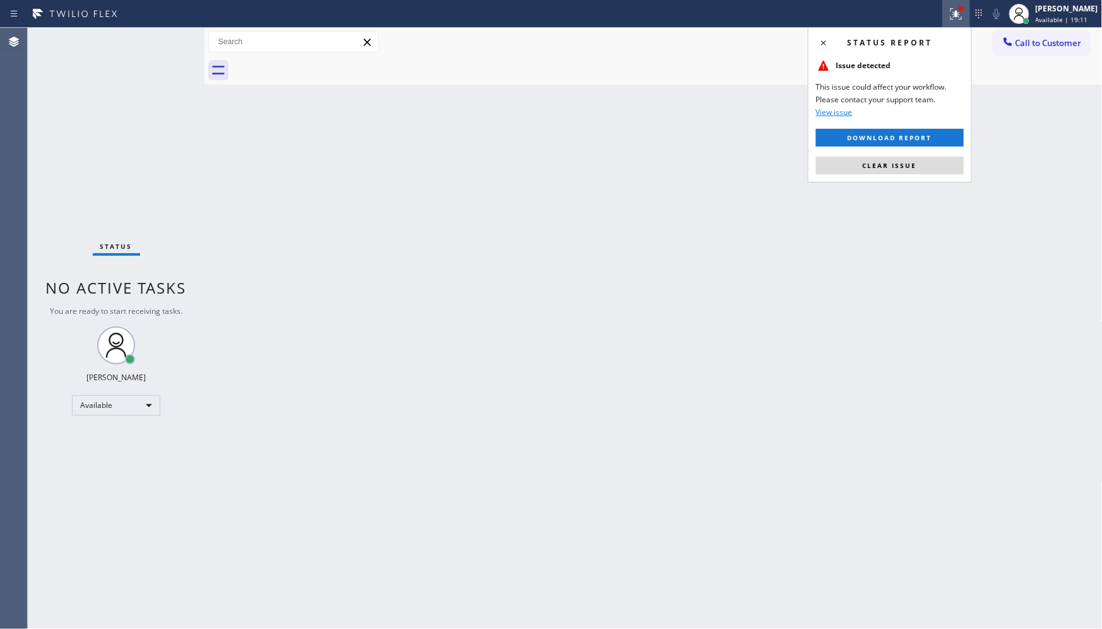
click at [955, 157] on button "Clear issue" at bounding box center [890, 166] width 148 height 18
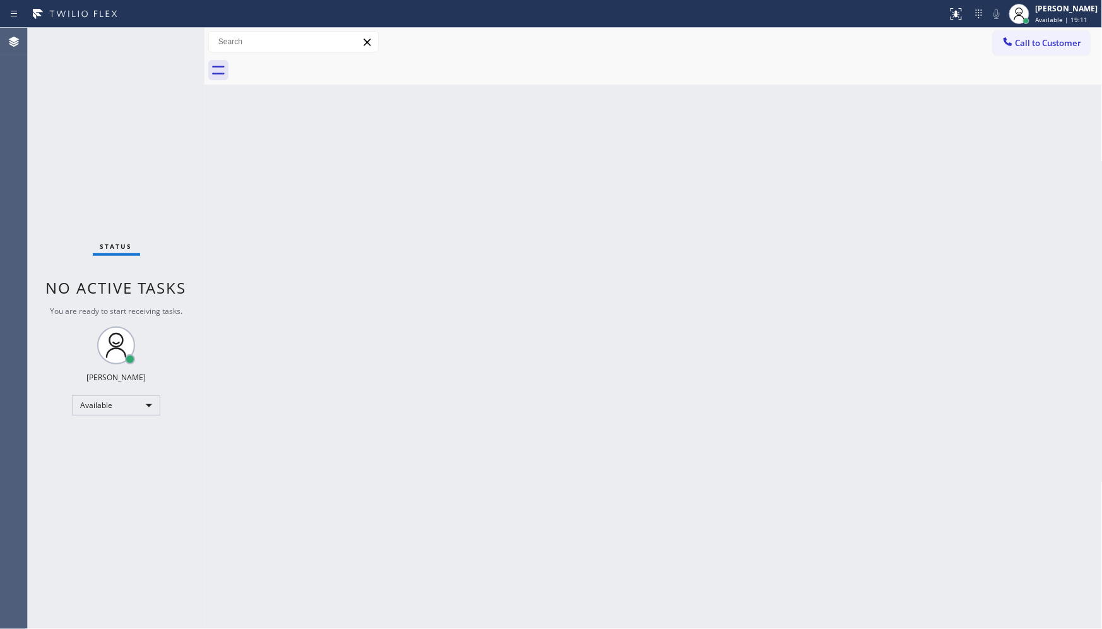
click at [955, 158] on div "Back to Dashboard Change Sender ID Customers Technicians Select a contact Outbo…" at bounding box center [654, 328] width 898 height 601
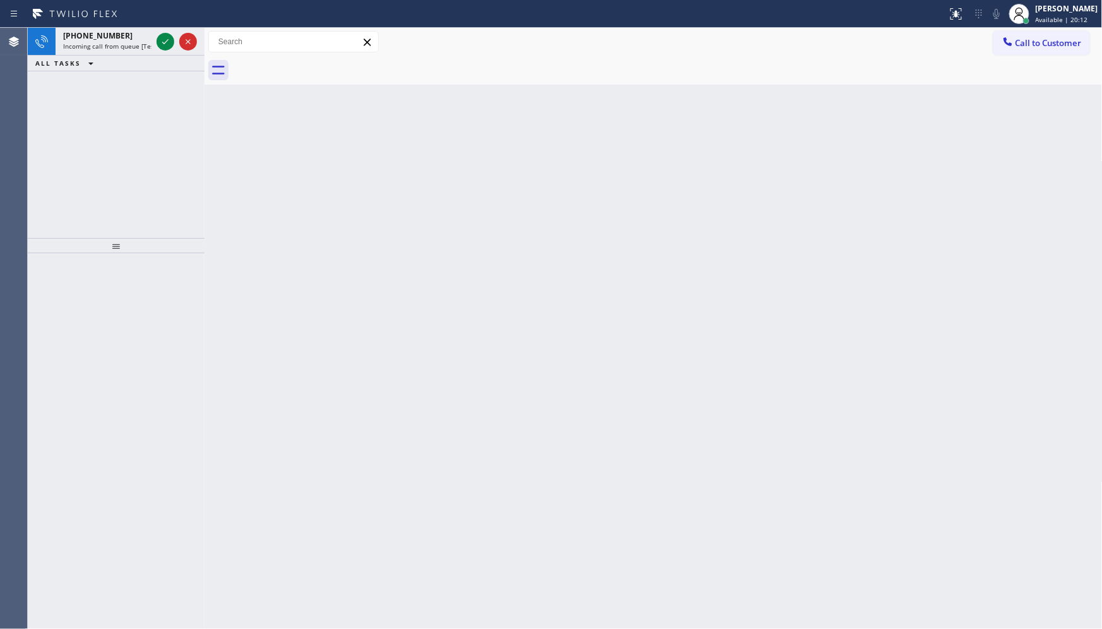
drag, startPoint x: 127, startPoint y: 121, endPoint x: 160, endPoint y: 26, distance: 101.0
click at [140, 92] on div "[PHONE_NUMBER] Incoming call from queue [Test] All ALL TASKS ALL TASKS ACTIVE T…" at bounding box center [116, 133] width 177 height 210
drag, startPoint x: 123, startPoint y: 155, endPoint x: 140, endPoint y: 131, distance: 29.4
click at [140, 131] on div "[PHONE_NUMBER] Incoming call from queue [Test] All ALL TASKS ALL TASKS ACTIVE T…" at bounding box center [116, 133] width 177 height 210
click at [162, 30] on div at bounding box center [176, 42] width 45 height 28
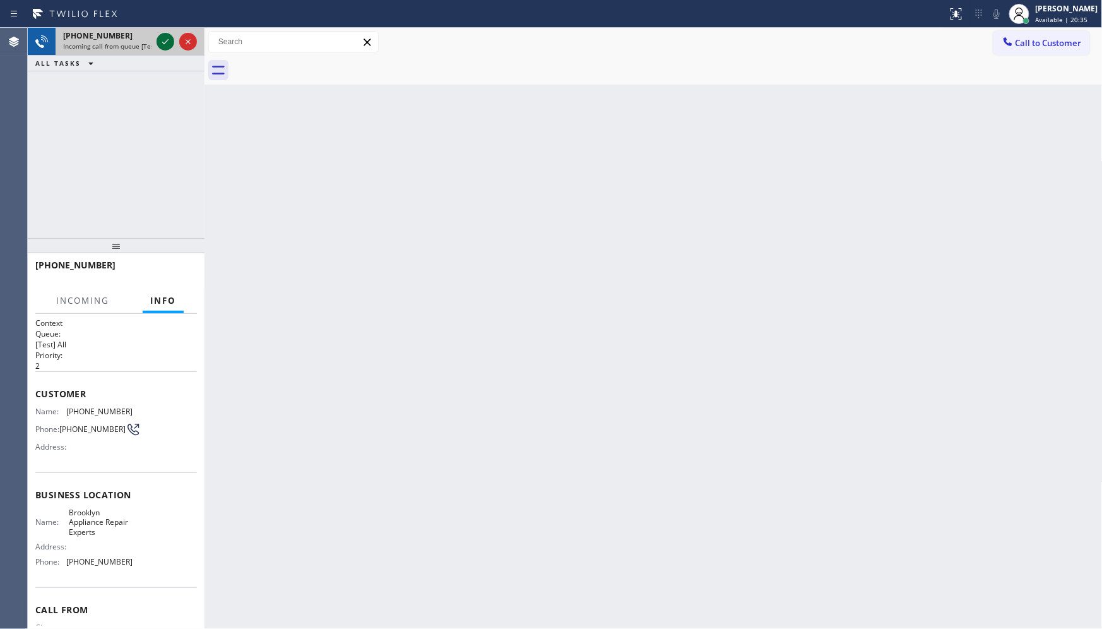
click at [162, 42] on icon at bounding box center [165, 41] width 15 height 15
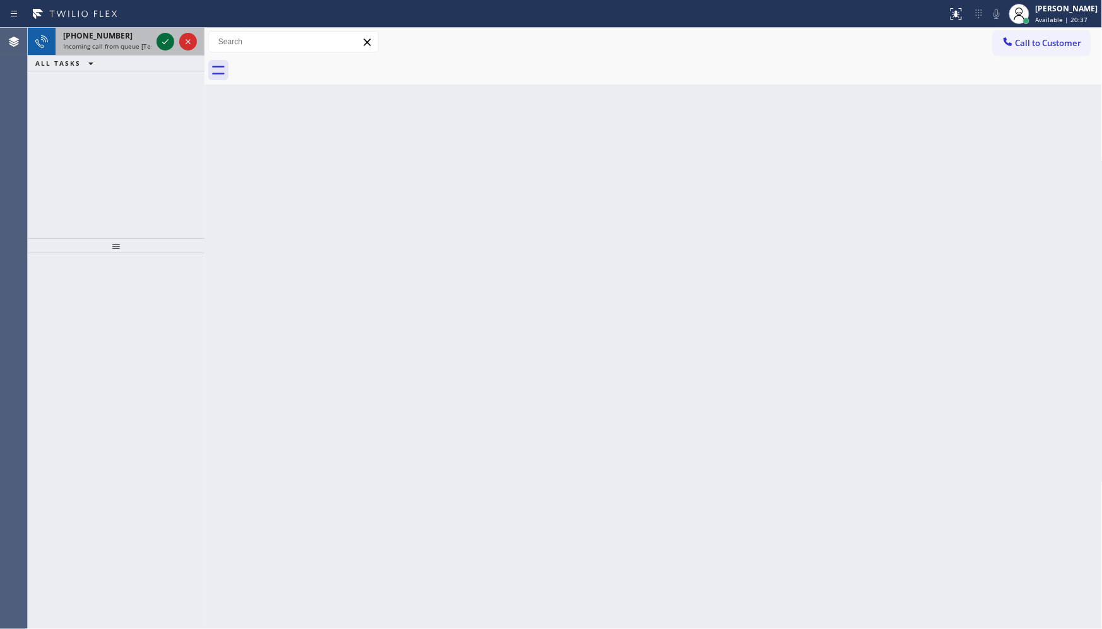
click at [162, 42] on icon at bounding box center [165, 41] width 15 height 15
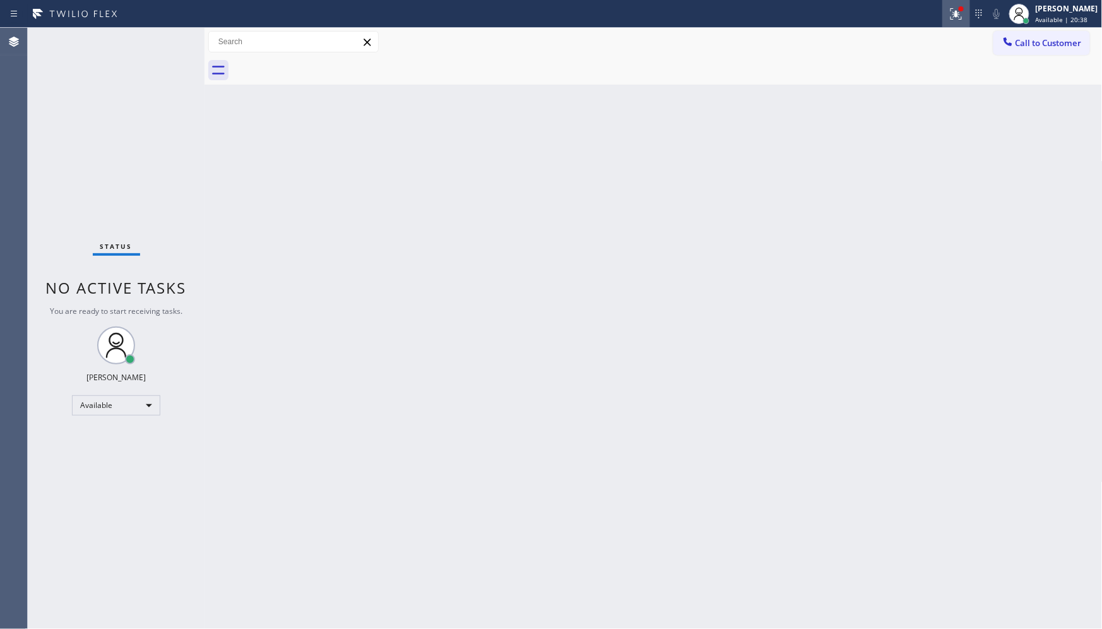
click at [955, 21] on icon at bounding box center [956, 13] width 15 height 15
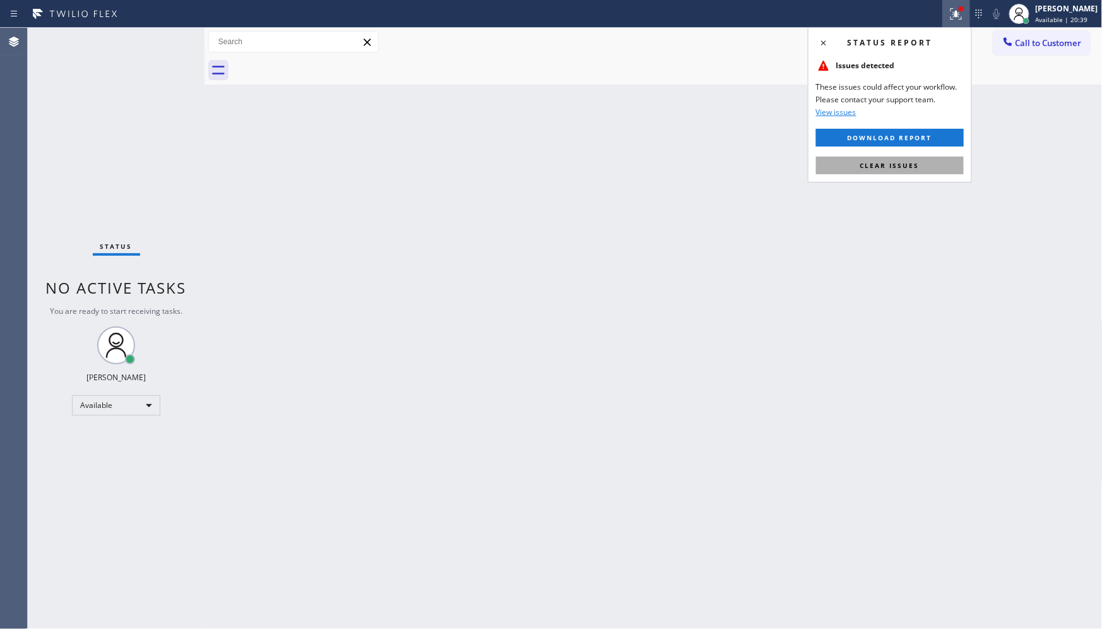
click at [938, 168] on button "Clear issues" at bounding box center [890, 166] width 148 height 18
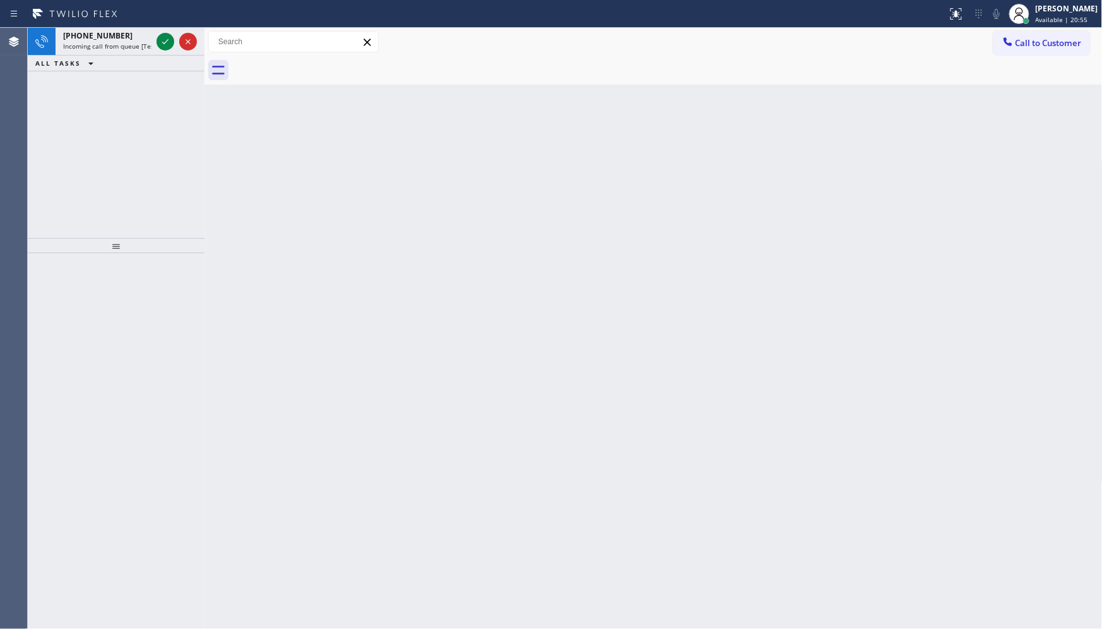
click at [161, 96] on div "[PHONE_NUMBER] Incoming call from queue [Test] All ALL TASKS ALL TASKS ACTIVE T…" at bounding box center [116, 133] width 177 height 210
click at [164, 44] on icon at bounding box center [165, 41] width 15 height 15
click at [957, 20] on icon at bounding box center [956, 13] width 15 height 15
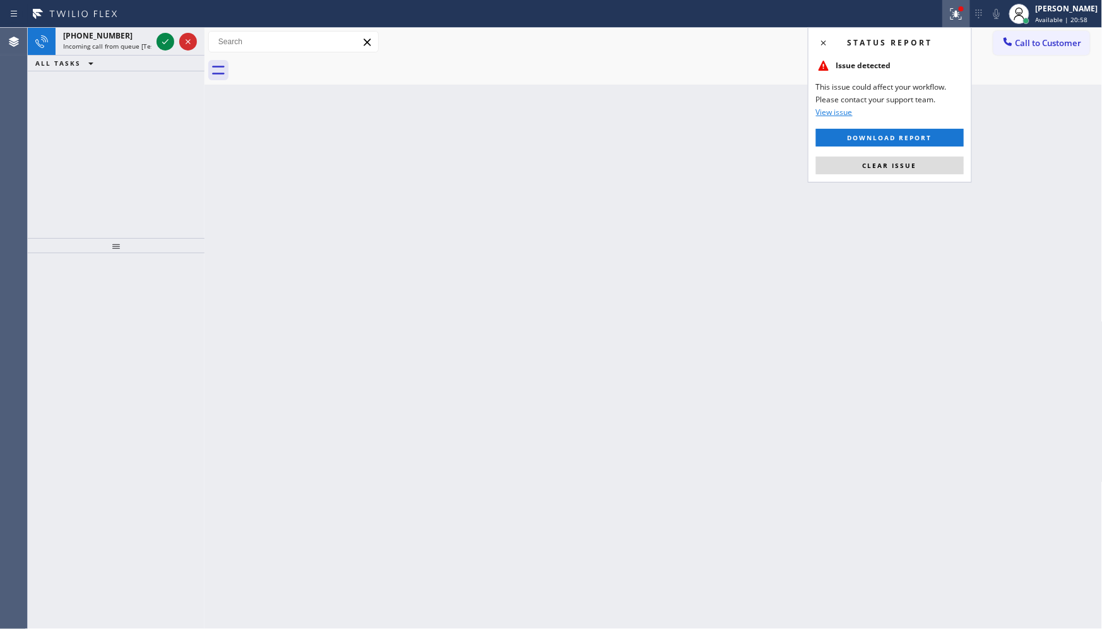
drag, startPoint x: 922, startPoint y: 168, endPoint x: 828, endPoint y: 145, distance: 96.8
click at [920, 166] on button "Clear issue" at bounding box center [890, 166] width 148 height 18
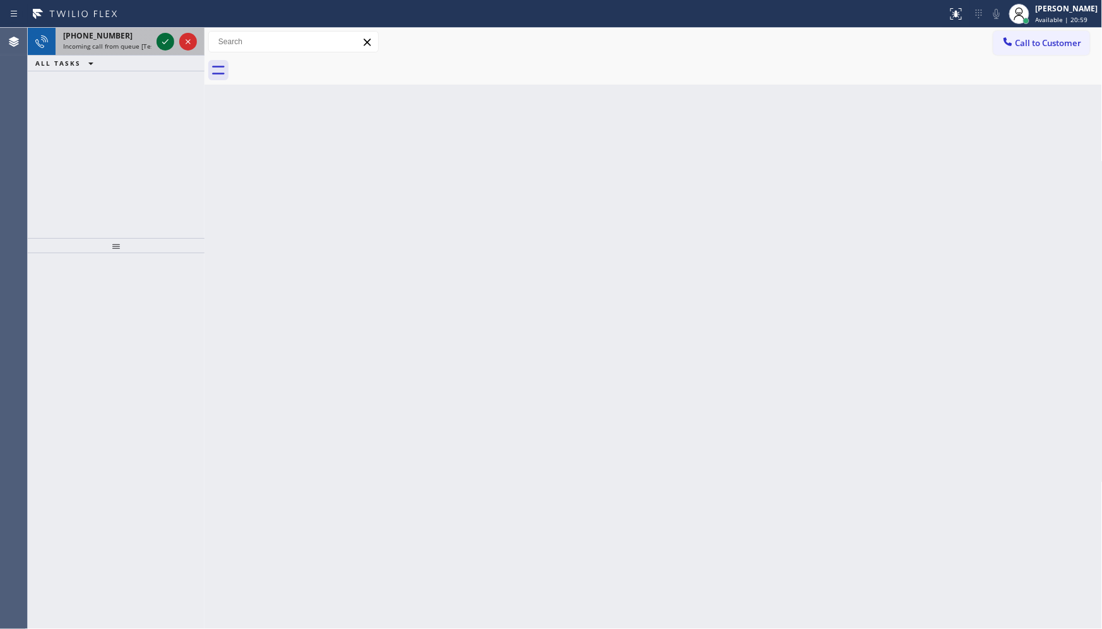
click at [159, 38] on icon at bounding box center [165, 41] width 15 height 15
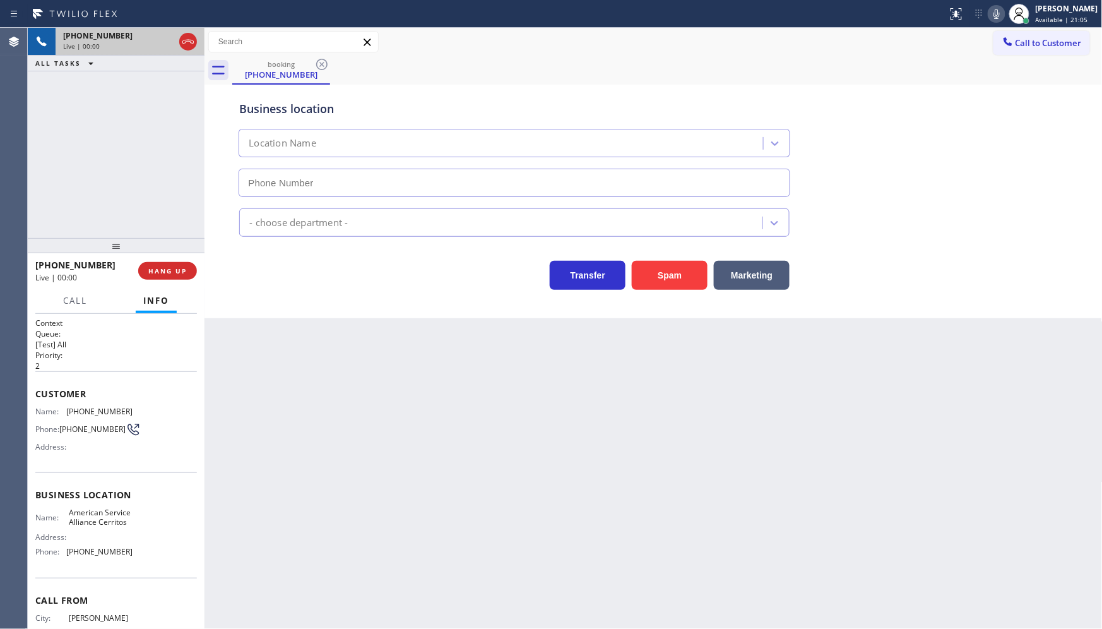
type input "[PHONE_NUMBER]"
click at [674, 275] on button "Spam" at bounding box center [670, 275] width 76 height 29
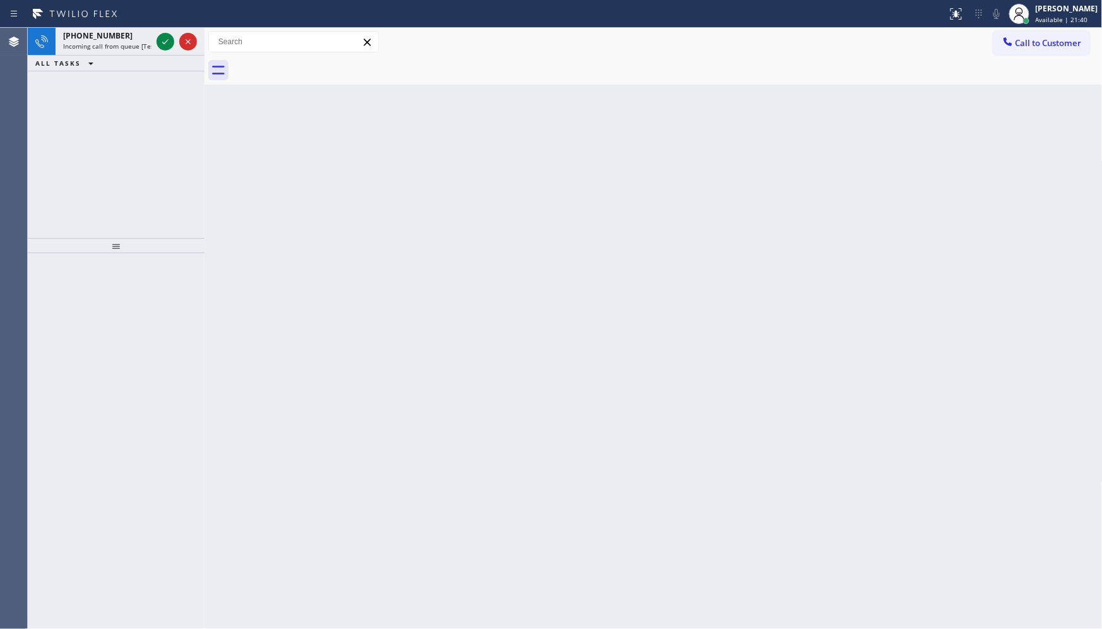
click at [144, 81] on div "[PHONE_NUMBER] Incoming call from queue [Test] All ALL TASKS ALL TASKS ACTIVE T…" at bounding box center [116, 133] width 177 height 210
click at [165, 40] on icon at bounding box center [165, 41] width 15 height 15
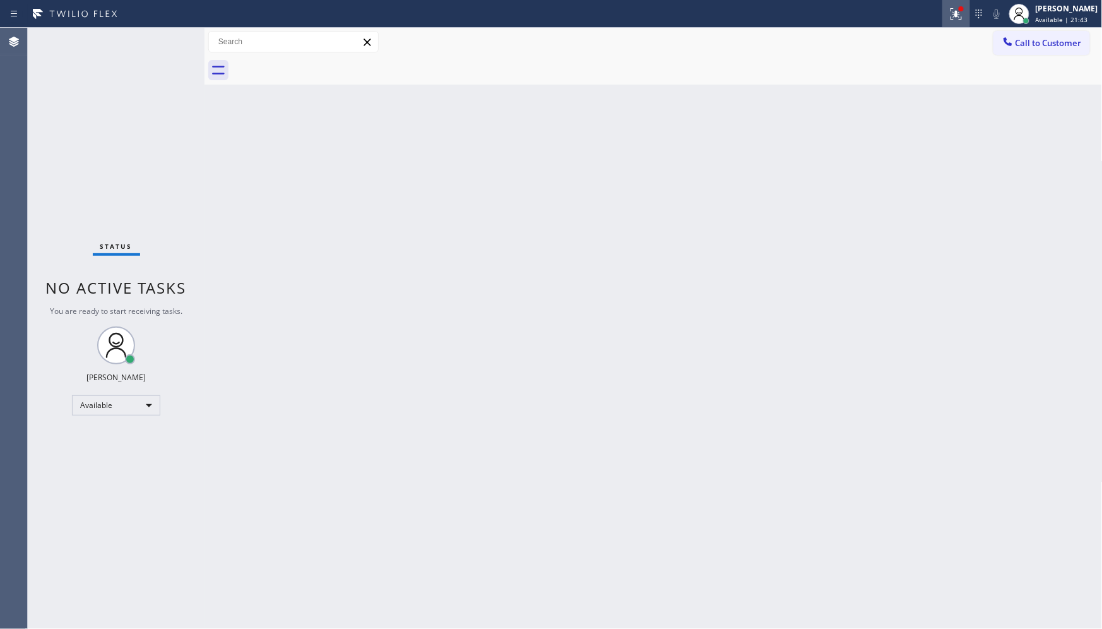
click at [955, 10] on icon at bounding box center [956, 13] width 15 height 15
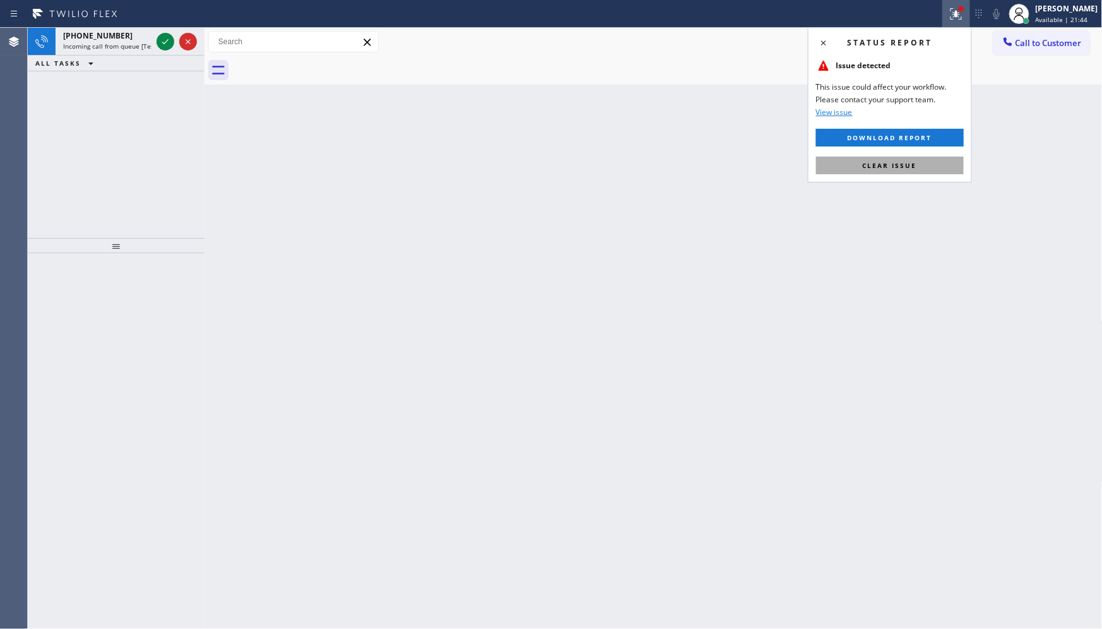
click at [917, 157] on button "Clear issue" at bounding box center [890, 166] width 148 height 18
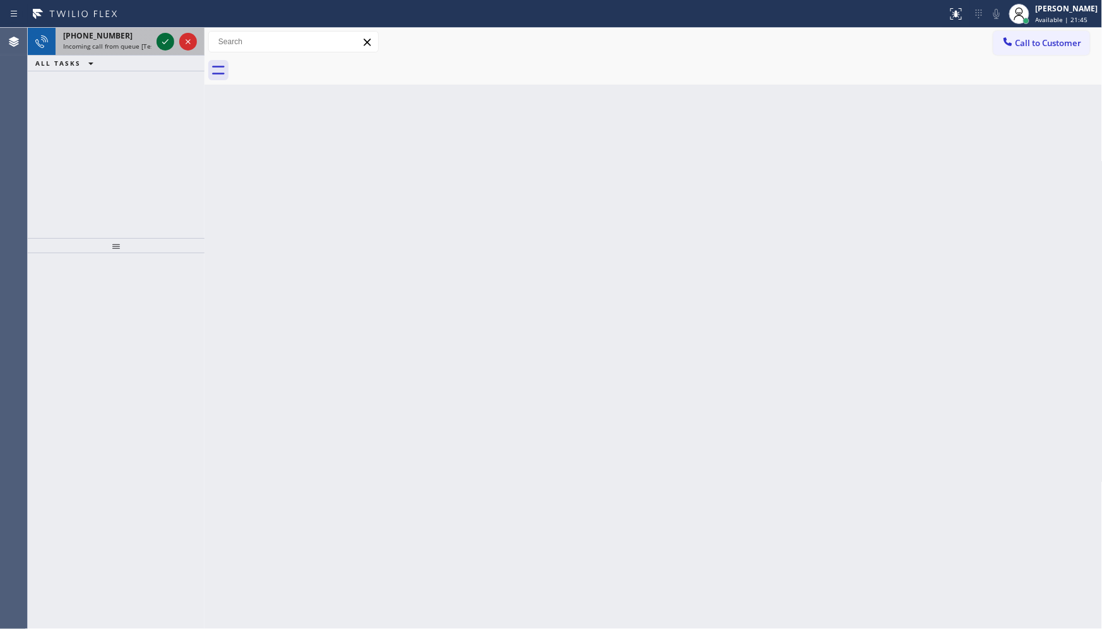
click at [167, 39] on icon at bounding box center [165, 41] width 15 height 15
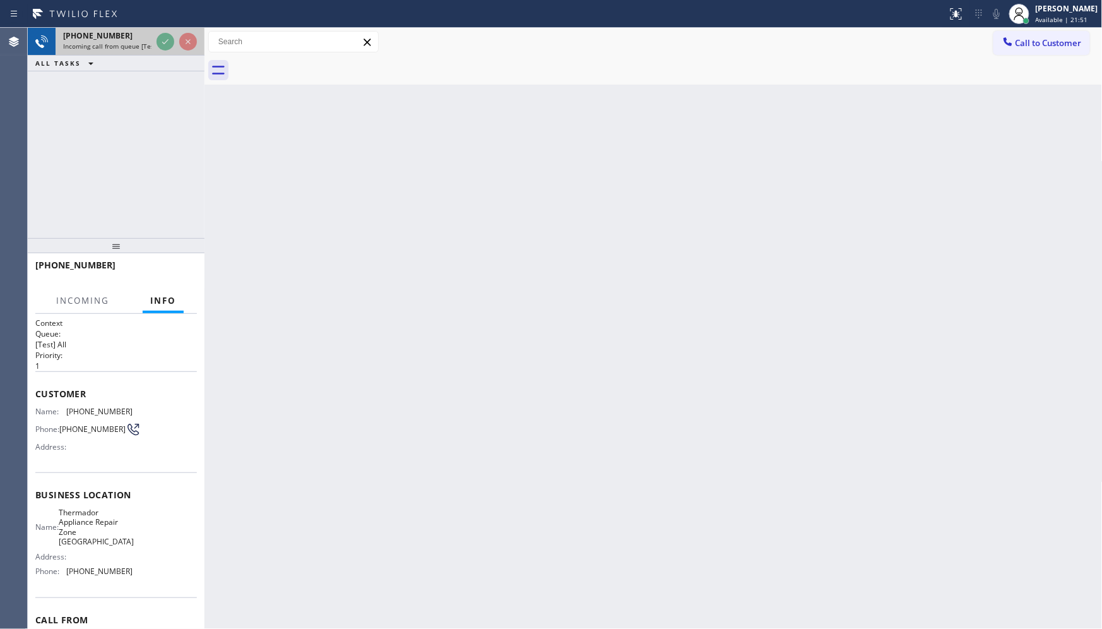
click at [154, 37] on div at bounding box center [176, 42] width 45 height 28
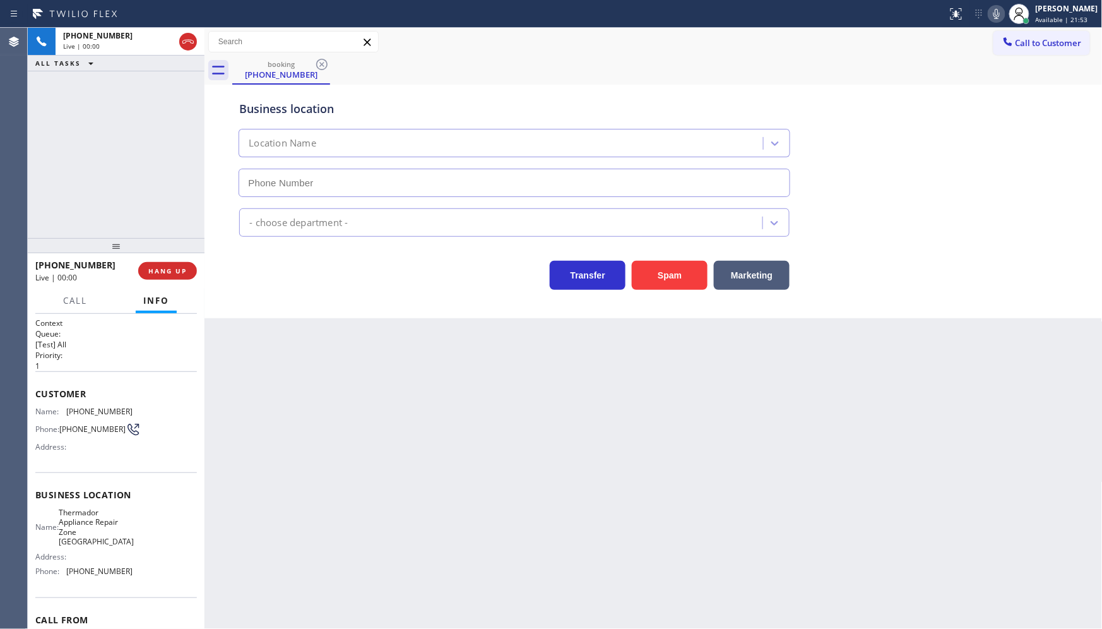
type input "[PHONE_NUMBER]"
click at [174, 275] on button "HANG UP" at bounding box center [167, 271] width 59 height 18
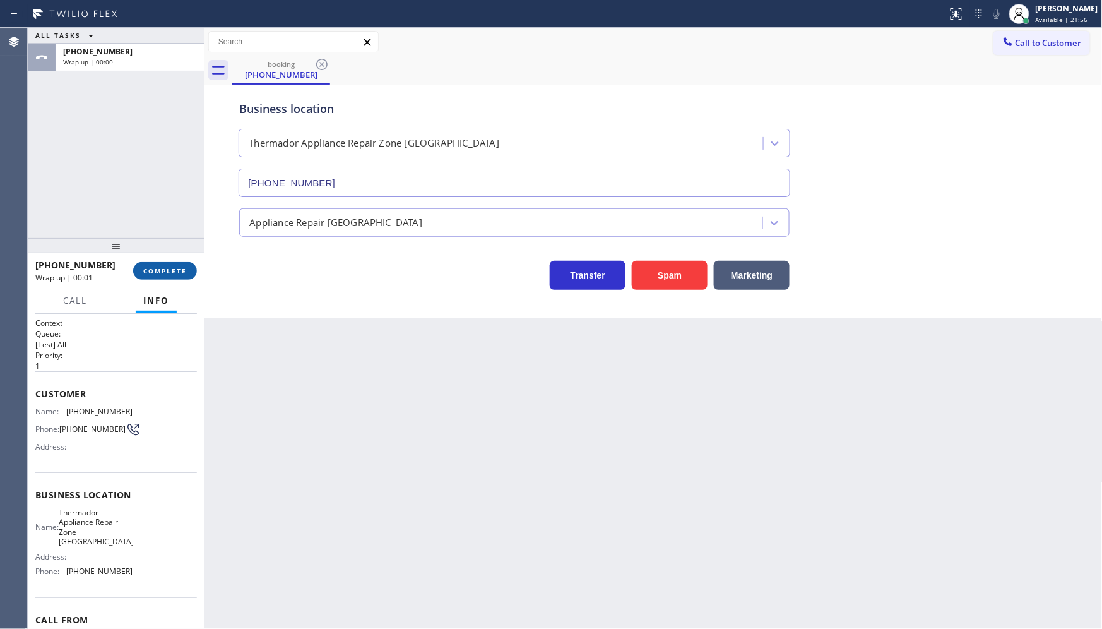
click at [187, 279] on button "COMPLETE" at bounding box center [165, 271] width 64 height 18
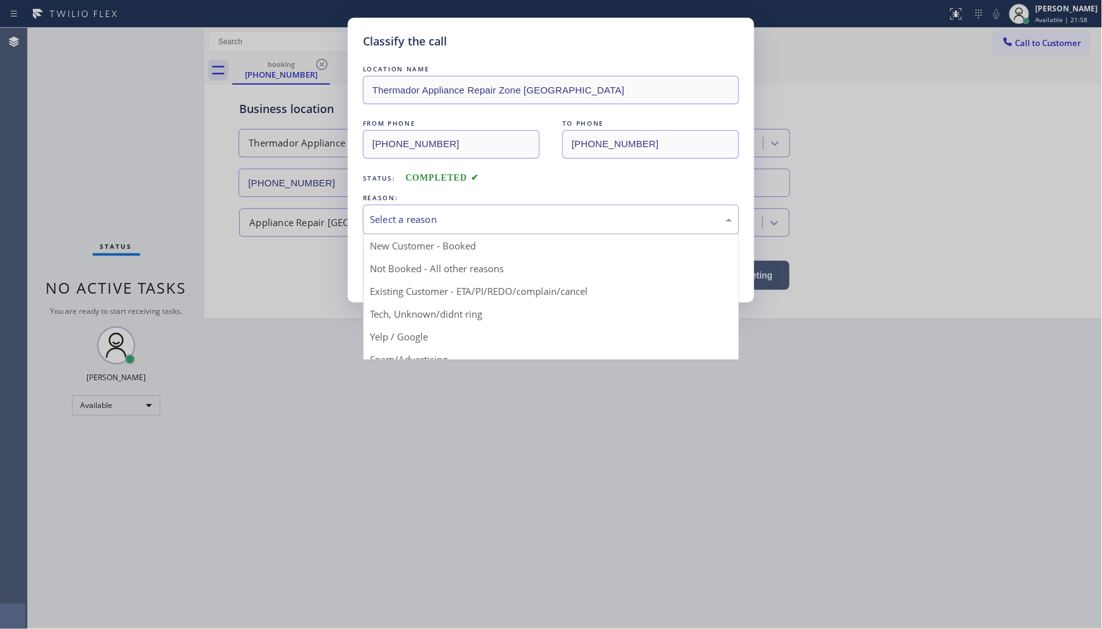
click at [405, 226] on div "Select a reason" at bounding box center [551, 219] width 362 height 15
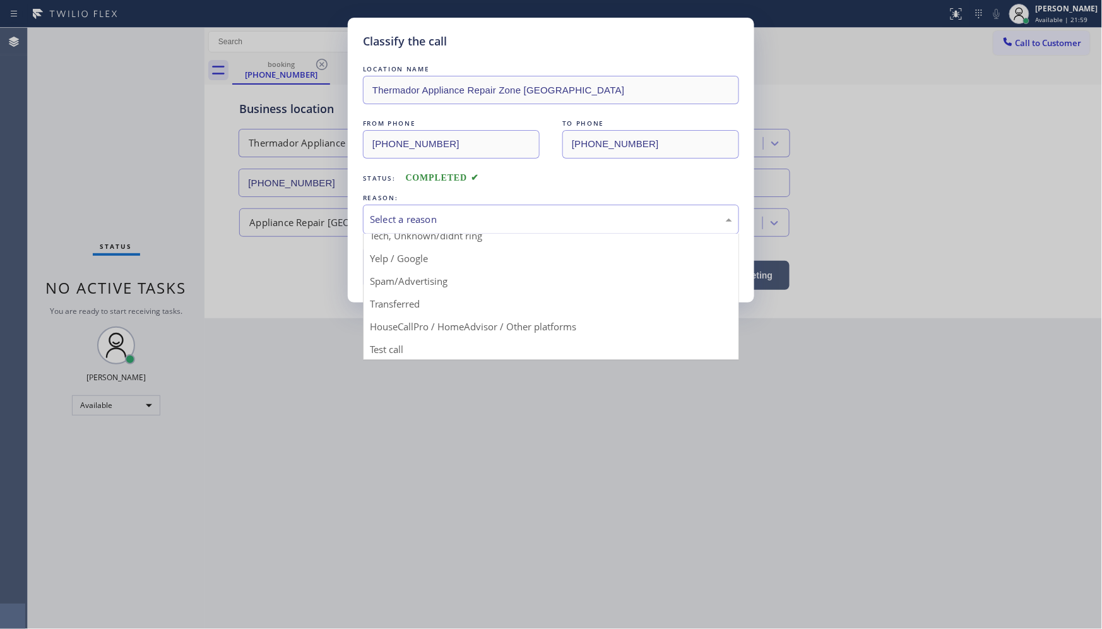
scroll to position [79, 0]
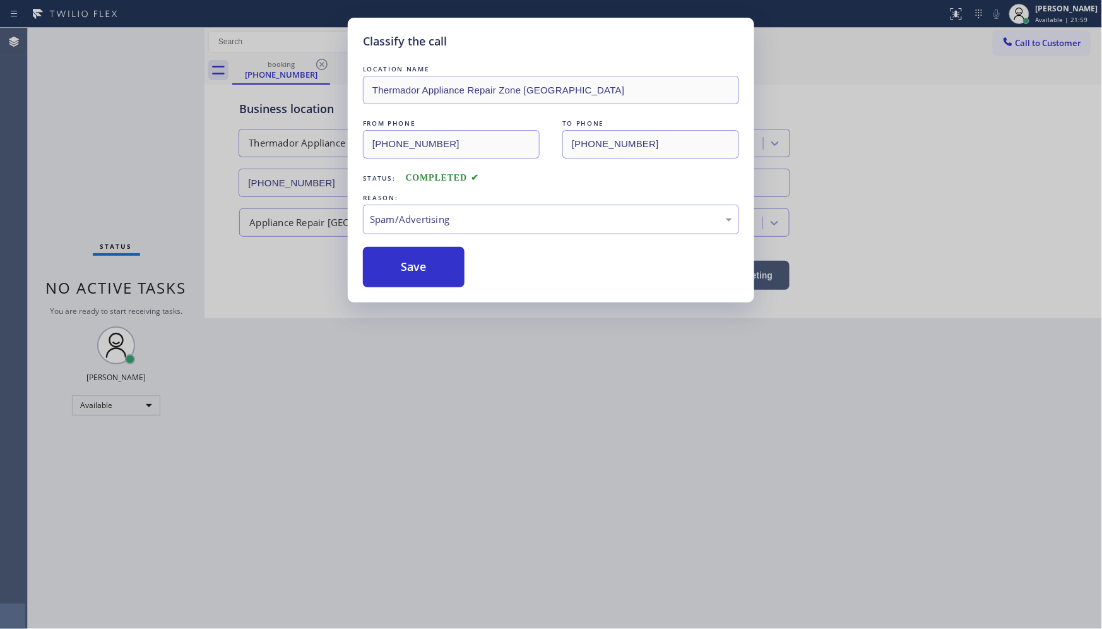
click at [419, 276] on button "Save" at bounding box center [414, 267] width 102 height 40
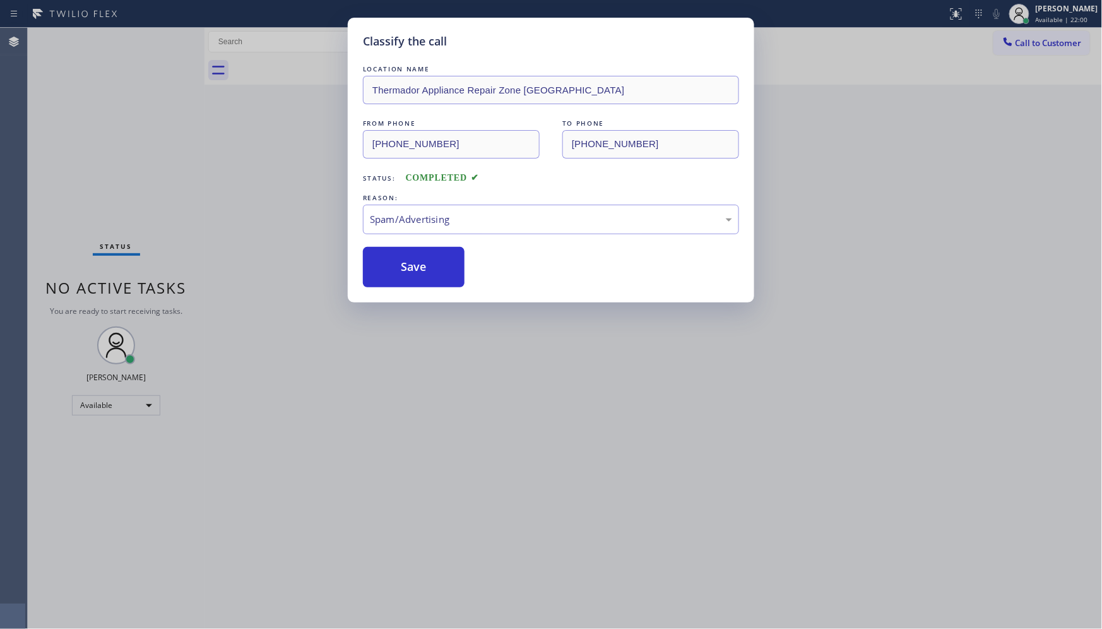
click at [419, 276] on button "Save" at bounding box center [414, 267] width 102 height 40
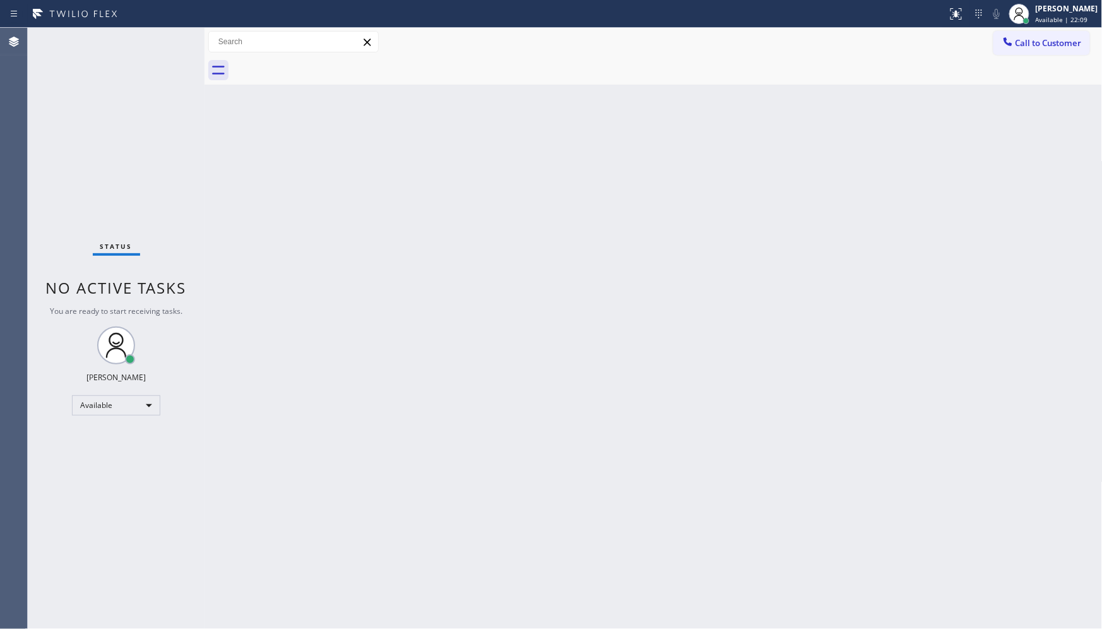
click at [191, 97] on div "Status No active tasks You are ready to start receiving tasks. JENIZA ALCAYDE A…" at bounding box center [116, 328] width 177 height 601
click at [168, 45] on div "Status No active tasks You are ready to start receiving tasks. JENIZA ALCAYDE A…" at bounding box center [116, 328] width 177 height 601
click at [205, 112] on div at bounding box center [205, 328] width 0 height 601
click at [156, 42] on div "Status No active tasks You are ready to start receiving tasks. JENIZA ALCAYDE A…" at bounding box center [117, 328] width 179 height 601
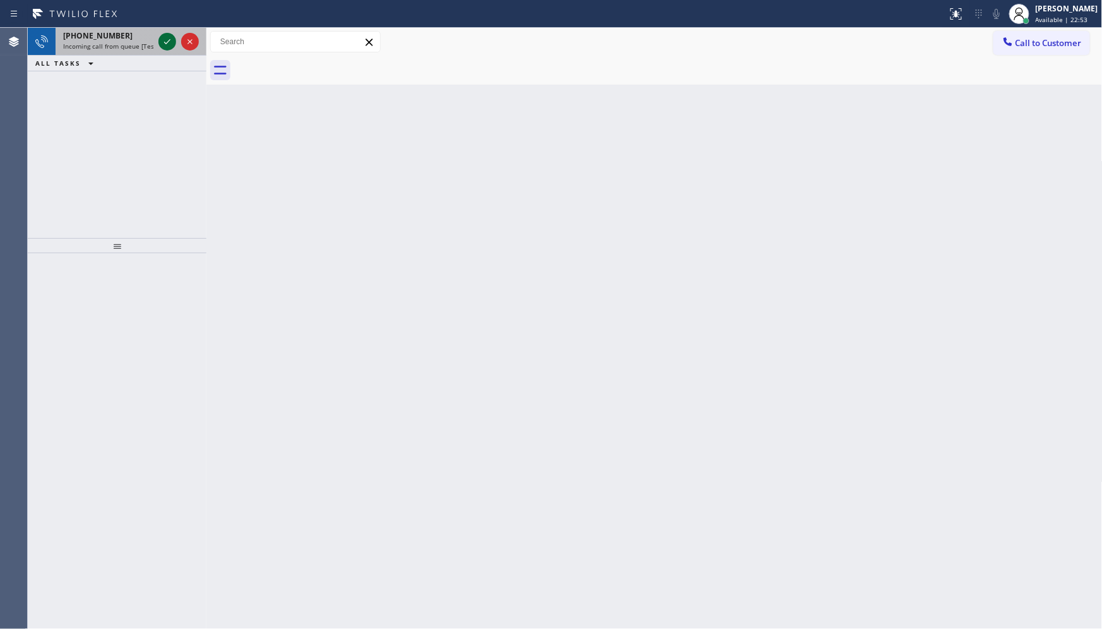
click at [161, 42] on icon at bounding box center [167, 41] width 15 height 15
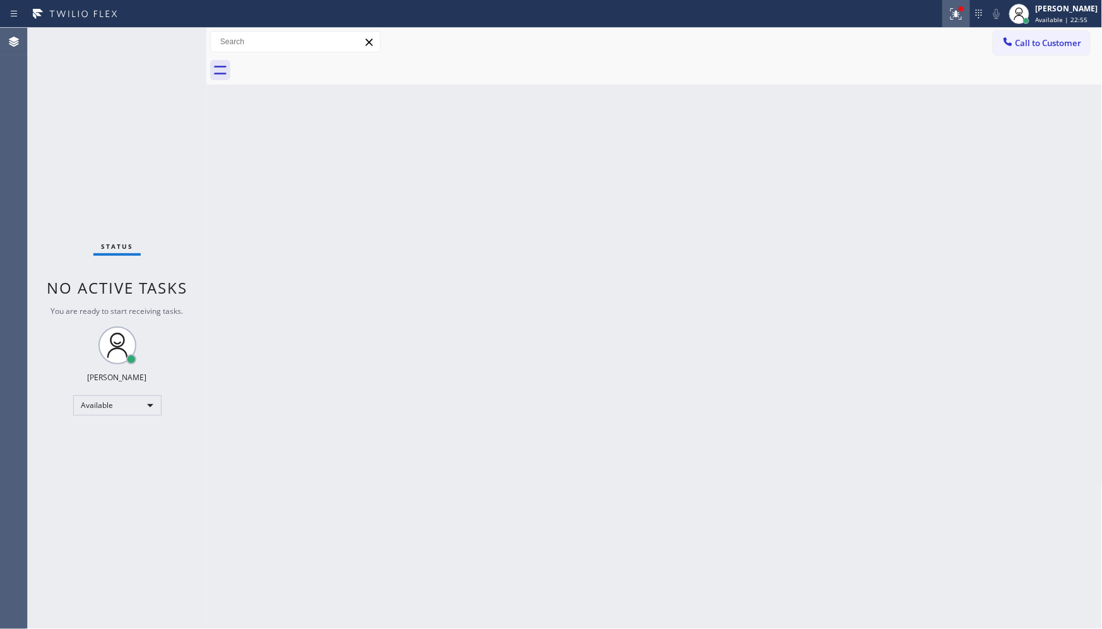
click at [958, 11] on icon at bounding box center [957, 12] width 8 height 4
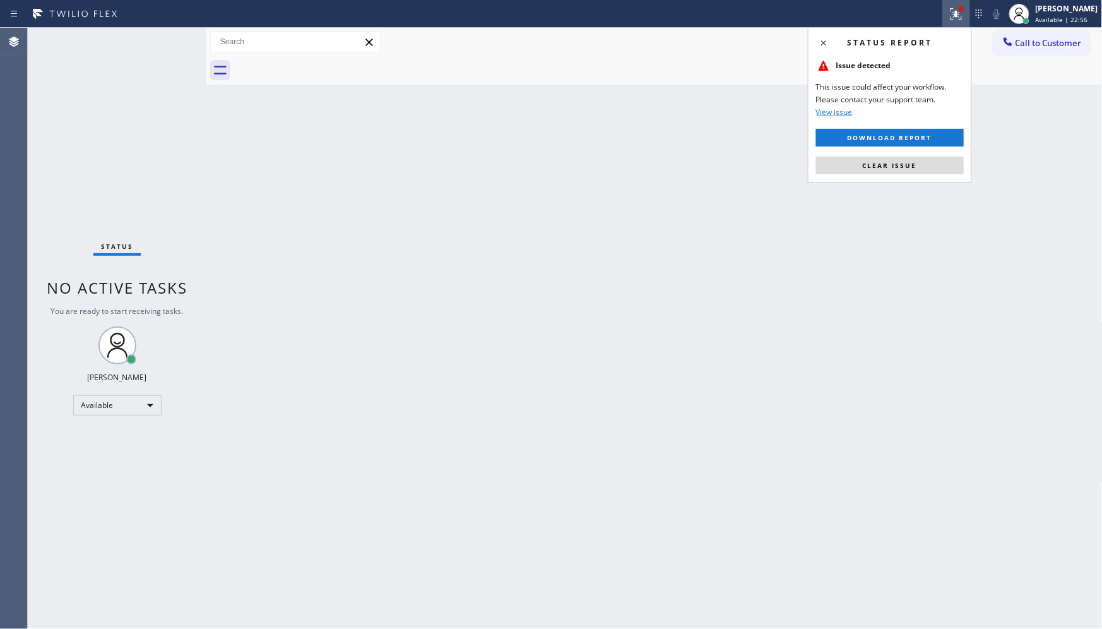
drag, startPoint x: 918, startPoint y: 166, endPoint x: 908, endPoint y: 167, distance: 10.2
click at [918, 165] on button "Clear issue" at bounding box center [890, 166] width 148 height 18
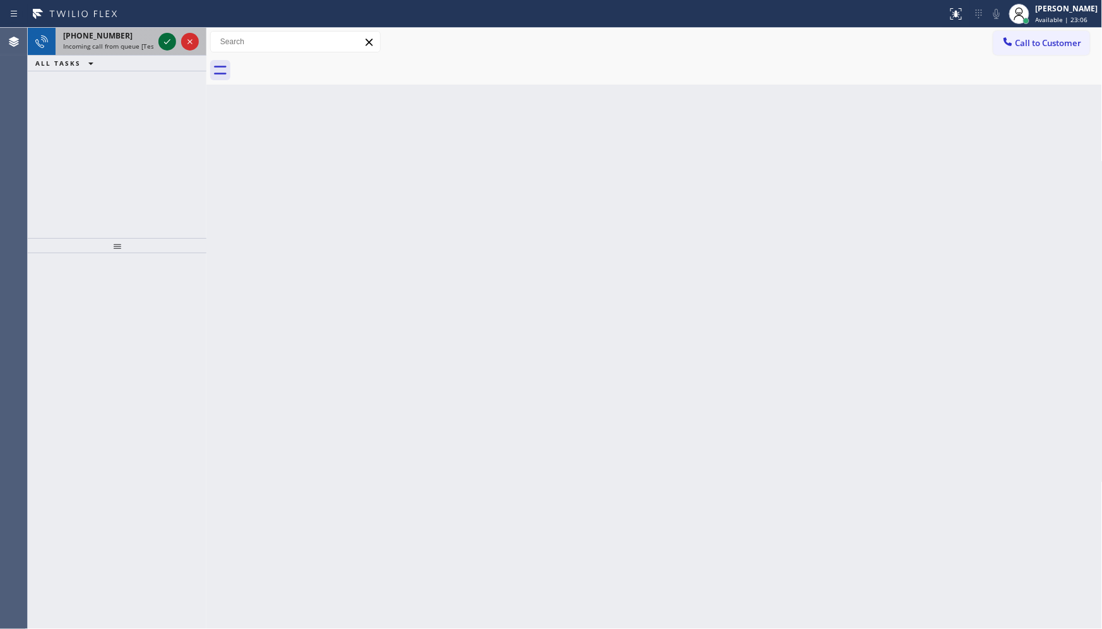
click at [160, 39] on icon at bounding box center [167, 41] width 15 height 15
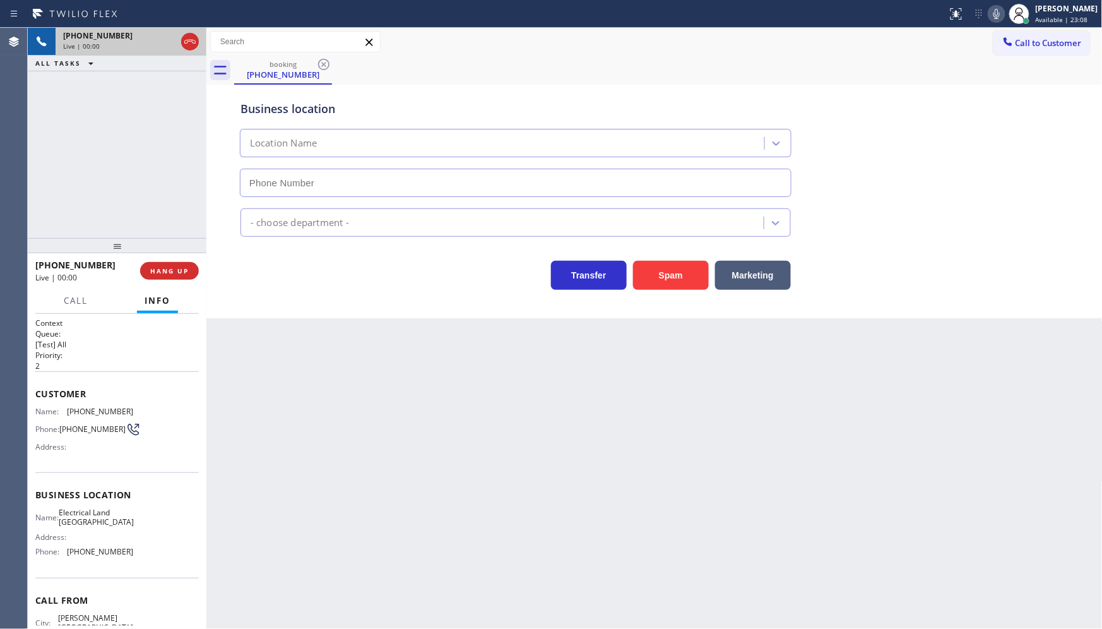
type input "[PHONE_NUMBER]"
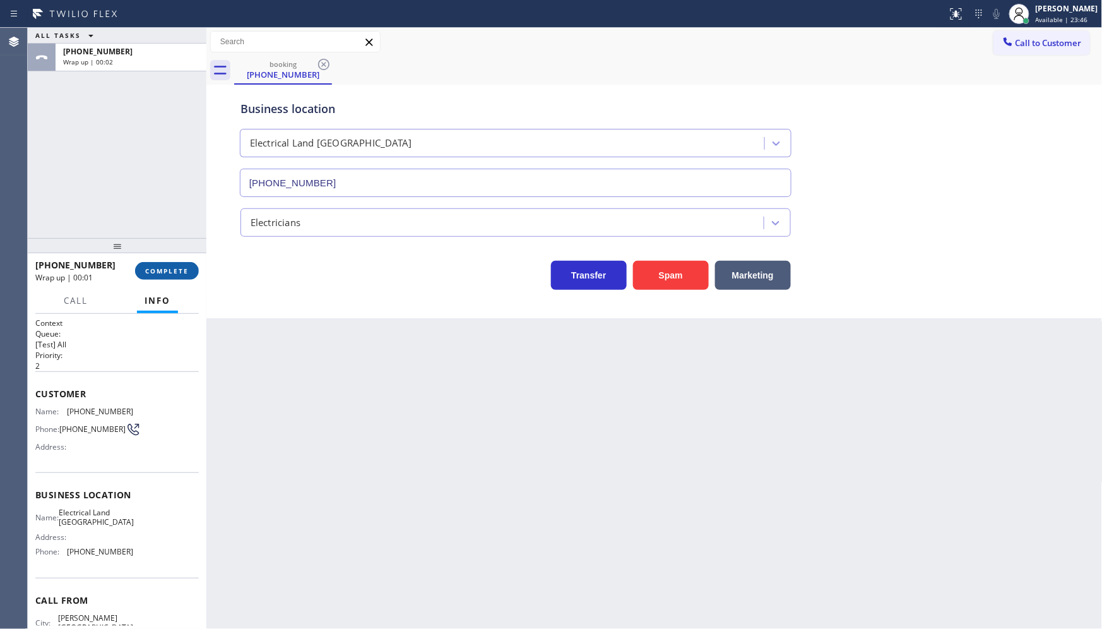
click at [174, 266] on span "COMPLETE" at bounding box center [167, 270] width 44 height 9
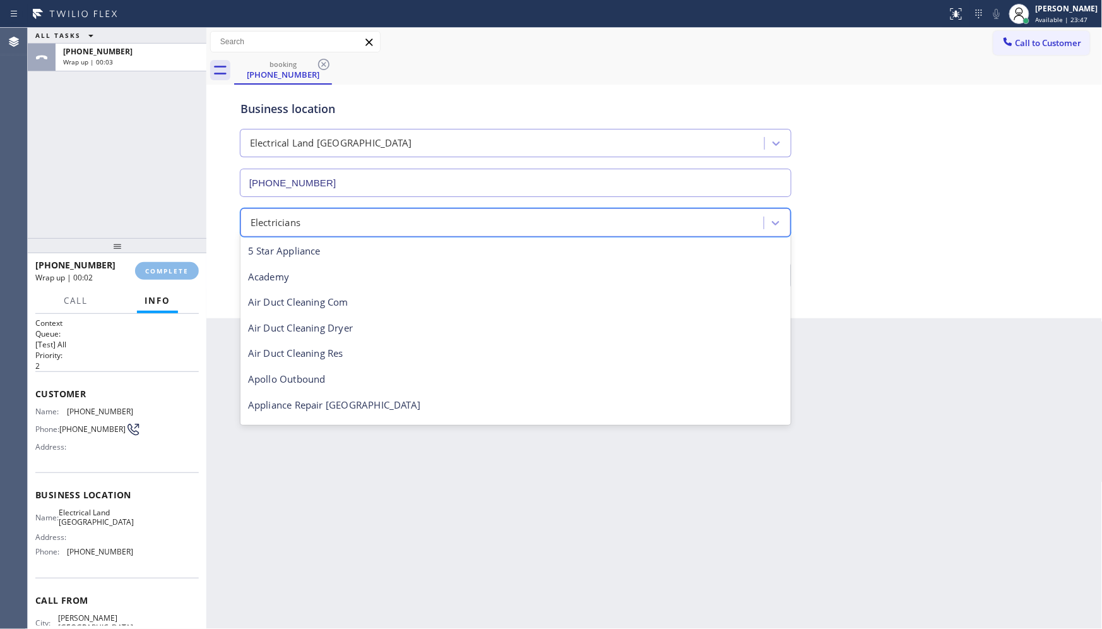
click at [396, 222] on div "Classify the call LOCATION NAME EverCool HVAC Master Solutions FROM PHONE [PHON…" at bounding box center [565, 328] width 1074 height 601
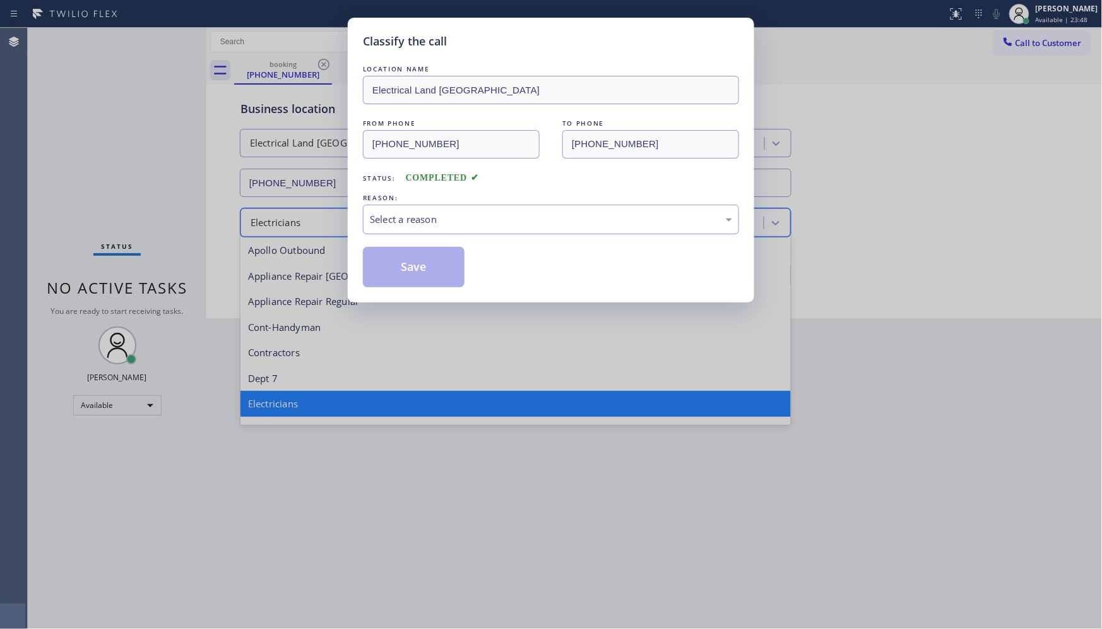
click at [419, 225] on div "Select a reason" at bounding box center [551, 219] width 362 height 15
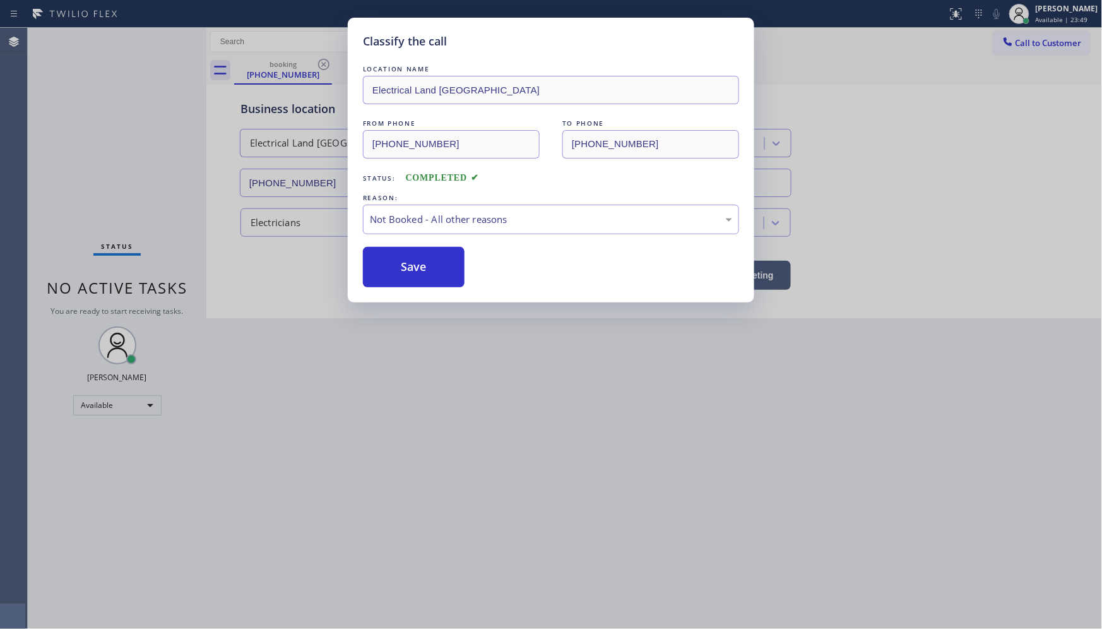
click at [402, 266] on button "Save" at bounding box center [414, 267] width 102 height 40
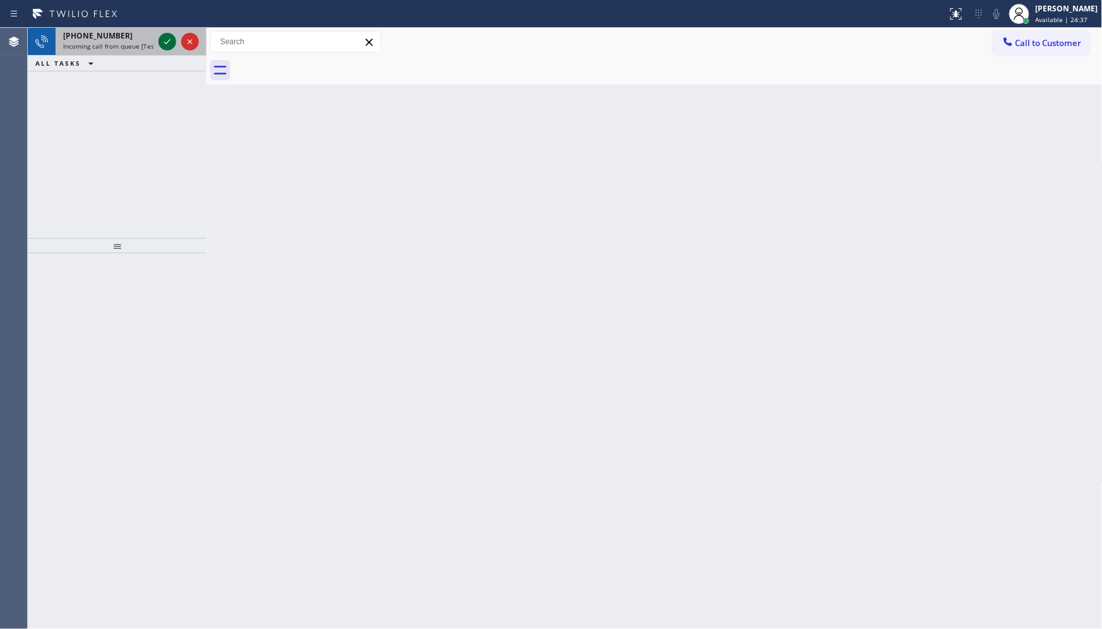
click at [170, 35] on icon at bounding box center [167, 41] width 15 height 15
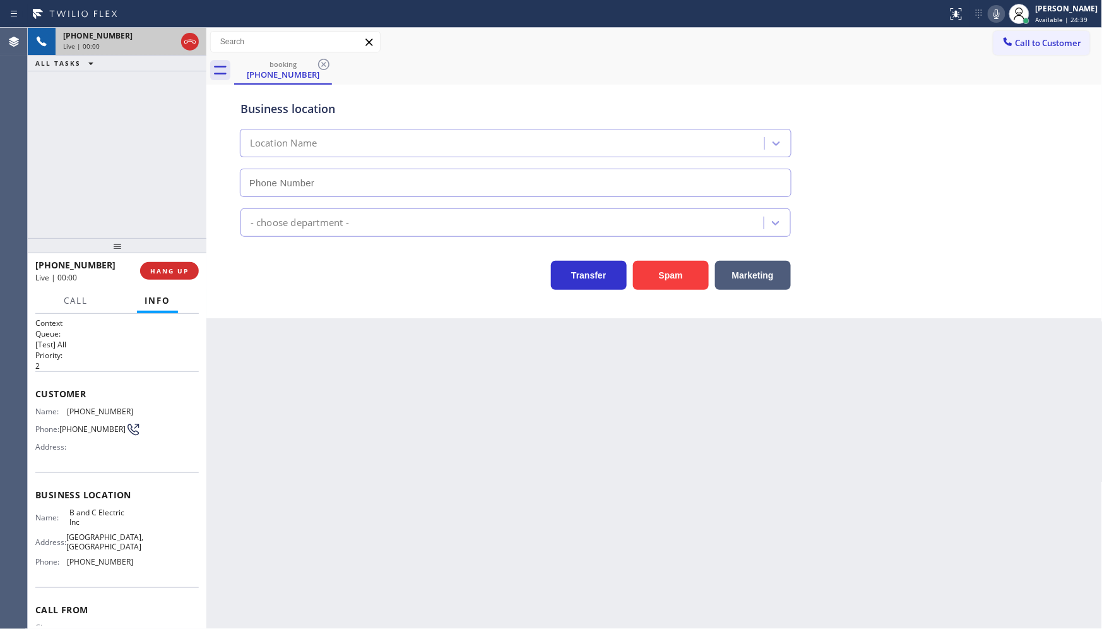
type input "[PHONE_NUMBER]"
click at [146, 277] on button "HANG UP" at bounding box center [169, 271] width 59 height 18
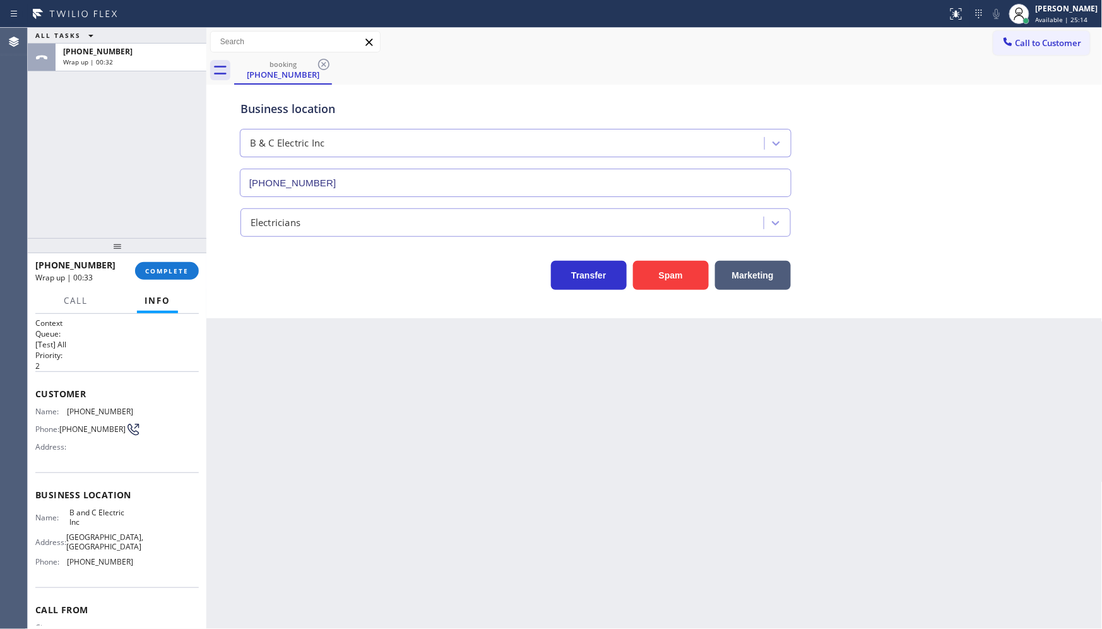
click at [128, 194] on div "ALL TASKS ALL TASKS ACTIVE TASKS TASKS IN WRAP UP [PHONE_NUMBER] Wrap up | 00:32" at bounding box center [117, 133] width 179 height 210
click at [181, 270] on span "COMPLETE" at bounding box center [167, 270] width 44 height 9
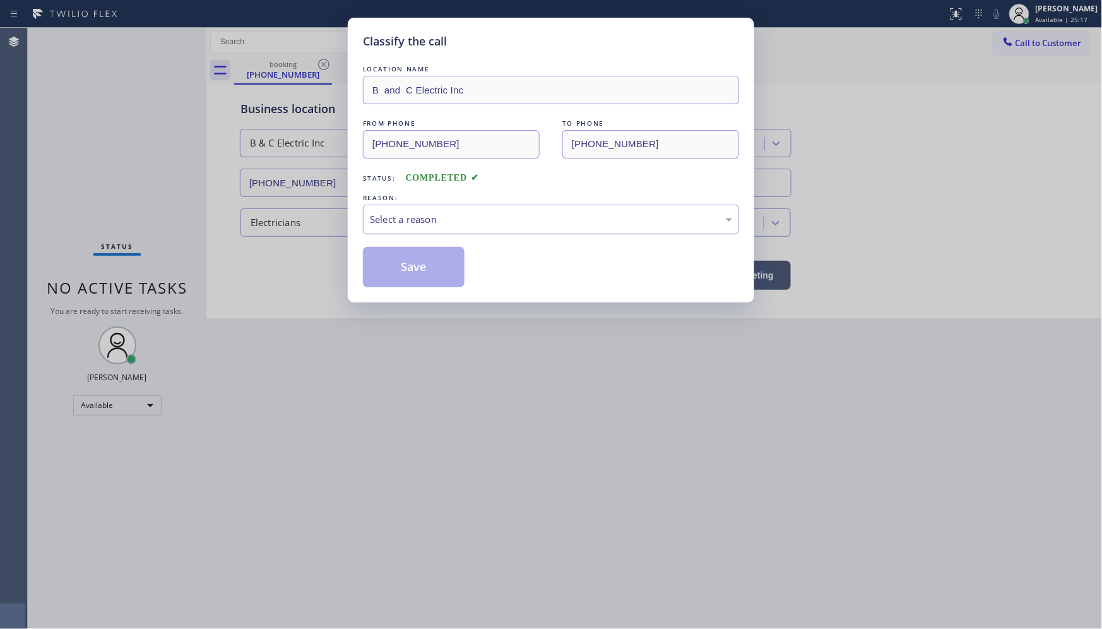
click at [374, 225] on div "Select a reason" at bounding box center [551, 219] width 362 height 15
click at [367, 261] on button "Save" at bounding box center [414, 267] width 102 height 40
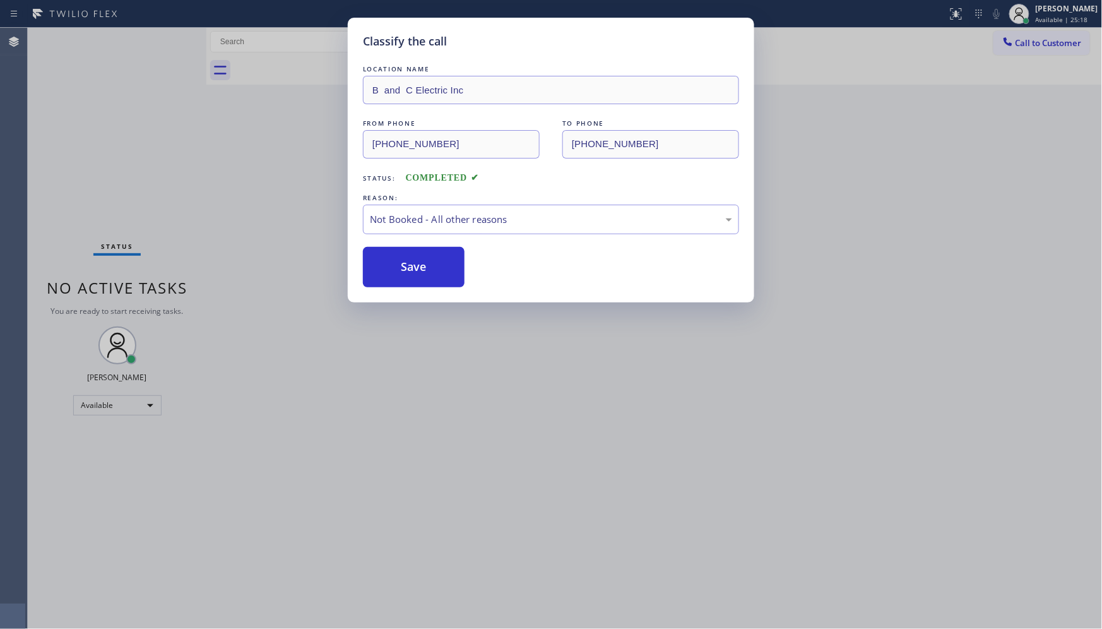
drag, startPoint x: 367, startPoint y: 261, endPoint x: 496, endPoint y: 254, distance: 129.0
click at [368, 262] on button "Save" at bounding box center [414, 267] width 102 height 40
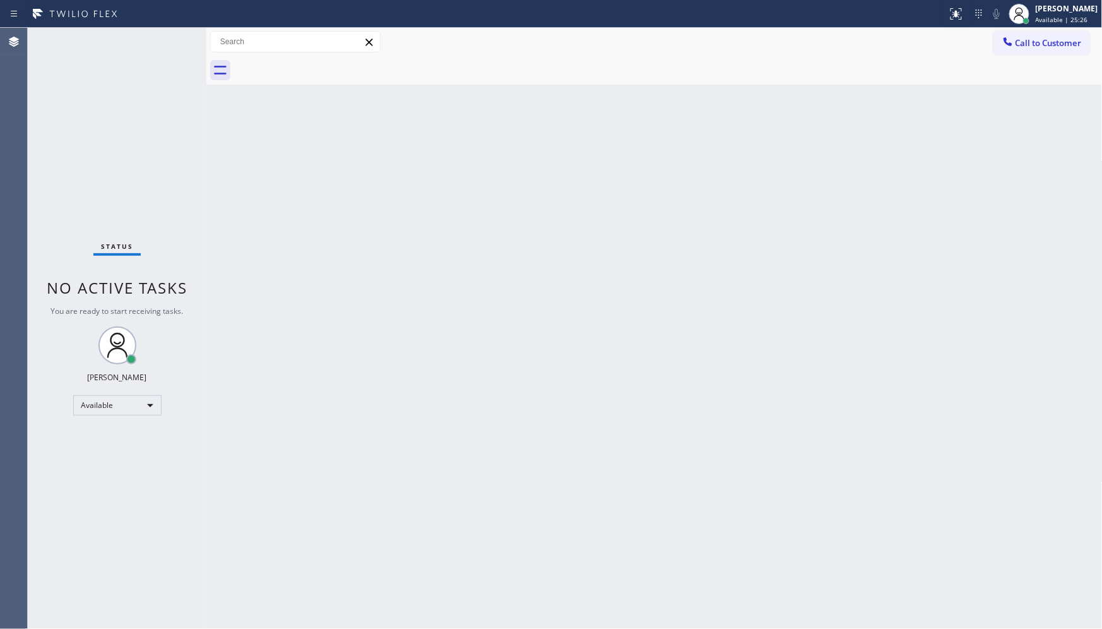
click at [168, 41] on div "Status No active tasks You are ready to start receiving tasks. JENIZA ALCAYDE A…" at bounding box center [117, 328] width 179 height 601
click at [170, 43] on div "Status No active tasks You are ready to start receiving tasks. JENIZA ALCAYDE A…" at bounding box center [117, 328] width 179 height 601
click at [175, 30] on div "Status No active tasks You are ready to start receiving tasks. JENIZA ALCAYDE A…" at bounding box center [117, 328] width 179 height 601
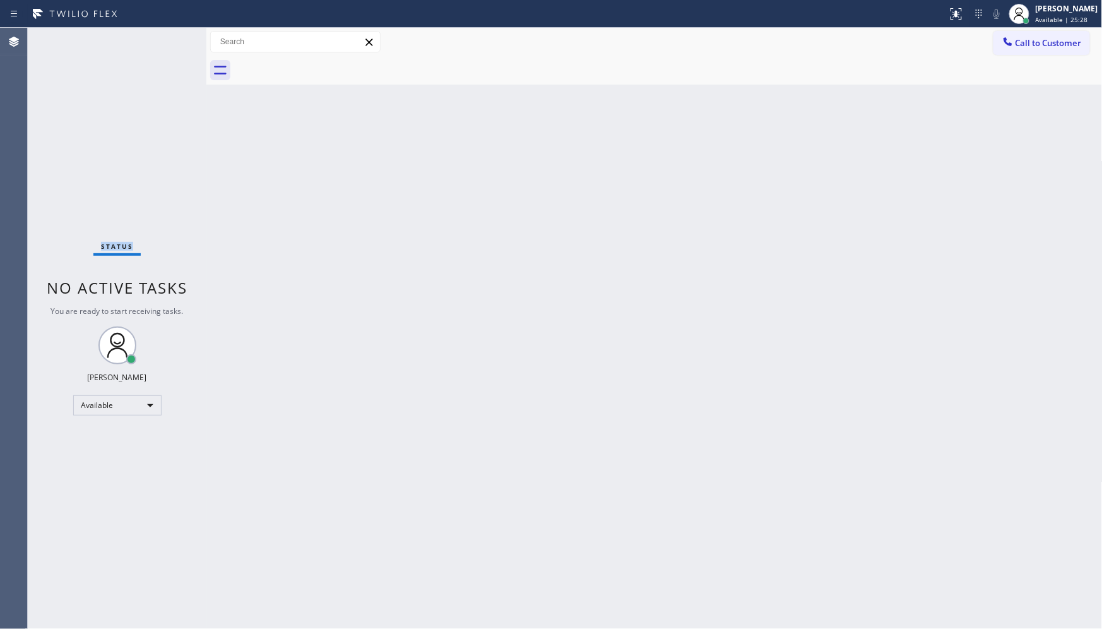
click at [175, 30] on div "Status No active tasks You are ready to start receiving tasks. JENIZA ALCAYDE A…" at bounding box center [117, 328] width 179 height 601
click at [595, 274] on div "Back to Dashboard Change Sender ID Customers Technicians Select a contact Outbo…" at bounding box center [654, 328] width 896 height 601
click at [604, 275] on div "Back to Dashboard Change Sender ID Customers Technicians Select a contact Outbo…" at bounding box center [654, 328] width 896 height 601
click at [604, 247] on div "Back to Dashboard Change Sender ID Customers Technicians Select a contact Outbo…" at bounding box center [654, 328] width 896 height 601
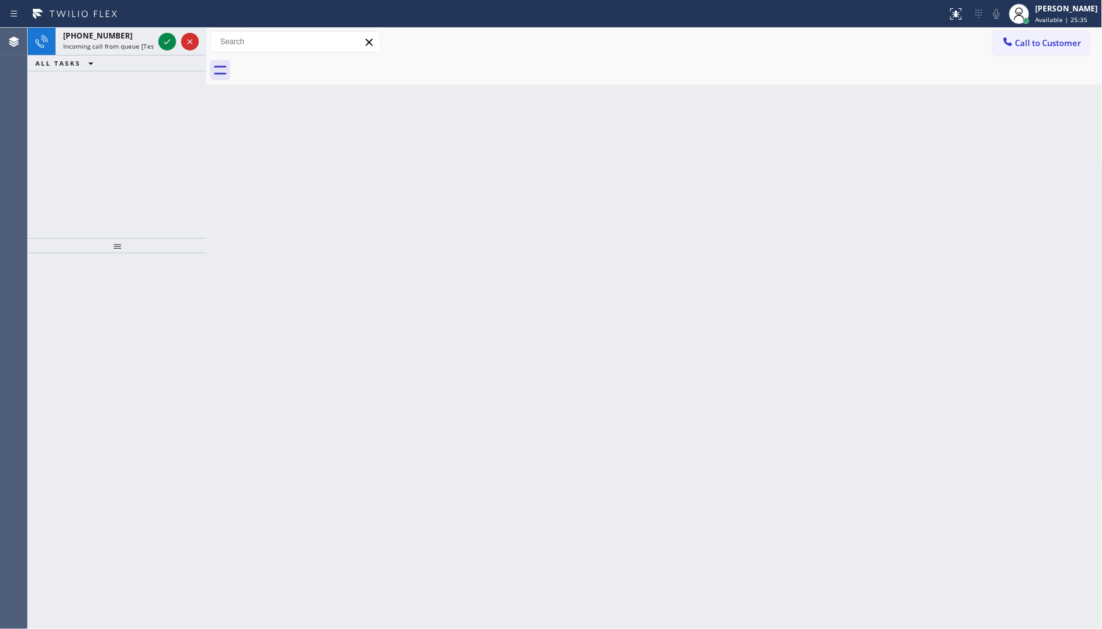
click at [602, 237] on div "Back to Dashboard Change Sender ID Customers Technicians Select a contact Outbo…" at bounding box center [654, 328] width 896 height 601
click at [181, 47] on div at bounding box center [190, 41] width 18 height 15
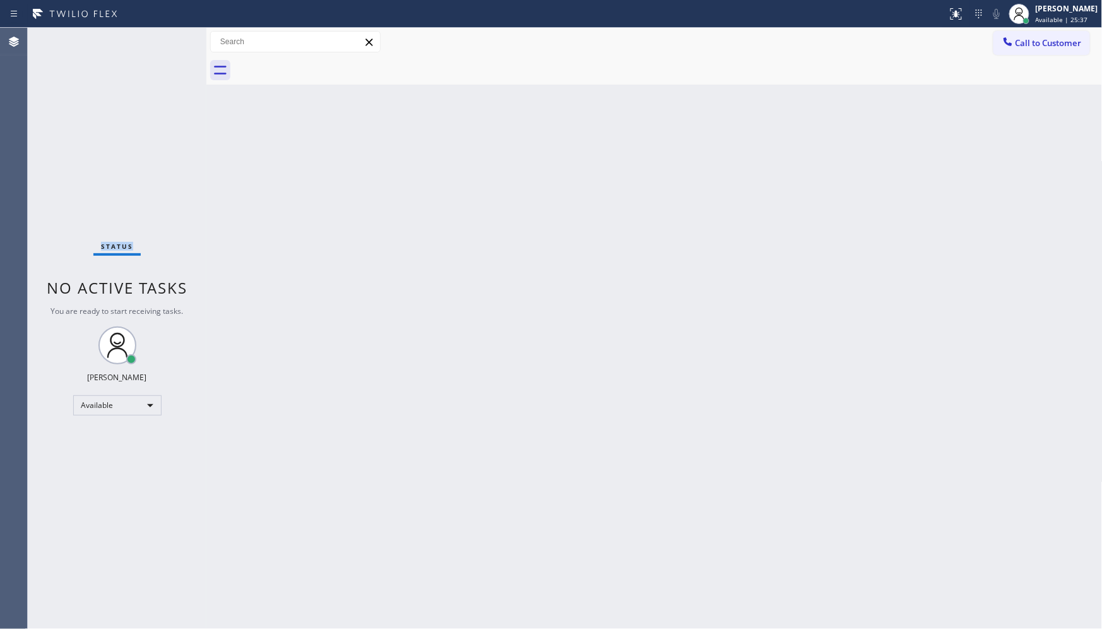
click at [167, 42] on div "Status No active tasks You are ready to start receiving tasks. JENIZA ALCAYDE A…" at bounding box center [117, 328] width 179 height 601
drag, startPoint x: 967, startPoint y: 15, endPoint x: 965, endPoint y: 21, distance: 7.4
click at [966, 19] on div at bounding box center [957, 13] width 28 height 15
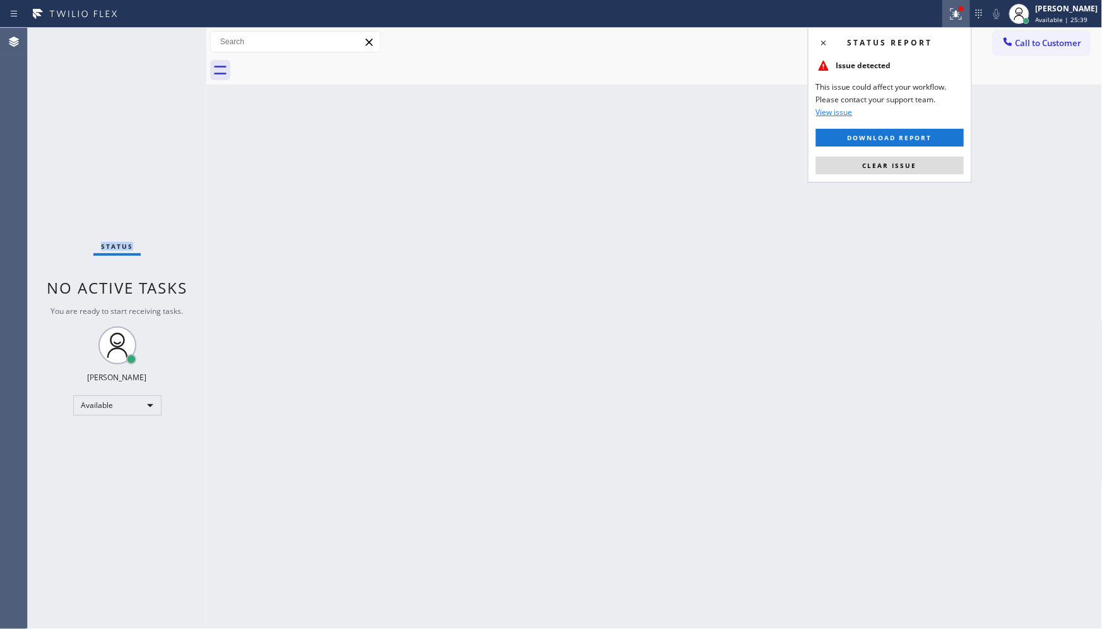
drag, startPoint x: 904, startPoint y: 167, endPoint x: 356, endPoint y: 11, distance: 569.9
click at [867, 150] on div "Status report Issue detected This issue could affect your workflow. Please cont…" at bounding box center [890, 104] width 164 height 155
click at [901, 168] on span "Clear issue" at bounding box center [890, 165] width 54 height 9
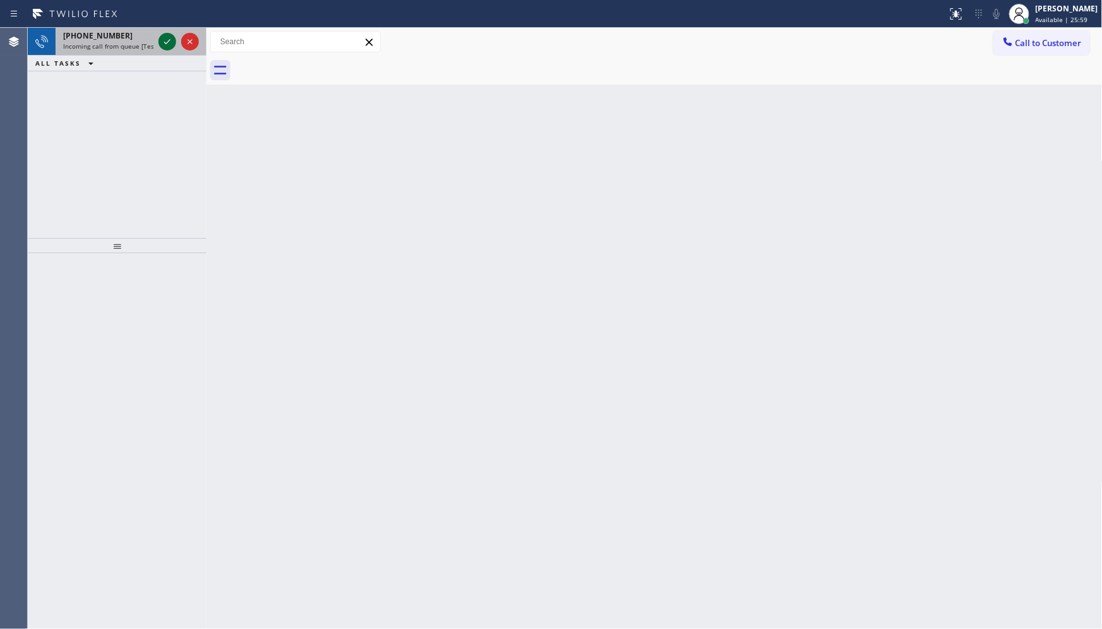
click at [160, 37] on icon at bounding box center [167, 41] width 15 height 15
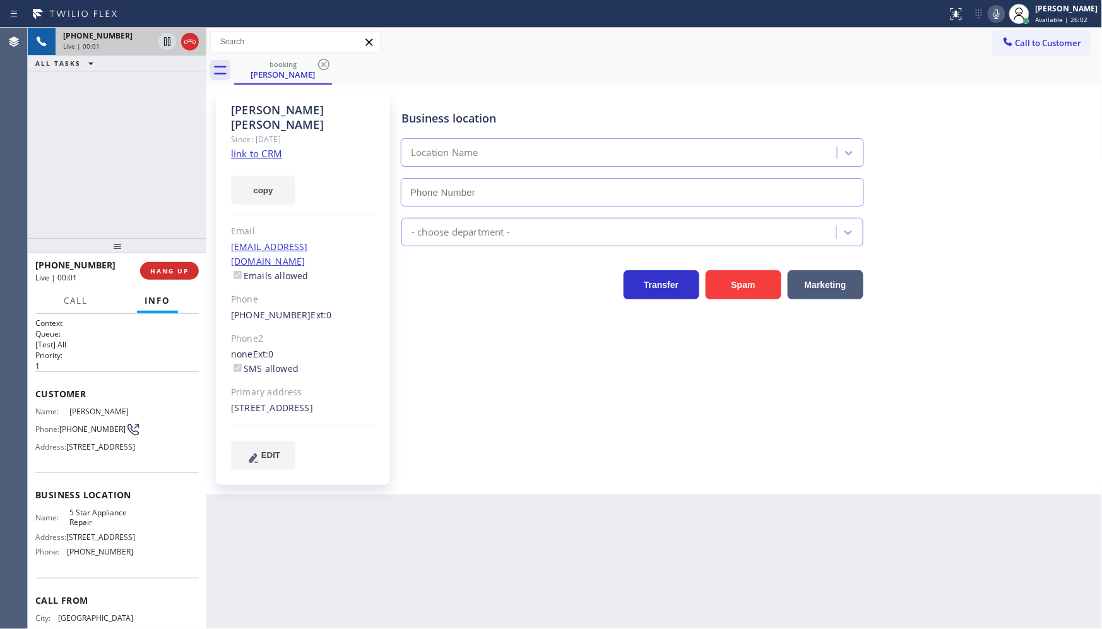
type input "[PHONE_NUMBER]"
click at [257, 147] on link "link to CRM" at bounding box center [256, 153] width 51 height 13
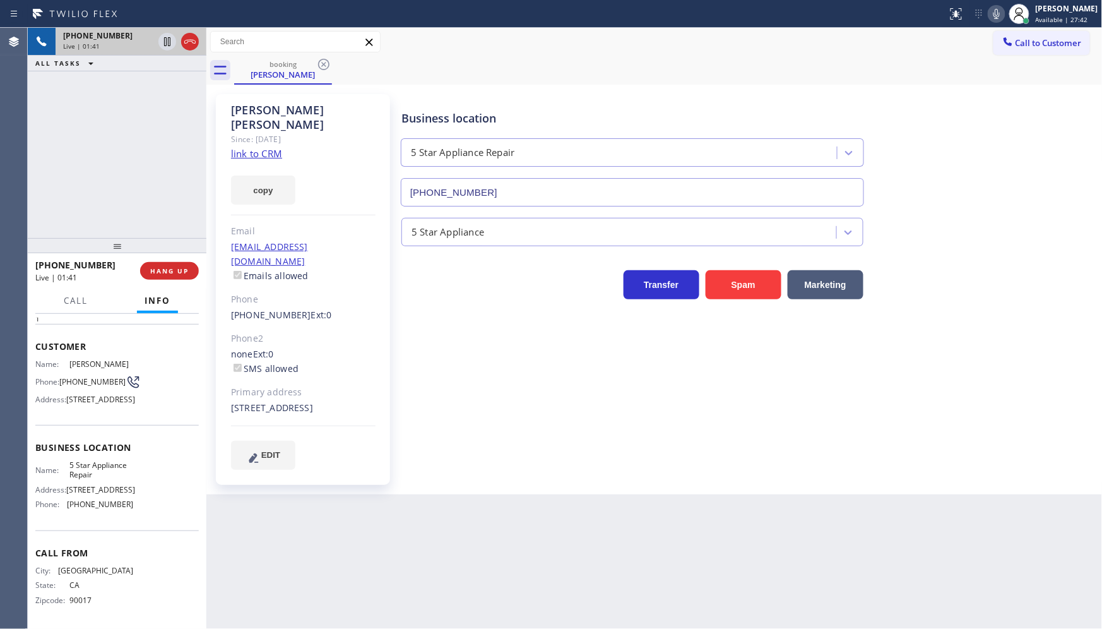
scroll to position [80, 0]
drag, startPoint x: 68, startPoint y: 507, endPoint x: 145, endPoint y: 504, distance: 77.1
click at [145, 504] on div "Name: 5 Star Appliance Repair Address: [STREET_ADDRESS] Phone: [PHONE_NUMBER]" at bounding box center [117, 487] width 164 height 54
click at [57, 526] on div "Business location Name: 5 Star Appliance Repair Address: [STREET_ADDRESS] Phone…" at bounding box center [117, 477] width 164 height 105
drag, startPoint x: 65, startPoint y: 504, endPoint x: 131, endPoint y: 510, distance: 66.0
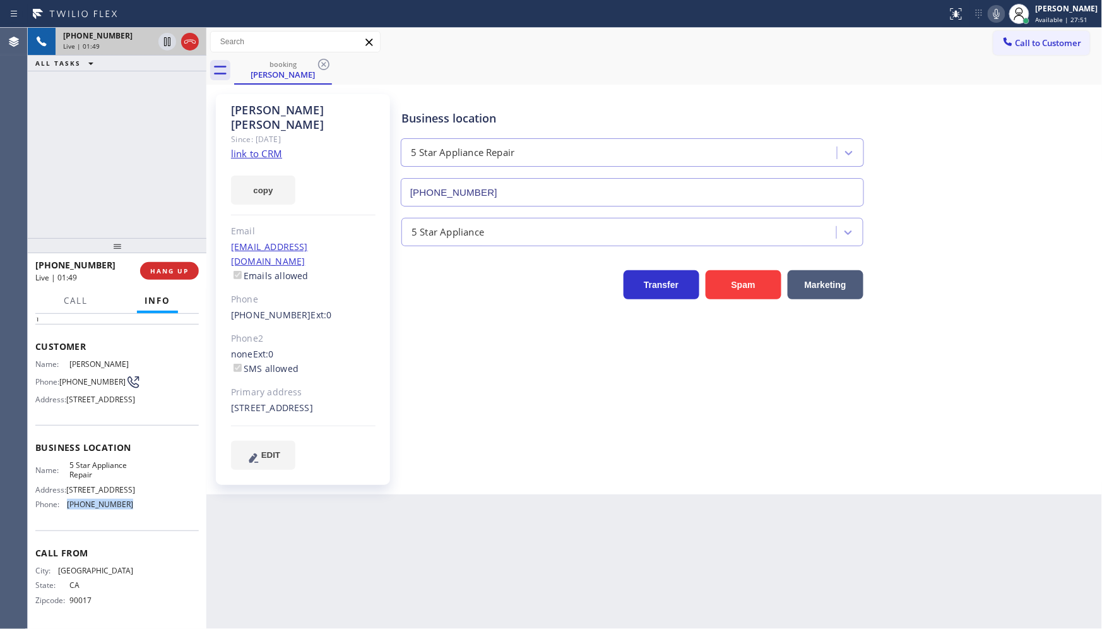
click at [131, 510] on div "Name: 5 Star Appliance Repair Address: [STREET_ADDRESS] Phone: [PHONE_NUMBER]" at bounding box center [117, 487] width 164 height 54
click at [167, 83] on icon at bounding box center [167, 85] width 15 height 15
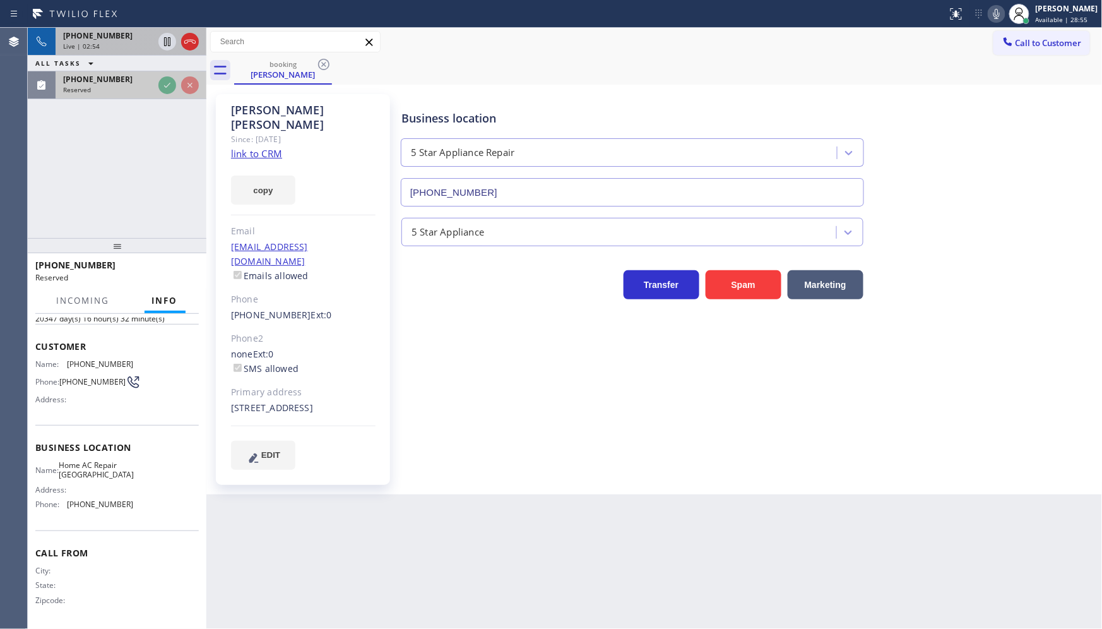
scroll to position [72, 0]
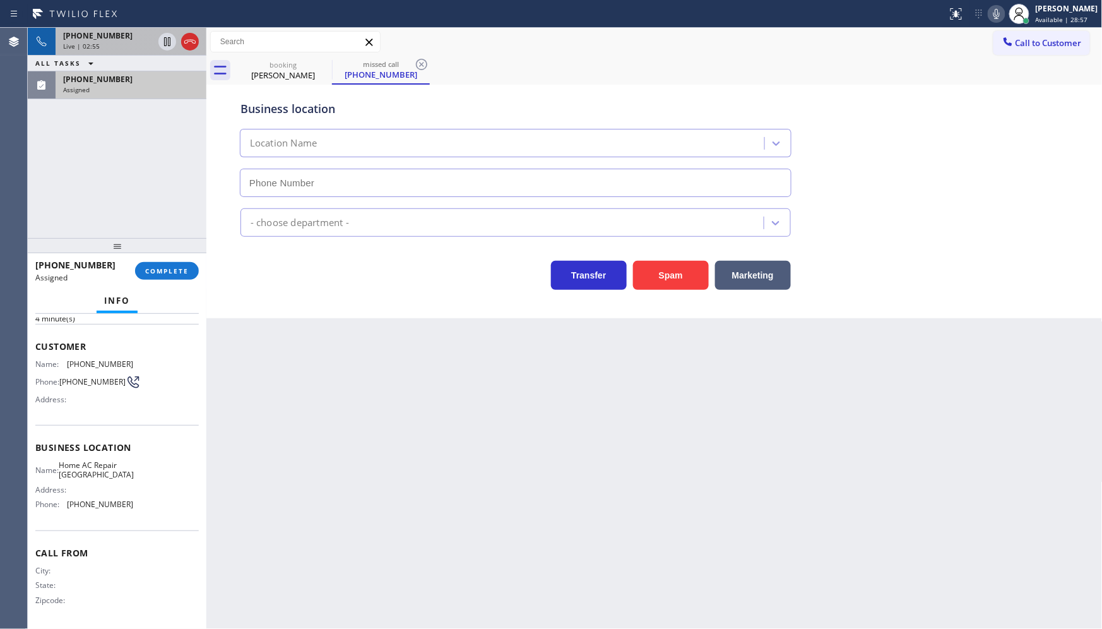
type input "[PHONE_NUMBER]"
click at [106, 87] on div "Assigned" at bounding box center [131, 89] width 136 height 9
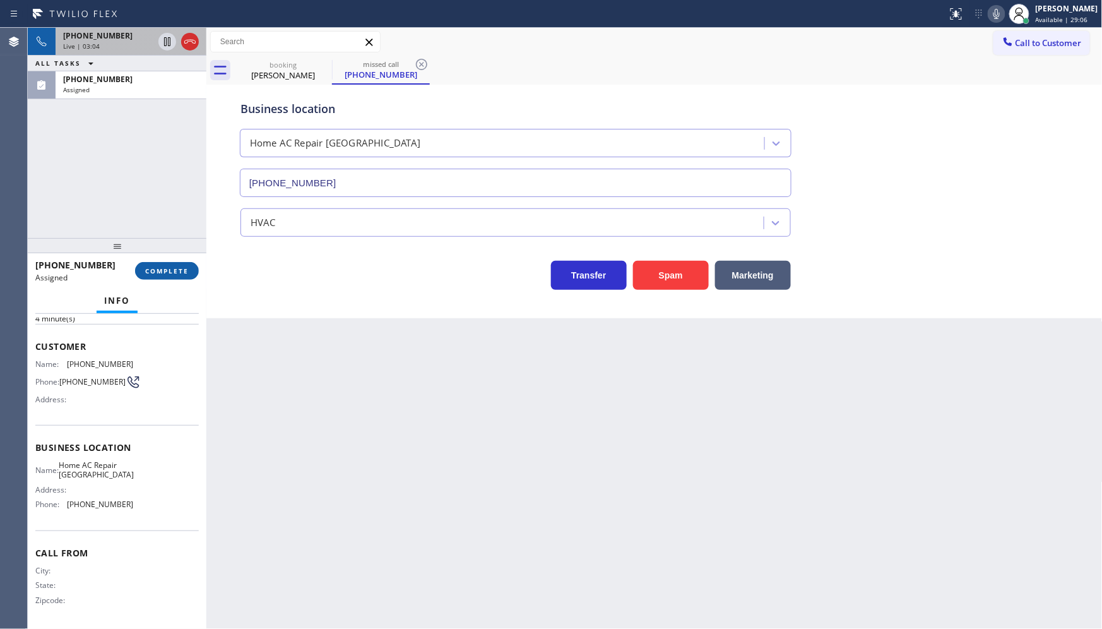
click at [178, 277] on button "COMPLETE" at bounding box center [167, 271] width 64 height 18
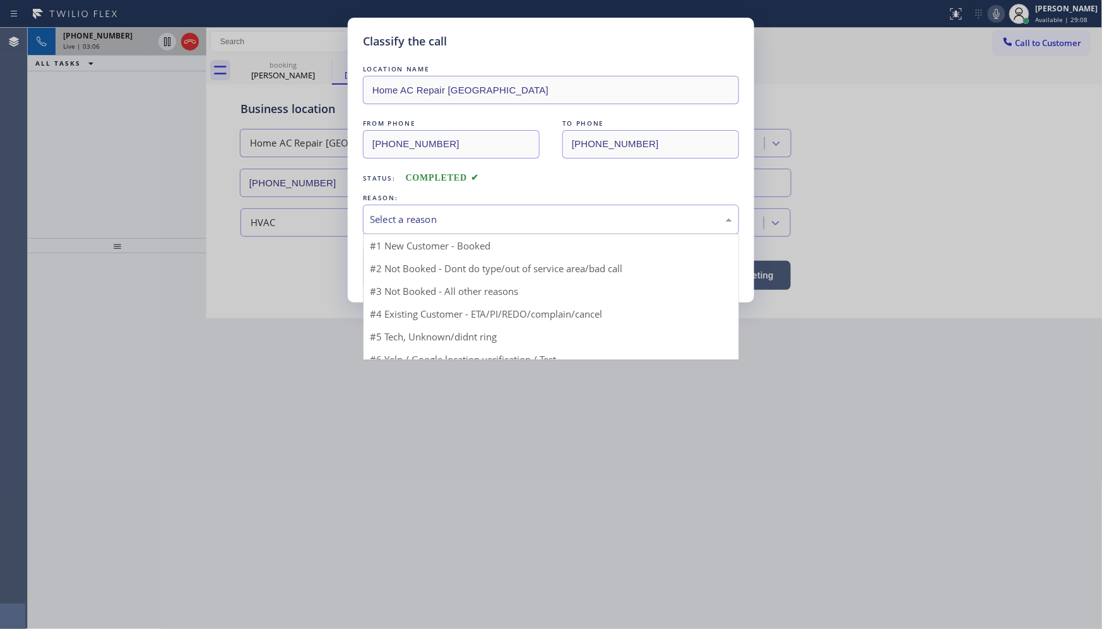
click at [431, 215] on div "Select a reason" at bounding box center [551, 219] width 362 height 15
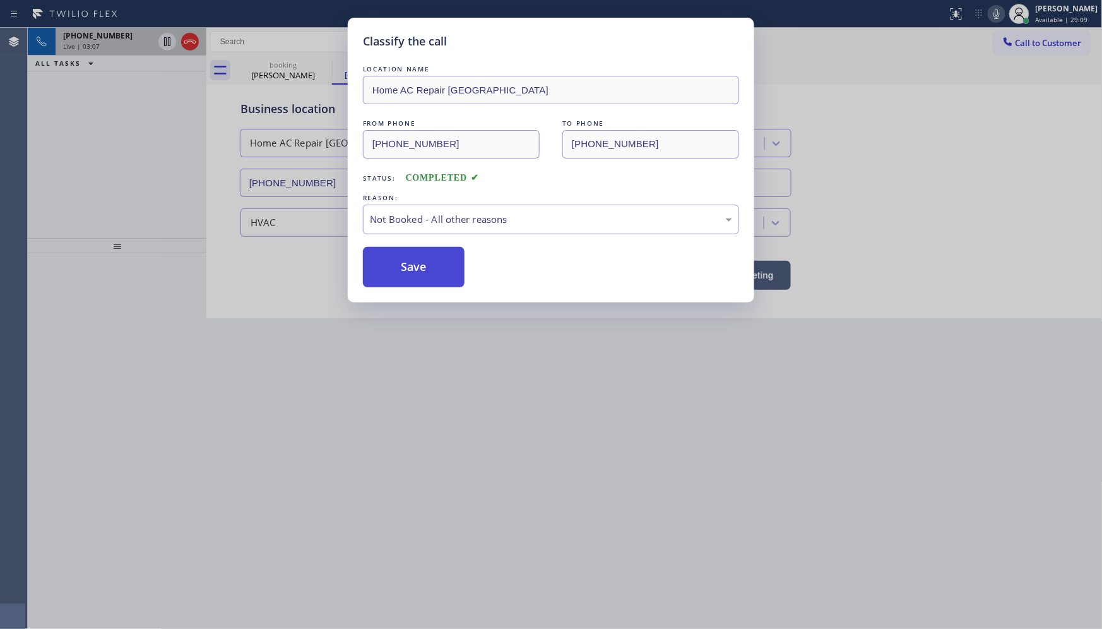
click at [407, 272] on button "Save" at bounding box center [414, 267] width 102 height 40
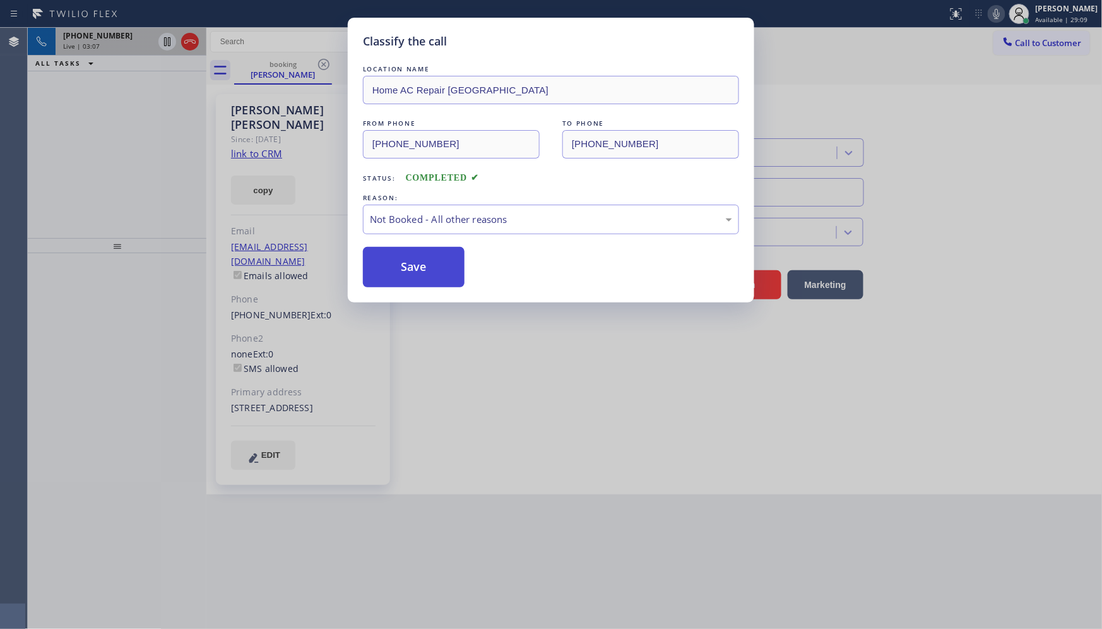
click at [407, 272] on button "Save" at bounding box center [414, 267] width 102 height 40
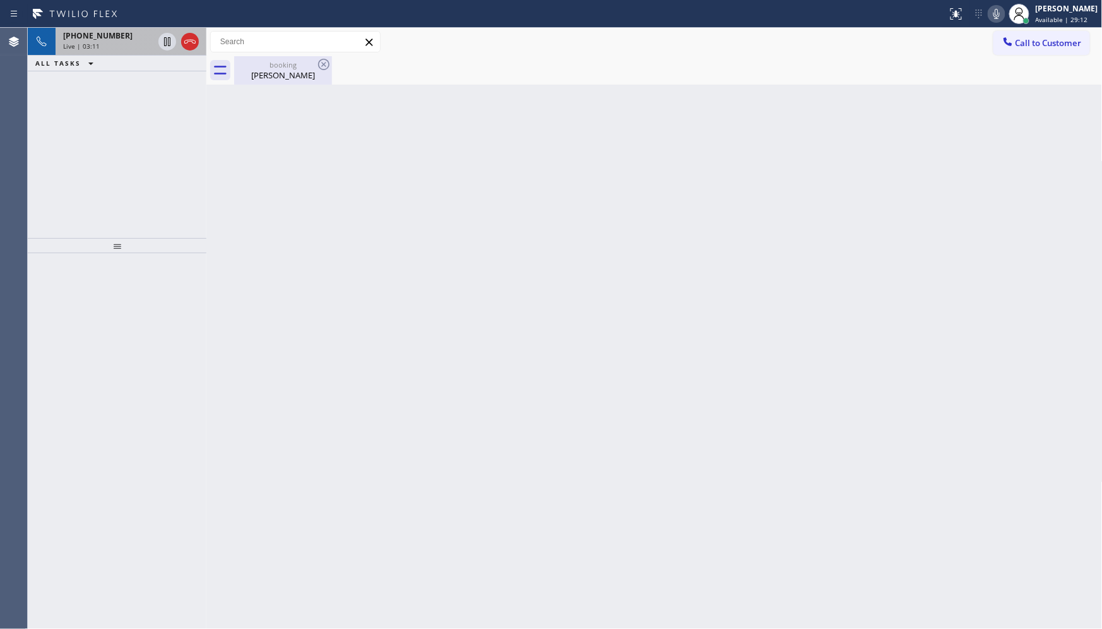
click at [282, 80] on div "[PERSON_NAME]" at bounding box center [282, 74] width 95 height 11
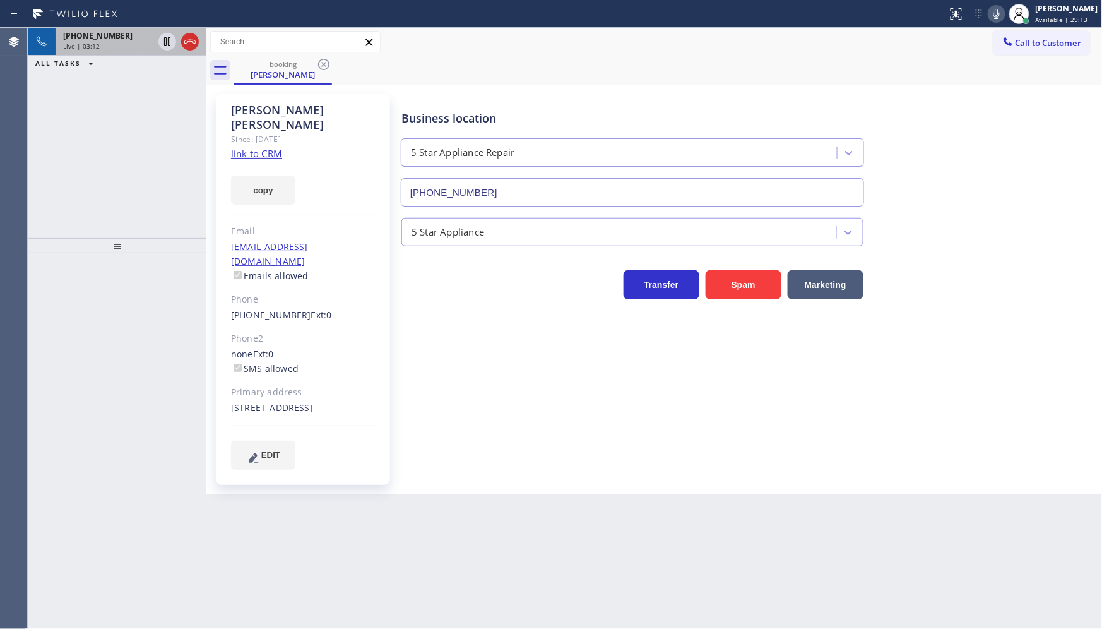
click at [83, 39] on span "[PHONE_NUMBER]" at bounding box center [97, 35] width 69 height 11
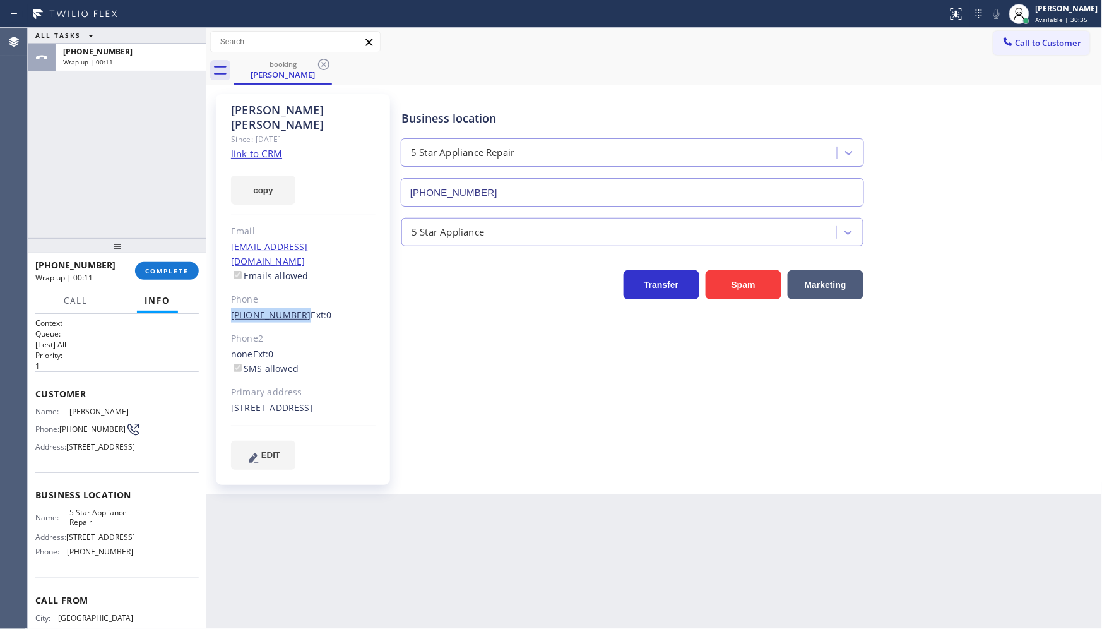
drag, startPoint x: 227, startPoint y: 290, endPoint x: 292, endPoint y: 286, distance: 65.2
click at [292, 286] on div "[PERSON_NAME] Since: [DATE] link to CRM copy Email [EMAIL_ADDRESS][DOMAIN_NAME]…" at bounding box center [303, 289] width 174 height 391
drag, startPoint x: 59, startPoint y: 544, endPoint x: 92, endPoint y: 551, distance: 33.7
click at [92, 527] on div "Name: 5 Star Appliance Repair" at bounding box center [84, 518] width 98 height 20
drag, startPoint x: 59, startPoint y: 425, endPoint x: 93, endPoint y: 441, distance: 37.3
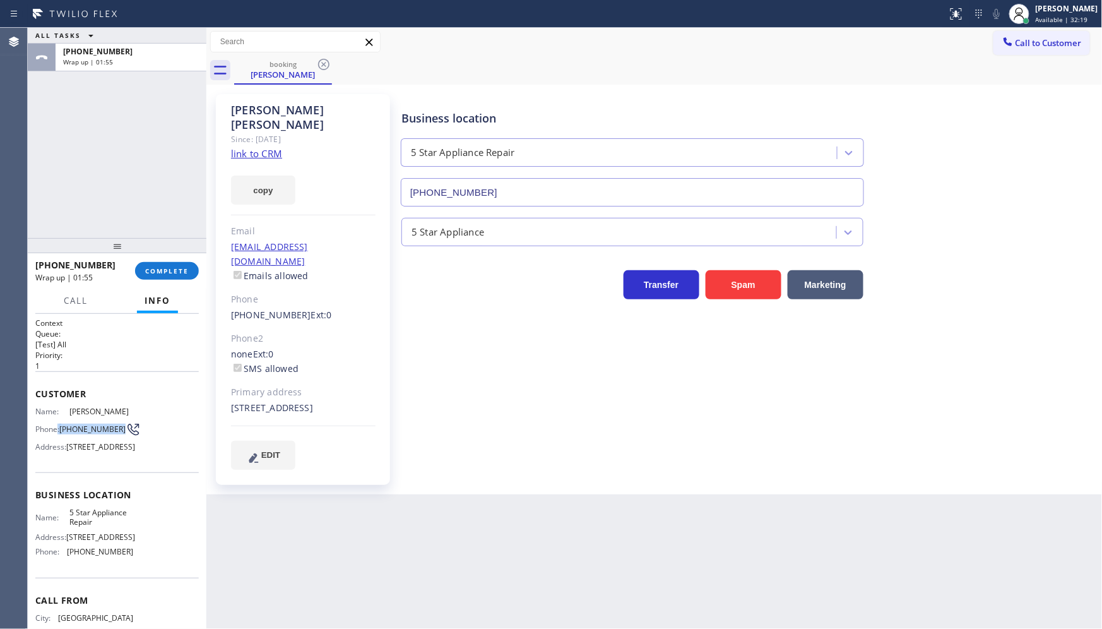
click at [93, 441] on div "Name: [PERSON_NAME] Phone: [PHONE_NUMBER] Address: [STREET_ADDRESS]" at bounding box center [84, 432] width 98 height 50
click at [90, 427] on span "[PHONE_NUMBER]" at bounding box center [92, 428] width 66 height 9
drag, startPoint x: 63, startPoint y: 422, endPoint x: 80, endPoint y: 436, distance: 22.0
click at [80, 434] on span "[PHONE_NUMBER]" at bounding box center [92, 428] width 66 height 9
click at [153, 272] on span "COMPLETE" at bounding box center [167, 270] width 44 height 9
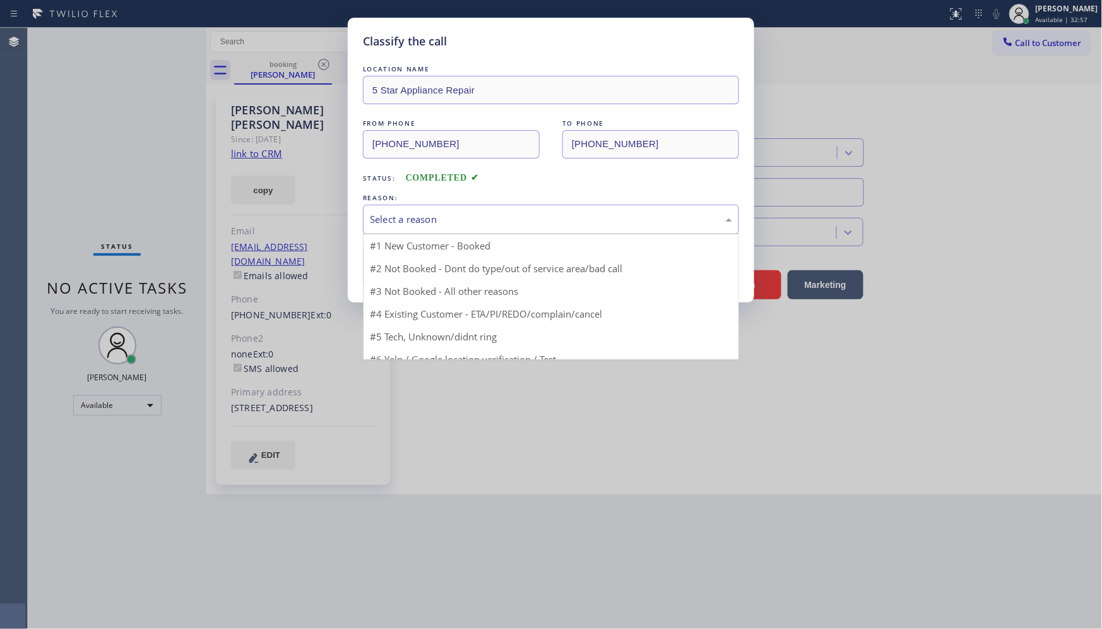
click at [394, 218] on div "Select a reason" at bounding box center [551, 219] width 362 height 15
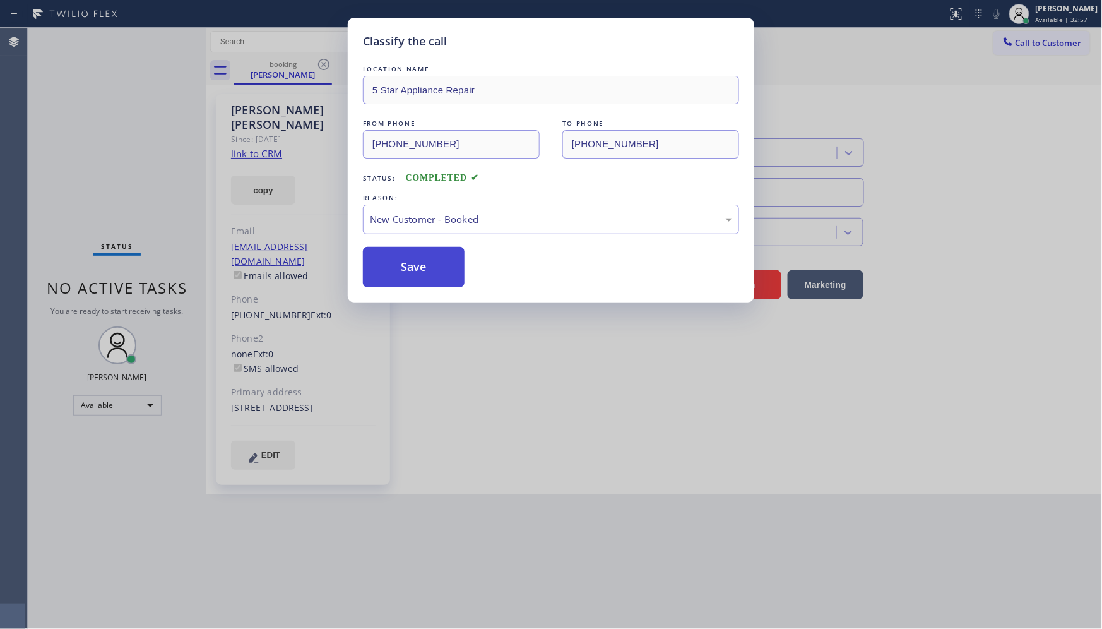
click at [398, 260] on button "Save" at bounding box center [414, 267] width 102 height 40
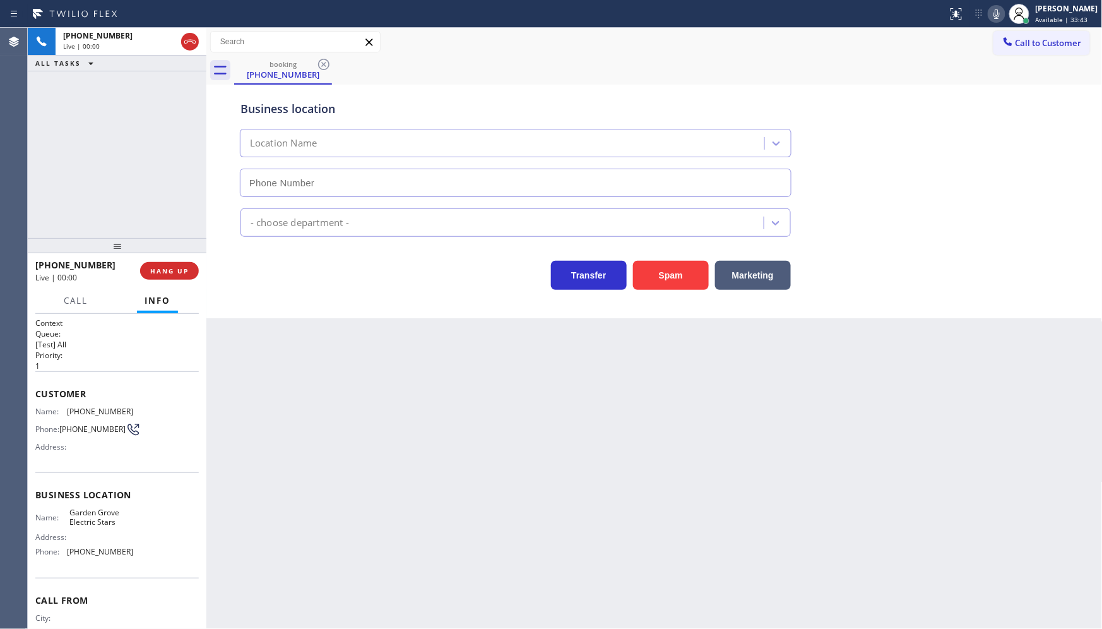
type input "[PHONE_NUMBER]"
click at [187, 270] on span "HANG UP" at bounding box center [169, 270] width 39 height 9
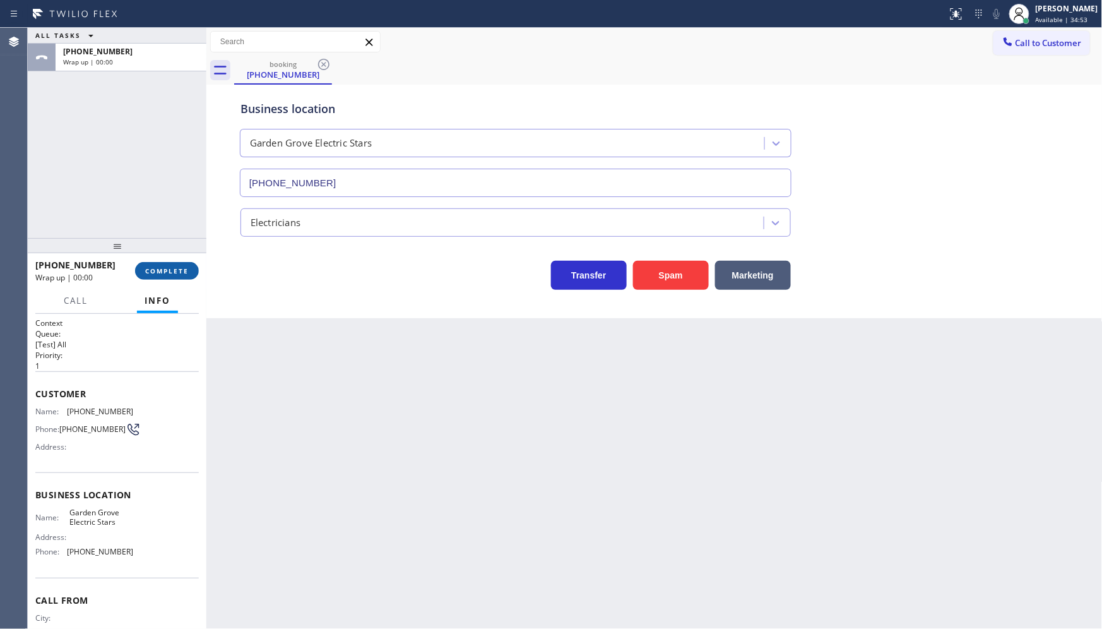
click at [169, 263] on button "COMPLETE" at bounding box center [167, 271] width 64 height 18
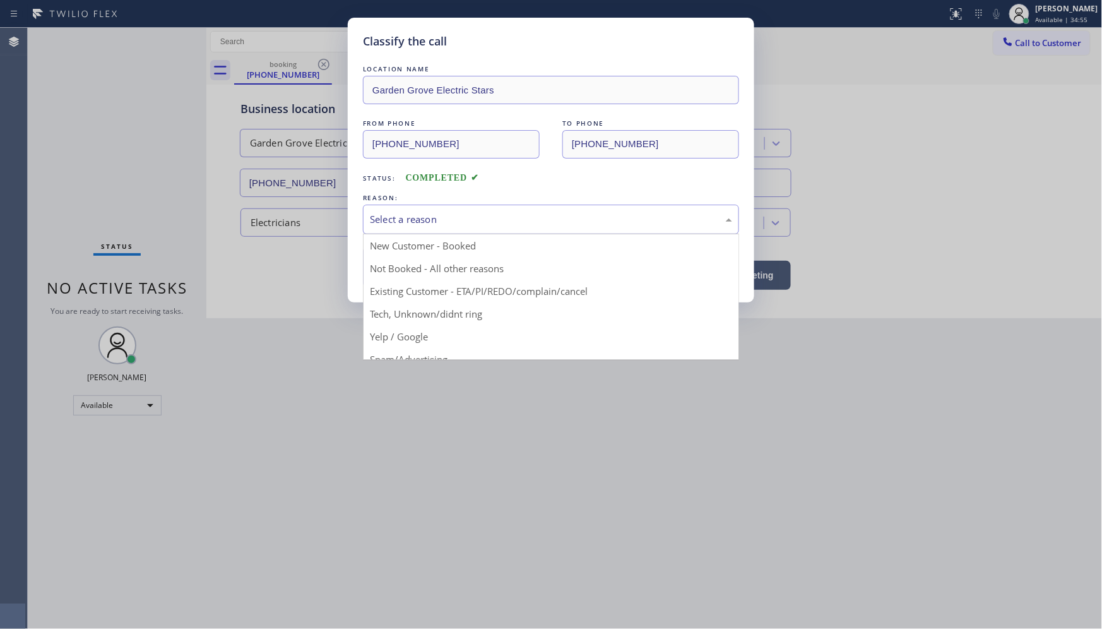
click at [422, 220] on div "Select a reason" at bounding box center [551, 219] width 362 height 15
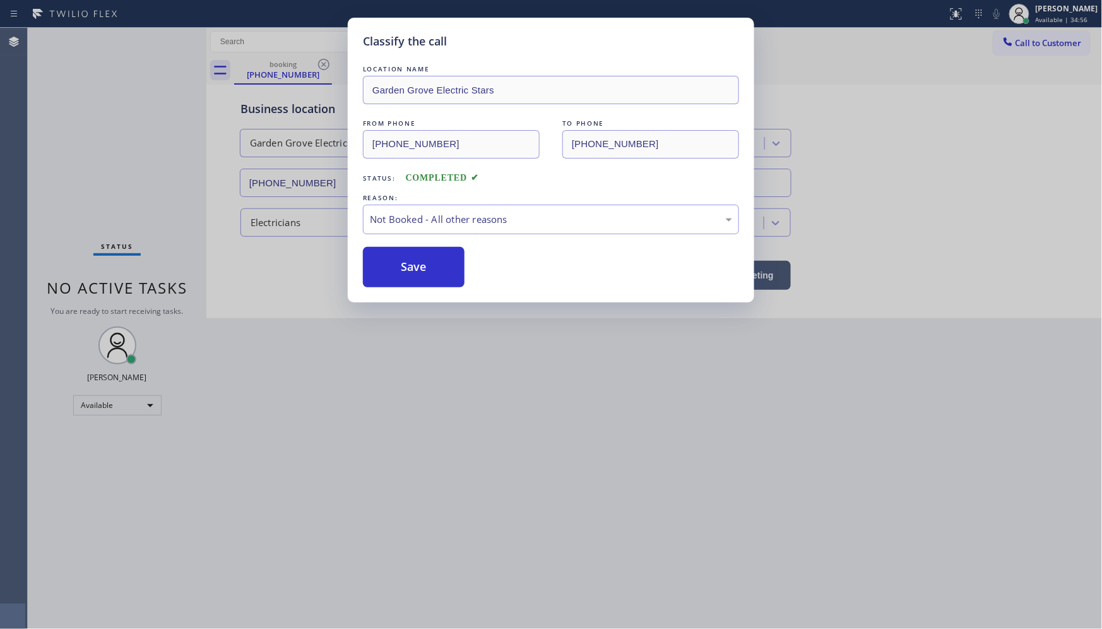
click at [393, 268] on button "Save" at bounding box center [414, 267] width 102 height 40
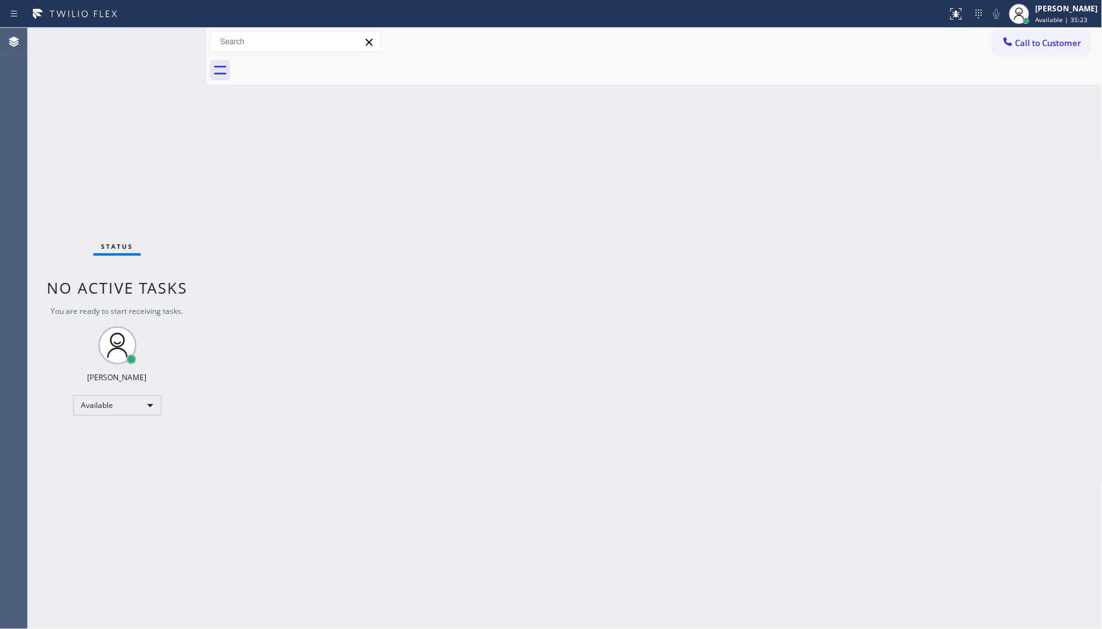
click at [116, 157] on div "Status No active tasks You are ready to start receiving tasks. JENIZA ALCAYDE A…" at bounding box center [117, 328] width 179 height 601
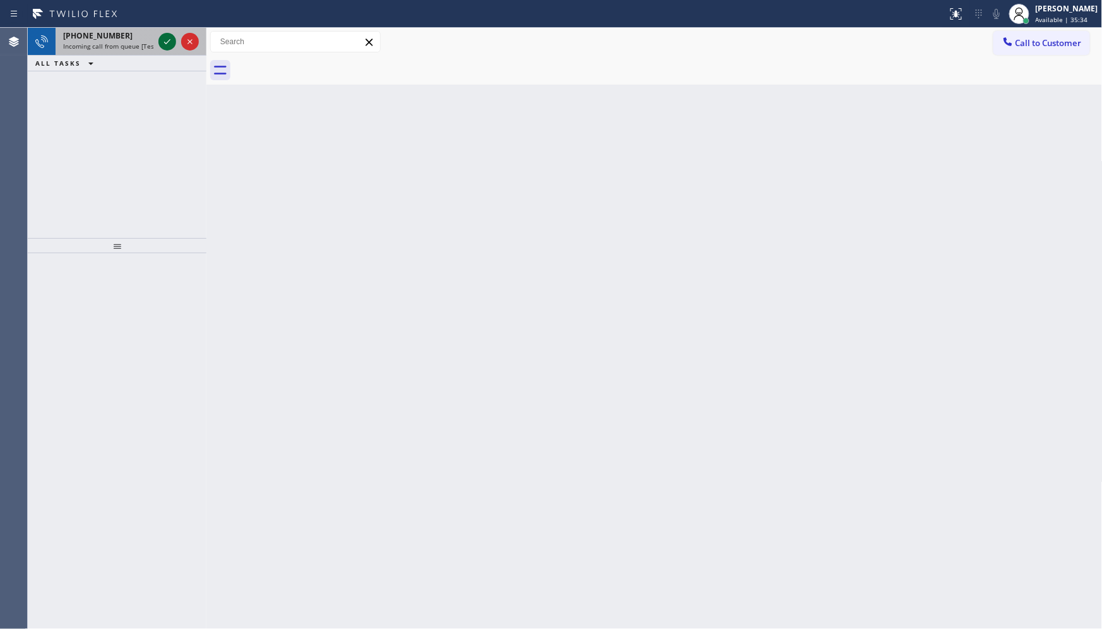
click at [164, 35] on icon at bounding box center [167, 41] width 15 height 15
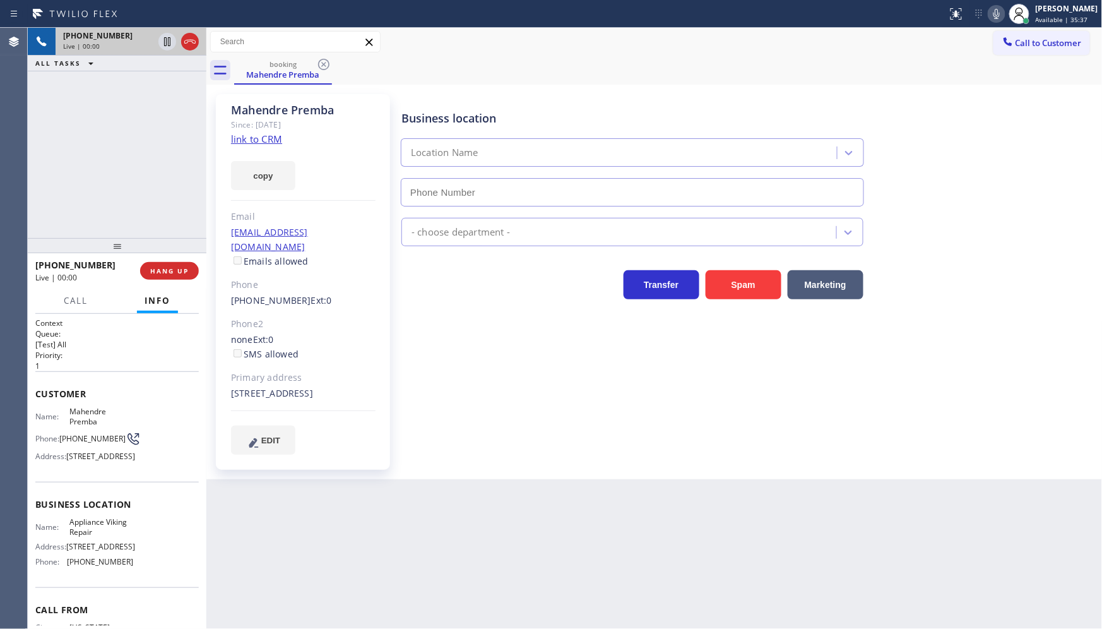
type input "[PHONE_NUMBER]"
click at [237, 141] on link "link to CRM" at bounding box center [256, 139] width 51 height 13
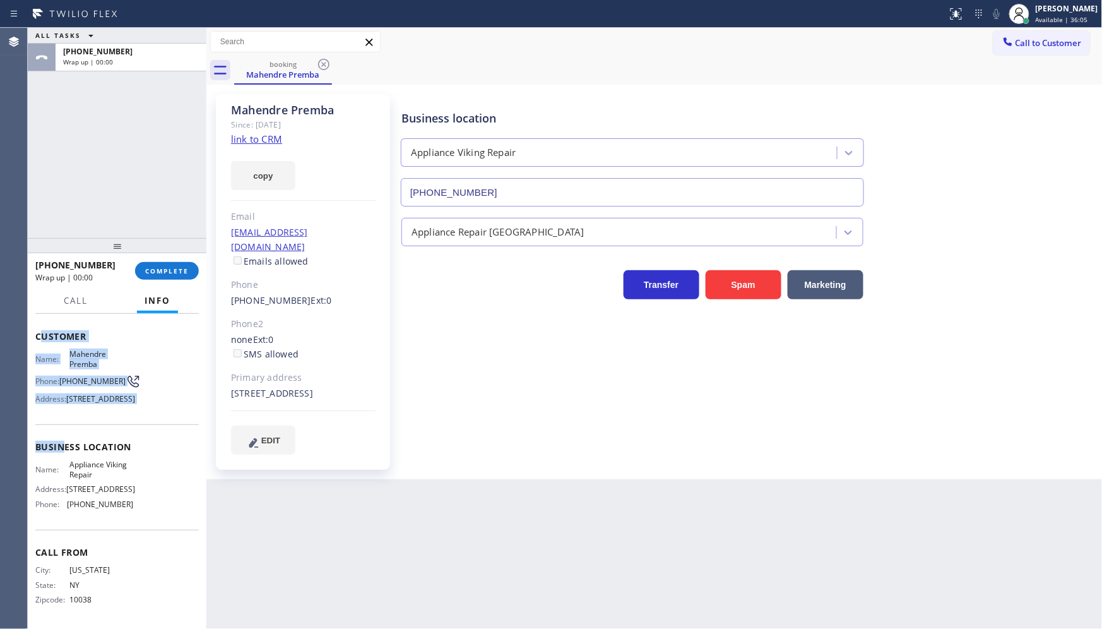
scroll to position [90, 0]
drag, startPoint x: 39, startPoint y: 391, endPoint x: 141, endPoint y: 518, distance: 163.0
click at [141, 518] on div "Context Queue: [Test] All Priority: 1 Customer Name: Mahendre Premba Phone: [PH…" at bounding box center [117, 443] width 164 height 366
click at [143, 198] on div "ALL TASKS ALL TASKS ACTIVE TASKS TASKS IN WRAP UP [PHONE_NUMBER] Wrap up | 00:28" at bounding box center [117, 133] width 179 height 210
click at [181, 270] on span "COMPLETE" at bounding box center [167, 270] width 44 height 9
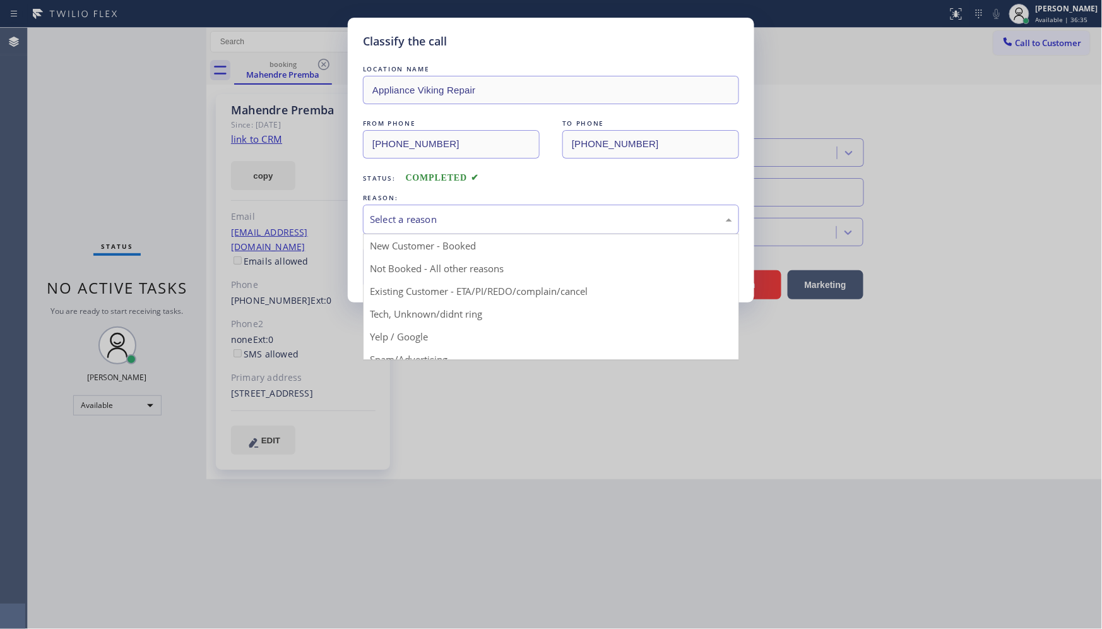
click at [391, 216] on div "Select a reason" at bounding box center [551, 219] width 362 height 15
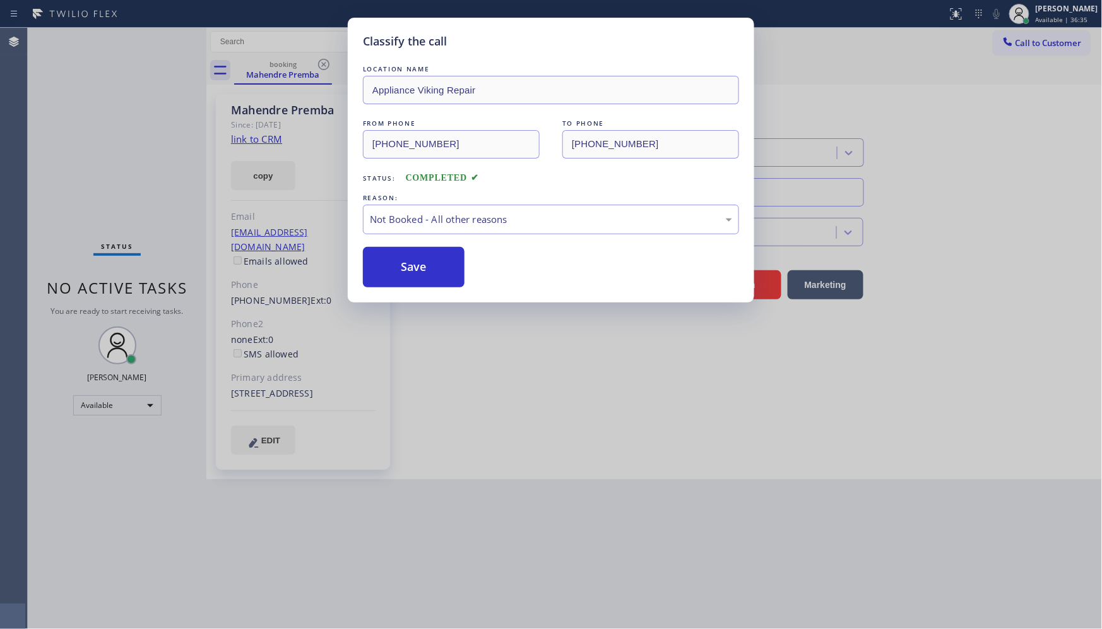
click at [396, 270] on button "Save" at bounding box center [414, 267] width 102 height 40
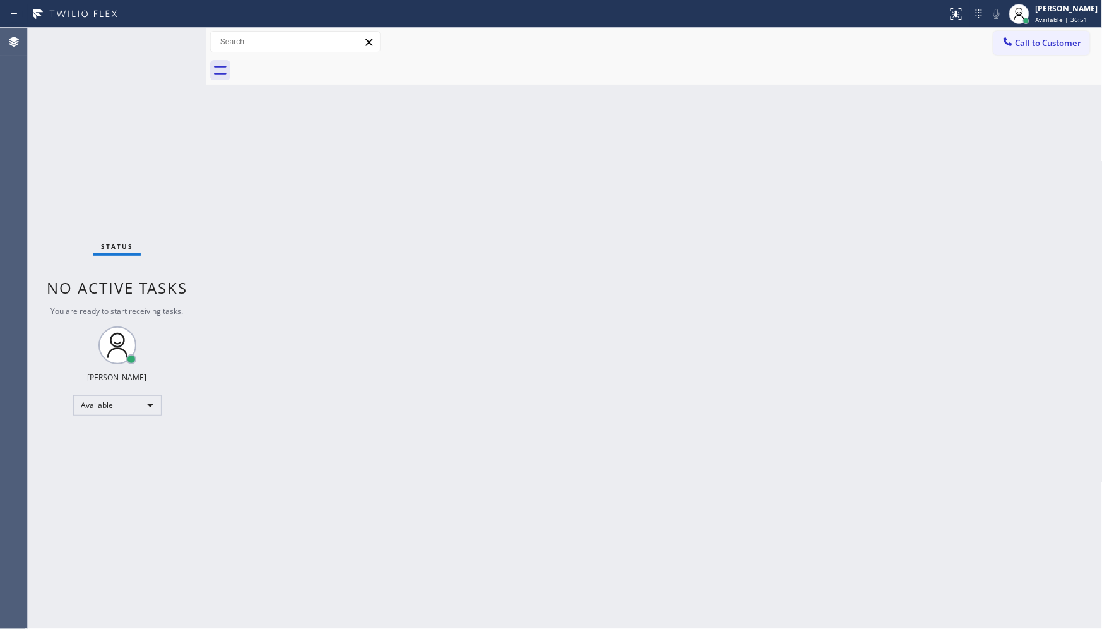
click at [158, 209] on div "Status No active tasks You are ready to start receiving tasks. JENIZA ALCAYDE A…" at bounding box center [117, 328] width 179 height 601
drag, startPoint x: 248, startPoint y: 203, endPoint x: 204, endPoint y: 129, distance: 85.5
click at [249, 199] on div "Back to Dashboard Change Sender ID Customers Technicians Select a contact Outbo…" at bounding box center [654, 328] width 896 height 601
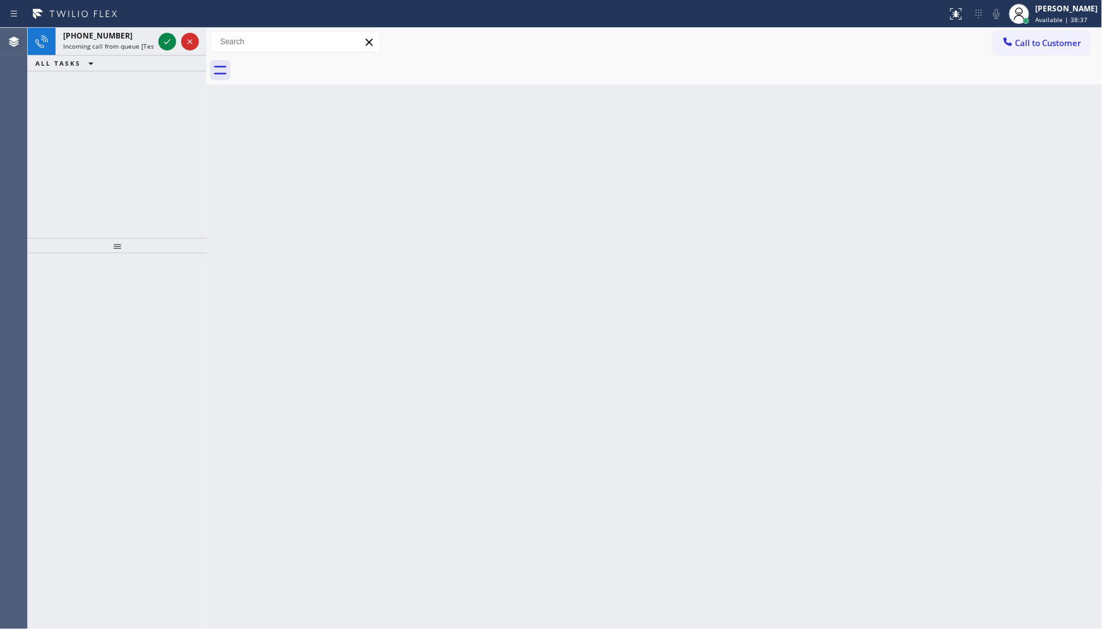
click at [66, 76] on div "[PHONE_NUMBER] Incoming call from queue [Test] All ALL TASKS ALL TASKS ACTIVE T…" at bounding box center [117, 133] width 179 height 210
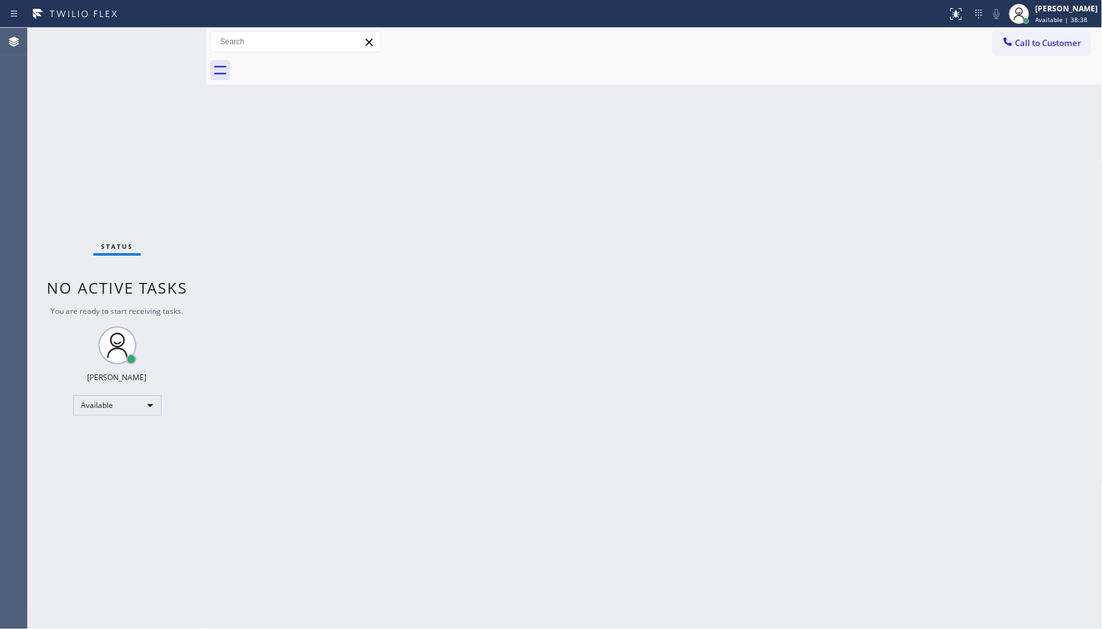
click at [155, 41] on div "Status No active tasks You are ready to start receiving tasks. JENIZA ALCAYDE A…" at bounding box center [117, 328] width 179 height 601
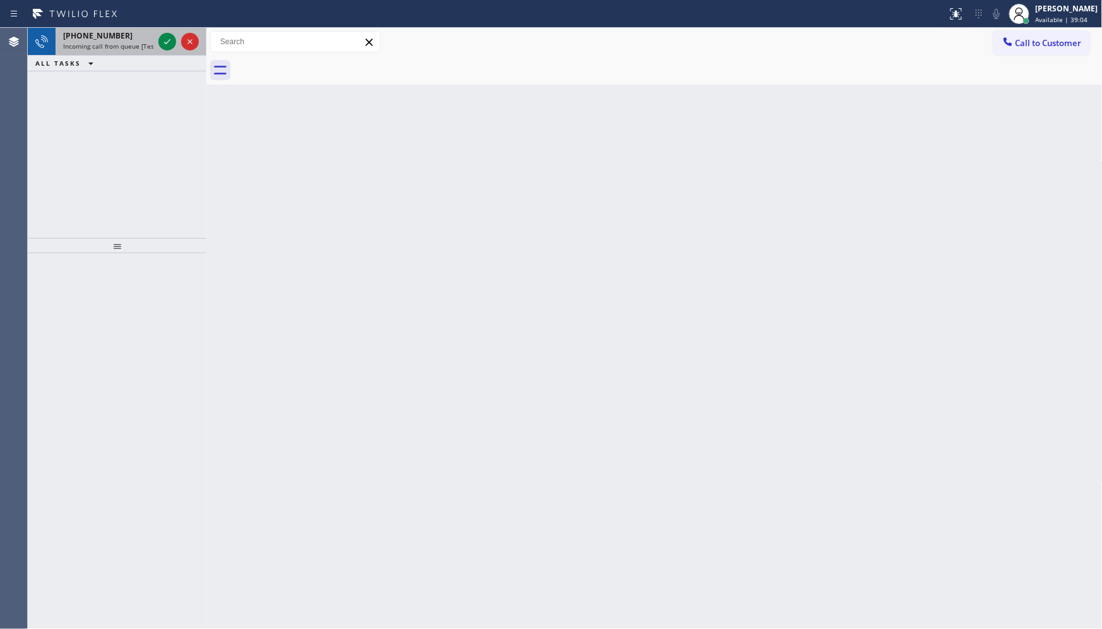
click at [177, 49] on div at bounding box center [178, 42] width 45 height 28
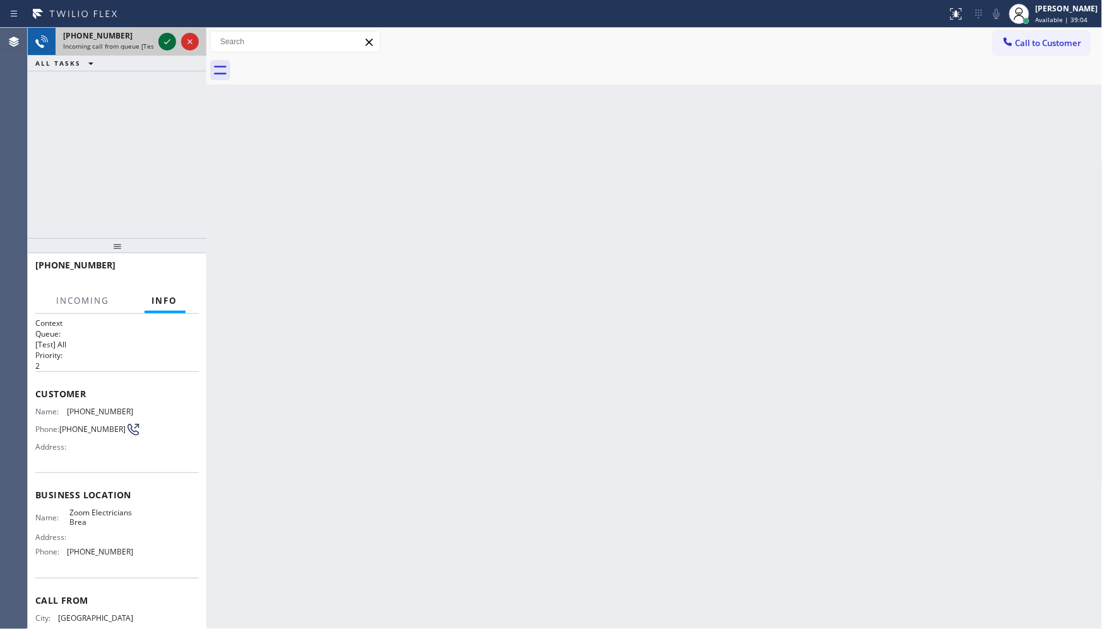
click at [162, 40] on icon at bounding box center [167, 41] width 15 height 15
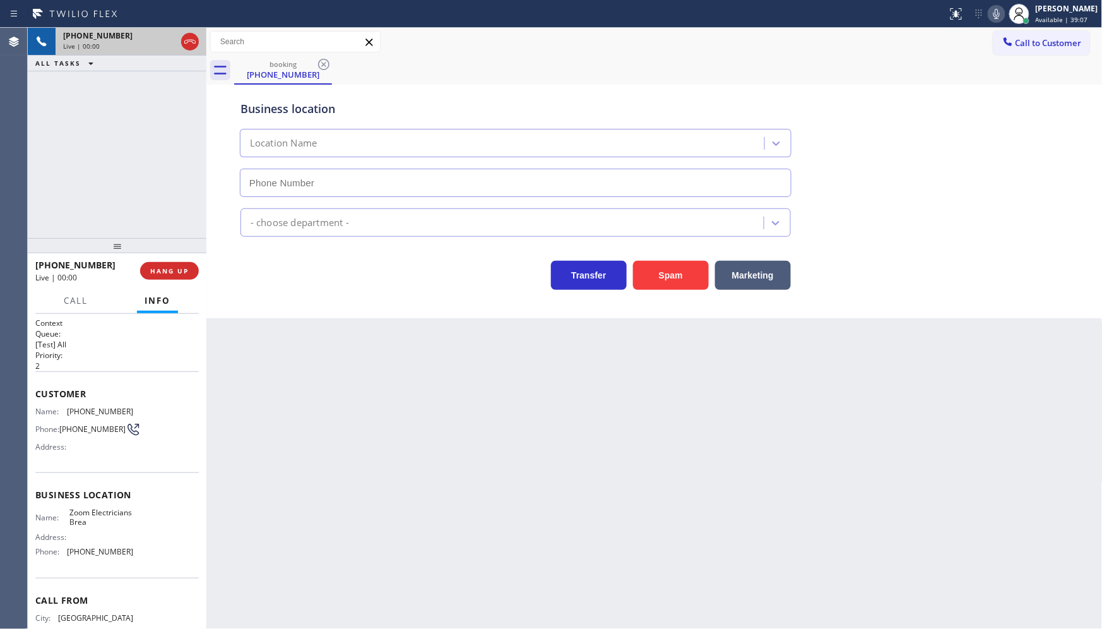
type input "[PHONE_NUMBER]"
click at [160, 272] on span "HANG UP" at bounding box center [169, 270] width 39 height 9
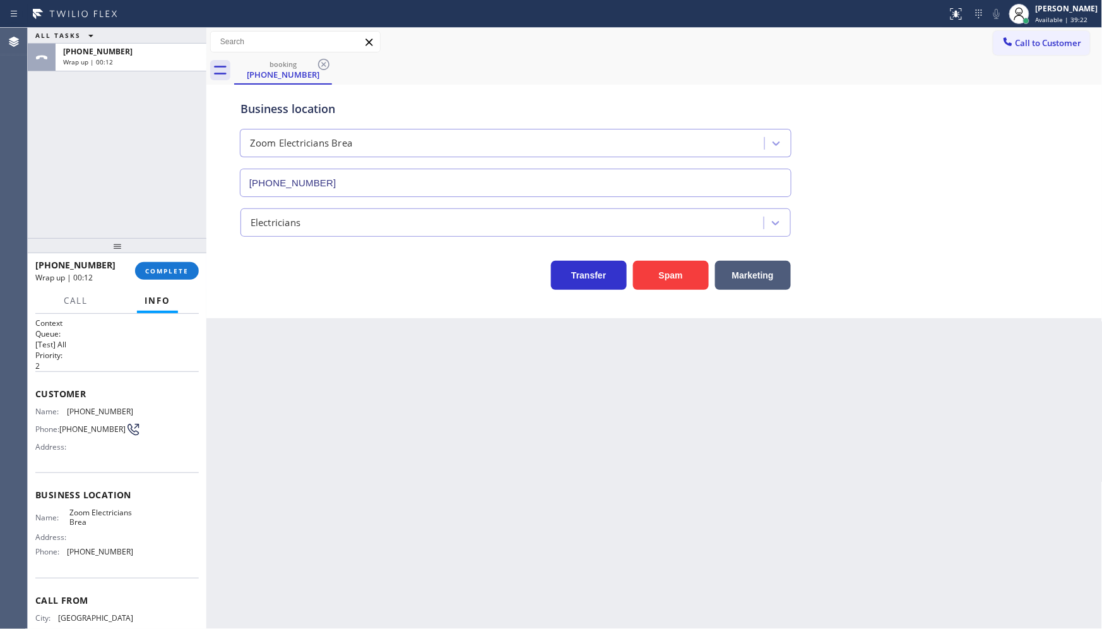
click at [155, 141] on div "ALL TASKS ALL TASKS ACTIVE TASKS TASKS IN WRAP UP [PHONE_NUMBER] Wrap up | 00:12" at bounding box center [117, 133] width 179 height 210
click at [185, 275] on span "COMPLETE" at bounding box center [167, 270] width 44 height 9
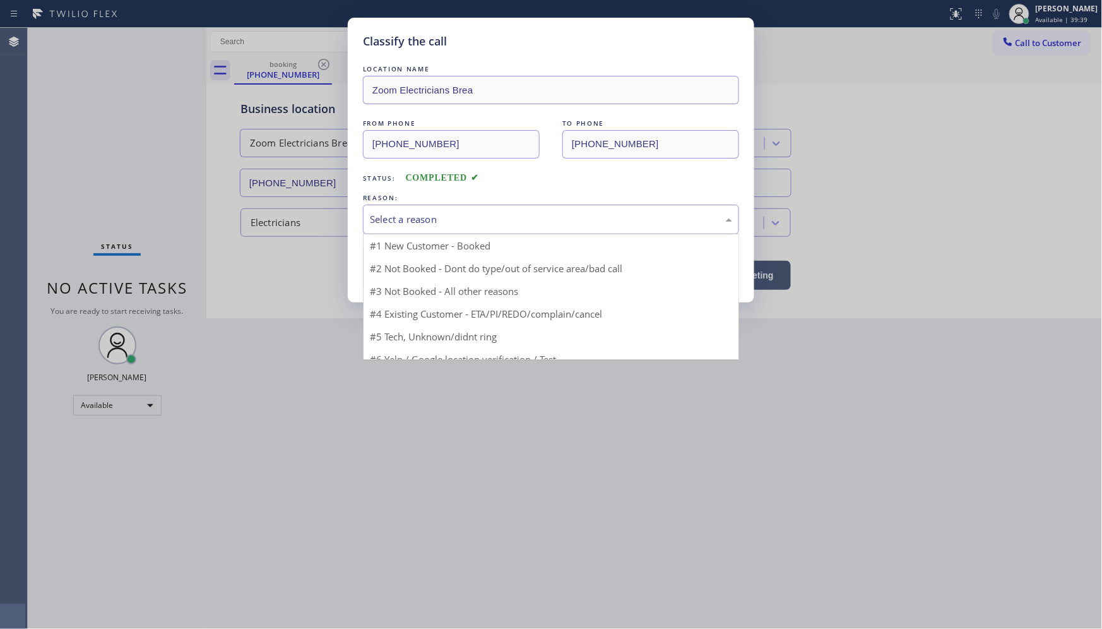
click at [401, 223] on div "Select a reason" at bounding box center [551, 219] width 362 height 15
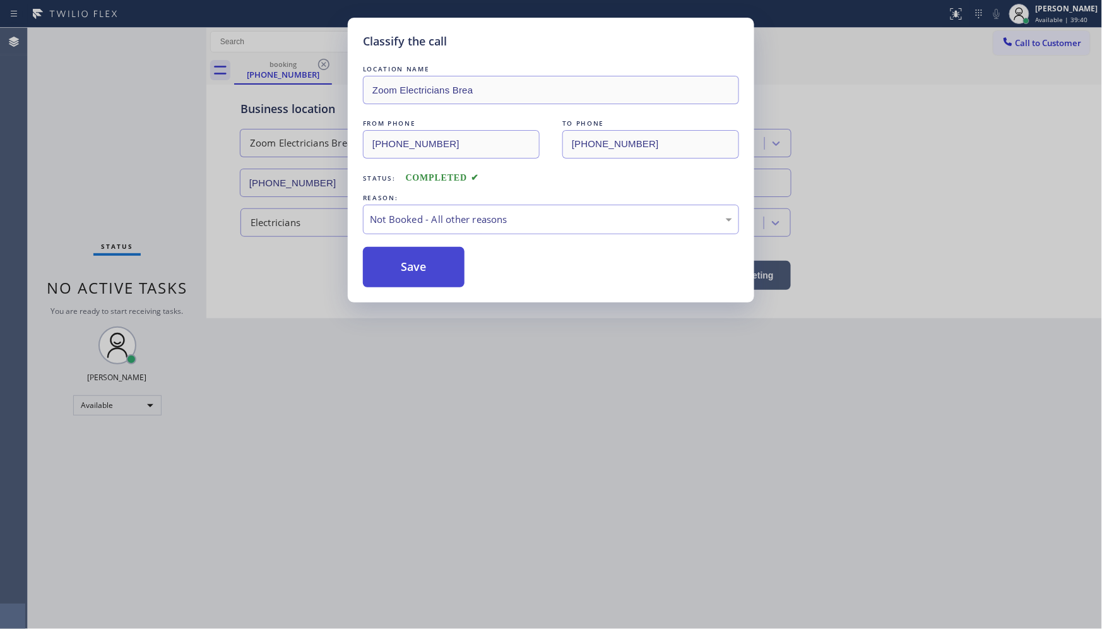
click at [405, 261] on button "Save" at bounding box center [414, 267] width 102 height 40
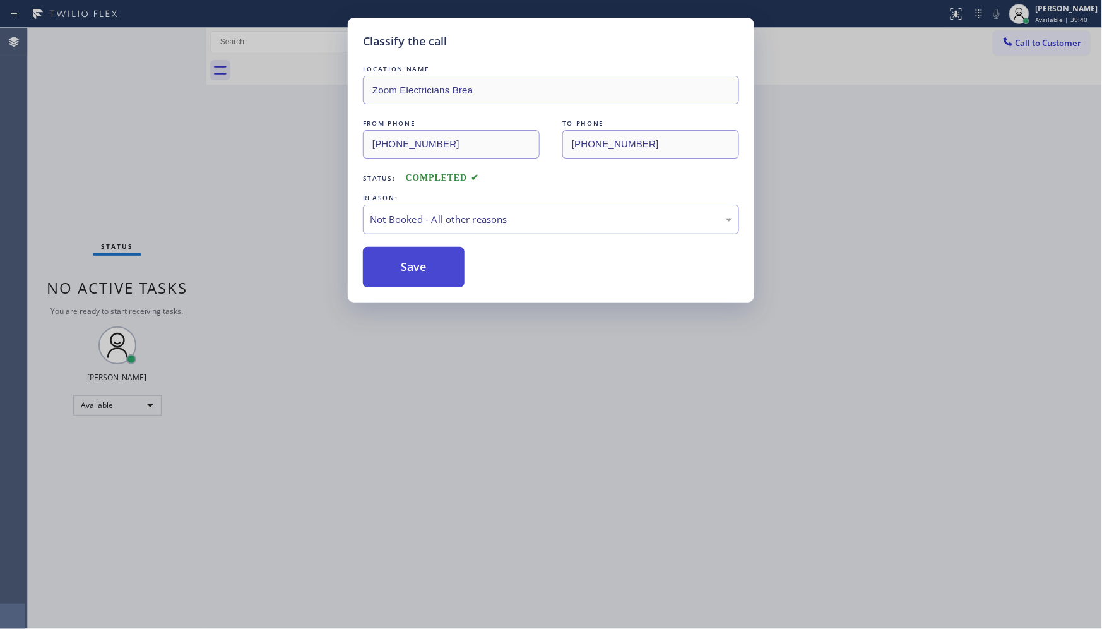
click at [405, 261] on button "Save" at bounding box center [414, 267] width 102 height 40
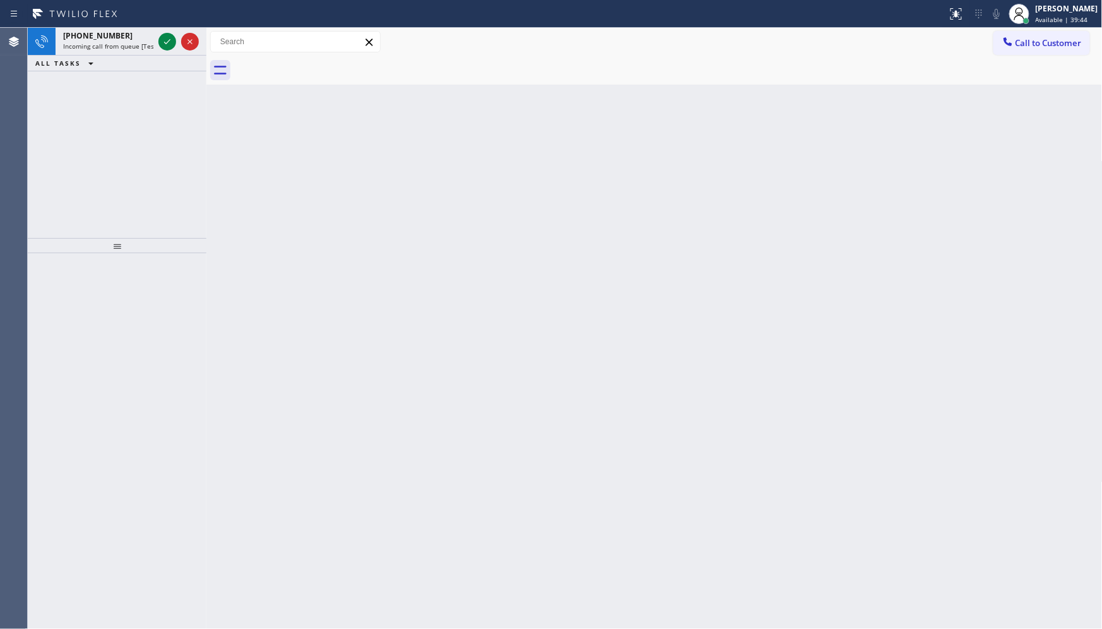
drag, startPoint x: 177, startPoint y: 153, endPoint x: 174, endPoint y: 136, distance: 17.3
click at [175, 144] on div "[PHONE_NUMBER] Incoming call from queue [Test] All ALL TASKS ALL TASKS ACTIVE T…" at bounding box center [117, 133] width 179 height 210
click at [170, 52] on div at bounding box center [178, 42] width 45 height 28
click at [170, 46] on icon at bounding box center [167, 41] width 15 height 15
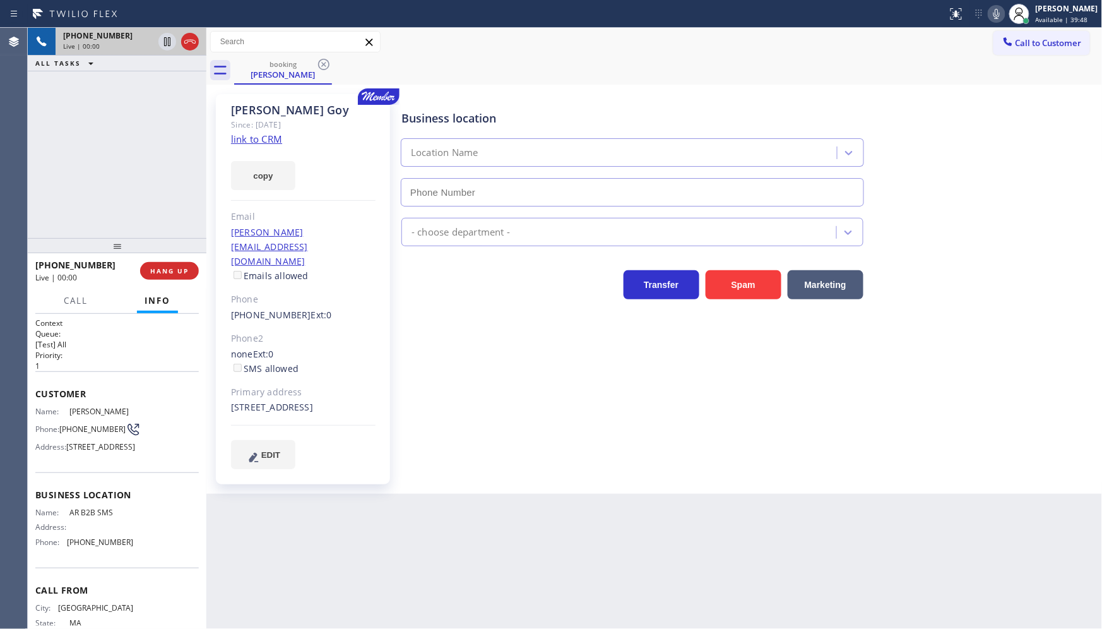
type input "[PHONE_NUMBER]"
click at [245, 135] on link "link to CRM" at bounding box center [256, 139] width 51 height 13
click at [992, 13] on icon at bounding box center [996, 13] width 15 height 15
click at [995, 8] on icon at bounding box center [996, 13] width 15 height 15
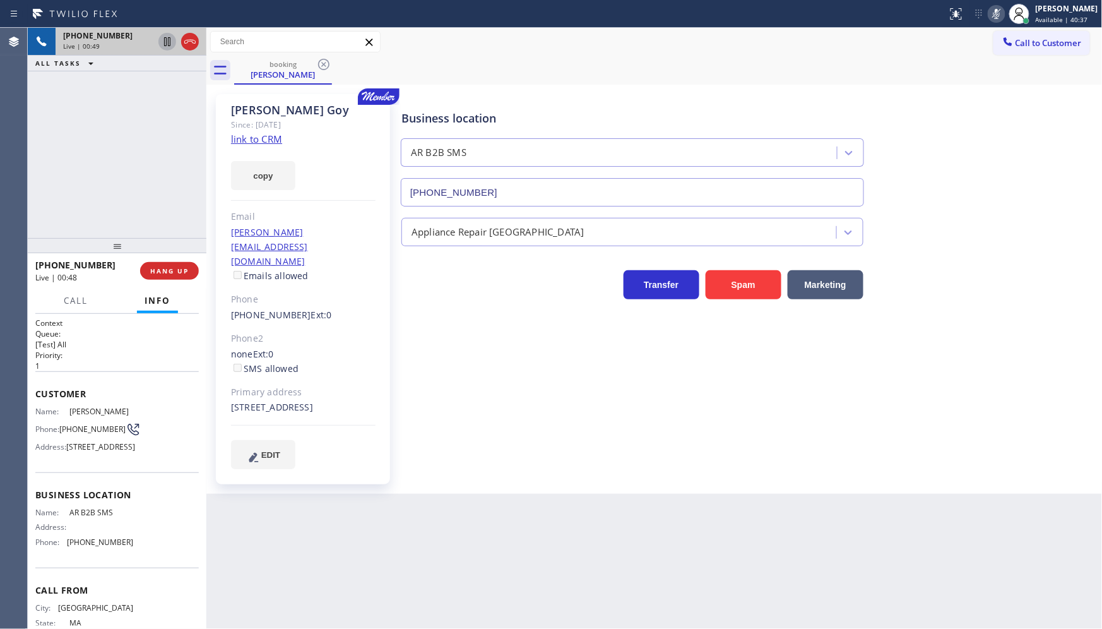
click at [163, 40] on icon at bounding box center [167, 41] width 15 height 15
click at [276, 180] on button "copy" at bounding box center [263, 175] width 64 height 29
click at [1001, 11] on icon at bounding box center [996, 13] width 15 height 15
click at [171, 39] on icon at bounding box center [167, 41] width 15 height 15
click at [64, 295] on span "Call" at bounding box center [76, 300] width 24 height 11
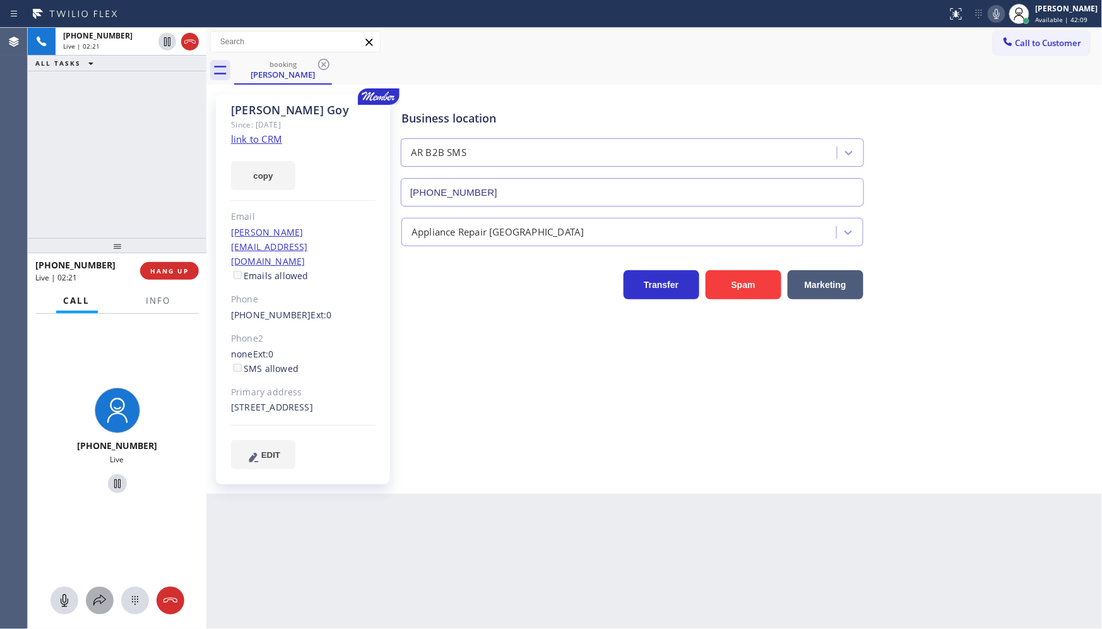
click at [98, 595] on icon at bounding box center [99, 600] width 15 height 15
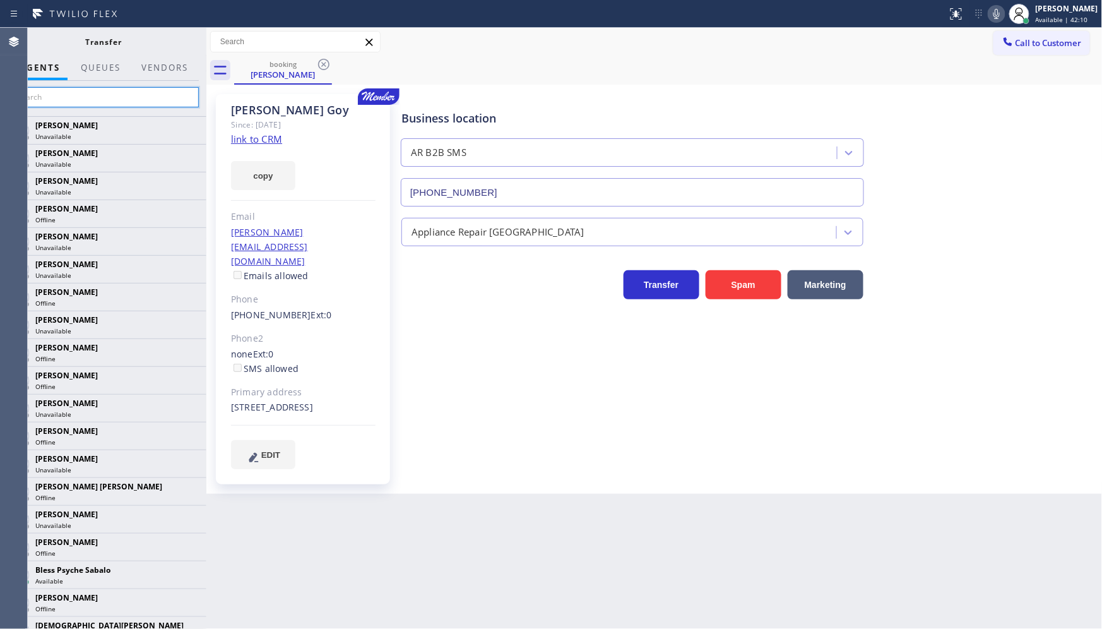
click at [130, 104] on input "text" at bounding box center [104, 97] width 190 height 20
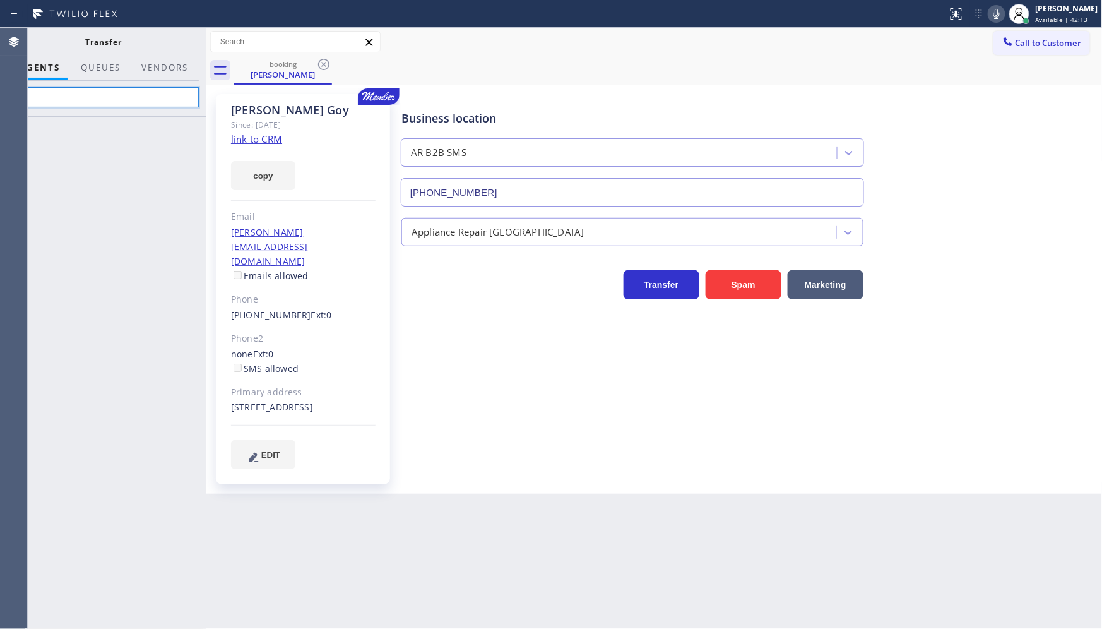
type input "e"
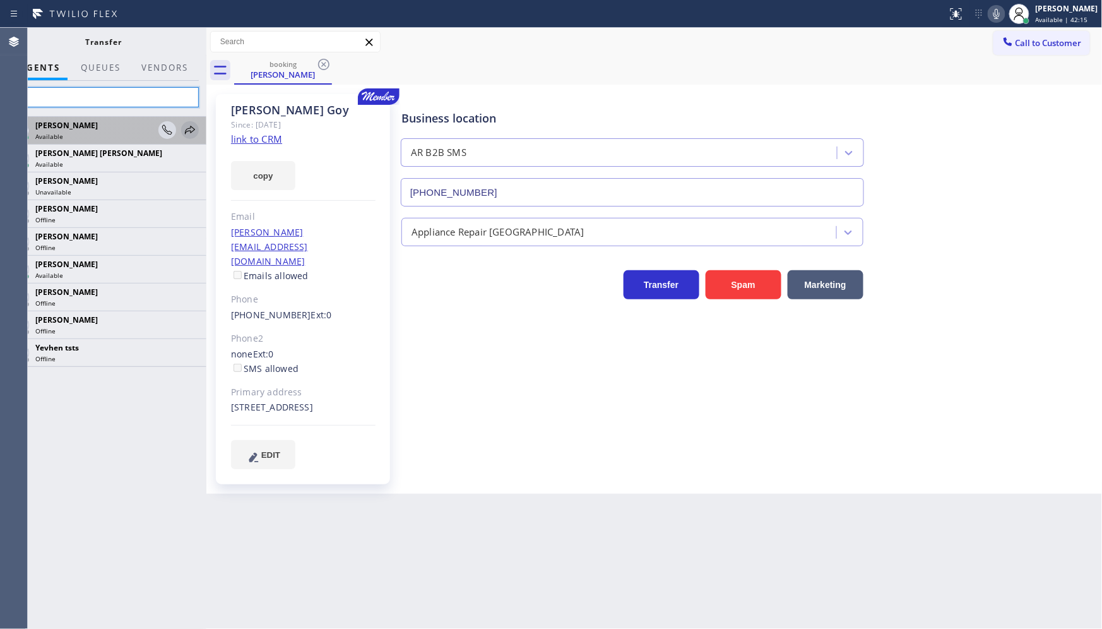
type input "ev"
click at [187, 127] on icon at bounding box center [189, 129] width 15 height 15
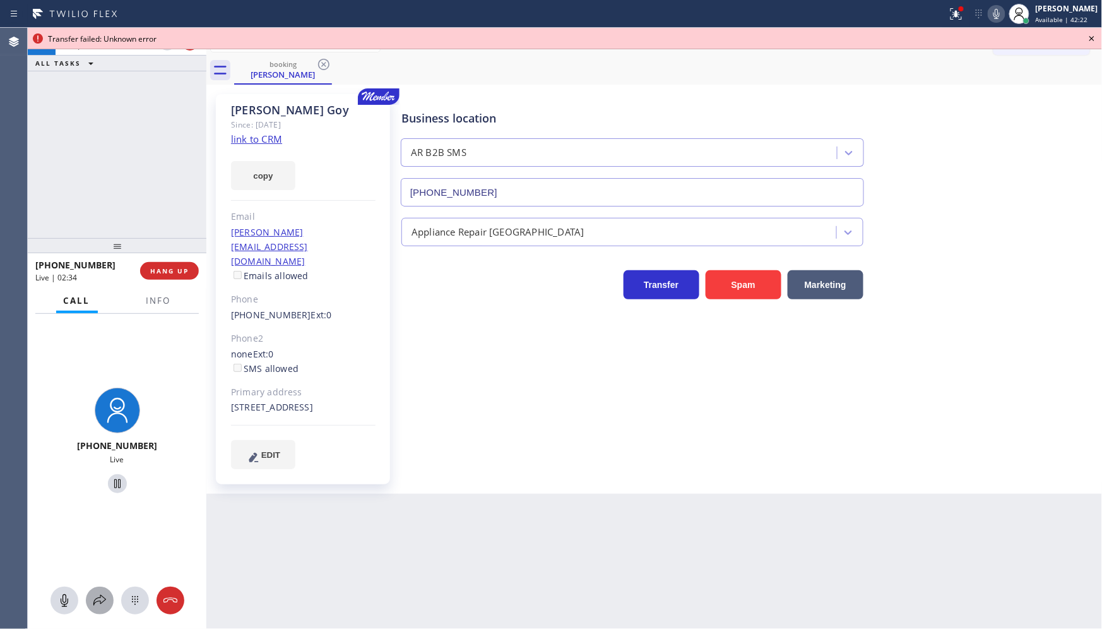
click at [93, 595] on icon at bounding box center [99, 600] width 15 height 15
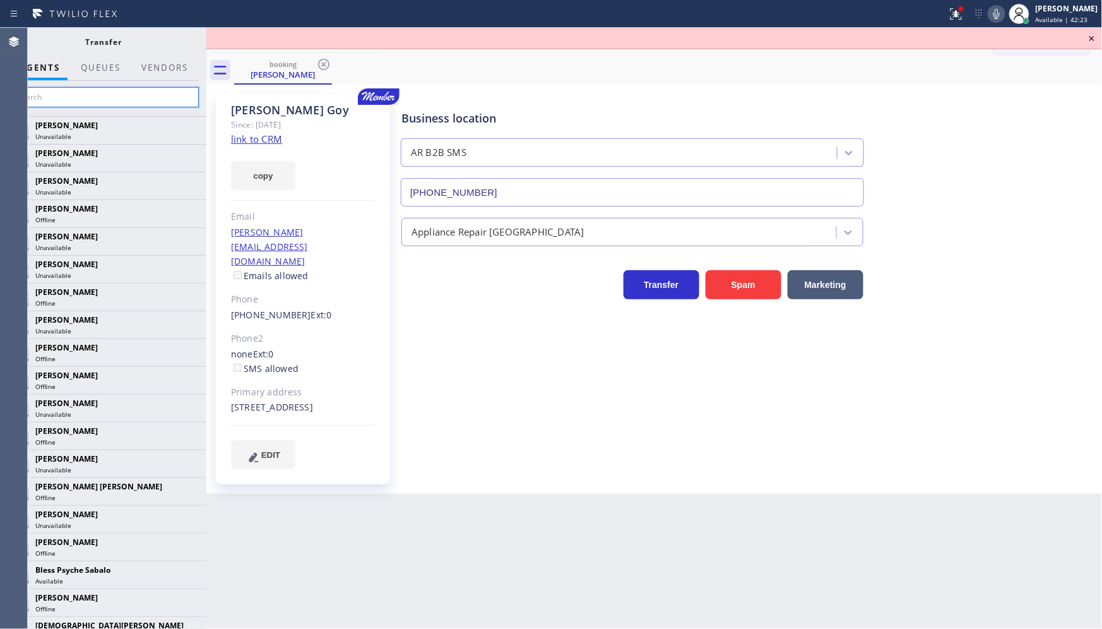
click at [116, 90] on input "text" at bounding box center [104, 97] width 190 height 20
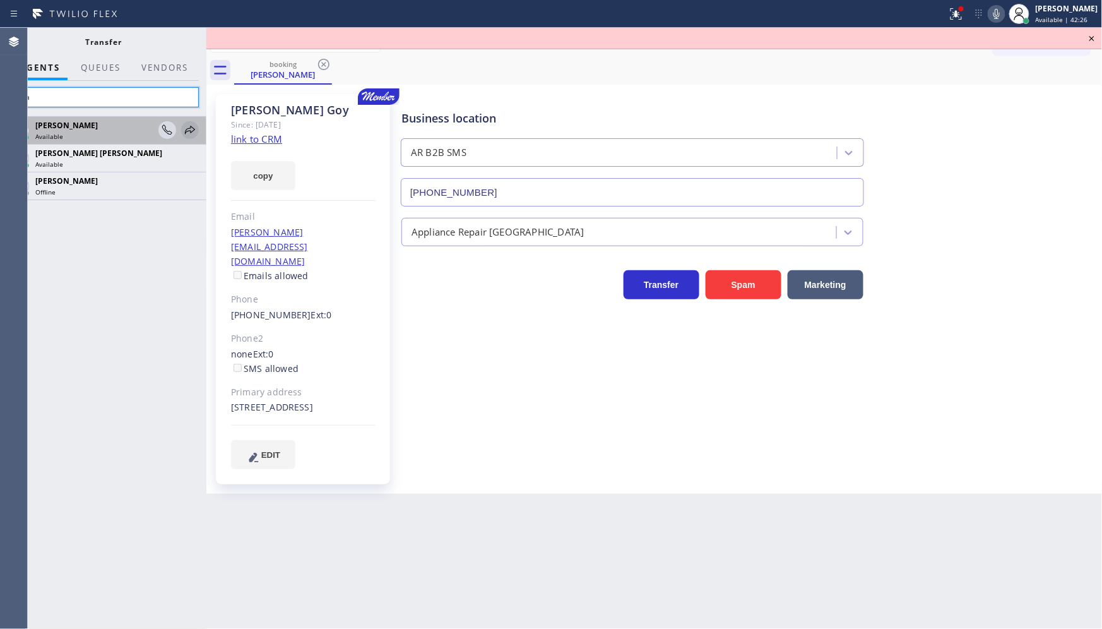
type input "eva"
click at [193, 127] on icon at bounding box center [189, 129] width 15 height 15
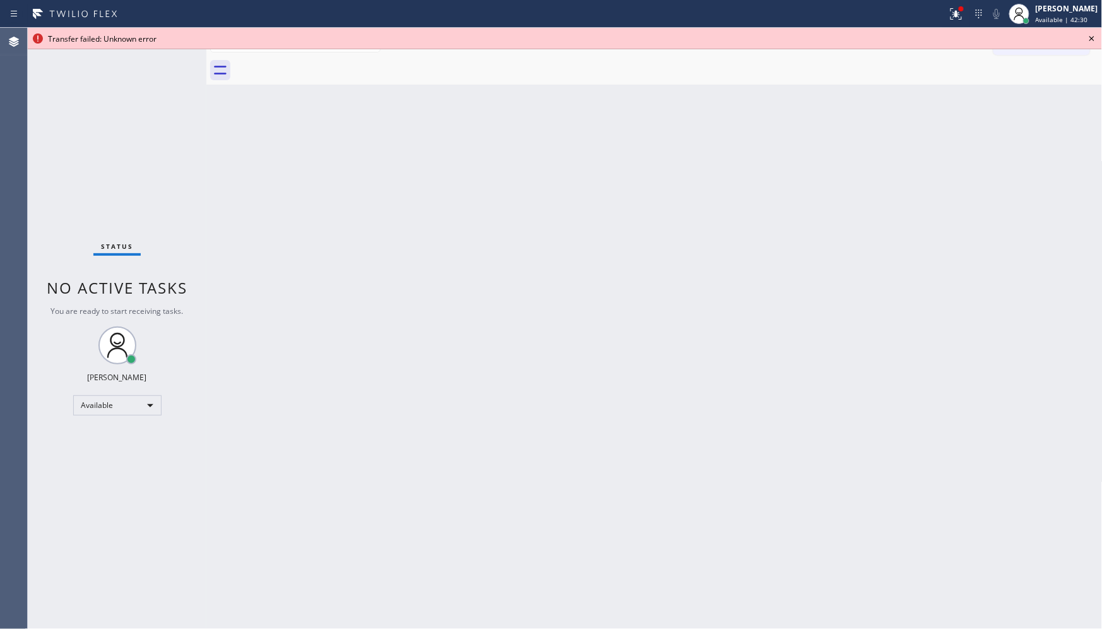
click at [1095, 39] on icon at bounding box center [1092, 38] width 15 height 15
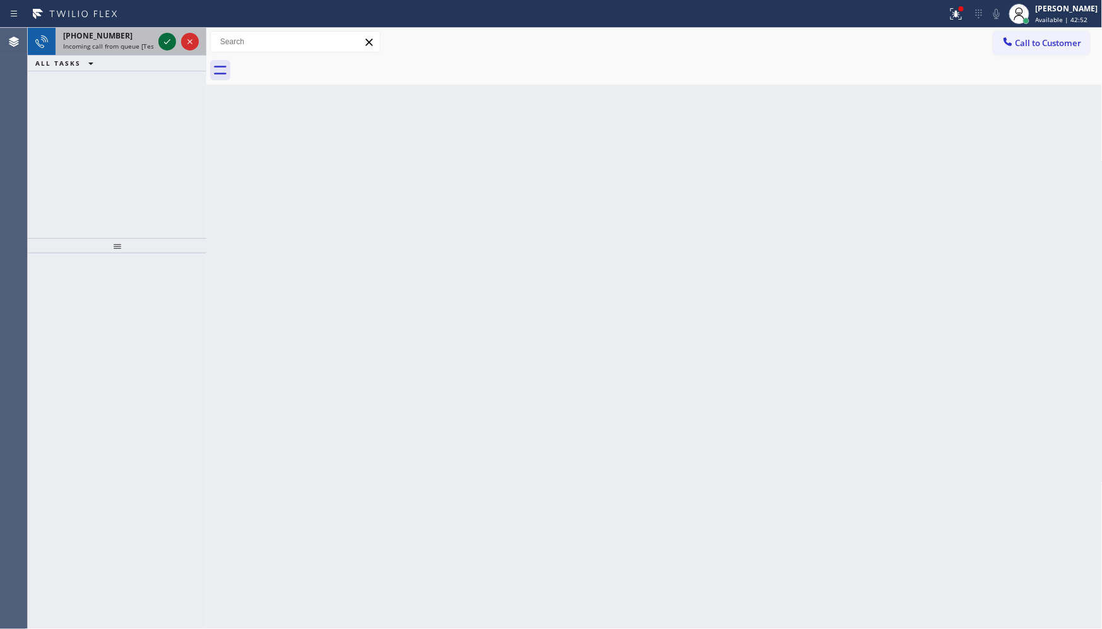
click at [161, 41] on icon at bounding box center [167, 41] width 15 height 15
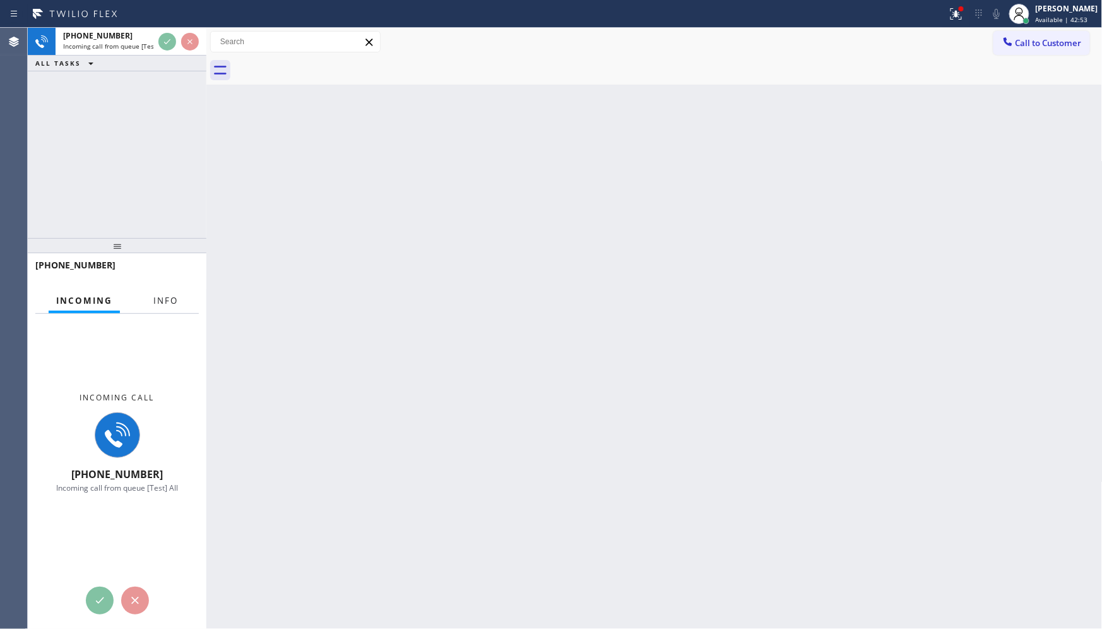
click at [174, 300] on span "Info" at bounding box center [165, 300] width 25 height 11
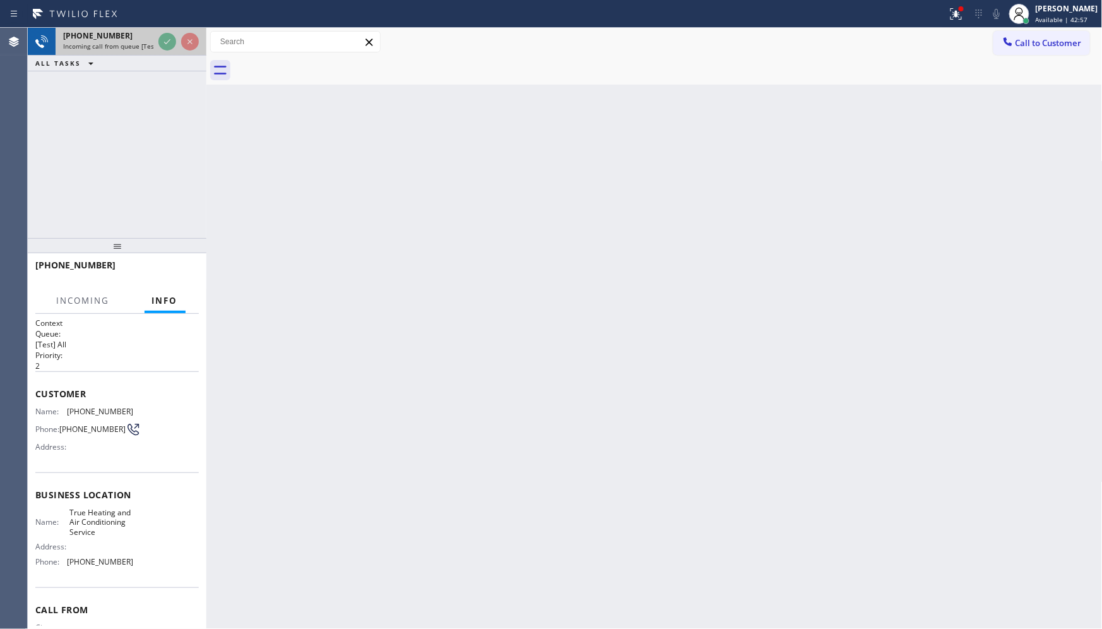
click at [174, 28] on div at bounding box center [178, 42] width 45 height 28
click at [175, 18] on div at bounding box center [473, 14] width 937 height 20
click at [168, 157] on div "[PHONE_NUMBER] Incoming call from queue [Test] All ALL TASKS ALL TASKS ACTIVE T…" at bounding box center [117, 133] width 179 height 210
click at [183, 143] on div "[PHONE_NUMBER] Incoming call from queue [Test] All ALL TASKS ALL TASKS ACTIVE T…" at bounding box center [117, 133] width 179 height 210
click at [186, 131] on div "[PHONE_NUMBER] Incoming call from queue [Test] All ALL TASKS ALL TASKS ACTIVE T…" at bounding box center [117, 133] width 179 height 210
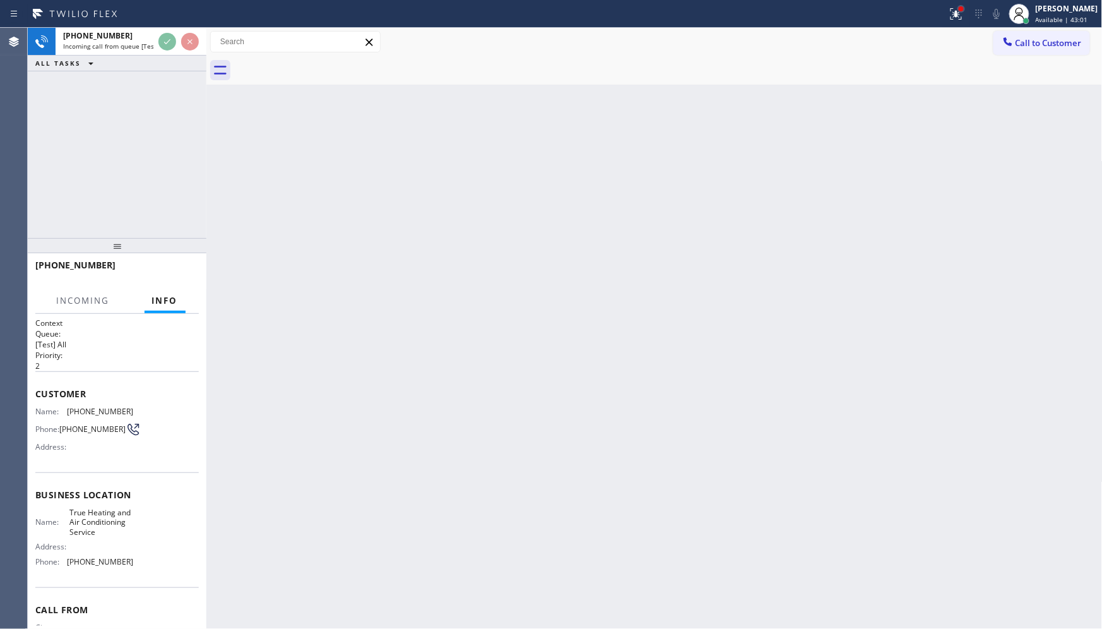
click at [963, 8] on div at bounding box center [961, 8] width 5 height 5
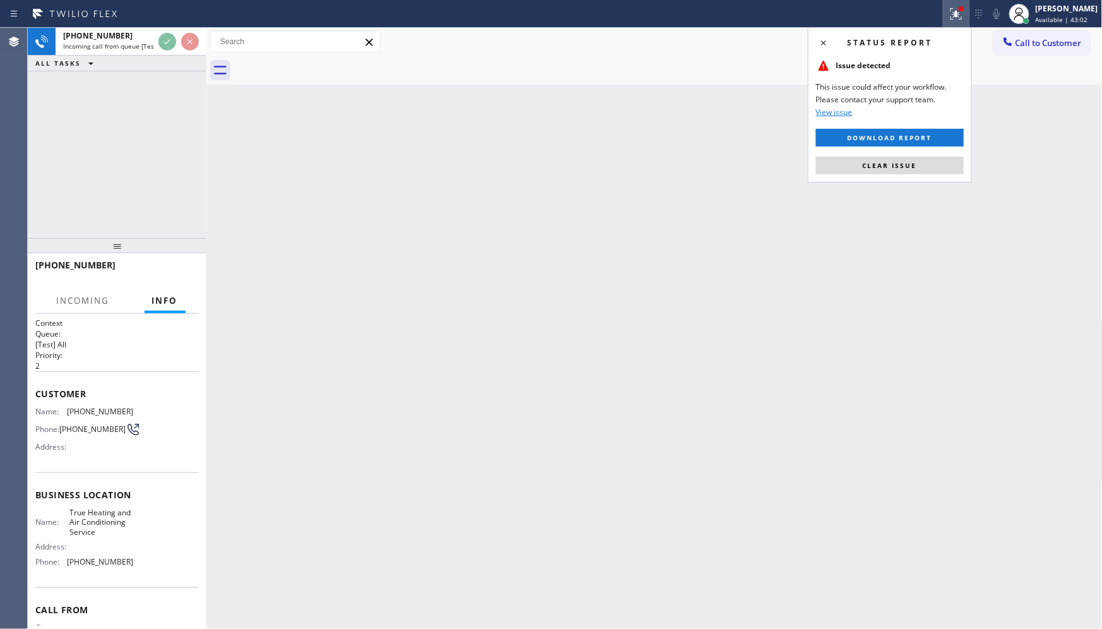
drag, startPoint x: 939, startPoint y: 160, endPoint x: 943, endPoint y: 154, distance: 7.2
click at [939, 159] on button "Clear issue" at bounding box center [890, 166] width 148 height 18
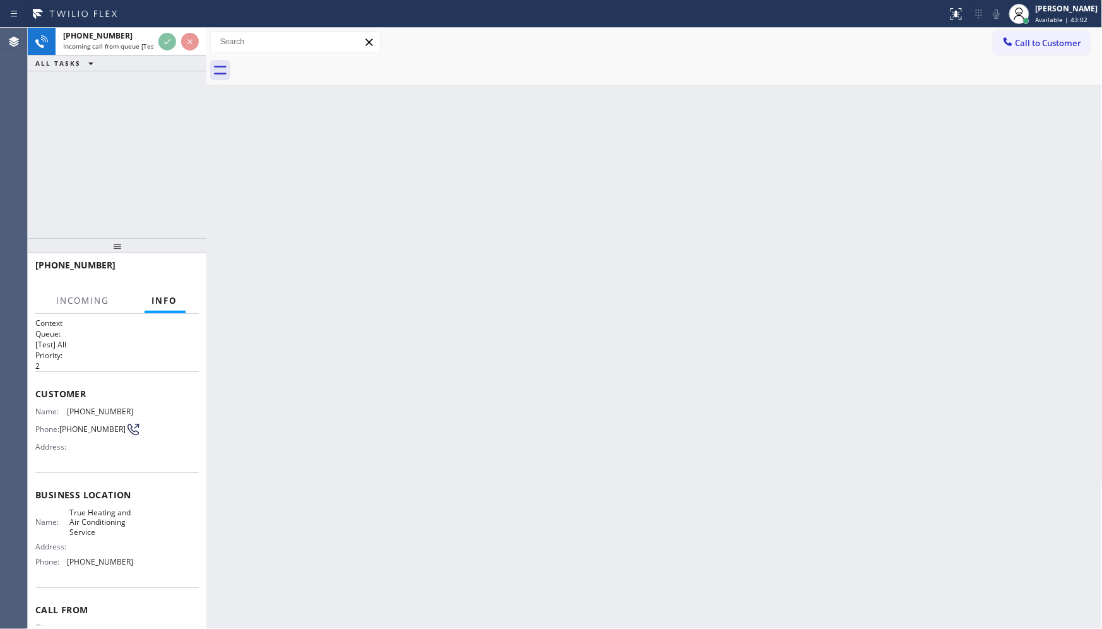
click at [1095, 260] on div "Back to Dashboard Change Sender ID Customers Technicians Select a contact Outbo…" at bounding box center [654, 328] width 896 height 601
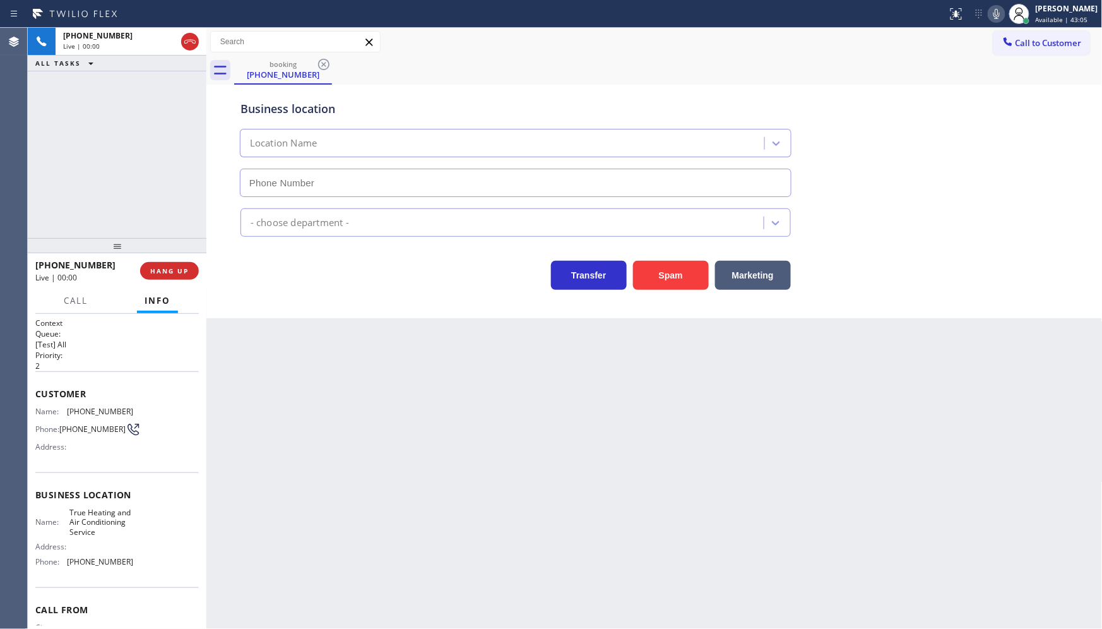
type input "[PHONE_NUMBER]"
click at [756, 278] on button "Marketing" at bounding box center [753, 275] width 76 height 29
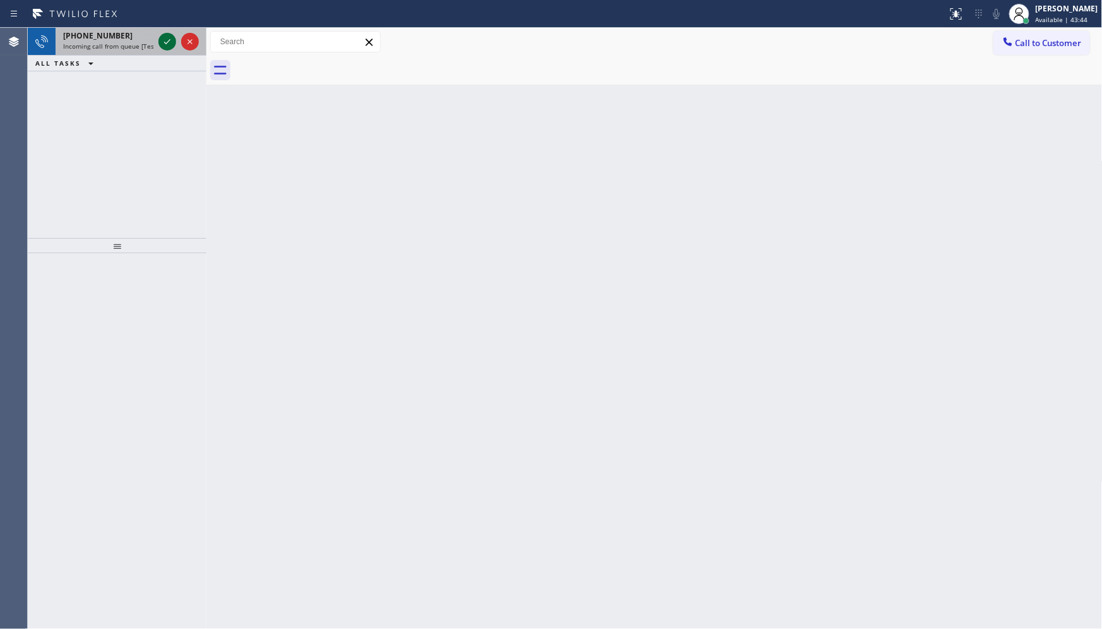
click at [163, 39] on icon at bounding box center [167, 41] width 15 height 15
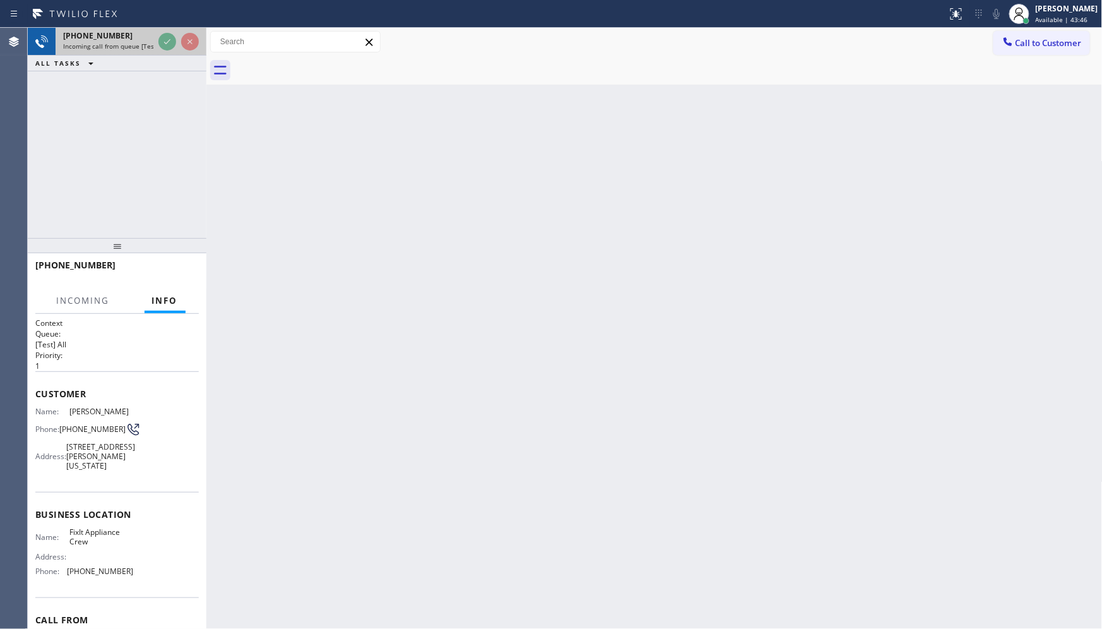
click at [177, 45] on div at bounding box center [178, 42] width 45 height 28
click at [198, 46] on div at bounding box center [178, 42] width 45 height 28
click at [210, 30] on div "Call to Customer Outbound call Location Wolf Top Choice Appliance Repair Oak La…" at bounding box center [654, 42] width 896 height 28
click at [709, 232] on div "Back to Dashboard Change Sender ID Customers Technicians Select a contact Outbo…" at bounding box center [654, 328] width 896 height 601
click at [709, 204] on div "Back to Dashboard Change Sender ID Customers Technicians Select a contact Outbo…" at bounding box center [654, 328] width 896 height 601
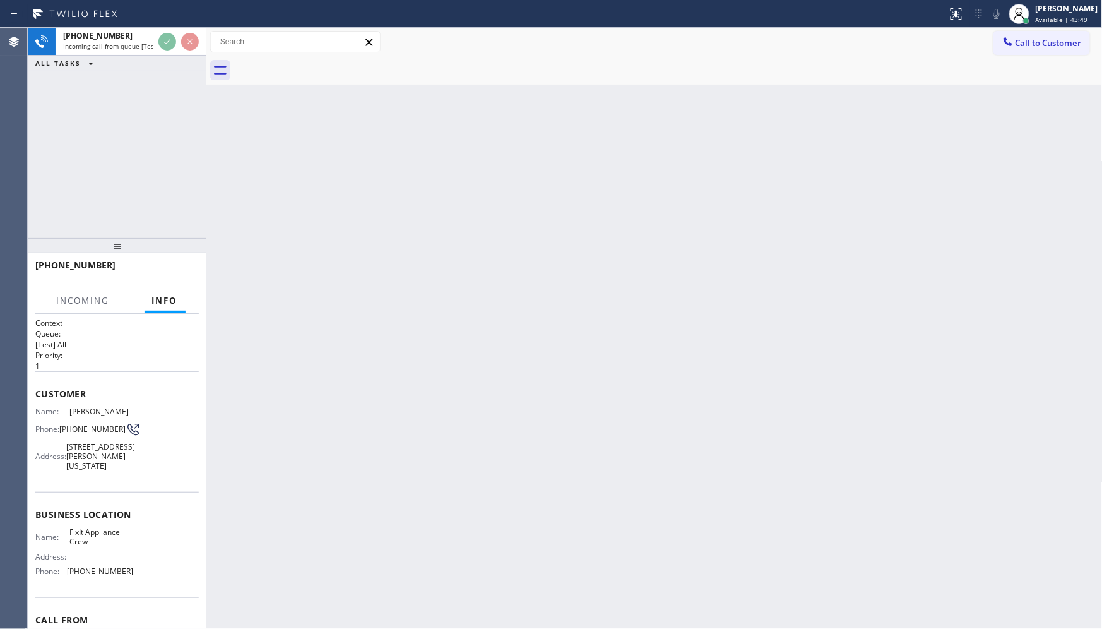
click at [709, 203] on div "Back to Dashboard Change Sender ID Customers Technicians Select a contact Outbo…" at bounding box center [654, 328] width 896 height 601
click at [169, 32] on div at bounding box center [178, 42] width 45 height 28
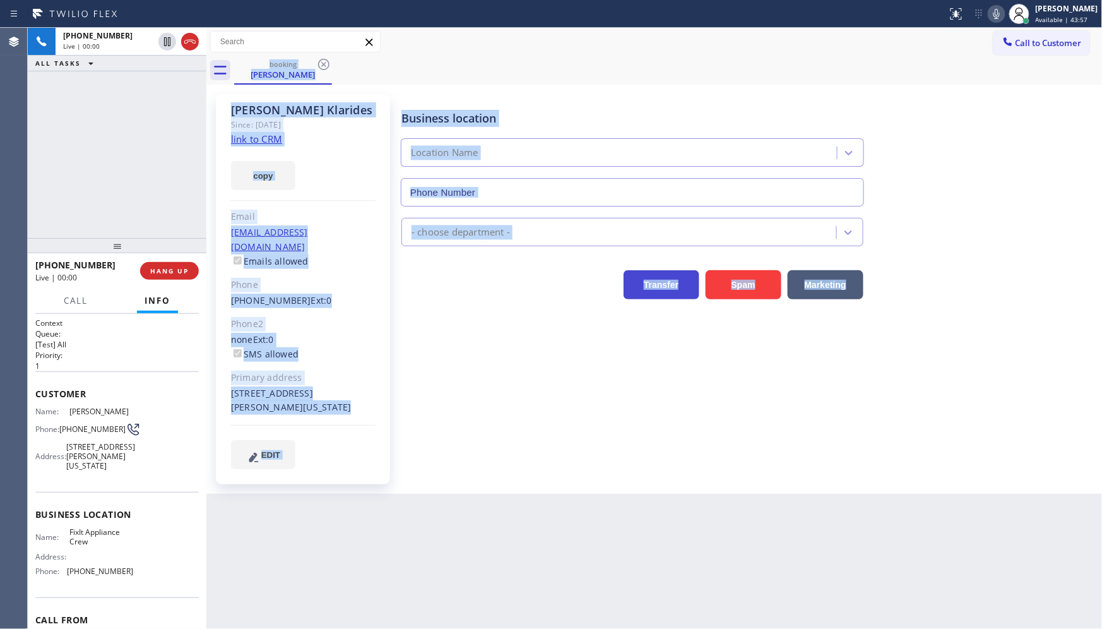
type input "[PHONE_NUMBER]"
click at [578, 391] on div "Business location FixIt Appliance Crew [PHONE_NUMBER] Appliance Repair Regular …" at bounding box center [749, 281] width 701 height 368
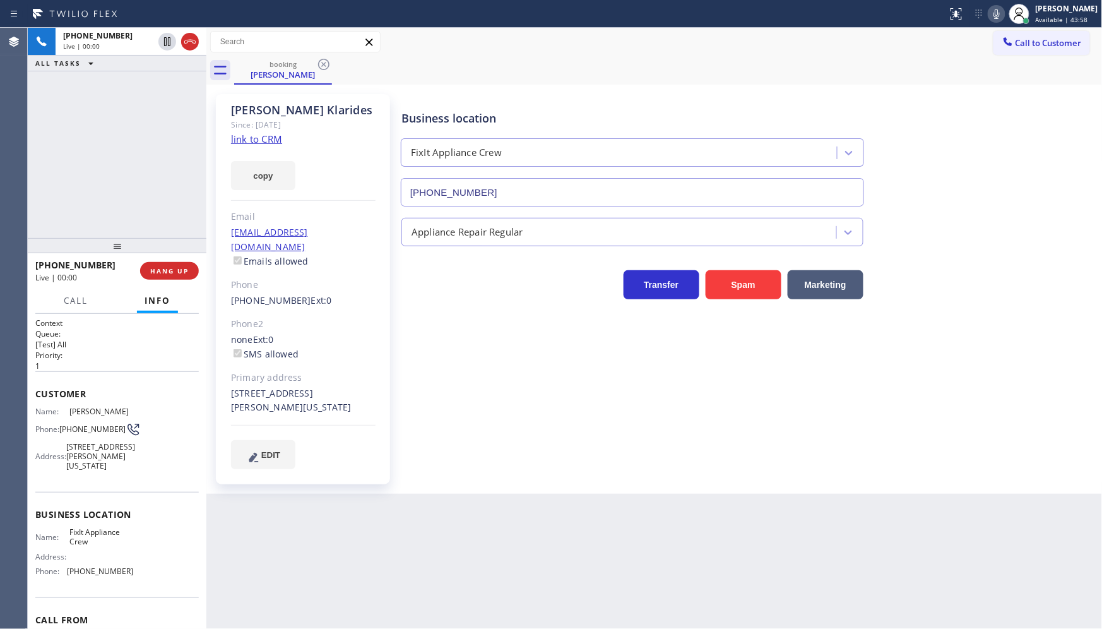
click at [598, 379] on div "Business location FixIt Appliance Crew [PHONE_NUMBER] Appliance Repair Regular …" at bounding box center [749, 281] width 701 height 368
click at [253, 138] on link "link to CRM" at bounding box center [256, 139] width 51 height 13
click at [179, 270] on span "COMPLETE" at bounding box center [167, 270] width 44 height 9
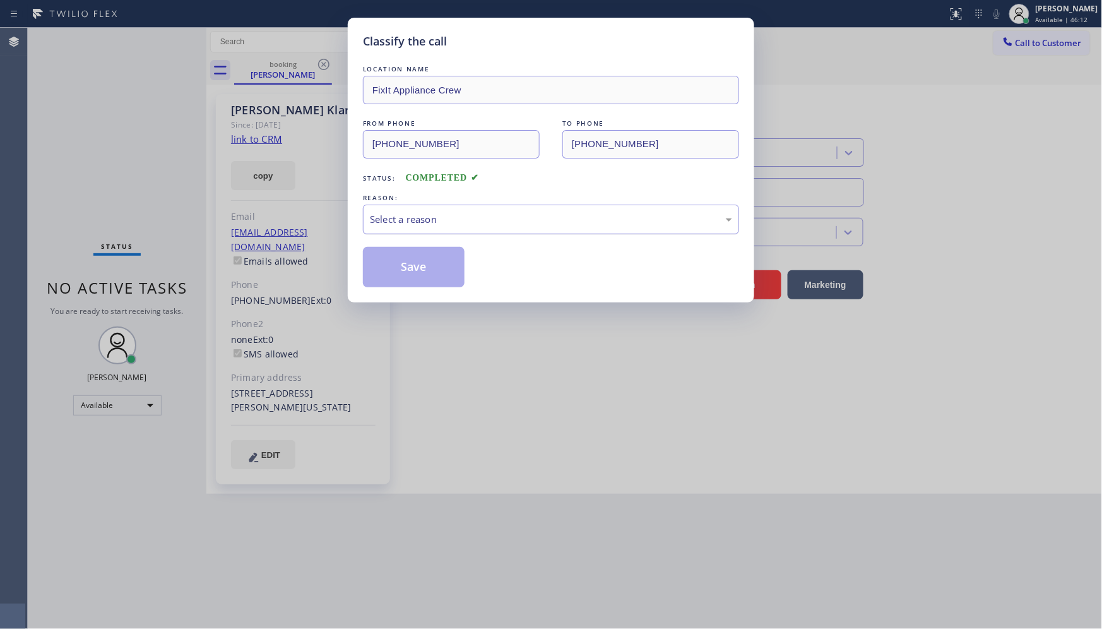
click at [407, 225] on div "Select a reason" at bounding box center [551, 219] width 362 height 15
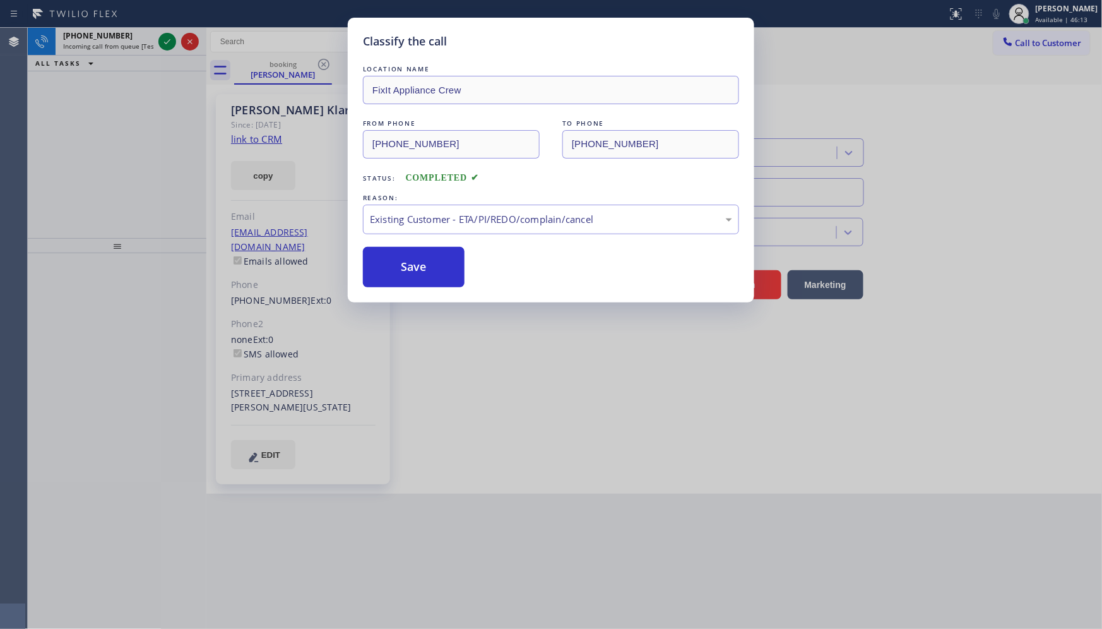
drag, startPoint x: 417, startPoint y: 260, endPoint x: 218, endPoint y: 71, distance: 274.2
click at [414, 254] on button "Save" at bounding box center [414, 267] width 102 height 40
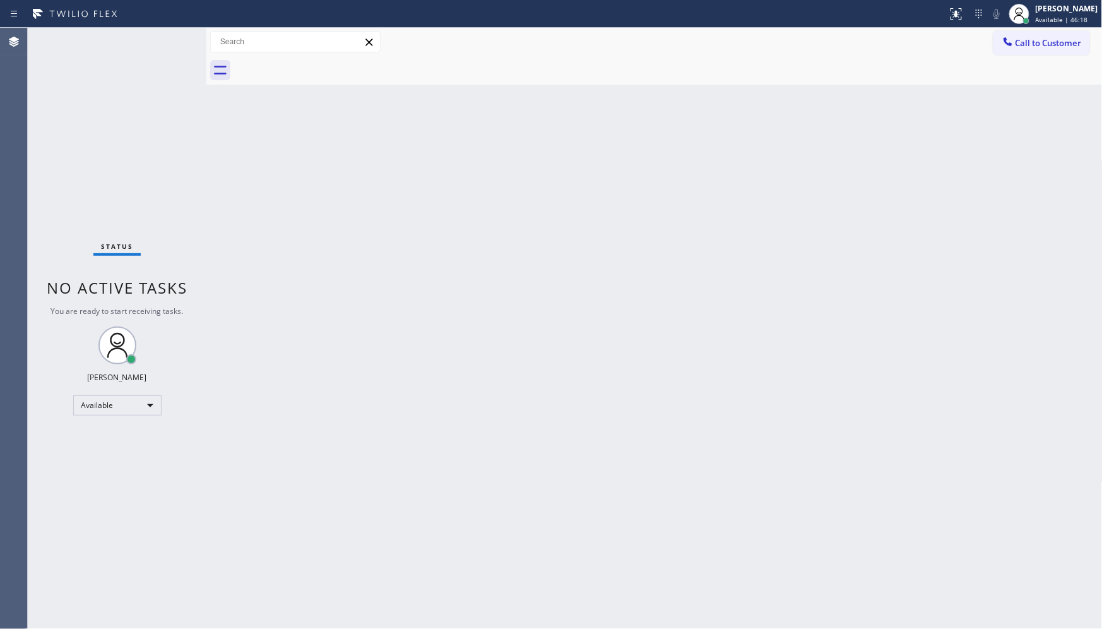
click at [655, 297] on div "Back to Dashboard Change Sender ID Customers Technicians Select a contact Outbo…" at bounding box center [654, 328] width 896 height 601
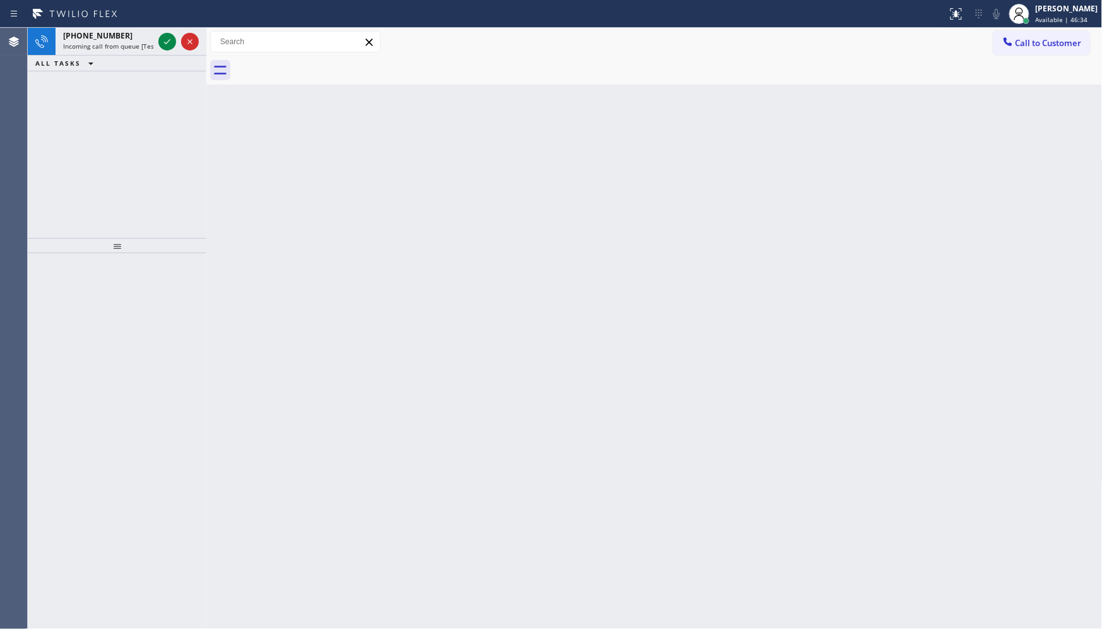
drag, startPoint x: 119, startPoint y: 200, endPoint x: 131, endPoint y: 105, distance: 96.1
click at [119, 196] on div "[PHONE_NUMBER] Incoming call from queue [Test] All ALL TASKS ALL TASKS ACTIVE T…" at bounding box center [117, 133] width 179 height 210
click at [160, 40] on icon at bounding box center [167, 41] width 15 height 15
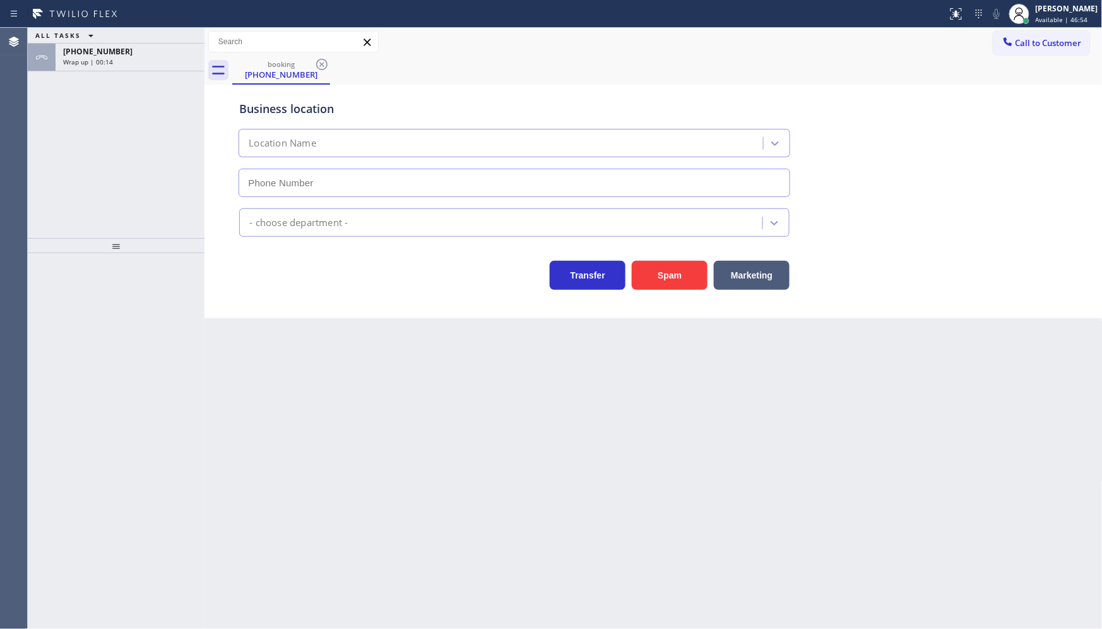
type input "[PHONE_NUMBER]"
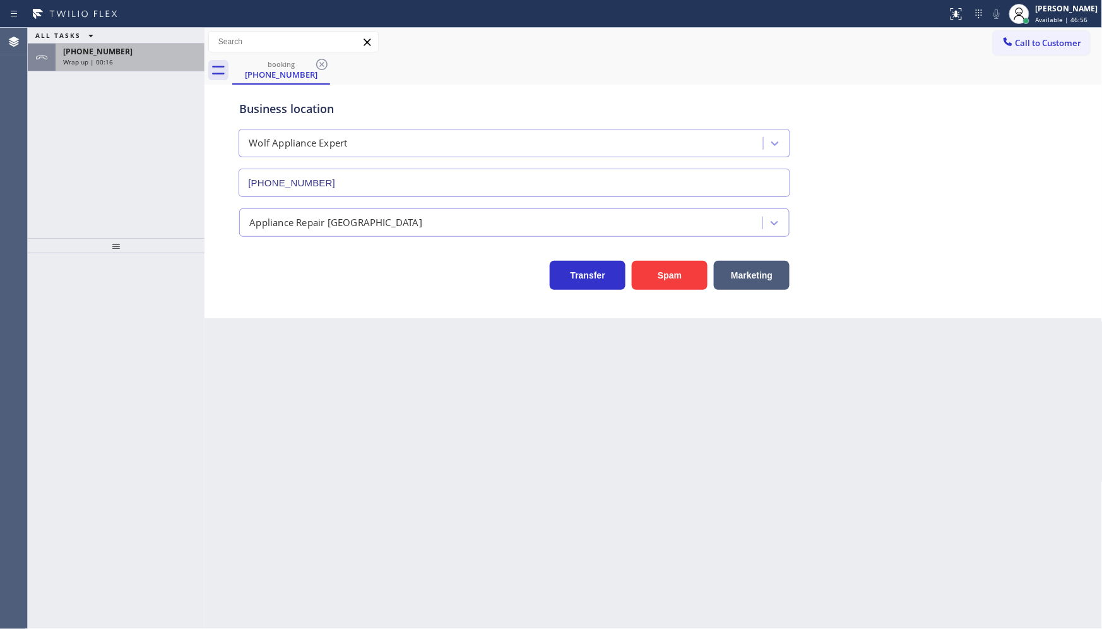
click at [65, 52] on span "[PHONE_NUMBER]" at bounding box center [97, 51] width 69 height 11
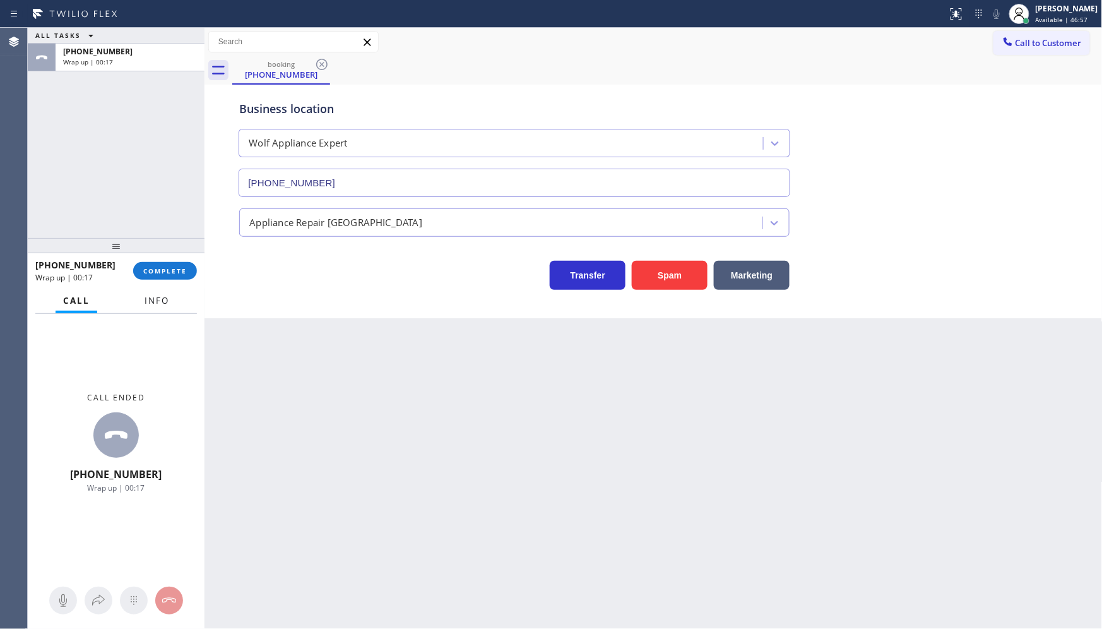
click at [153, 294] on button "Info" at bounding box center [157, 301] width 40 height 25
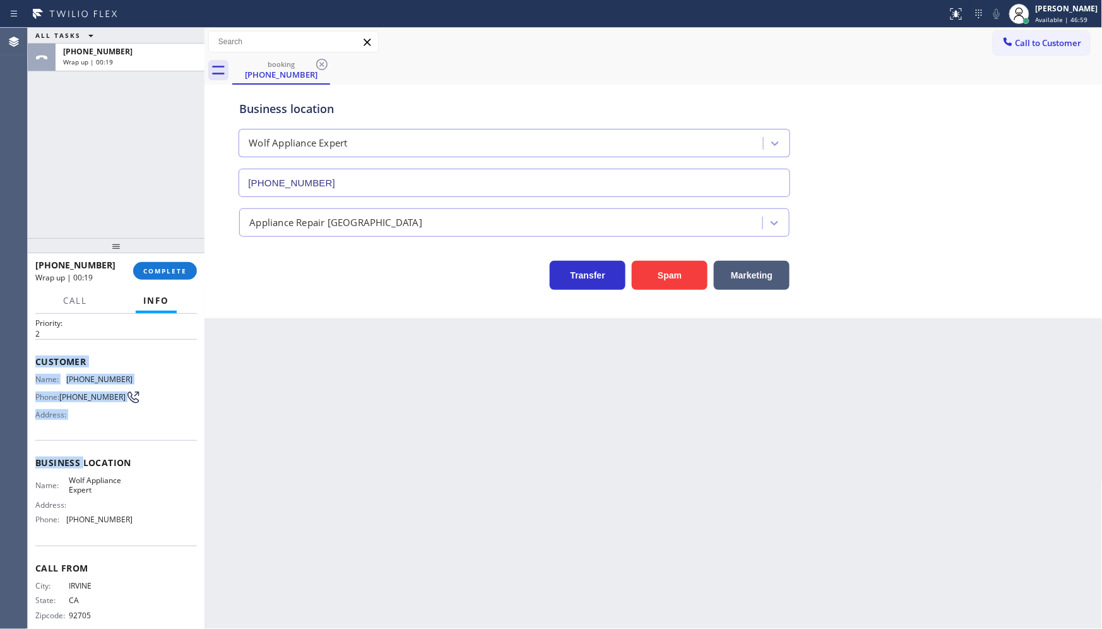
scroll to position [51, 0]
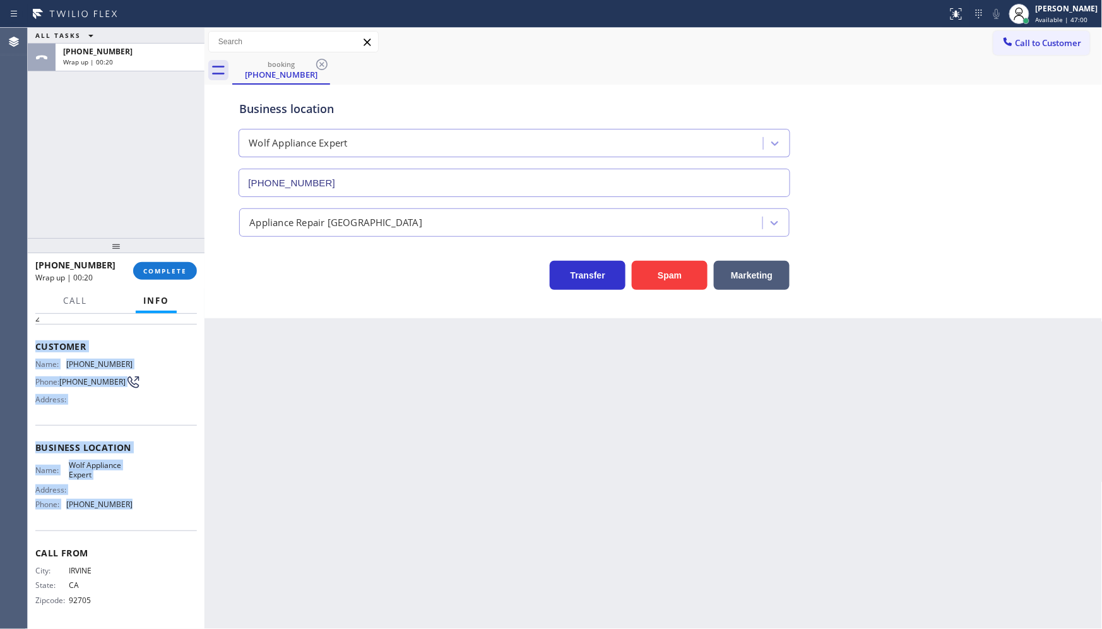
drag, startPoint x: 32, startPoint y: 382, endPoint x: 136, endPoint y: 506, distance: 161.3
click at [136, 506] on div "Context Queue: [Test] All Priority: 2 Customer Name: [PHONE_NUMBER] Phone: [PHO…" at bounding box center [116, 472] width 177 height 316
copy div "Customer Name: [PHONE_NUMBER] Phone: [PHONE_NUMBER] Address: Business location …"
click at [148, 278] on button "COMPLETE" at bounding box center [165, 271] width 64 height 18
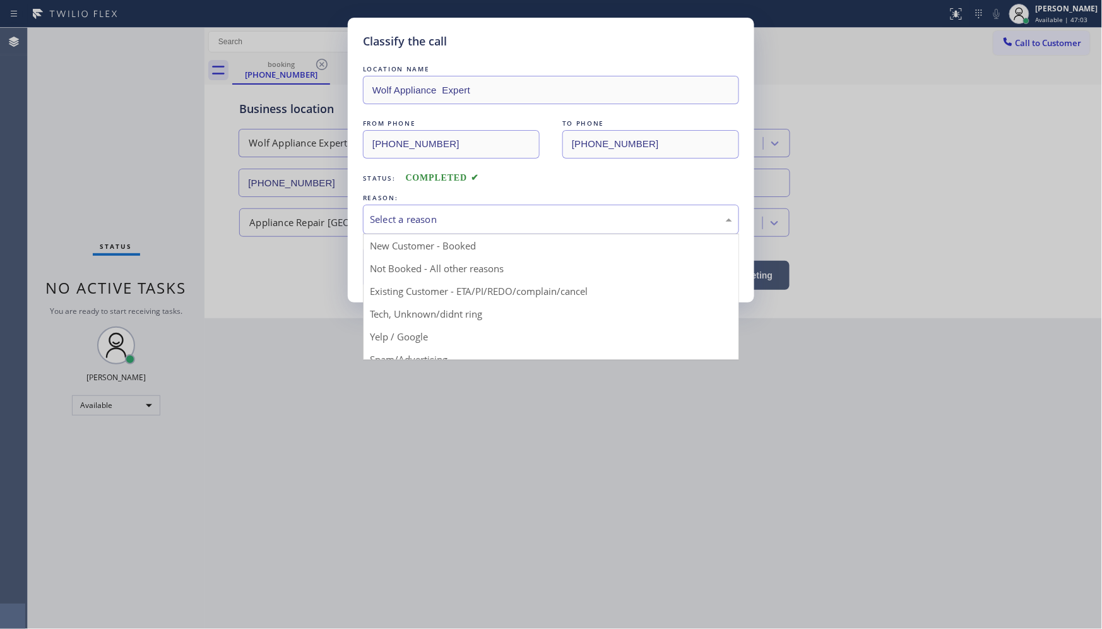
click at [405, 230] on div "Select a reason" at bounding box center [551, 220] width 376 height 30
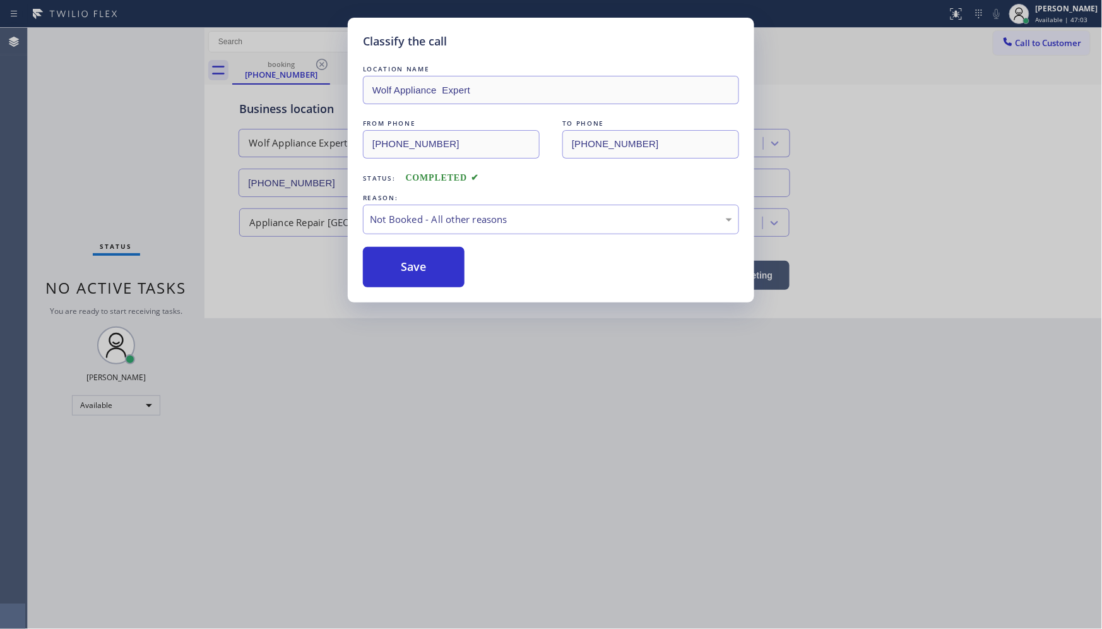
click at [390, 270] on button "Save" at bounding box center [414, 267] width 102 height 40
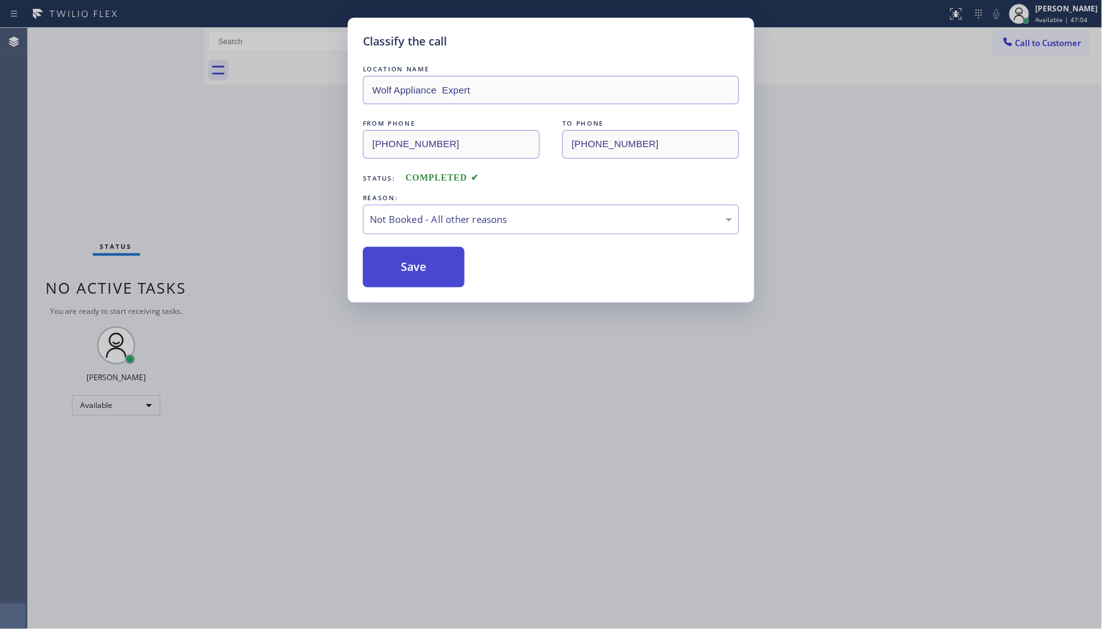
click at [390, 270] on button "Save" at bounding box center [414, 267] width 102 height 40
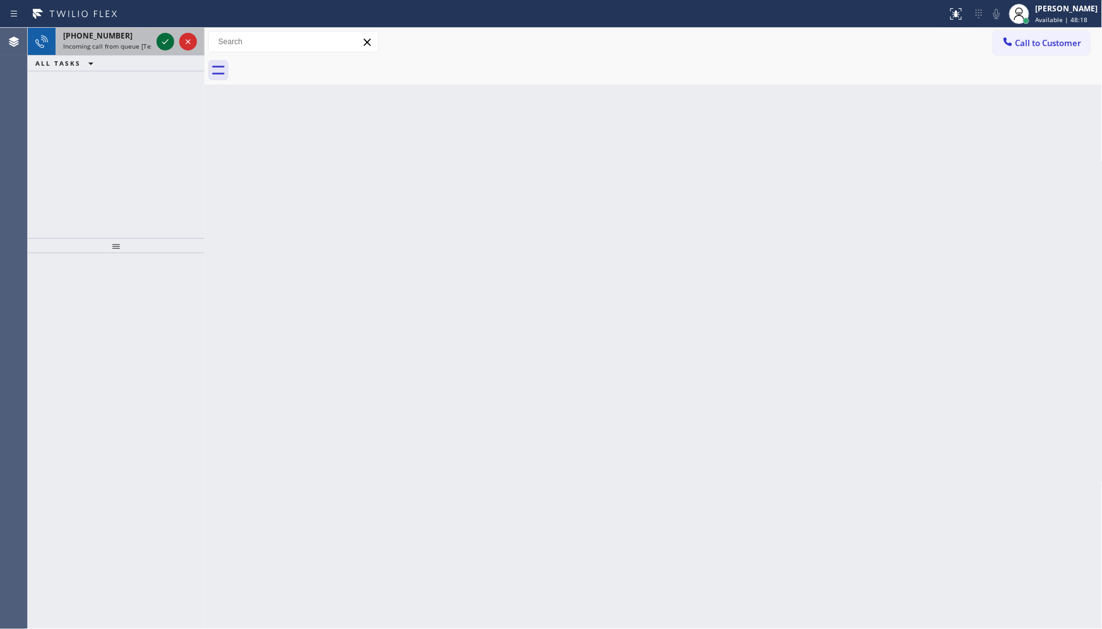
click at [164, 34] on icon at bounding box center [165, 41] width 15 height 15
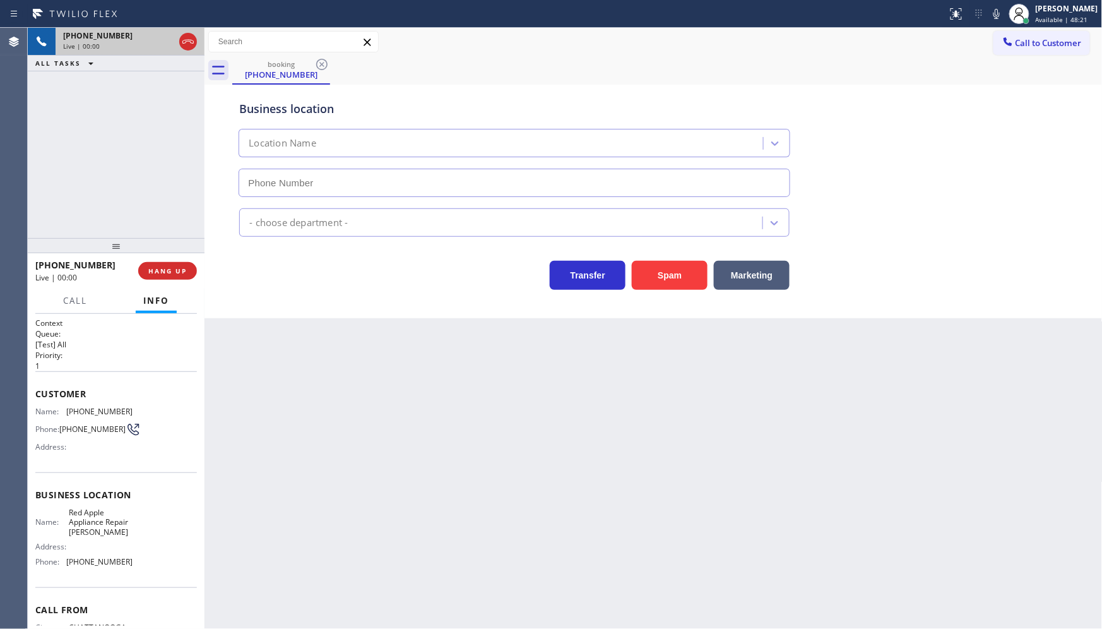
type input "(470) 798-2814"
drag, startPoint x: 68, startPoint y: 409, endPoint x: 152, endPoint y: 415, distance: 84.2
click at [152, 415] on div "Name: (423) 316-0218 Phone: (423) 316-0218 Address:" at bounding box center [116, 432] width 162 height 50
copy span "423) 316-0218"
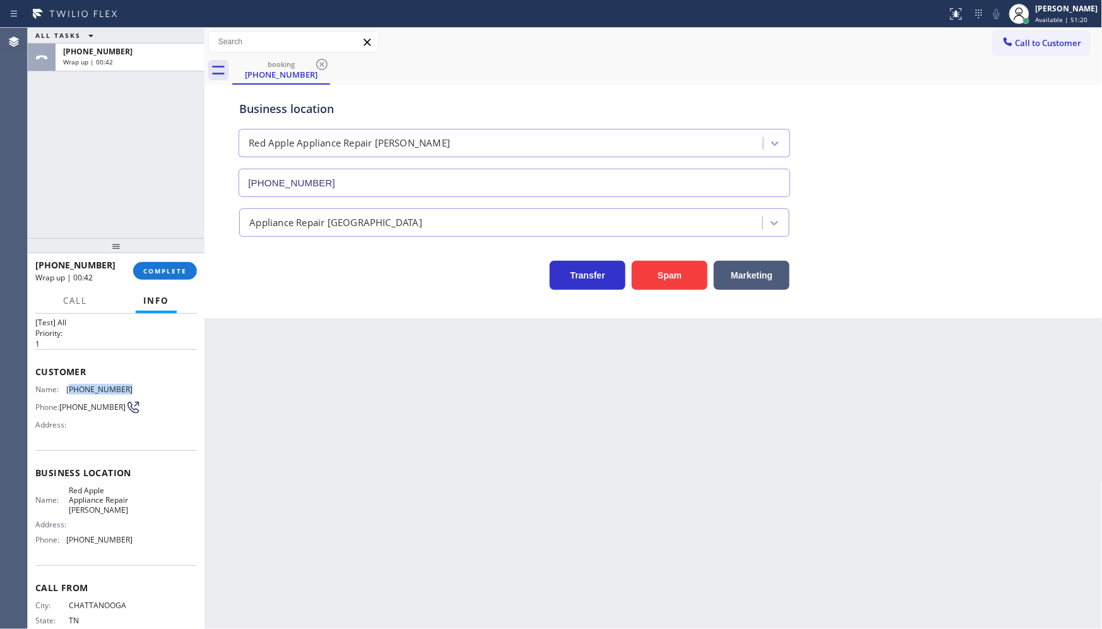
scroll to position [60, 0]
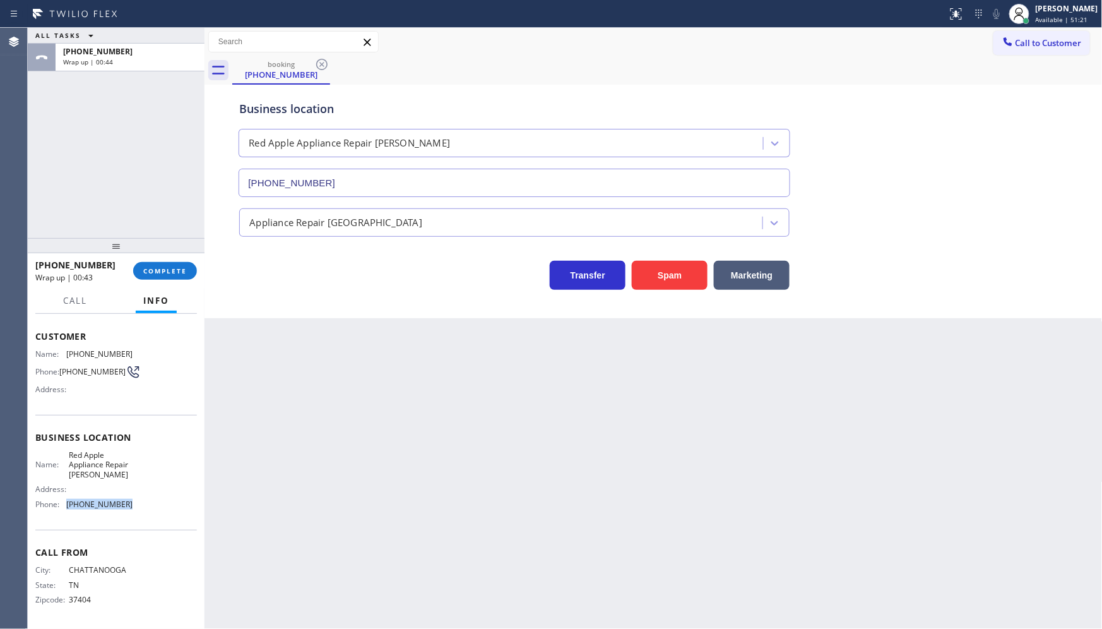
drag, startPoint x: 65, startPoint y: 506, endPoint x: 156, endPoint y: 503, distance: 91.0
click at [156, 503] on div "Name: Red Apple Appliance Repair Brandon Address: Phone: (470) 798-2814" at bounding box center [116, 482] width 162 height 64
copy div "(470) 798-2814"
click at [162, 287] on div "+14233160218 Wrap up | 03:20 COMPLETE" at bounding box center [116, 270] width 162 height 33
click at [165, 273] on span "COMPLETE" at bounding box center [165, 270] width 44 height 9
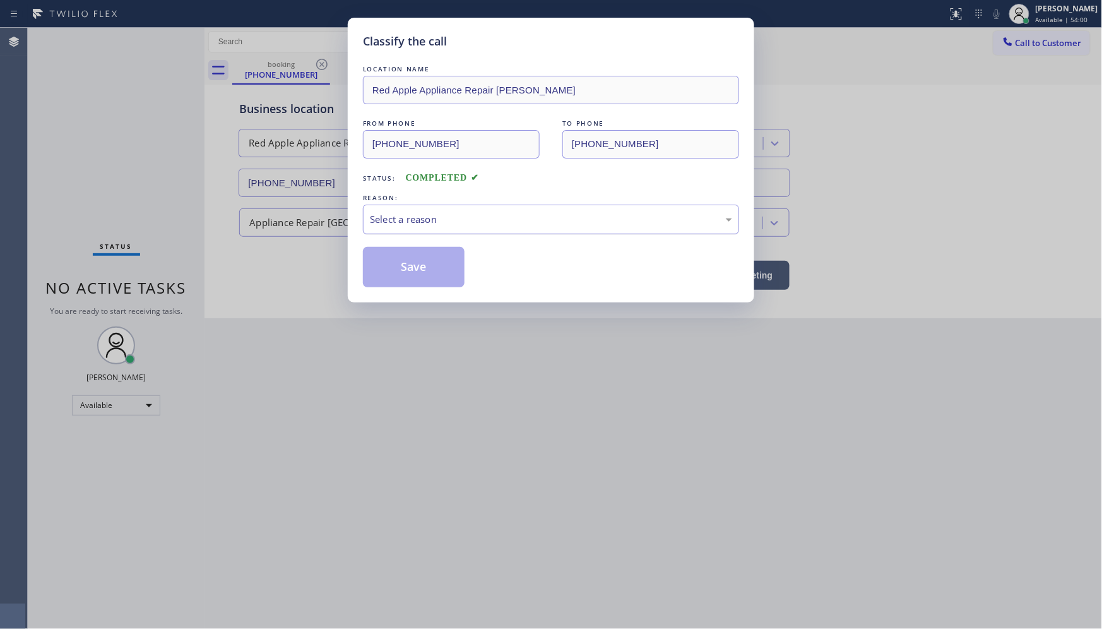
drag, startPoint x: 390, startPoint y: 216, endPoint x: 390, endPoint y: 232, distance: 15.8
click at [390, 220] on div "Select a reason" at bounding box center [551, 219] width 362 height 15
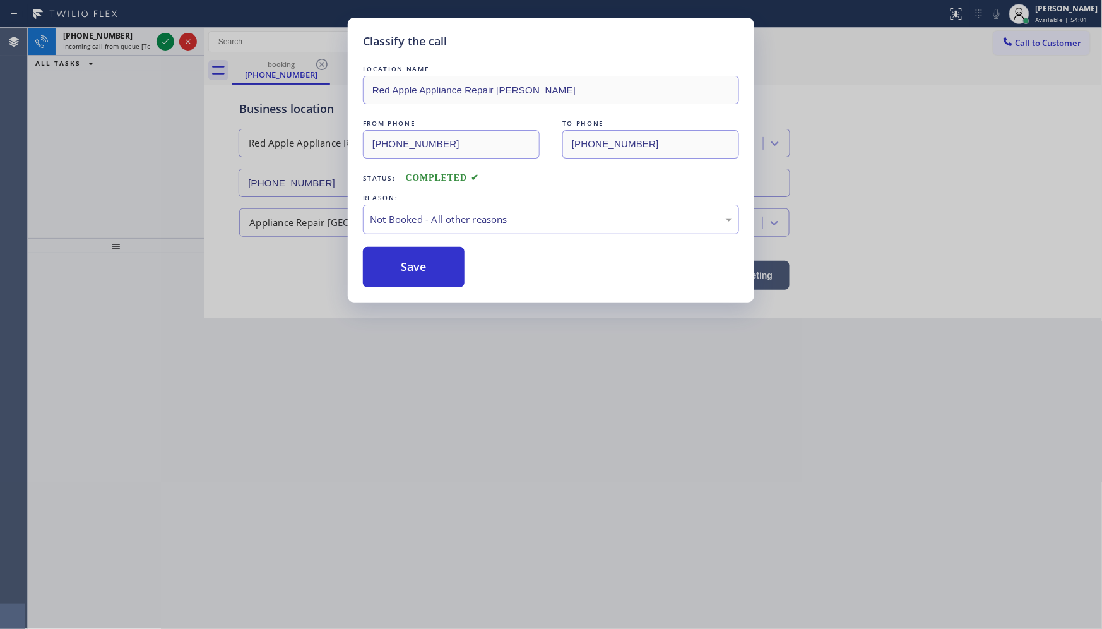
click at [393, 263] on button "Save" at bounding box center [414, 267] width 102 height 40
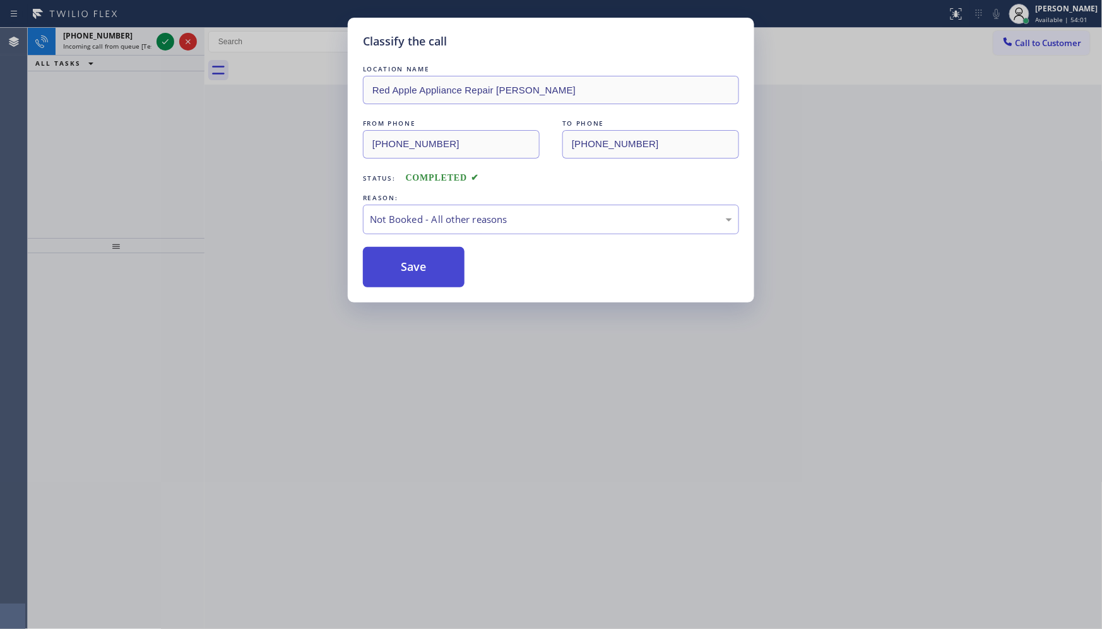
click at [393, 259] on button "Save" at bounding box center [414, 267] width 102 height 40
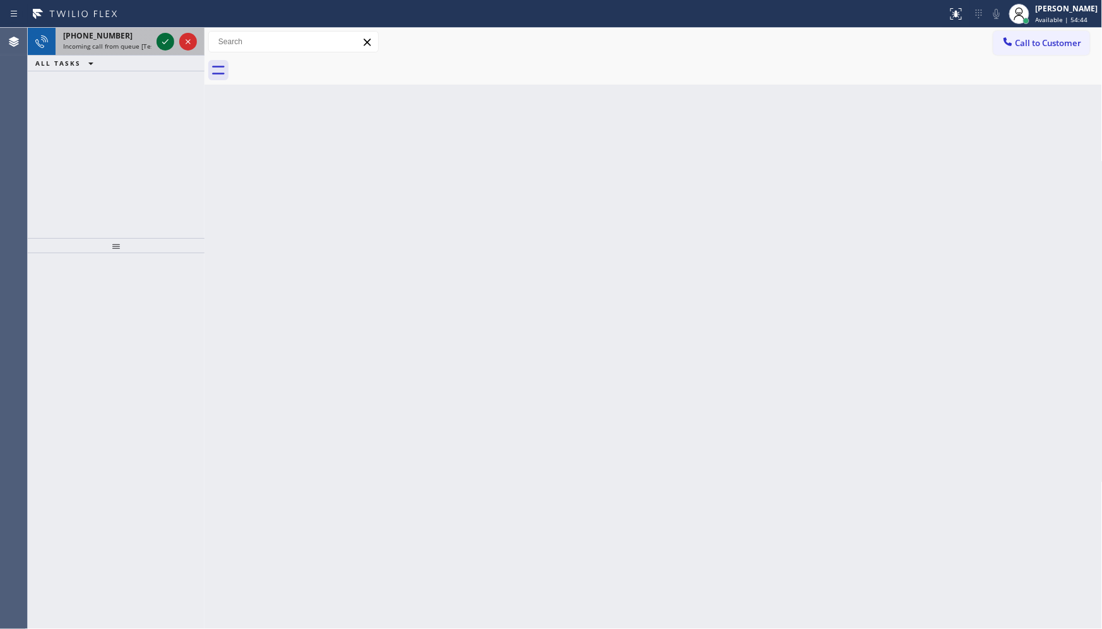
click at [162, 37] on icon at bounding box center [165, 41] width 15 height 15
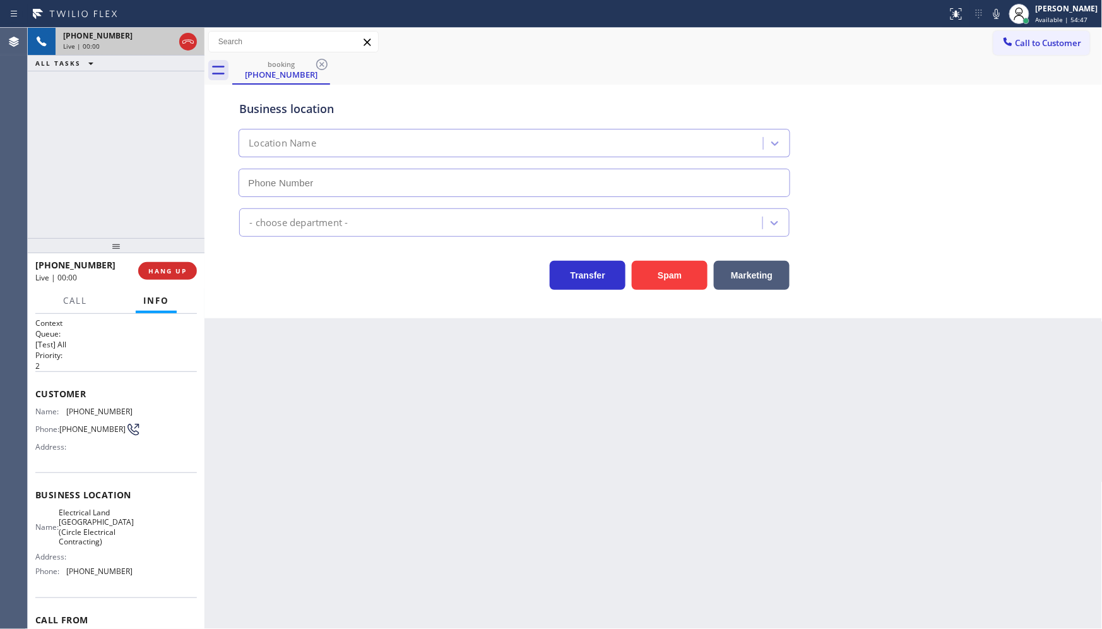
type input "(682) 337-6753"
click at [635, 268] on button "Spam" at bounding box center [670, 275] width 76 height 29
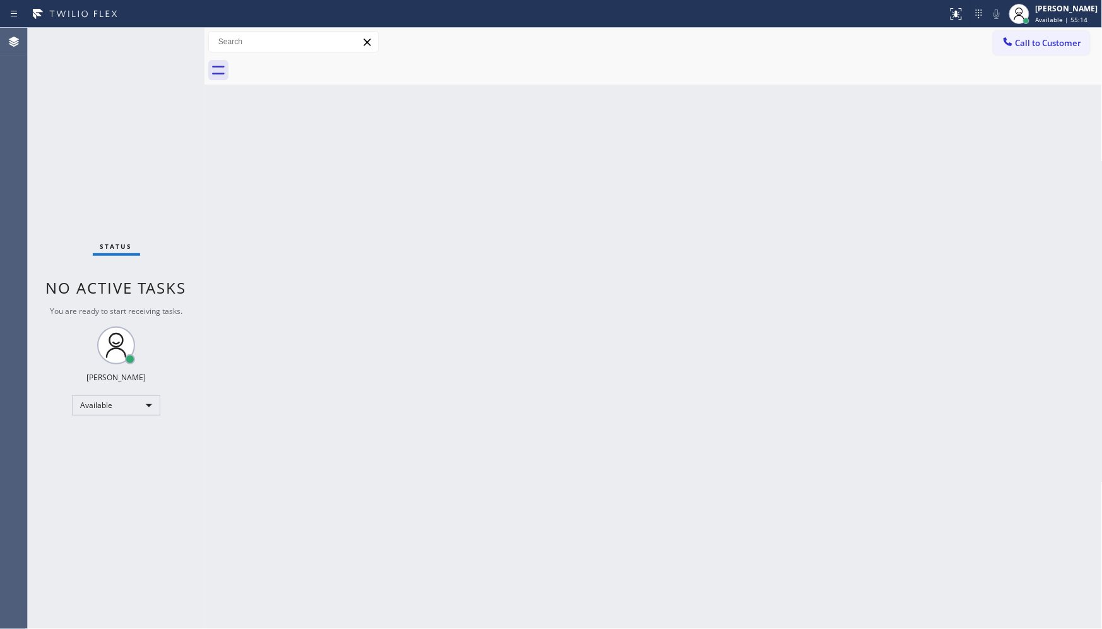
click at [160, 35] on div "Status No active tasks You are ready to start receiving tasks. JENIZA ALCAYDE A…" at bounding box center [116, 328] width 177 height 601
click at [99, 407] on div "Available" at bounding box center [116, 405] width 88 height 20
click at [97, 449] on li "Unavailable" at bounding box center [116, 453] width 86 height 15
click at [628, 405] on div "Back to Dashboard Change Sender ID Customers Technicians Select a contact Outbo…" at bounding box center [654, 328] width 898 height 601
click at [105, 415] on div "Unavailable" at bounding box center [116, 410] width 88 height 20
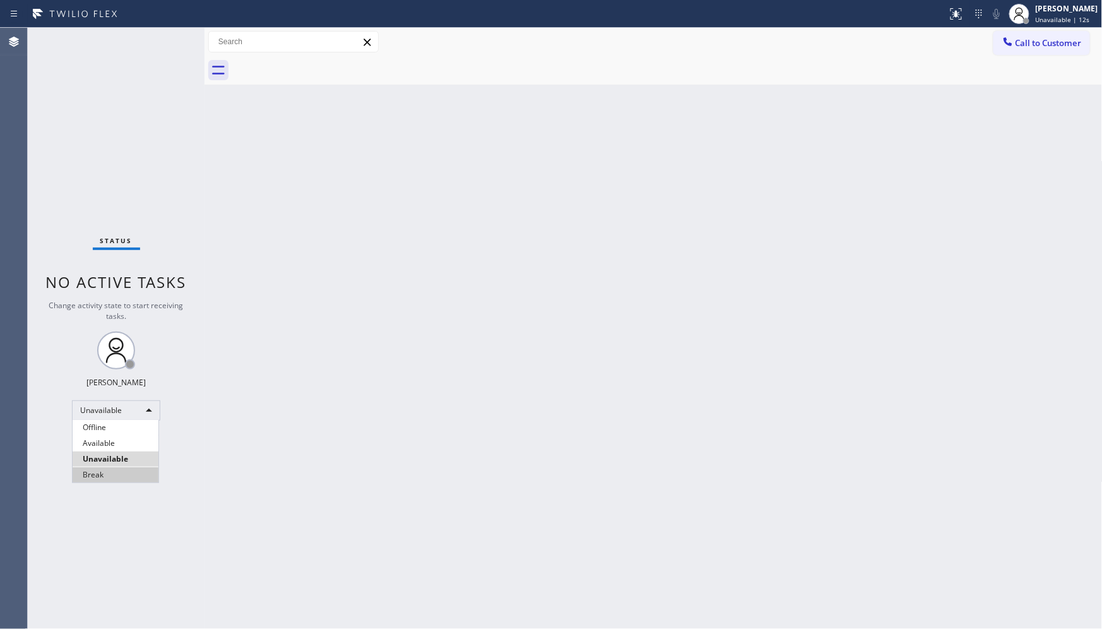
click at [119, 476] on li "Break" at bounding box center [116, 474] width 86 height 15
